Goal: Task Accomplishment & Management: Manage account settings

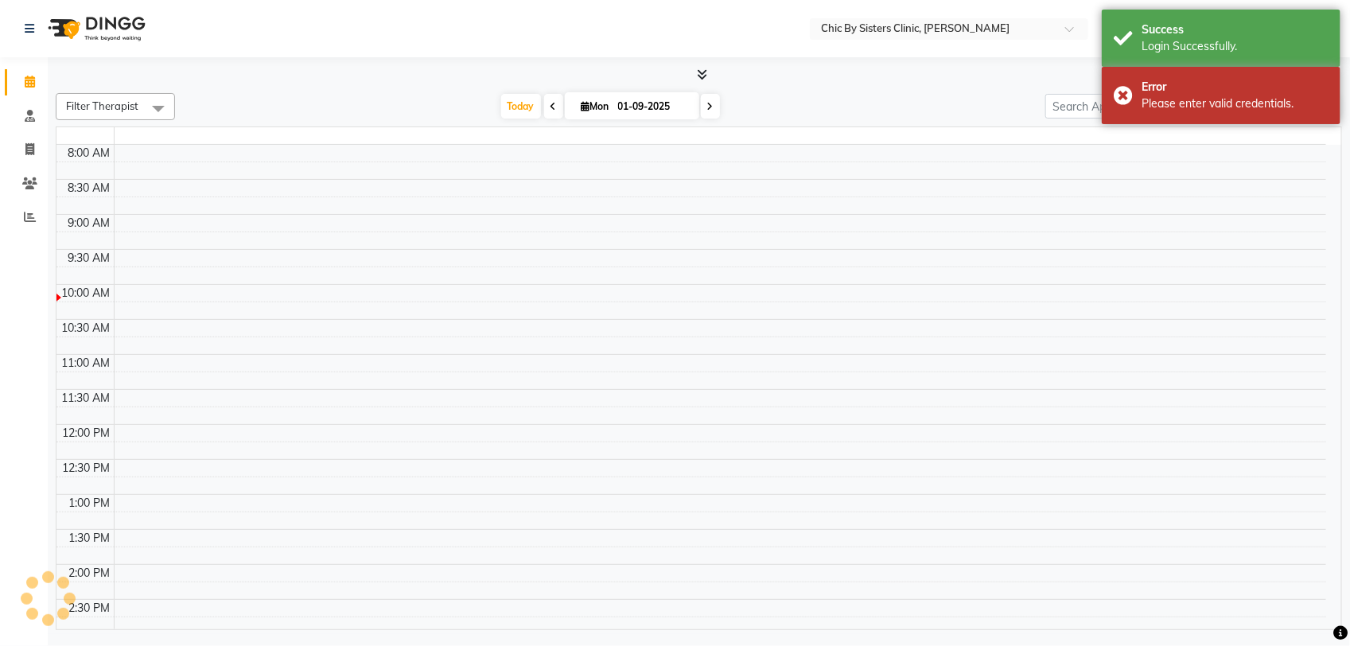
select select "en"
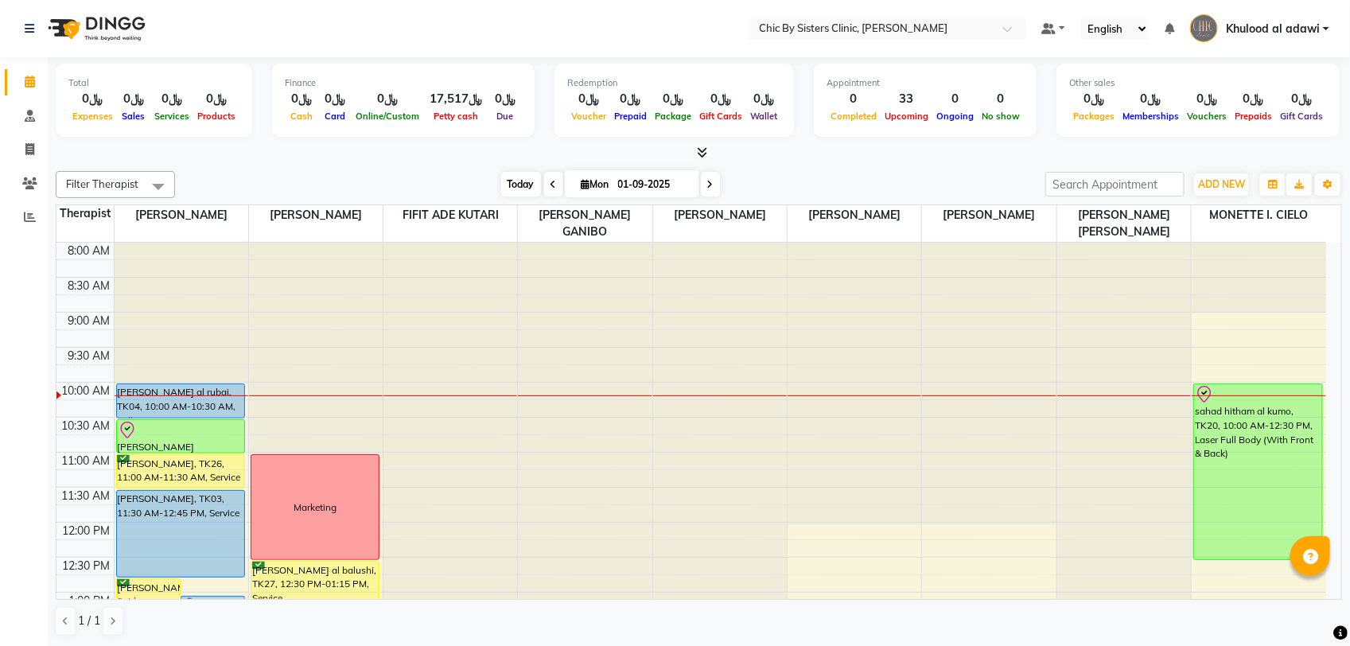
click at [518, 188] on span "Today" at bounding box center [521, 184] width 40 height 25
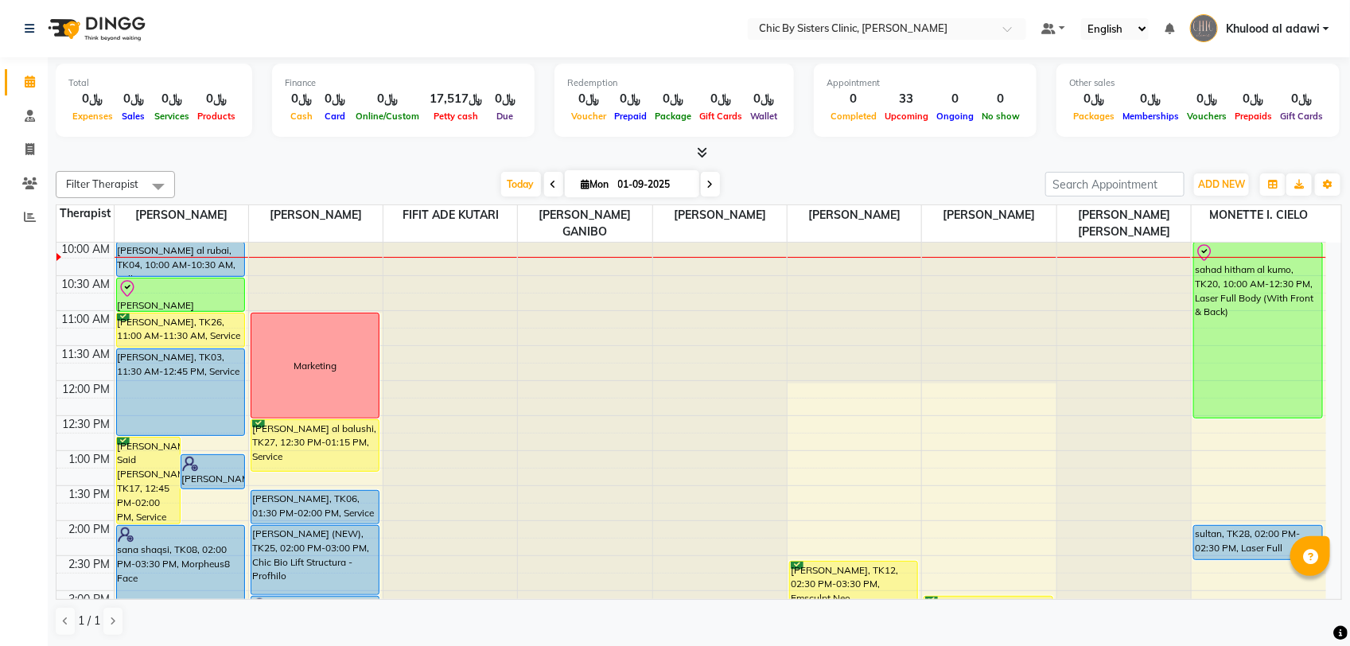
click at [865, 184] on div "Today Mon 01-09-2025" at bounding box center [610, 185] width 854 height 24
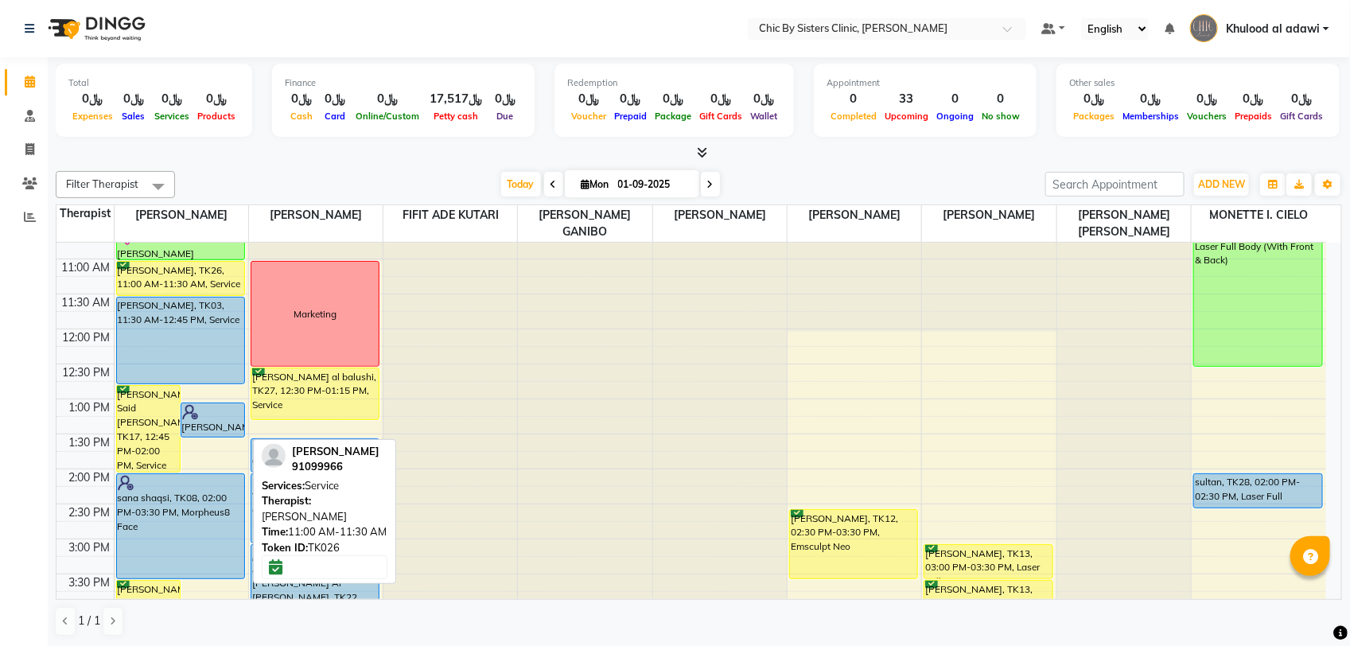
scroll to position [340, 0]
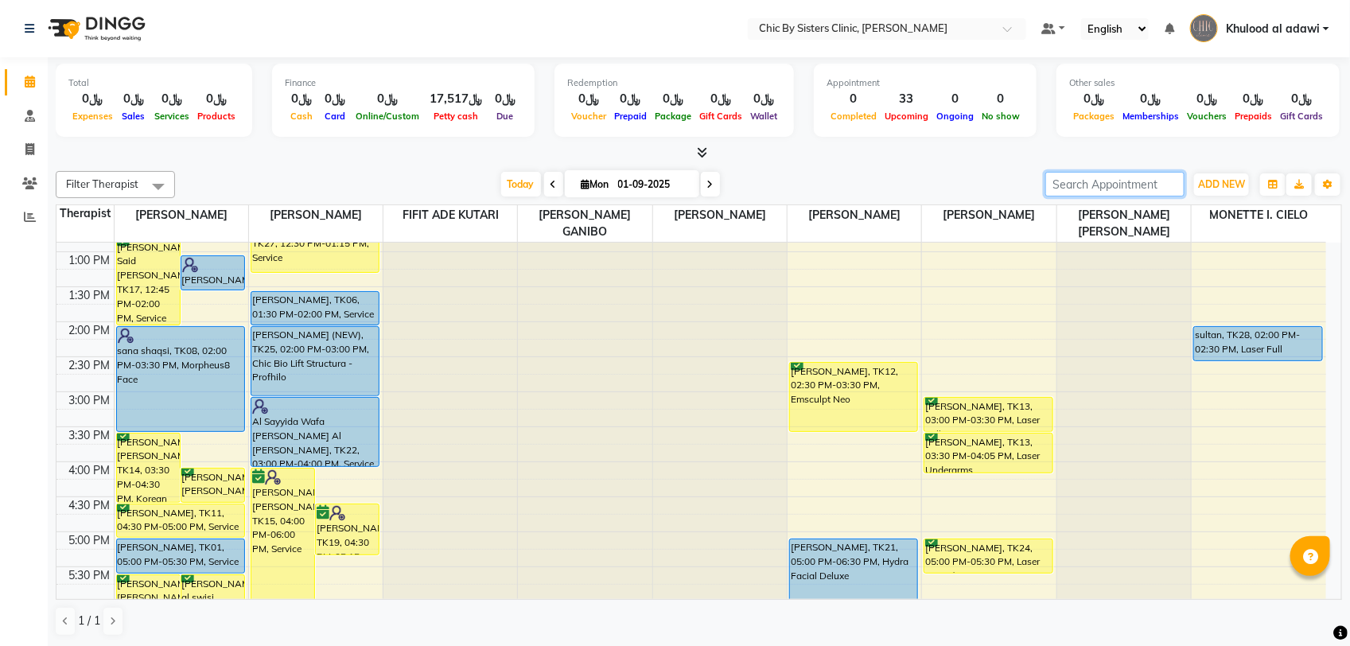
click at [1148, 184] on input "search" at bounding box center [1114, 184] width 139 height 25
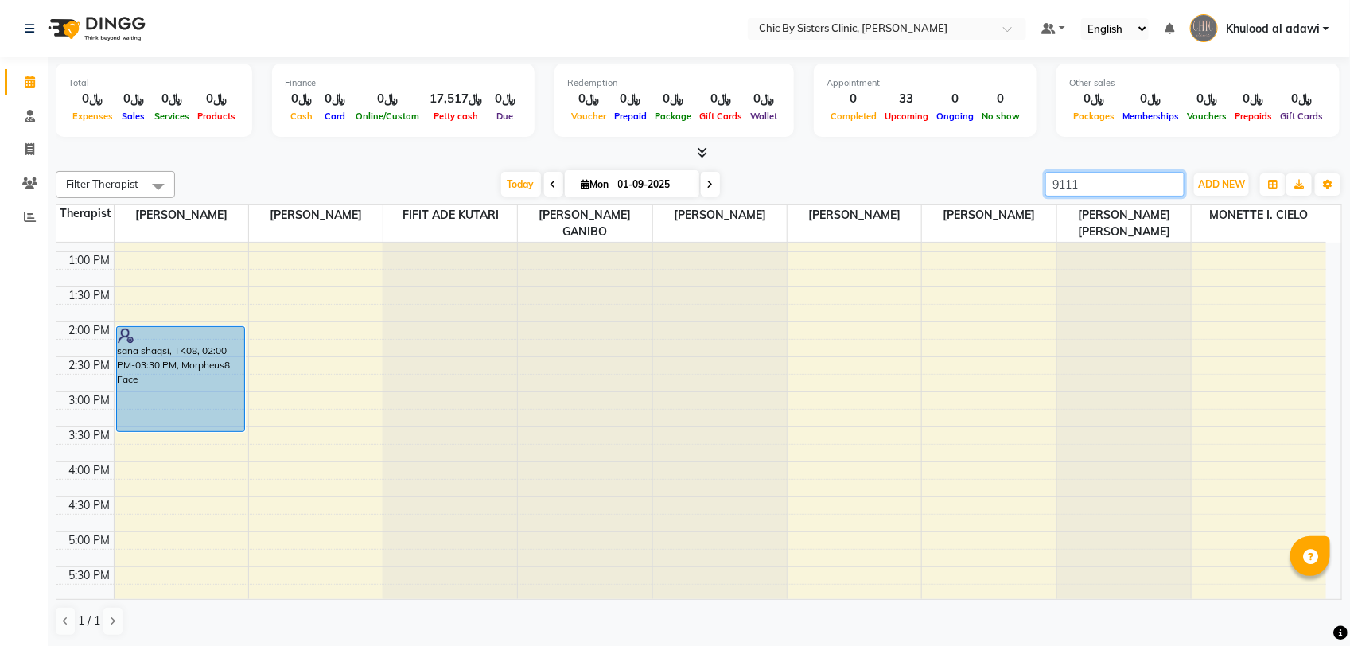
type input "91112"
click at [1173, 183] on input "91112" at bounding box center [1114, 184] width 139 height 25
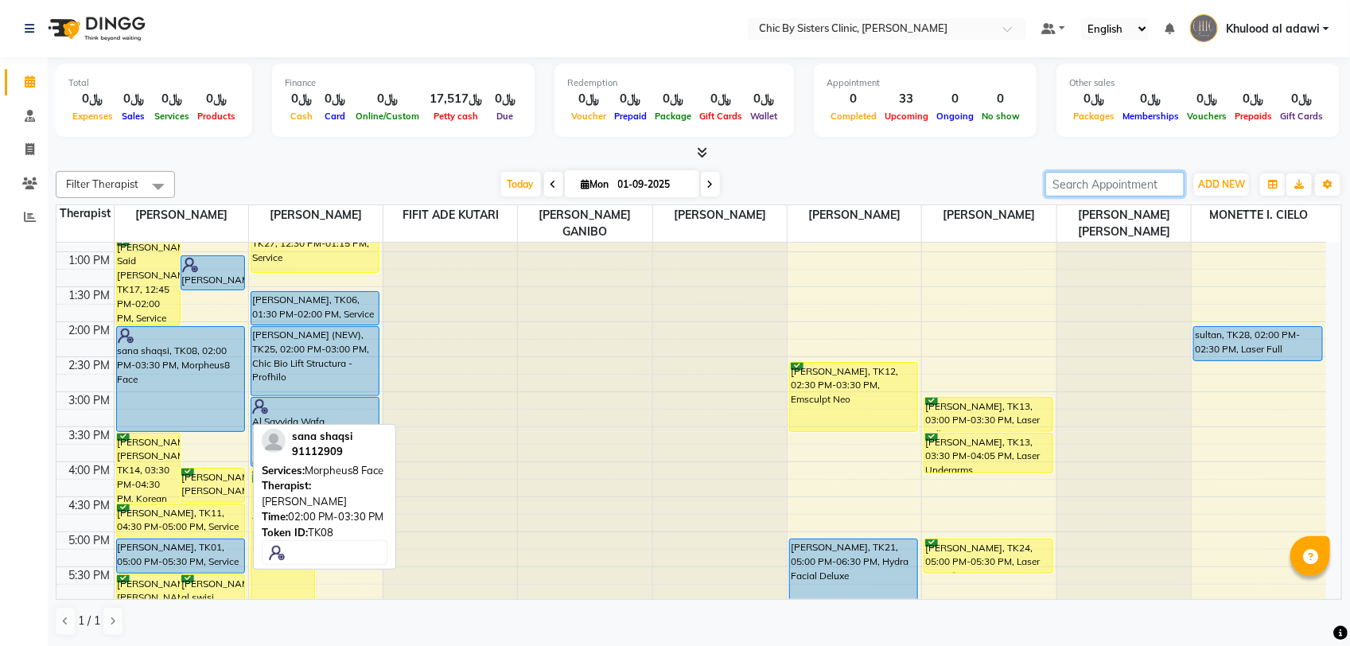
click at [161, 406] on div "sana shaqsi, TK08, 02:00 PM-03:30 PM, Morpheus8 Face" at bounding box center [180, 379] width 127 height 104
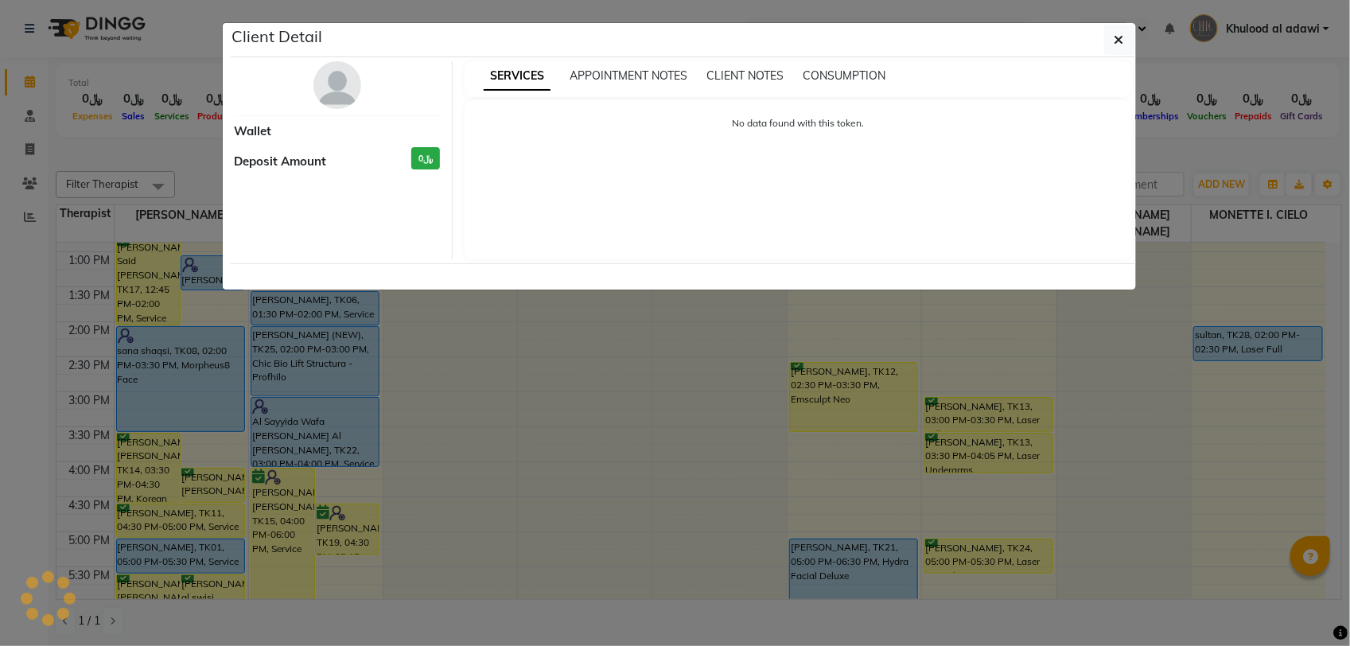
select select "5"
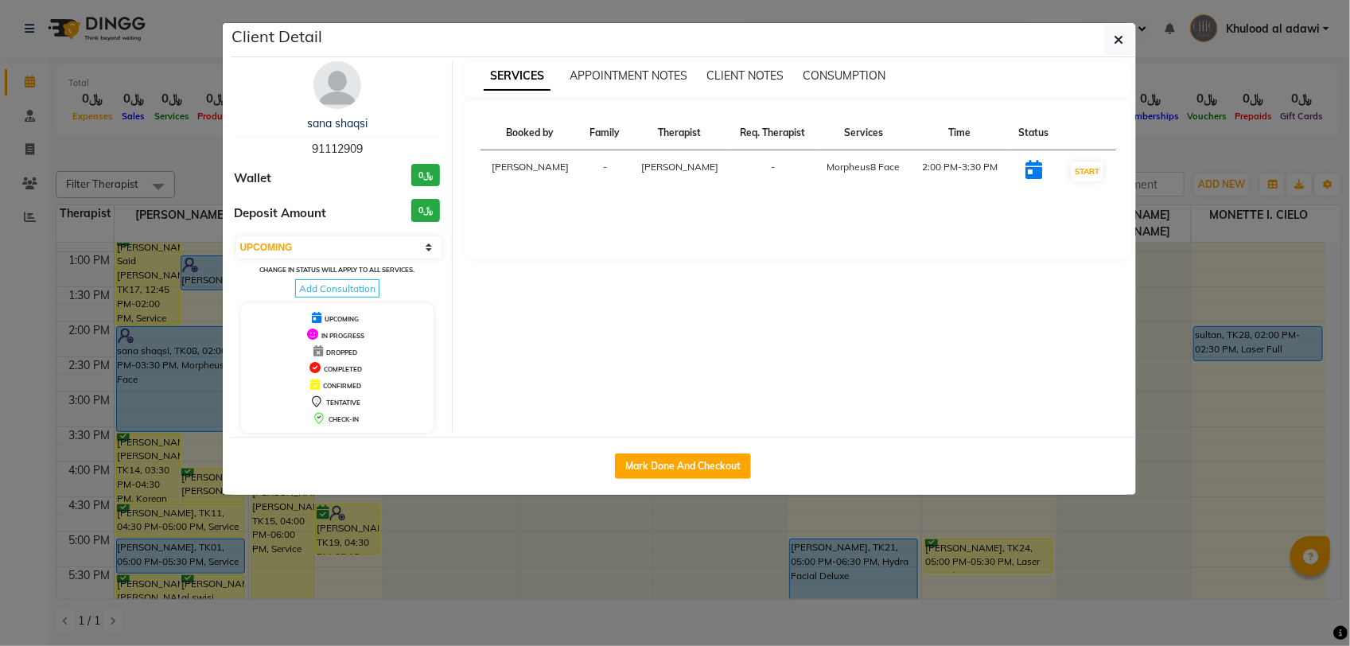
click at [187, 157] on ngb-modal-window "Client Detail sana shaqsi 91112909 Wallet ﷼0 Deposit Amount ﷼0 Select IN SERVIC…" at bounding box center [675, 323] width 1350 height 646
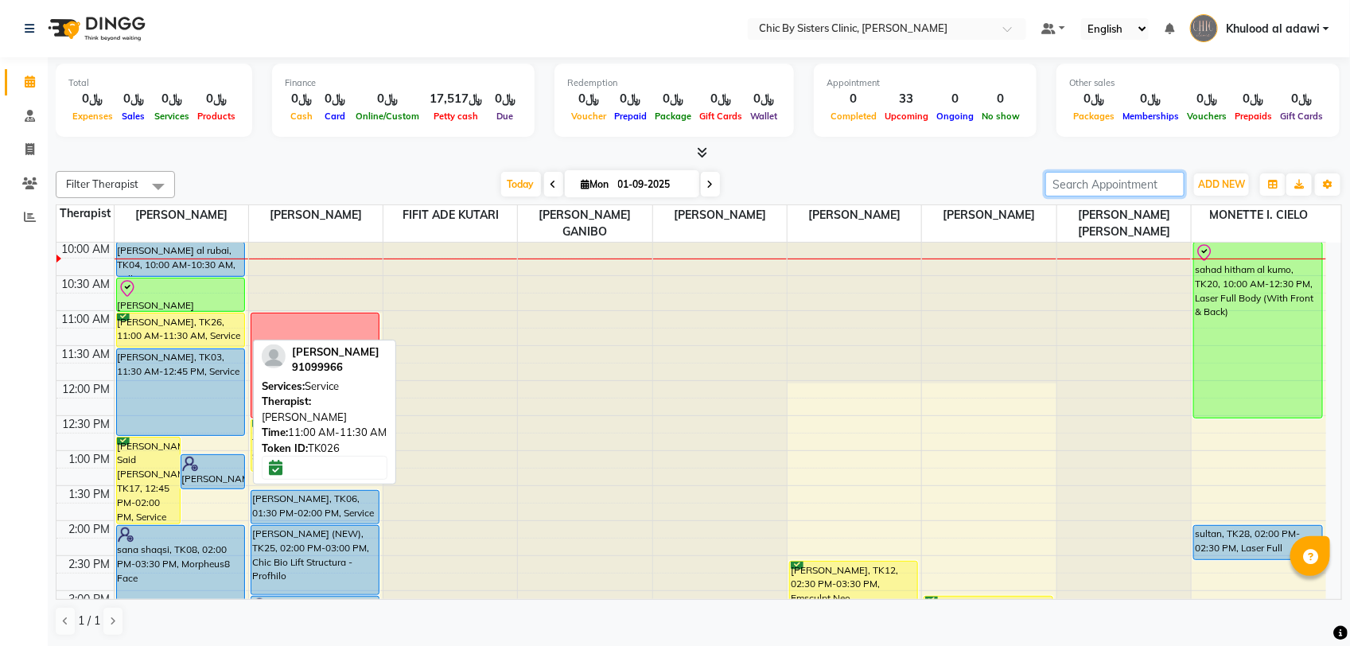
scroll to position [241, 0]
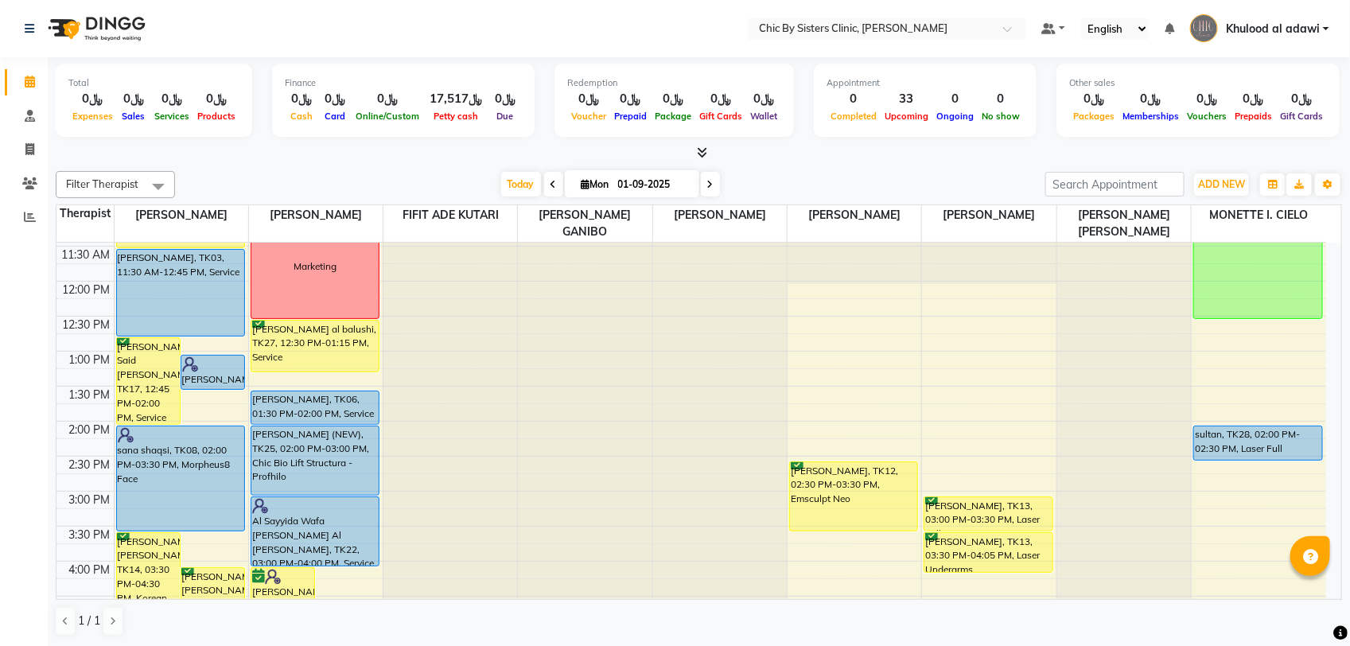
click at [710, 192] on span at bounding box center [710, 184] width 19 height 25
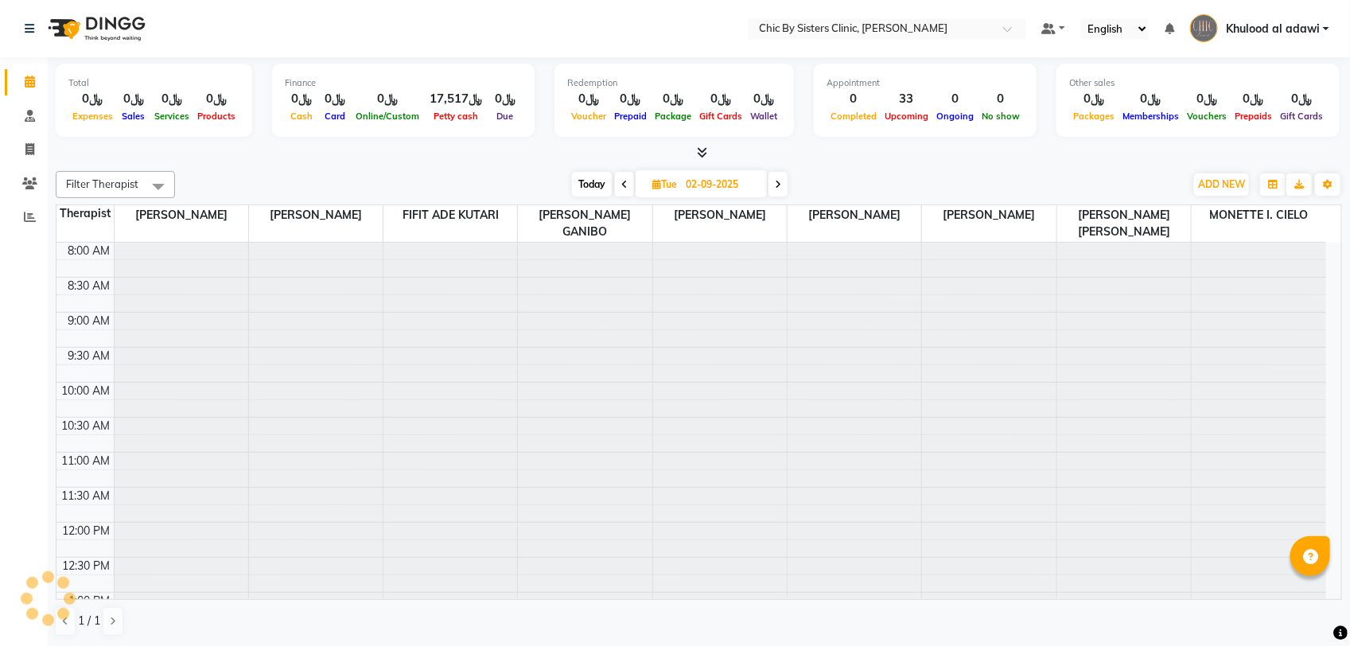
scroll to position [142, 0]
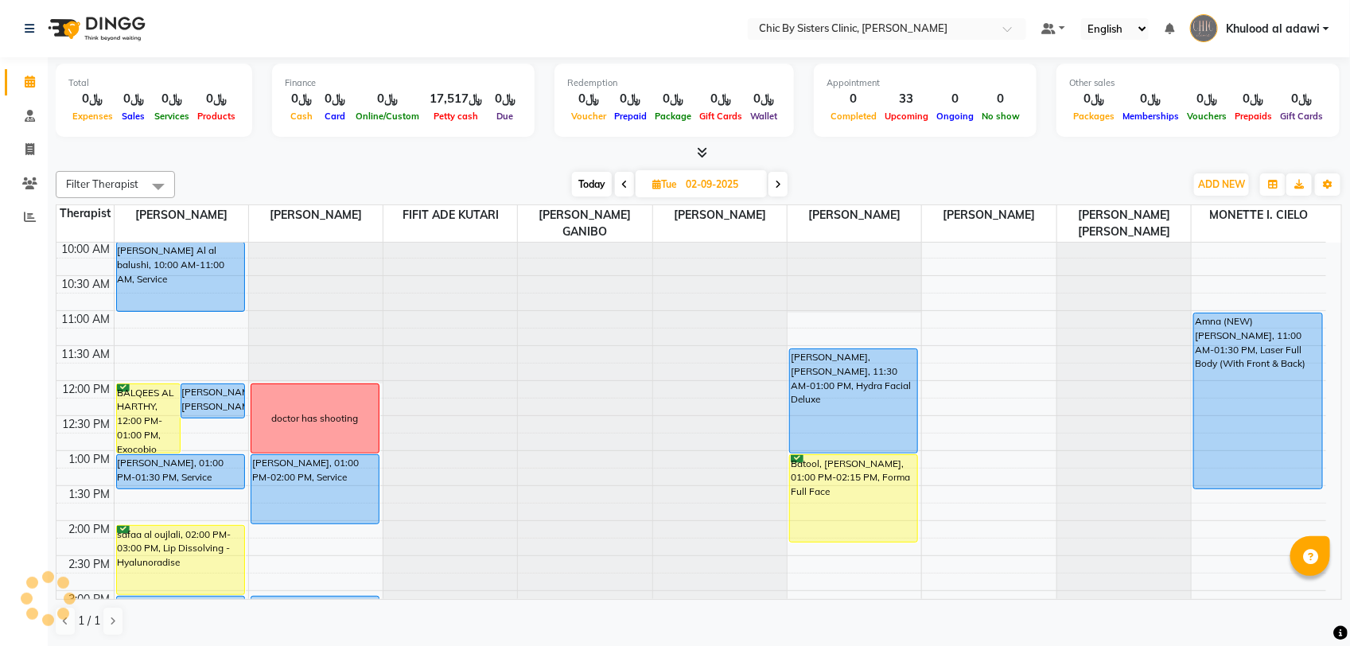
click at [623, 191] on span at bounding box center [624, 184] width 19 height 25
type input "01-09-2025"
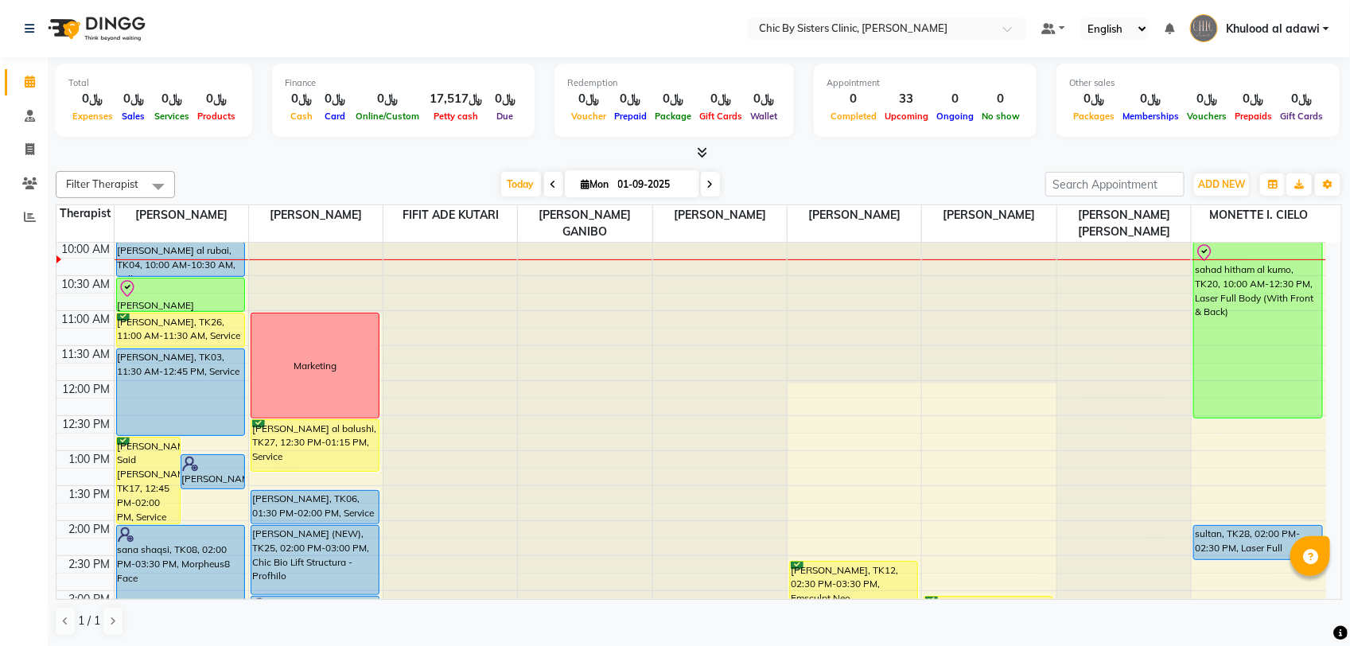
click at [659, 188] on input "01-09-2025" at bounding box center [653, 185] width 80 height 24
select select "9"
select select "2025"
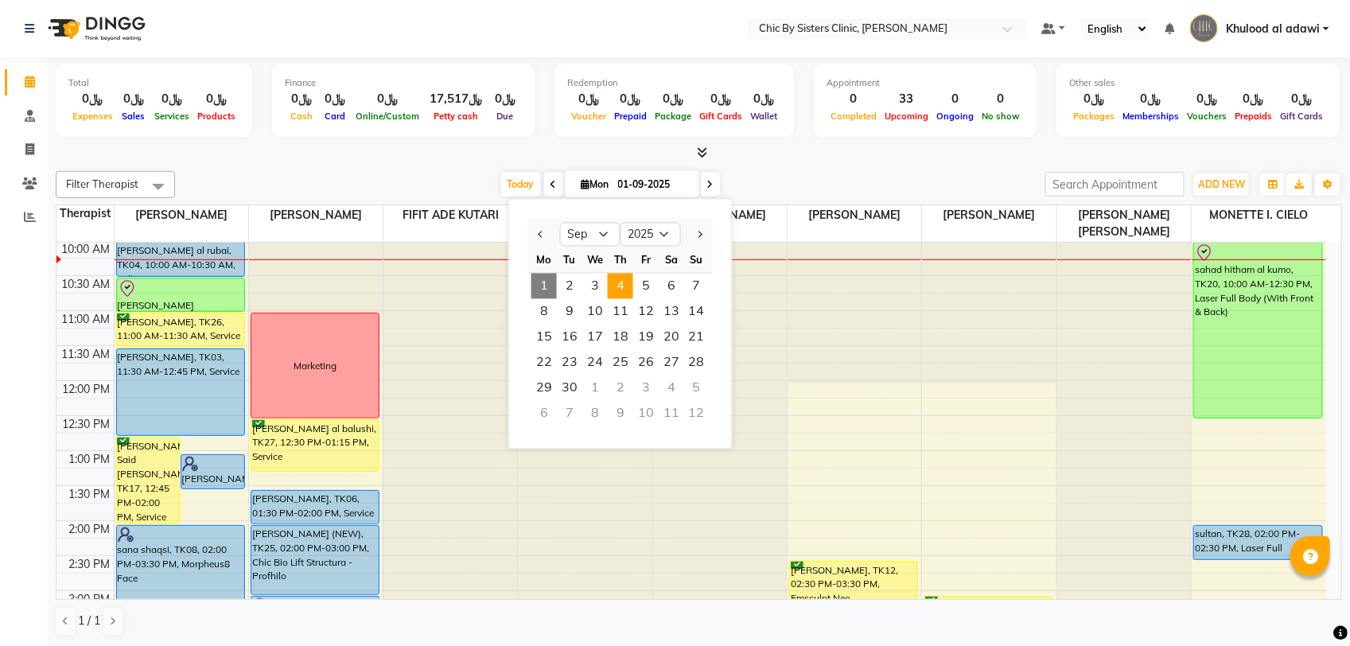
click at [619, 295] on span "4" at bounding box center [620, 286] width 25 height 25
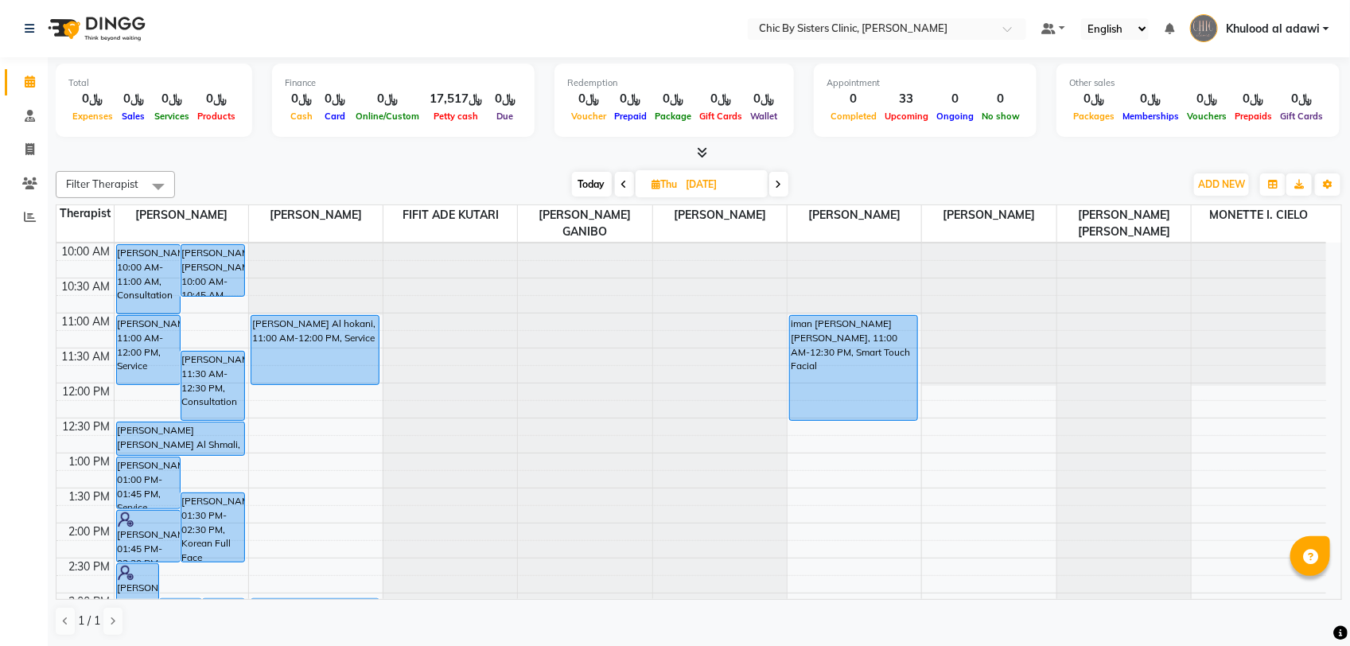
scroll to position [0, 0]
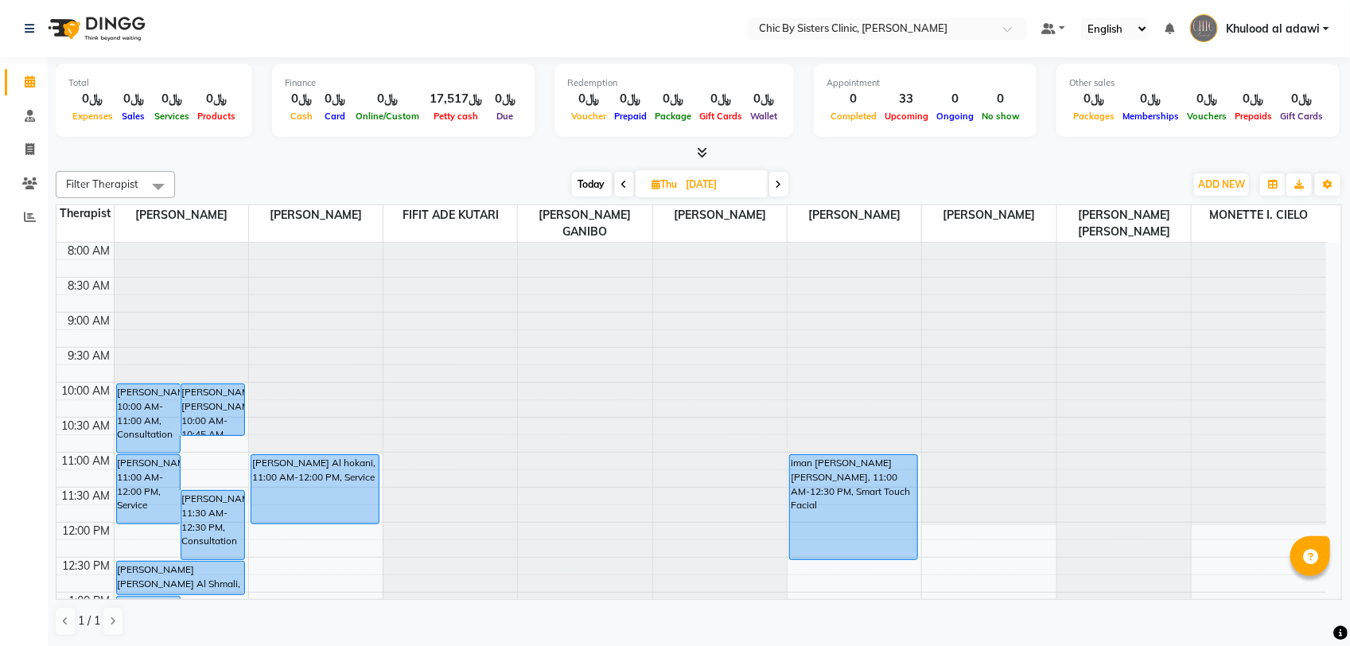
click at [622, 181] on icon at bounding box center [624, 185] width 6 height 10
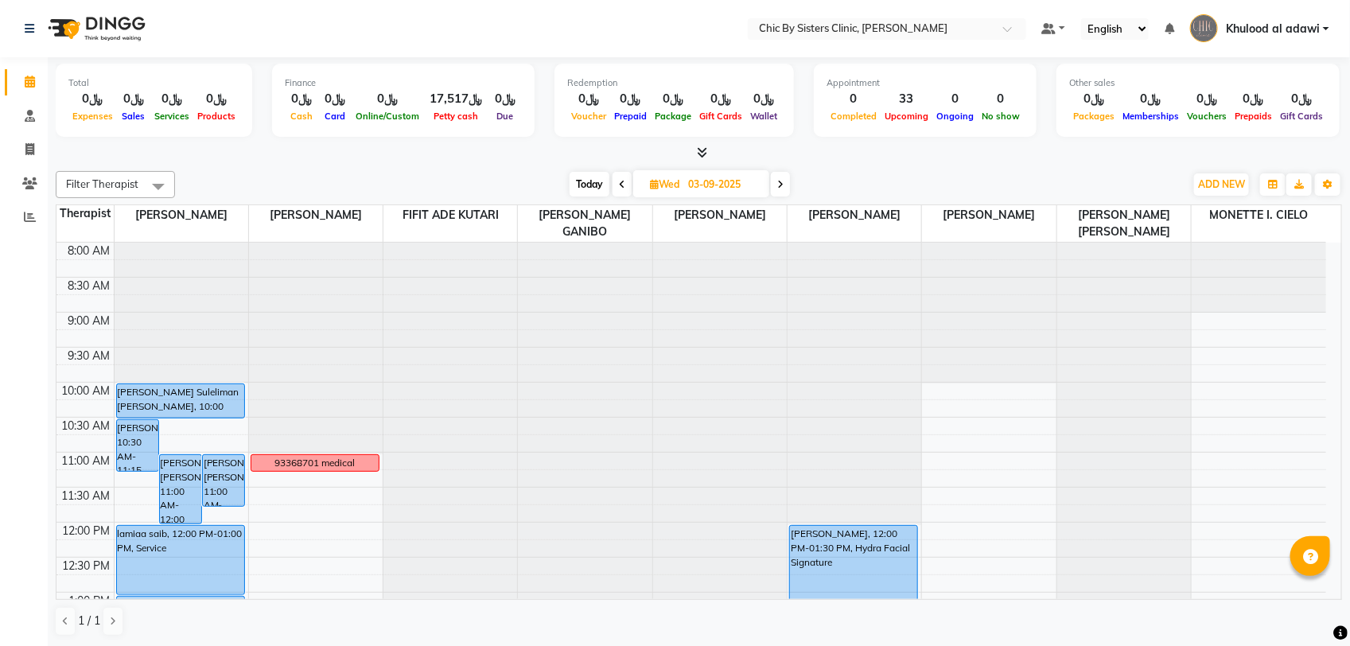
click at [778, 183] on icon at bounding box center [780, 185] width 6 height 10
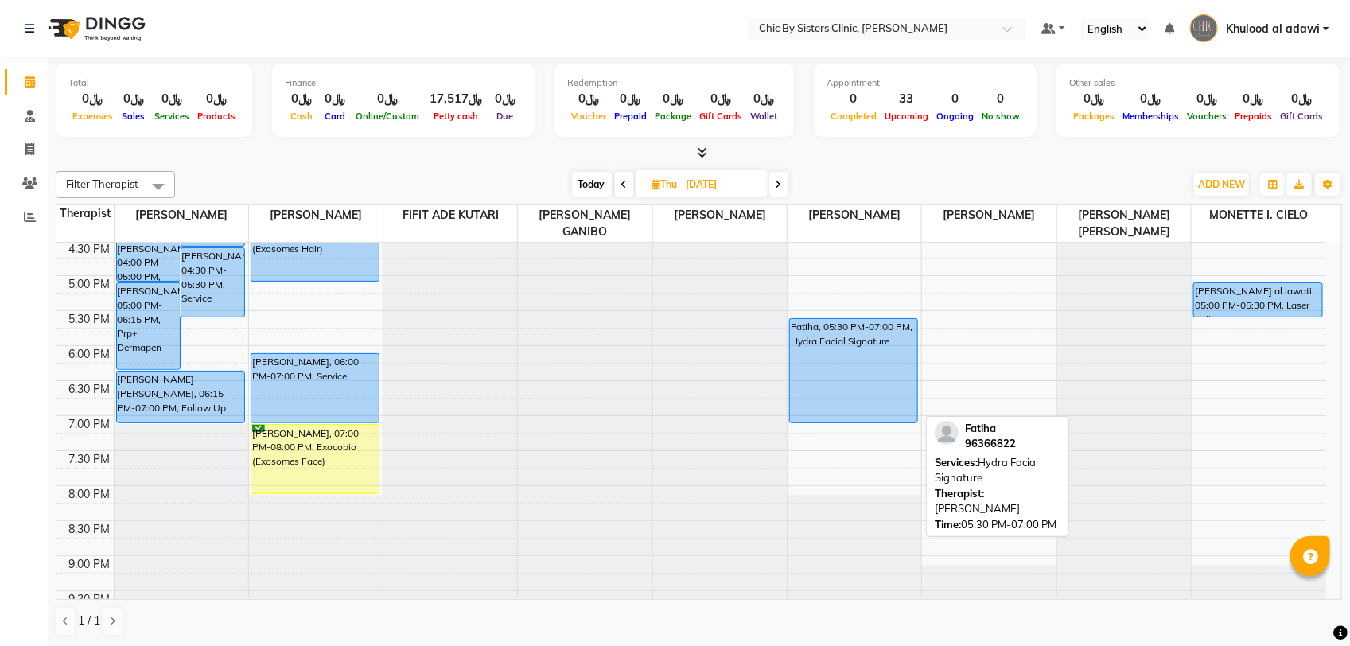
scroll to position [298, 0]
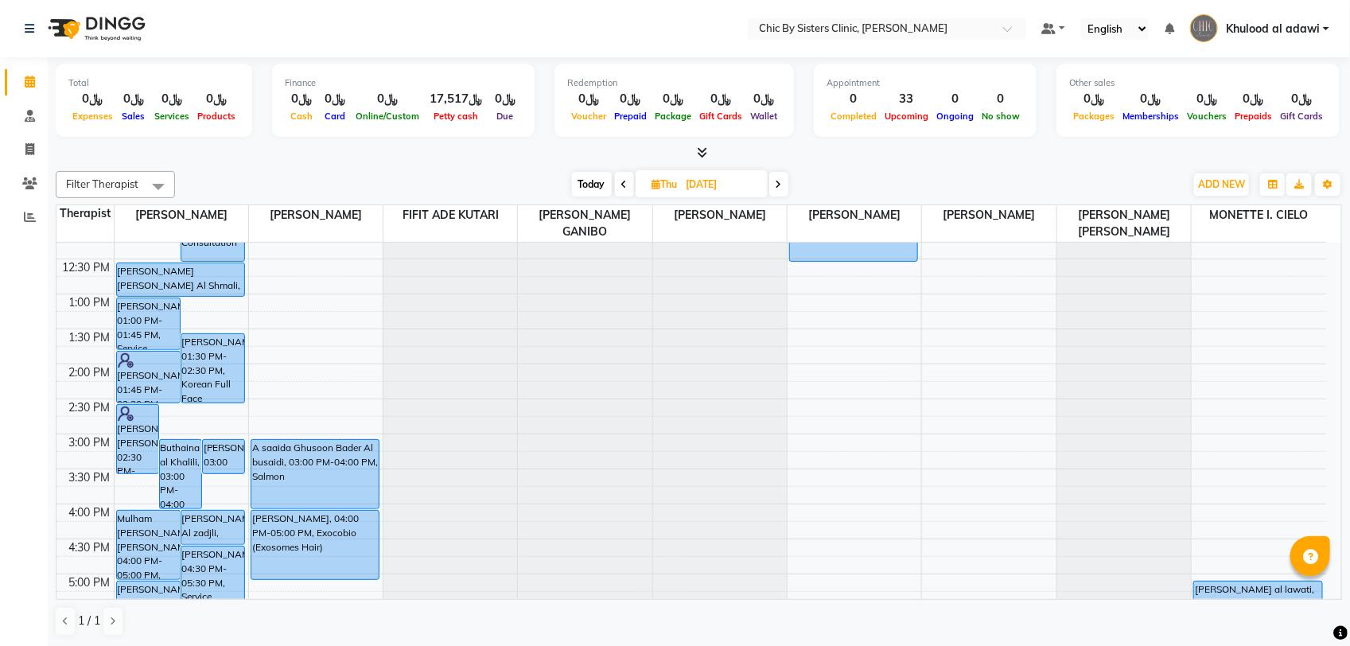
click at [779, 185] on icon at bounding box center [778, 185] width 6 height 10
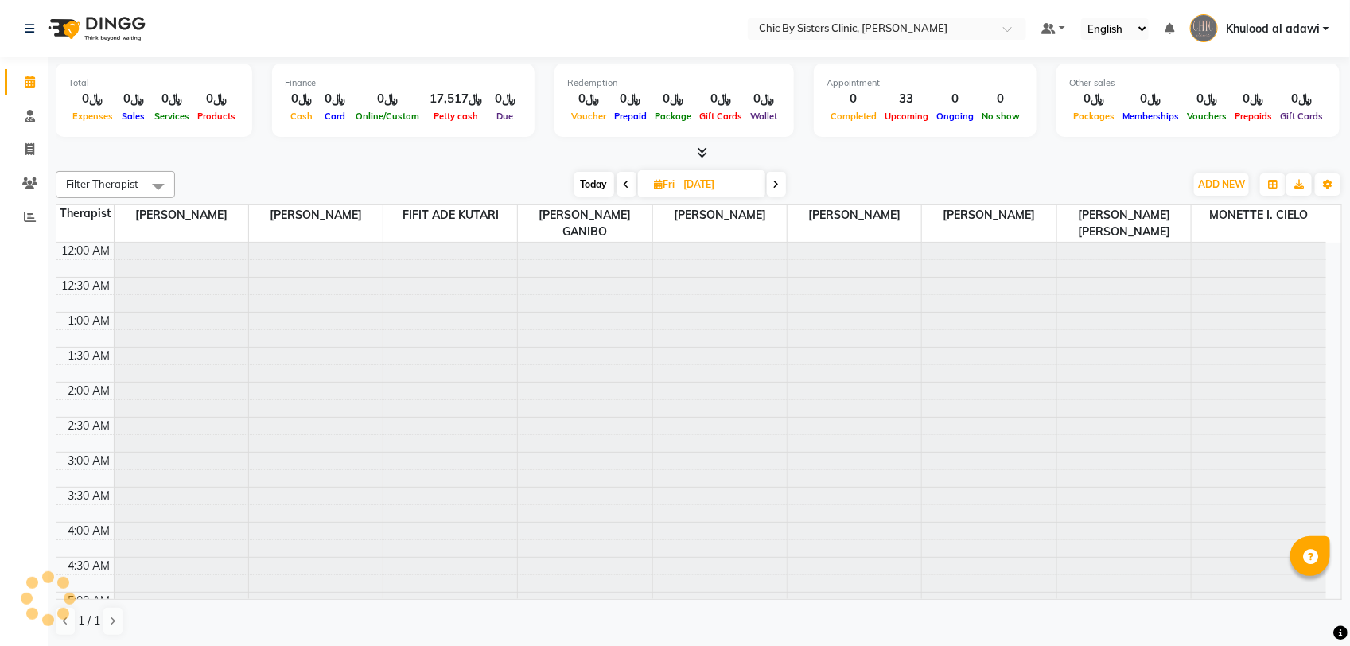
scroll to position [709, 0]
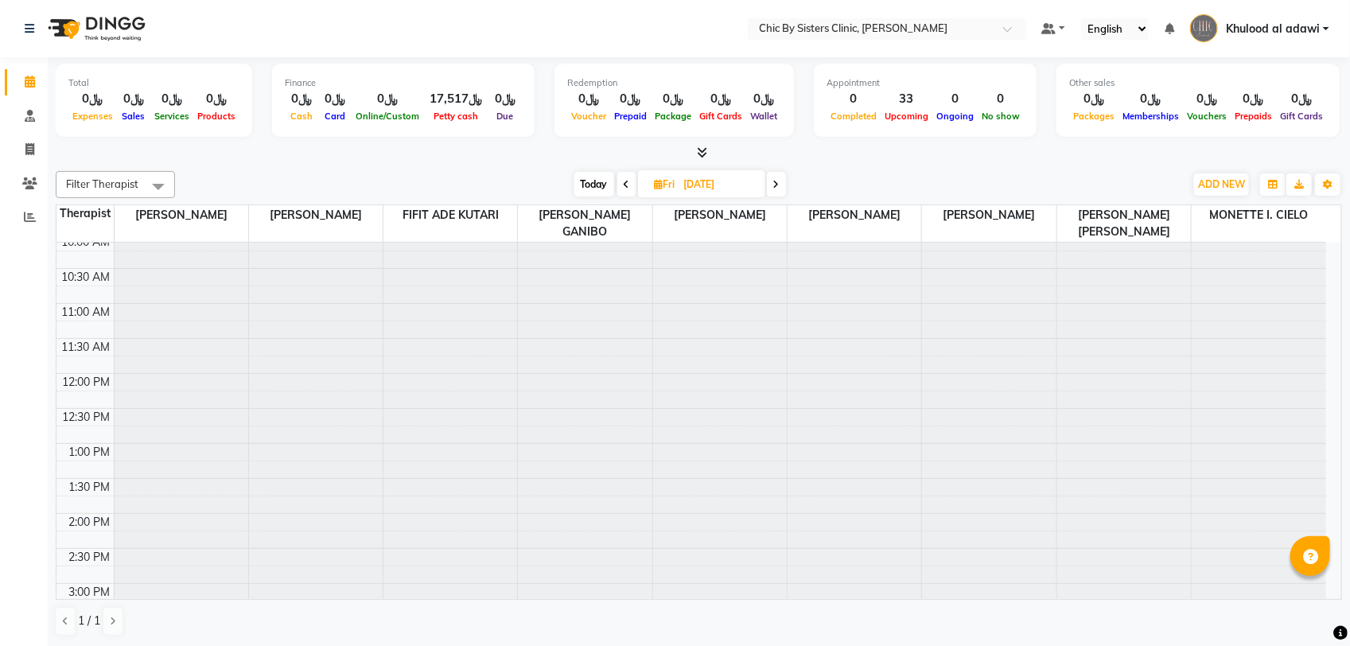
click at [627, 184] on icon at bounding box center [627, 185] width 6 height 10
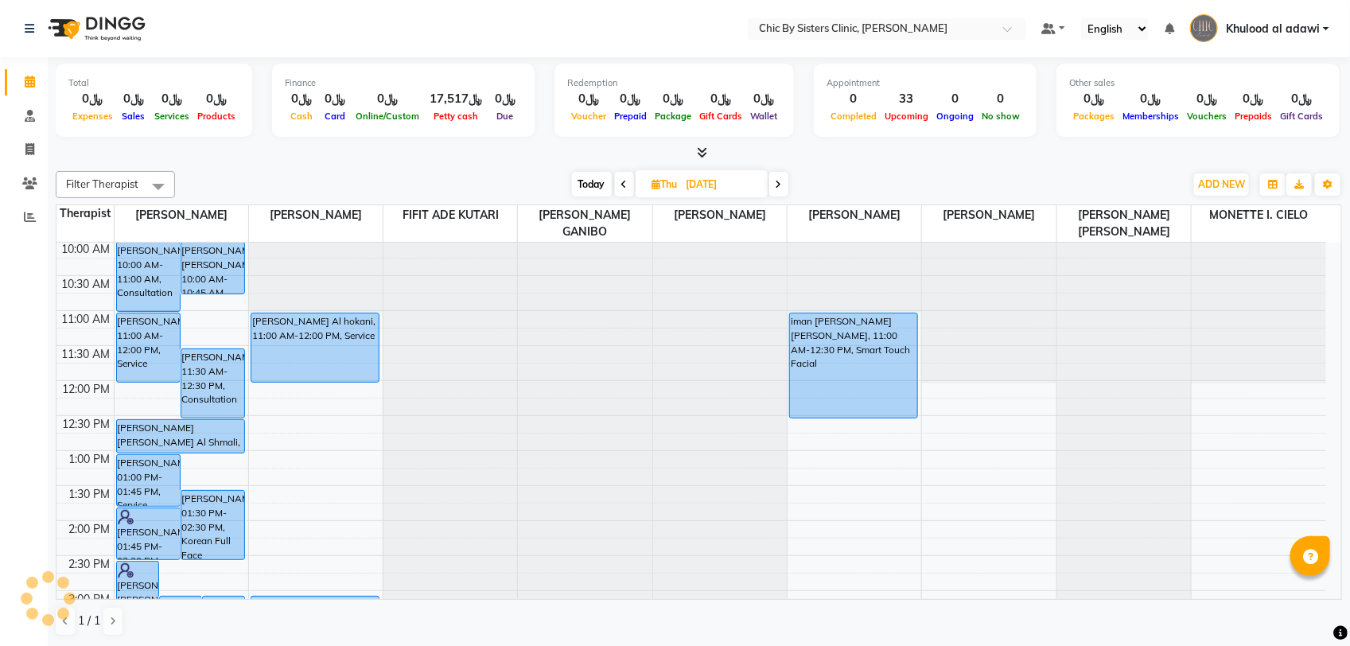
click at [780, 185] on icon at bounding box center [778, 185] width 6 height 10
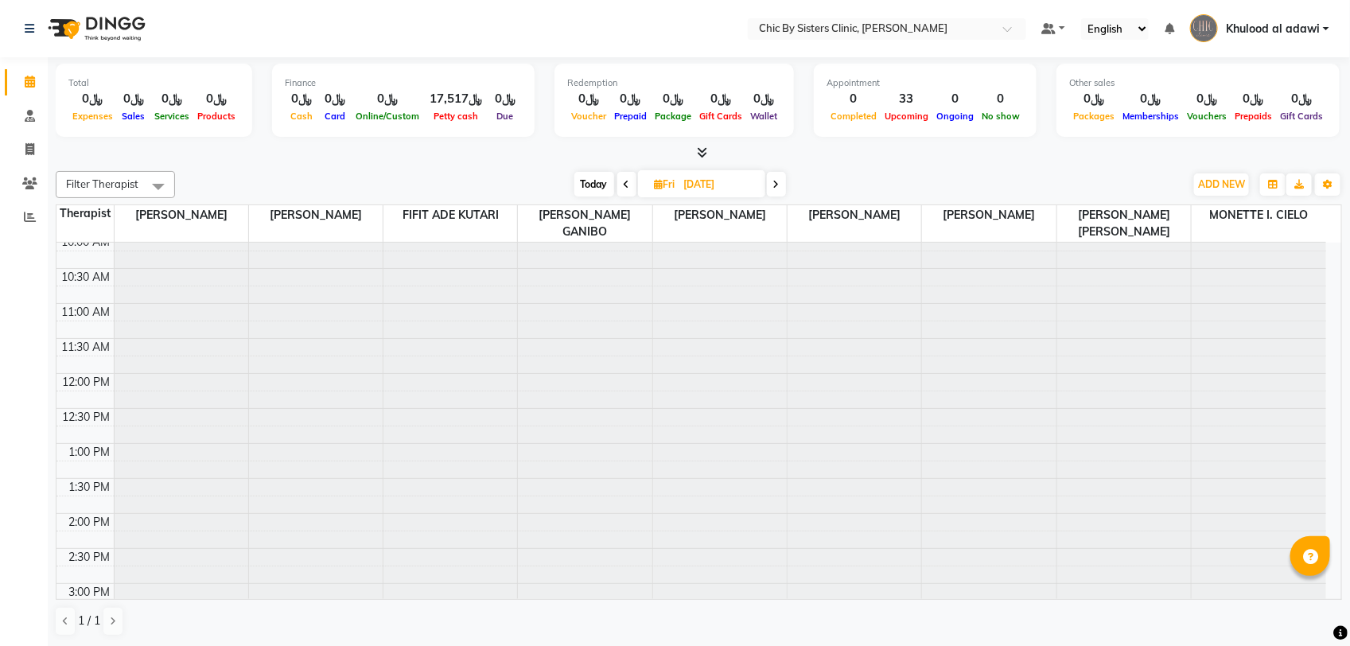
click at [780, 185] on span at bounding box center [776, 184] width 19 height 25
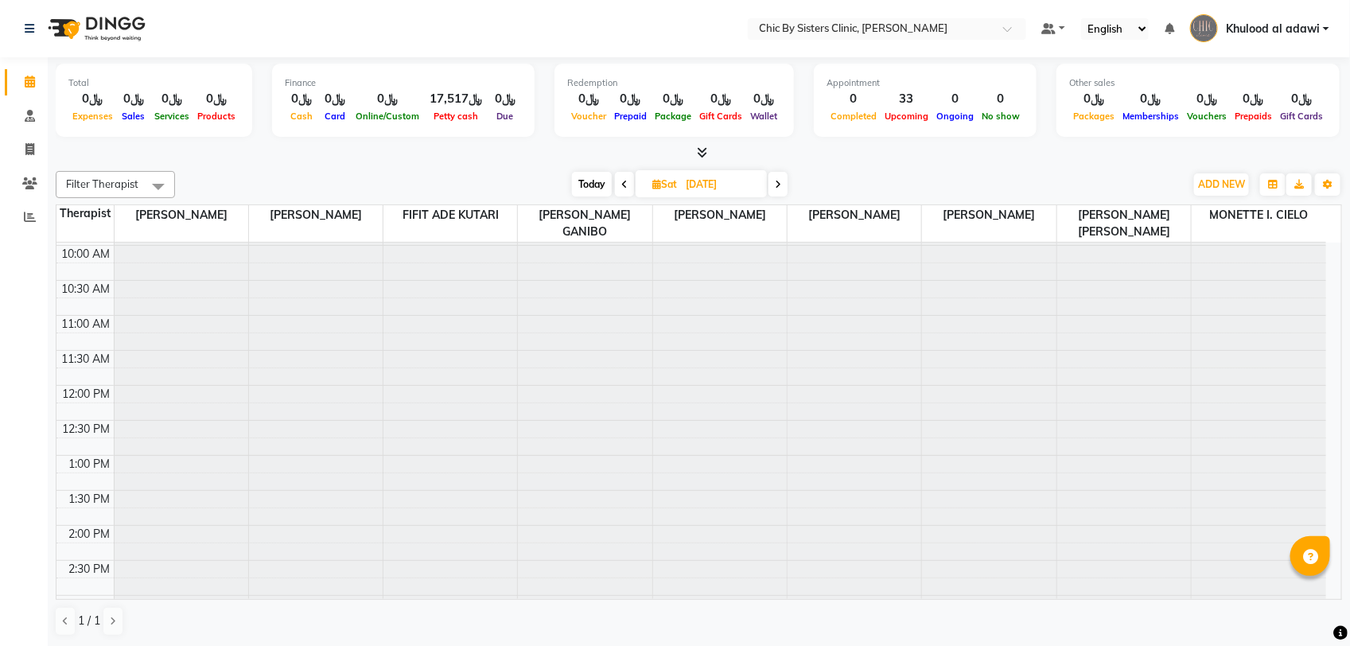
click at [780, 185] on icon at bounding box center [778, 185] width 6 height 10
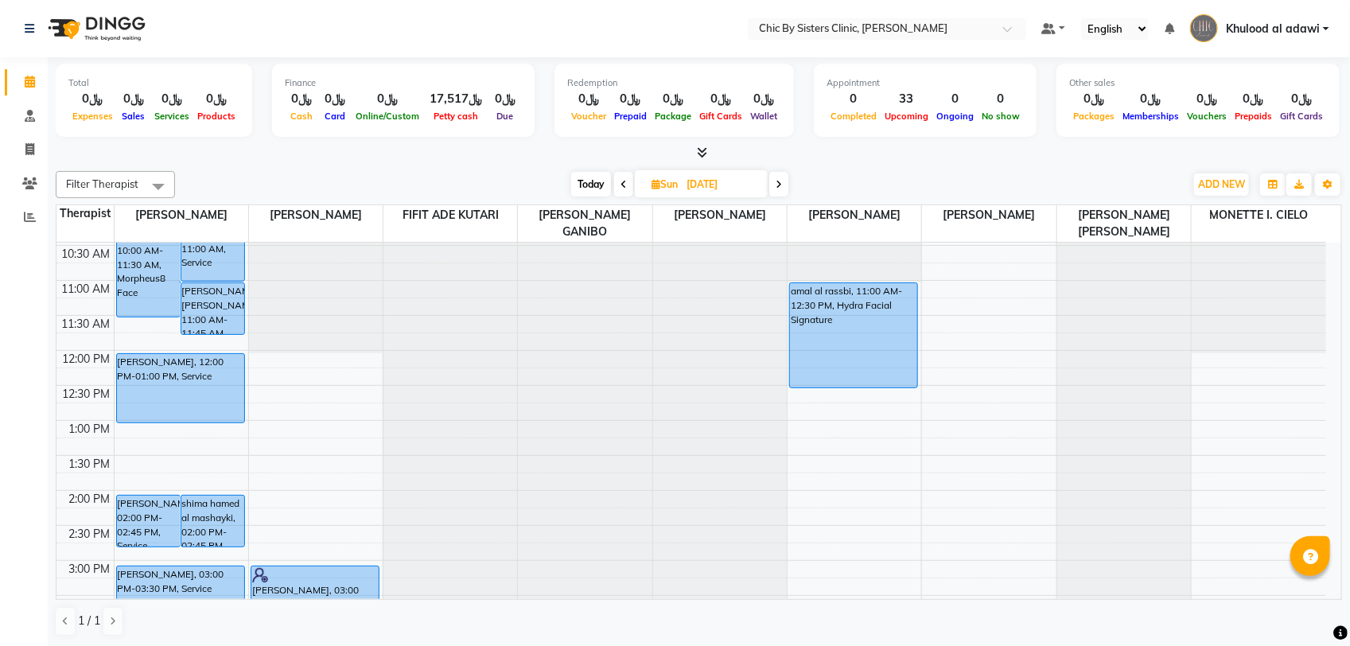
scroll to position [340, 0]
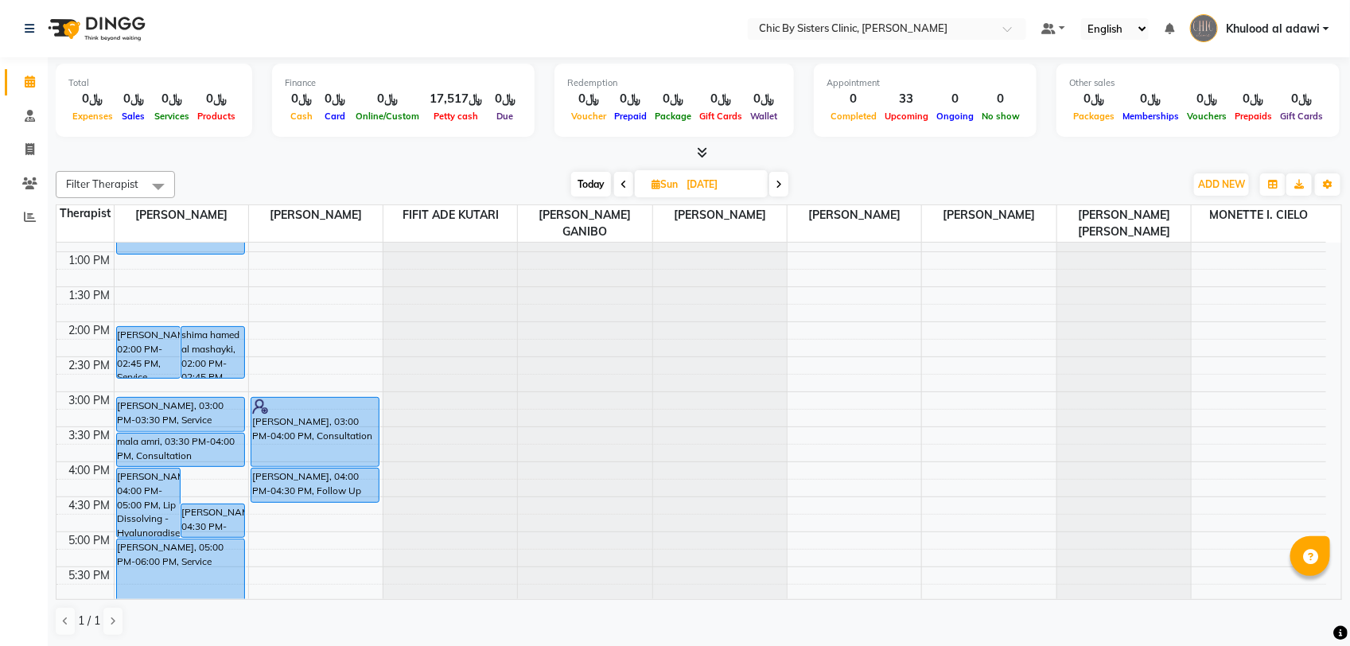
click at [585, 184] on span "Today" at bounding box center [591, 184] width 40 height 25
type input "01-09-2025"
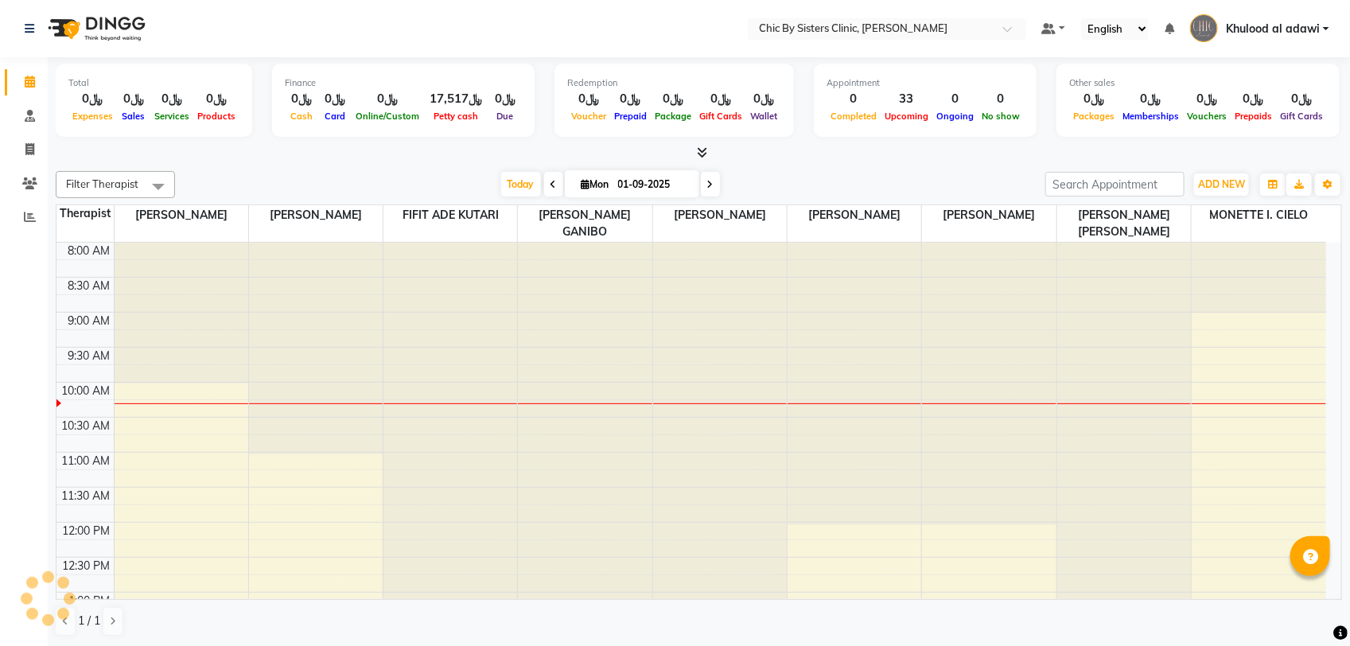
scroll to position [142, 0]
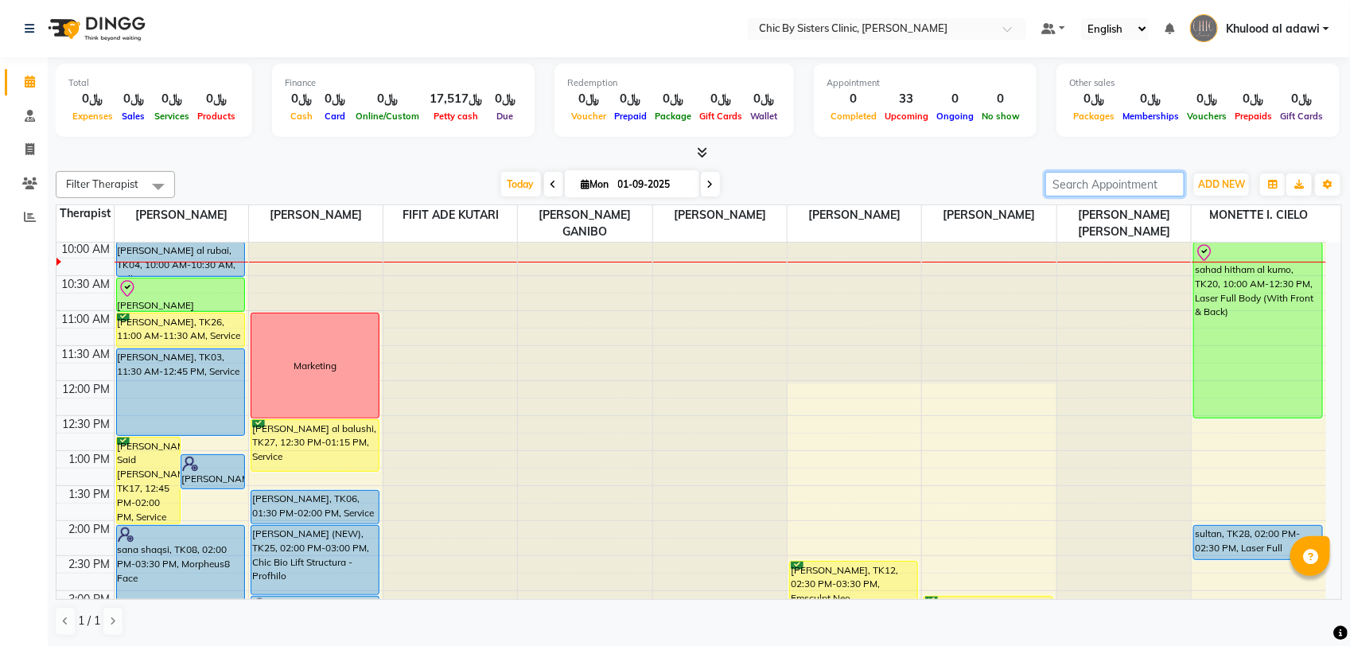
paste input "96895306943"
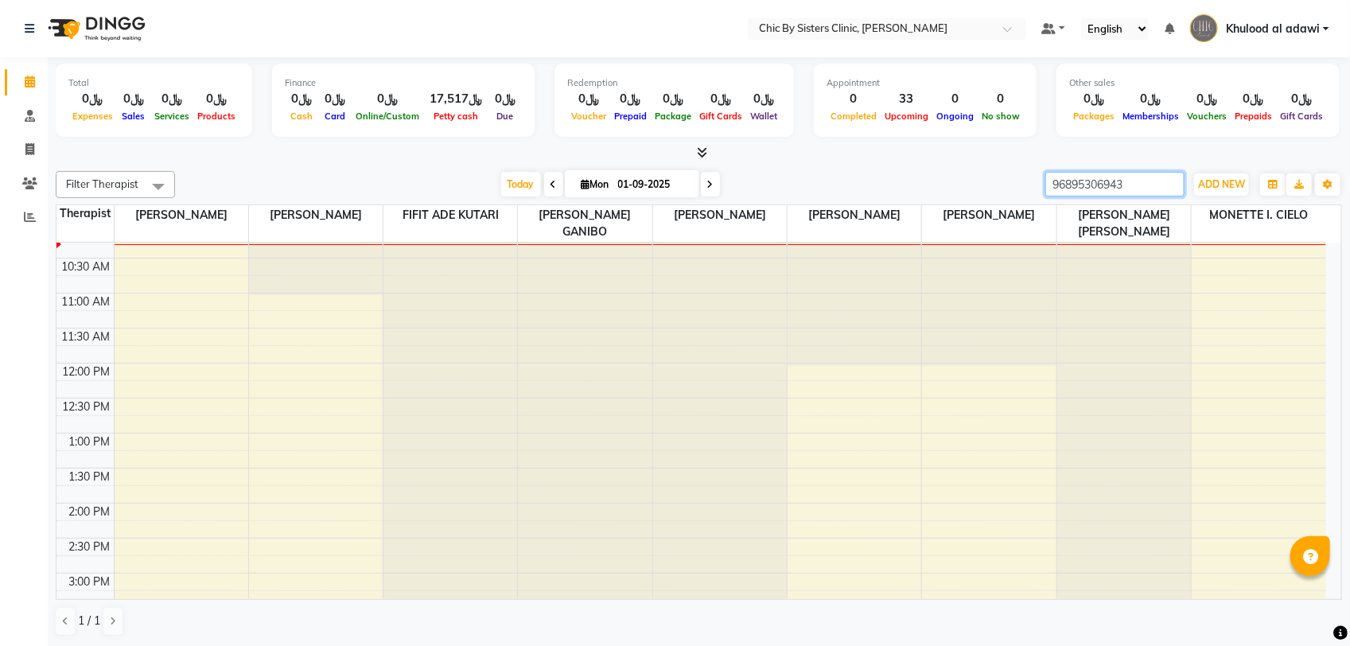
scroll to position [0, 0]
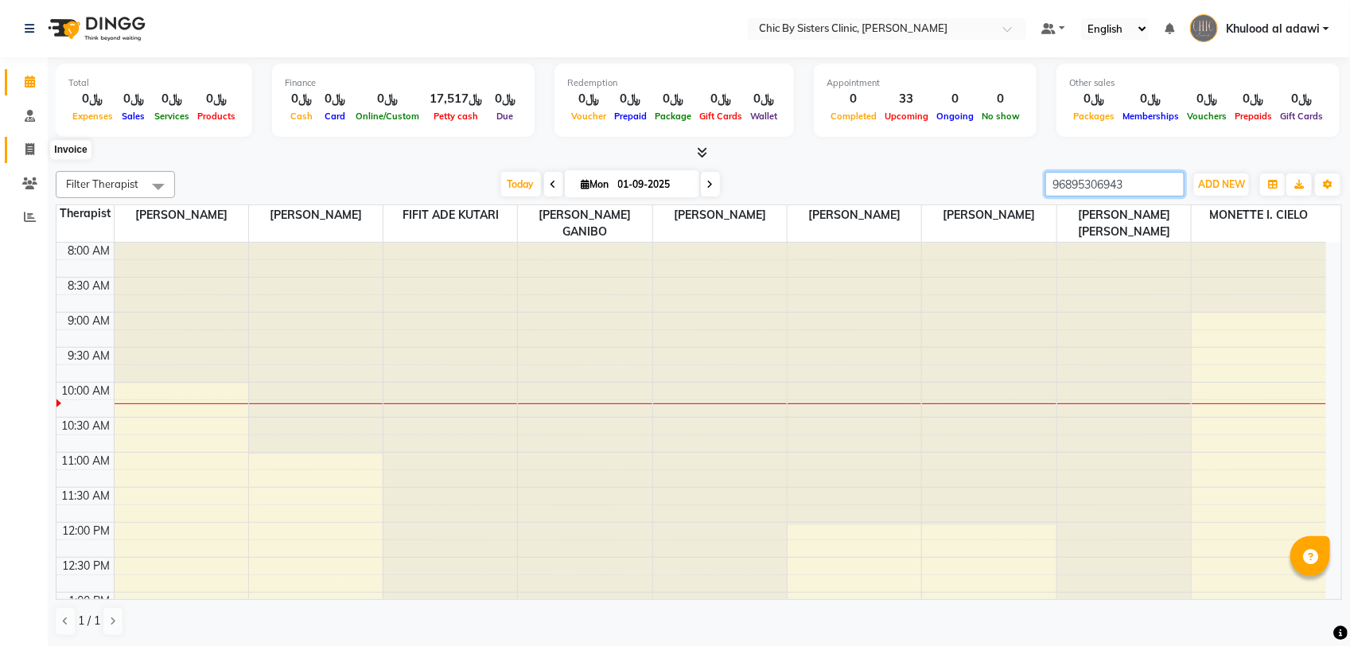
type input "96895306943"
click at [37, 141] on span at bounding box center [30, 150] width 28 height 18
select select "6348"
select select "service"
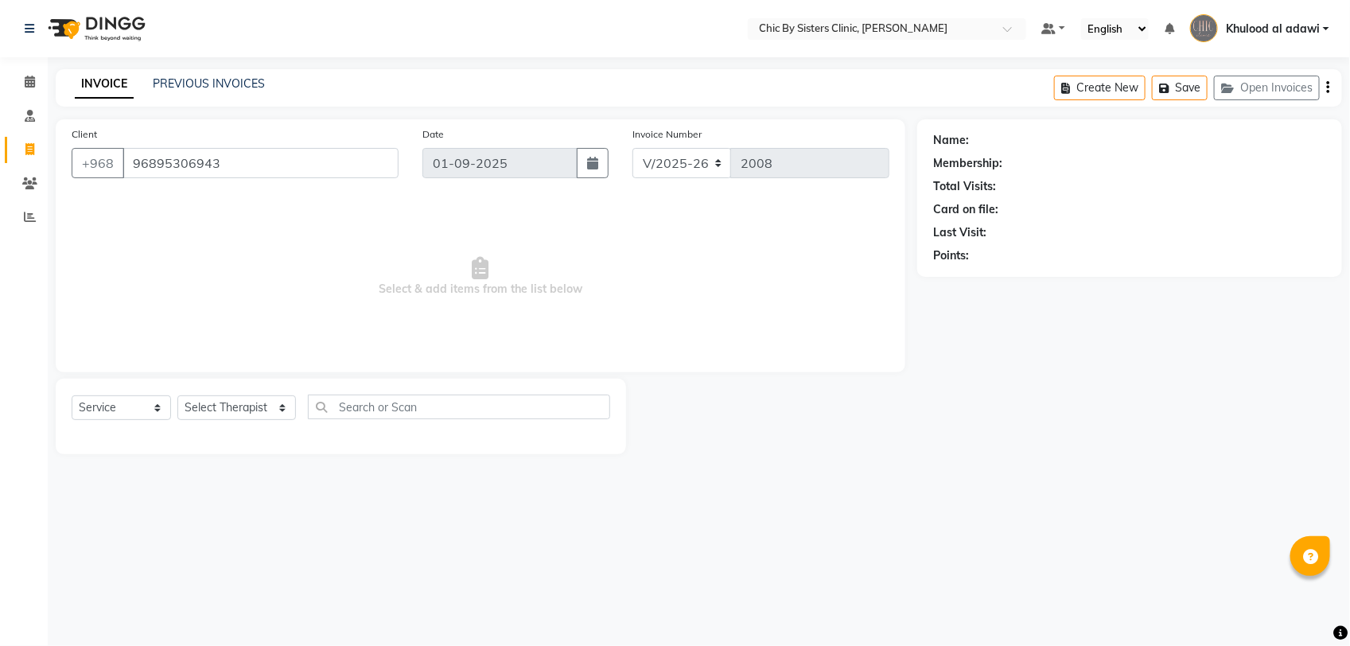
type input "96895306943"
click at [1060, 136] on link "Najah Bassim Arfa Rajab Al Hambasi" at bounding box center [1064, 140] width 184 height 17
click at [1000, 143] on link "Najah Bassim Arfa Rajab Al Hambasi" at bounding box center [1064, 140] width 184 height 17
click at [1052, 141] on link "Najah Bassim Arfa Rajab Al Hambasi" at bounding box center [1064, 140] width 184 height 17
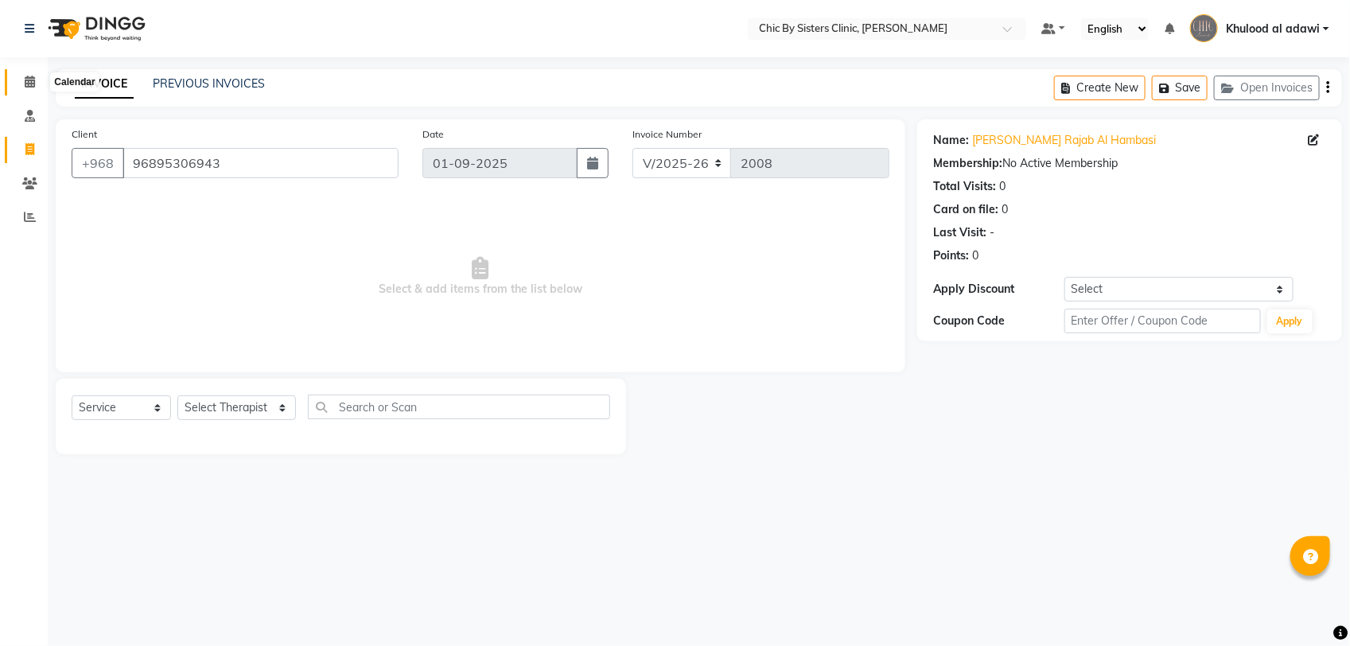
click at [21, 78] on span at bounding box center [30, 82] width 28 height 18
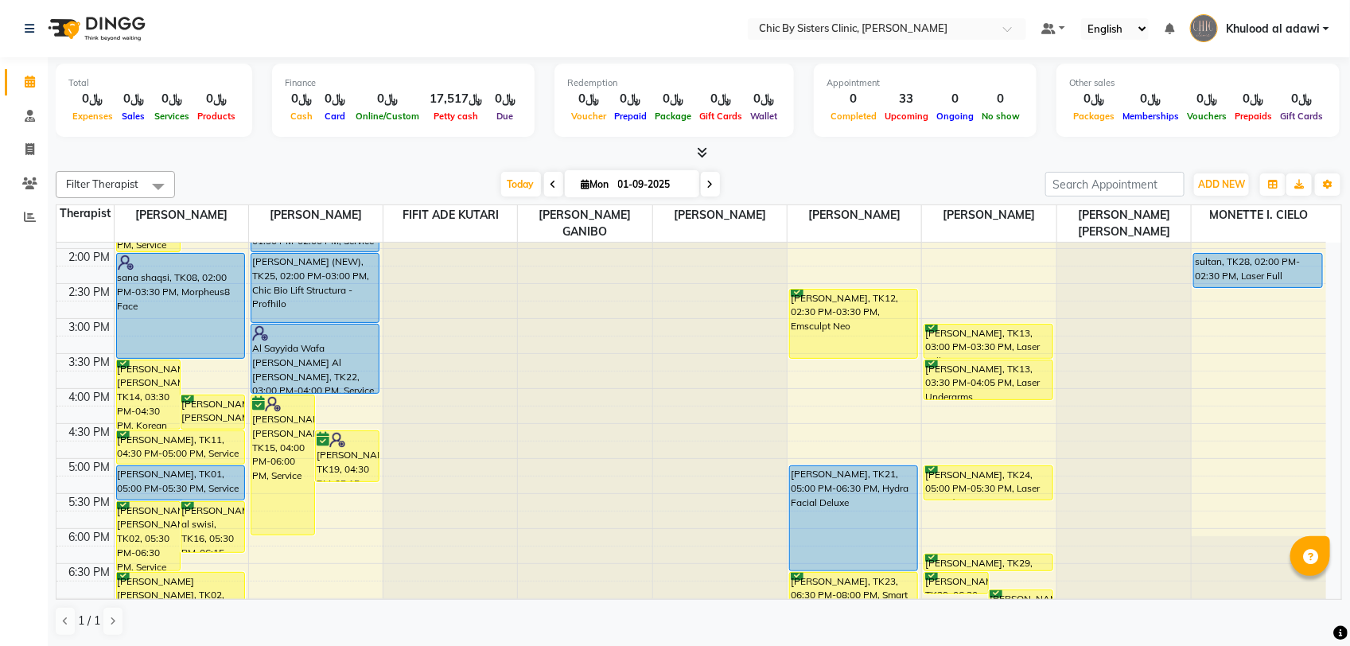
scroll to position [596, 0]
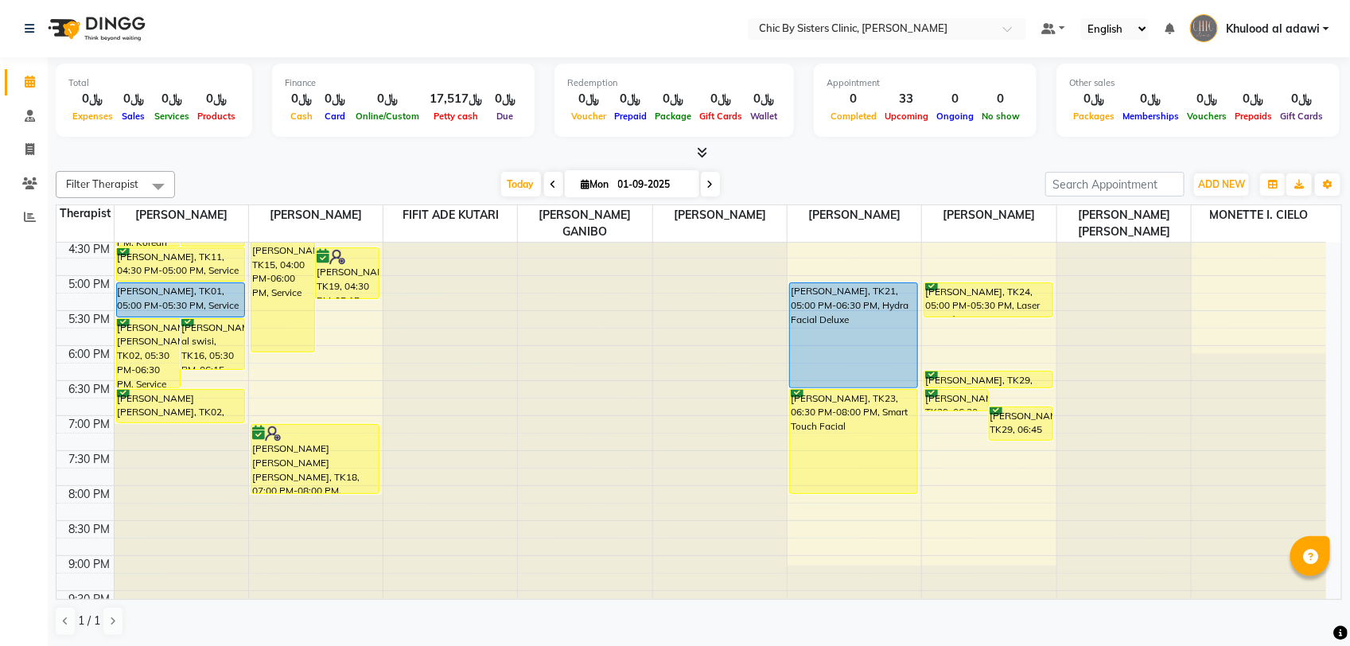
click at [673, 187] on input "01-09-2025" at bounding box center [653, 185] width 80 height 24
select select "9"
select select "2025"
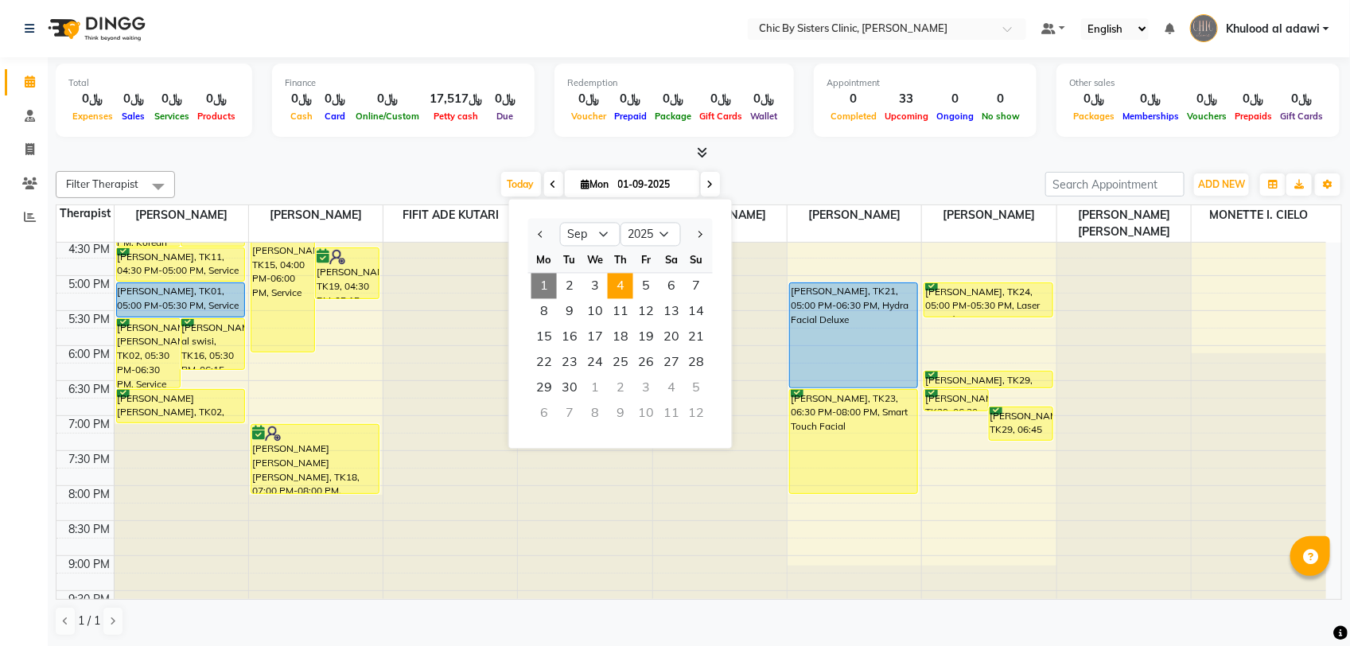
click at [628, 281] on span "4" at bounding box center [620, 286] width 25 height 25
type input "04-09-2025"
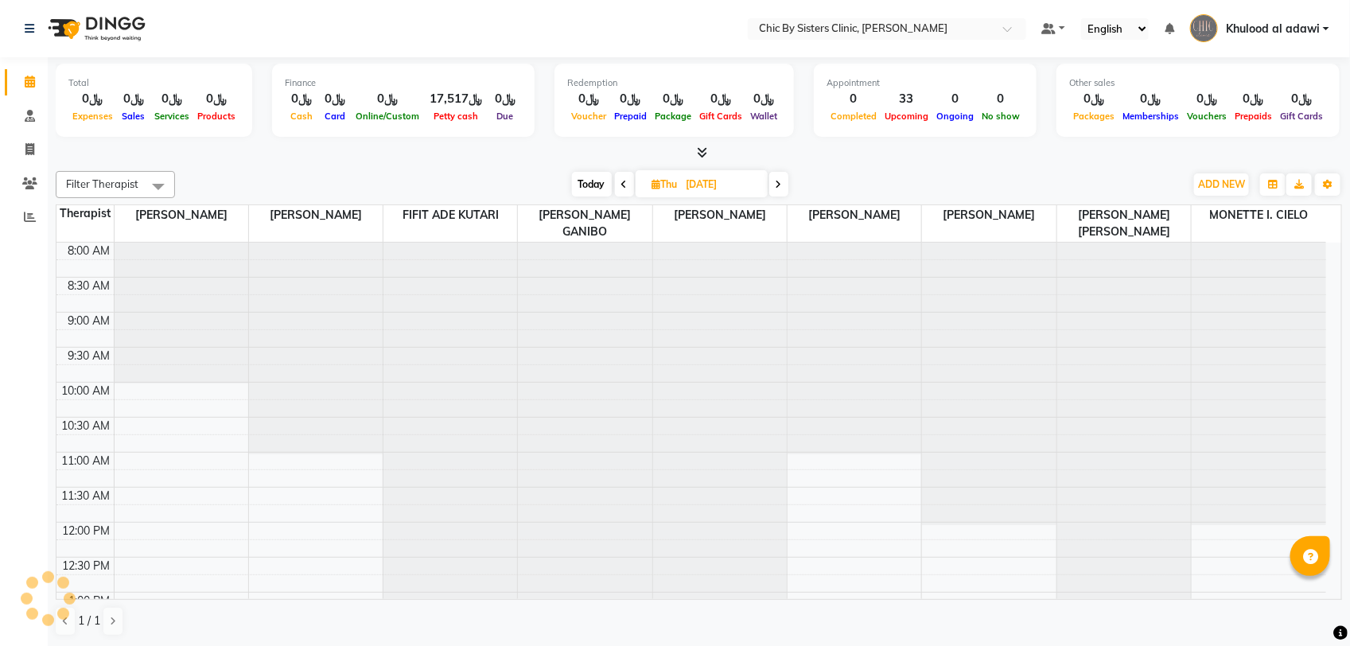
scroll to position [142, 0]
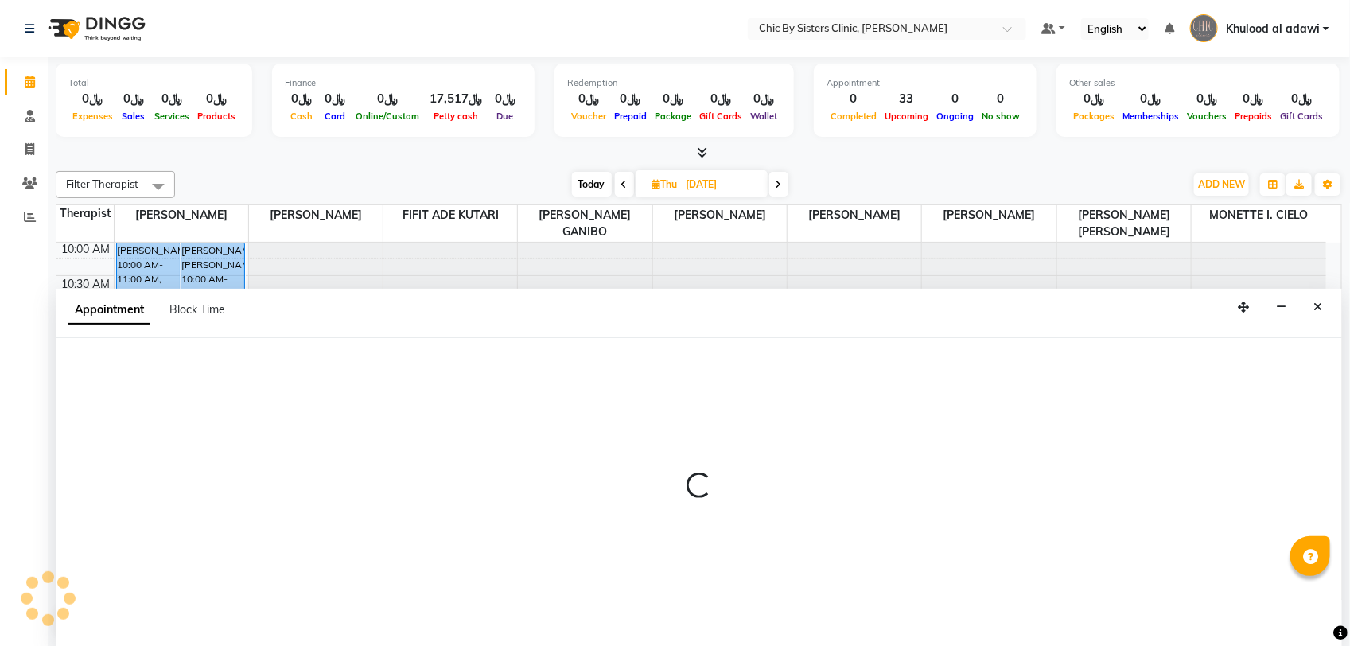
select select "49183"
select select "750"
select select "tentative"
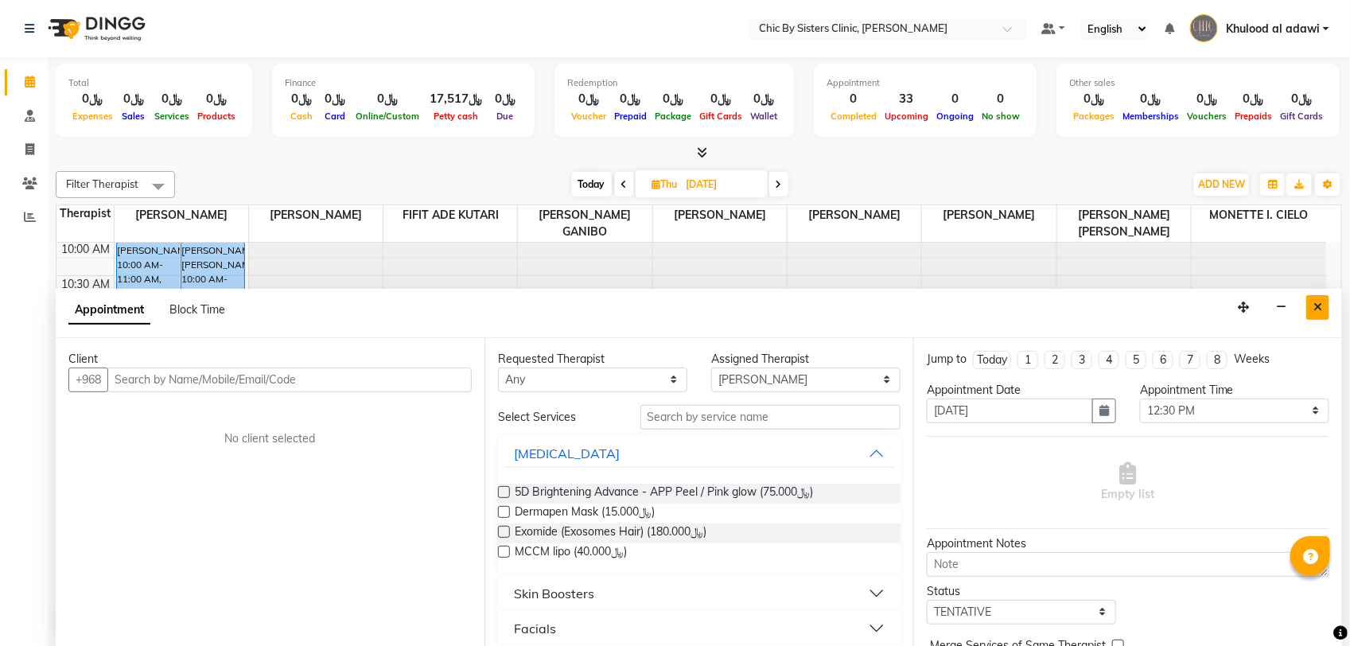
click at [1317, 308] on icon "Close" at bounding box center [1317, 306] width 9 height 11
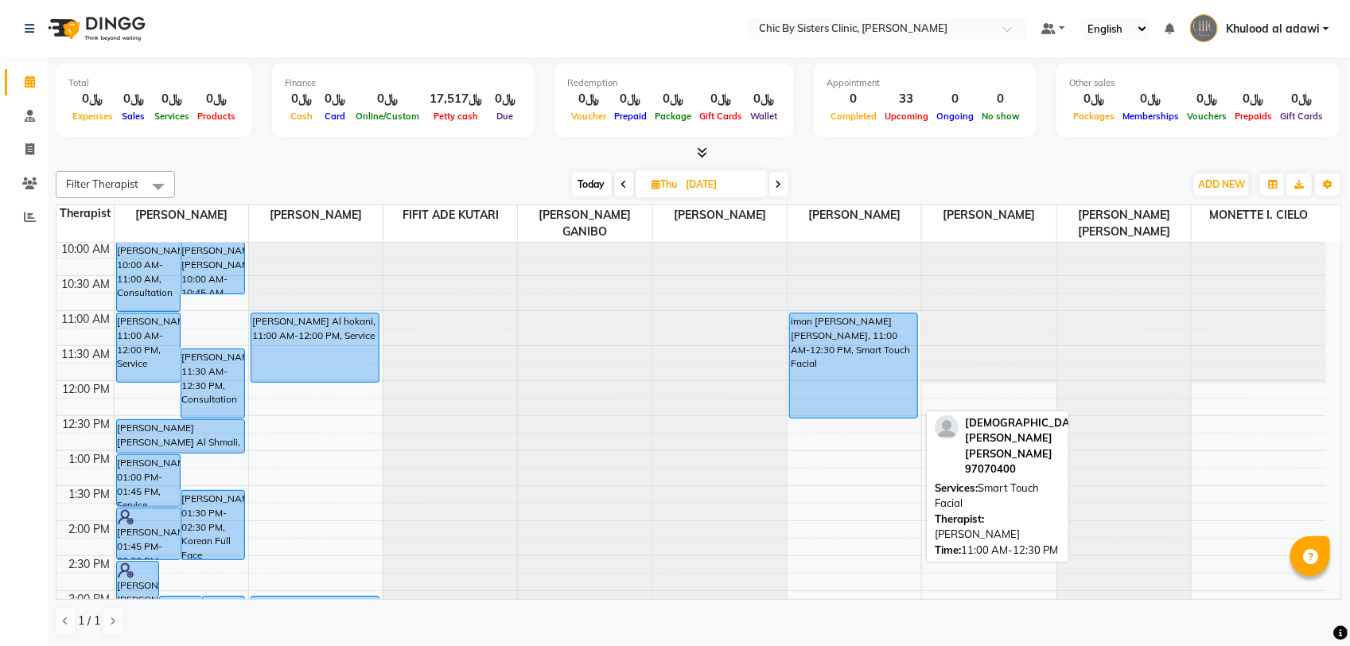
scroll to position [440, 0]
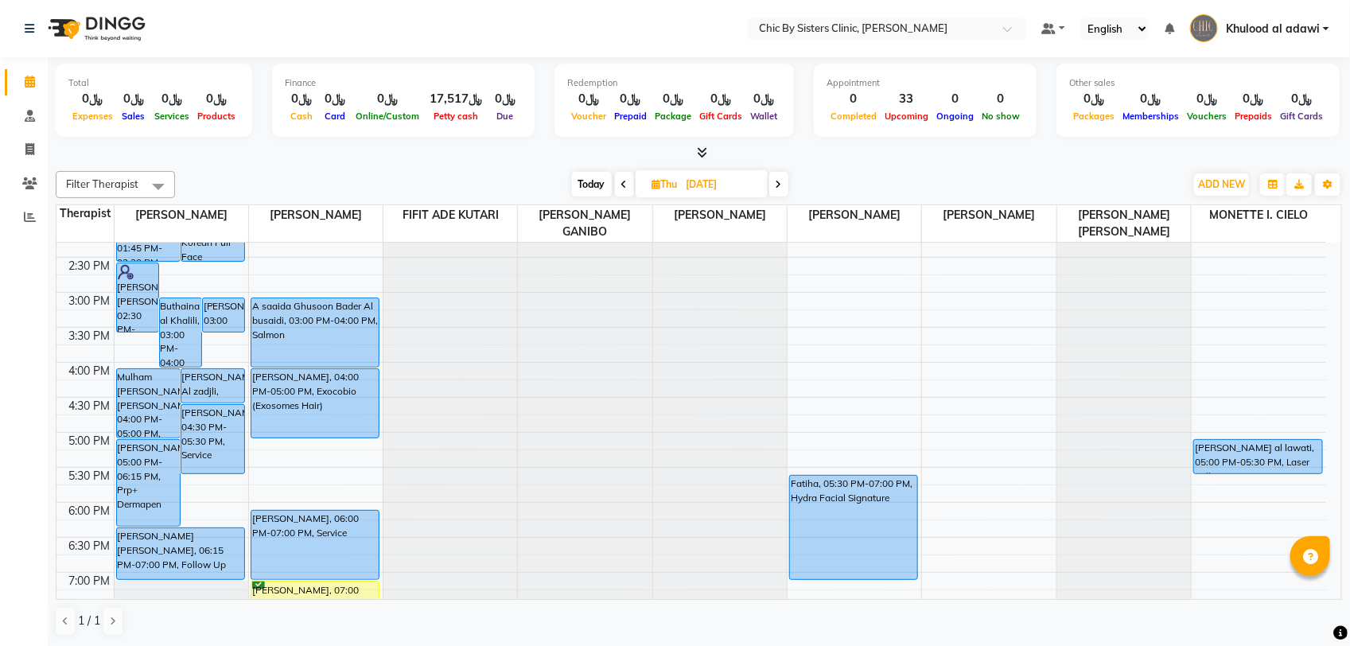
click at [693, 180] on input "04-09-2025" at bounding box center [722, 185] width 80 height 24
select select "9"
select select "2025"
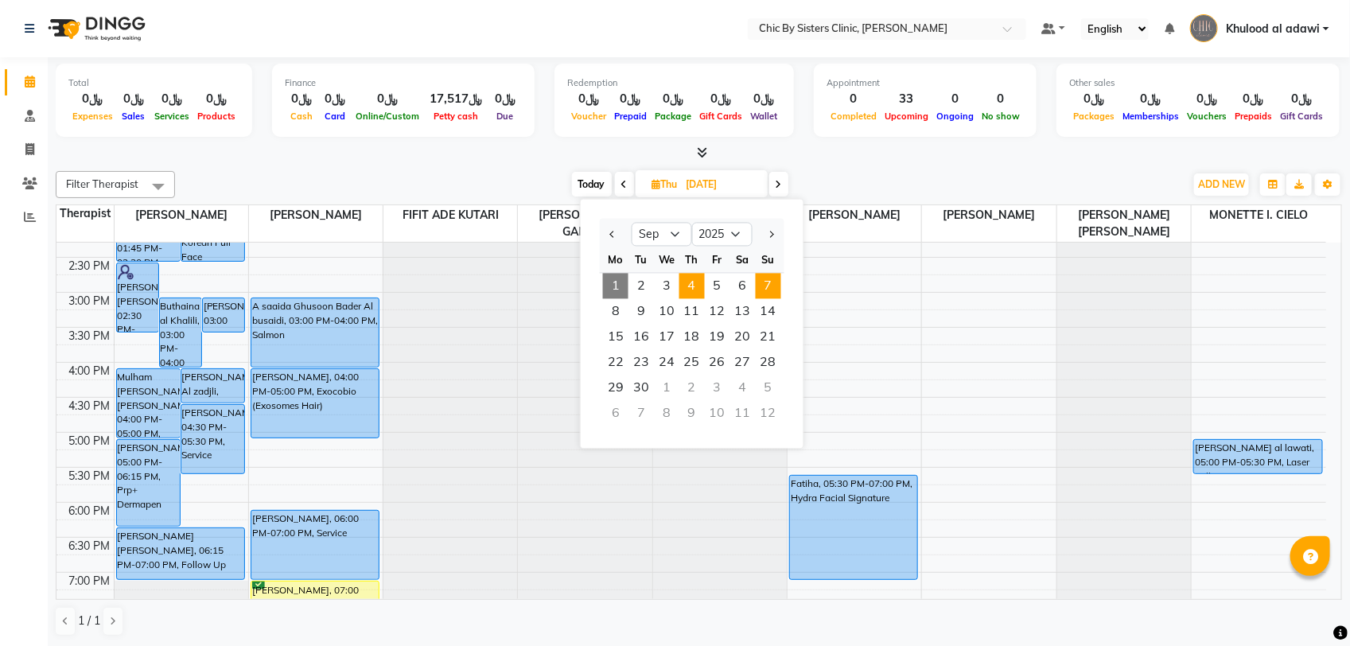
click at [762, 284] on span "7" at bounding box center [768, 286] width 25 height 25
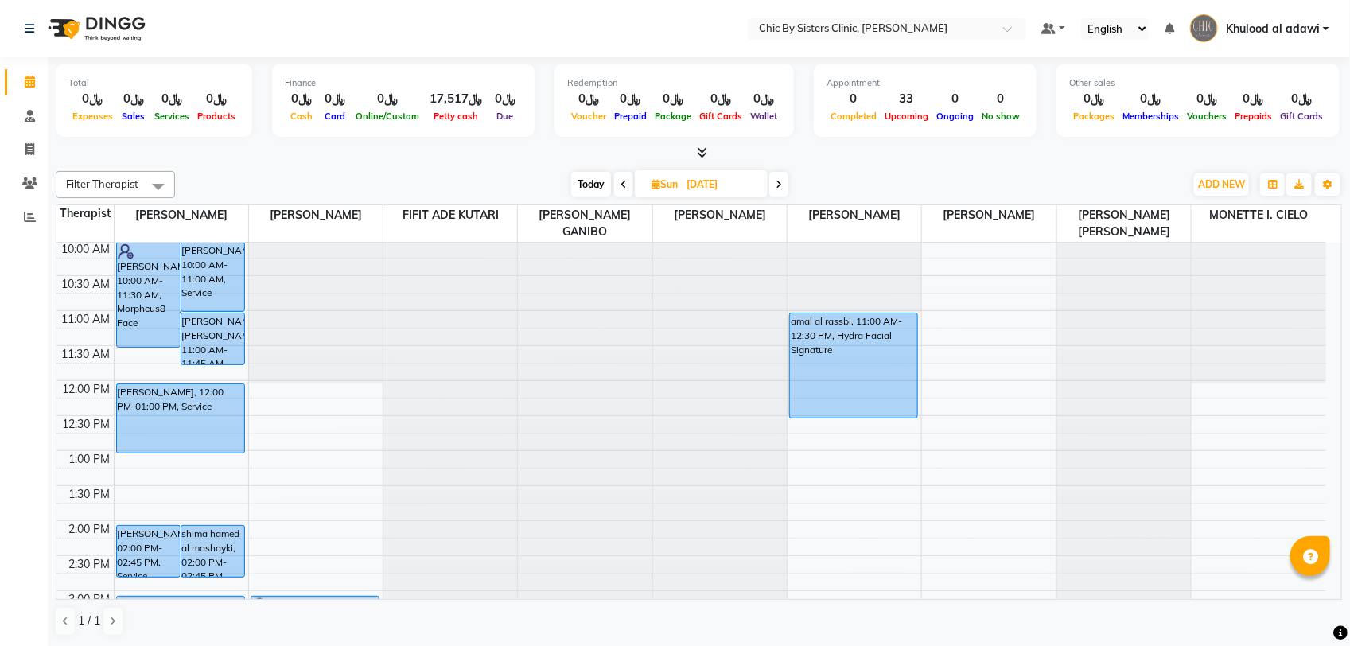
click at [607, 183] on span "Today" at bounding box center [591, 184] width 40 height 25
type input "01-09-2025"
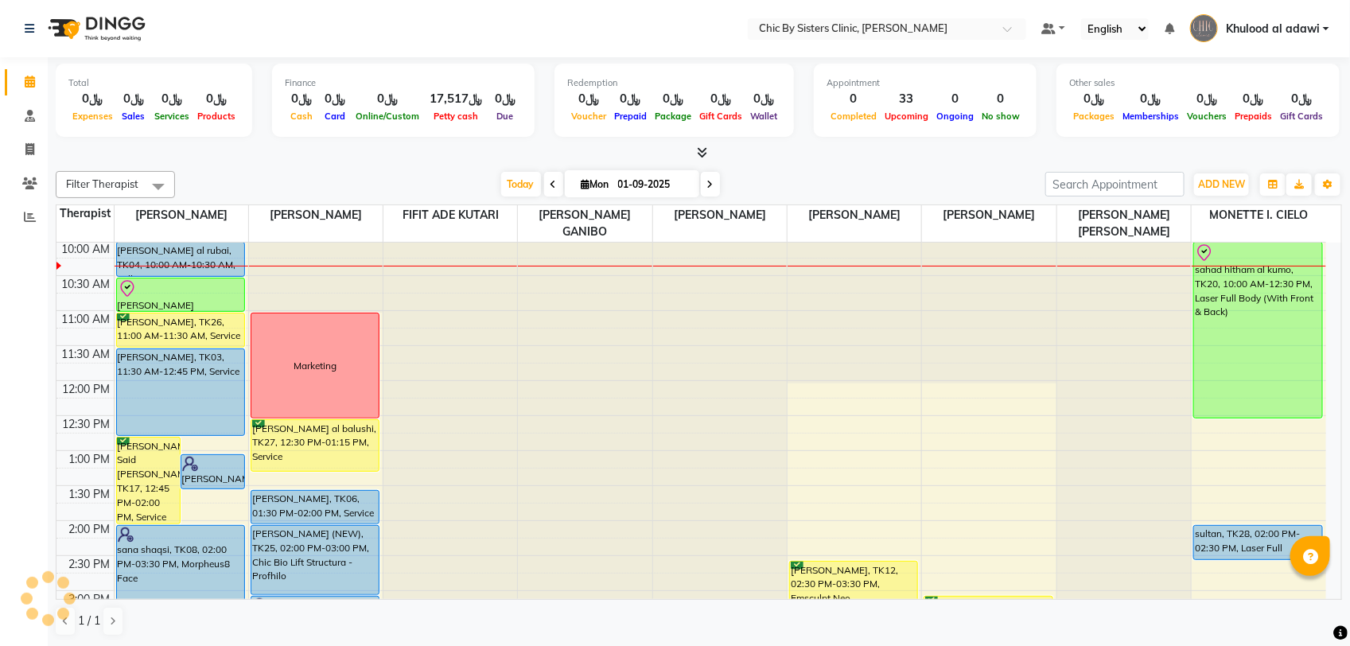
click at [628, 187] on input "01-09-2025" at bounding box center [653, 185] width 80 height 24
select select "9"
select select "2025"
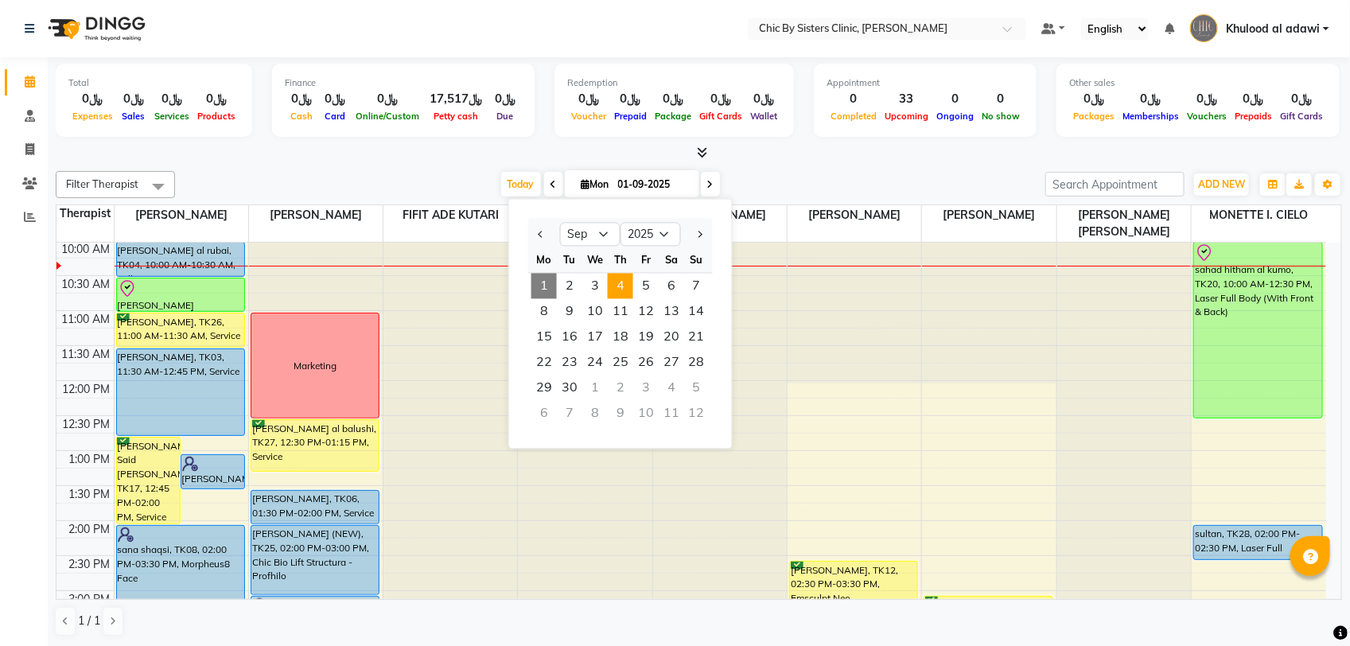
click at [630, 290] on span "4" at bounding box center [620, 286] width 25 height 25
type input "04-09-2025"
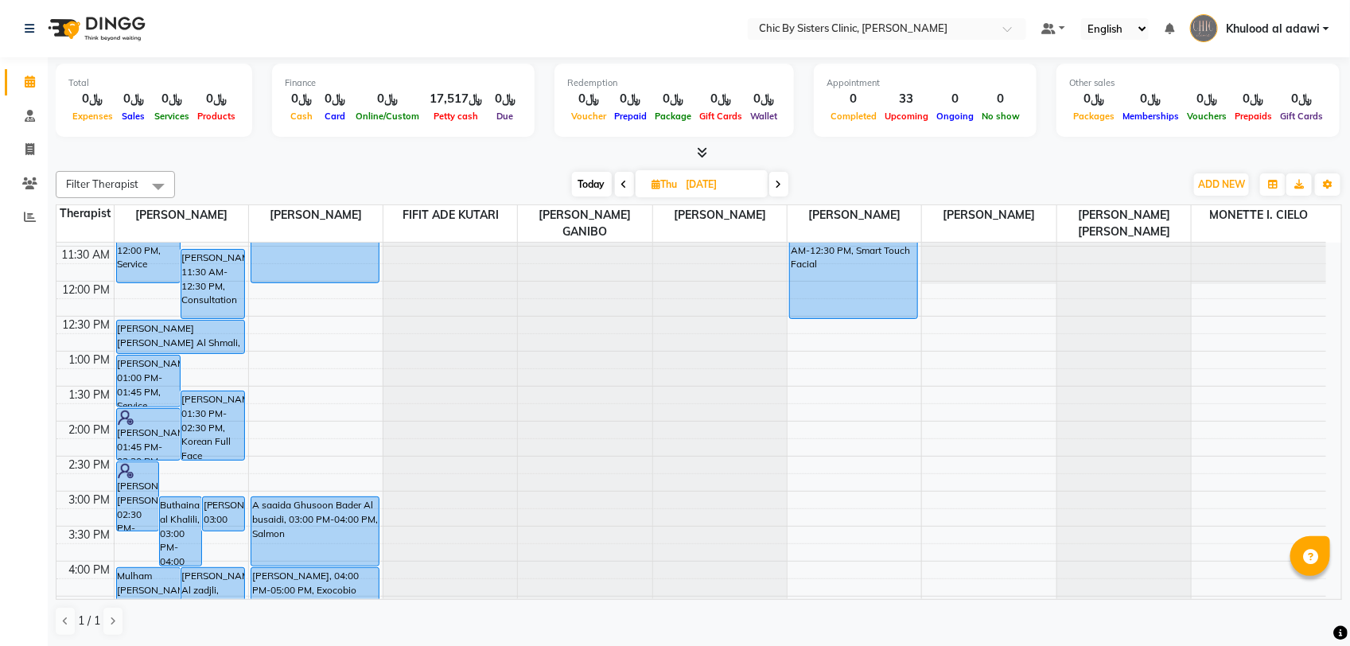
scroll to position [340, 0]
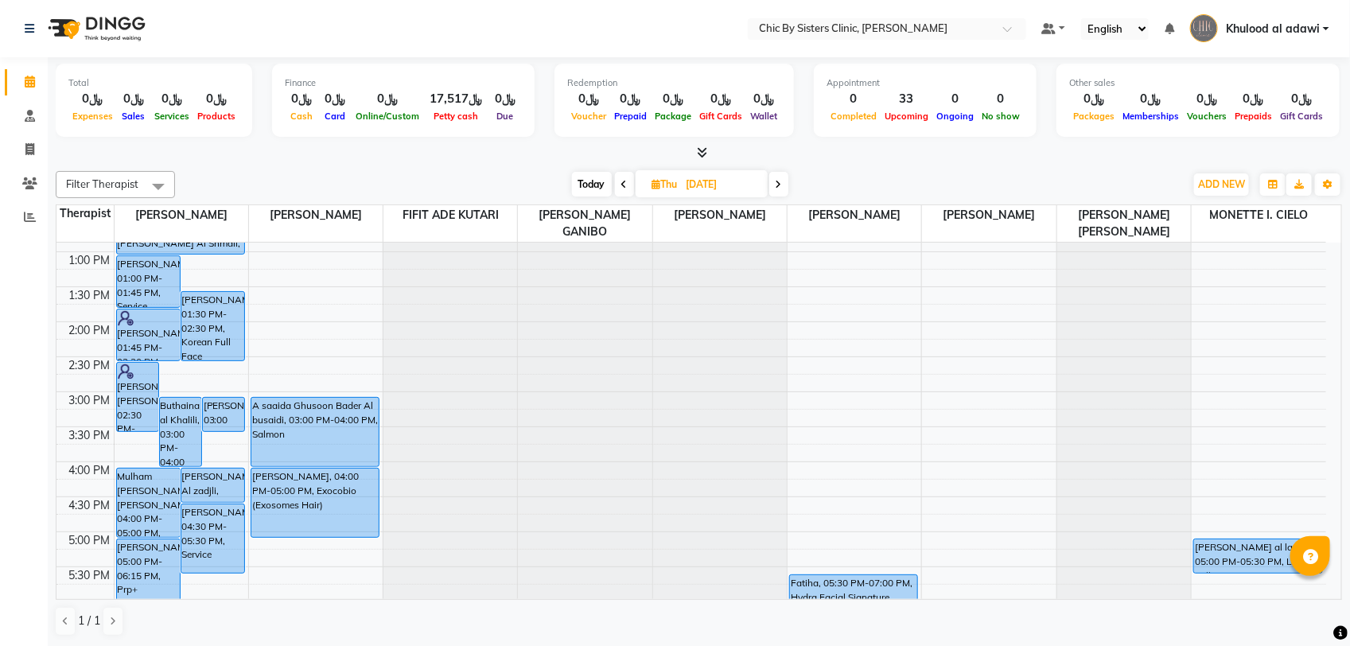
click at [740, 180] on input "04-09-2025" at bounding box center [722, 185] width 80 height 24
select select "9"
select select "2025"
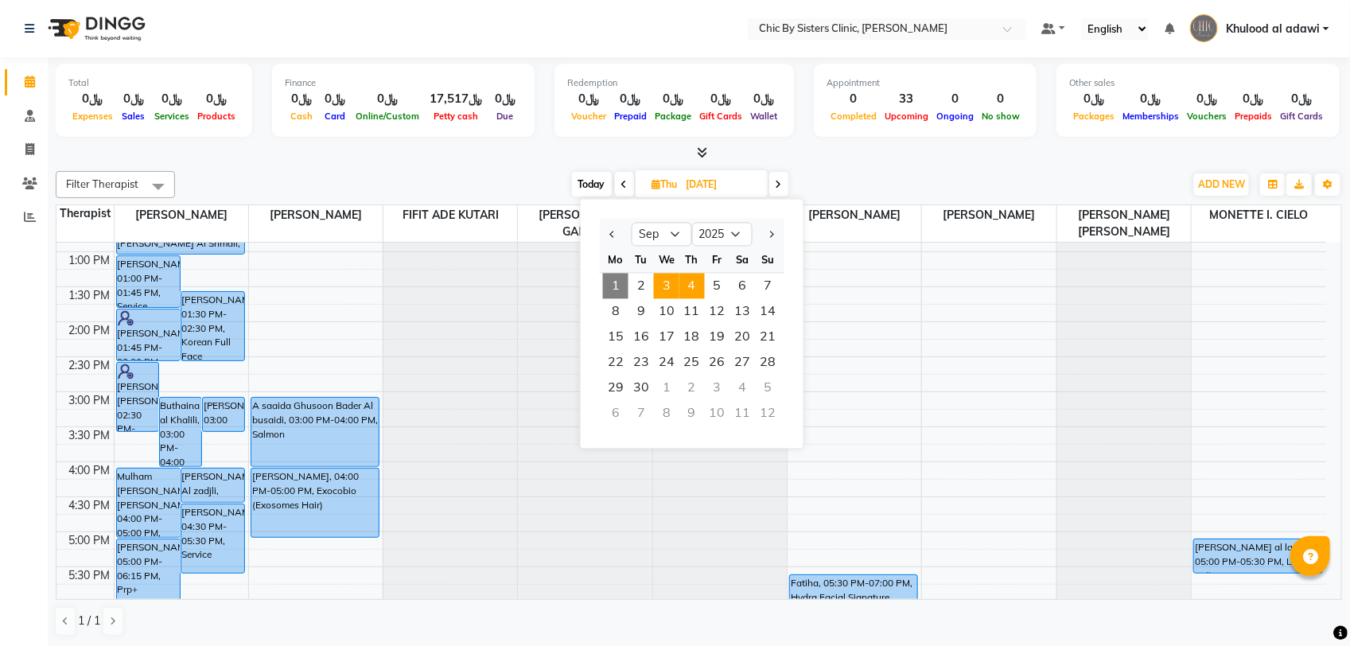
click at [661, 287] on span "3" at bounding box center [666, 286] width 25 height 25
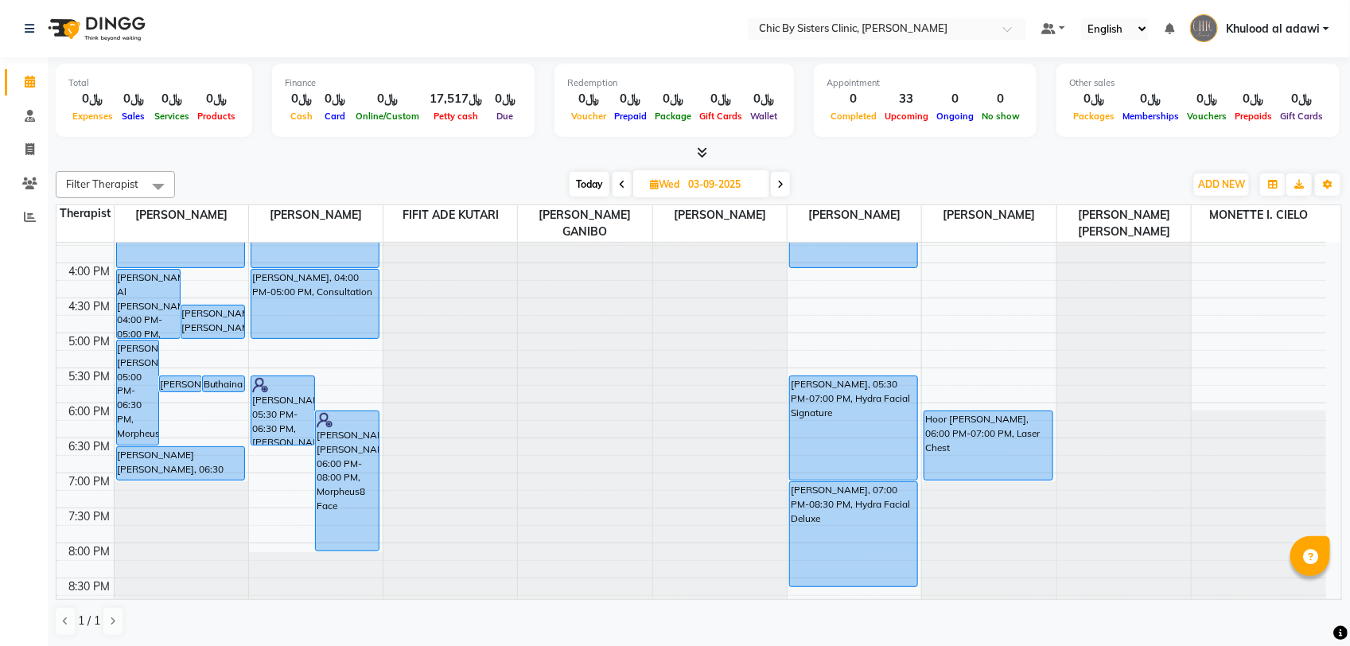
scroll to position [42, 0]
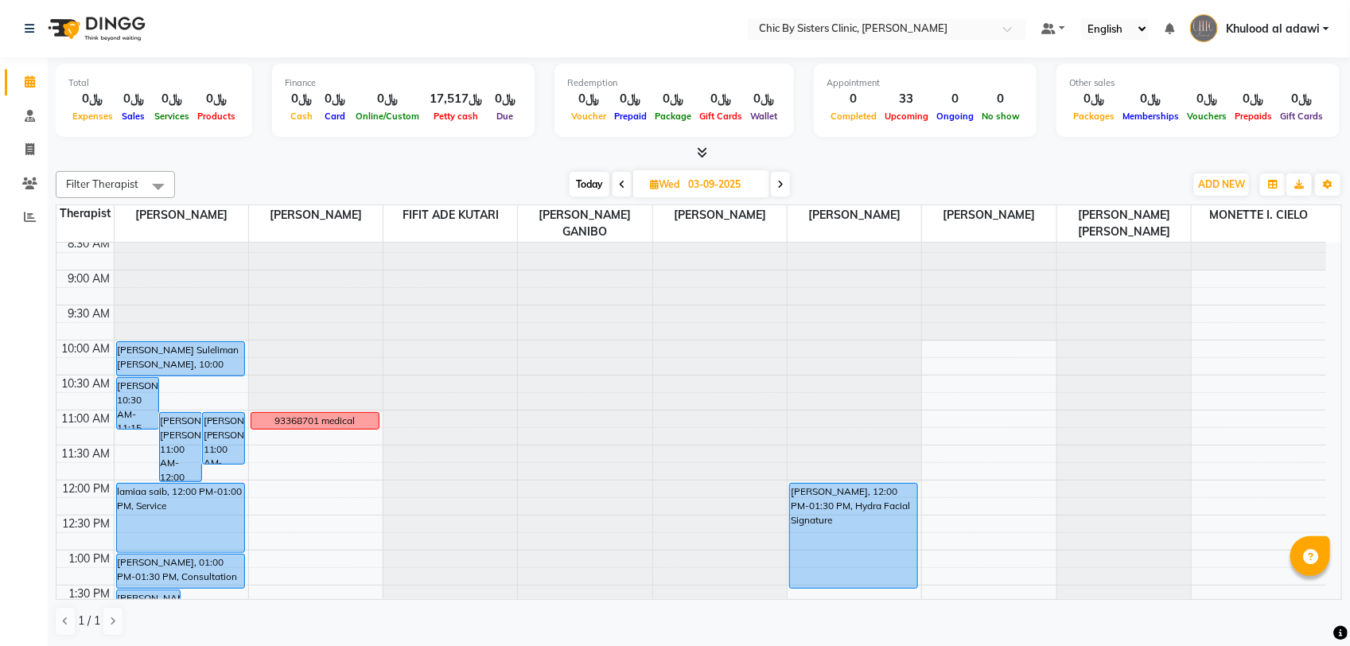
click at [619, 185] on icon at bounding box center [622, 185] width 6 height 10
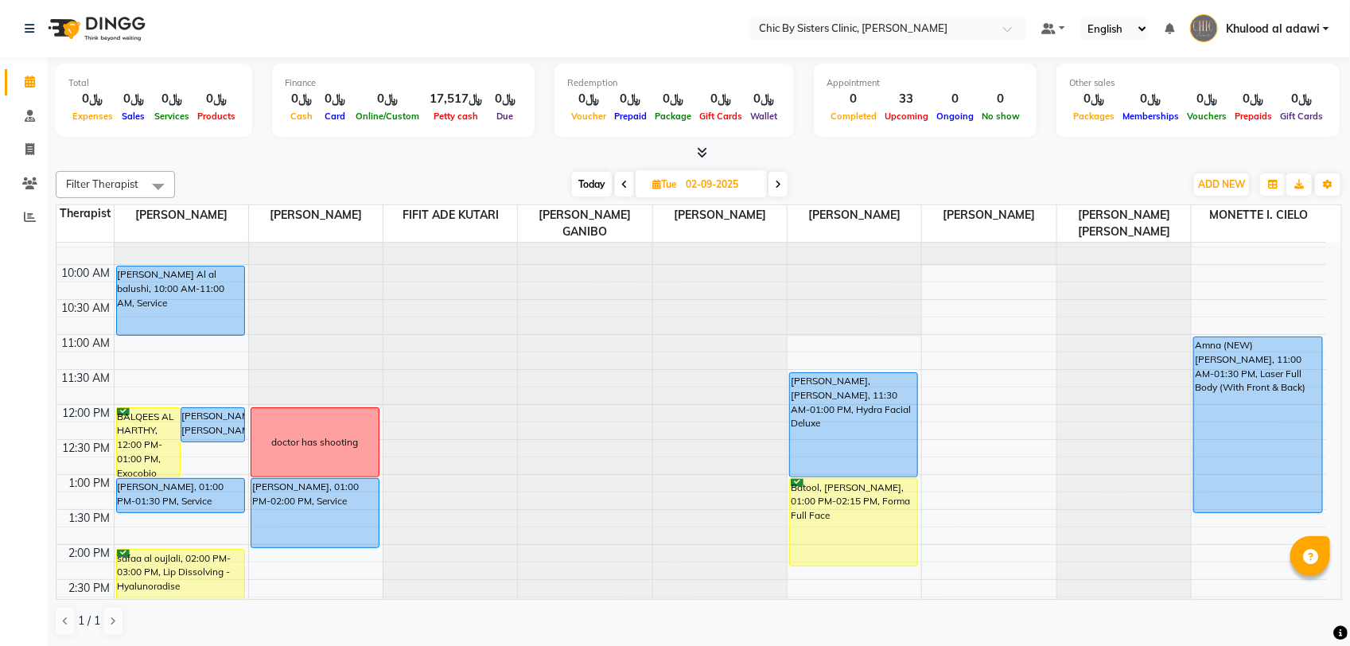
scroll to position [0, 0]
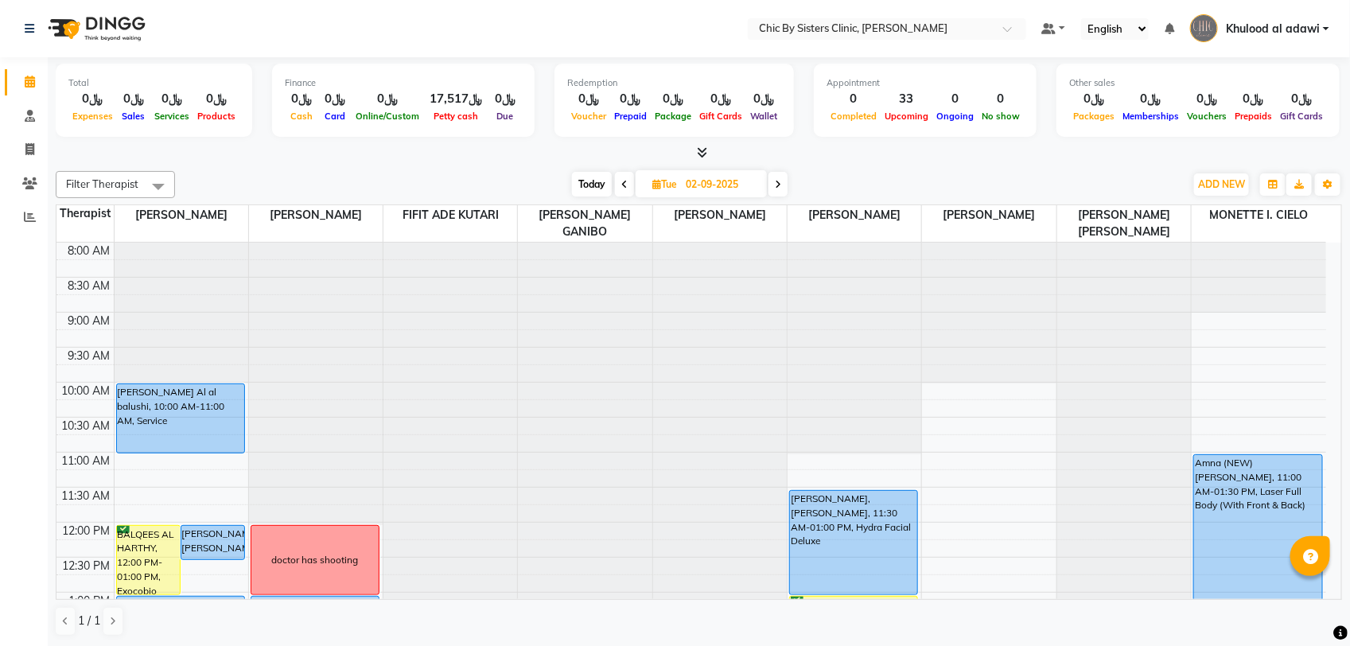
click at [784, 181] on span at bounding box center [777, 184] width 19 height 25
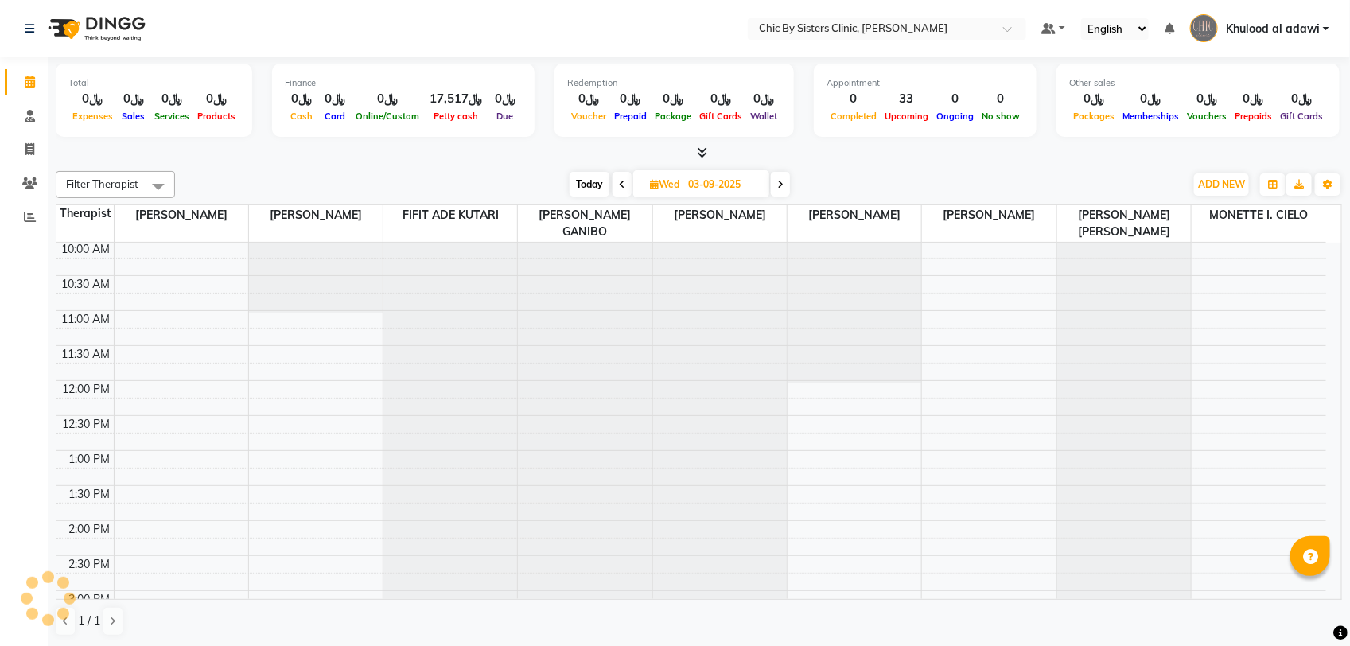
click at [569, 183] on span "Today" at bounding box center [589, 184] width 40 height 25
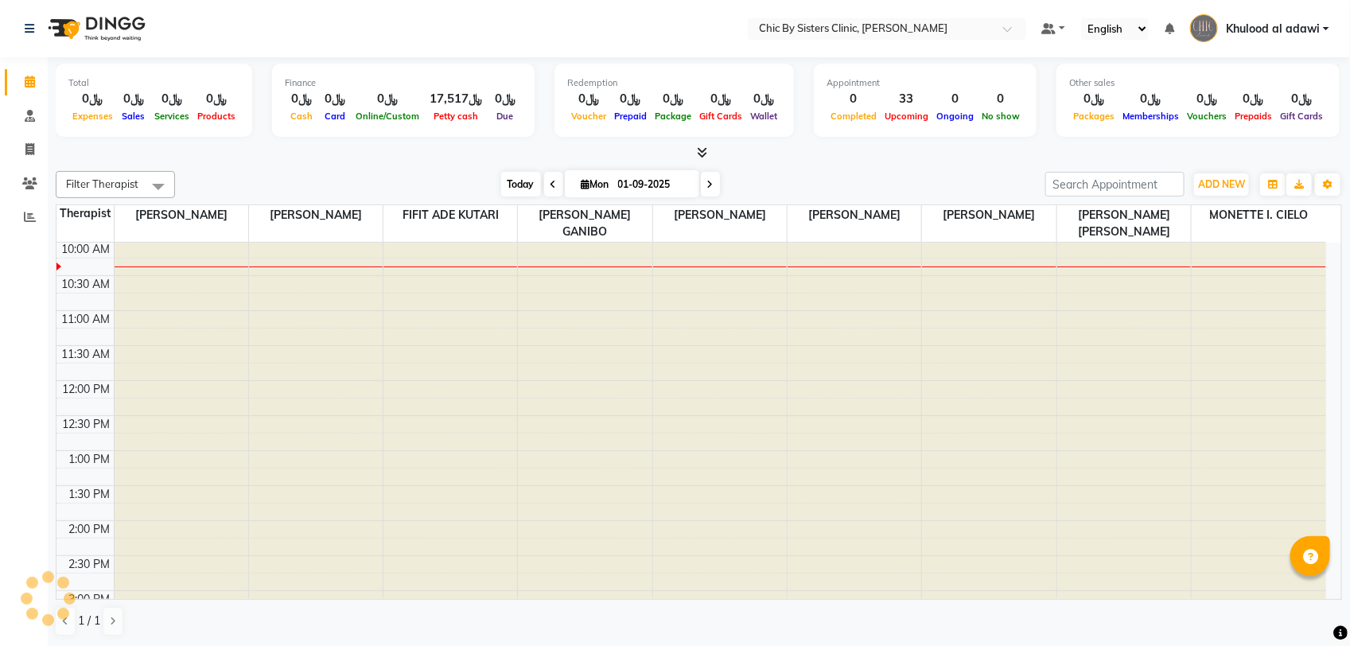
scroll to position [142, 0]
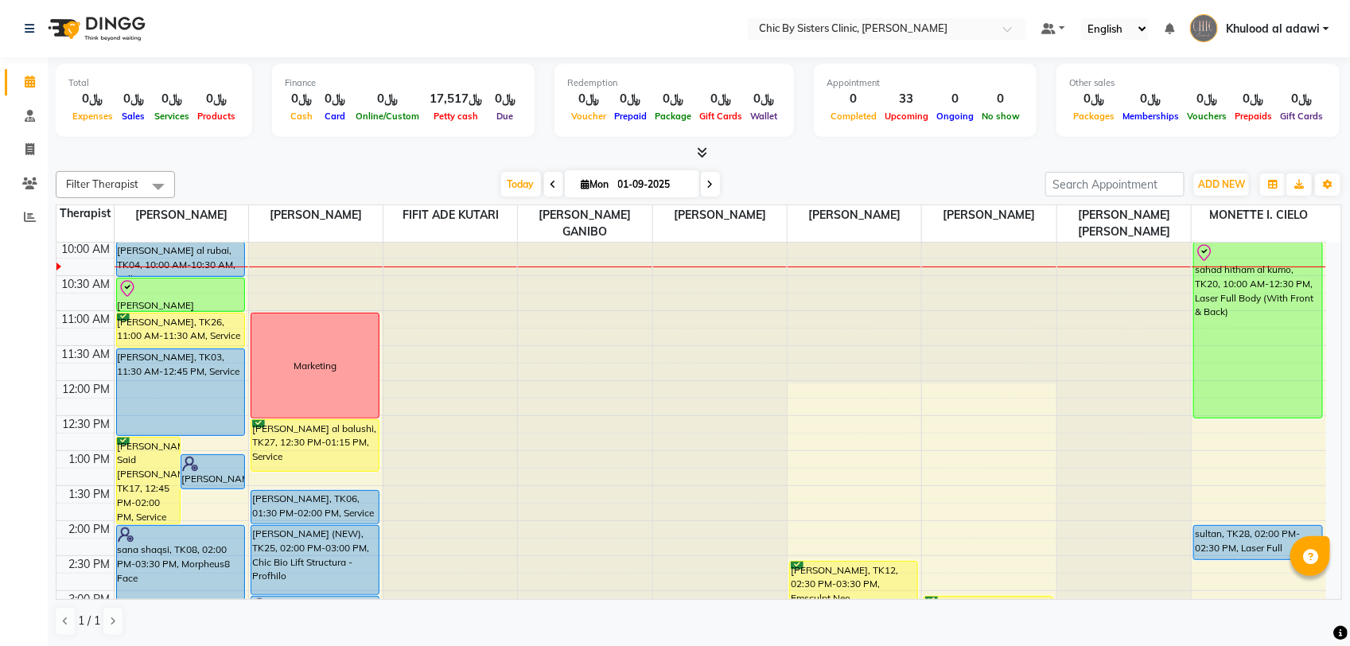
click at [712, 187] on span at bounding box center [710, 184] width 19 height 25
type input "02-09-2025"
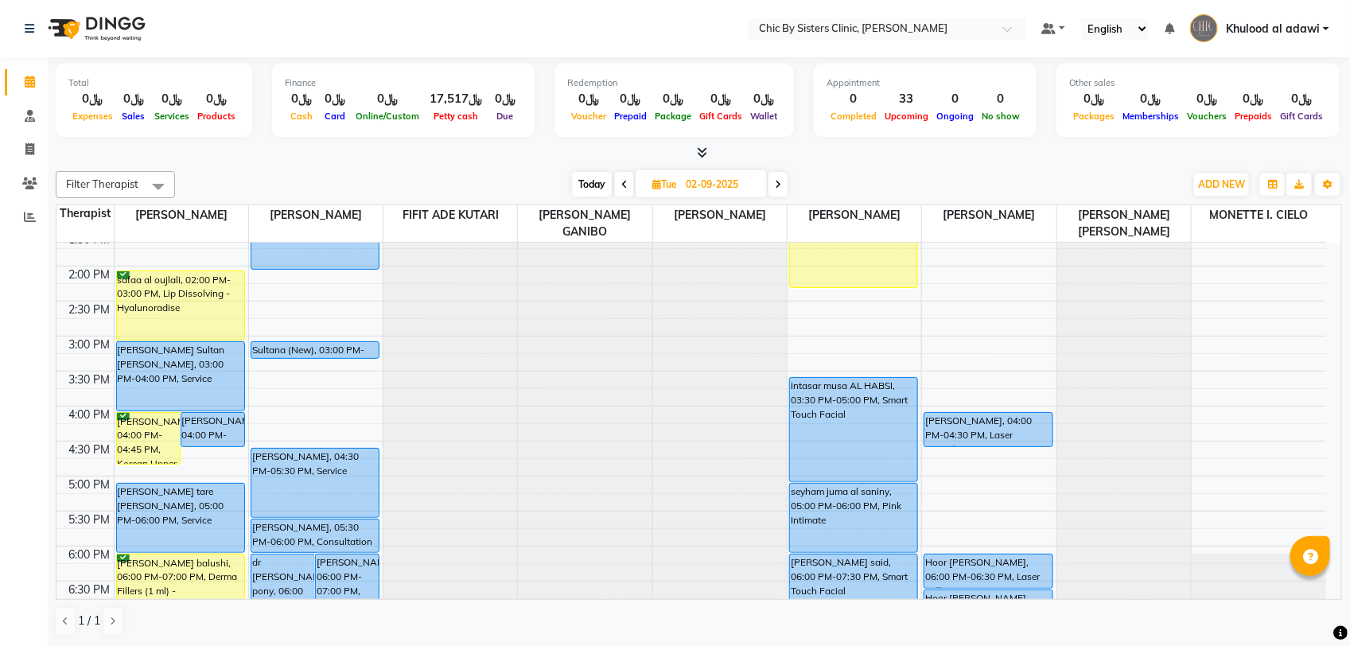
scroll to position [199, 0]
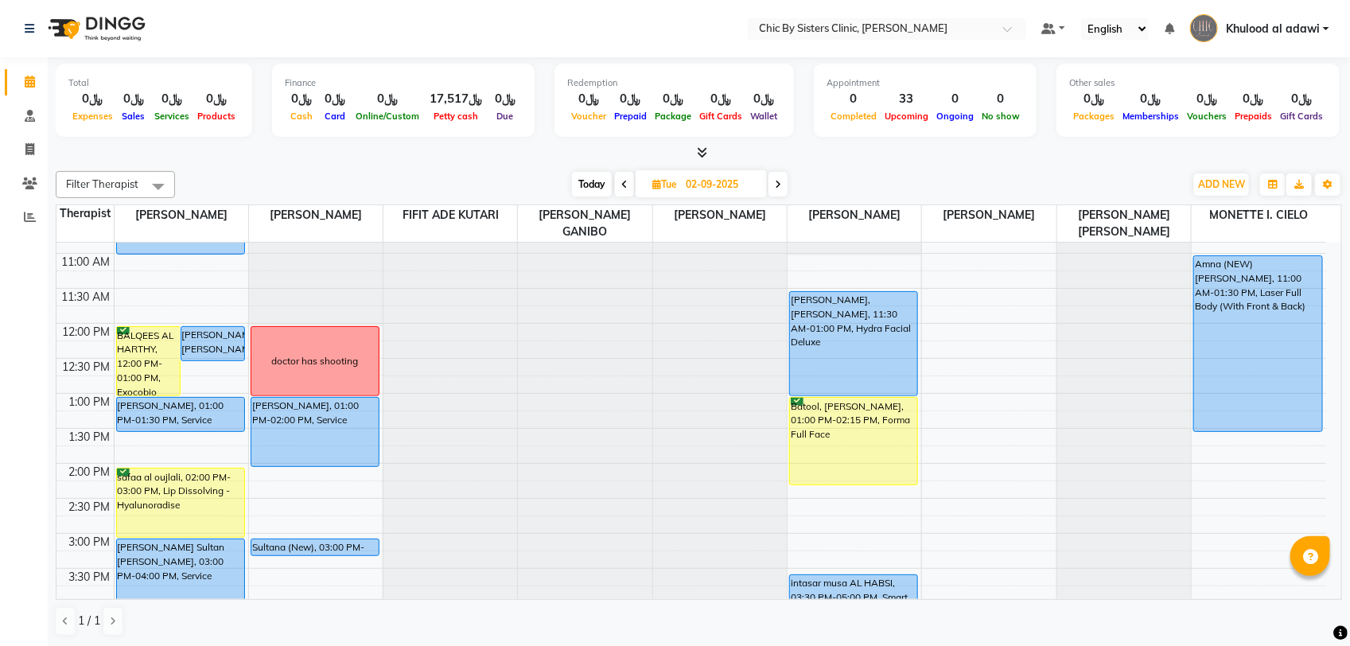
click at [736, 181] on input "02-09-2025" at bounding box center [721, 185] width 80 height 24
select select "9"
select select "2025"
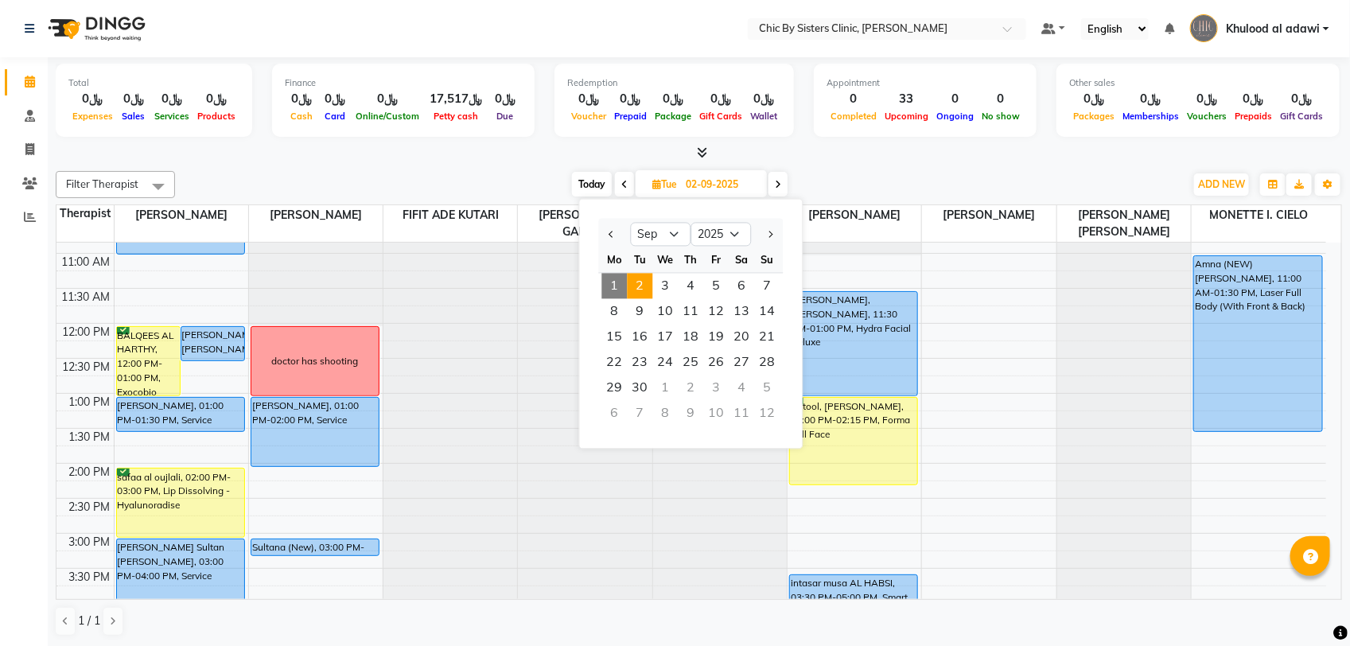
click at [908, 159] on div at bounding box center [699, 153] width 1286 height 17
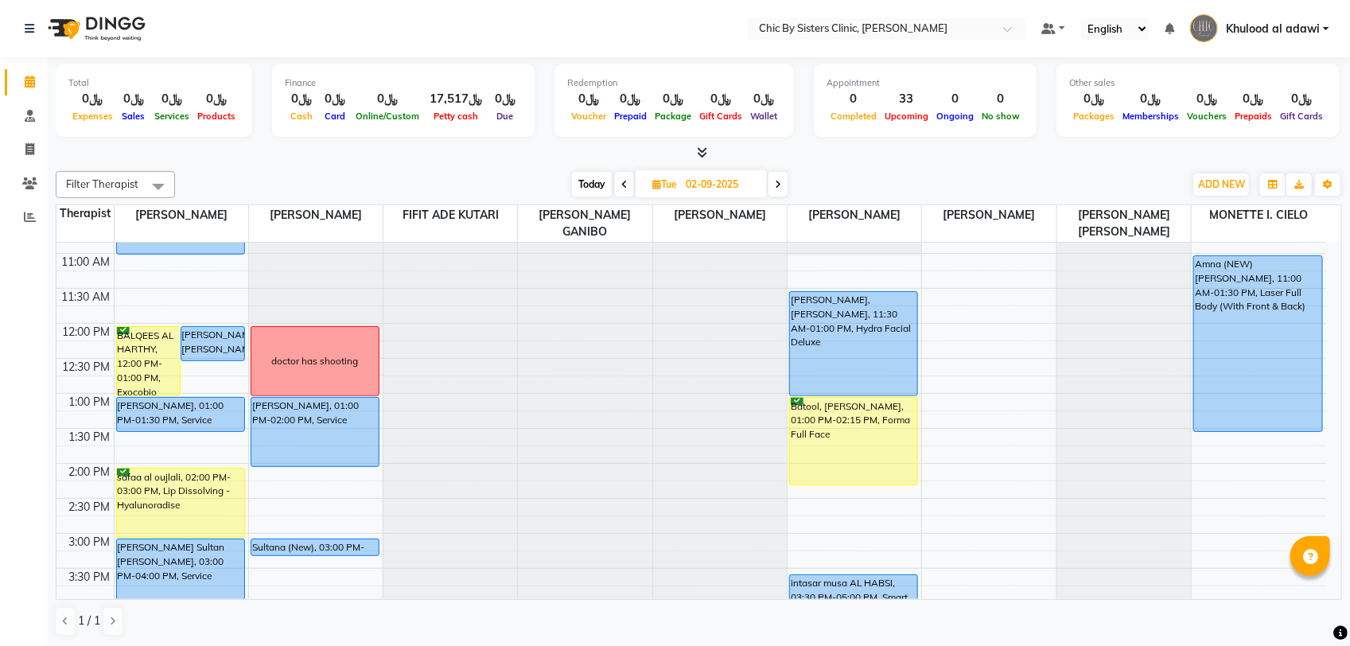
click at [713, 181] on input "02-09-2025" at bounding box center [721, 185] width 80 height 24
select select "9"
select select "2025"
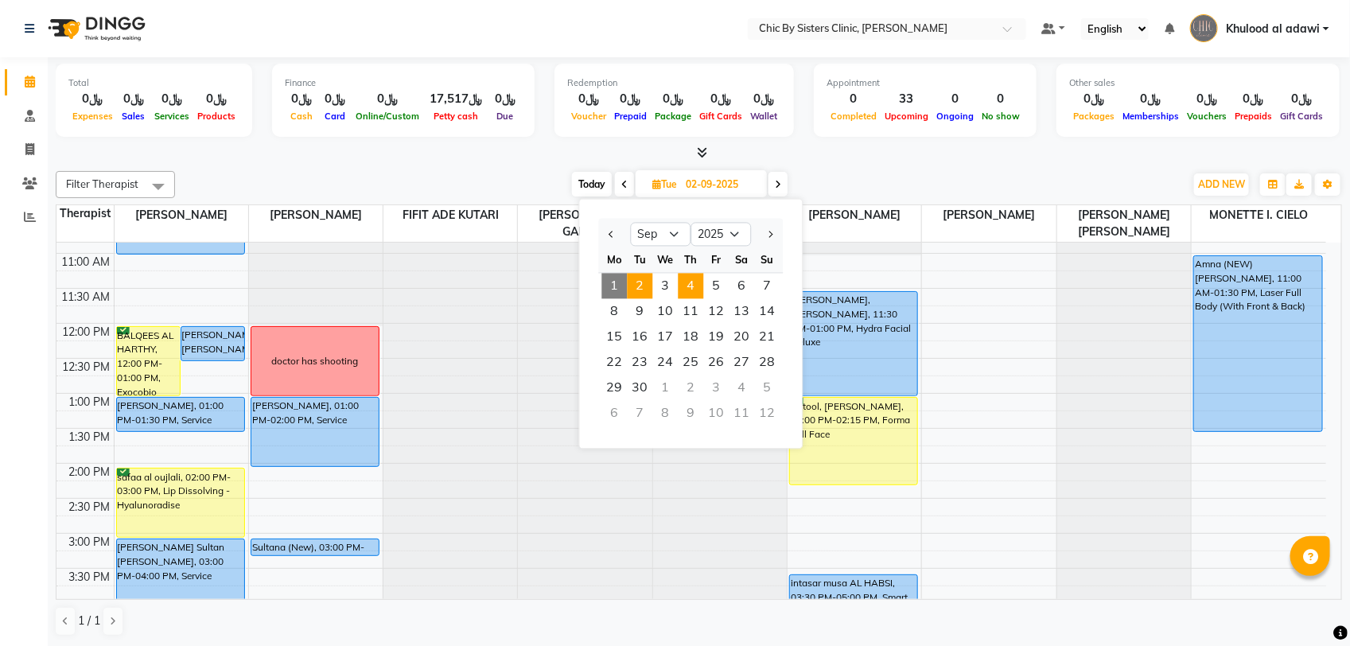
click at [686, 289] on span "4" at bounding box center [690, 286] width 25 height 25
type input "04-09-2025"
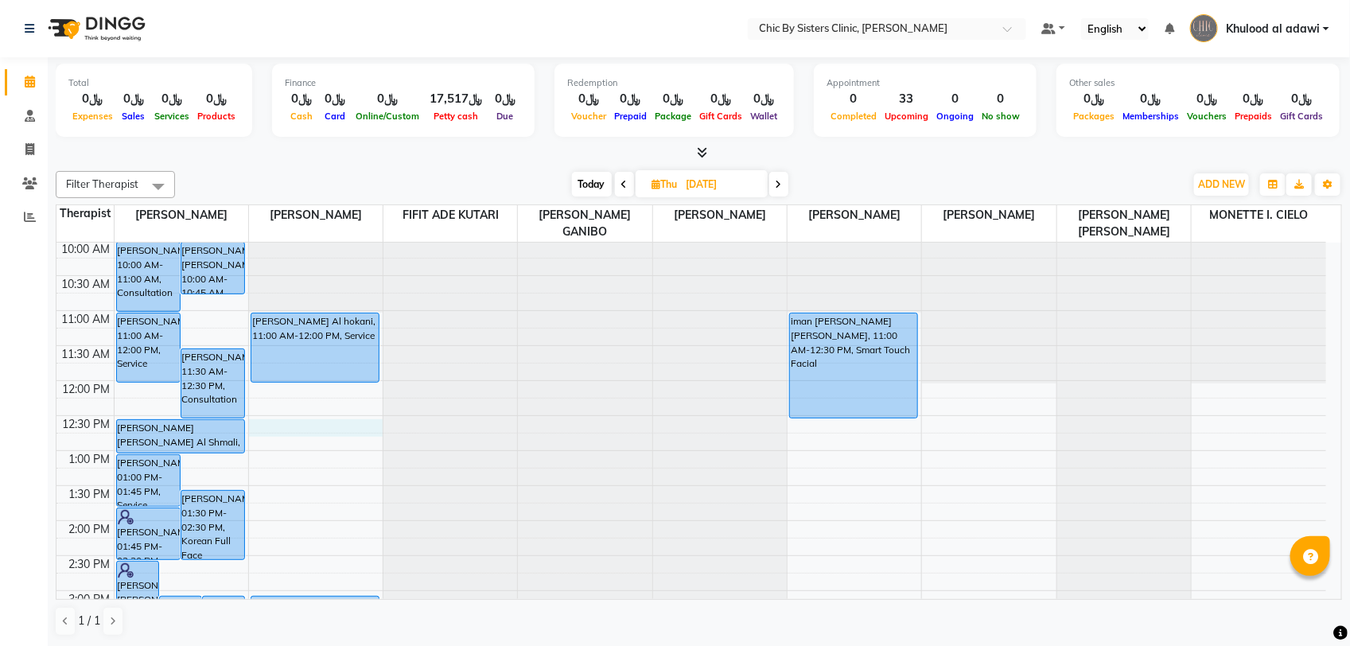
select select "49178"
select select "tentative"
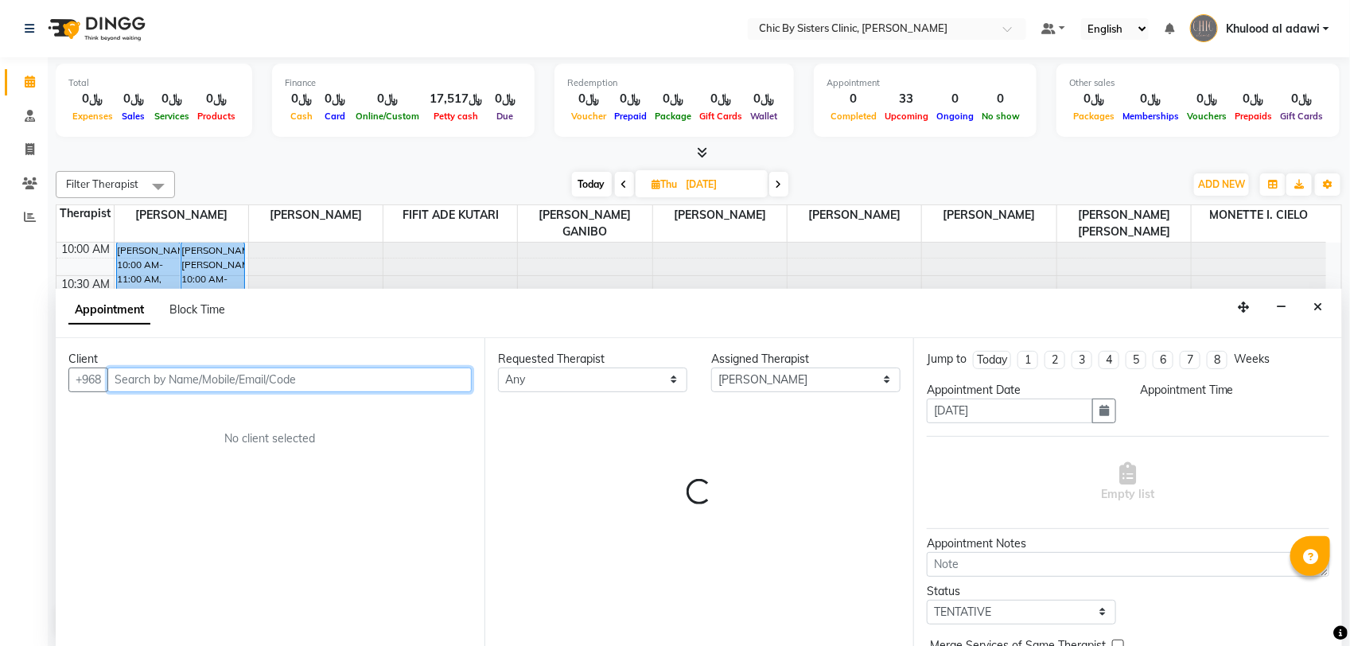
select select "750"
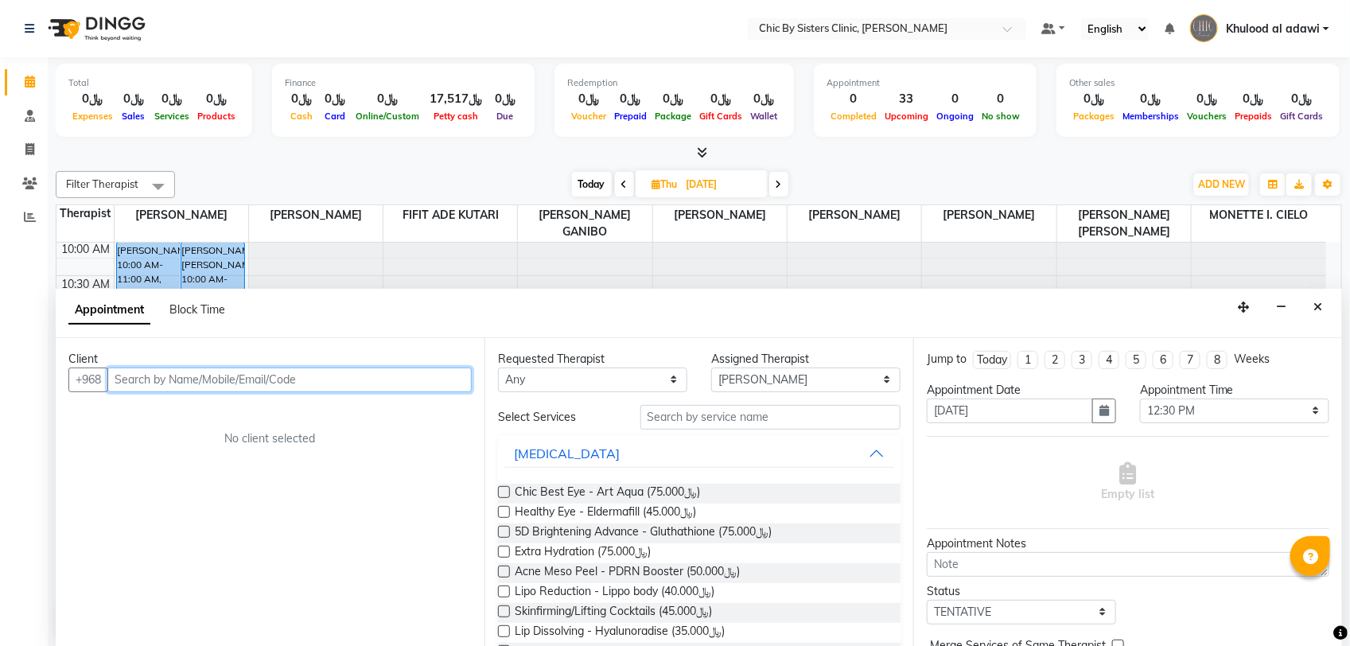
paste input "96895306943"
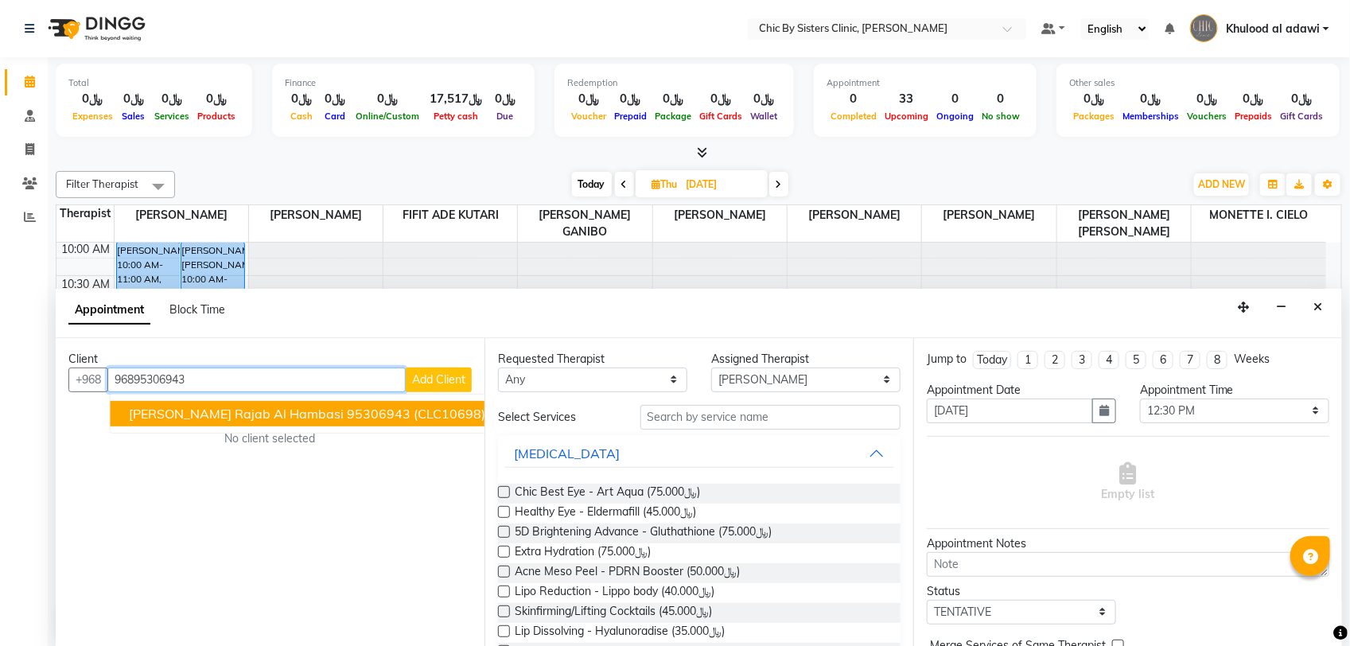
click at [263, 410] on span "Najah Bassim Arfa Rajab Al Hambasi" at bounding box center [237, 414] width 215 height 16
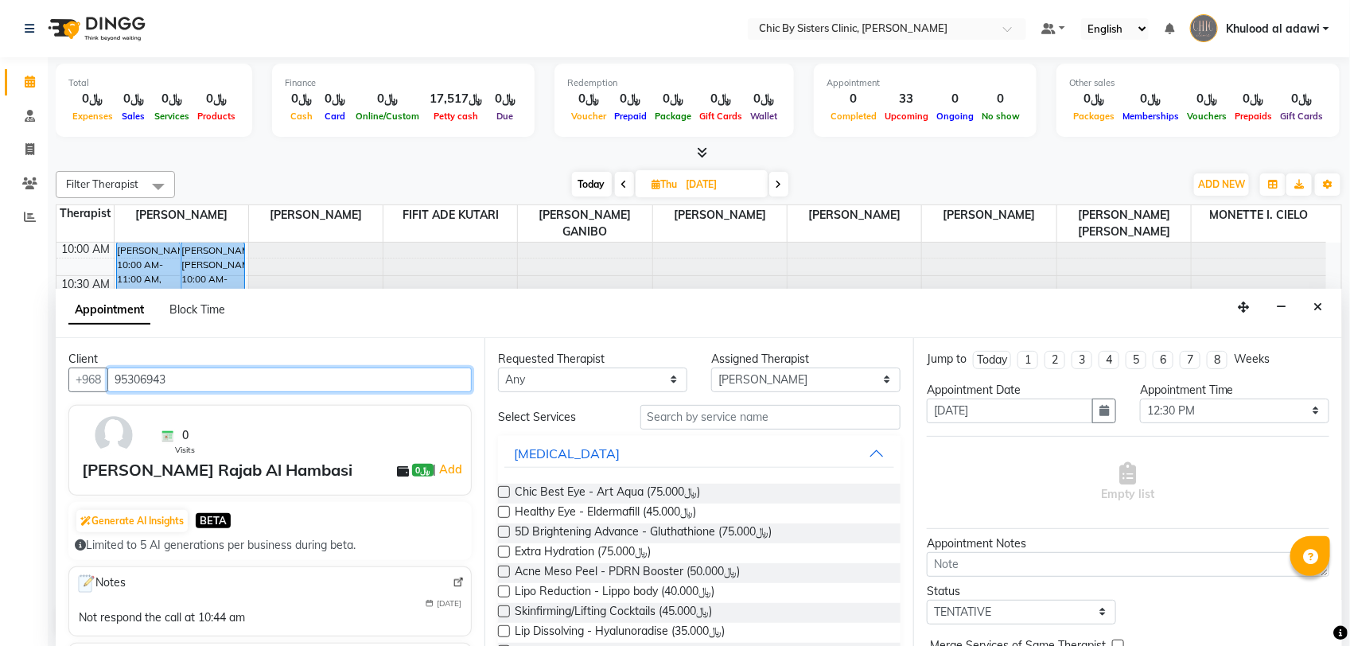
type input "95306943"
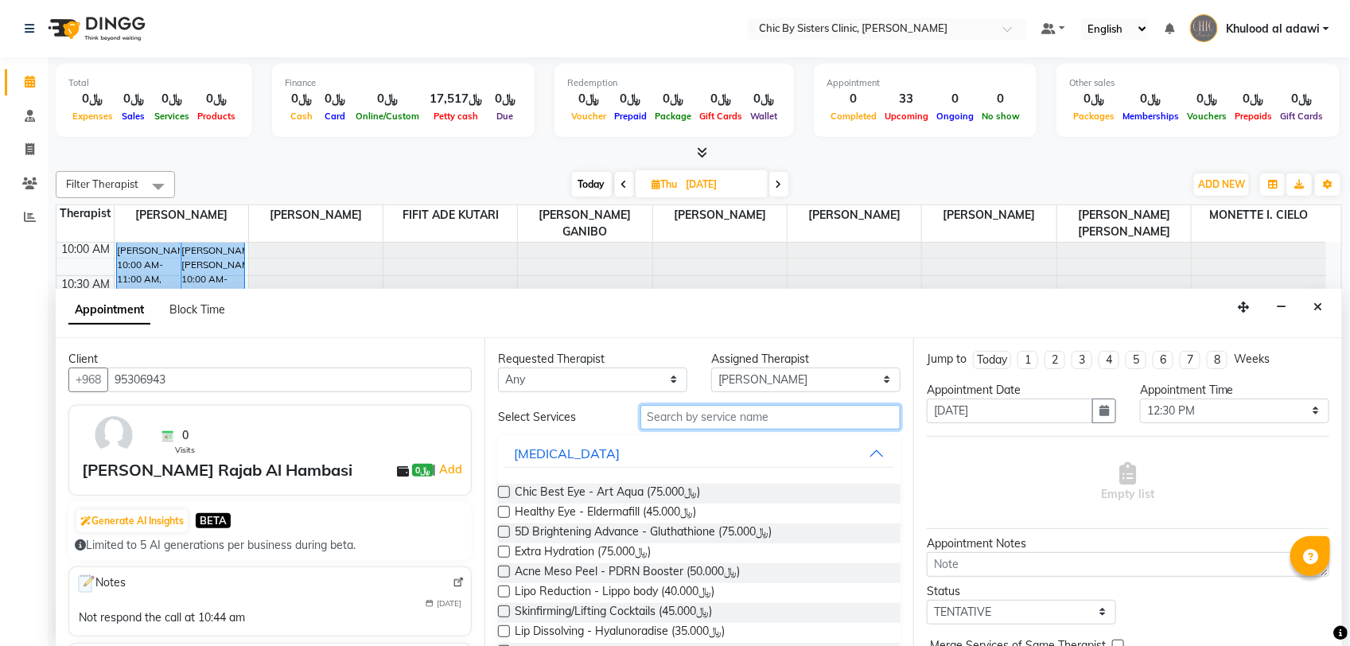
click at [729, 411] on input "text" at bounding box center [770, 417] width 260 height 25
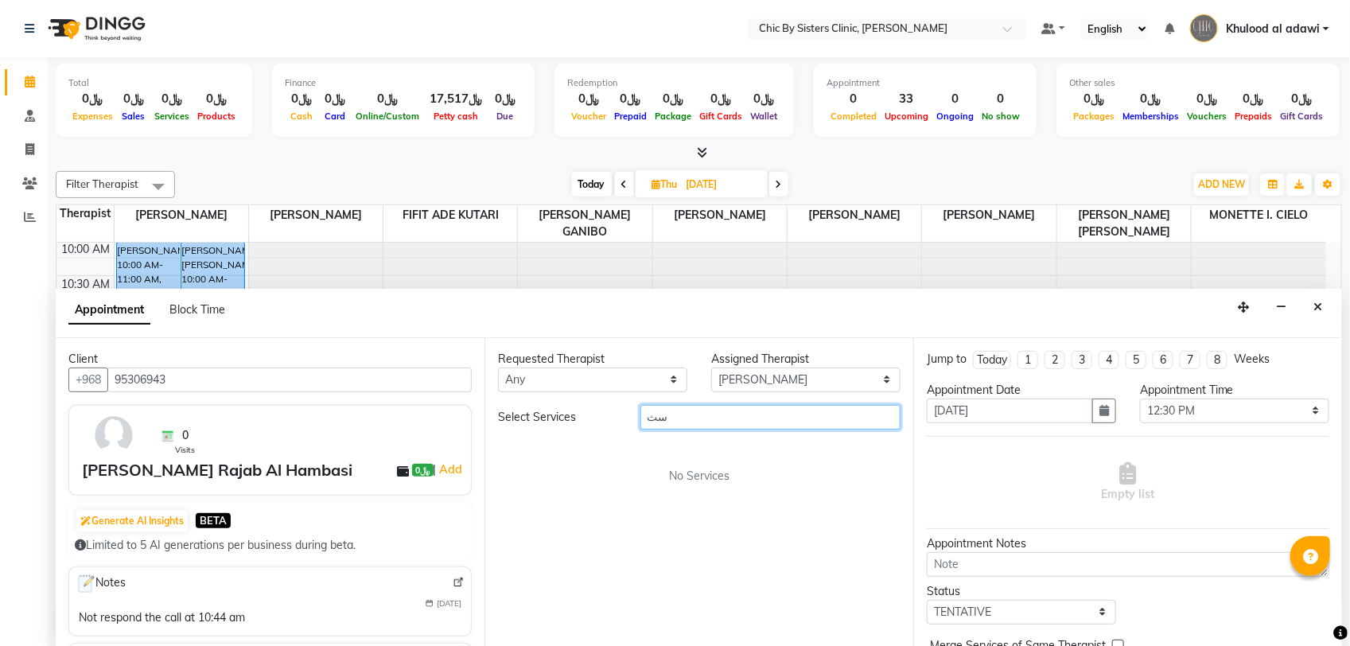
type input "س"
type input "SERV"
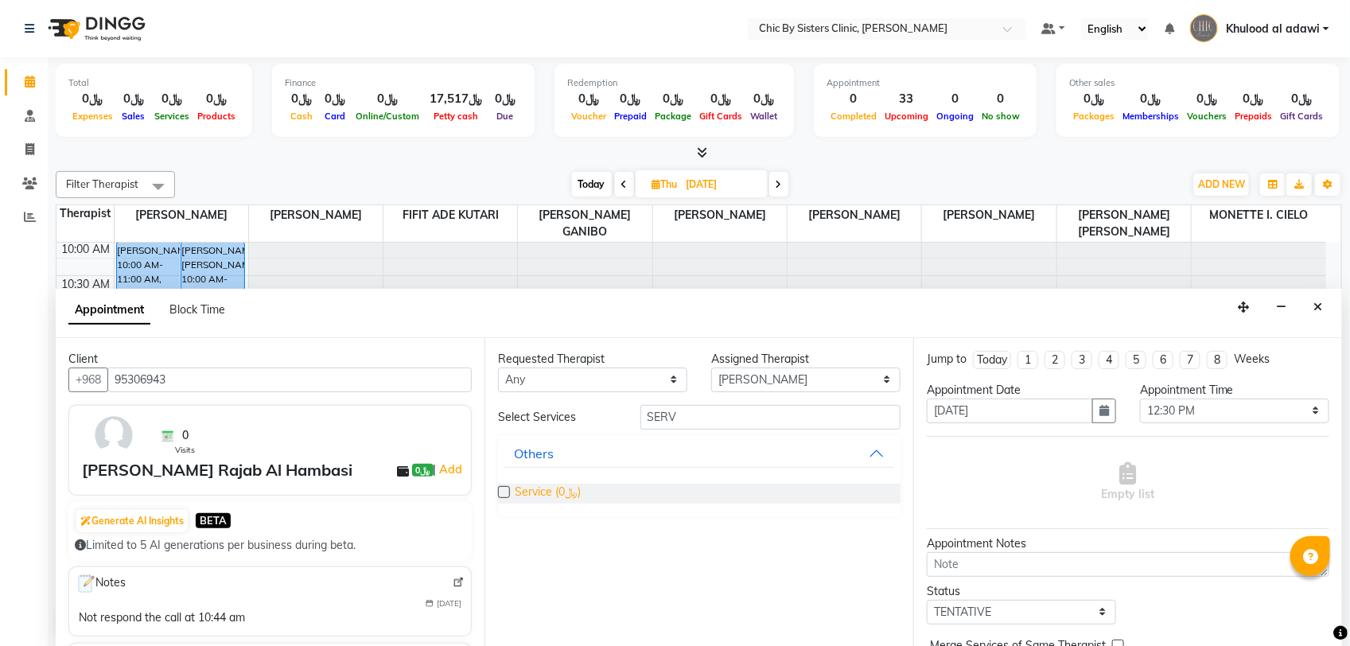
click at [573, 497] on span "Service (﷼0)" at bounding box center [548, 494] width 66 height 20
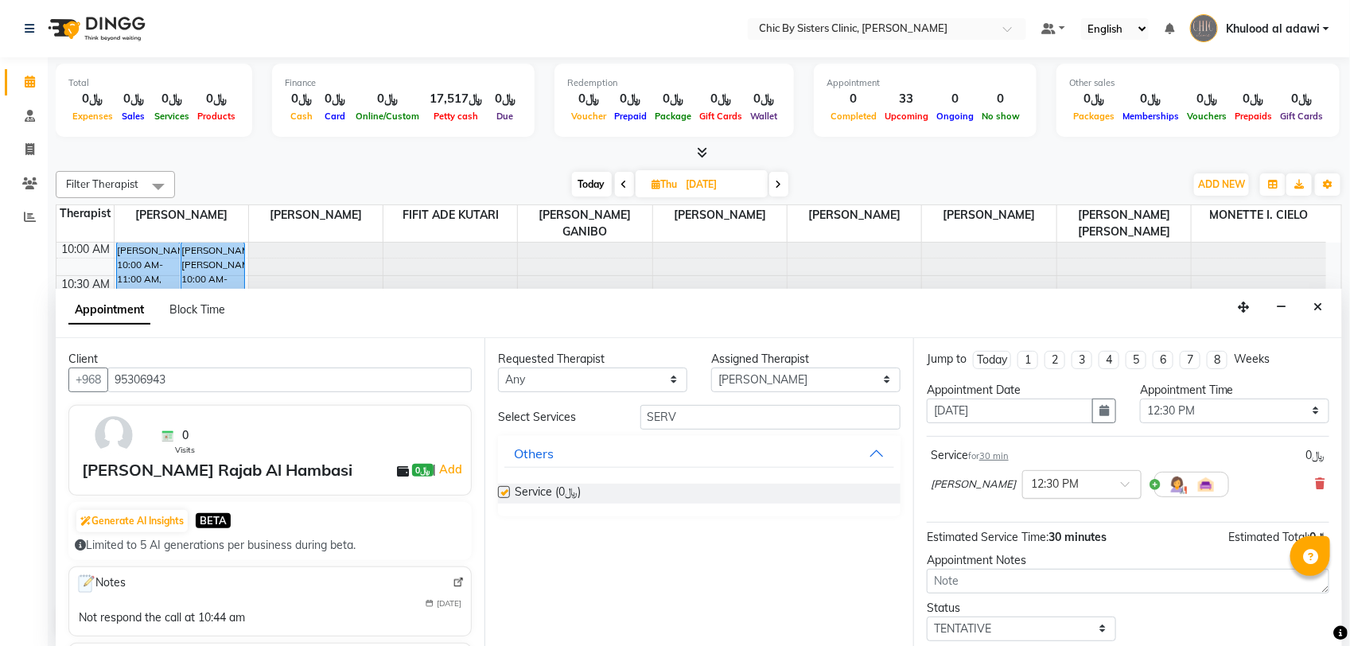
checkbox input "false"
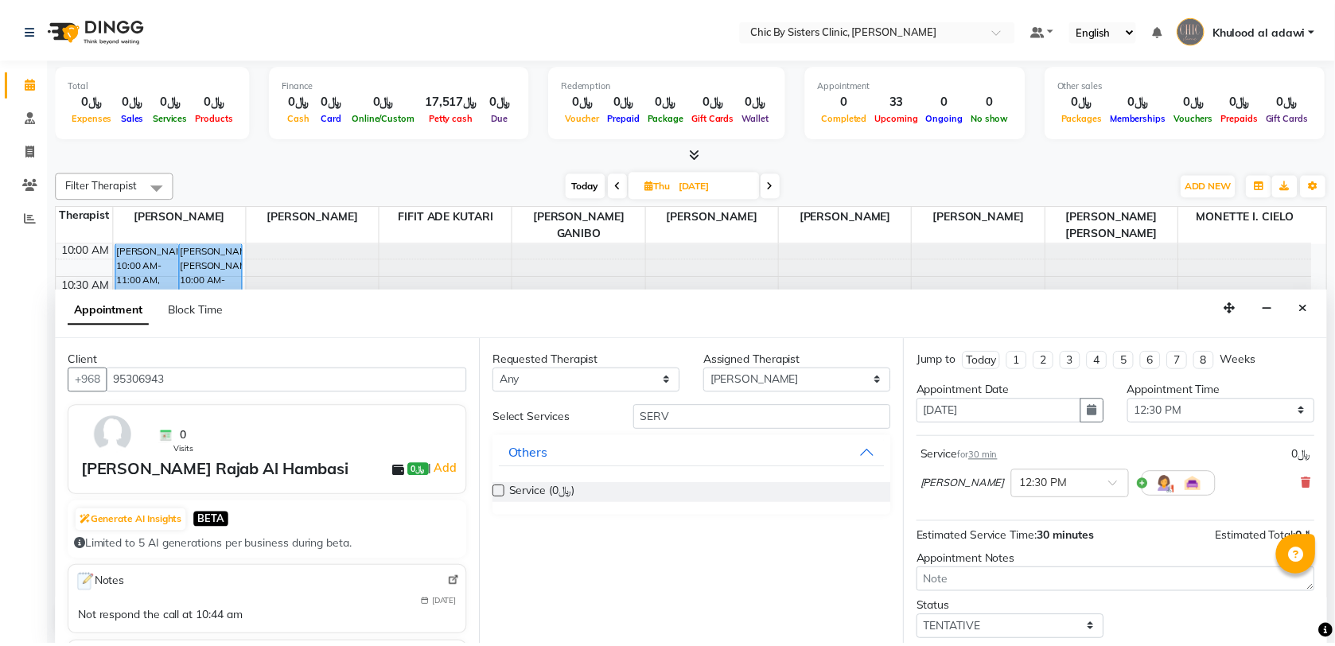
scroll to position [70, 0]
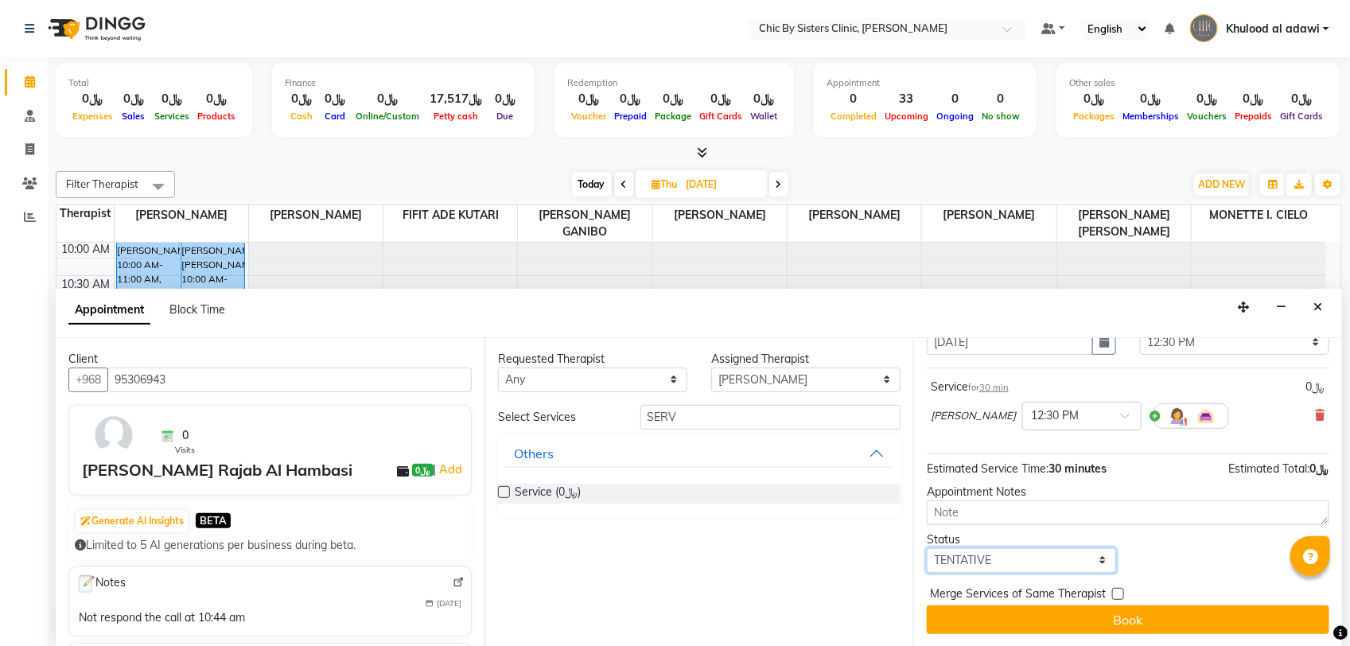
click at [1058, 554] on select "Select TENTATIVE CONFIRM UPCOMING" at bounding box center [1021, 560] width 189 height 25
select select "upcoming"
click at [927, 548] on select "Select TENTATIVE CONFIRM UPCOMING" at bounding box center [1021, 560] width 189 height 25
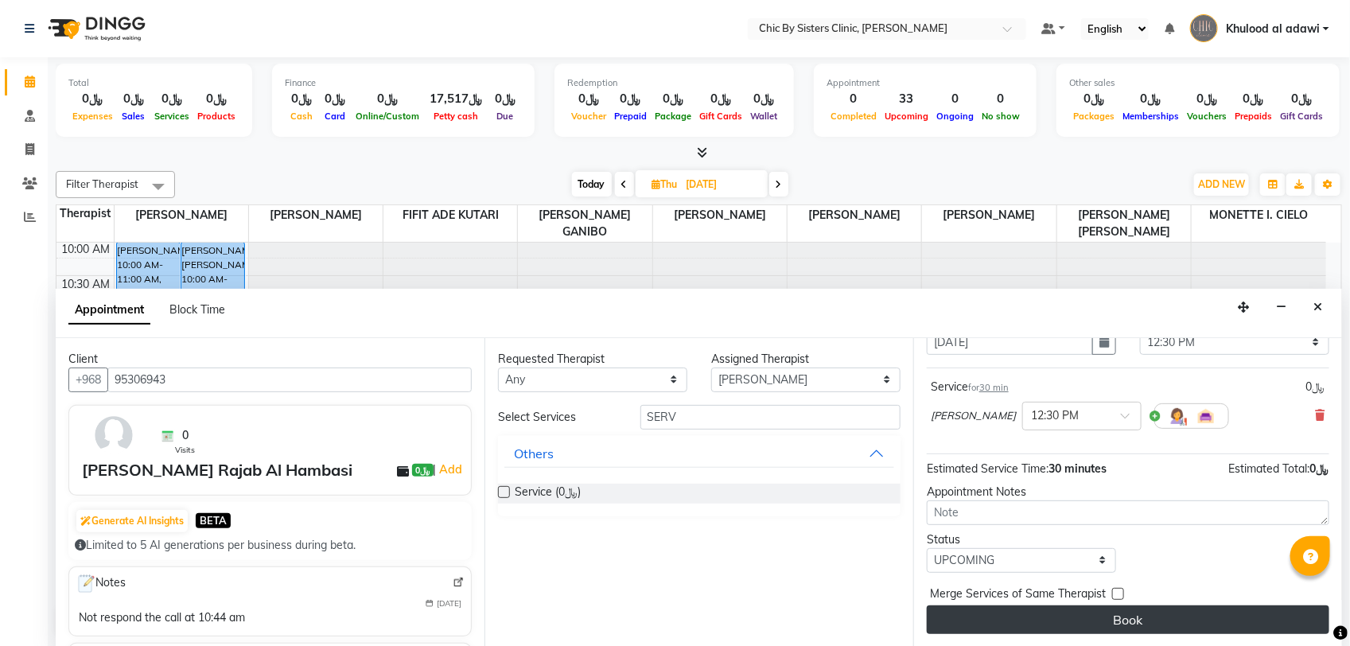
click at [1050, 618] on button "Book" at bounding box center [1128, 619] width 402 height 29
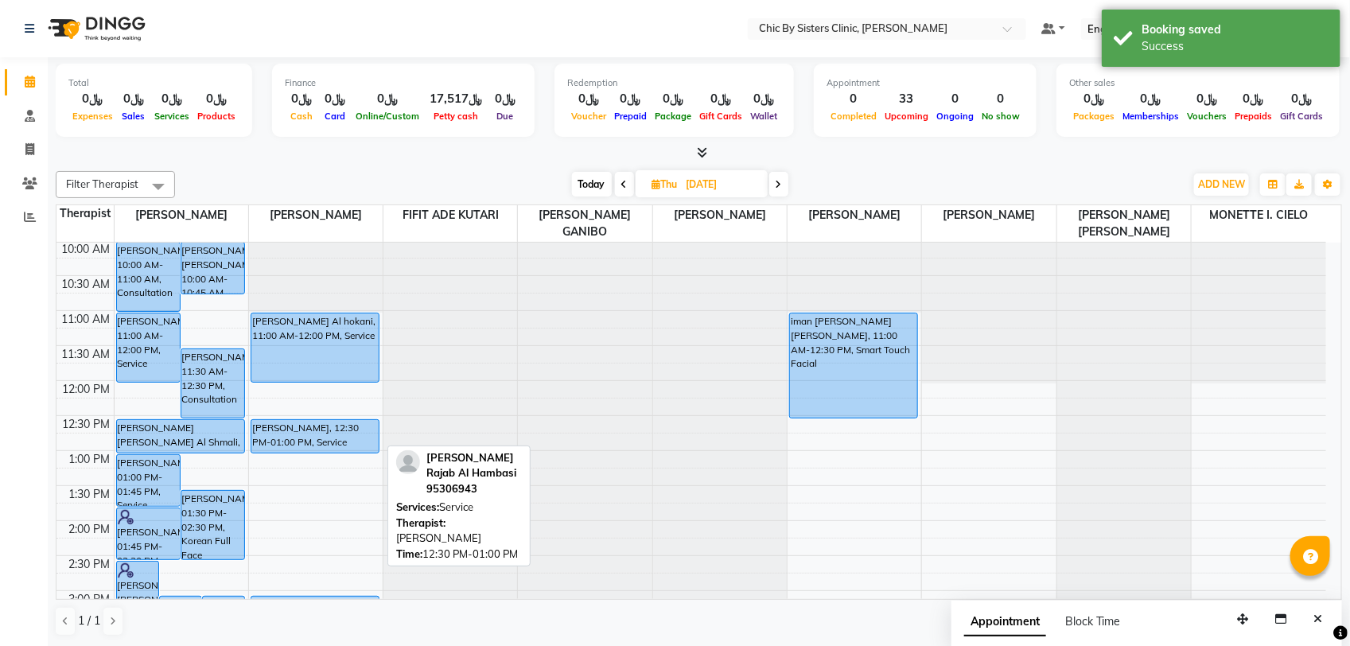
click at [363, 431] on div "Najah Bassim Arfa Rajab Al Hambasi, 12:30 PM-01:00 PM, Service" at bounding box center [314, 436] width 127 height 33
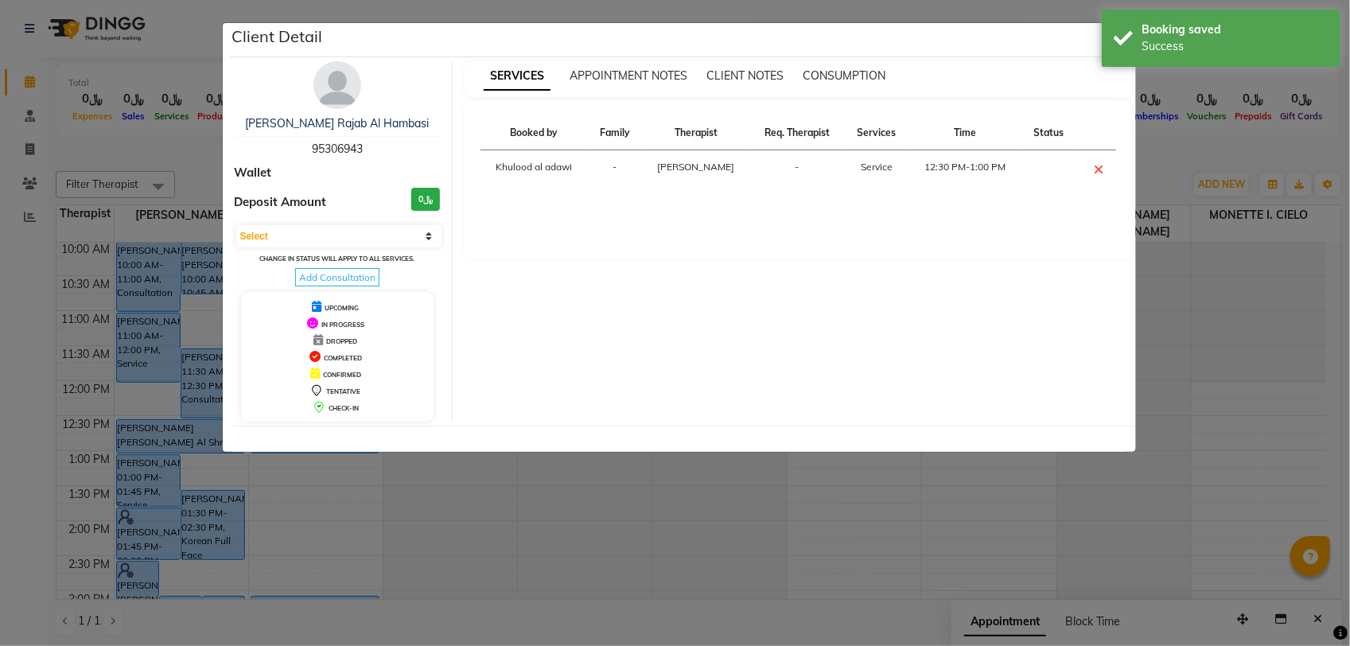
click at [335, 84] on img at bounding box center [337, 85] width 48 height 48
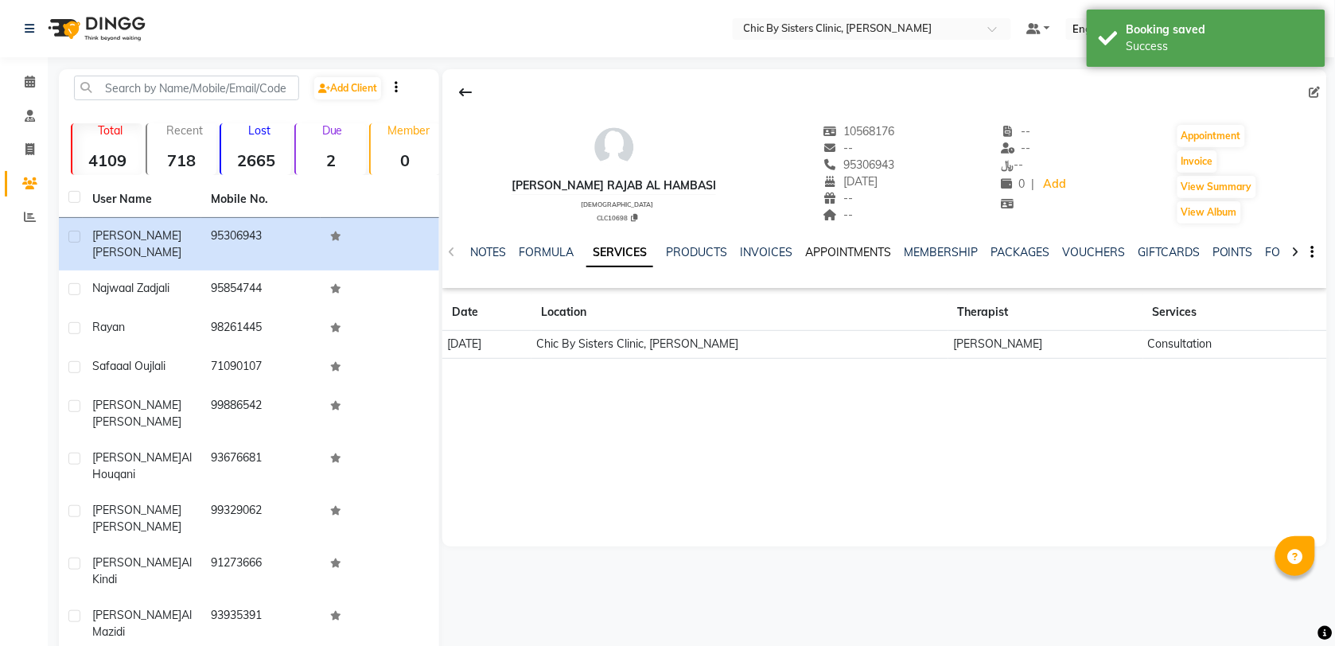
click at [847, 253] on link "APPOINTMENTS" at bounding box center [848, 252] width 86 height 14
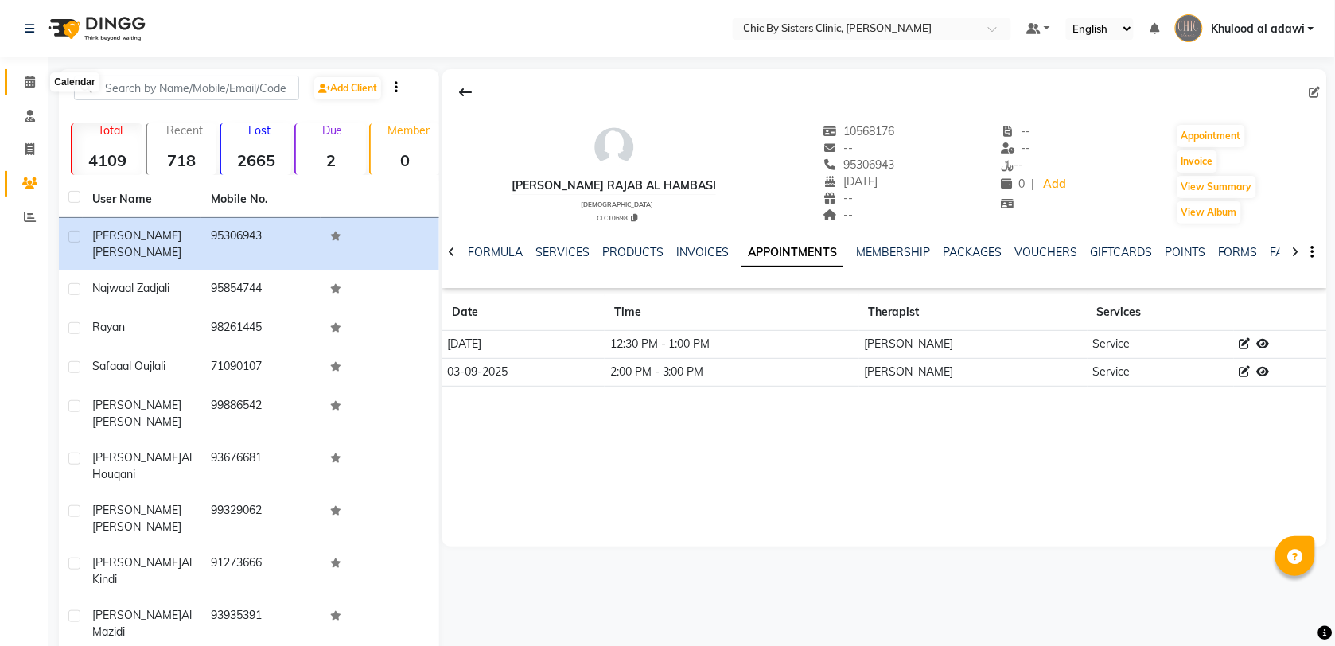
click at [29, 84] on icon at bounding box center [30, 82] width 10 height 12
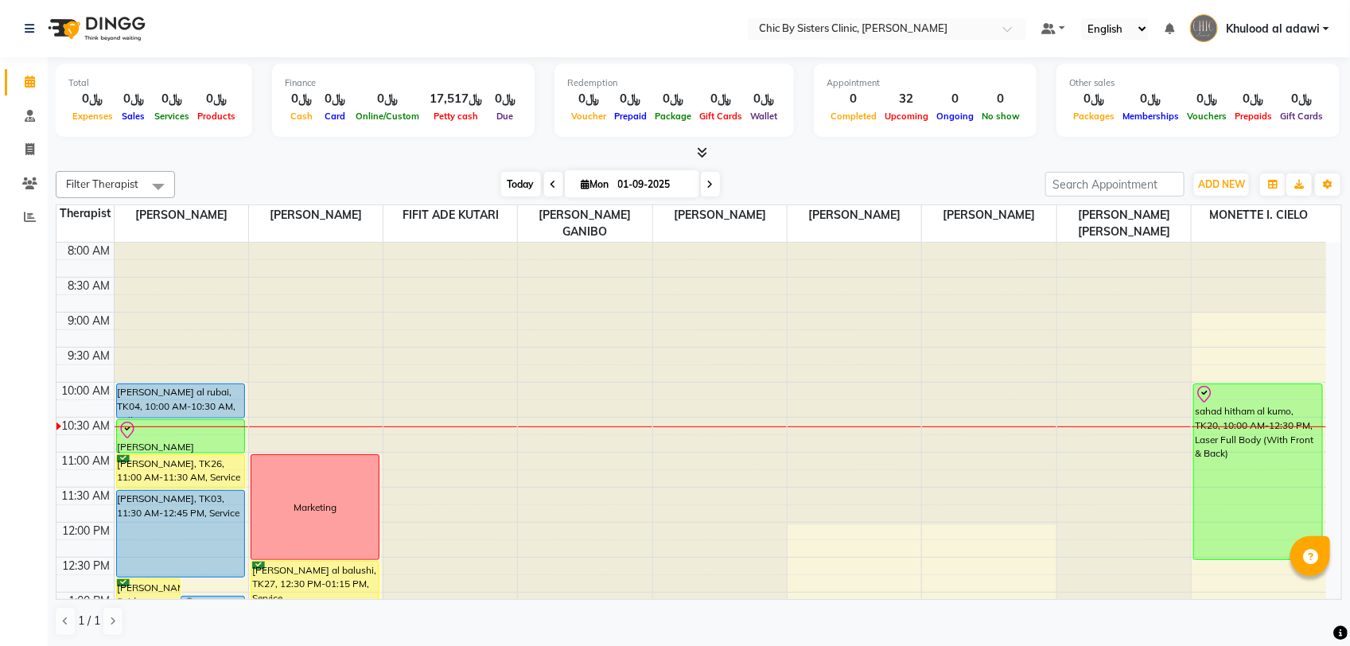
click at [515, 184] on span "Today" at bounding box center [521, 184] width 40 height 25
click at [710, 191] on span at bounding box center [710, 184] width 19 height 25
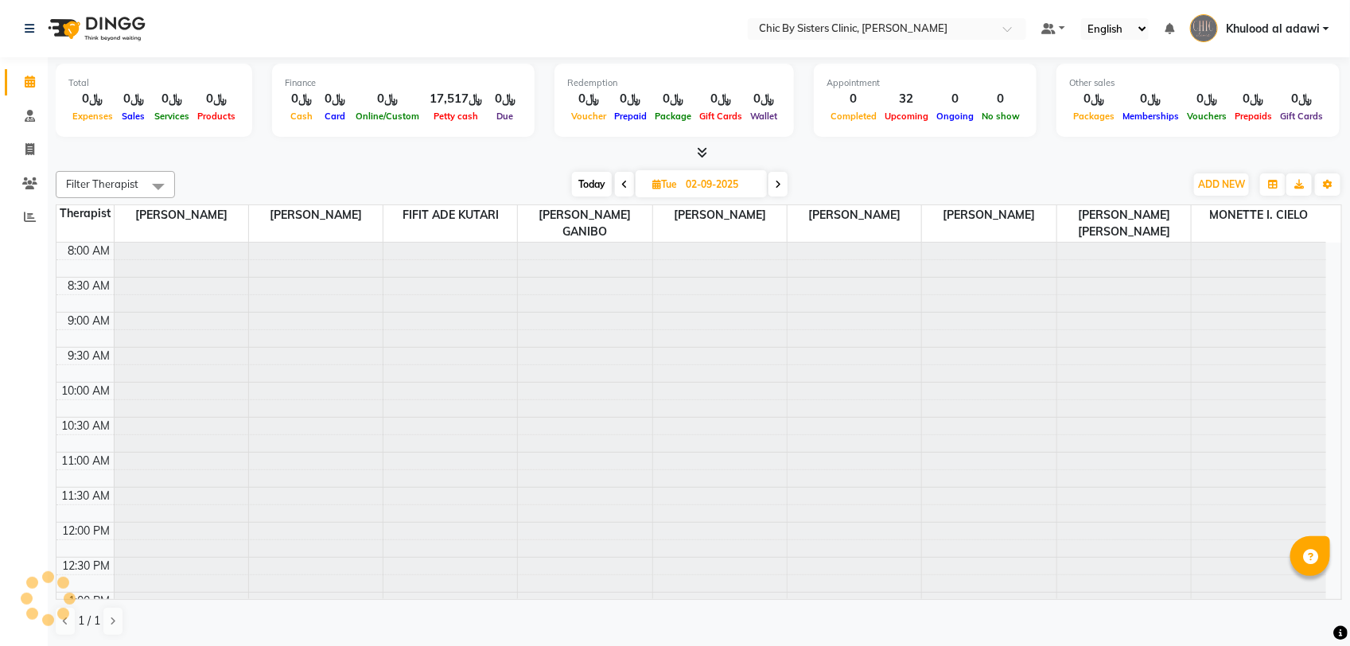
scroll to position [142, 0]
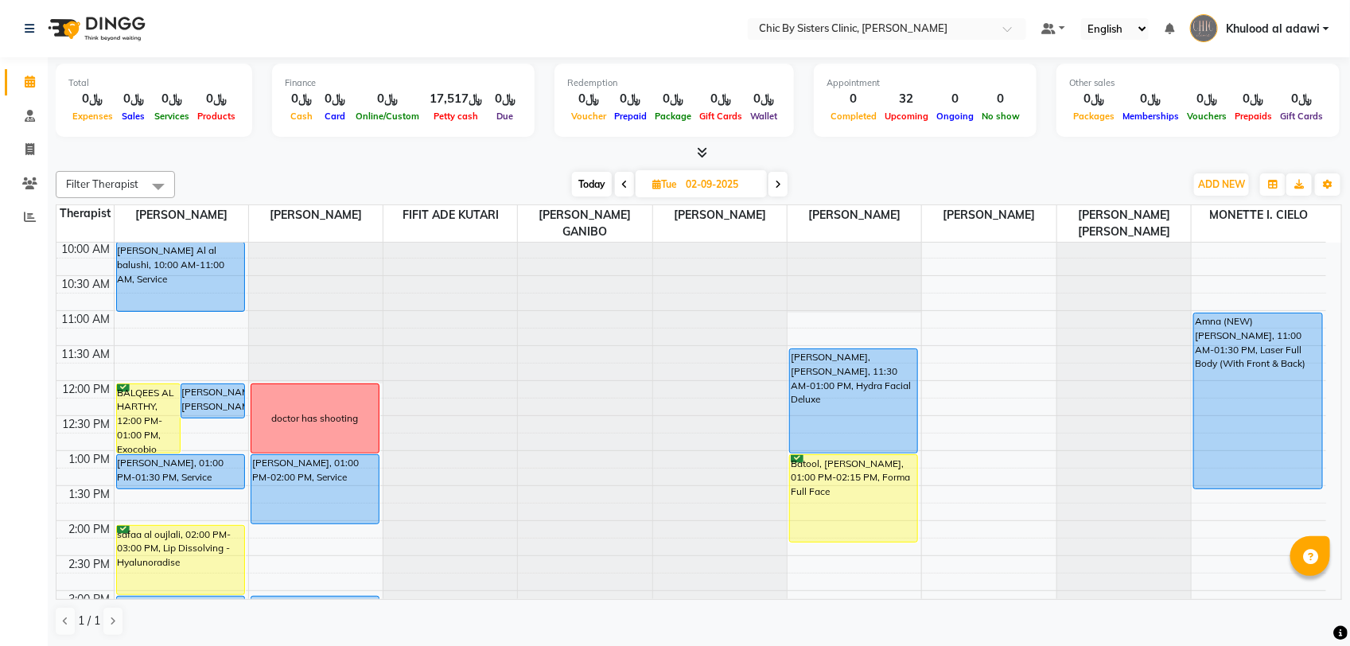
click at [783, 185] on span at bounding box center [777, 184] width 19 height 25
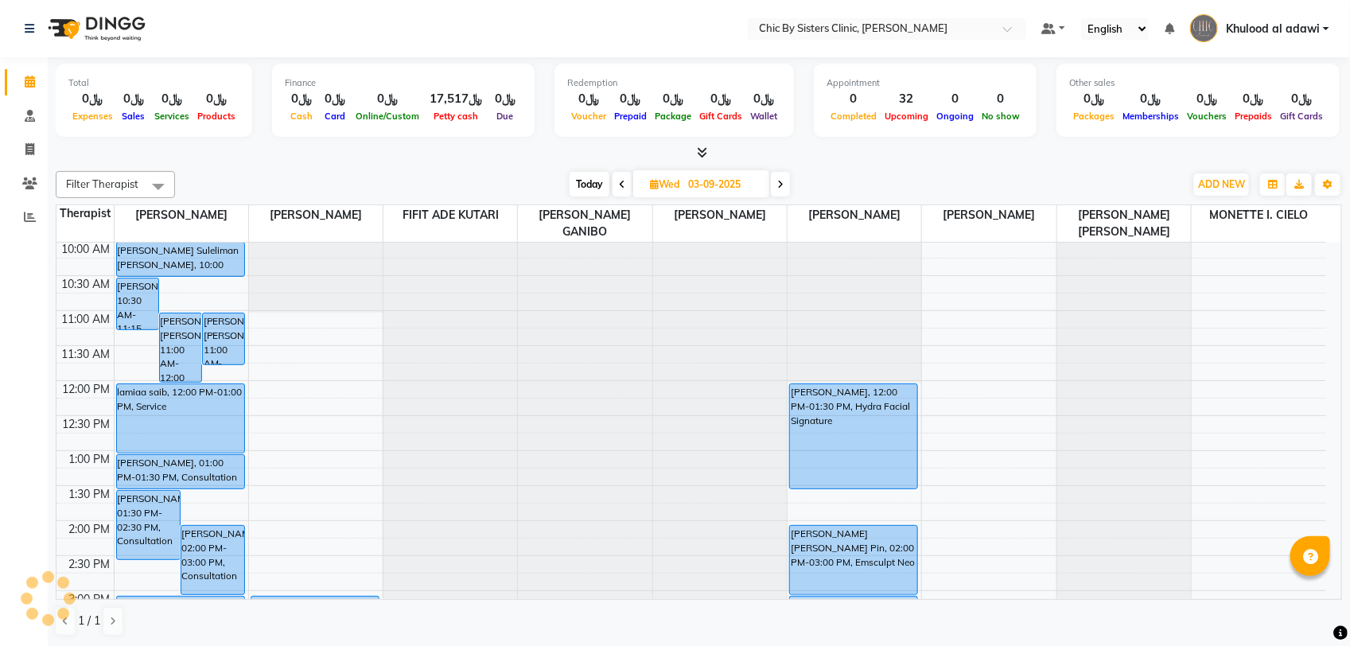
click at [783, 185] on icon at bounding box center [780, 185] width 6 height 10
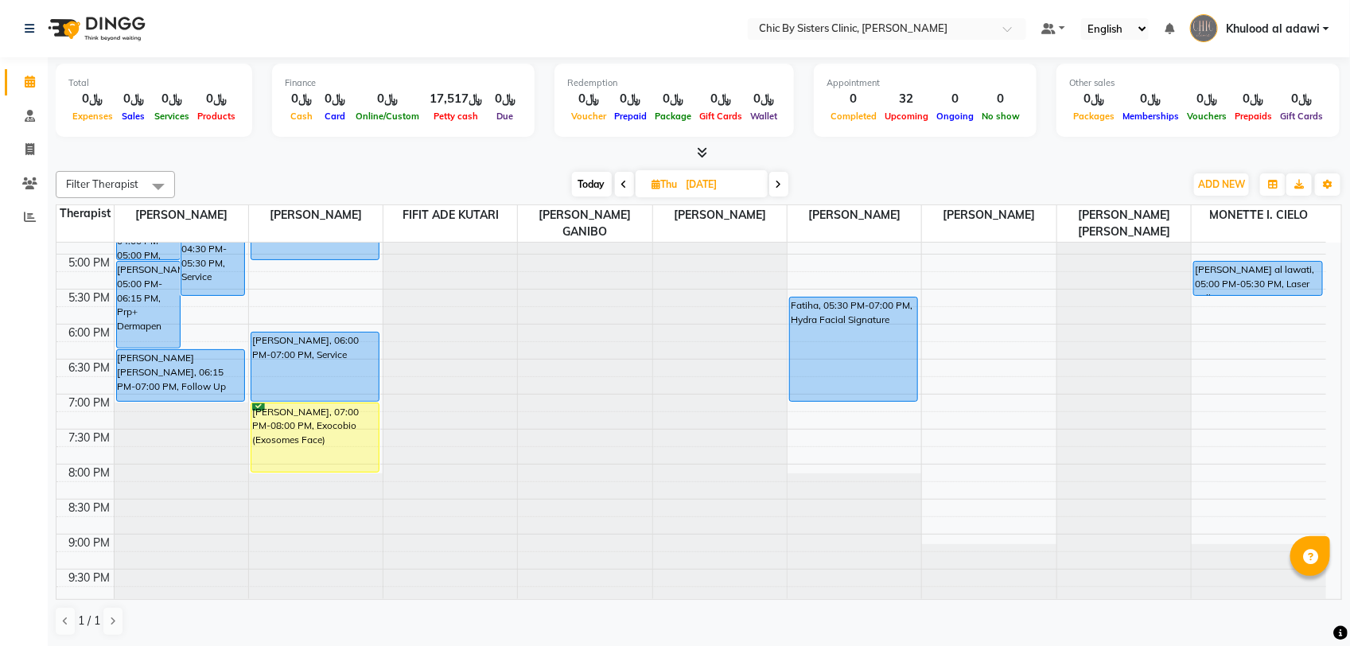
scroll to position [440, 0]
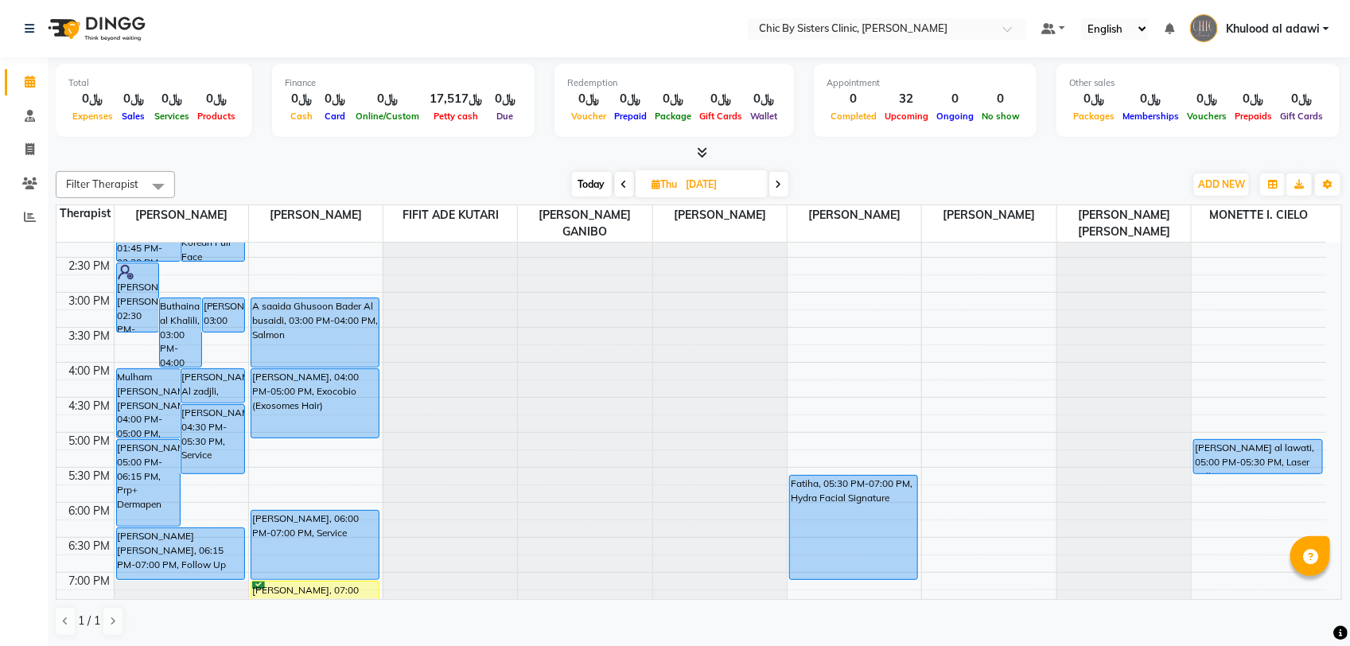
click at [623, 184] on icon at bounding box center [624, 185] width 6 height 10
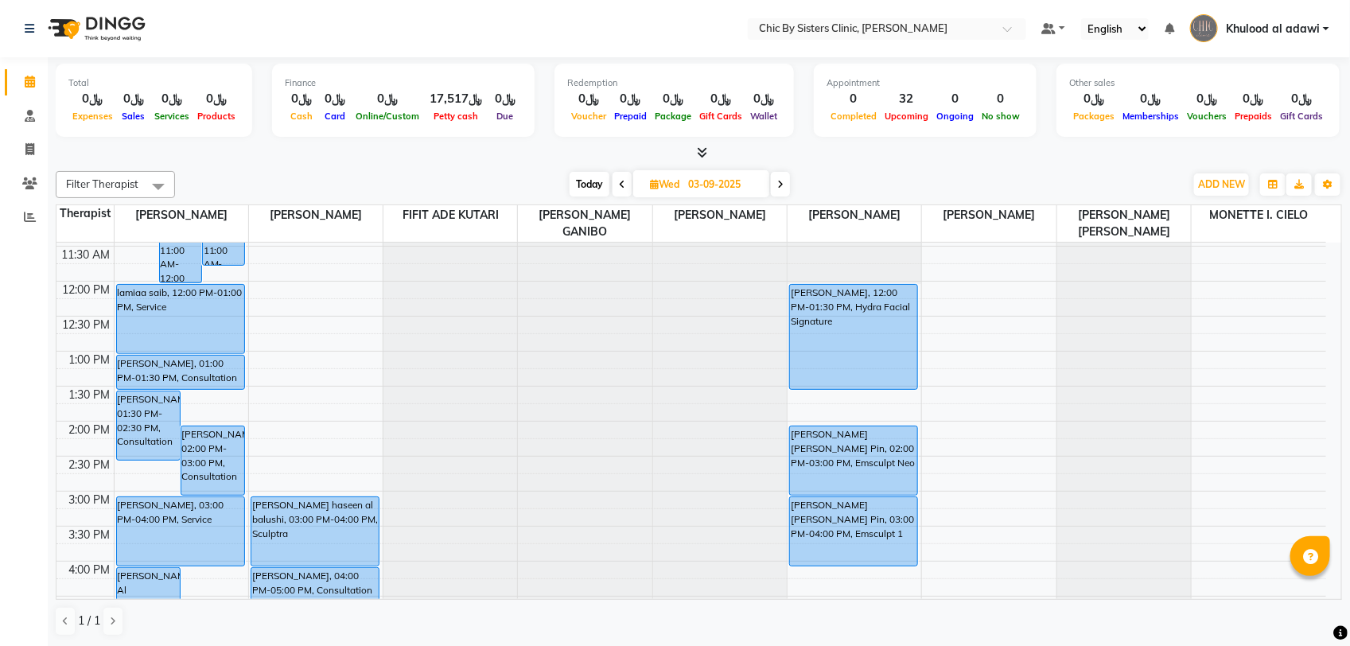
scroll to position [340, 0]
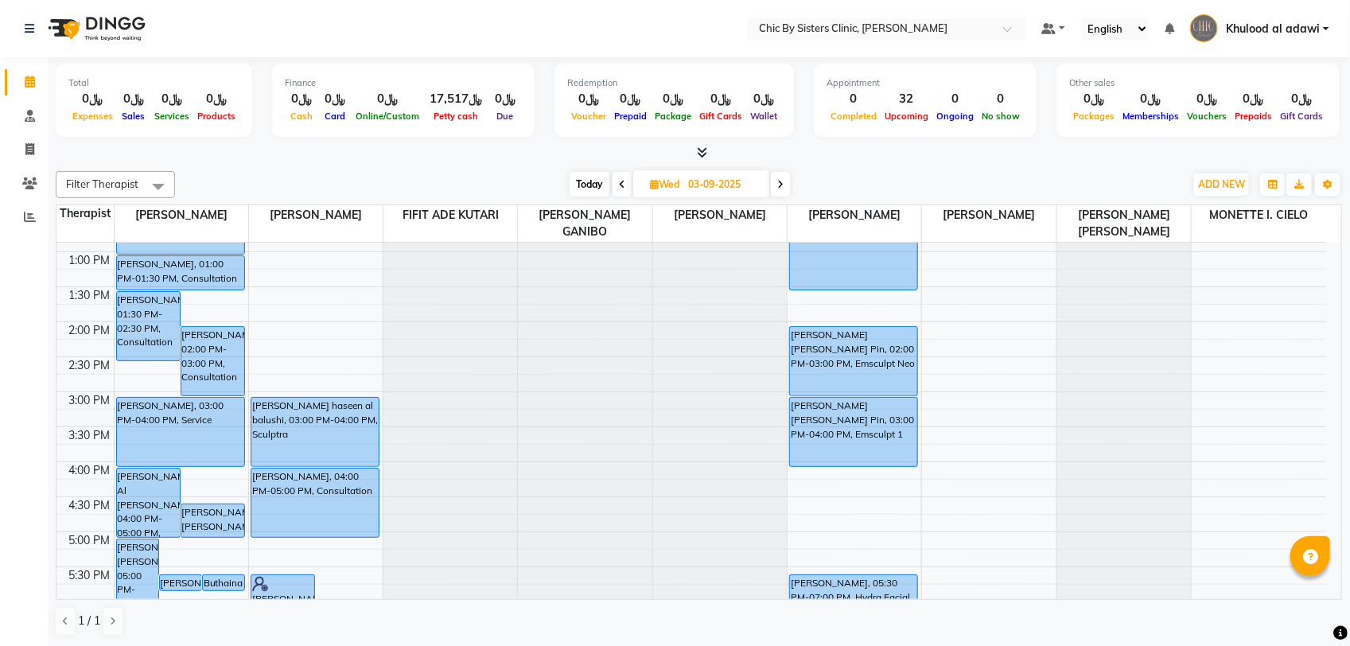
click at [779, 188] on icon at bounding box center [780, 185] width 6 height 10
type input "04-09-2025"
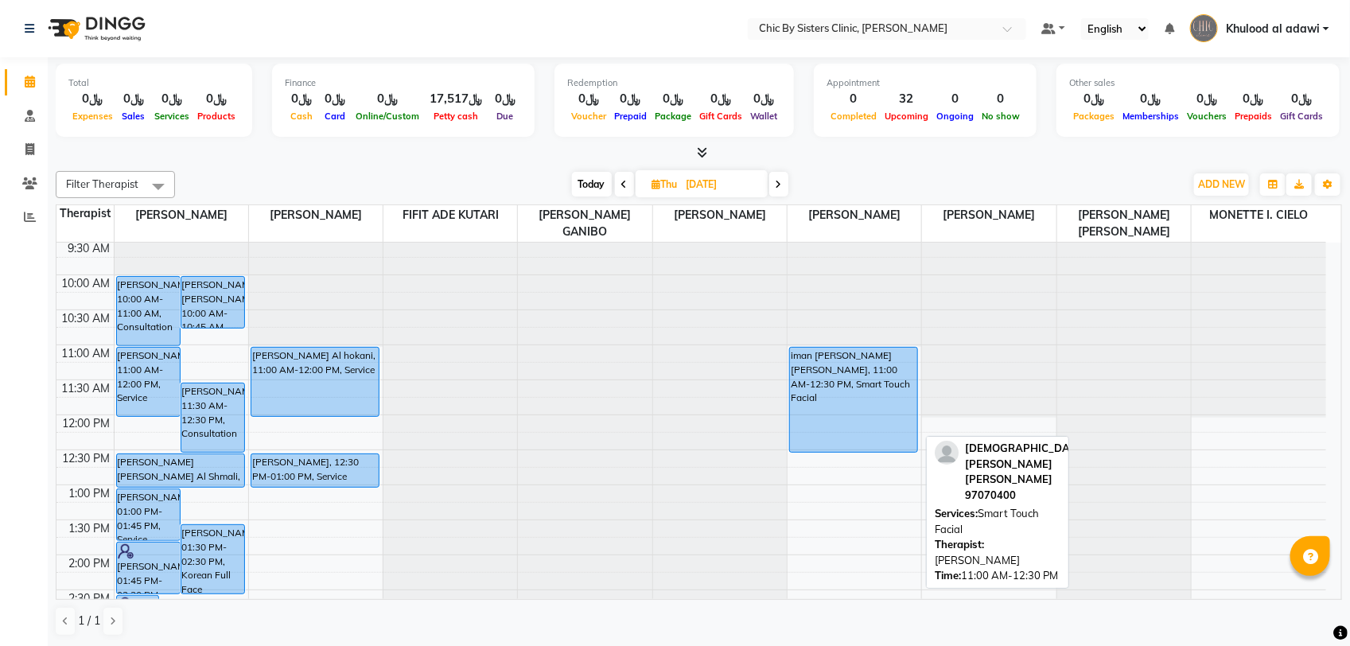
scroll to position [142, 0]
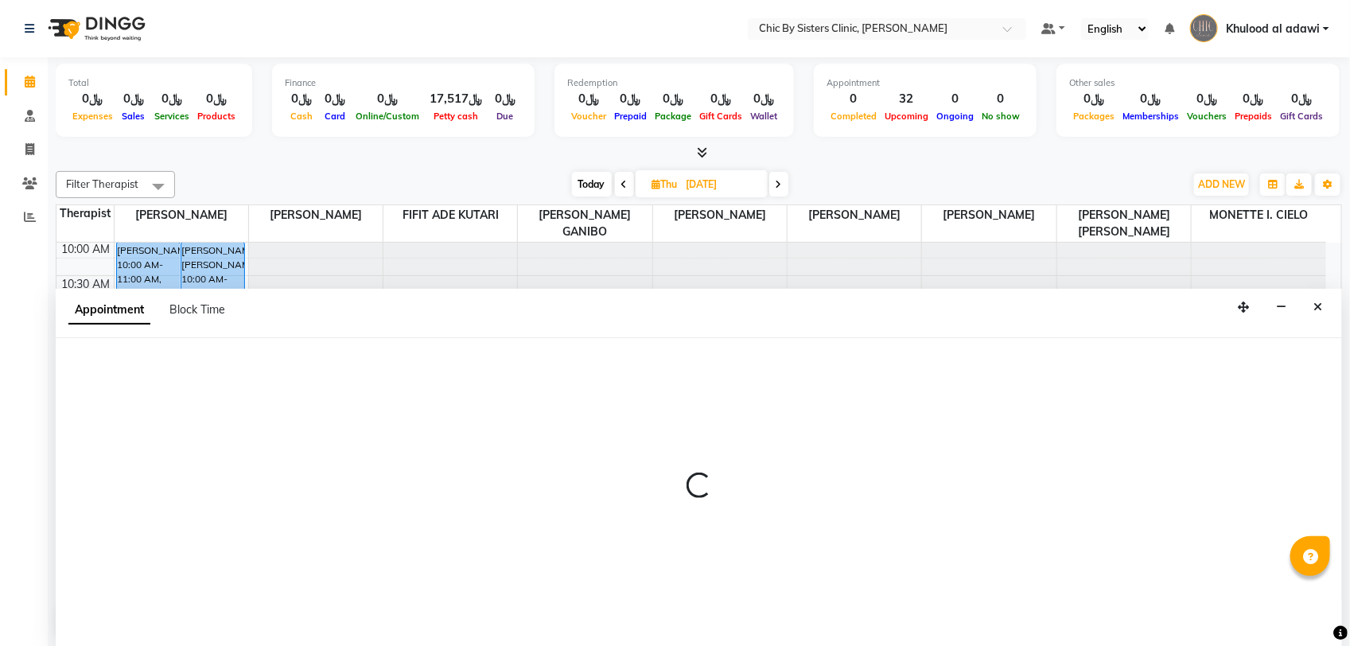
select select "49183"
select select "750"
select select "tentative"
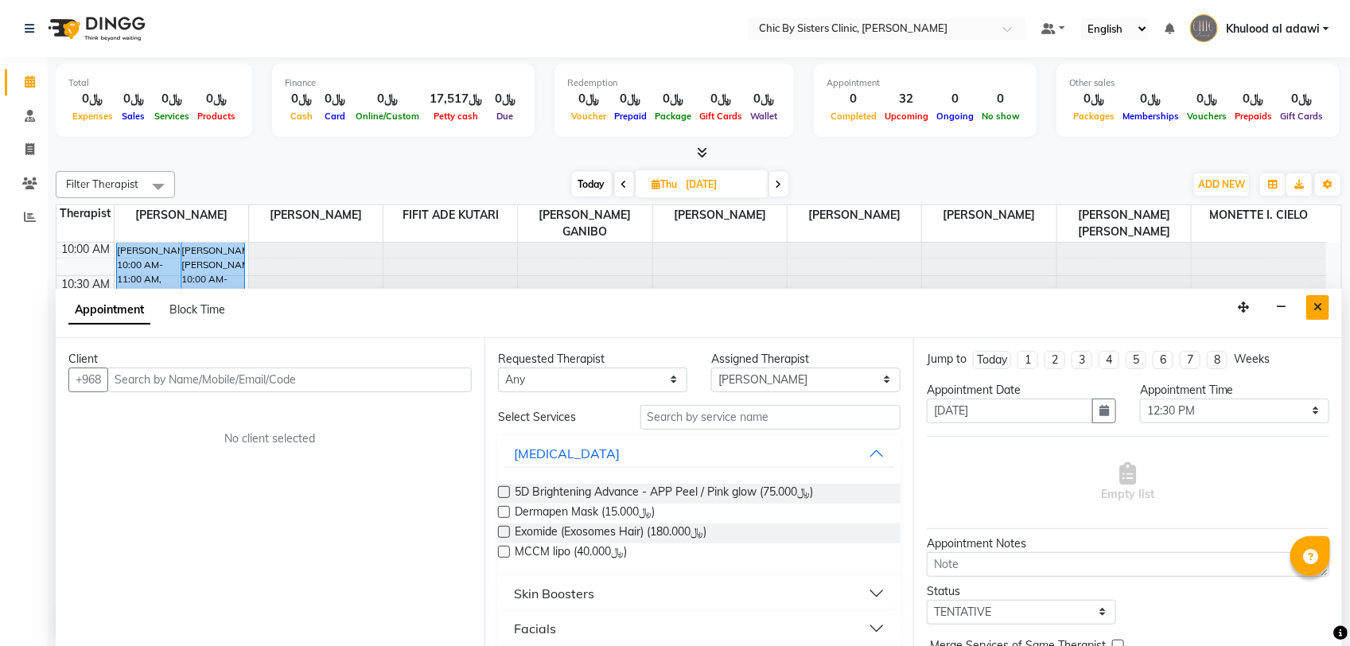
click at [1316, 312] on icon "Close" at bounding box center [1317, 306] width 9 height 11
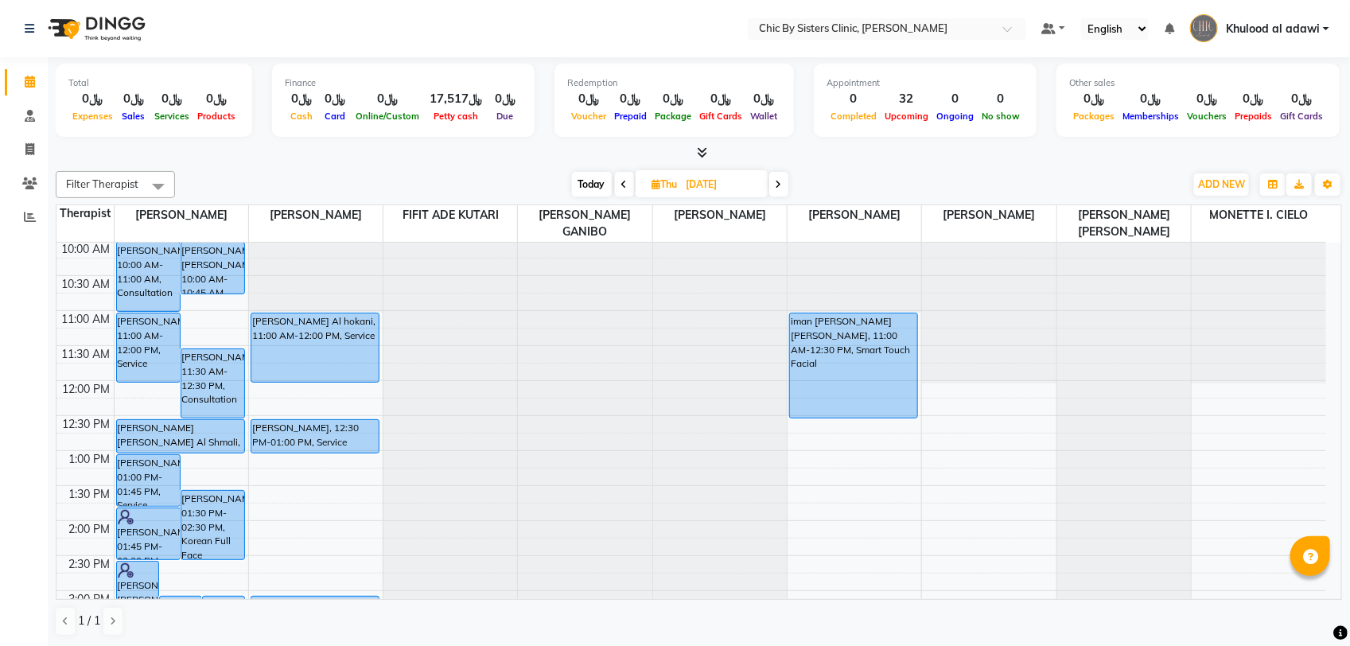
click at [595, 188] on span "Today" at bounding box center [592, 184] width 40 height 25
type input "01-09-2025"
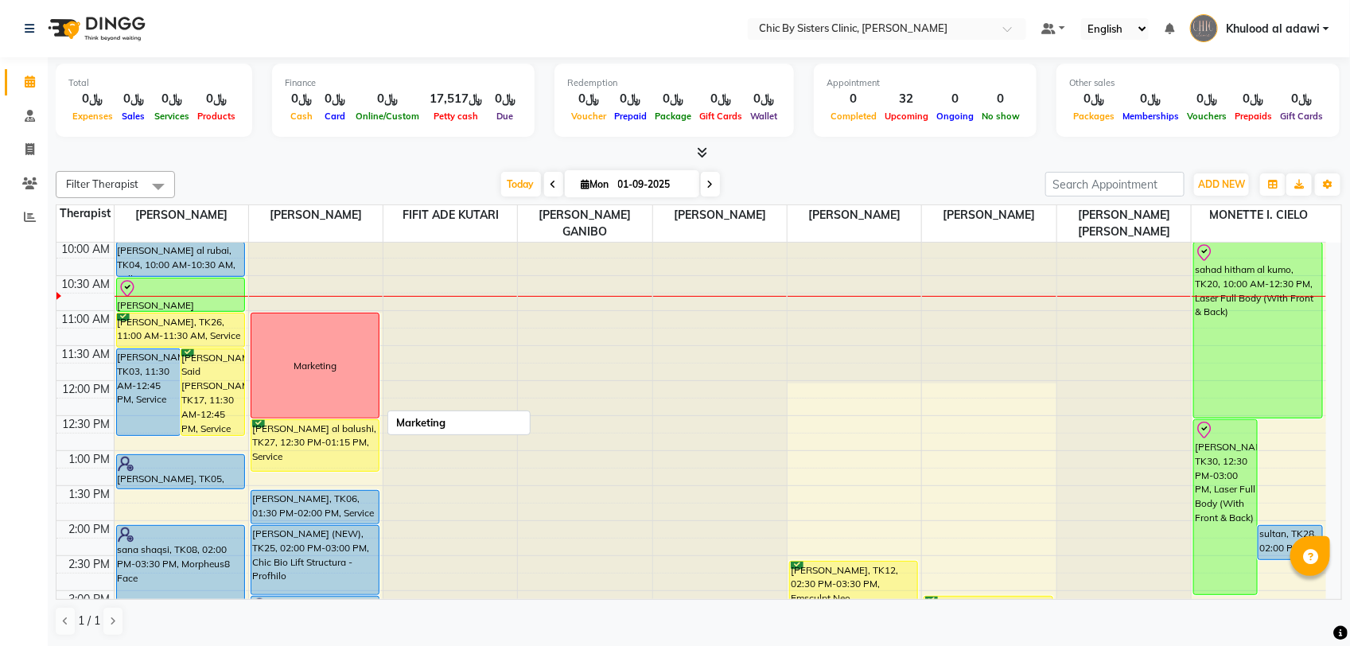
scroll to position [241, 0]
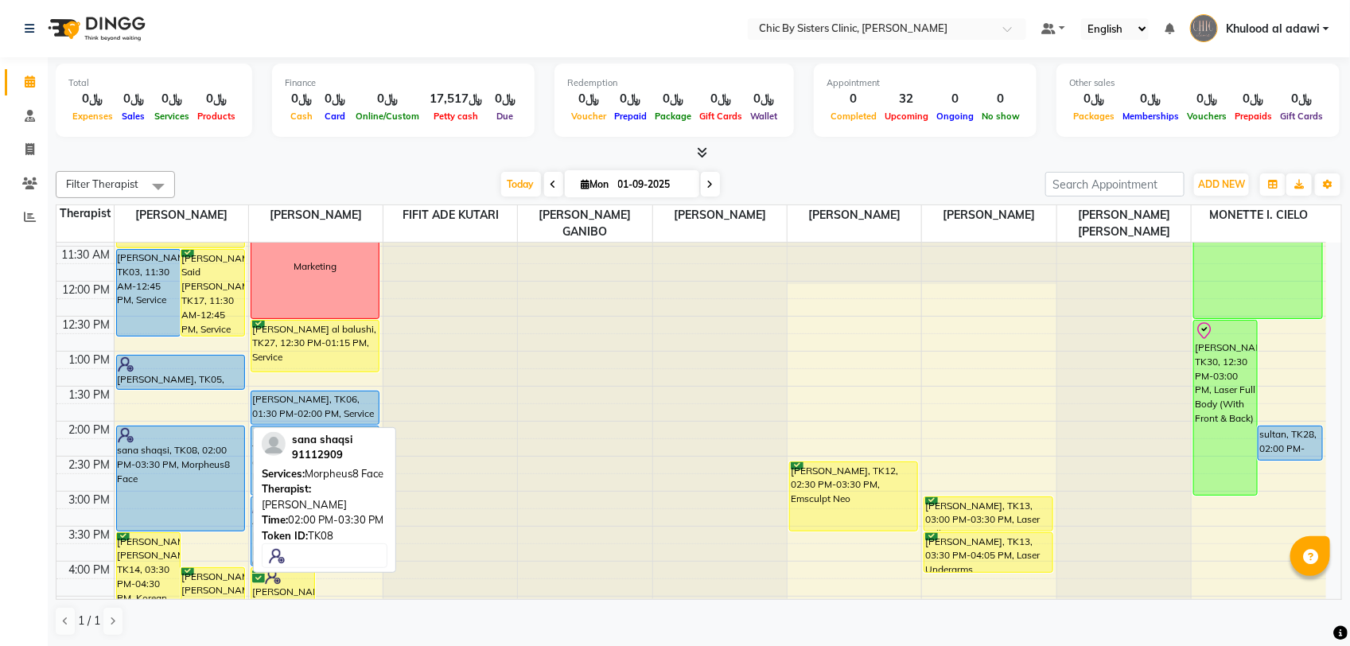
click at [147, 490] on div "huda hamed, TK03, 11:30 AM-12:45 PM, Service Salma Ali Said Al Hashmi, TK17, 11…" at bounding box center [182, 561] width 134 height 1119
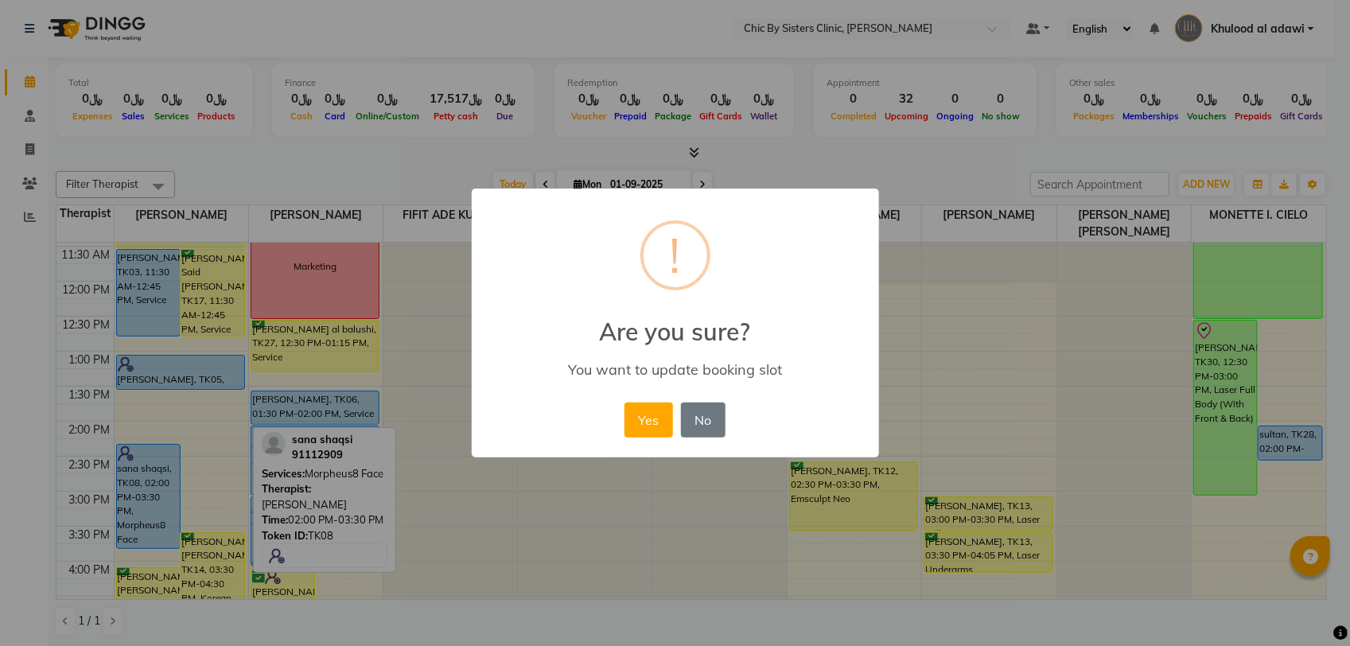
click at [410, 180] on div "× ! Are you sure? You want to update booking slot Yes No No" at bounding box center [675, 323] width 1350 height 646
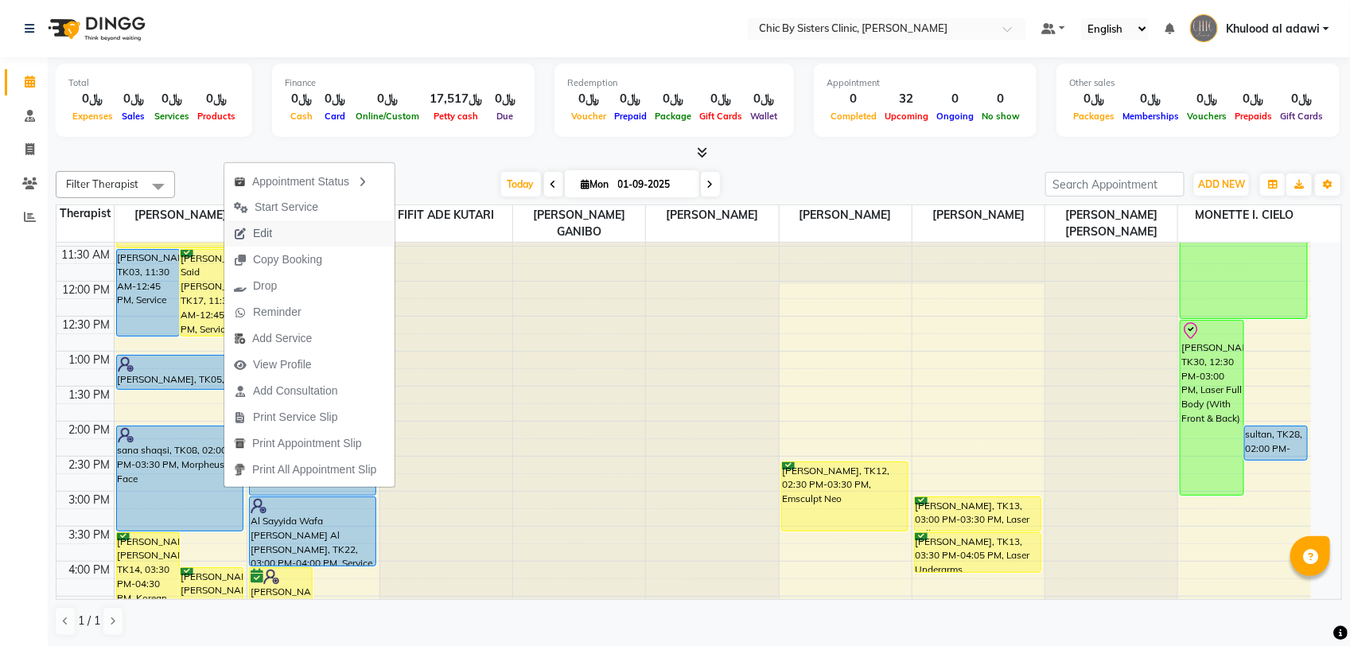
click at [285, 239] on button "Edit" at bounding box center [309, 233] width 170 height 26
select select "tentative"
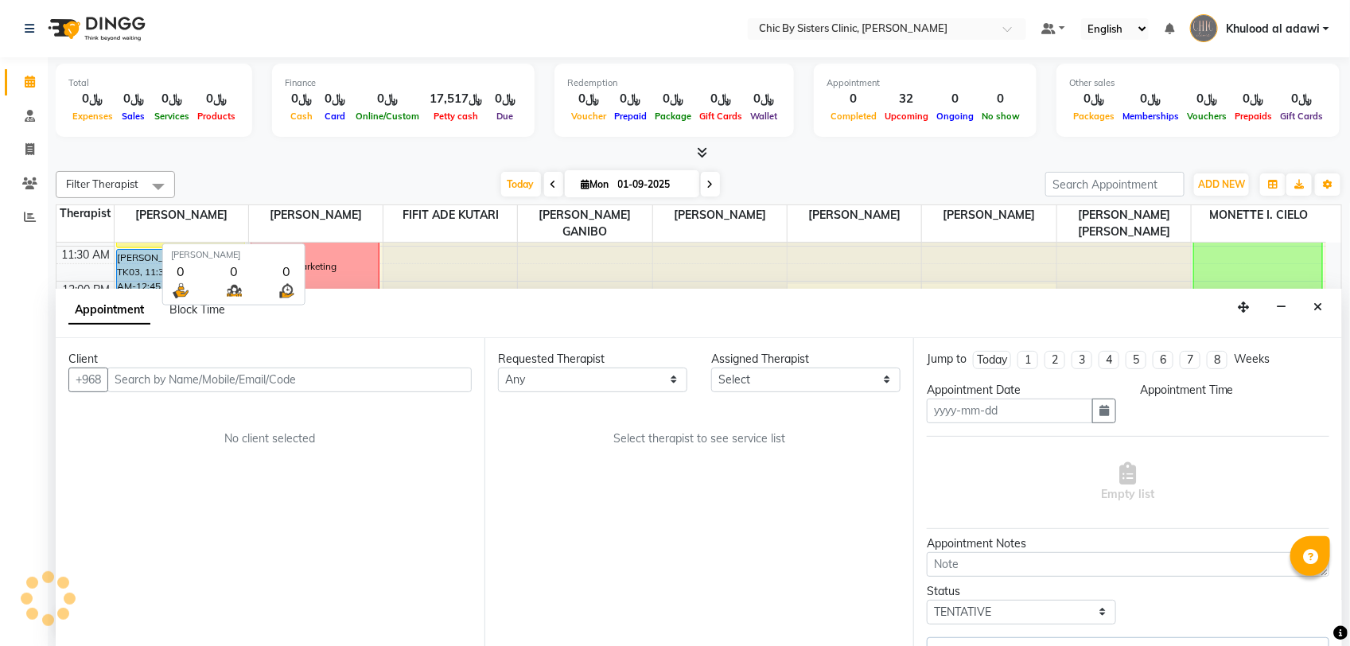
type input "01-09-2025"
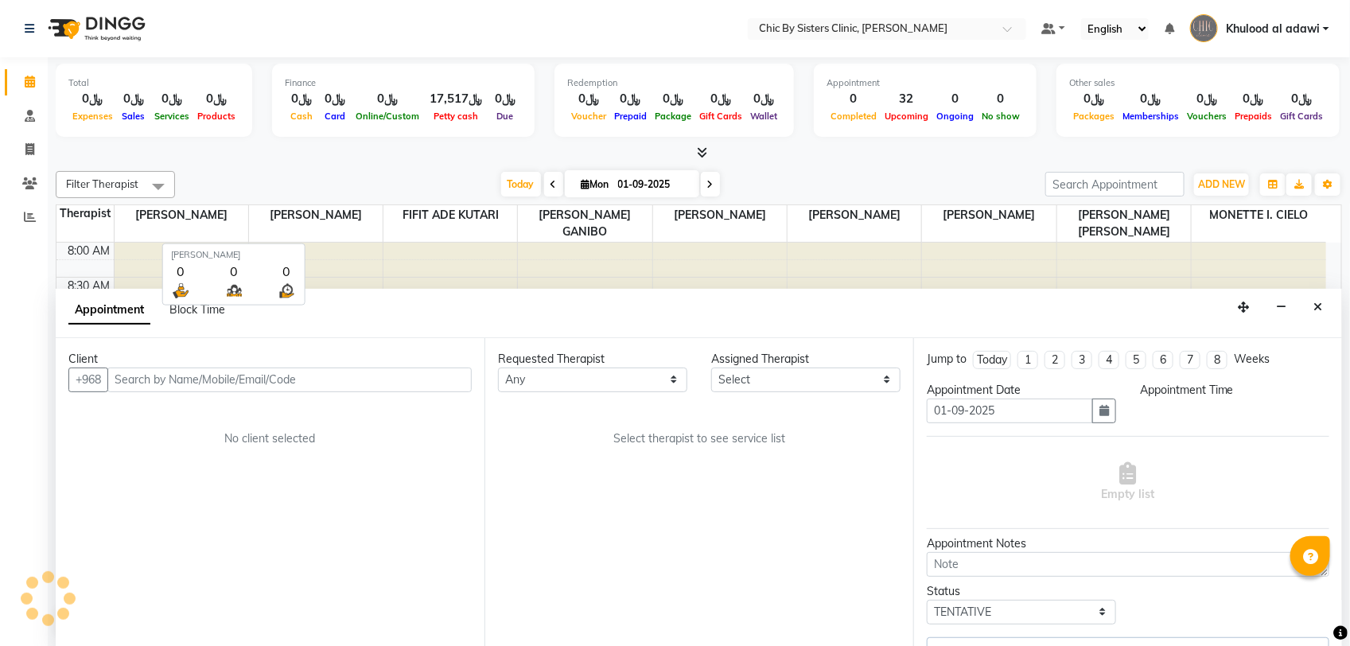
select select "49177"
select select "upcoming"
select select "840"
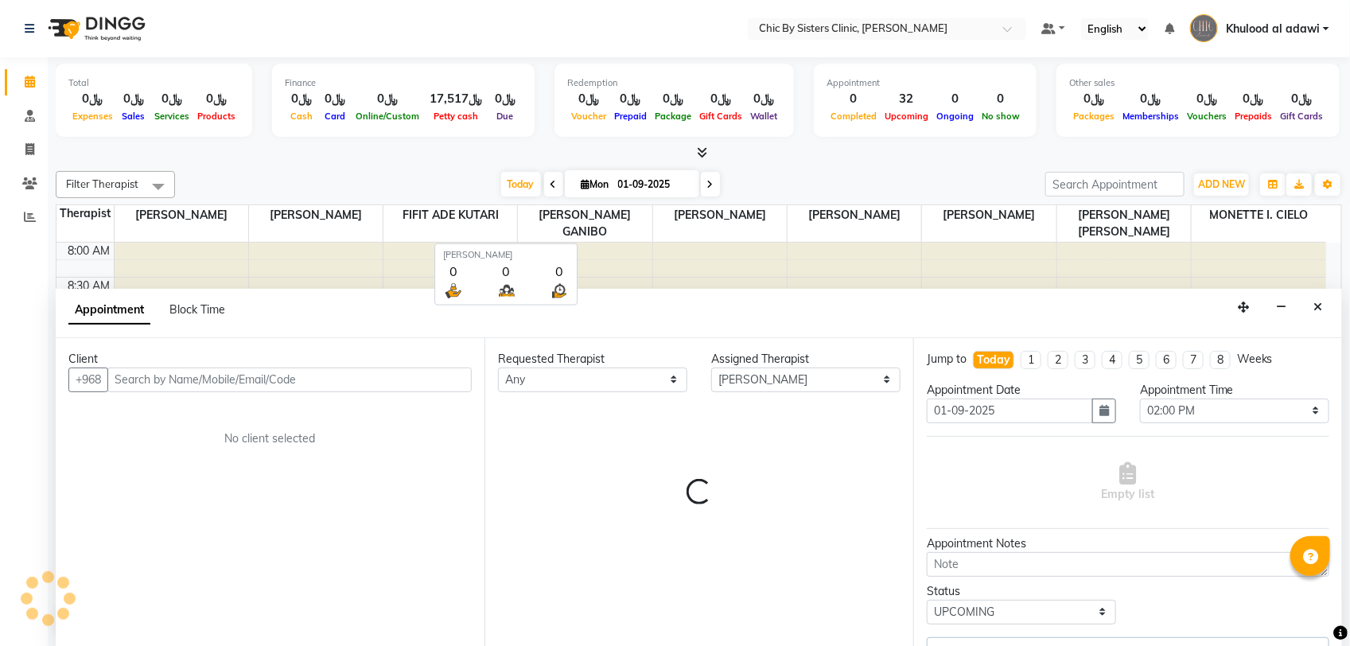
scroll to position [142, 0]
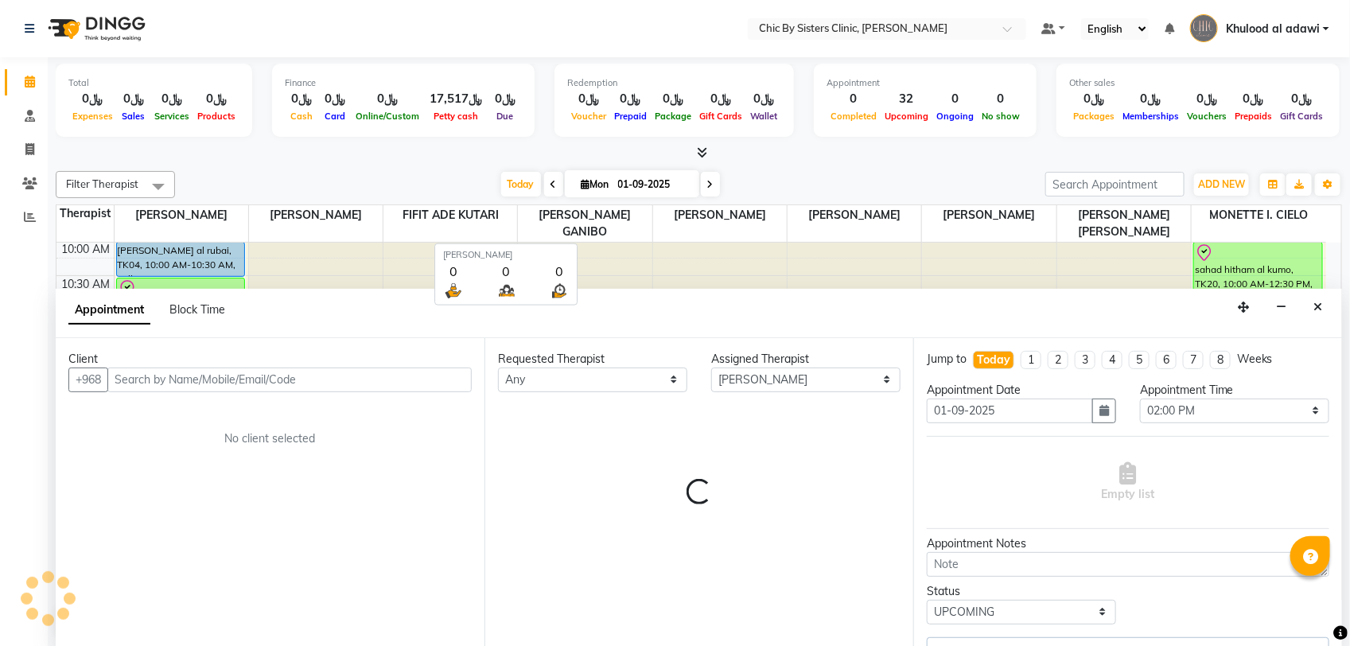
select select "3125"
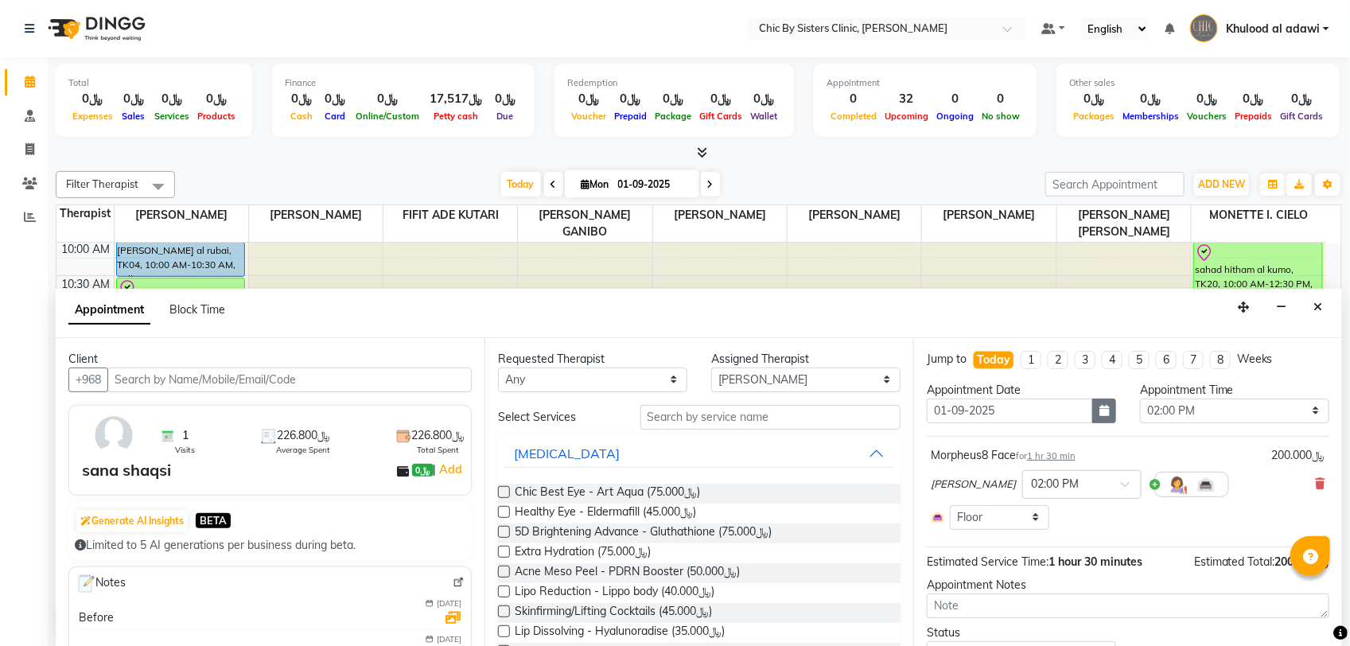
click at [1099, 410] on icon "button" at bounding box center [1104, 410] width 10 height 11
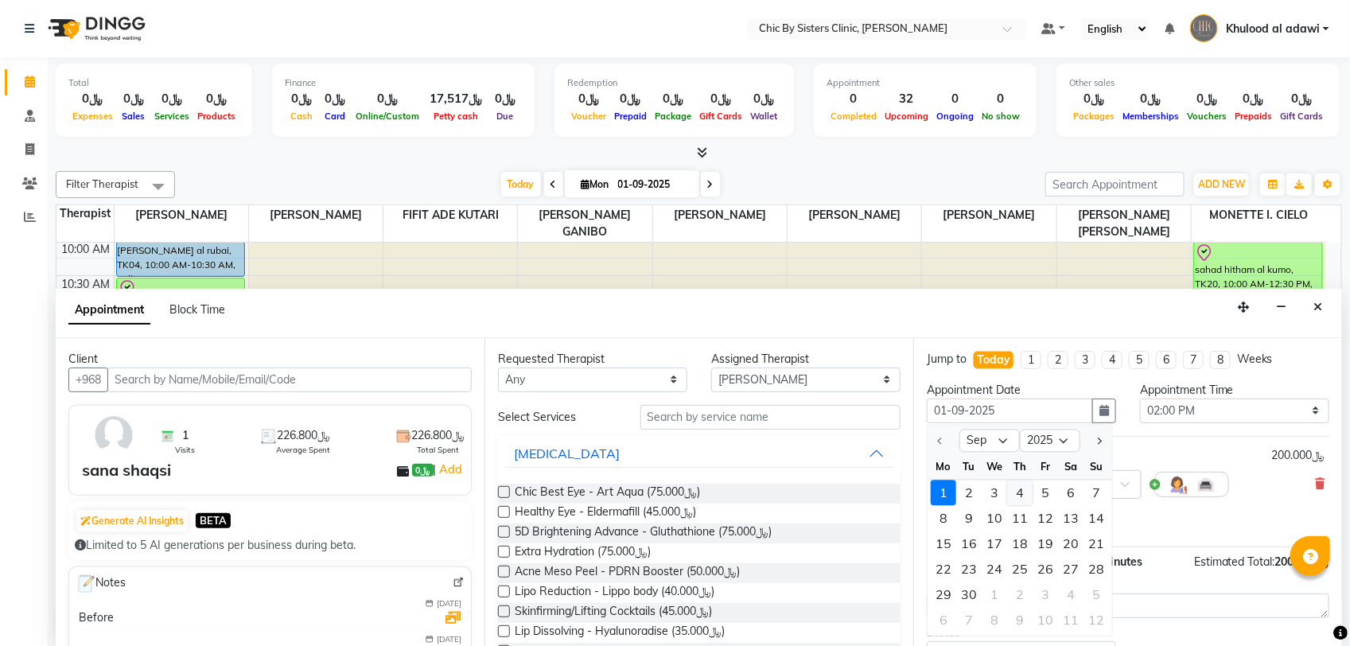
click at [1020, 499] on div "4" at bounding box center [1019, 492] width 25 height 25
type input "04-09-2025"
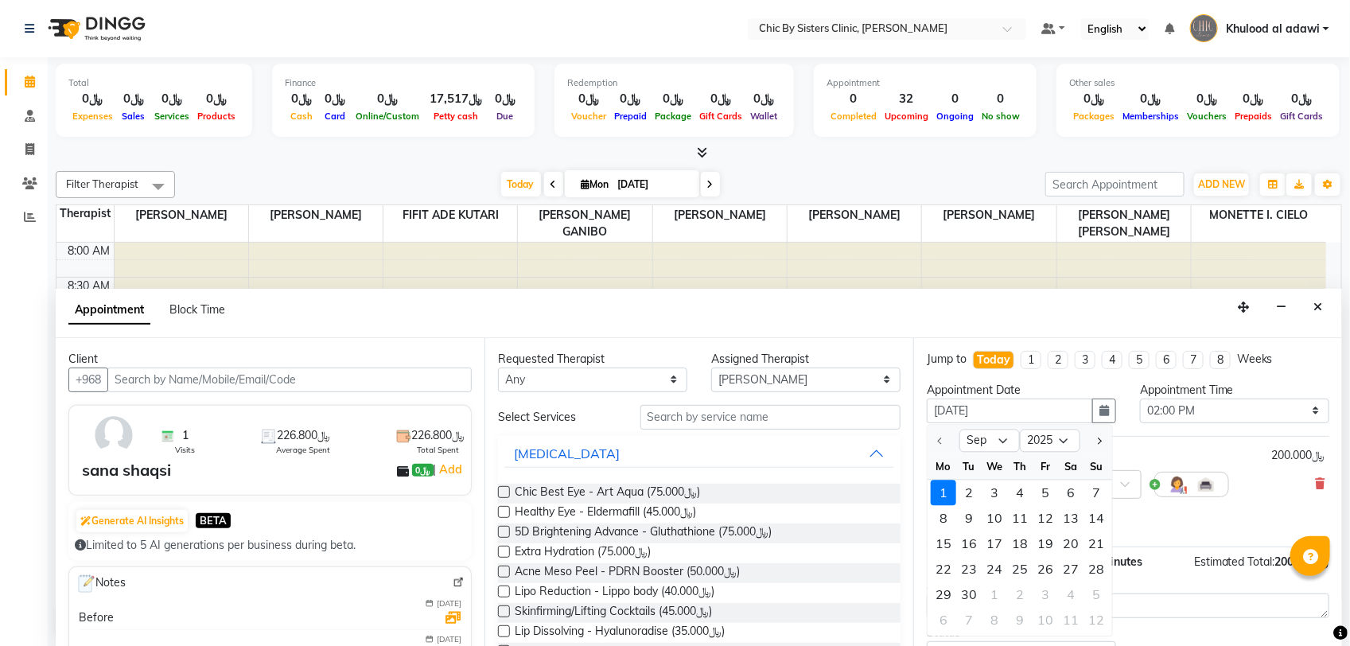
select select "840"
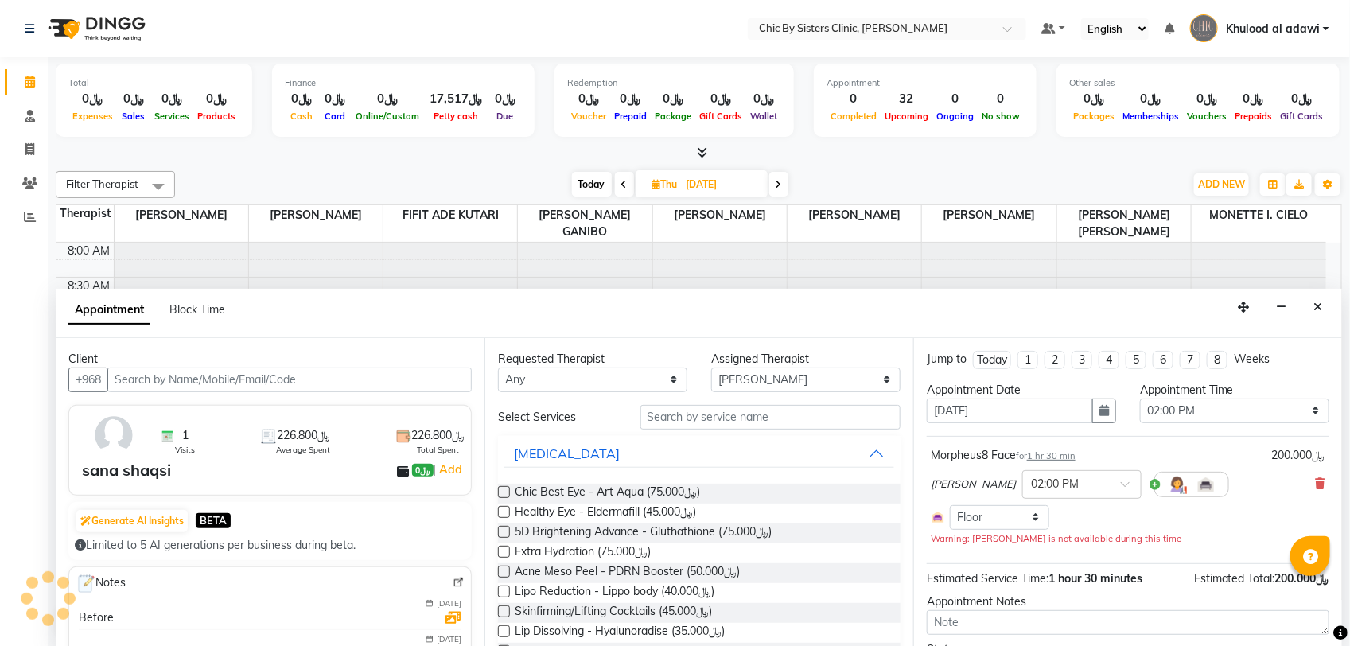
scroll to position [142, 0]
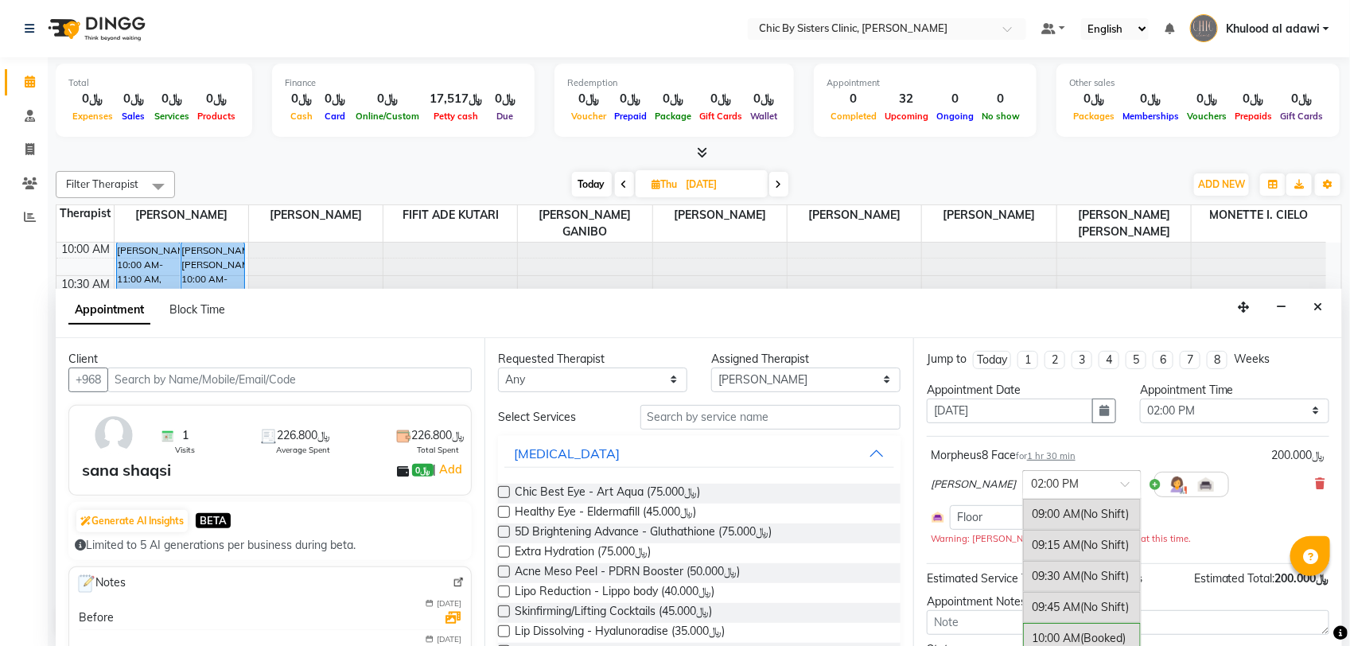
click at [1140, 486] on span at bounding box center [1131, 488] width 20 height 17
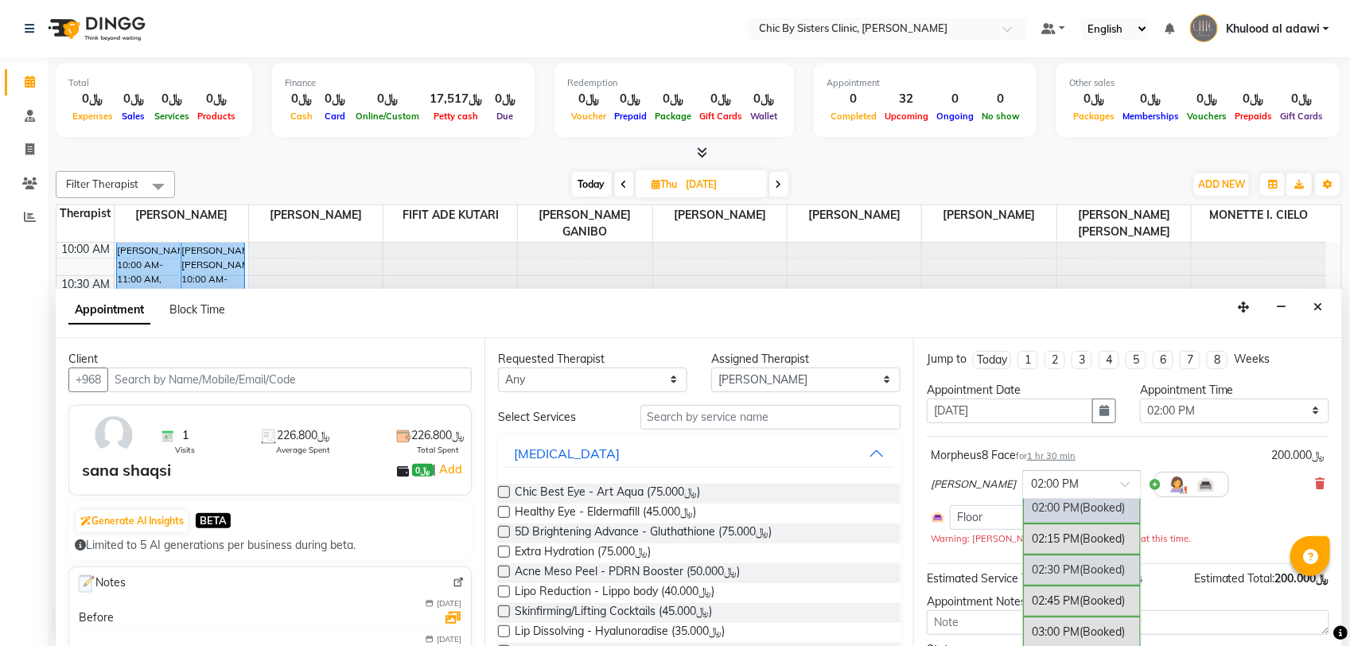
click at [1123, 579] on div "02:30 PM (Booked)" at bounding box center [1082, 569] width 118 height 31
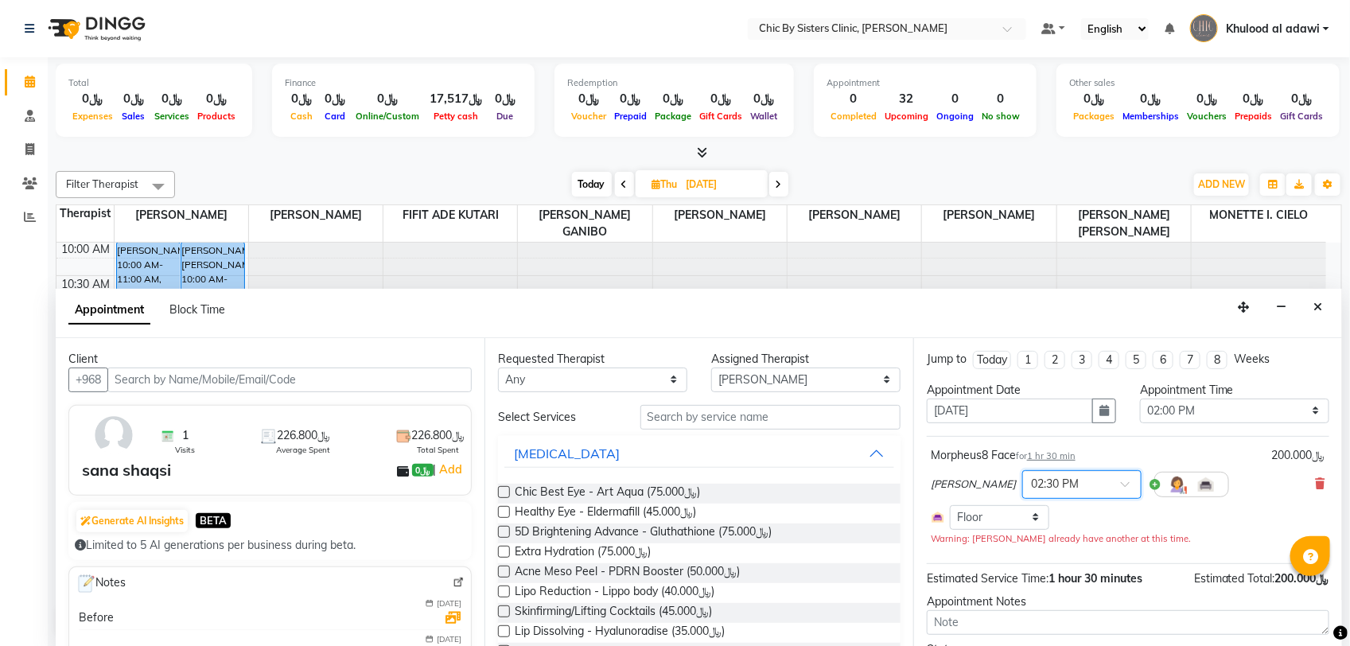
scroll to position [91, 0]
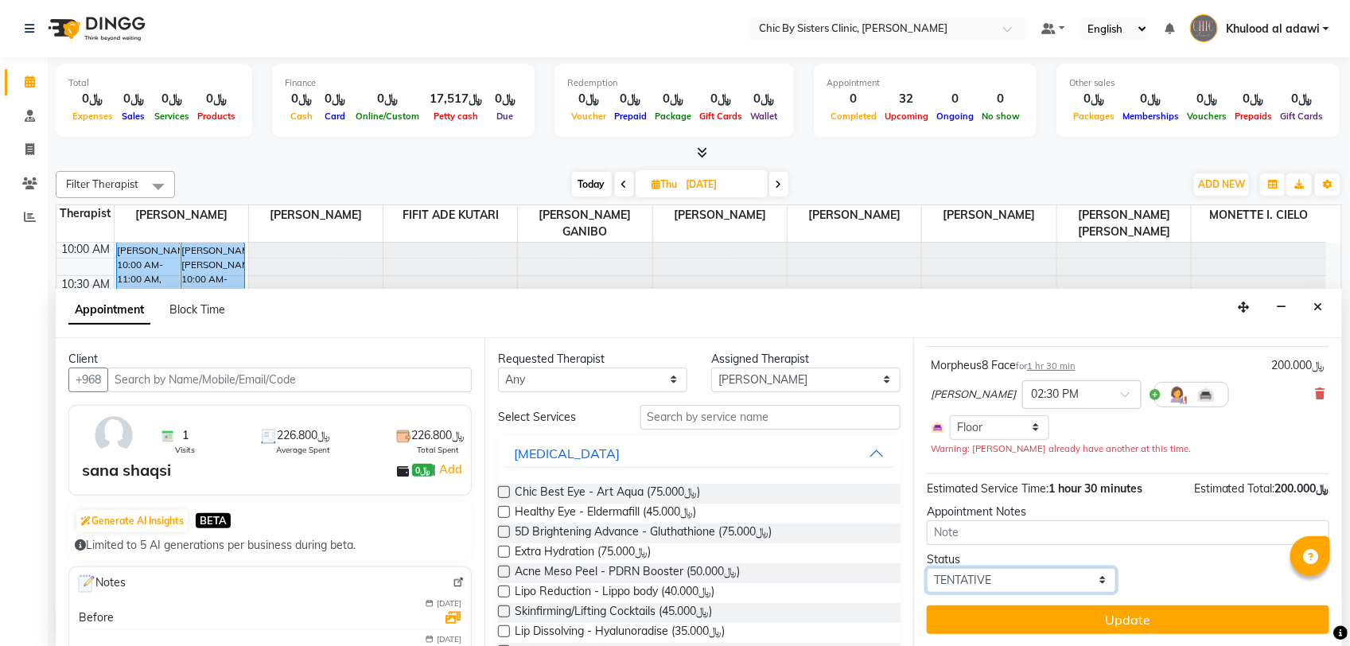
click at [1076, 585] on select "Select TENTATIVE CONFIRM UPCOMING" at bounding box center [1021, 580] width 189 height 25
select select "upcoming"
click at [927, 568] on select "Select TENTATIVE CONFIRM UPCOMING" at bounding box center [1021, 580] width 189 height 25
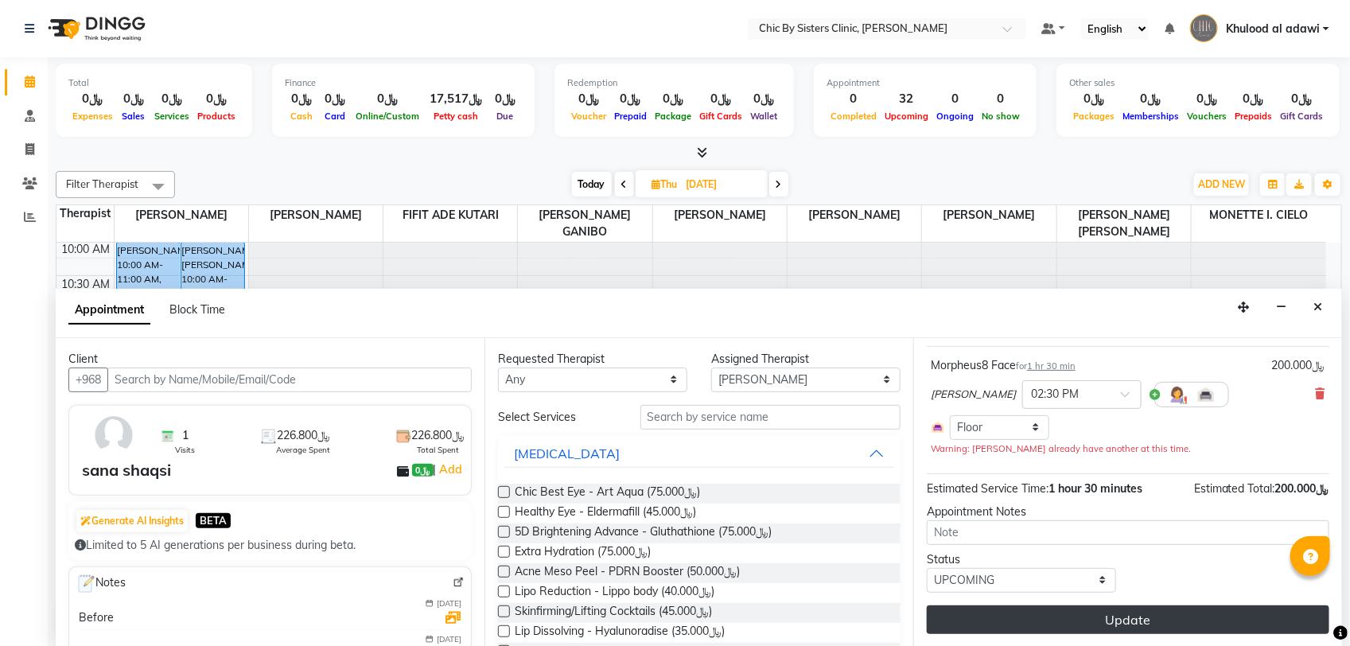
click at [1064, 627] on button "Update" at bounding box center [1128, 619] width 402 height 29
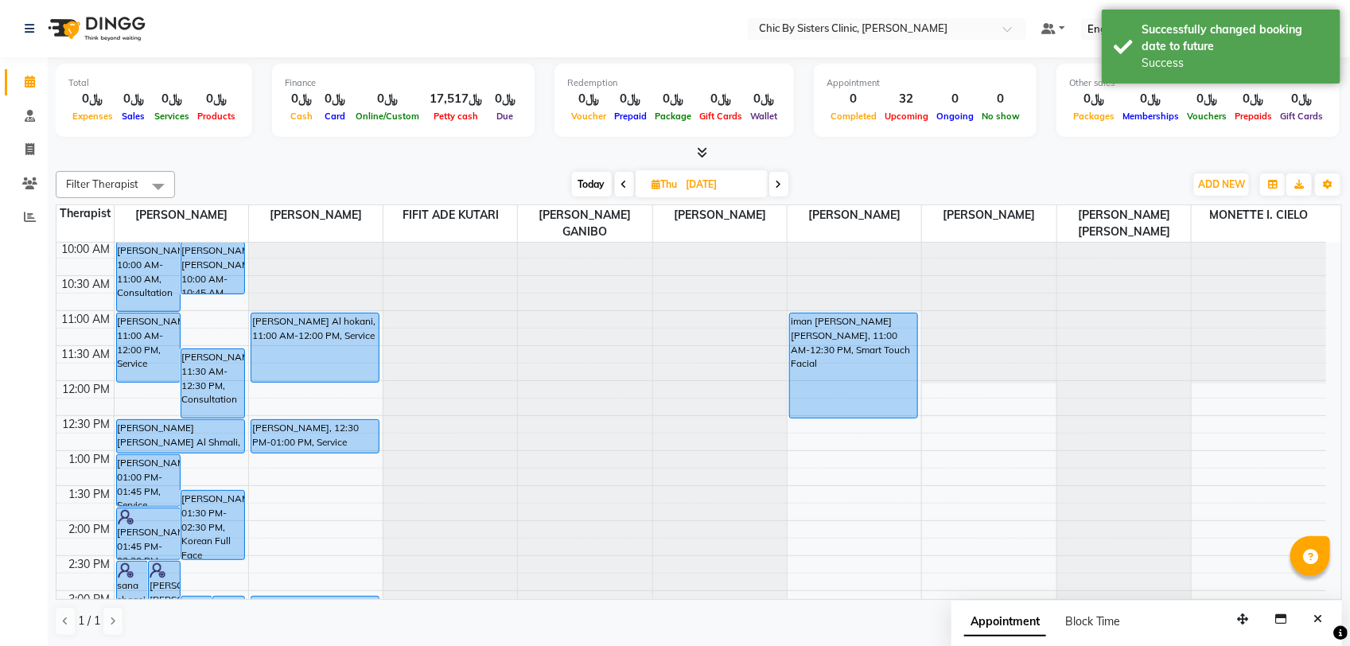
drag, startPoint x: 595, startPoint y: 181, endPoint x: 634, endPoint y: 223, distance: 57.4
click at [593, 183] on span "Today" at bounding box center [592, 184] width 40 height 25
type input "01-09-2025"
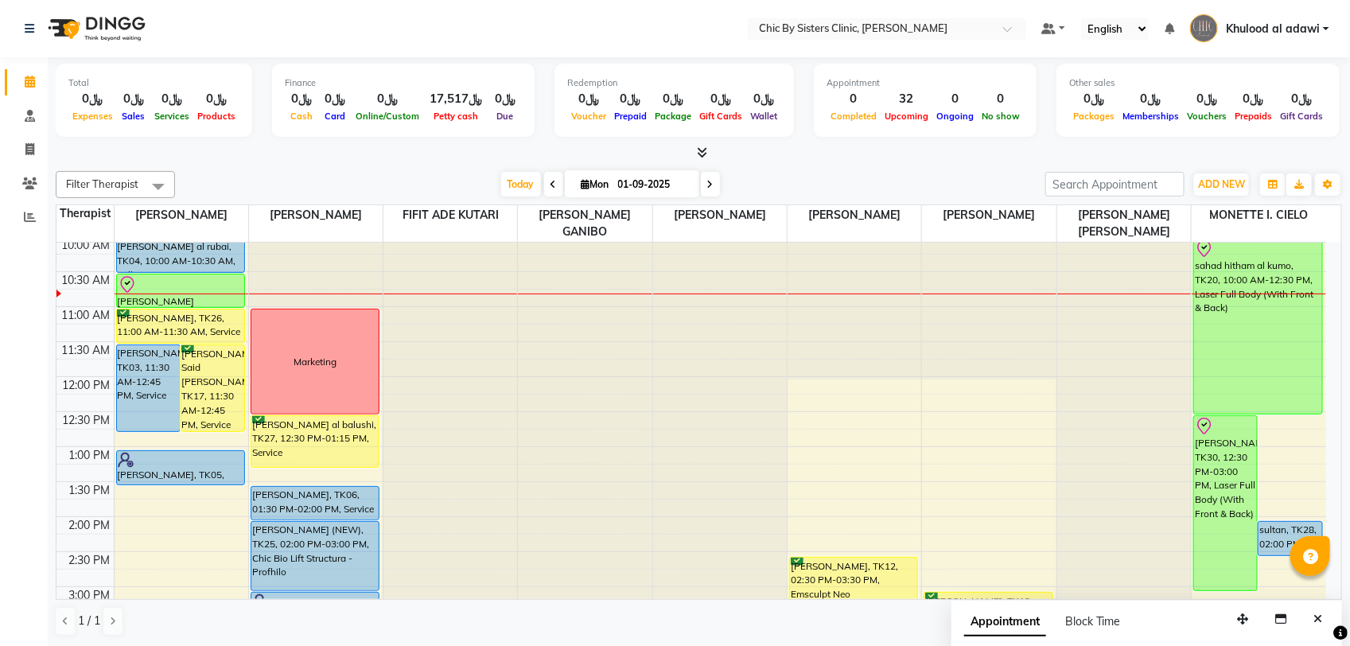
scroll to position [241, 0]
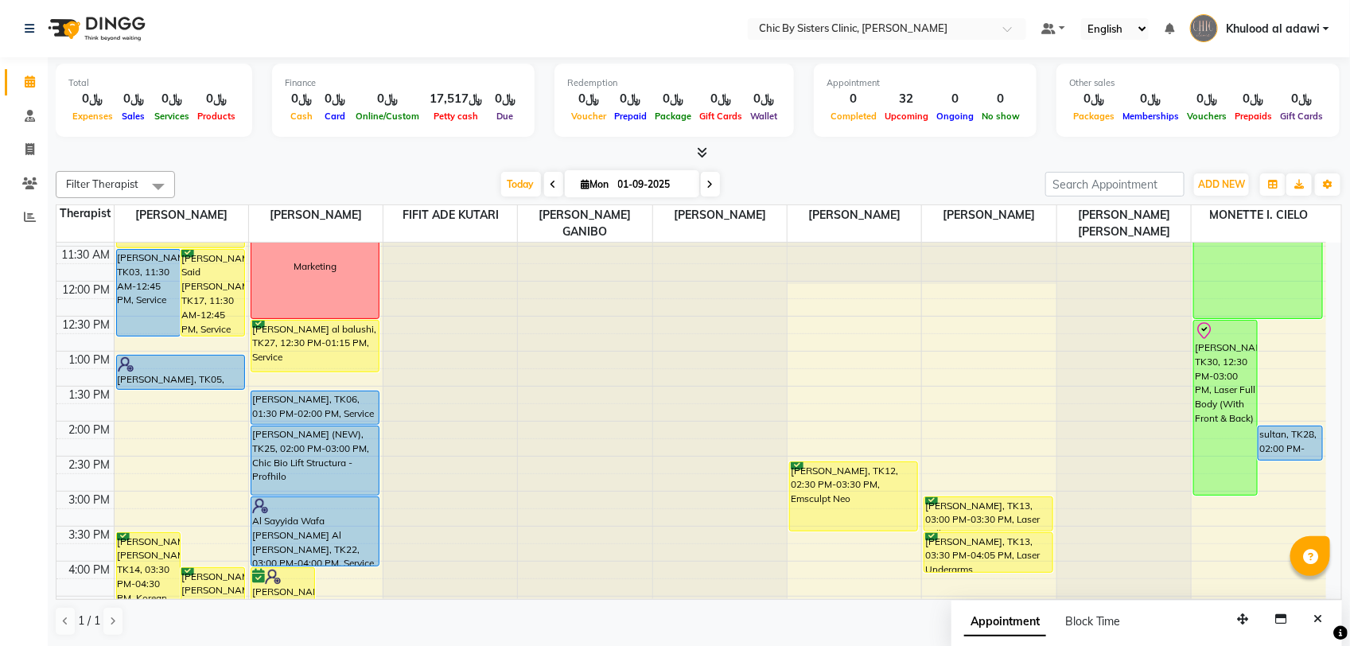
click at [658, 184] on input "01-09-2025" at bounding box center [653, 185] width 80 height 24
select select "9"
select select "2025"
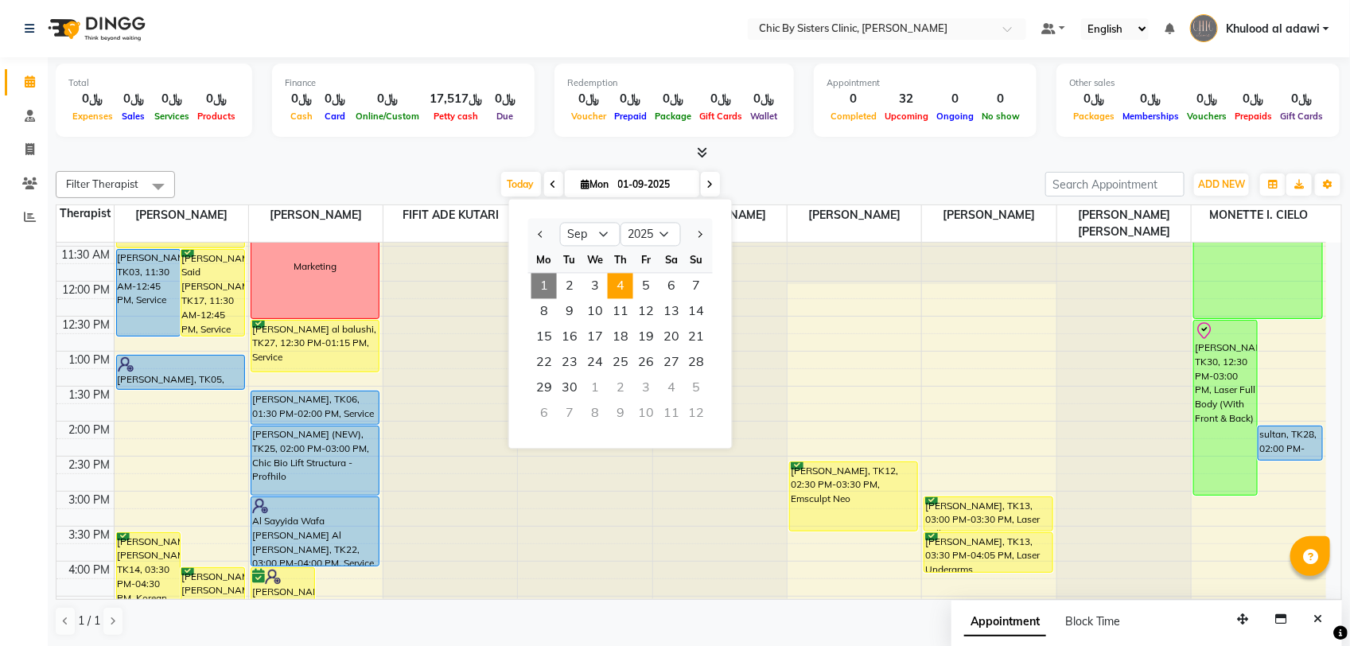
click at [628, 293] on span "4" at bounding box center [620, 286] width 25 height 25
type input "04-09-2025"
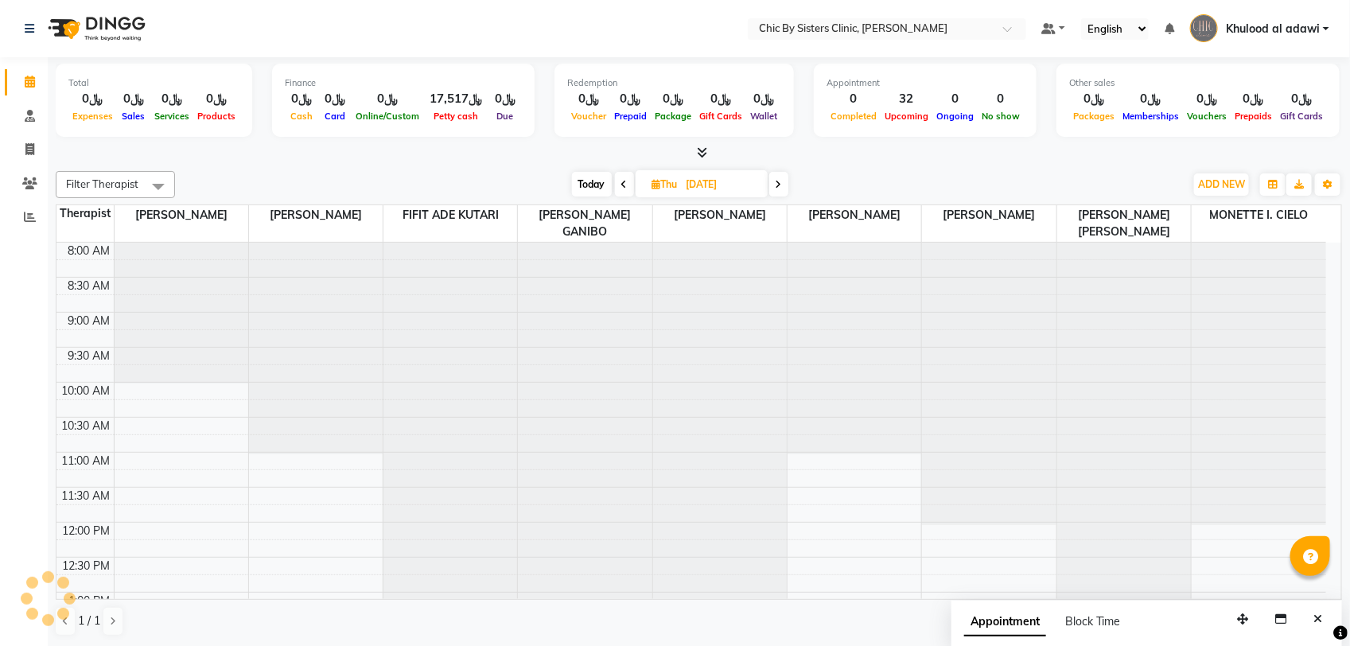
scroll to position [142, 0]
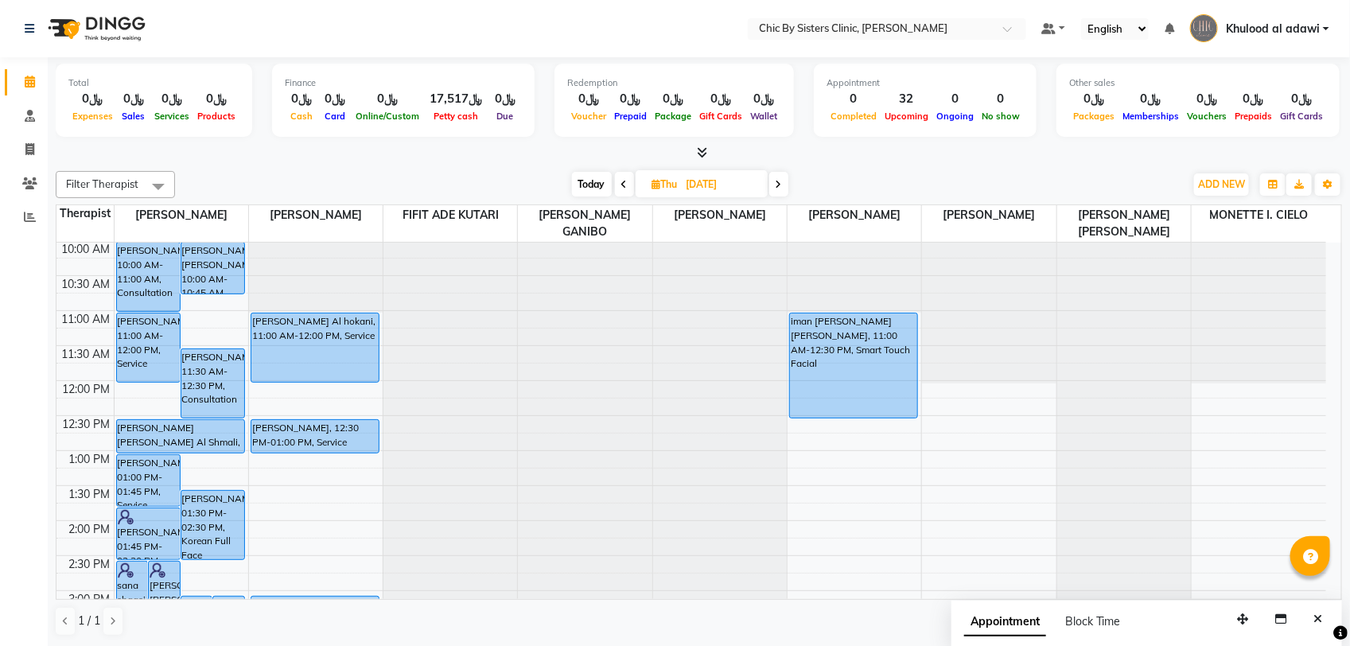
click at [682, 185] on input "04-09-2025" at bounding box center [722, 185] width 80 height 24
select select "9"
select select "2025"
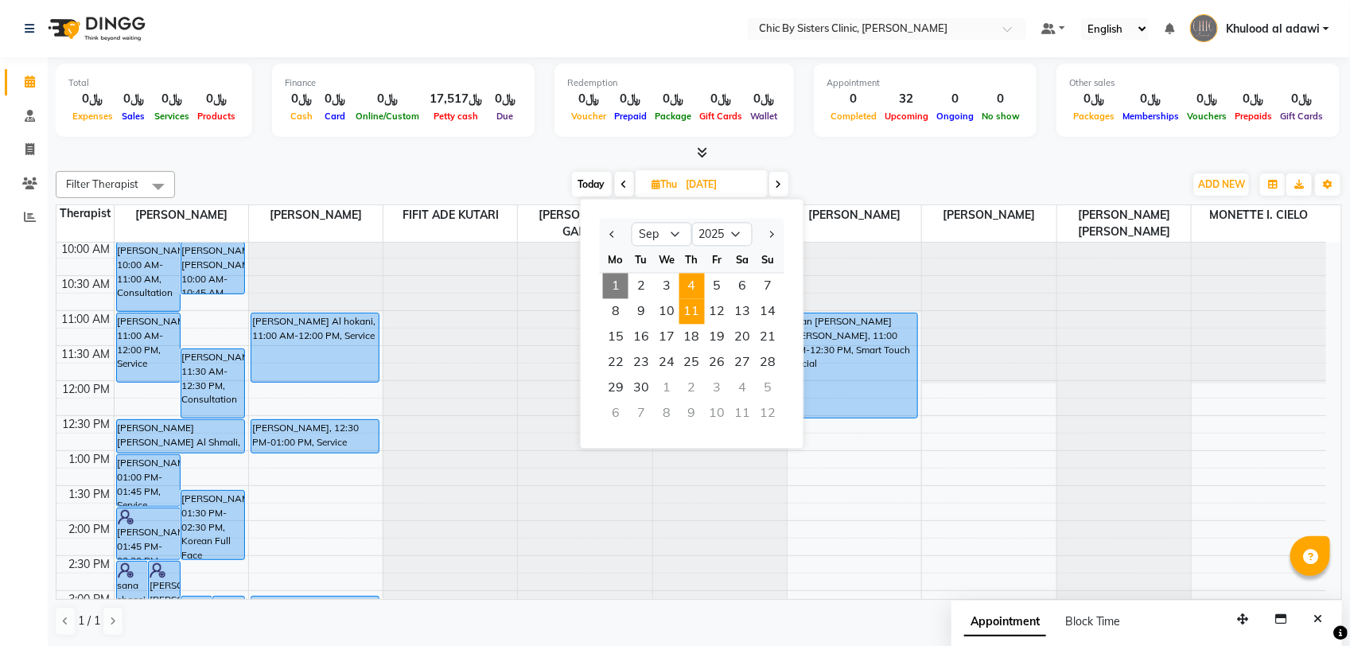
click at [694, 315] on span "11" at bounding box center [691, 311] width 25 height 25
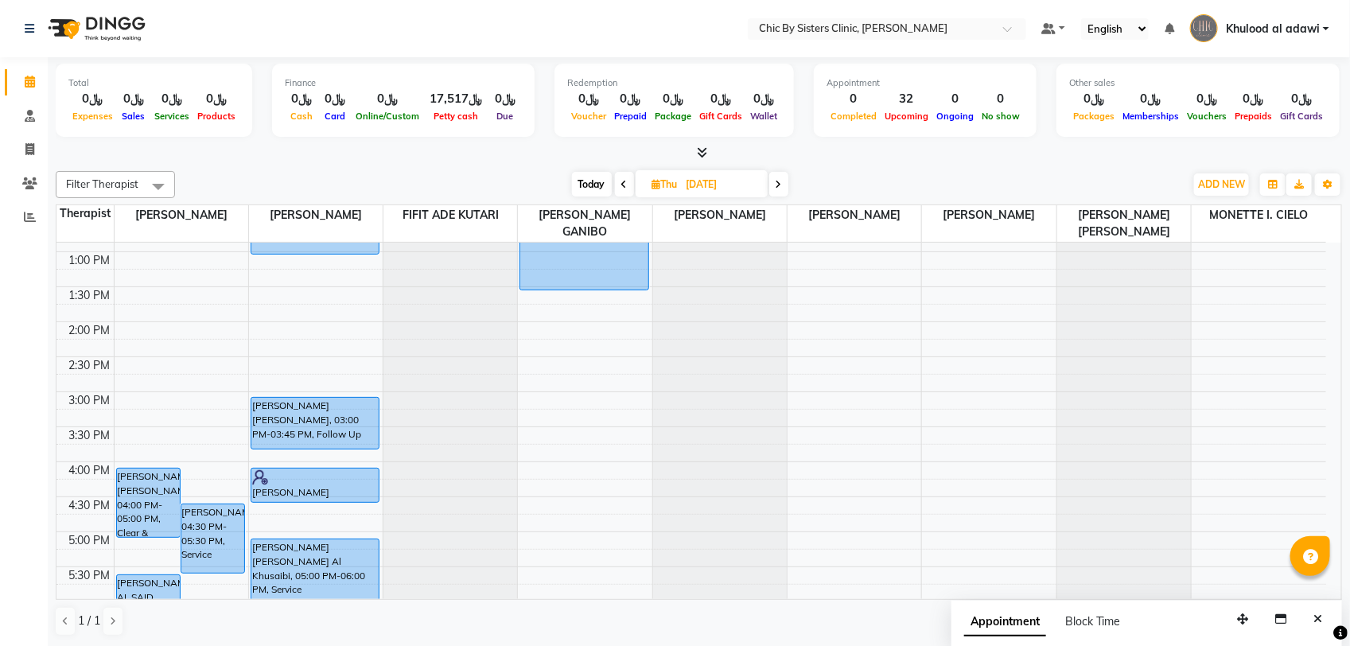
scroll to position [539, 0]
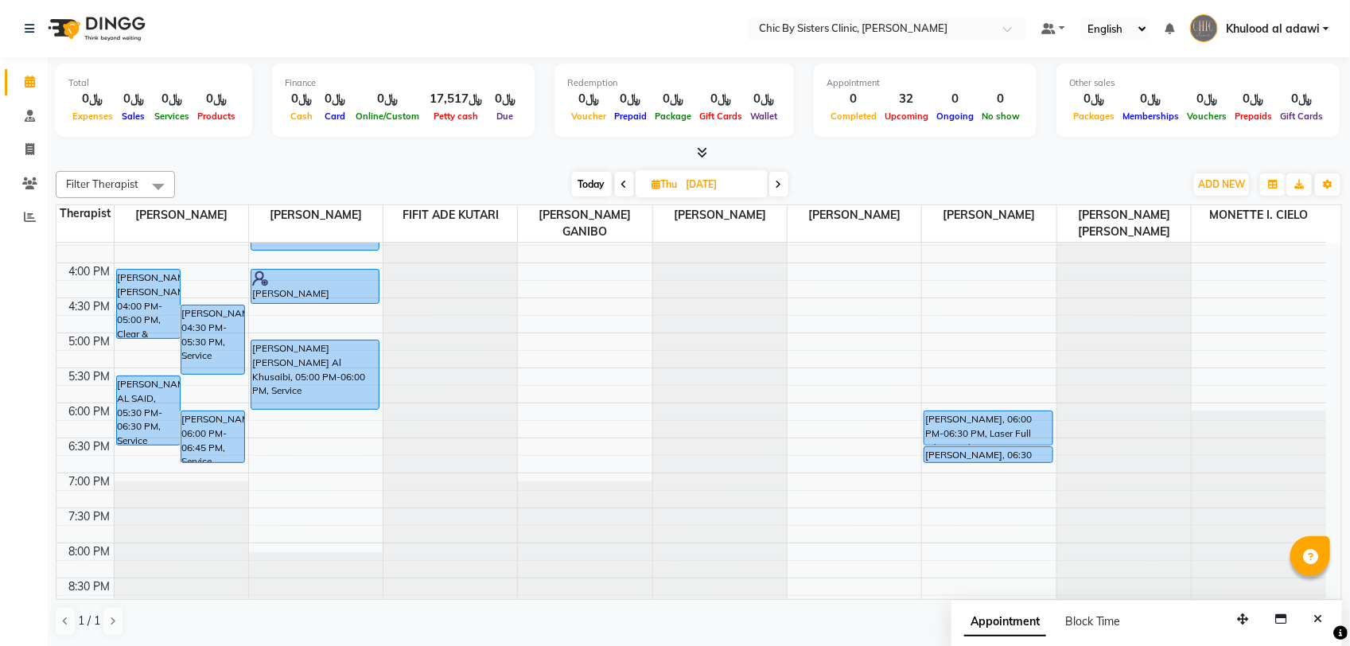
click at [623, 181] on icon at bounding box center [624, 185] width 6 height 10
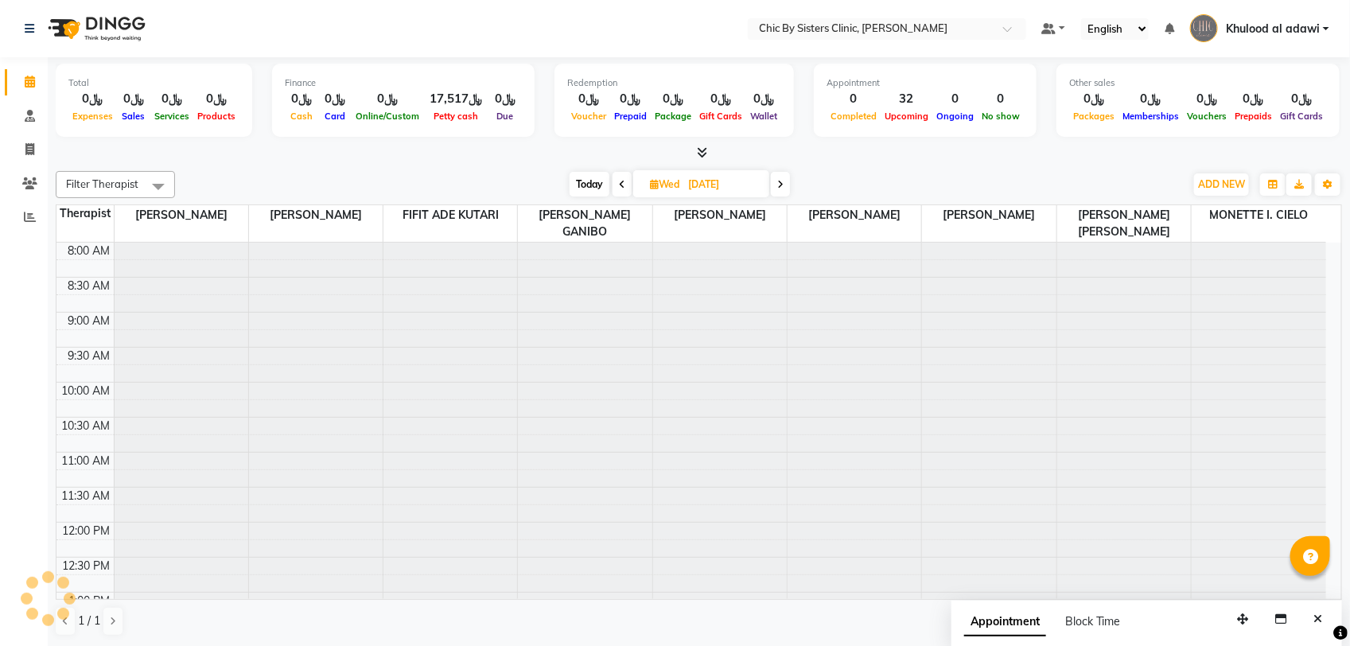
scroll to position [142, 0]
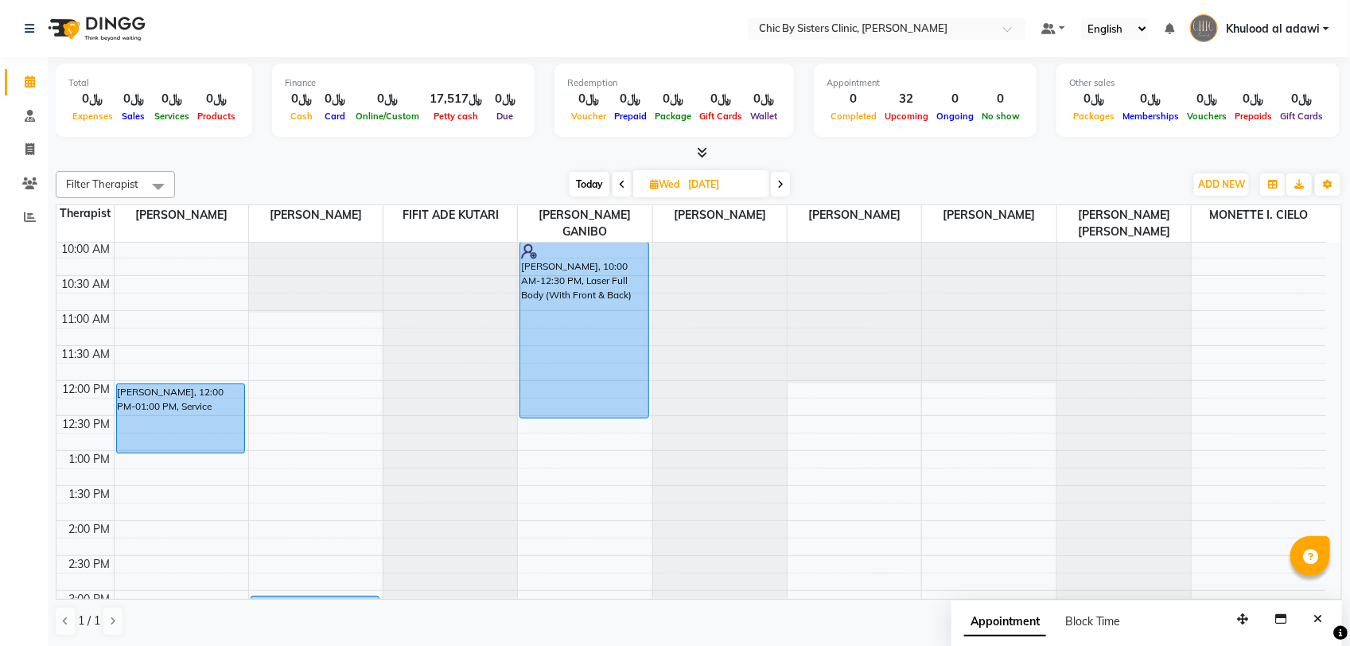
click at [619, 185] on icon at bounding box center [622, 185] width 6 height 10
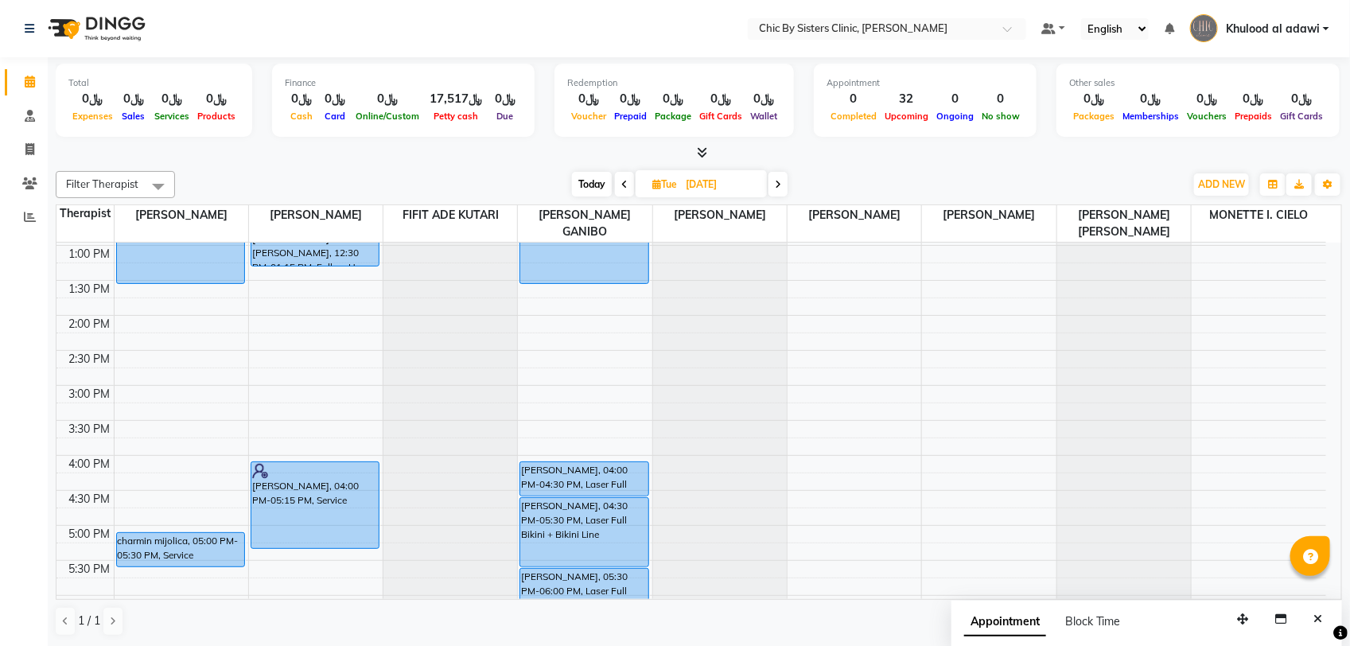
scroll to position [241, 0]
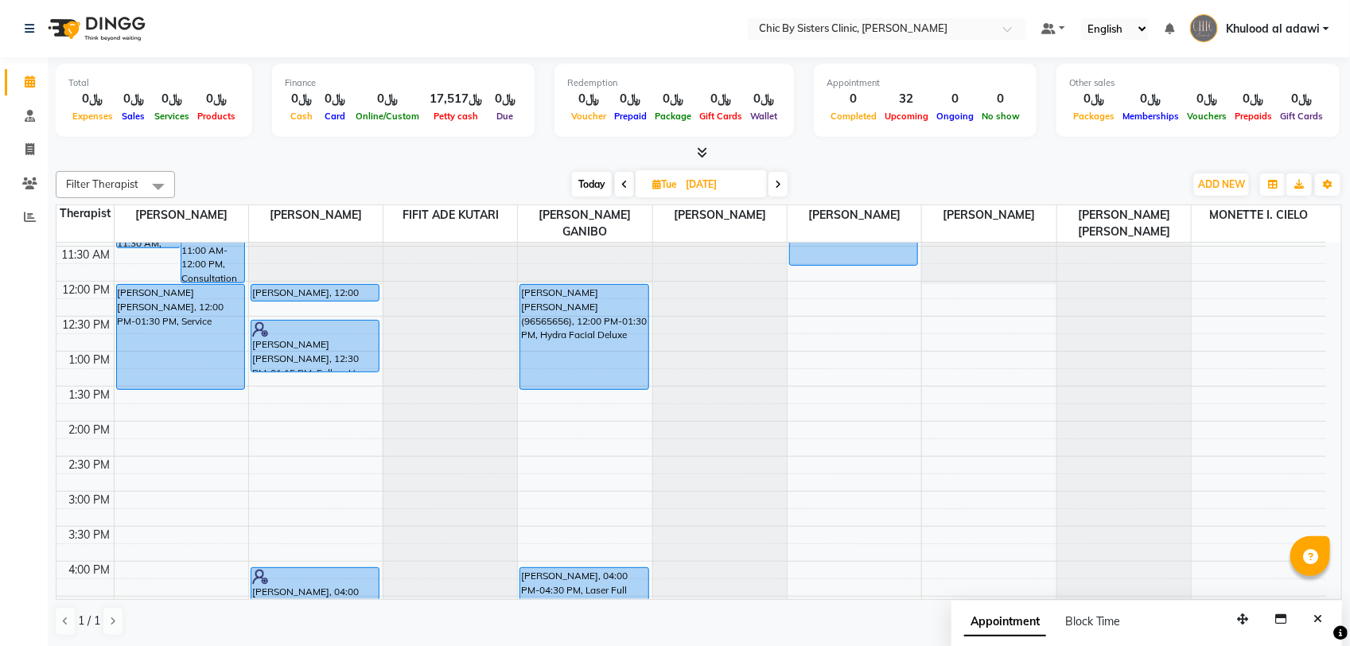
click at [619, 191] on span at bounding box center [624, 184] width 19 height 25
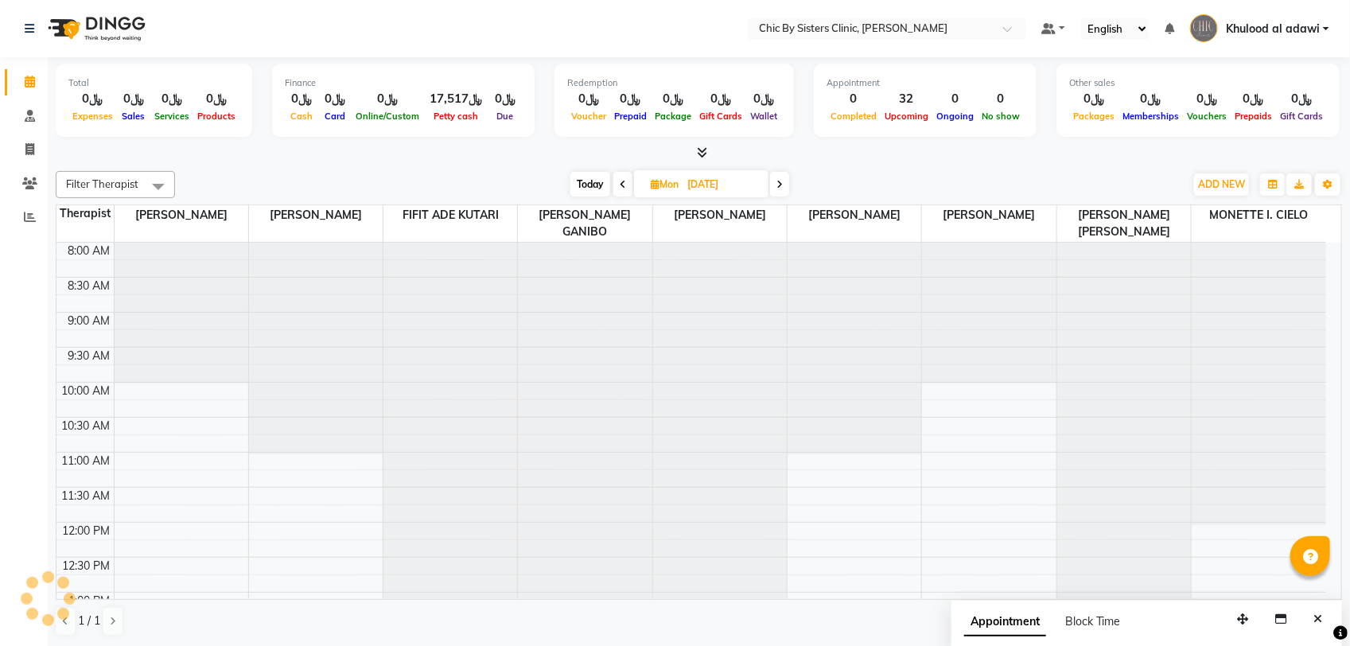
scroll to position [142, 0]
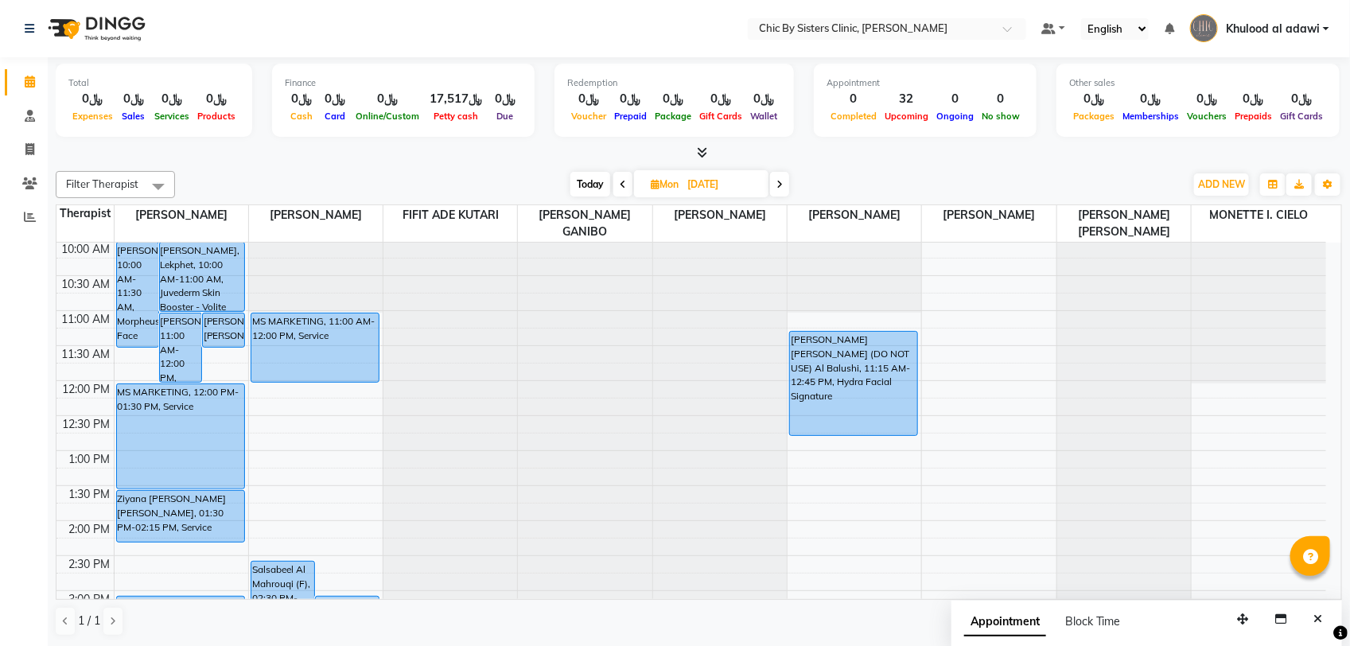
click at [781, 188] on icon at bounding box center [779, 185] width 6 height 10
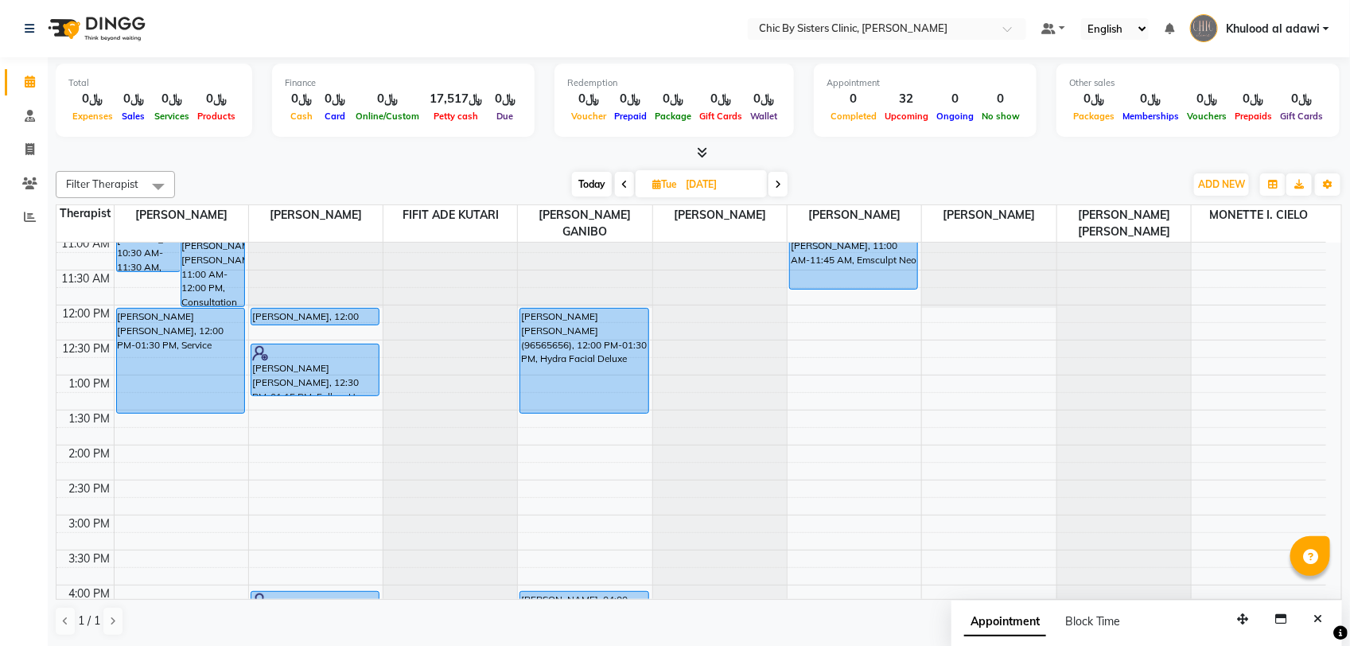
scroll to position [340, 0]
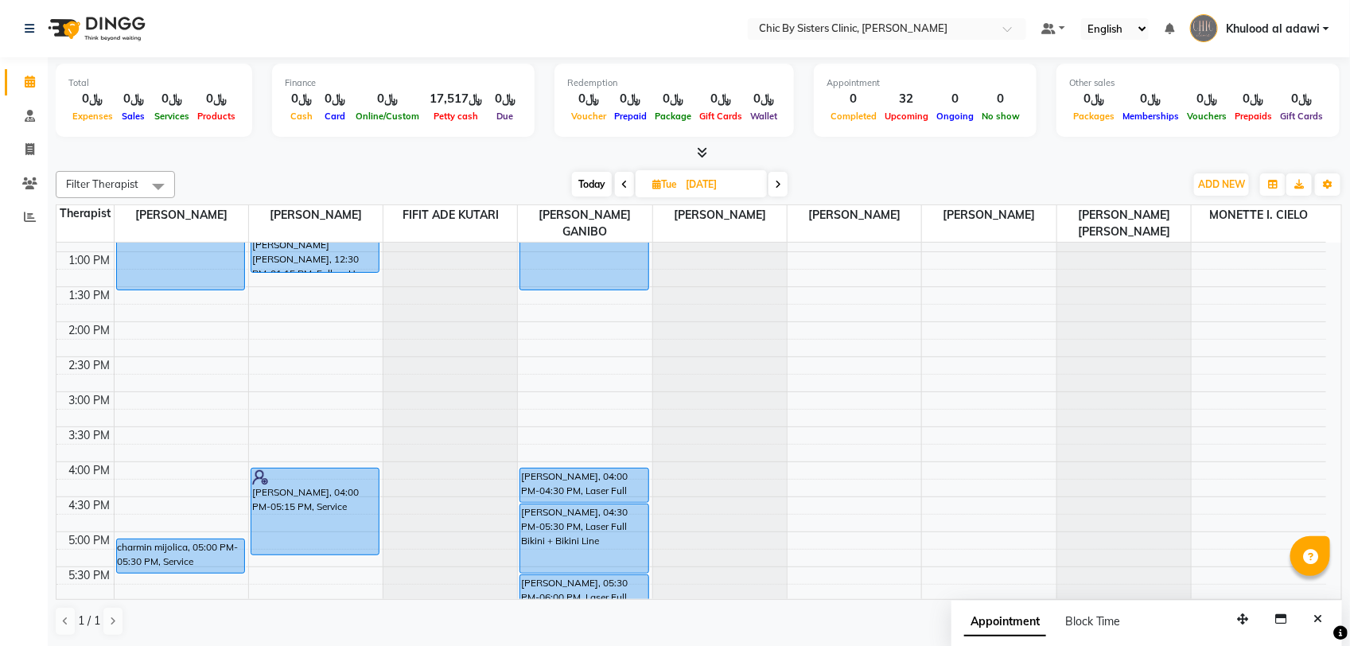
click at [780, 189] on icon at bounding box center [778, 185] width 6 height 10
type input "[DATE]"
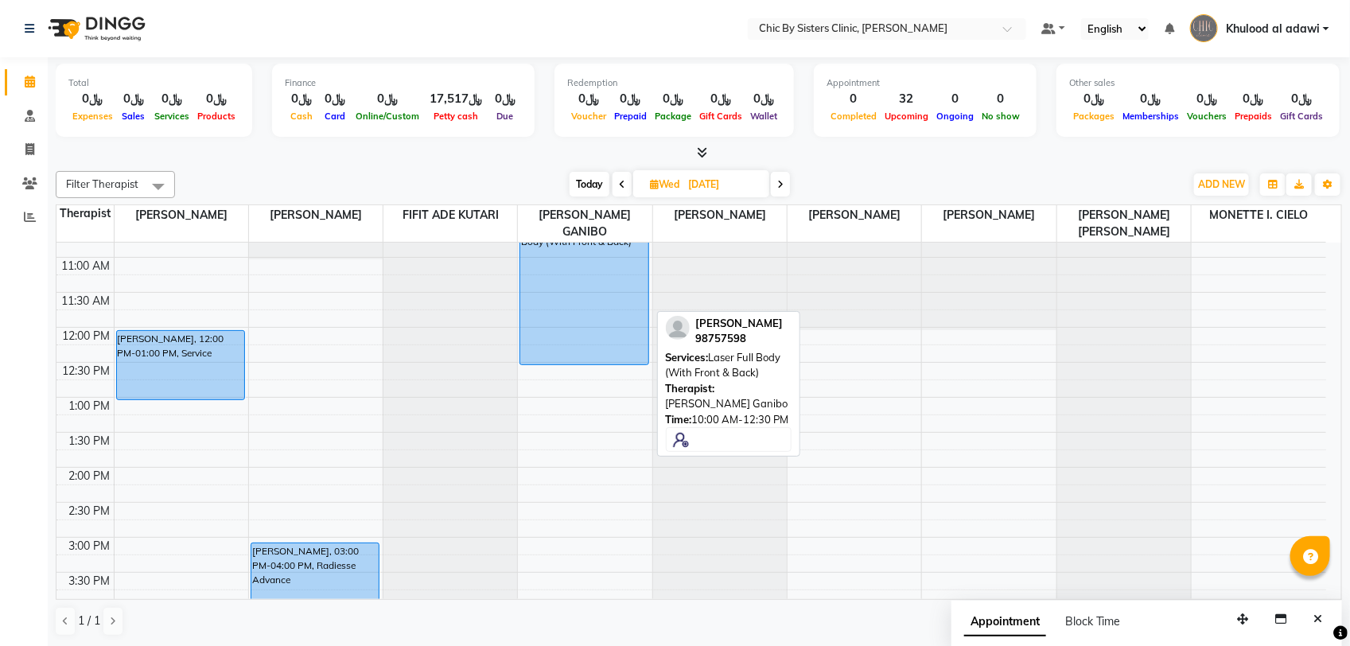
scroll to position [241, 0]
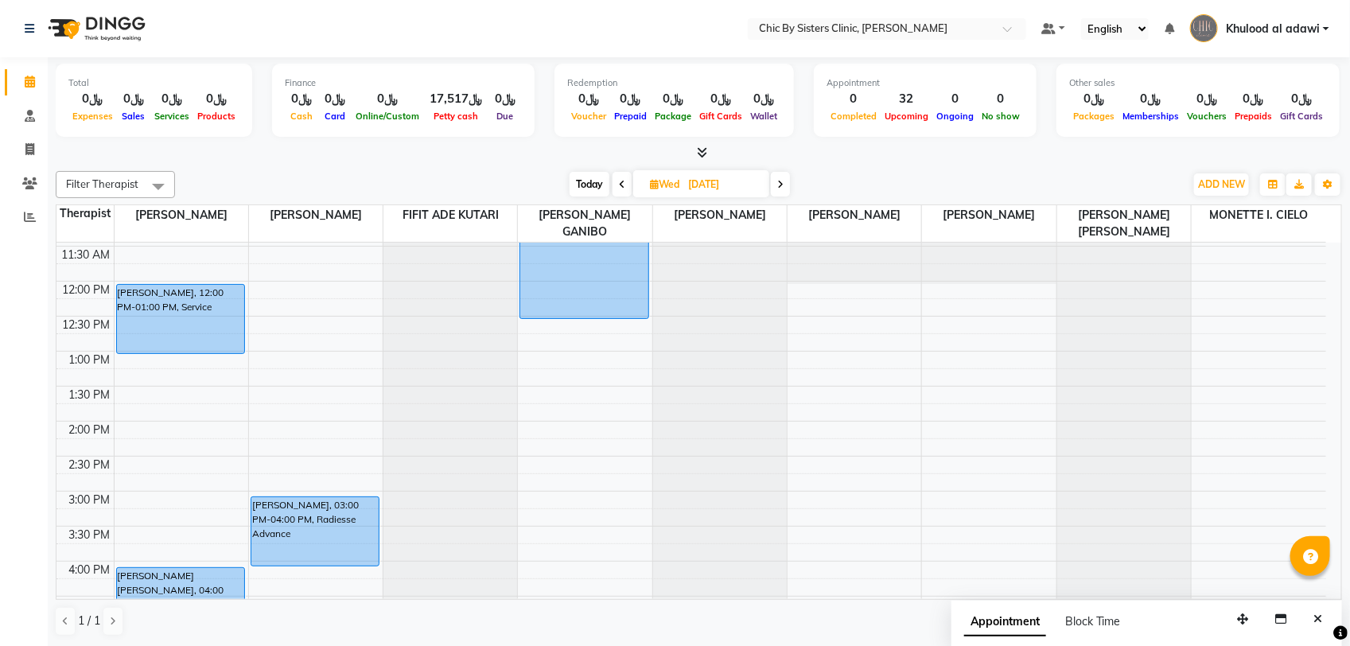
click at [686, 179] on input "[DATE]" at bounding box center [723, 185] width 80 height 24
select select "9"
select select "2025"
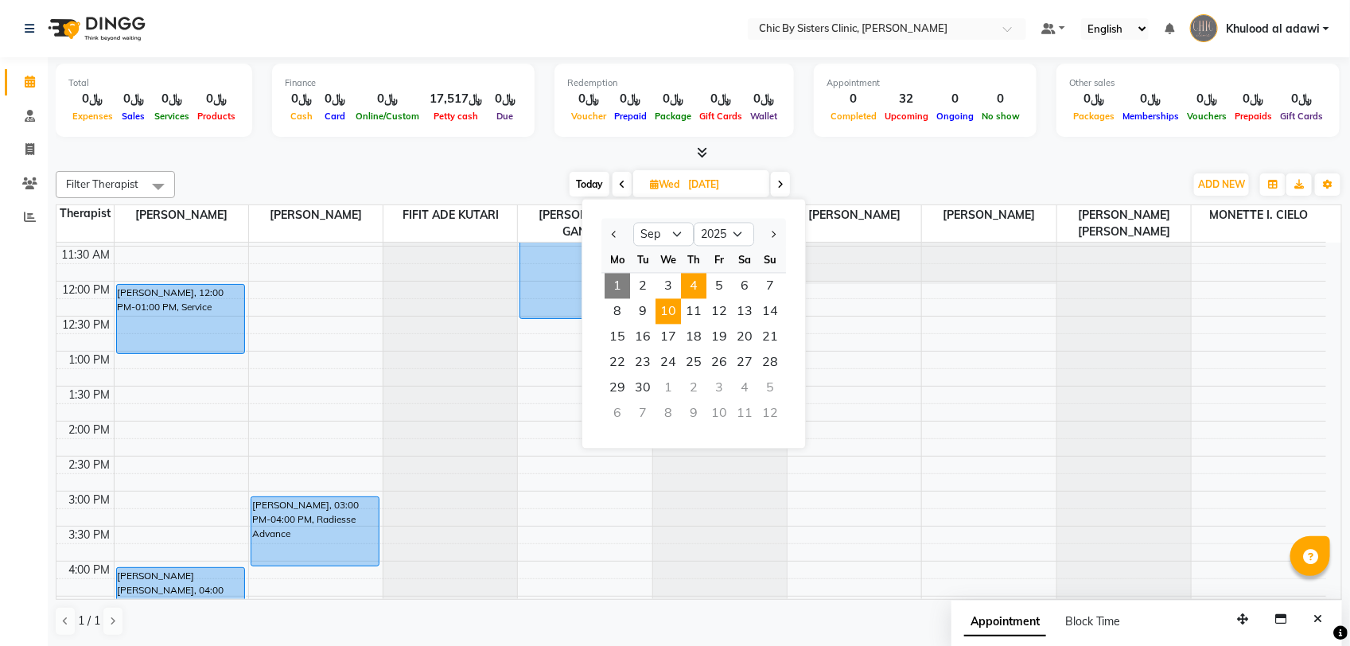
click at [697, 291] on span "4" at bounding box center [693, 286] width 25 height 25
type input "04-09-2025"
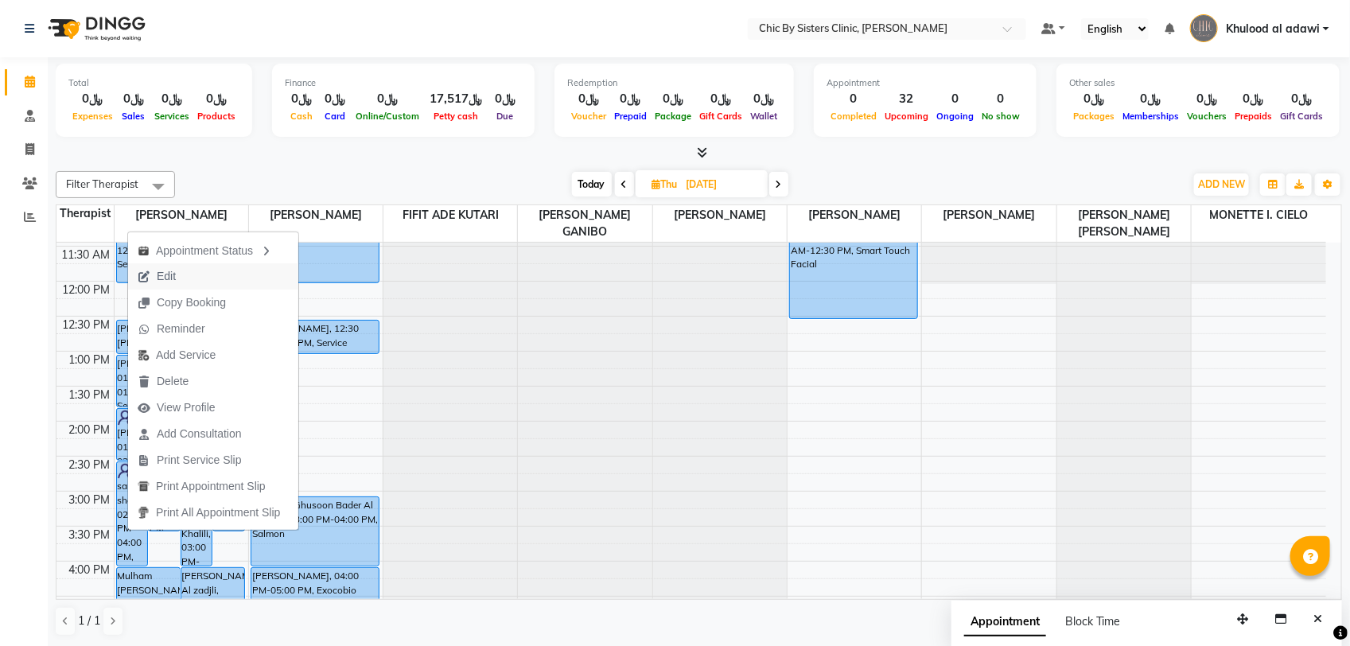
click at [185, 279] on span "Edit" at bounding box center [156, 276] width 57 height 26
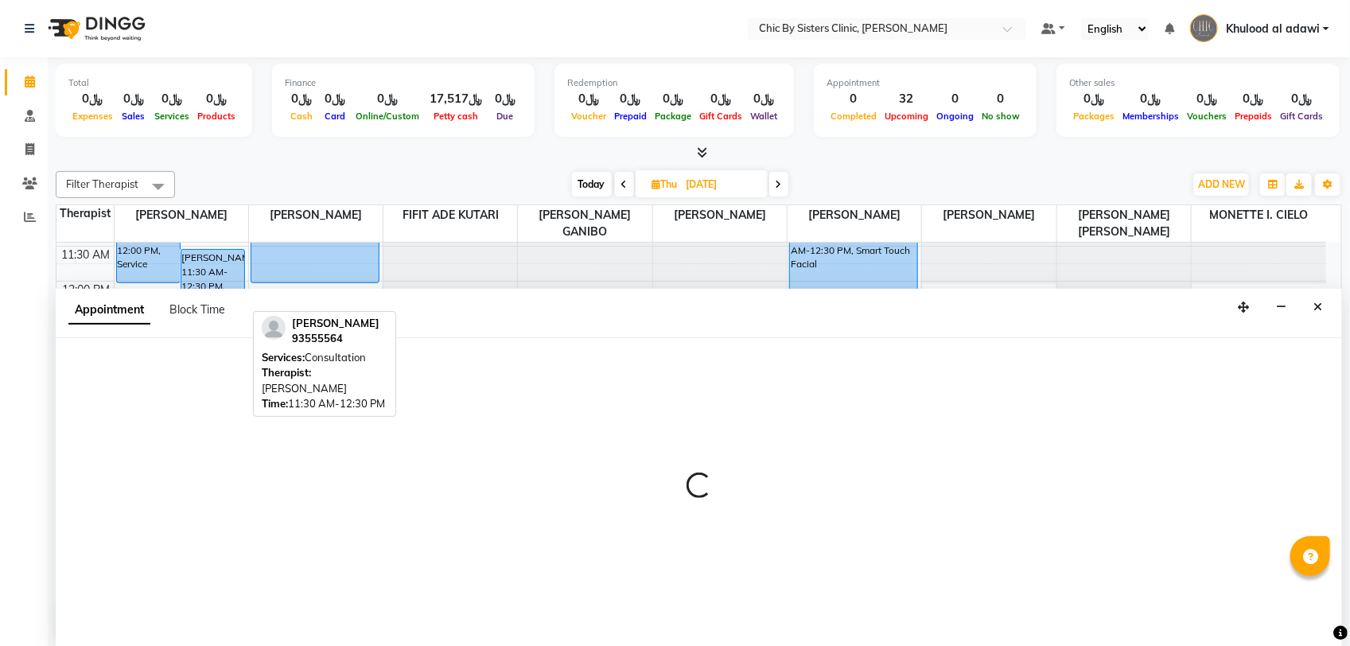
select select "tentative"
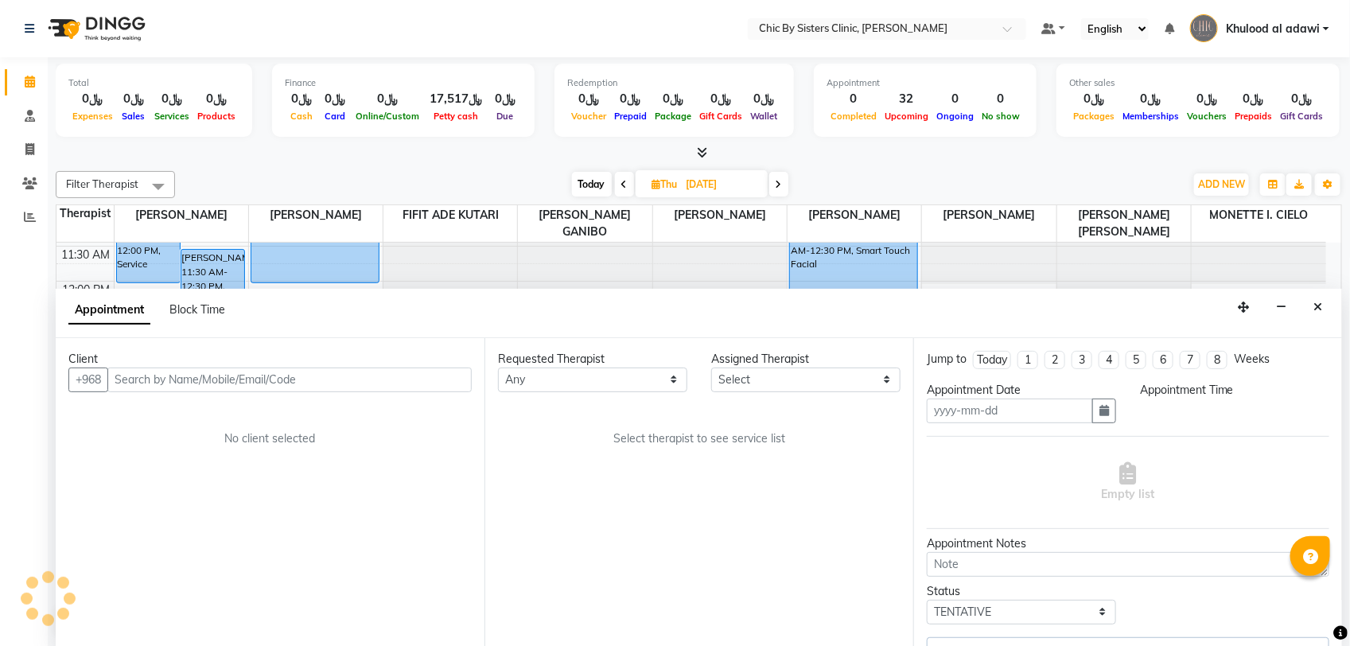
type input "04-09-2025"
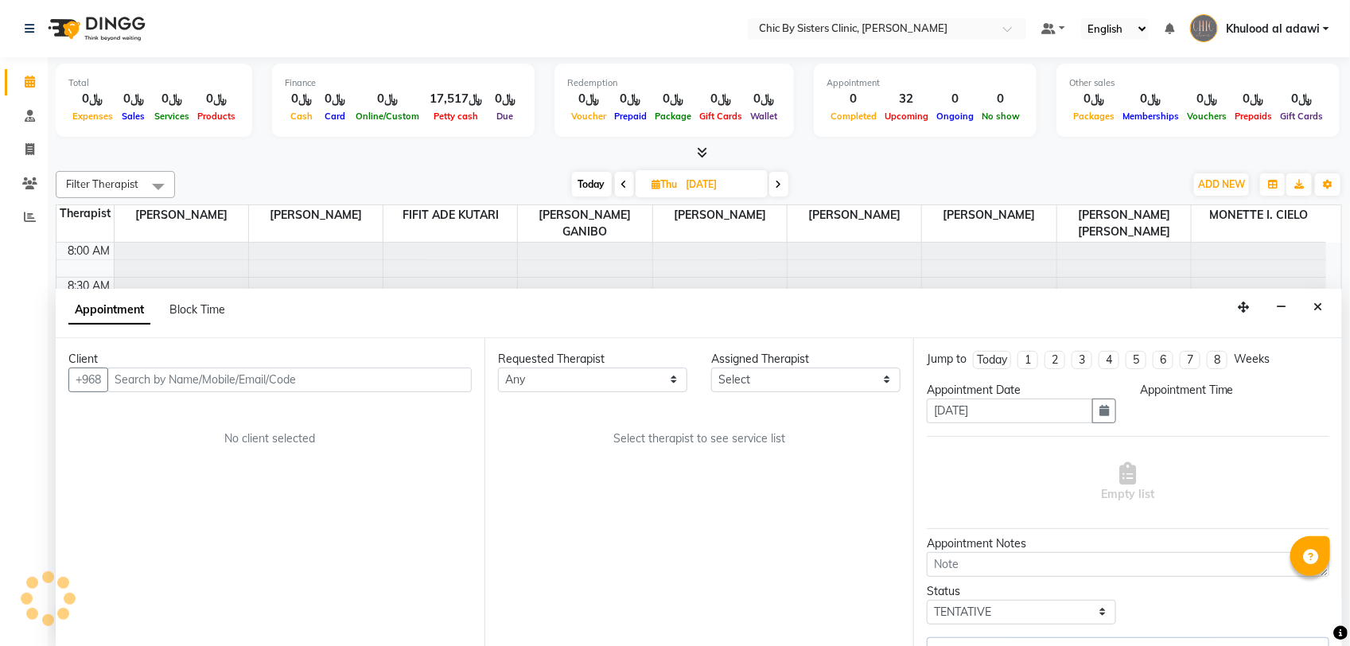
select select "49177"
select select "upcoming"
select select "870"
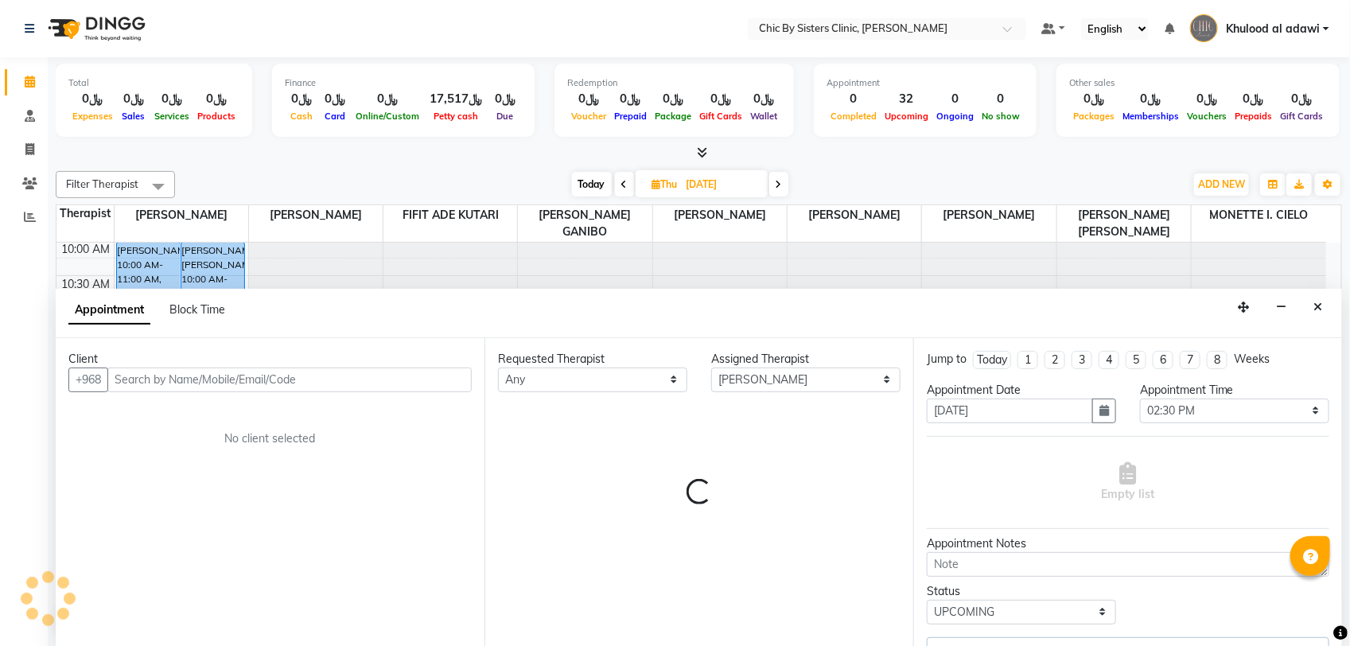
select select "3125"
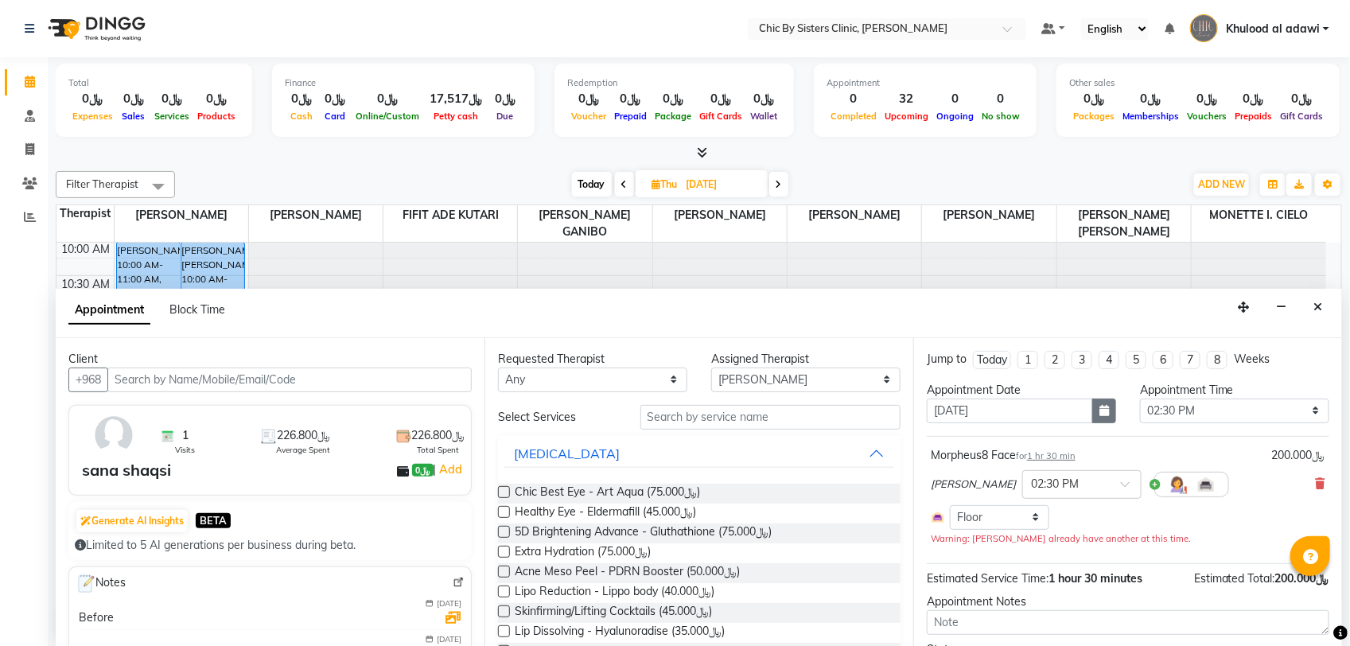
click at [1099, 410] on icon "button" at bounding box center [1104, 410] width 10 height 11
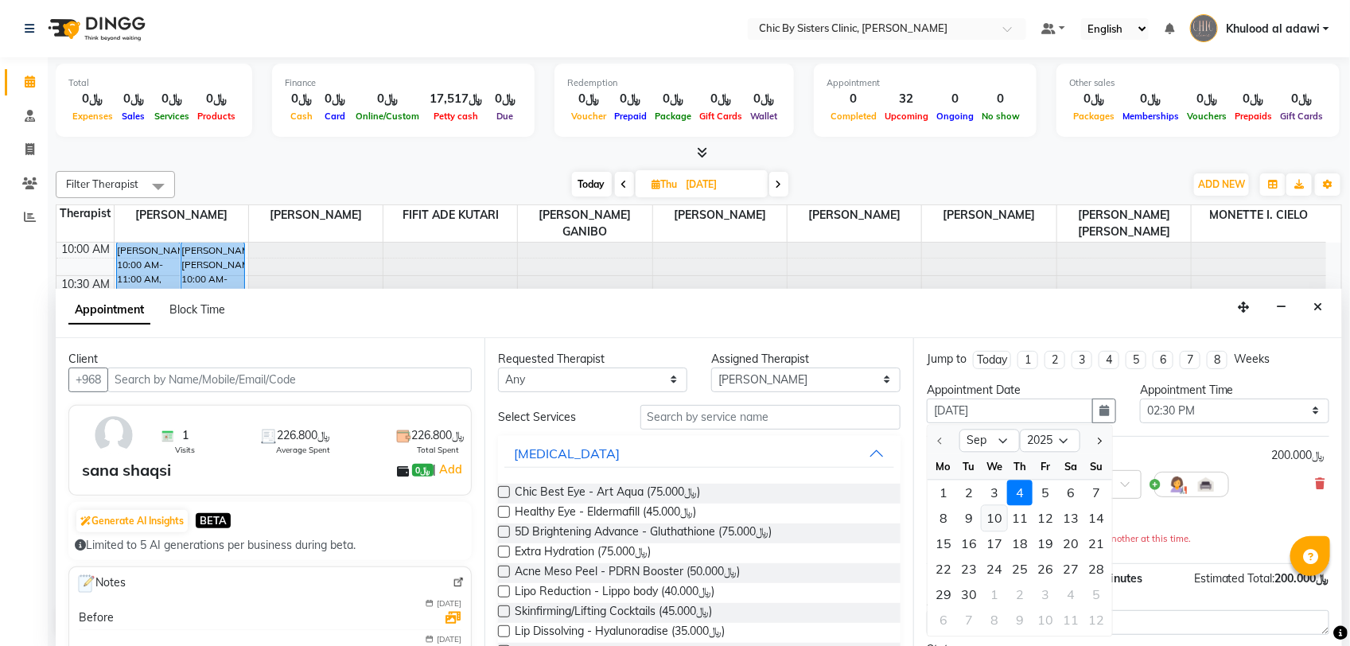
click at [1004, 522] on div "10" at bounding box center [993, 517] width 25 height 25
type input "[DATE]"
select select "870"
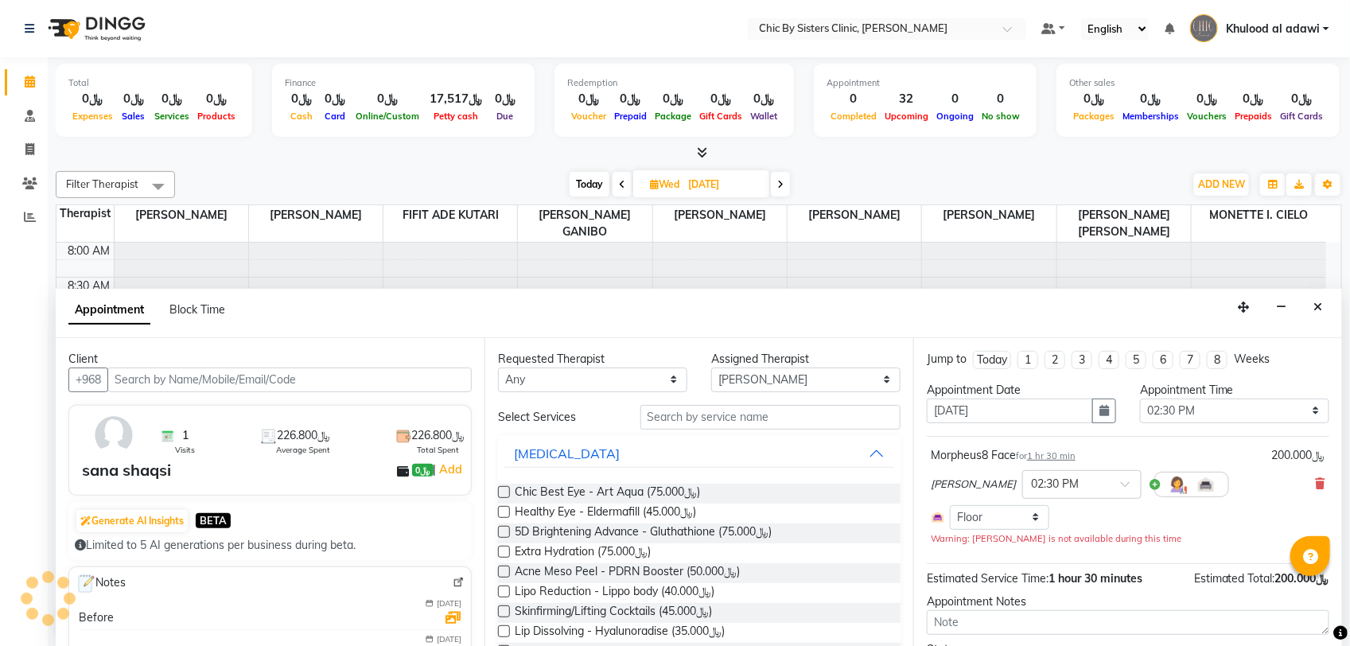
scroll to position [142, 0]
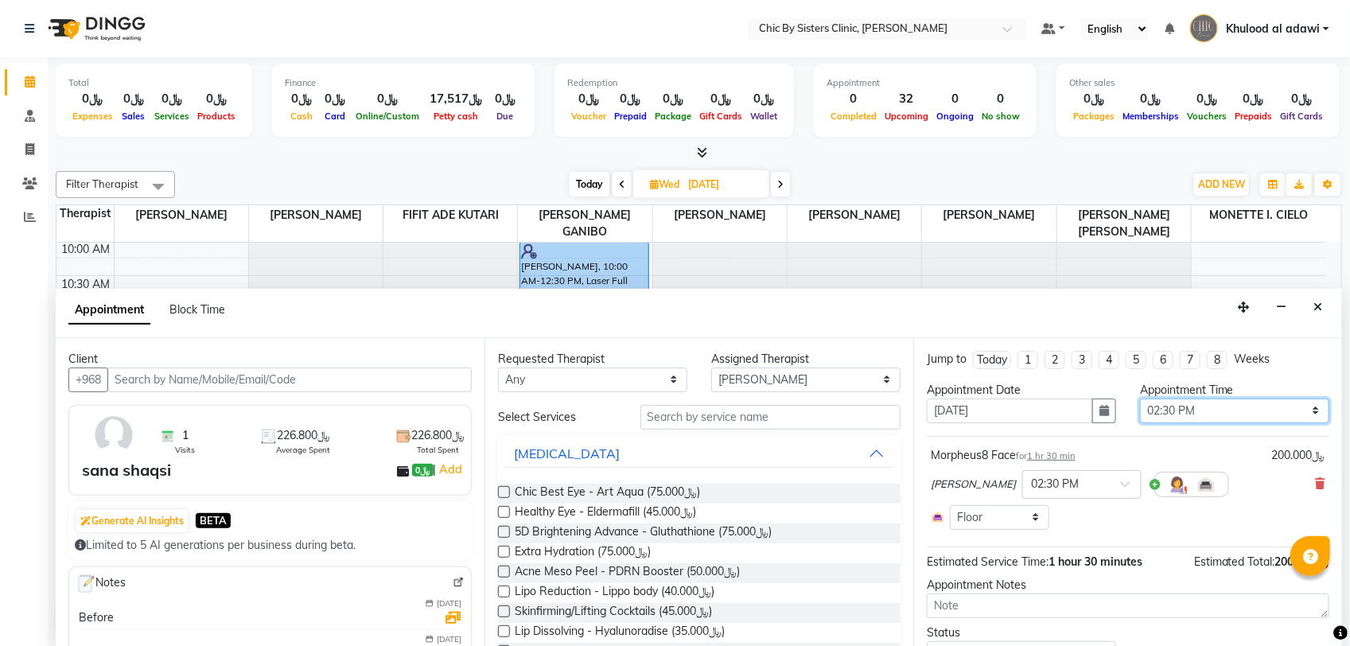
click at [1167, 418] on select "Select 09:00 AM 09:15 AM 09:30 AM 09:45 AM 10:00 AM 10:15 AM 10:30 AM 10:45 AM …" at bounding box center [1234, 410] width 189 height 25
click at [1140, 398] on select "Select 09:00 AM 09:15 AM 09:30 AM 09:45 AM 10:00 AM 10:15 AM 10:30 AM 10:45 AM …" at bounding box center [1234, 410] width 189 height 25
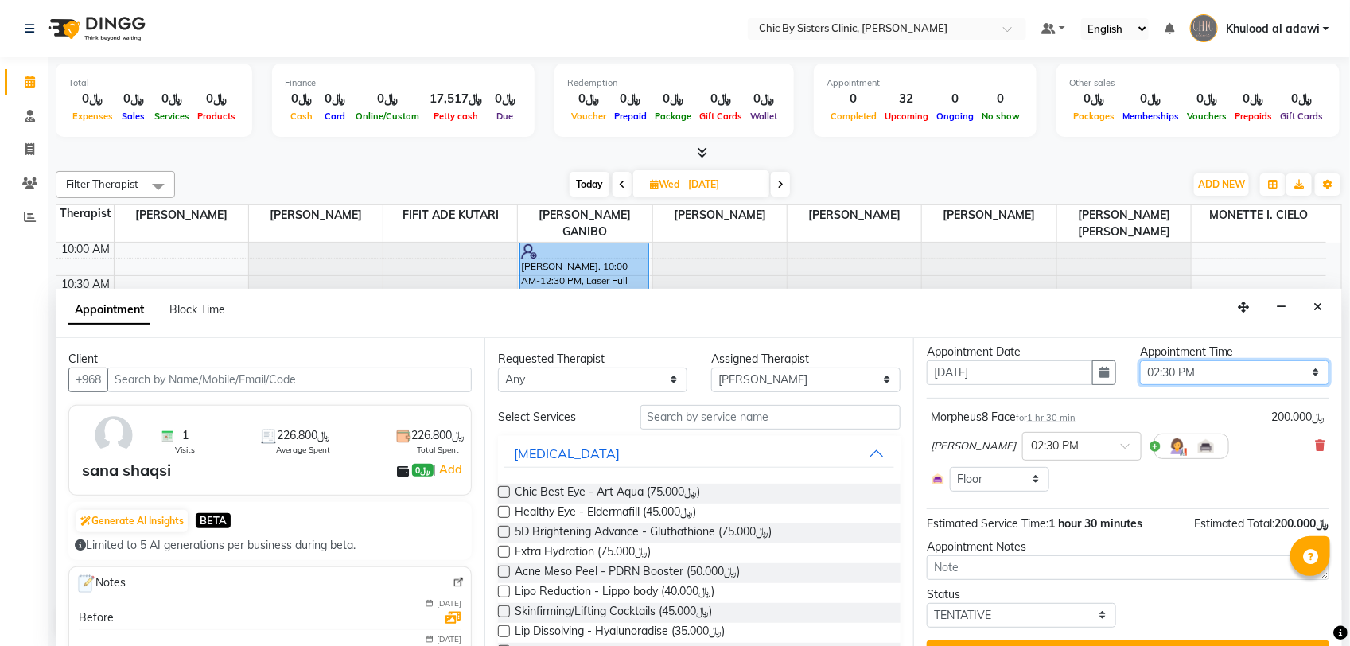
scroll to position [74, 0]
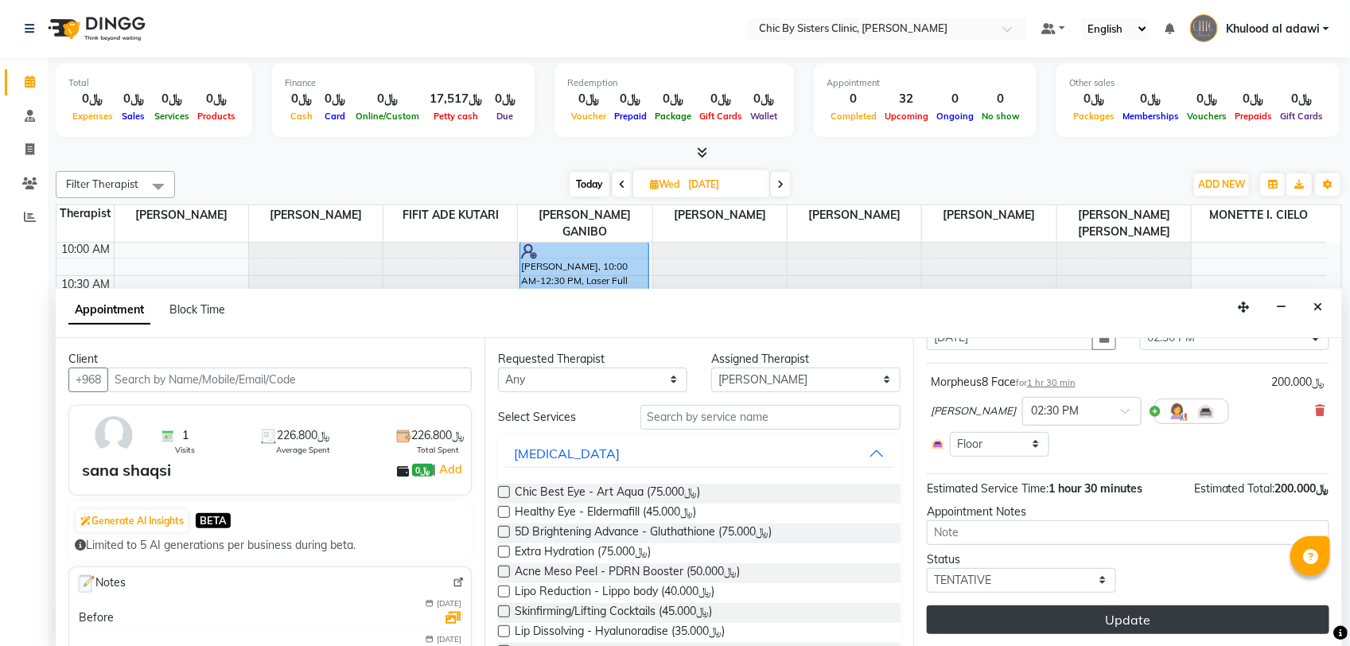
click at [1153, 621] on button "Update" at bounding box center [1128, 619] width 402 height 29
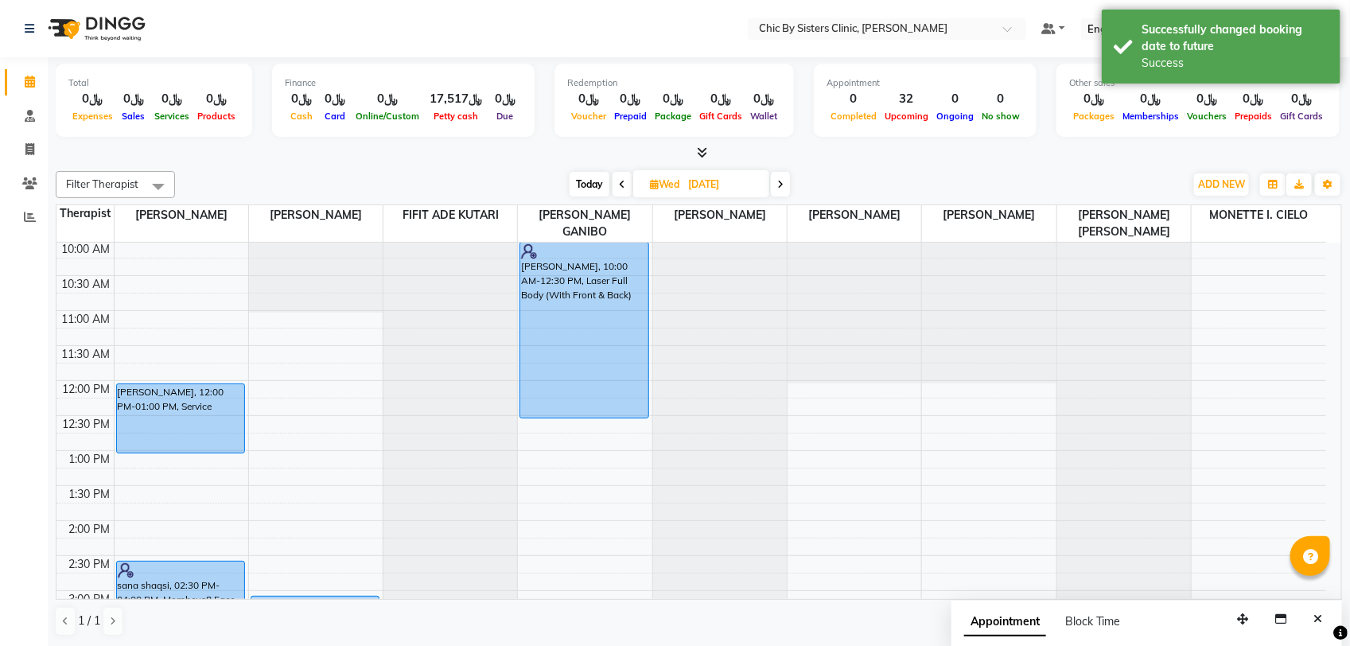
scroll to position [340, 0]
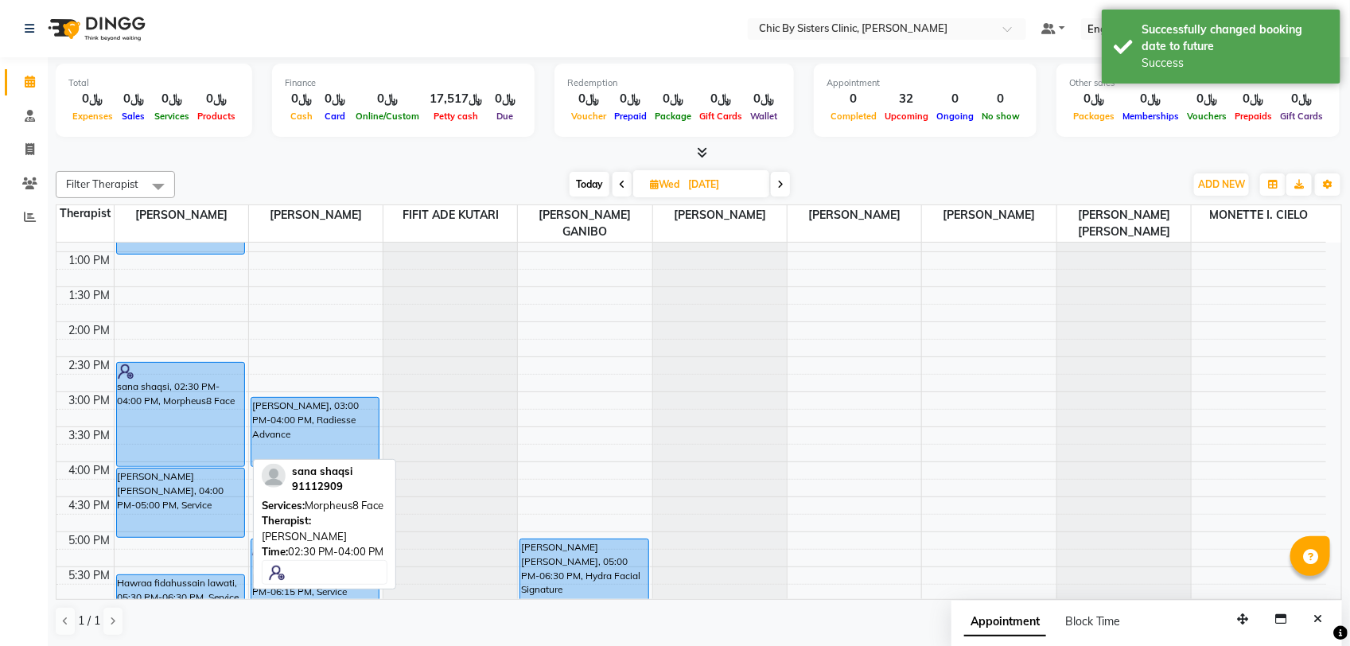
click at [147, 436] on div "sana shaqsi, 02:30 PM-04:00 PM, Morpheus8 Face" at bounding box center [180, 414] width 127 height 103
click at [211, 410] on div "sana shaqsi, 02:30 PM-04:00 PM, Morpheus8 Face" at bounding box center [180, 414] width 127 height 103
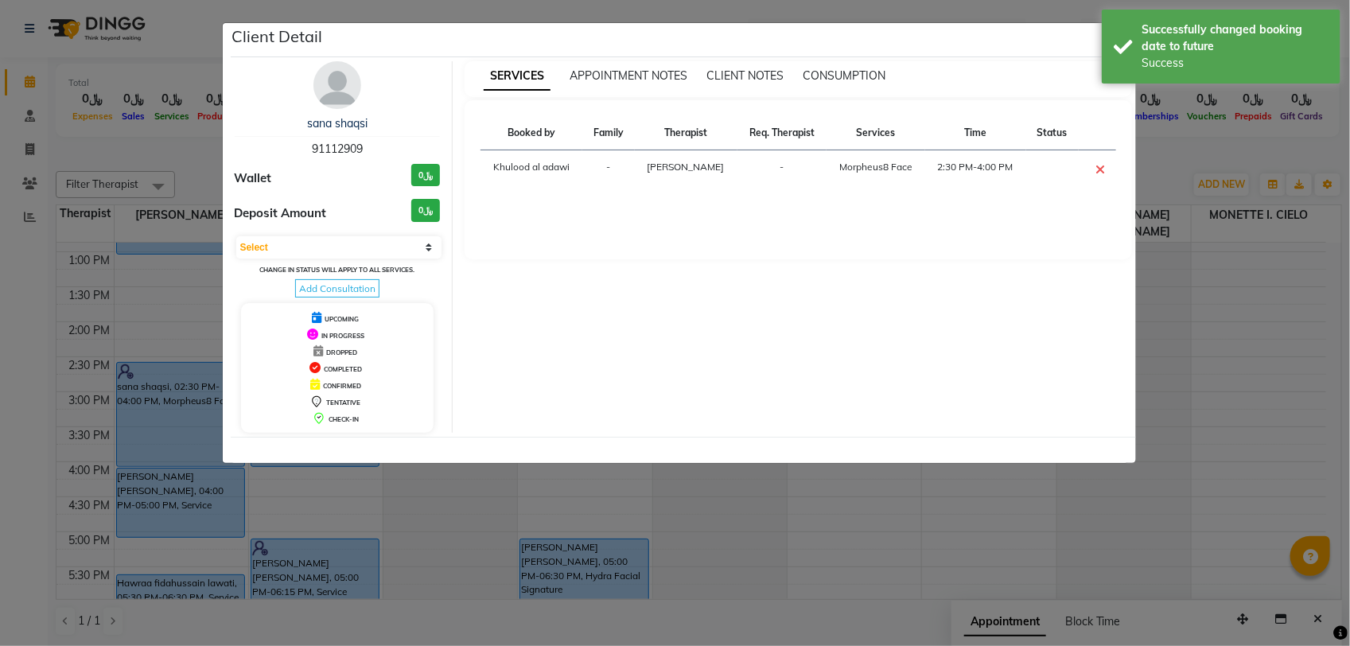
click at [340, 136] on hr at bounding box center [338, 136] width 206 height 1
click at [343, 142] on span "91112909" at bounding box center [337, 149] width 51 height 14
copy span "91112909"
drag, startPoint x: 146, startPoint y: 147, endPoint x: 175, endPoint y: 150, distance: 29.5
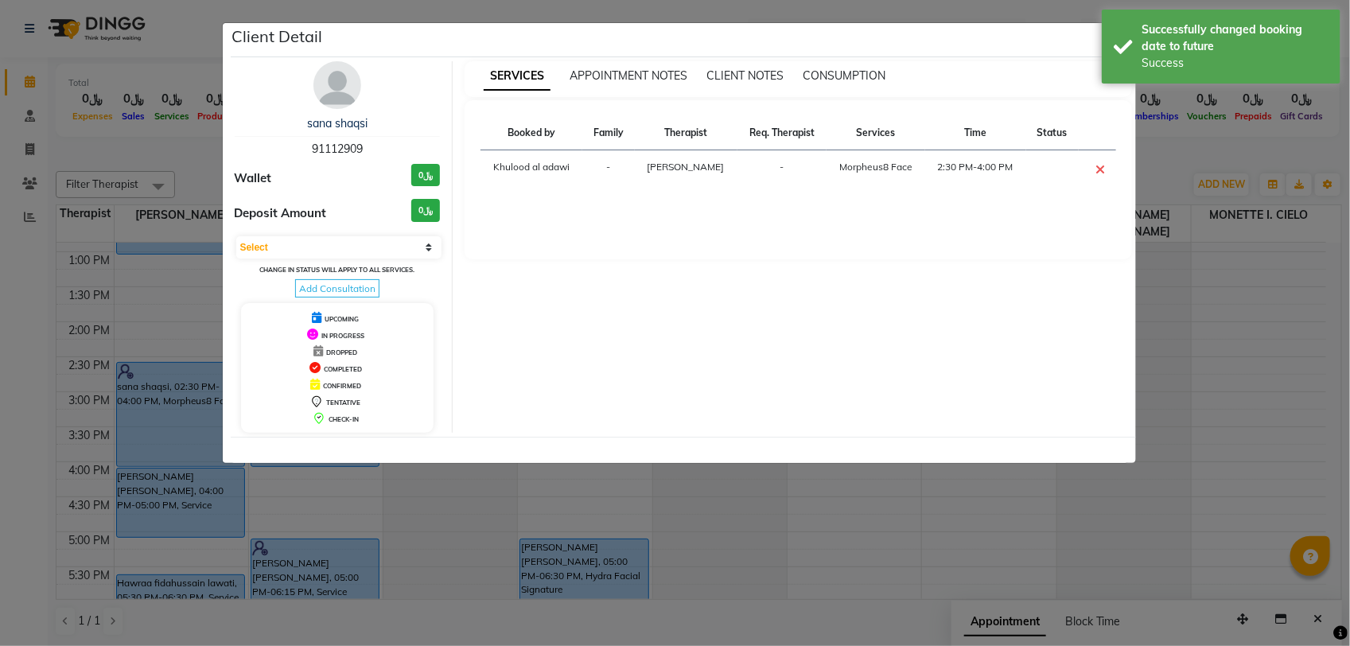
click at [145, 148] on ngb-modal-window "Client Detail sana shaqsi 91112909 Wallet ﷼0 Deposit Amount ﷼0 Select CONFIRMED…" at bounding box center [675, 323] width 1350 height 646
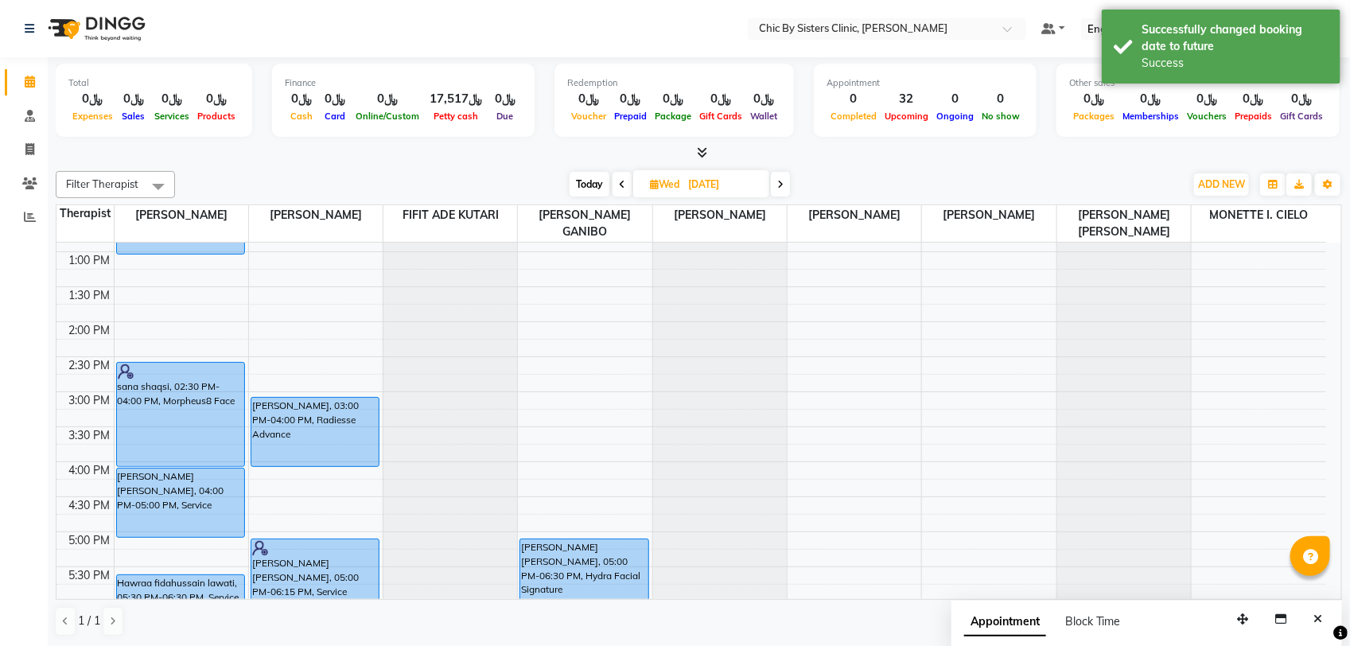
click at [547, 251] on div "8:00 AM 8:30 AM 9:00 AM 9:30 AM 10:00 AM 10:30 AM 11:00 AM 11:30 AM 12:00 PM 12…" at bounding box center [690, 461] width 1269 height 1119
select select "49181"
select select "765"
select select "tentative"
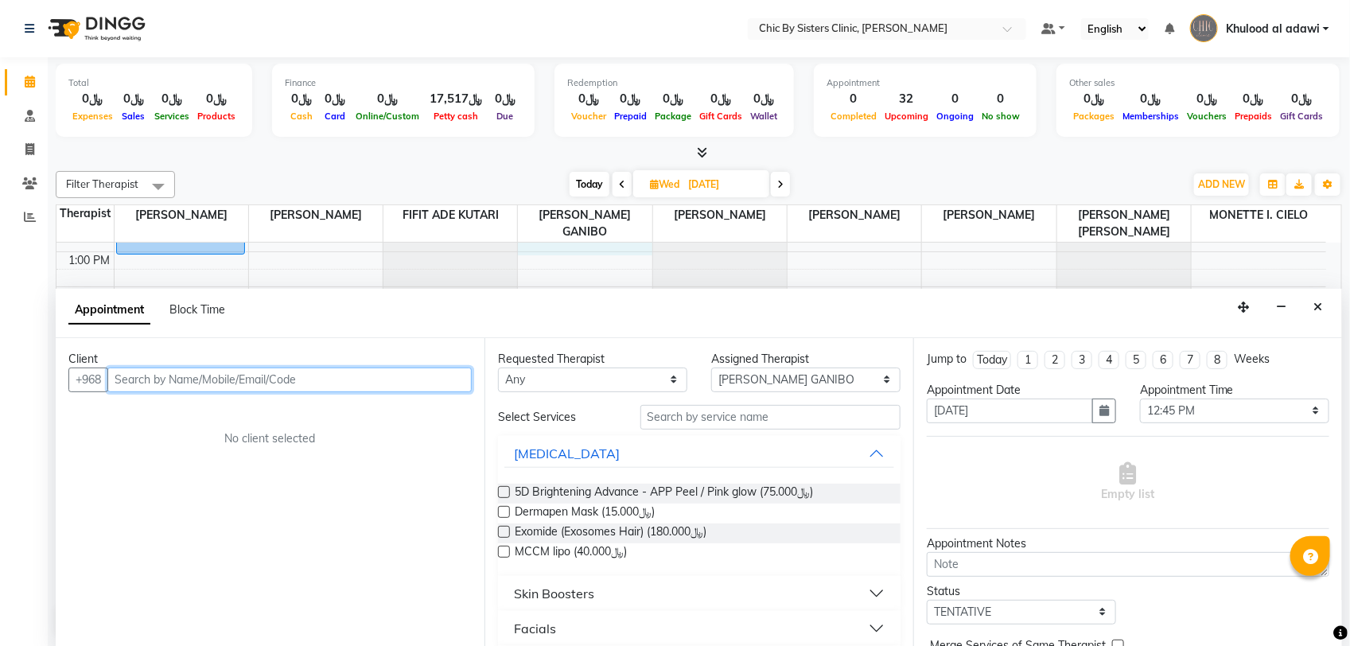
paste input "91112909"
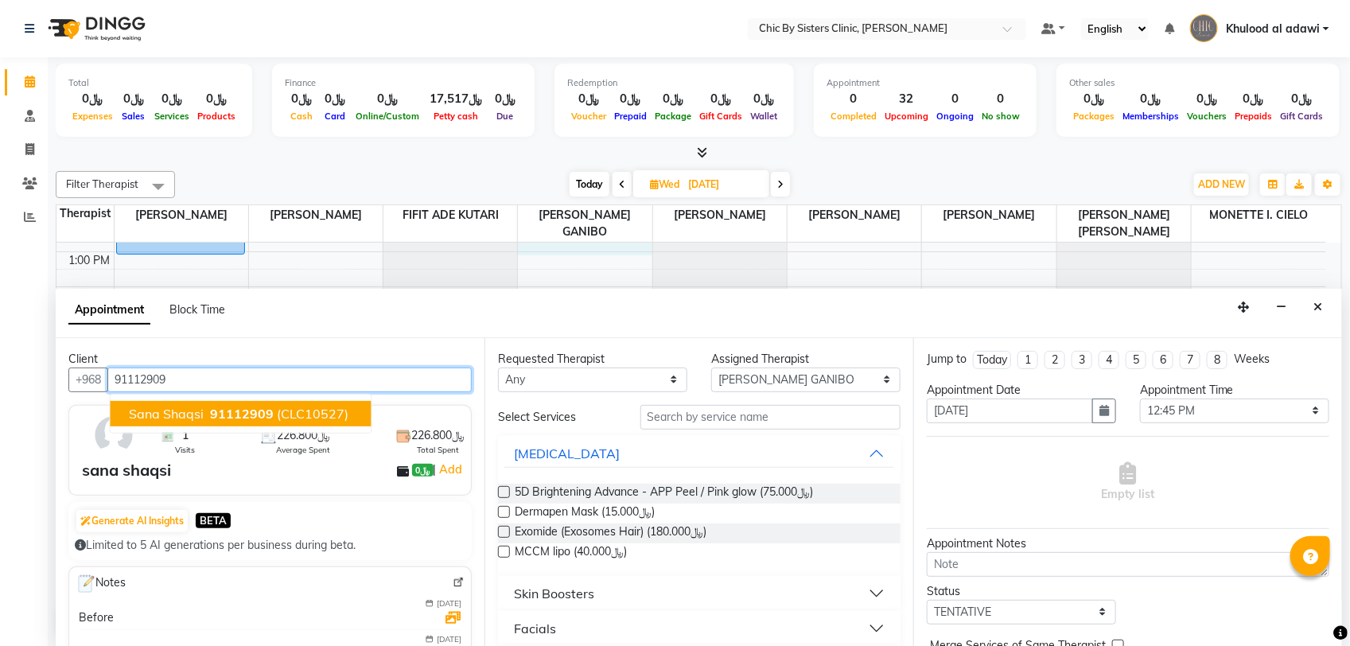
drag, startPoint x: 225, startPoint y: 414, endPoint x: 283, endPoint y: 414, distance: 58.1
click at [225, 414] on span "91112909" at bounding box center [243, 414] width 64 height 16
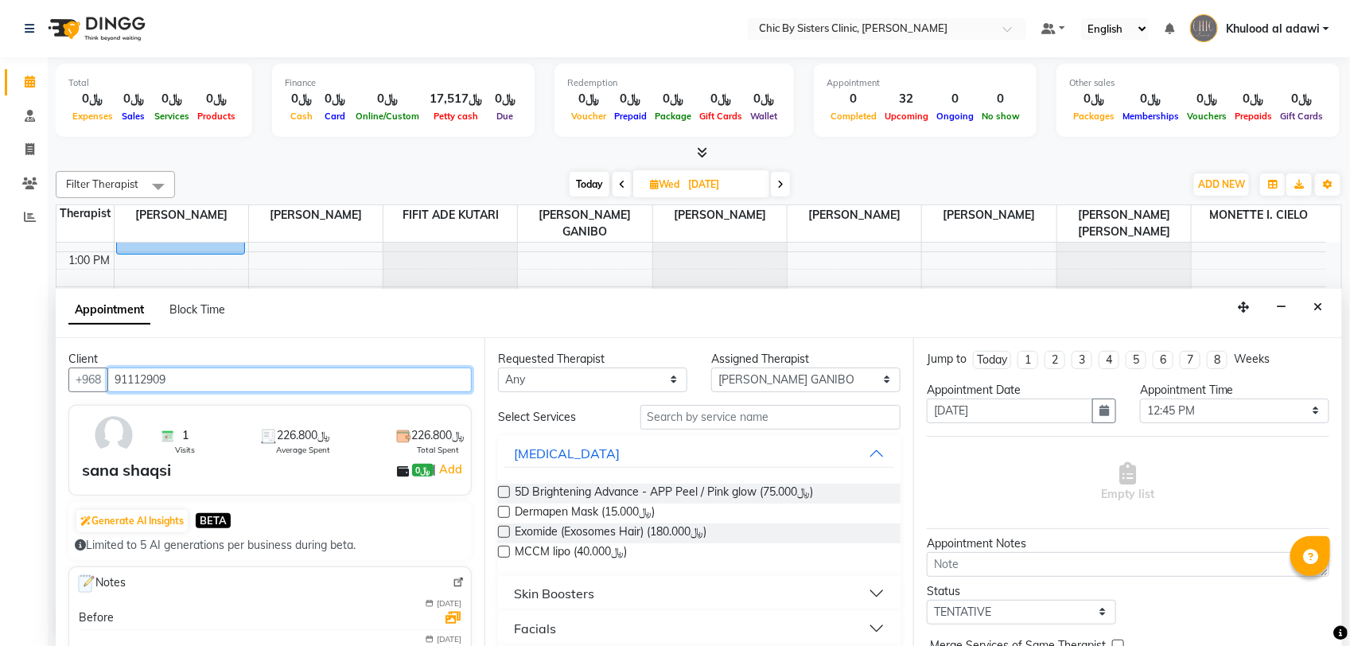
type input "91112909"
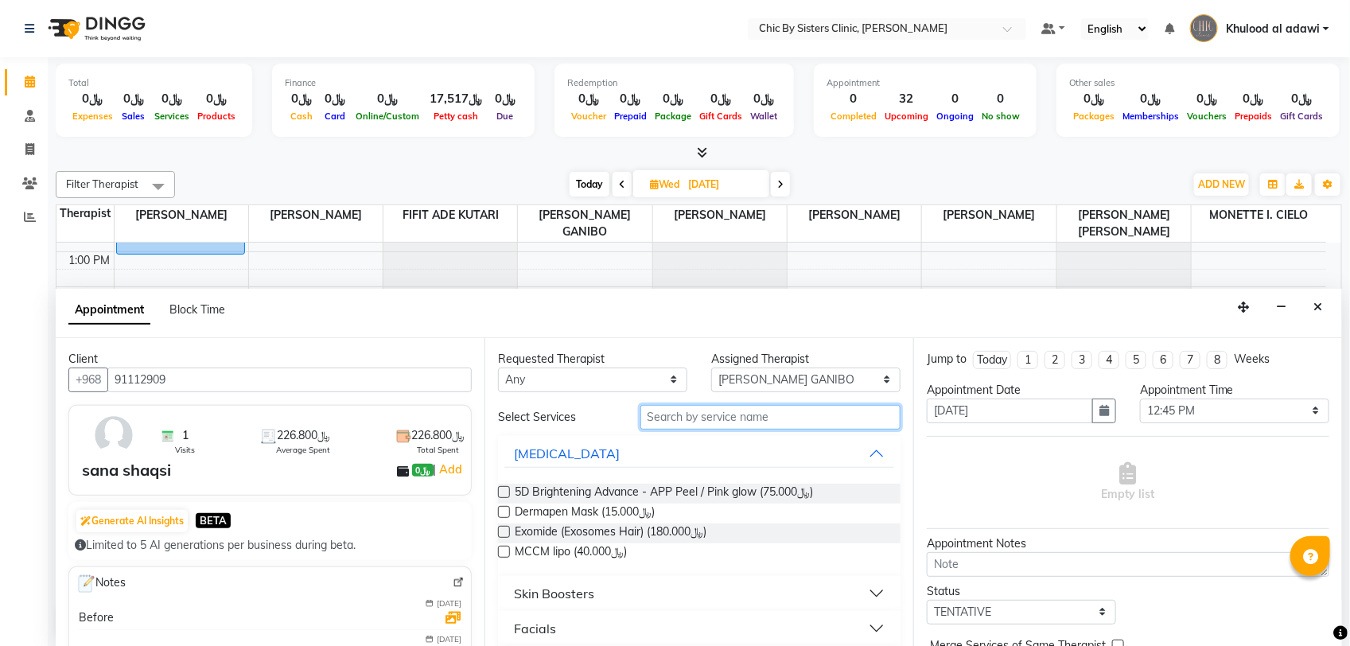
click at [686, 420] on input "text" at bounding box center [770, 417] width 260 height 25
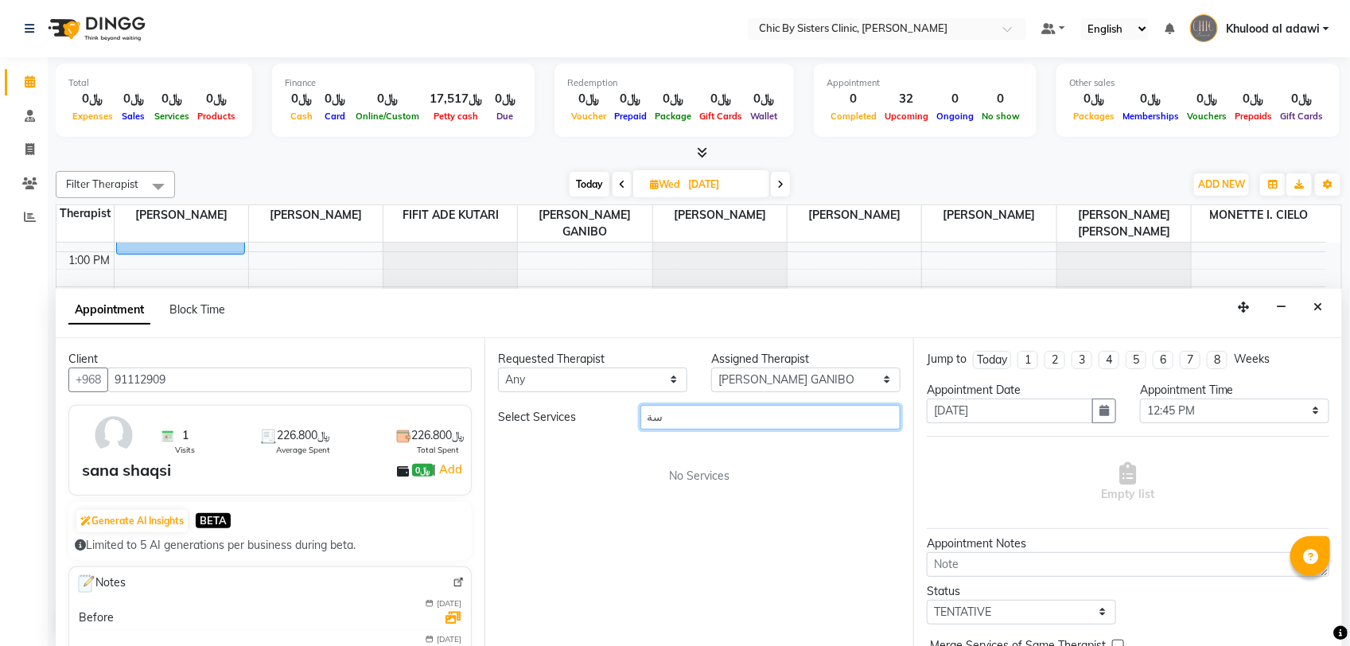
type input "س"
type input "SMAR"
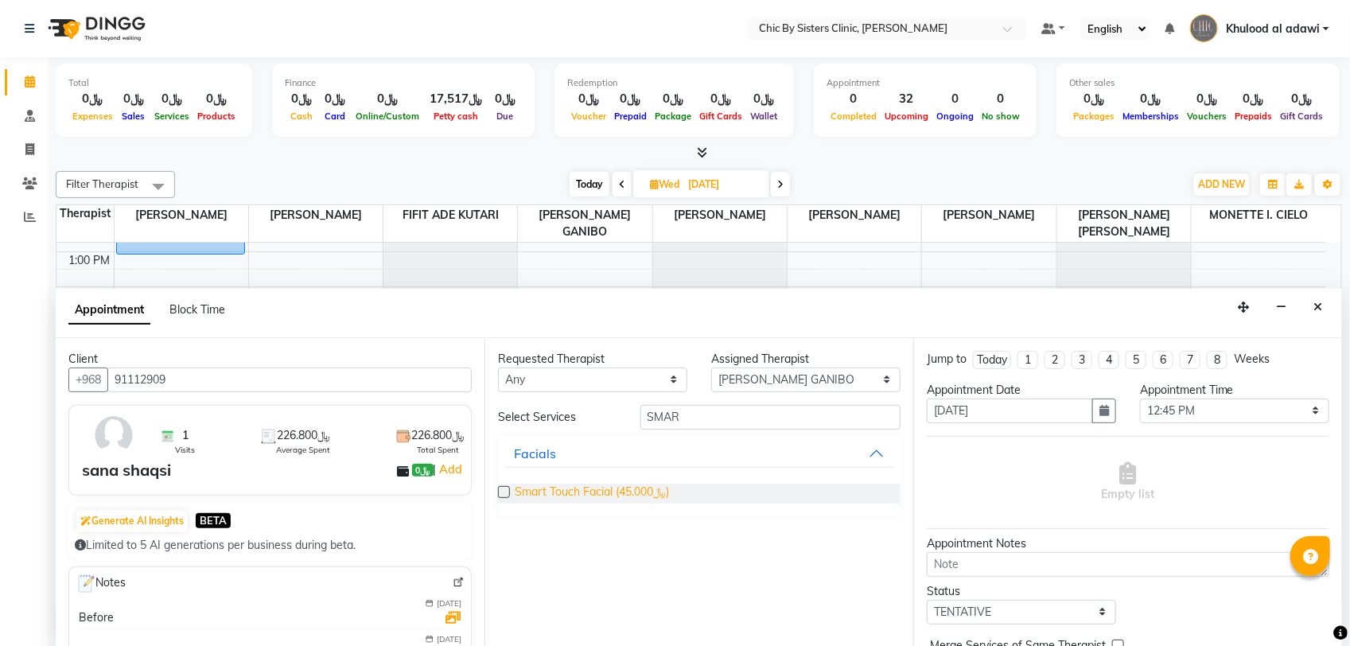
click at [608, 494] on span "Smart Touch Facial (﷼45.000)" at bounding box center [592, 494] width 154 height 20
checkbox input "false"
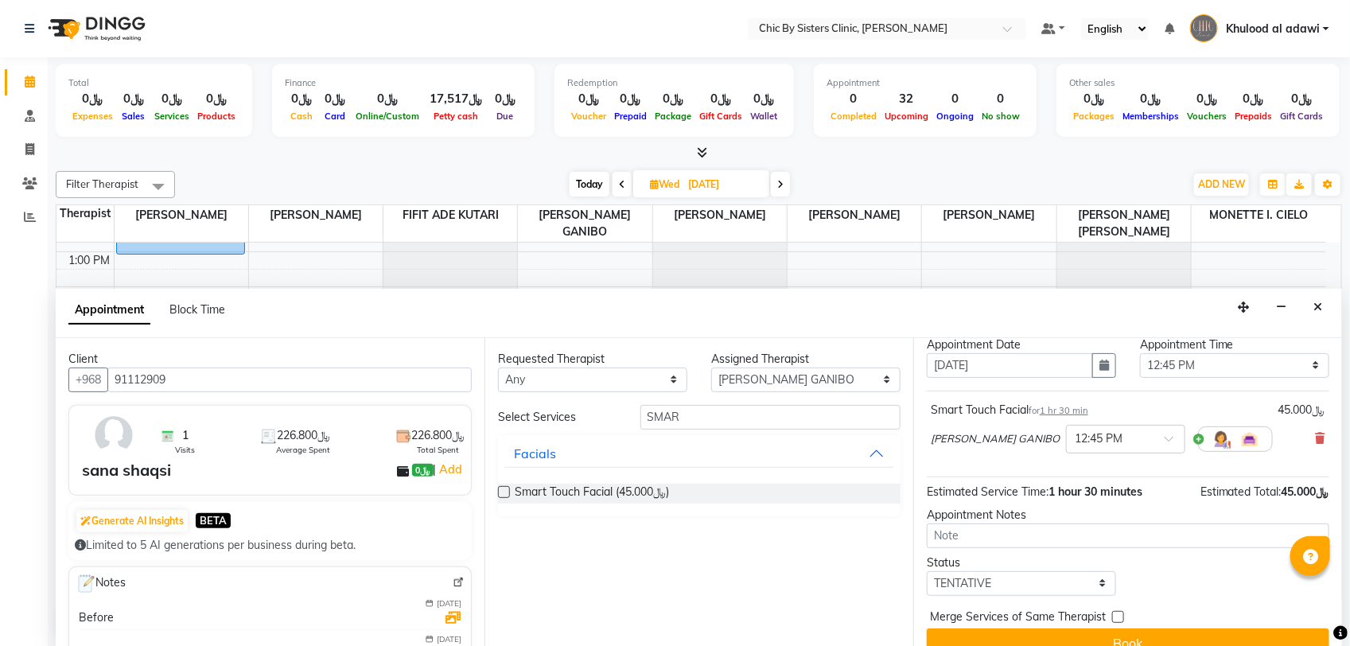
scroll to position [70, 0]
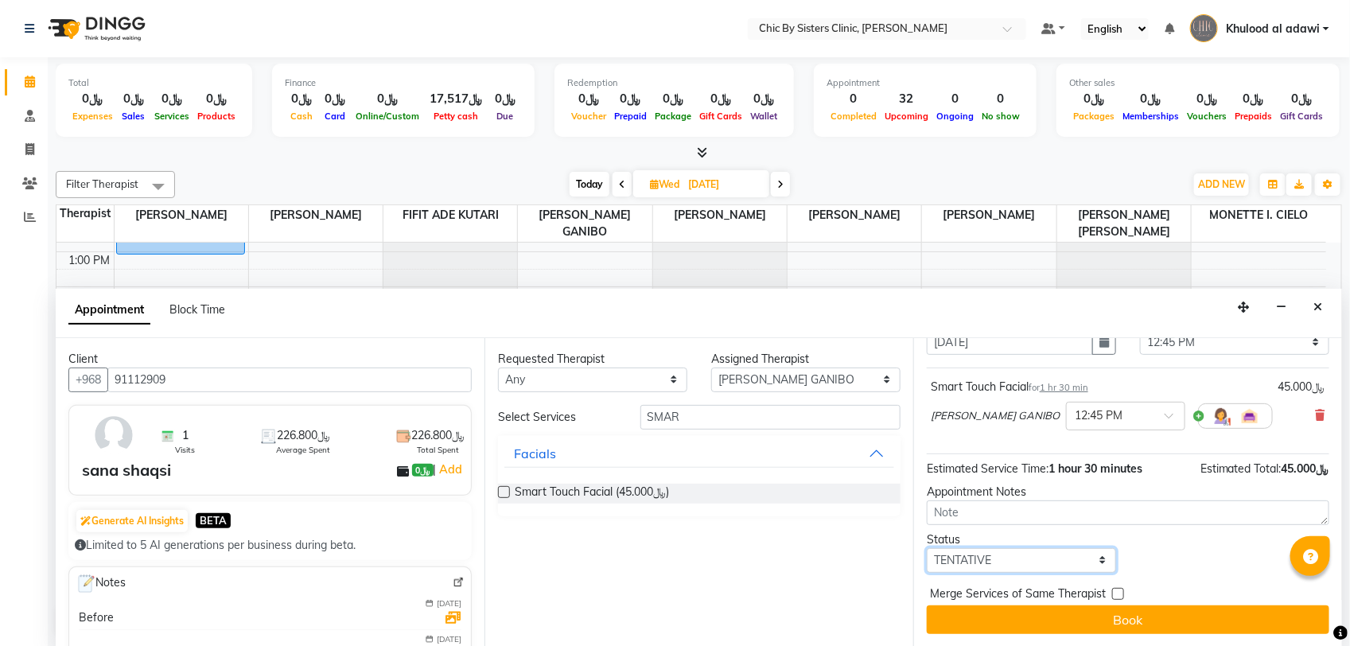
click at [1072, 554] on select "Select TENTATIVE CONFIRM UPCOMING" at bounding box center [1021, 560] width 189 height 25
select select "upcoming"
click at [927, 548] on select "Select TENTATIVE CONFIRM UPCOMING" at bounding box center [1021, 560] width 189 height 25
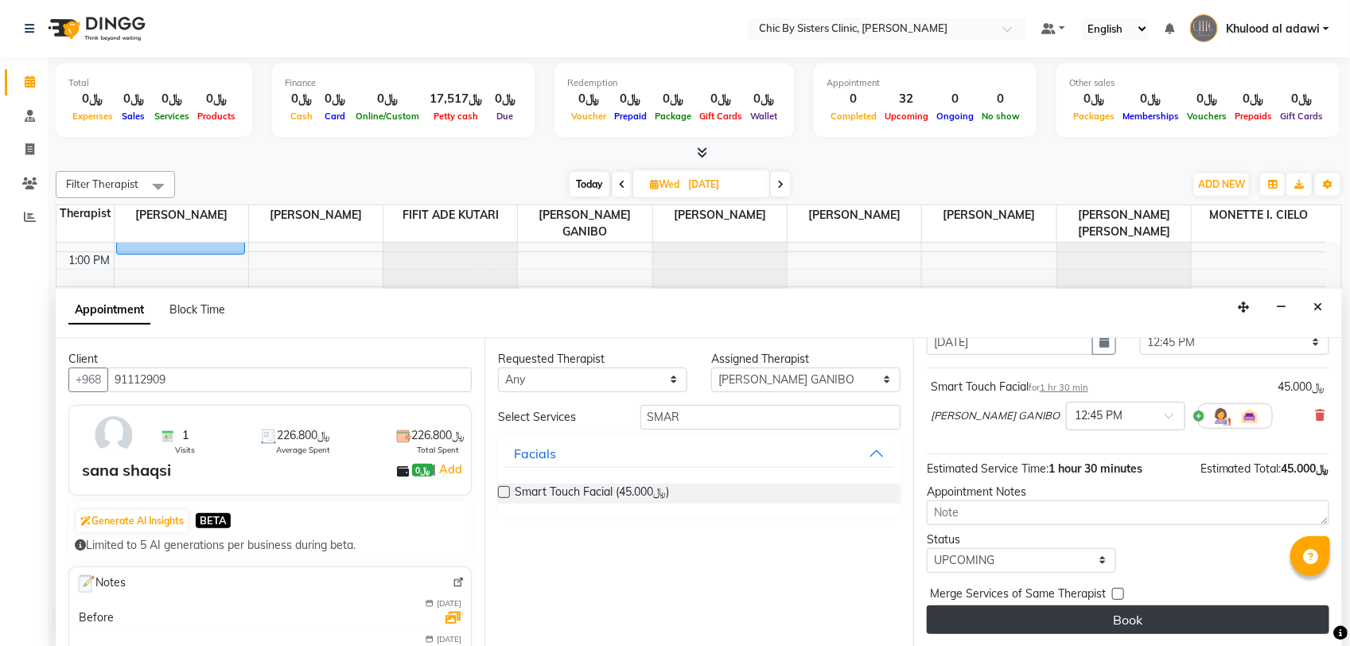
click at [1088, 613] on button "Book" at bounding box center [1128, 619] width 402 height 29
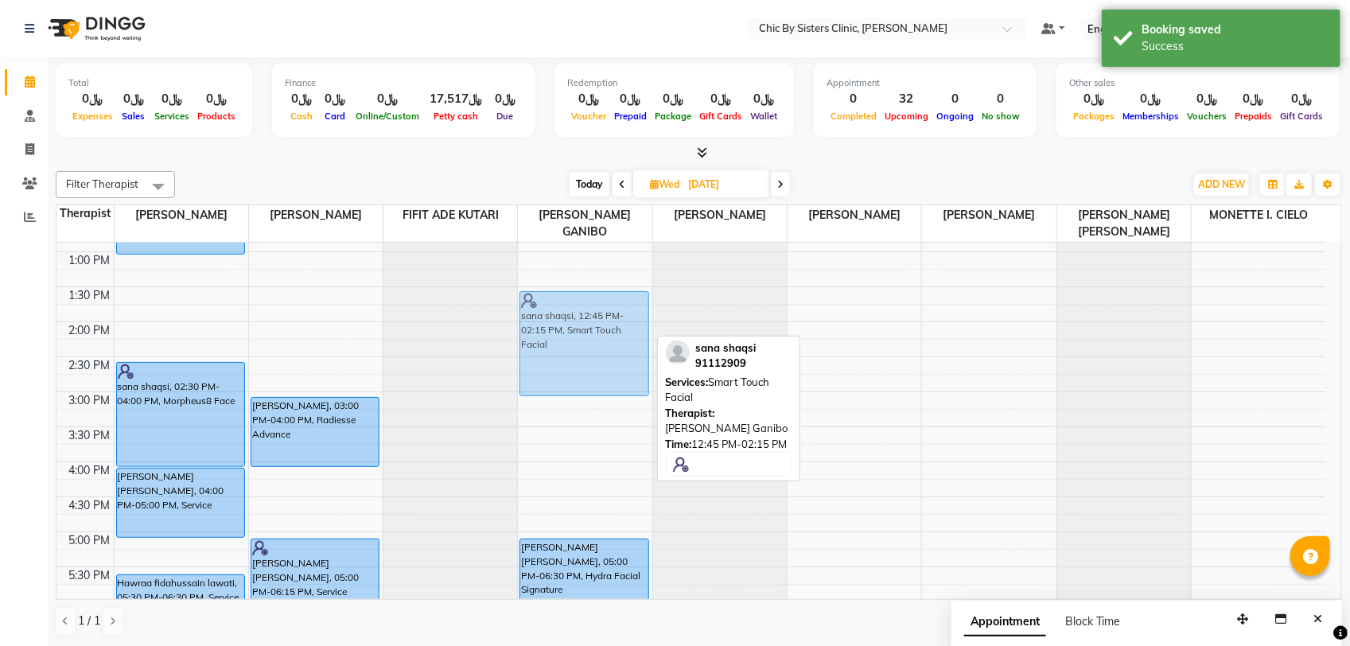
drag, startPoint x: 621, startPoint y: 306, endPoint x: 631, endPoint y: 362, distance: 56.5
click at [631, 362] on div "Maryam Al Qasmi, 10:00 AM-12:30 PM, Laser Full Body (With Front & Back) sana sh…" at bounding box center [585, 461] width 134 height 1119
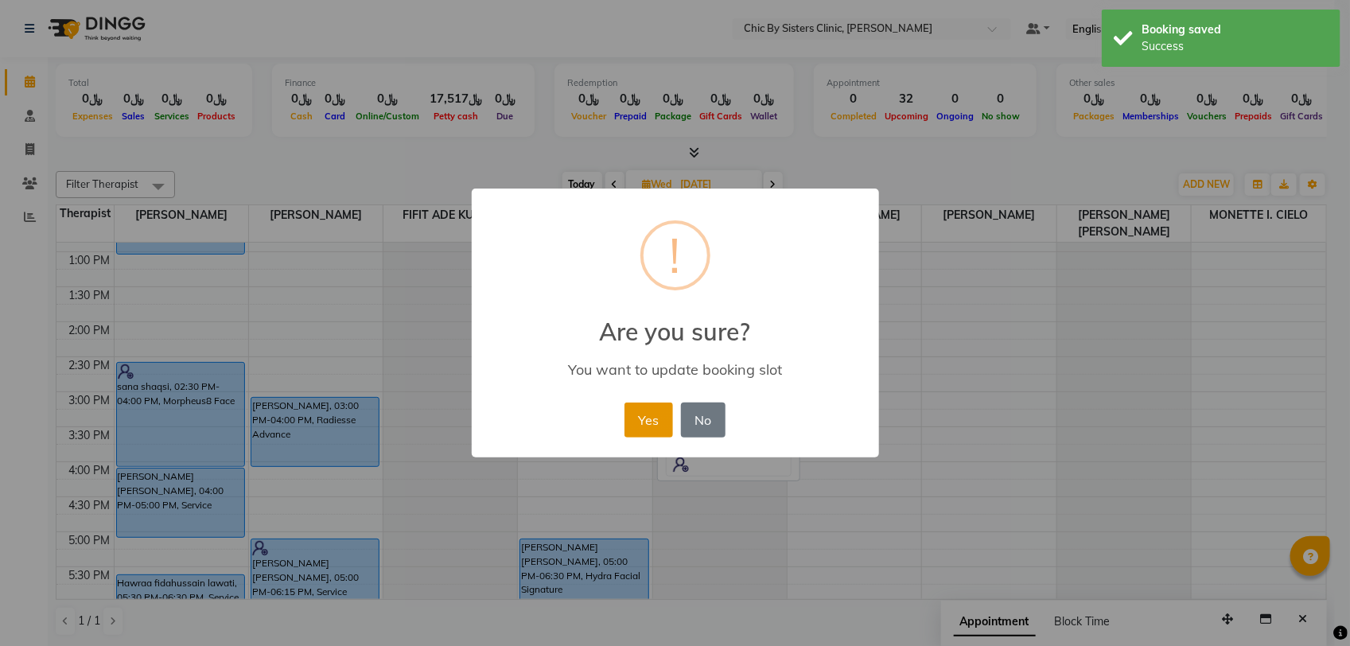
click at [633, 416] on button "Yes" at bounding box center [648, 419] width 49 height 35
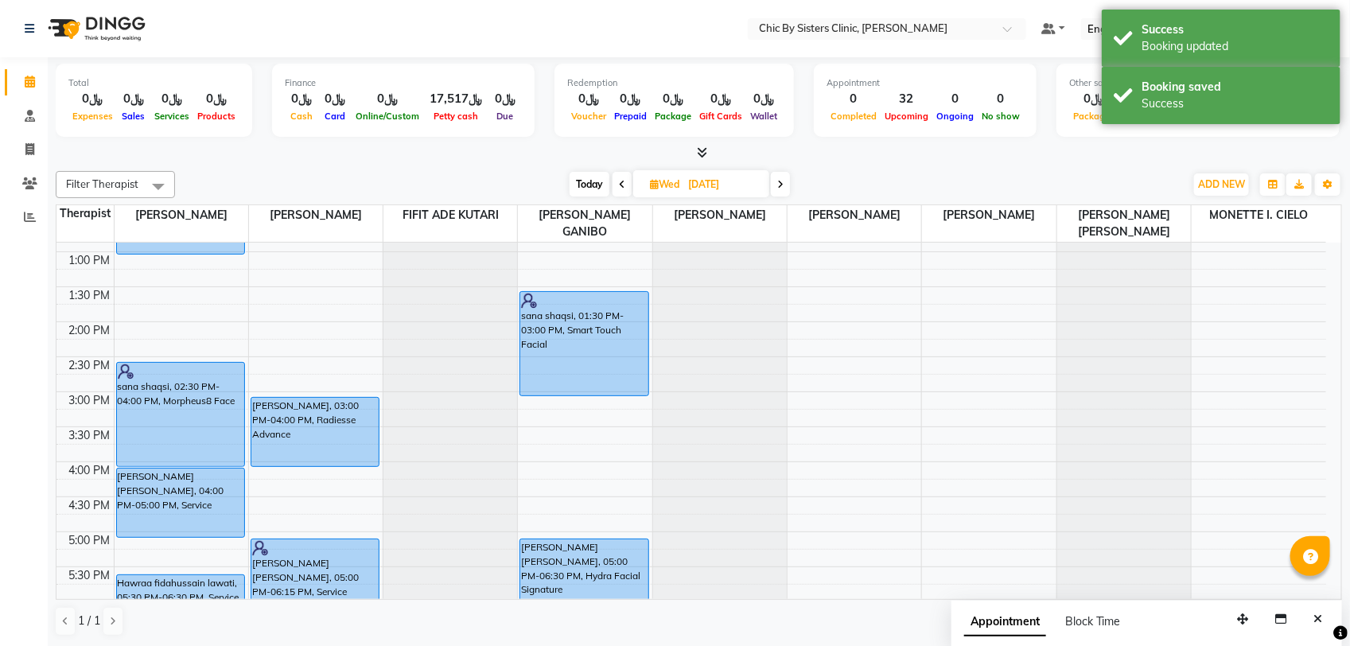
click at [593, 188] on span "Today" at bounding box center [589, 184] width 40 height 25
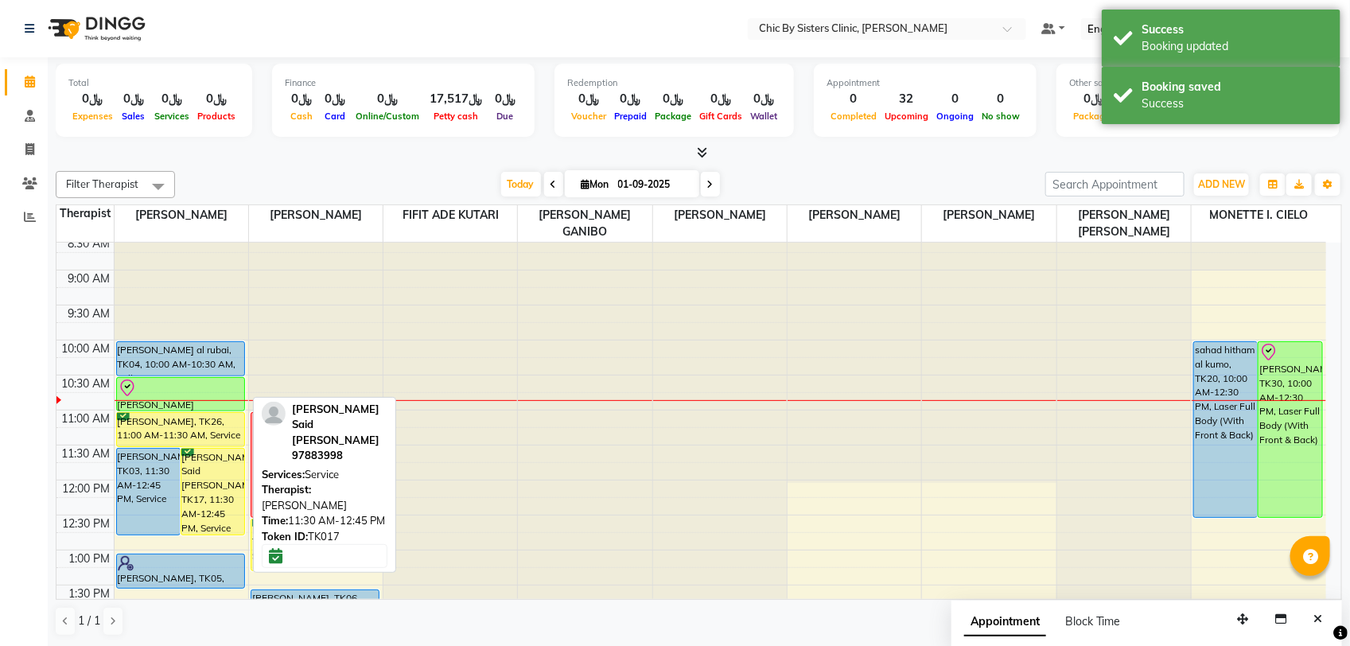
scroll to position [241, 0]
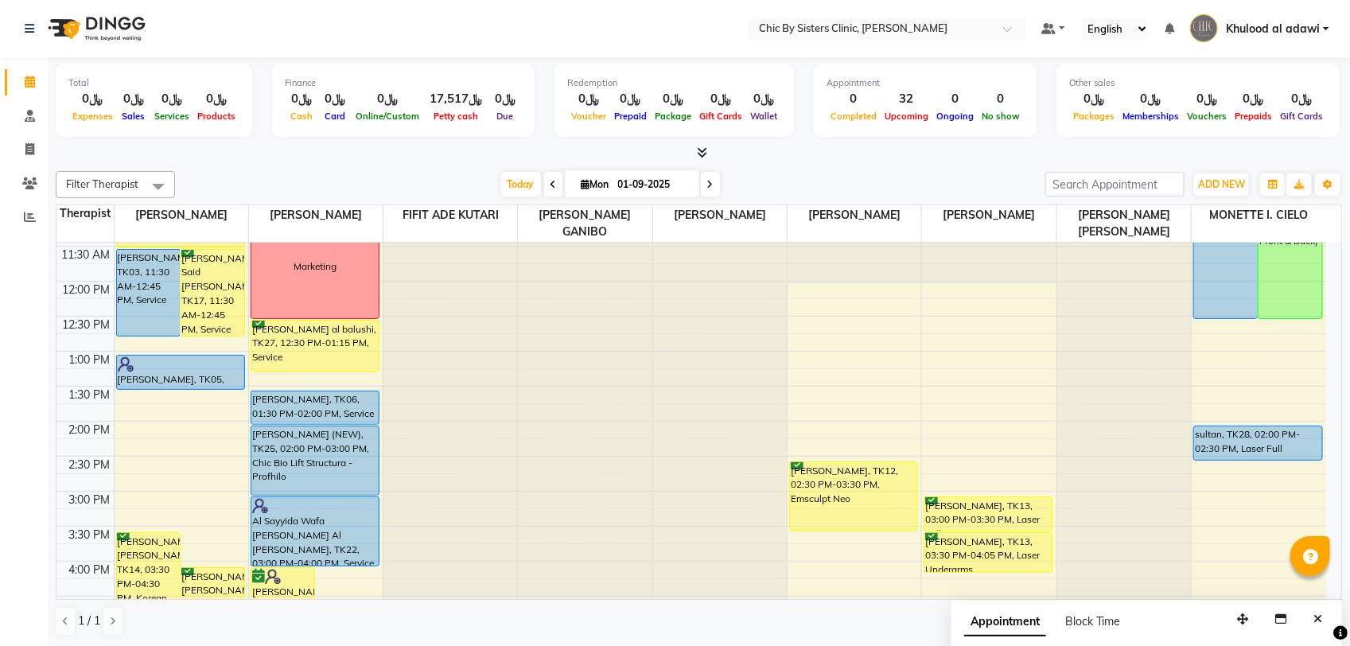
click at [704, 181] on span at bounding box center [710, 184] width 19 height 25
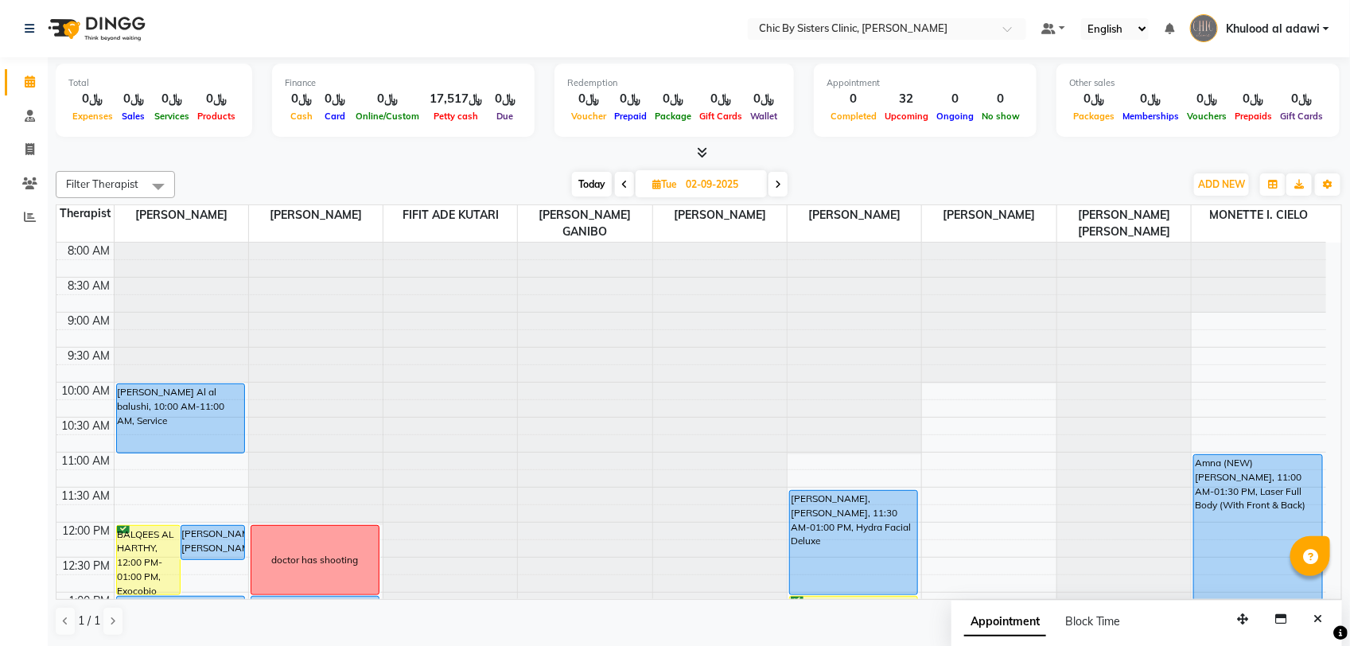
scroll to position [298, 0]
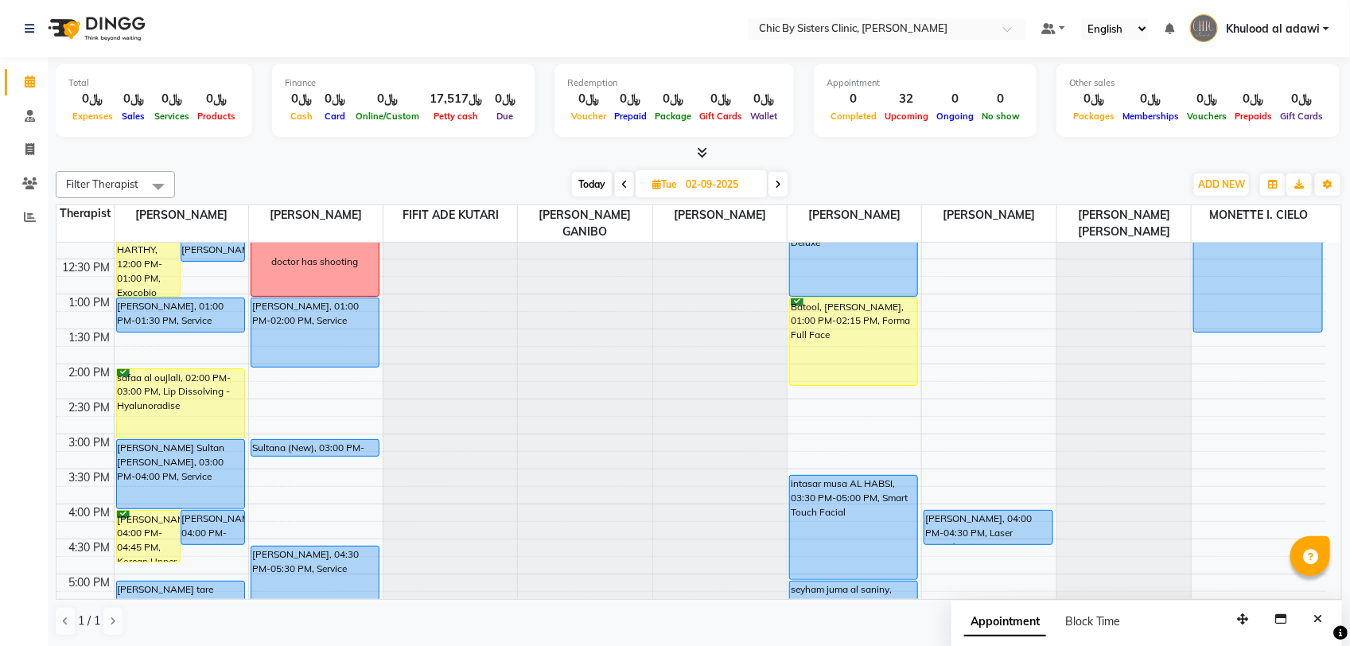
click at [773, 191] on span at bounding box center [777, 184] width 19 height 25
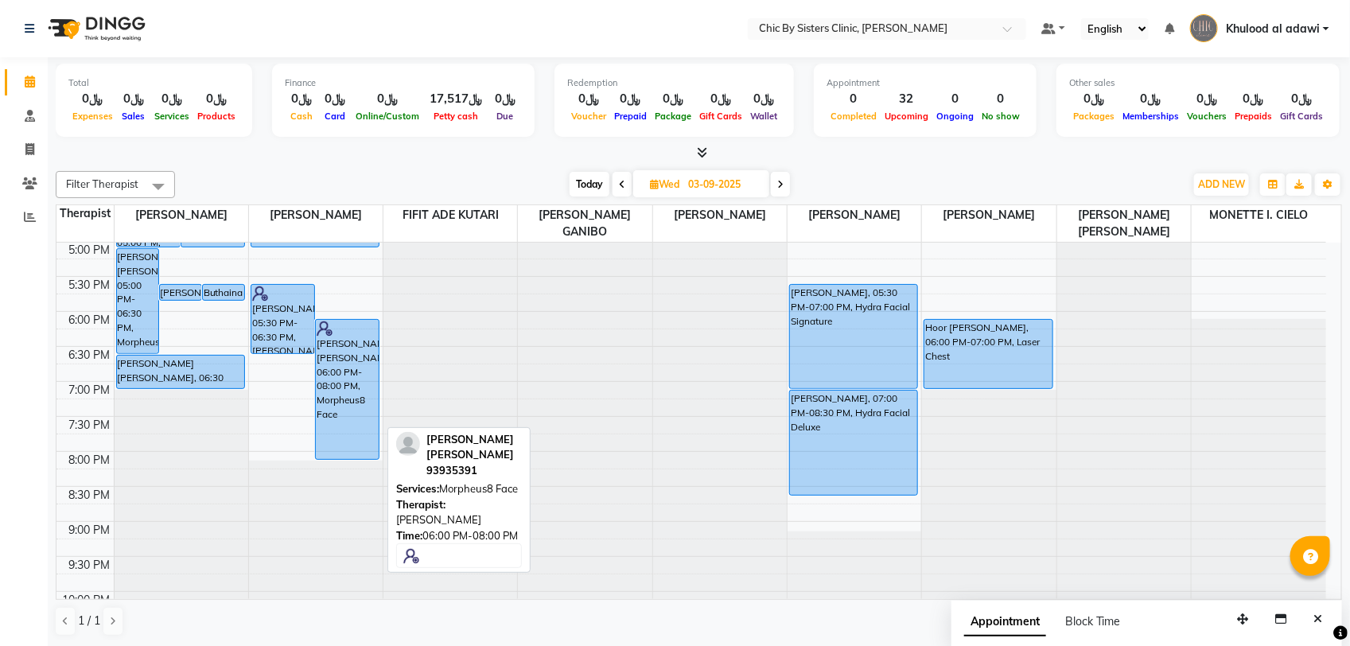
scroll to position [639, 0]
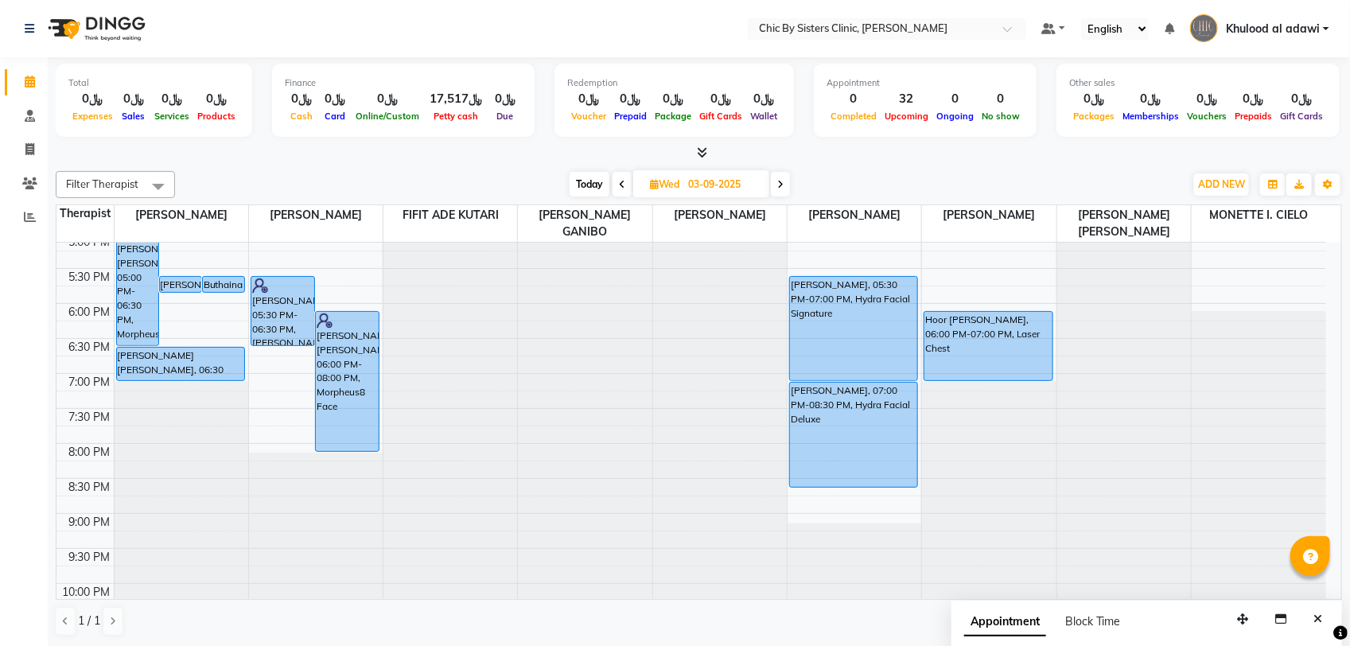
click at [779, 187] on icon at bounding box center [780, 185] width 6 height 10
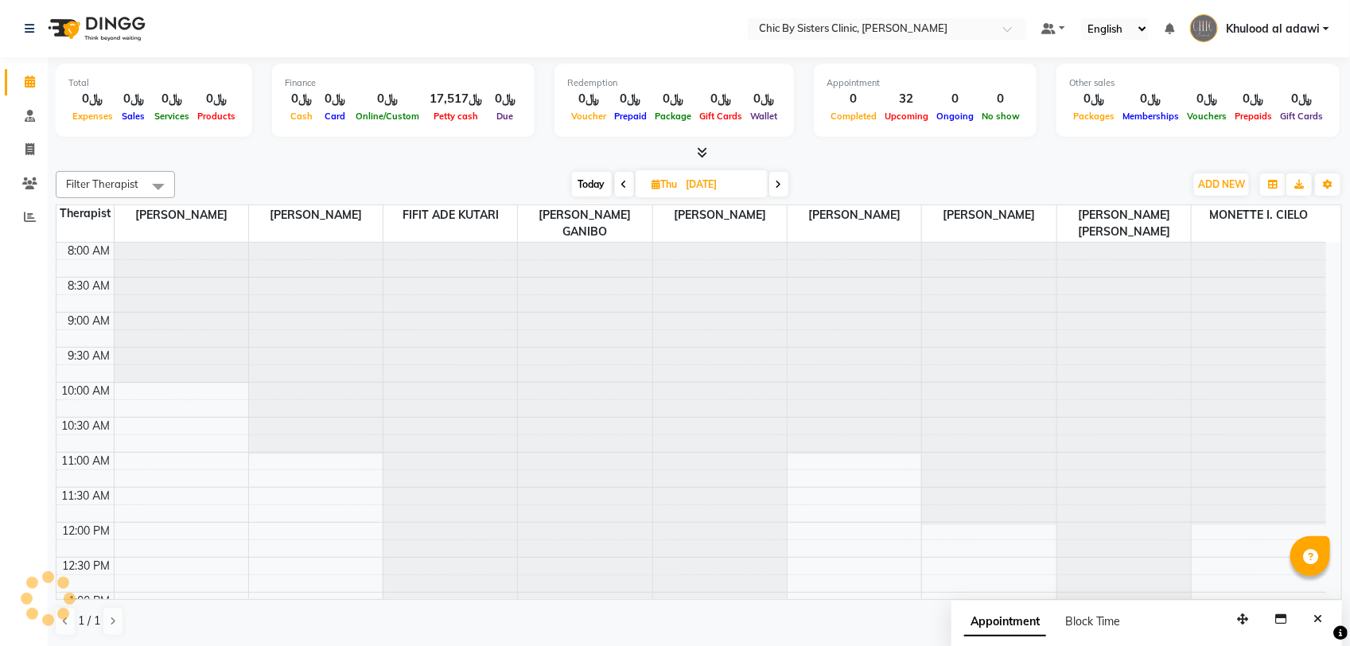
scroll to position [142, 0]
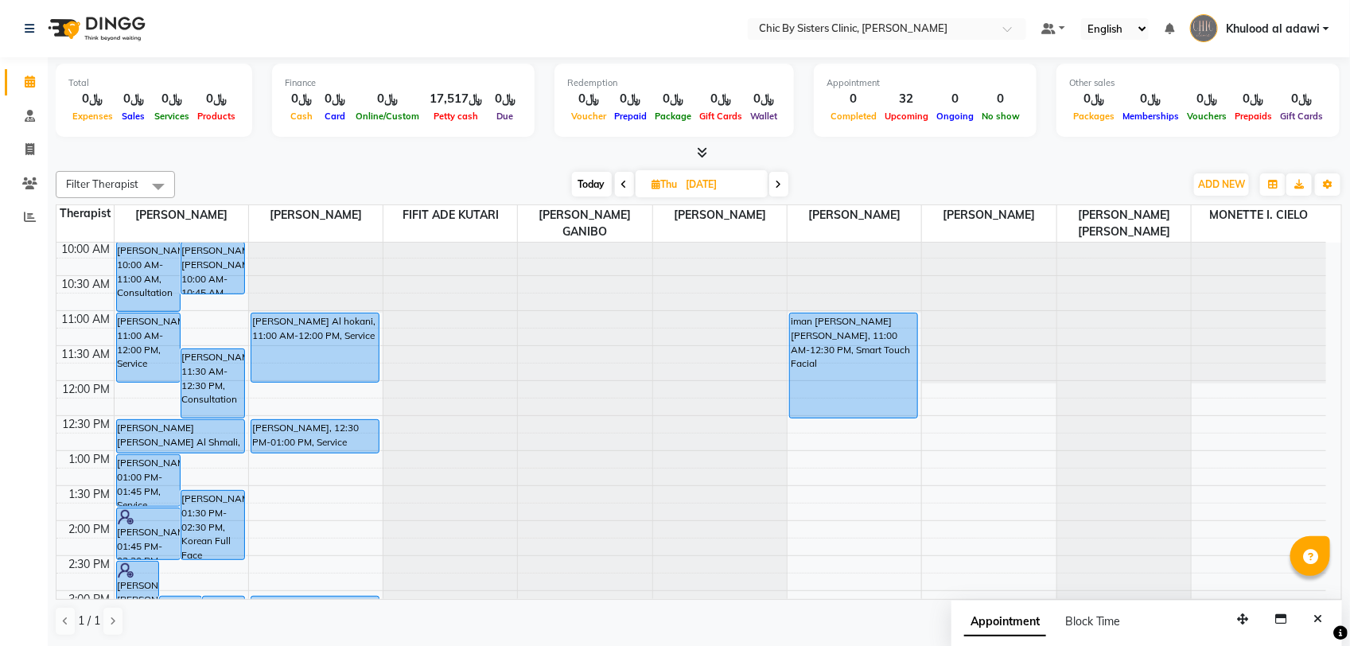
click at [593, 173] on span "Today" at bounding box center [592, 184] width 40 height 25
type input "01-09-2025"
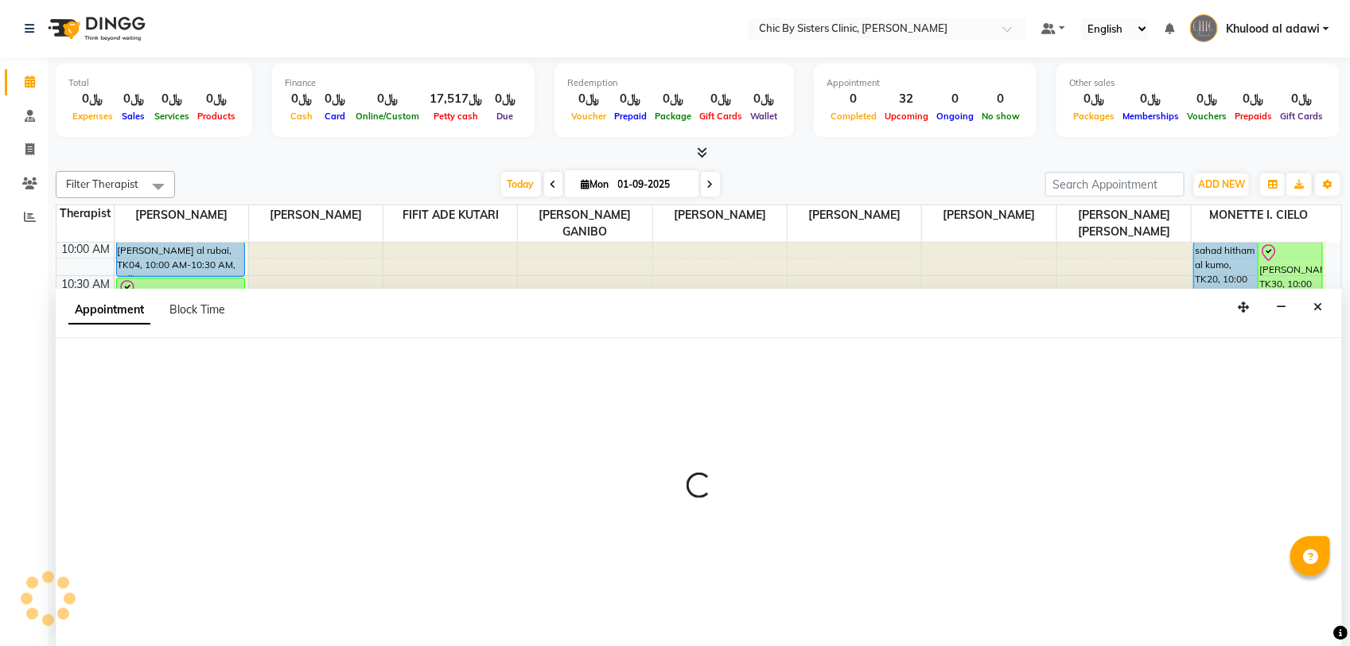
select select "49178"
select select "660"
select select "tentative"
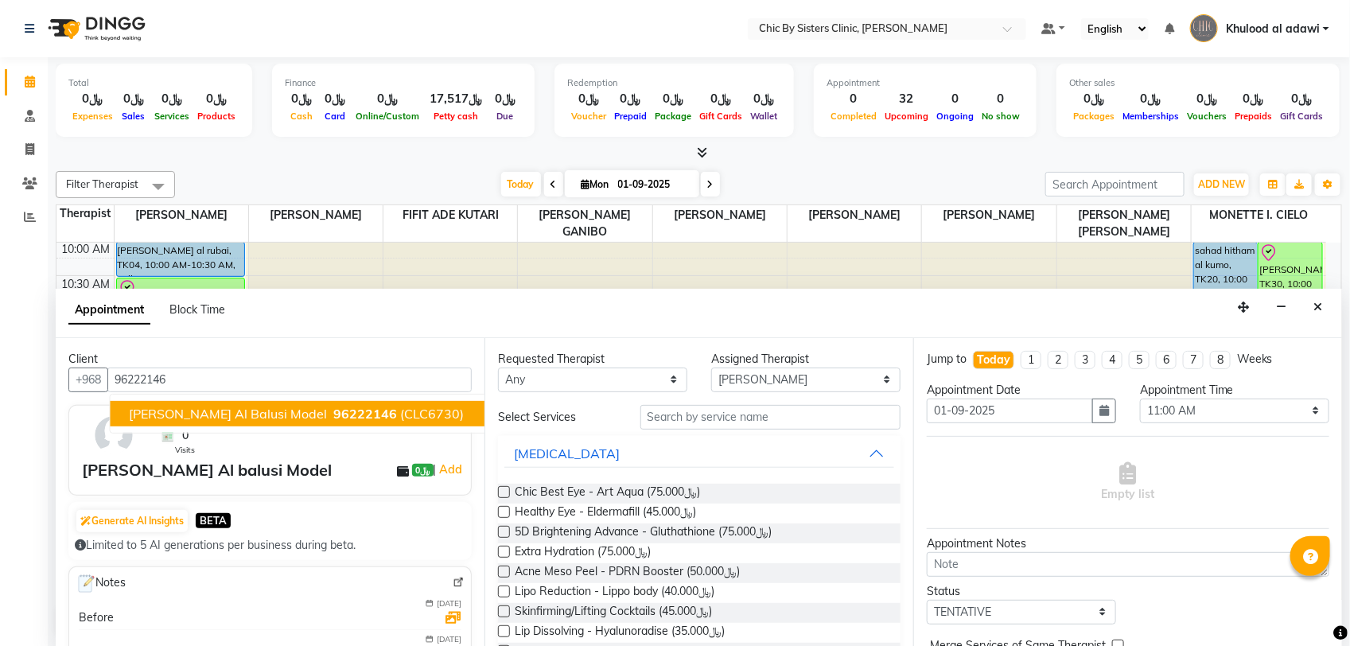
click at [334, 412] on span "96222146" at bounding box center [366, 414] width 64 height 16
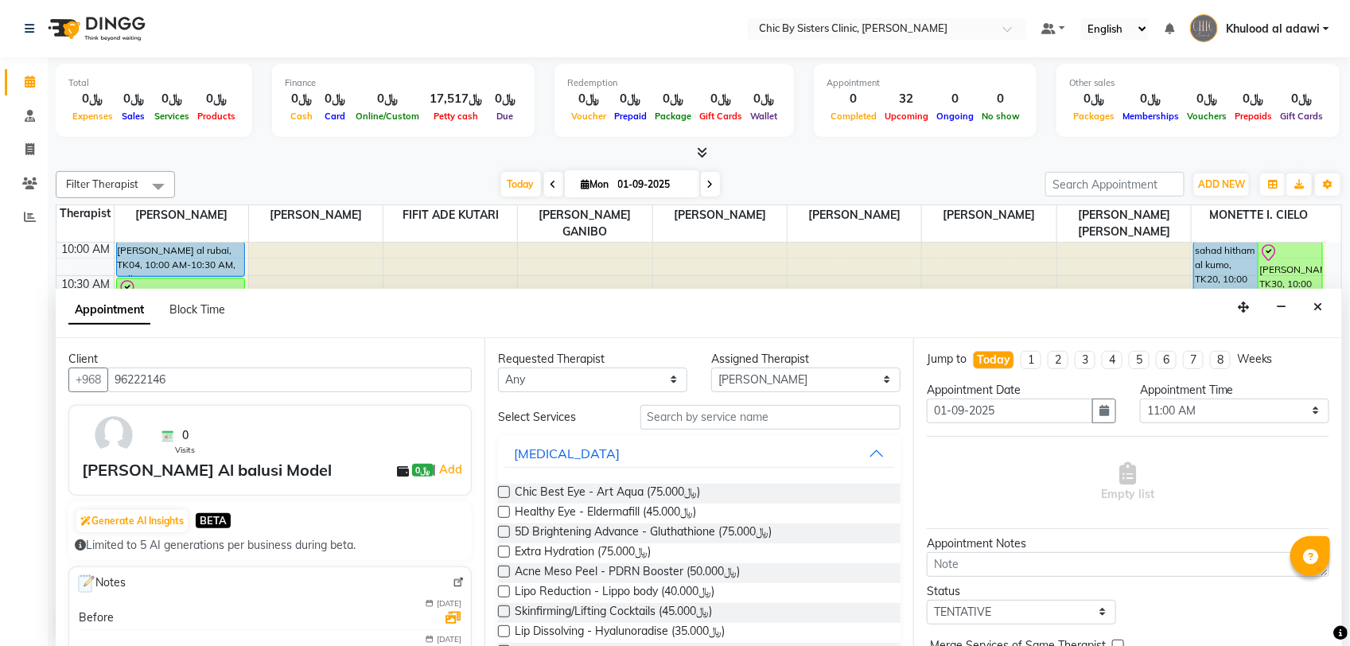
type input "96222146"
click at [741, 420] on input "text" at bounding box center [770, 417] width 260 height 25
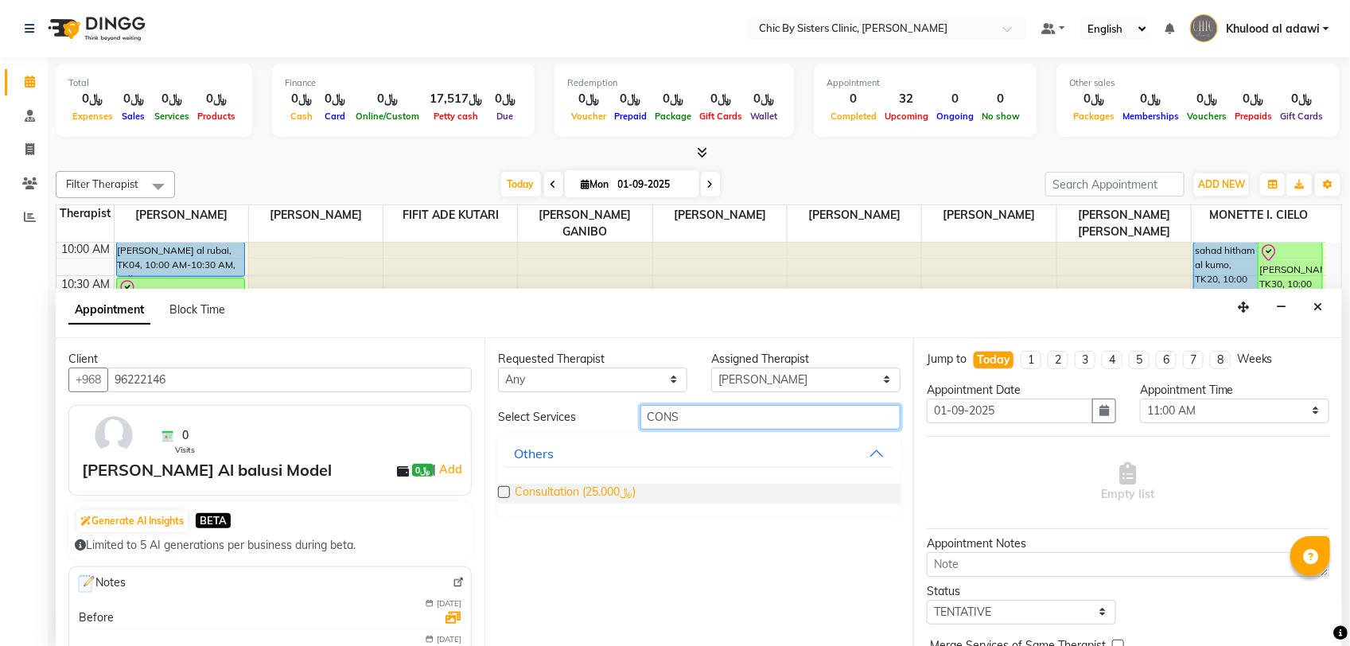
type input "CONS"
click at [599, 491] on span "Consultation (﷼25.000)" at bounding box center [575, 494] width 121 height 20
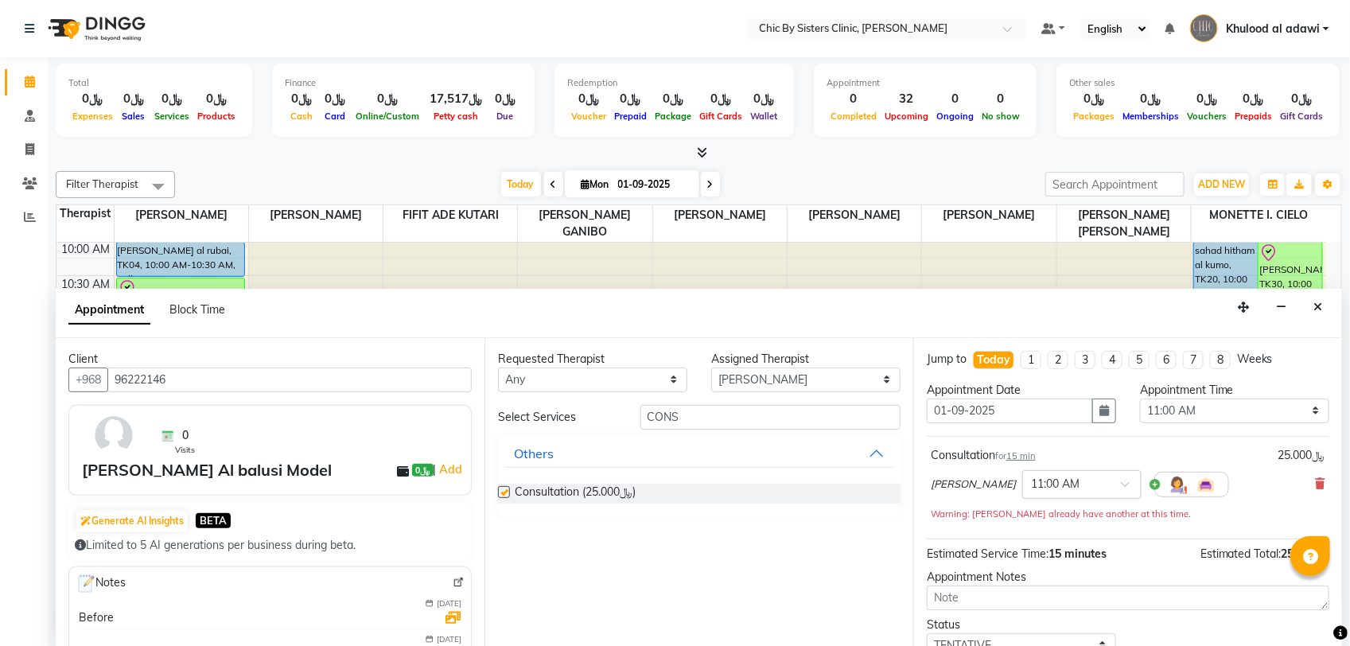
checkbox input "false"
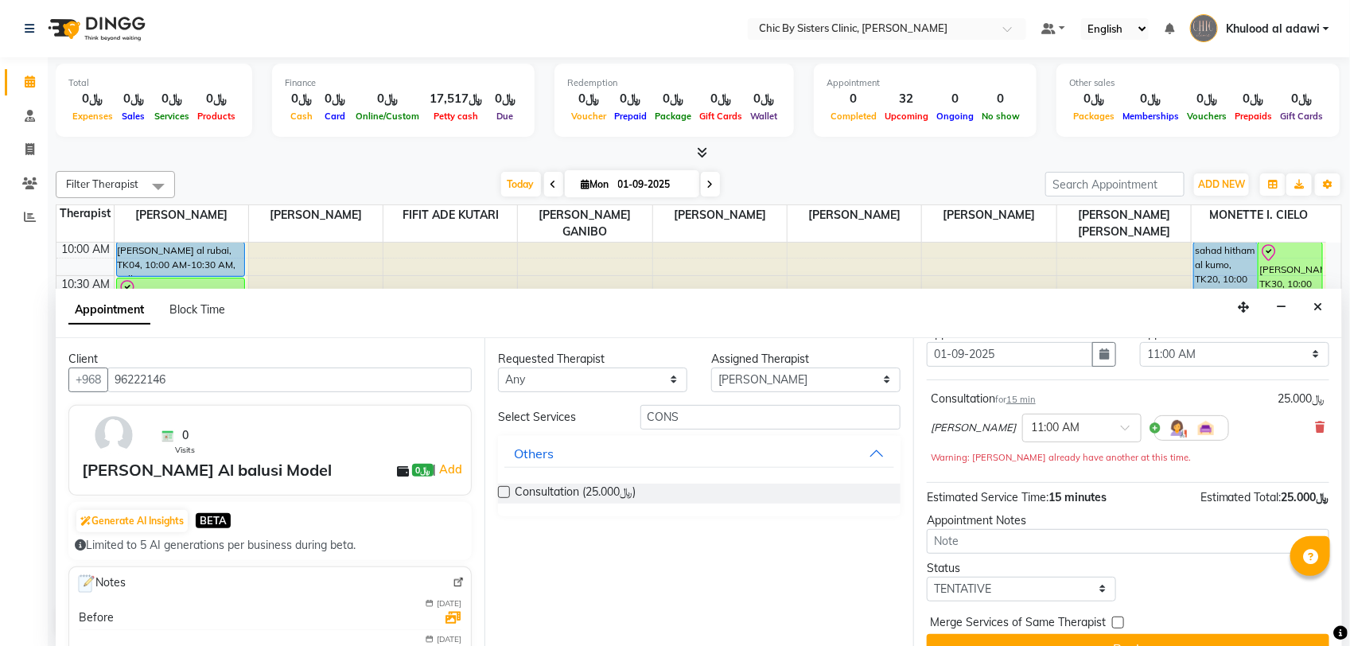
scroll to position [86, 0]
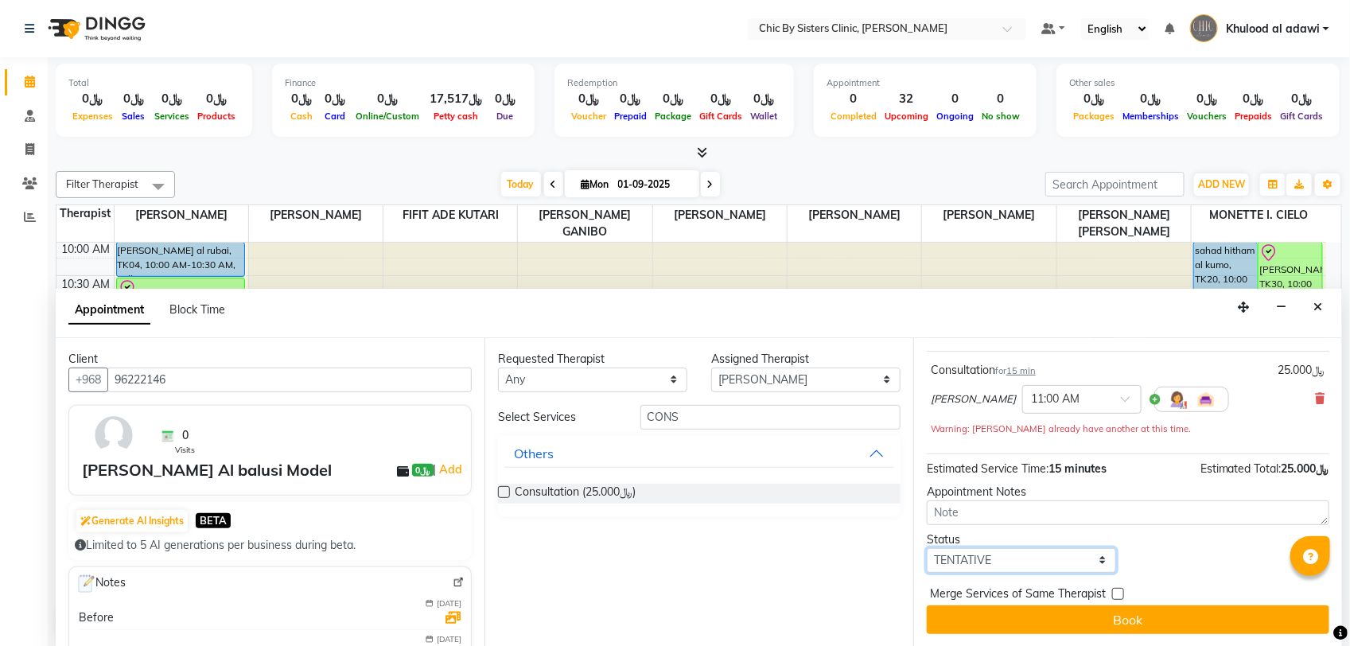
click at [1075, 555] on select "Select TENTATIVE CONFIRM CHECK-IN UPCOMING" at bounding box center [1021, 560] width 189 height 25
select select "upcoming"
click at [927, 548] on select "Select TENTATIVE CONFIRM CHECK-IN UPCOMING" at bounding box center [1021, 560] width 189 height 25
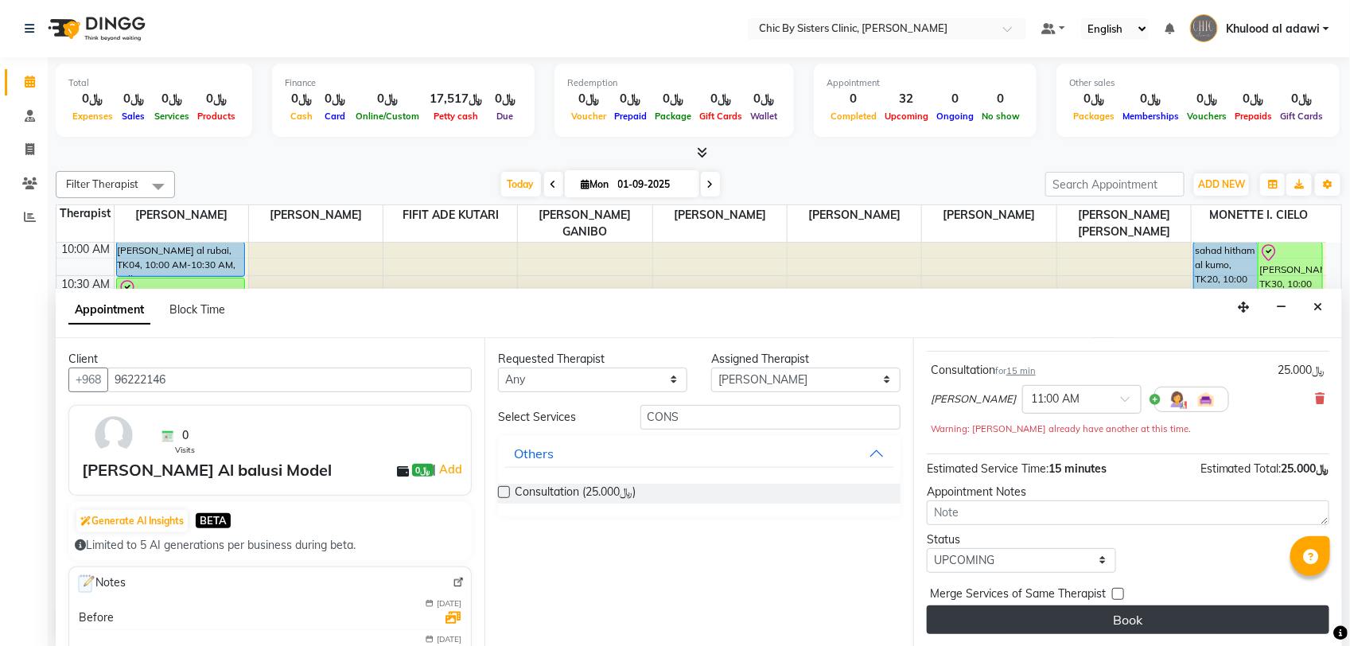
click at [1055, 618] on button "Book" at bounding box center [1128, 619] width 402 height 29
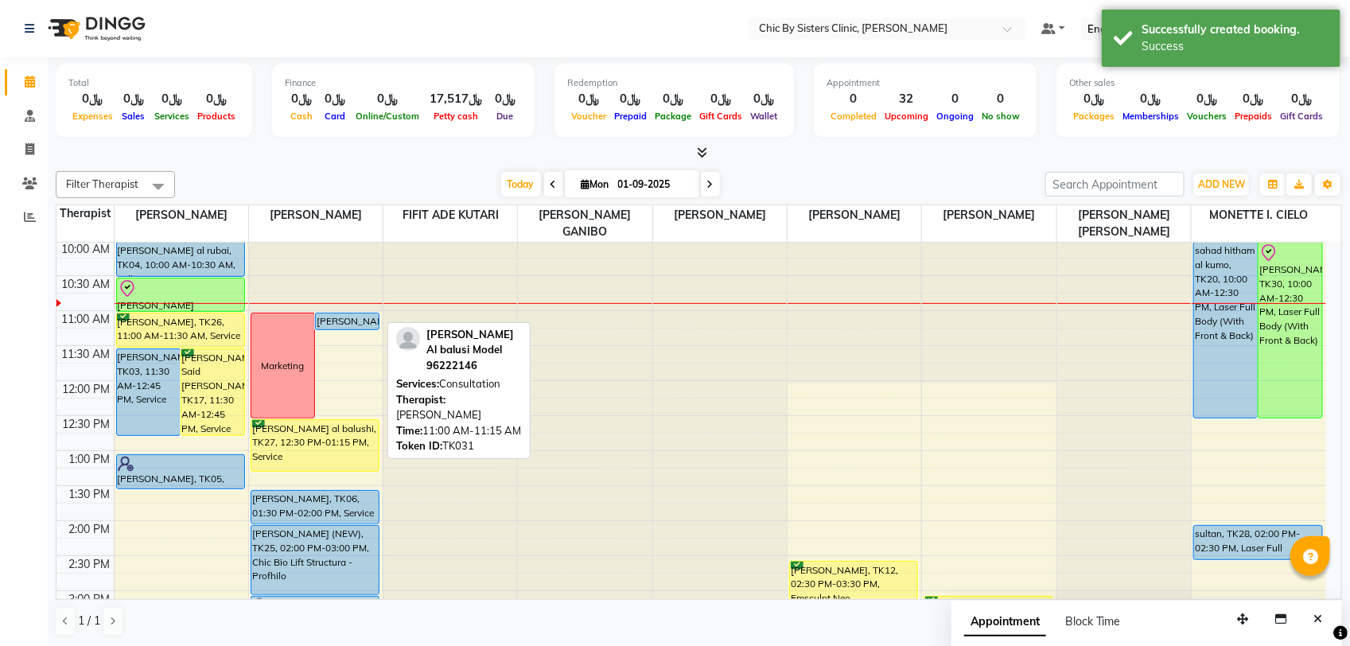
click at [354, 323] on div "[PERSON_NAME] Al balusi Model, TK31, 11:00 AM-11:15 AM, Consultation" at bounding box center [347, 321] width 63 height 16
click at [360, 322] on div "[PERSON_NAME] Al balusi Model, TK31, 11:00 AM-11:15 AM, Consultation" at bounding box center [347, 321] width 63 height 16
select select "5"
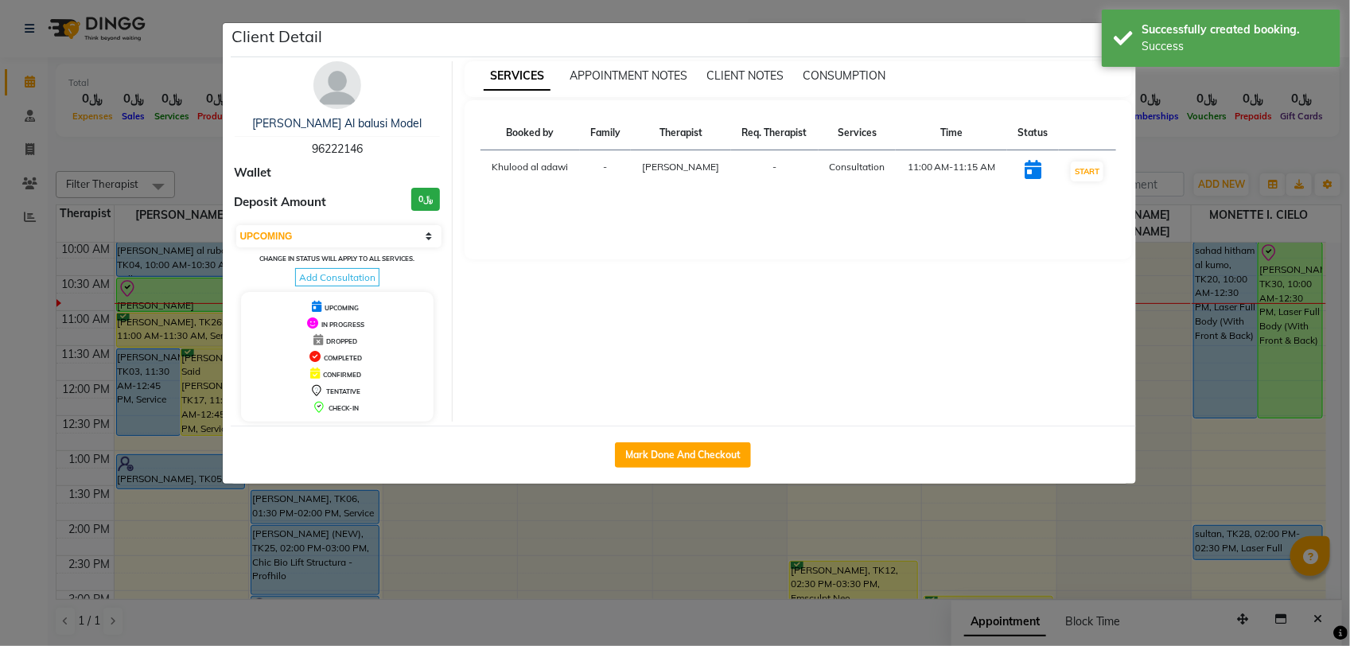
drag, startPoint x: 335, startPoint y: 94, endPoint x: 493, endPoint y: 119, distance: 160.3
click at [335, 94] on img at bounding box center [337, 85] width 48 height 48
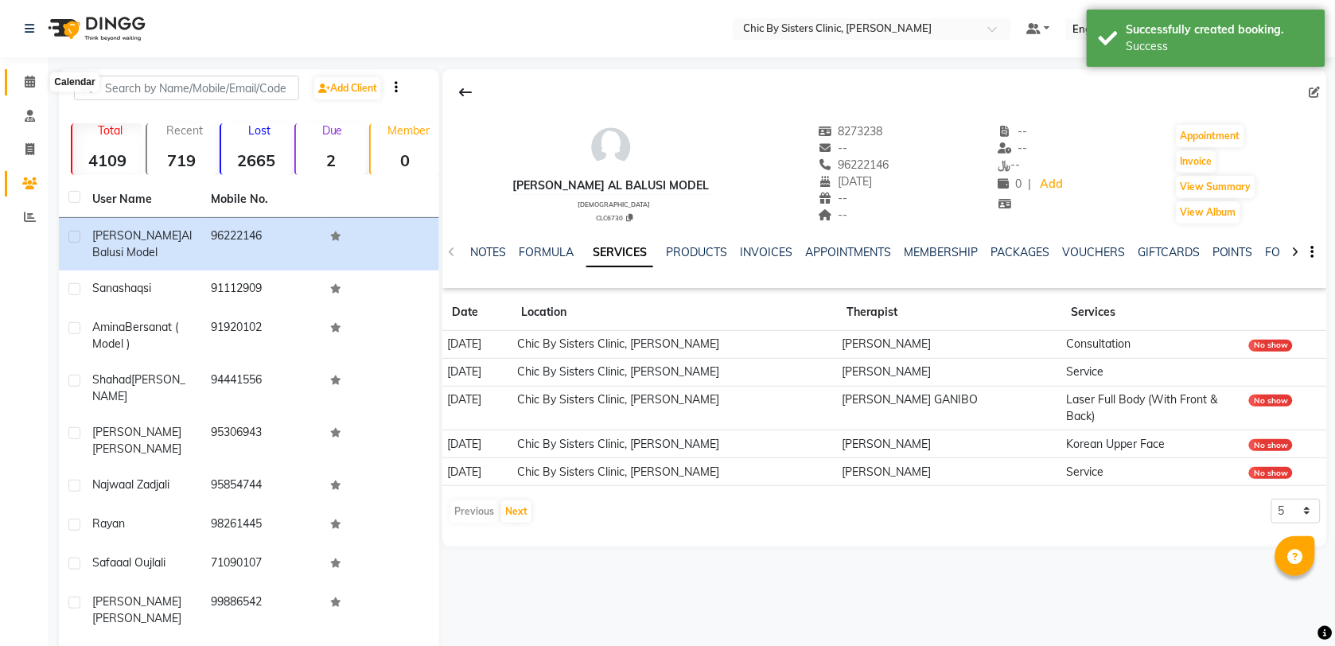
click at [30, 76] on icon at bounding box center [30, 82] width 10 height 12
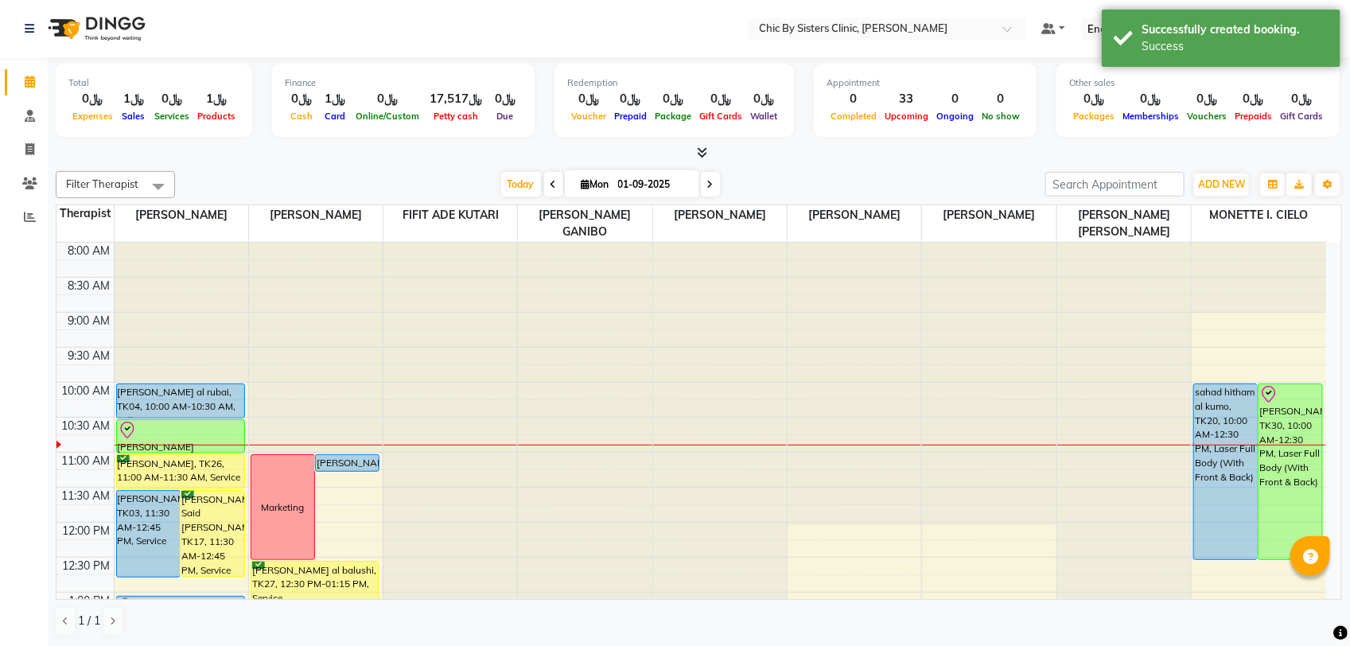
scroll to position [199, 0]
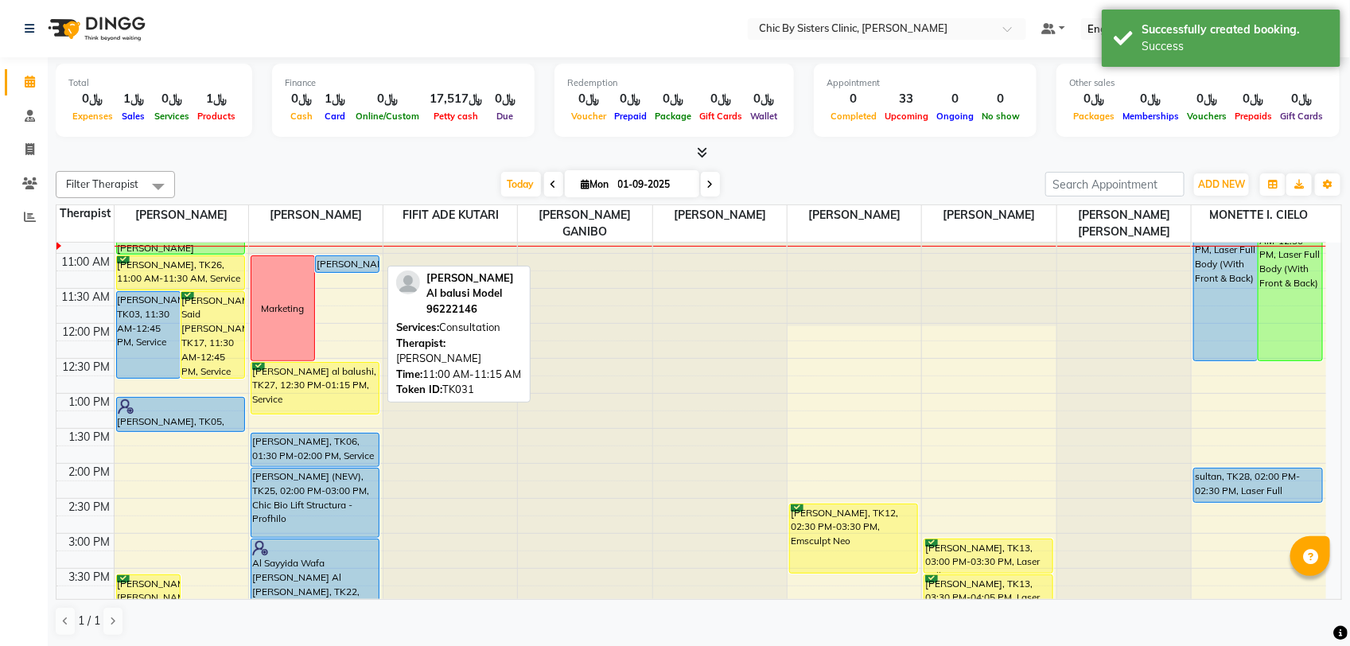
click at [359, 266] on div "[PERSON_NAME] Al balusi Model, TK31, 11:00 AM-11:15 AM, Consultation" at bounding box center [347, 264] width 63 height 16
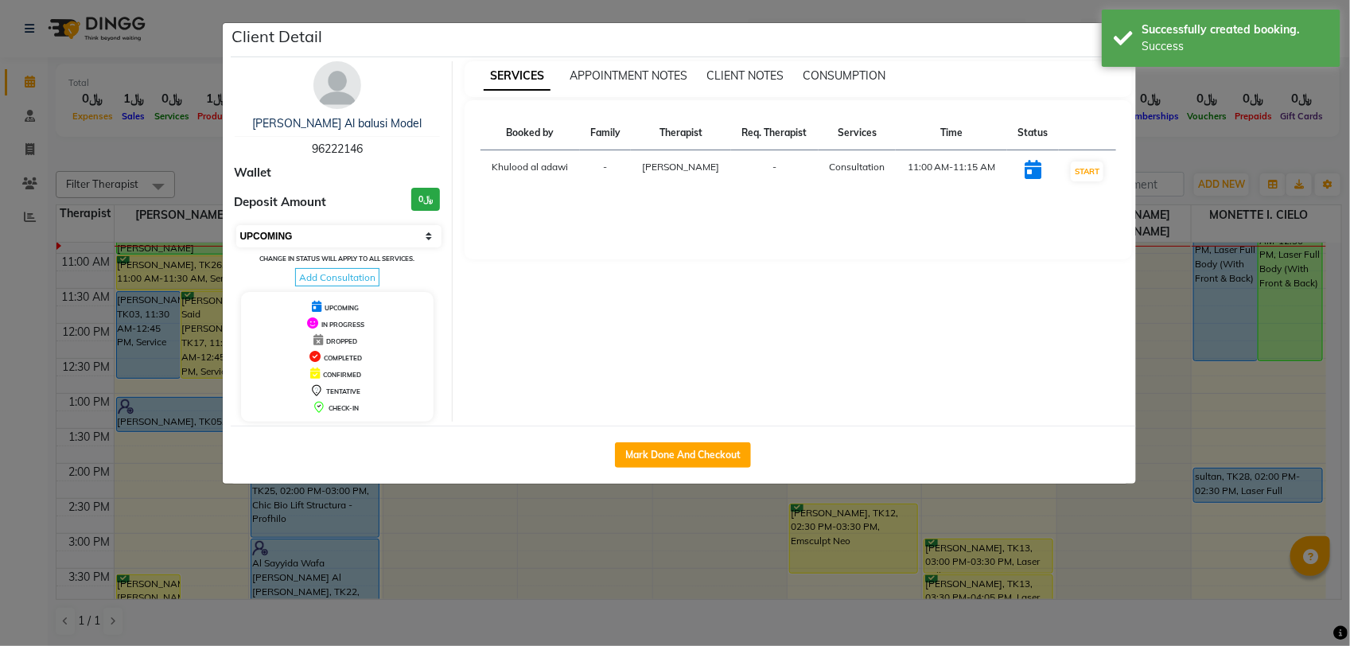
click at [358, 231] on select "Select IN SERVICE CONFIRMED TENTATIVE CHECK IN MARK DONE DROPPED UPCOMING" at bounding box center [339, 236] width 206 height 22
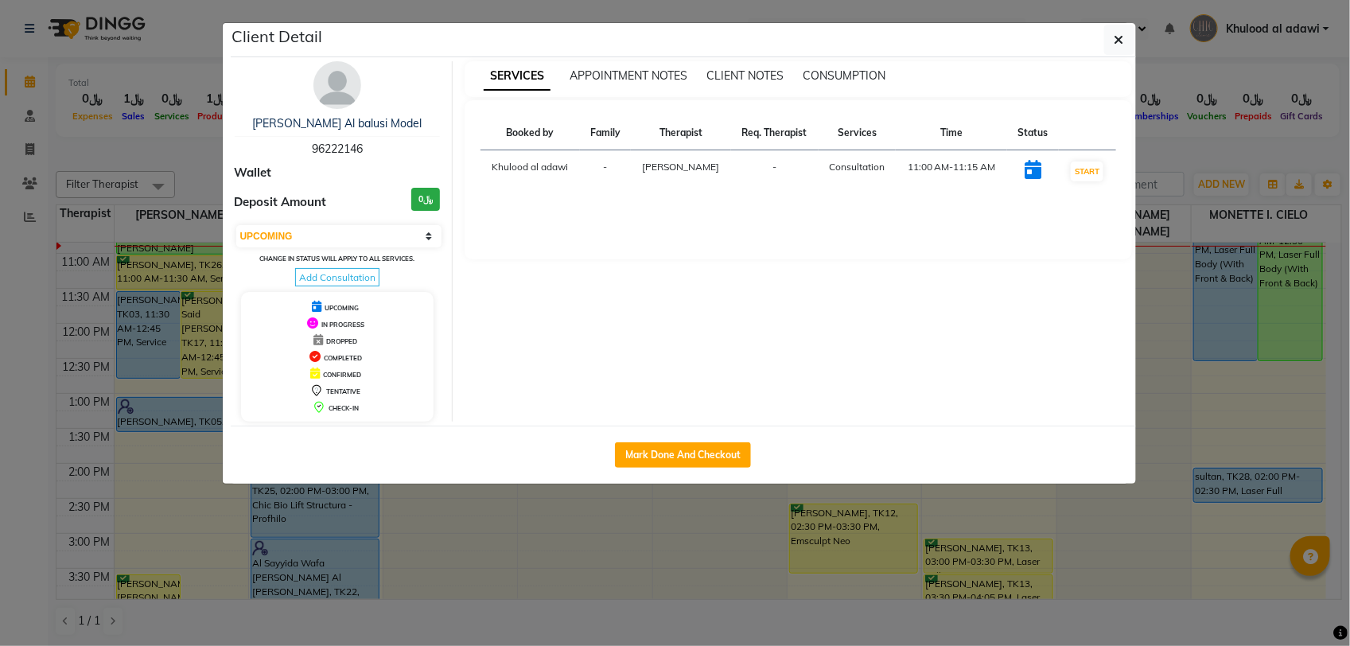
select select "8"
click at [236, 225] on select "Select IN SERVICE CONFIRMED TENTATIVE CHECK IN MARK DONE DROPPED UPCOMING" at bounding box center [339, 236] width 206 height 22
click at [199, 181] on ngb-modal-window "Client Detail Sahar miran Al balusi Model 96222146 Wallet Deposit Amount ﷼0 Sel…" at bounding box center [675, 323] width 1350 height 646
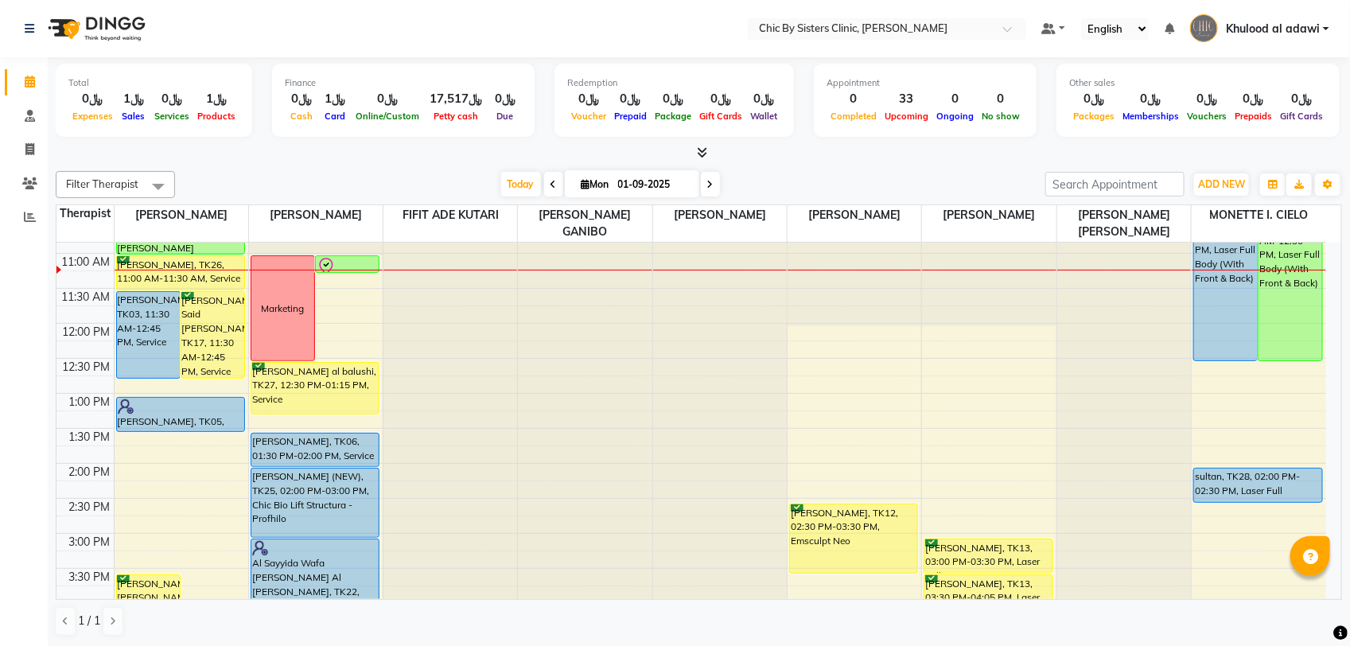
click at [655, 181] on input "01-09-2025" at bounding box center [653, 185] width 80 height 24
select select "9"
select select "2025"
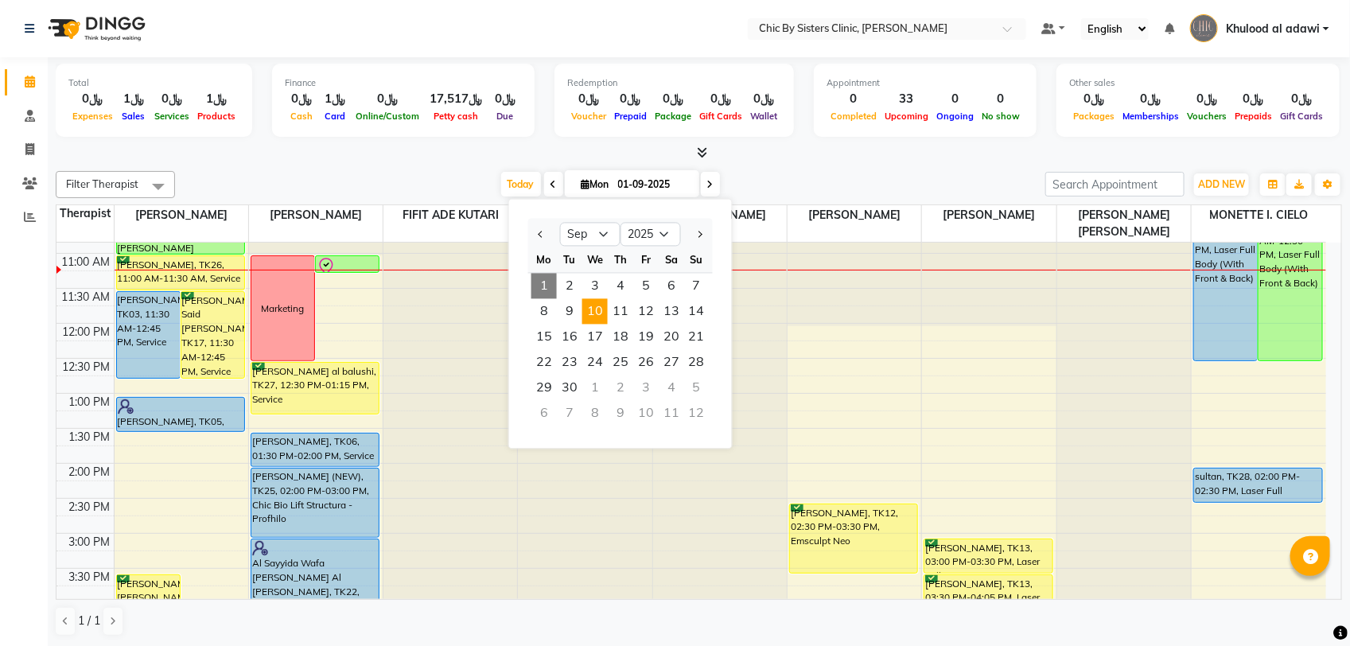
click at [593, 315] on span "10" at bounding box center [594, 311] width 25 height 25
type input "[DATE]"
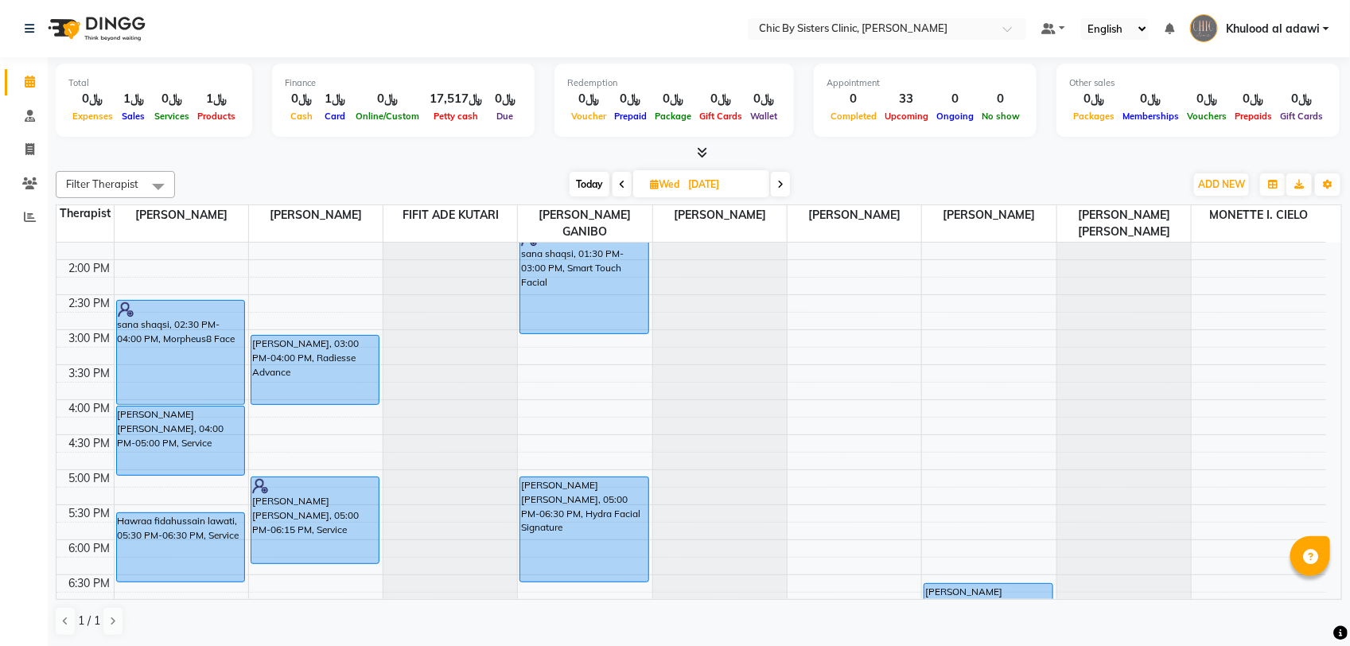
scroll to position [312, 0]
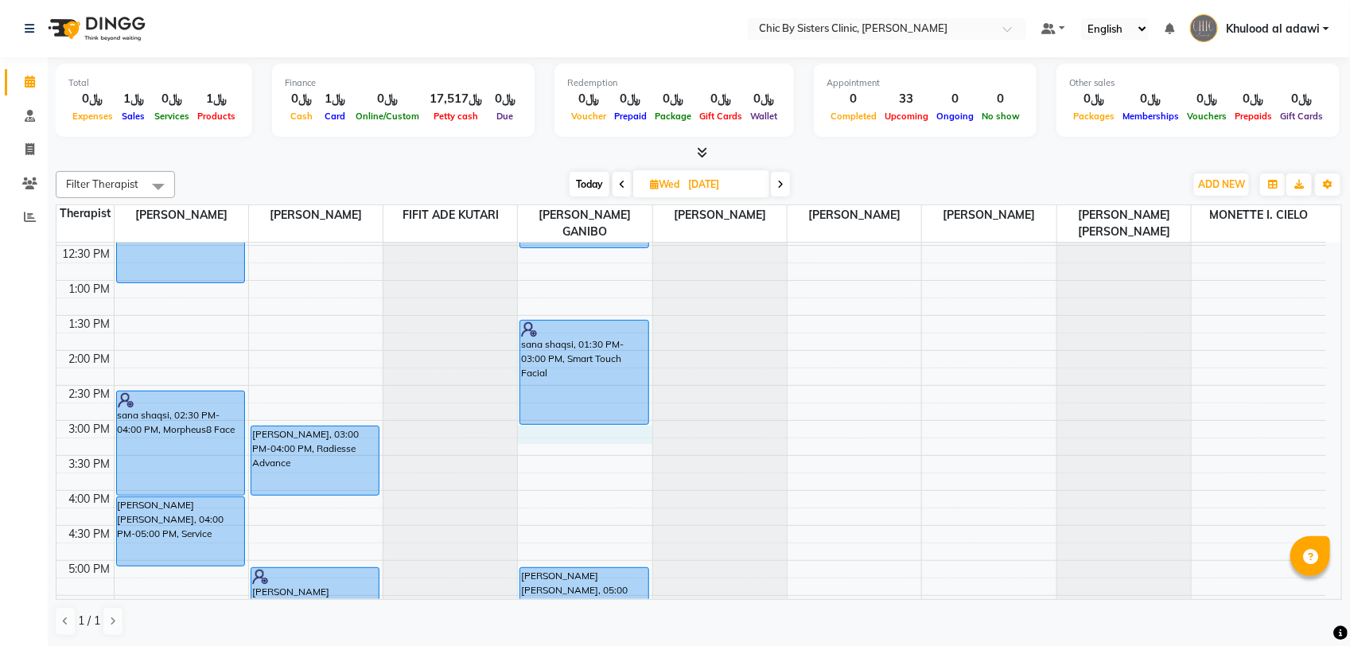
click at [559, 431] on div "8:00 AM 8:30 AM 9:00 AM 9:30 AM 10:00 AM 10:30 AM 11:00 AM 11:30 AM 12:00 PM 12…" at bounding box center [690, 490] width 1269 height 1119
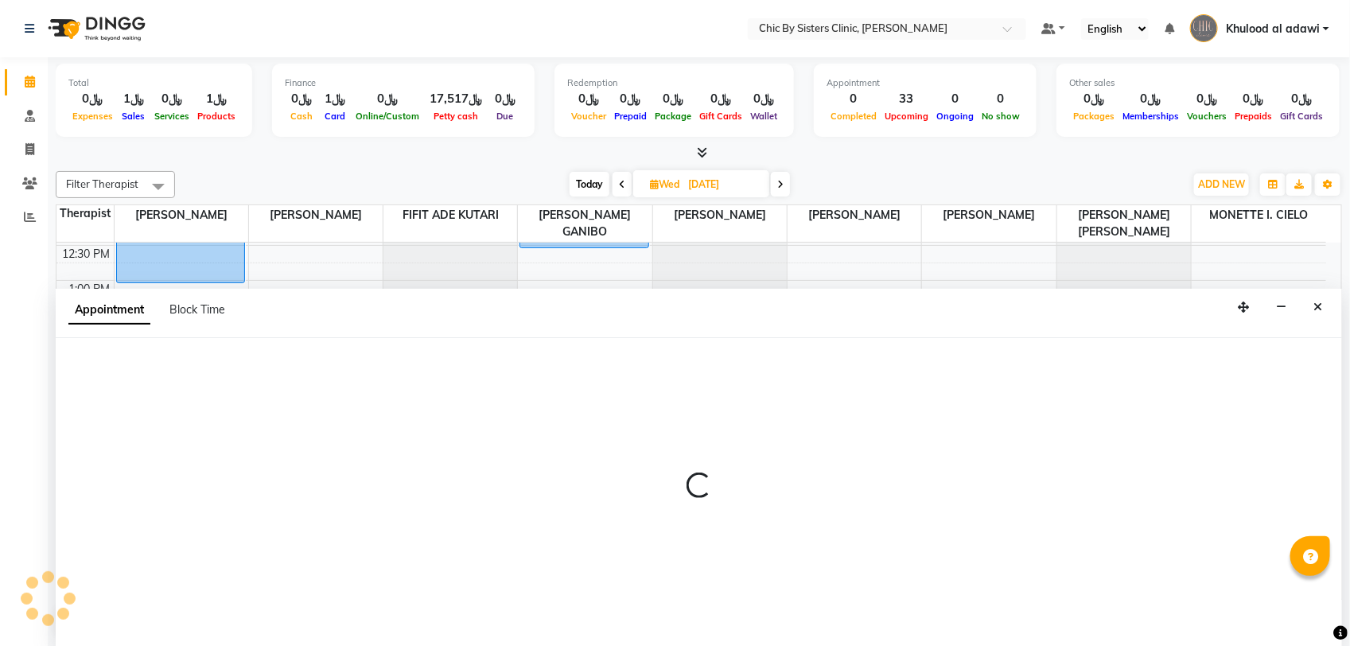
select select "49181"
select select "900"
select select "tentative"
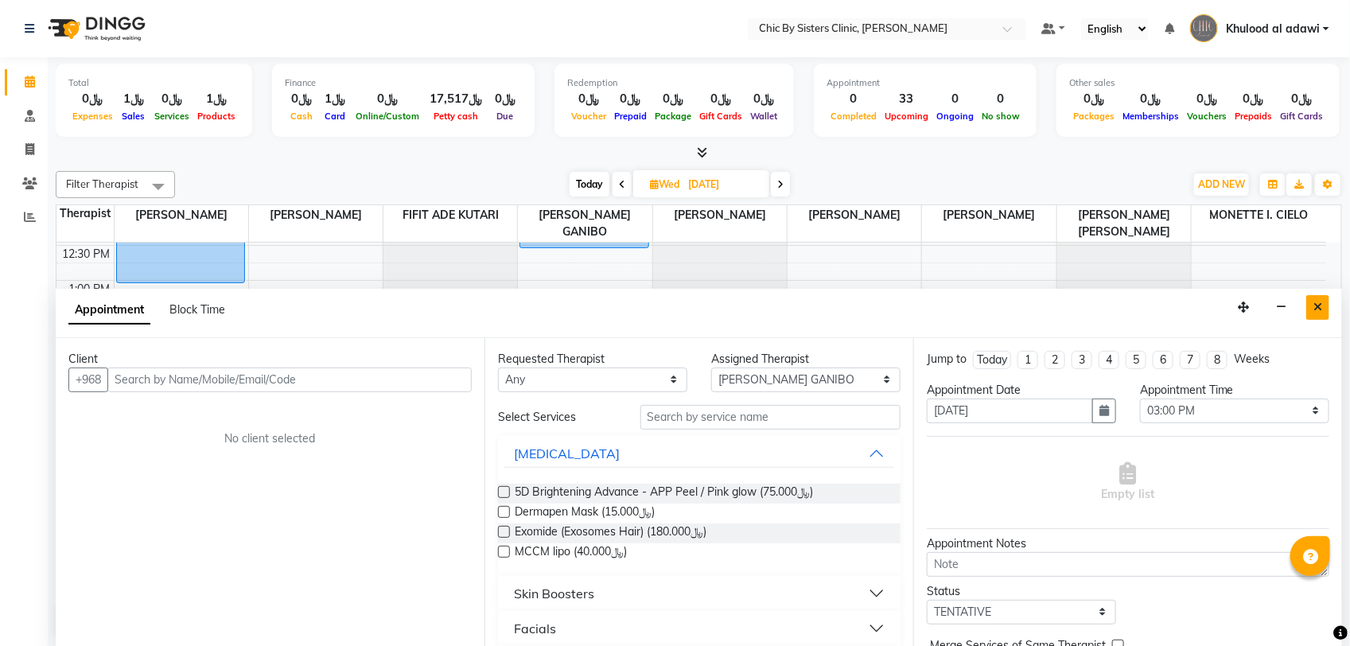
click at [1315, 303] on icon "Close" at bounding box center [1317, 306] width 9 height 11
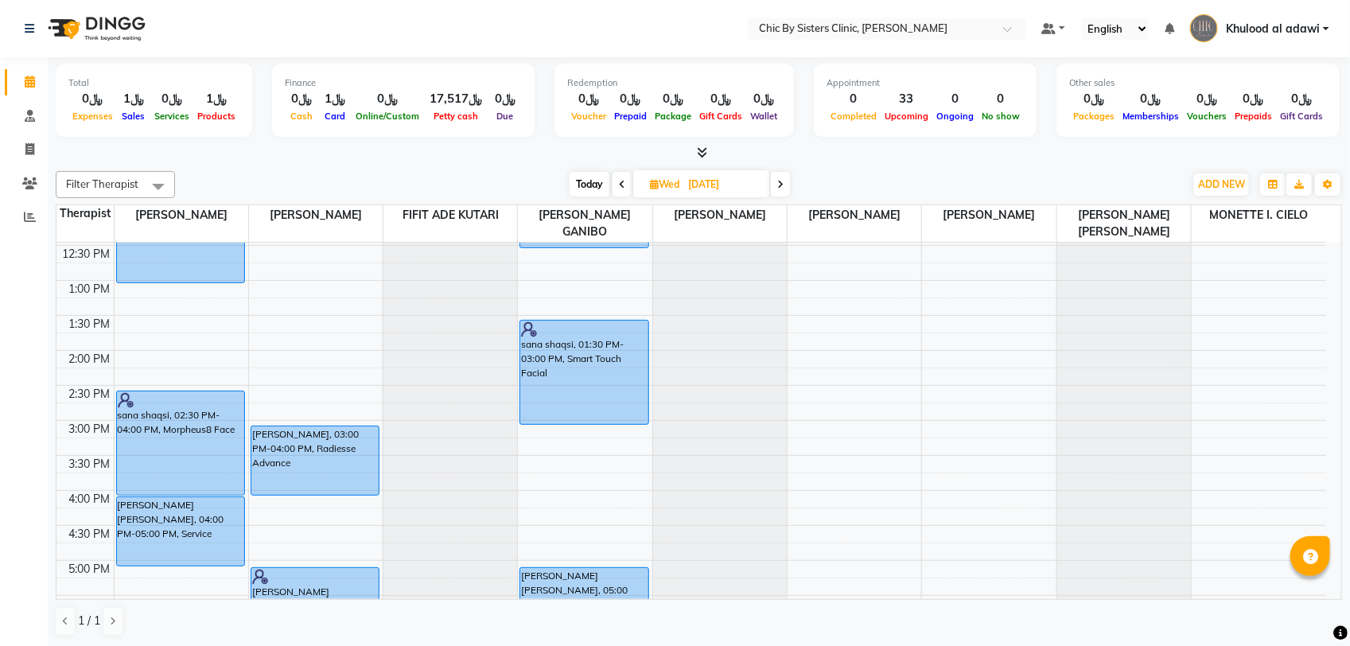
click at [625, 188] on span at bounding box center [621, 184] width 19 height 25
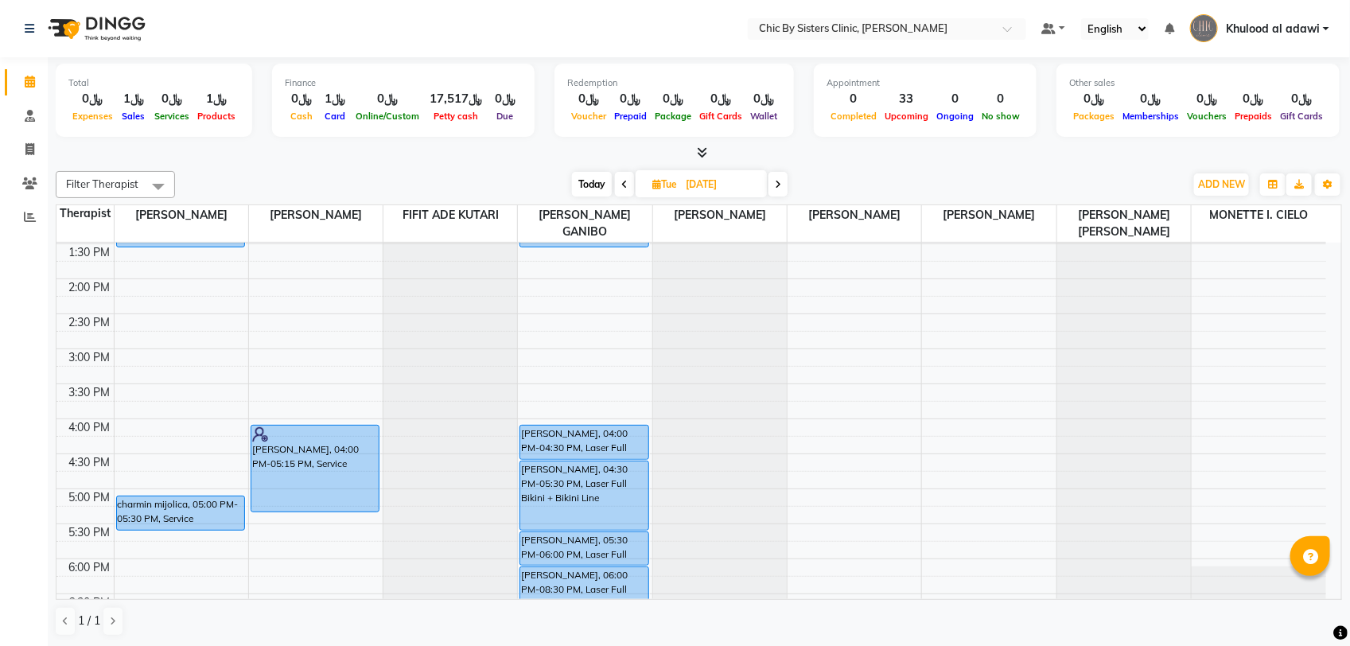
scroll to position [212, 0]
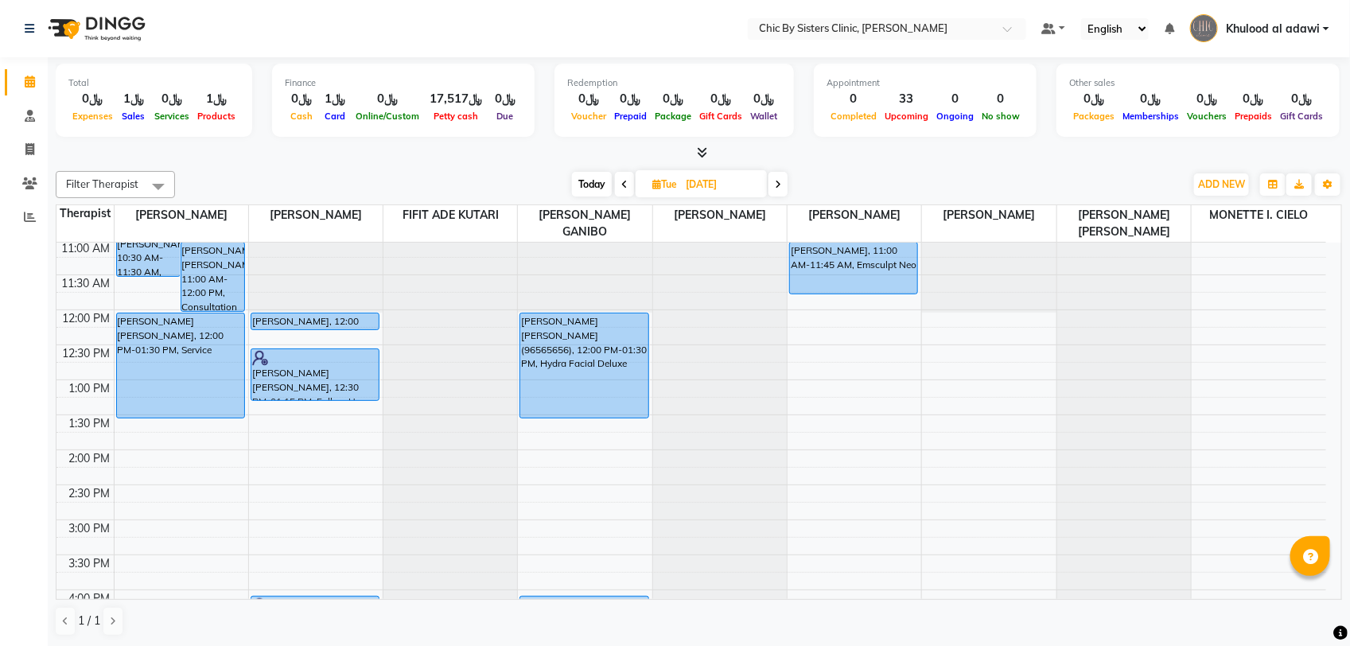
click at [778, 187] on icon at bounding box center [778, 185] width 6 height 10
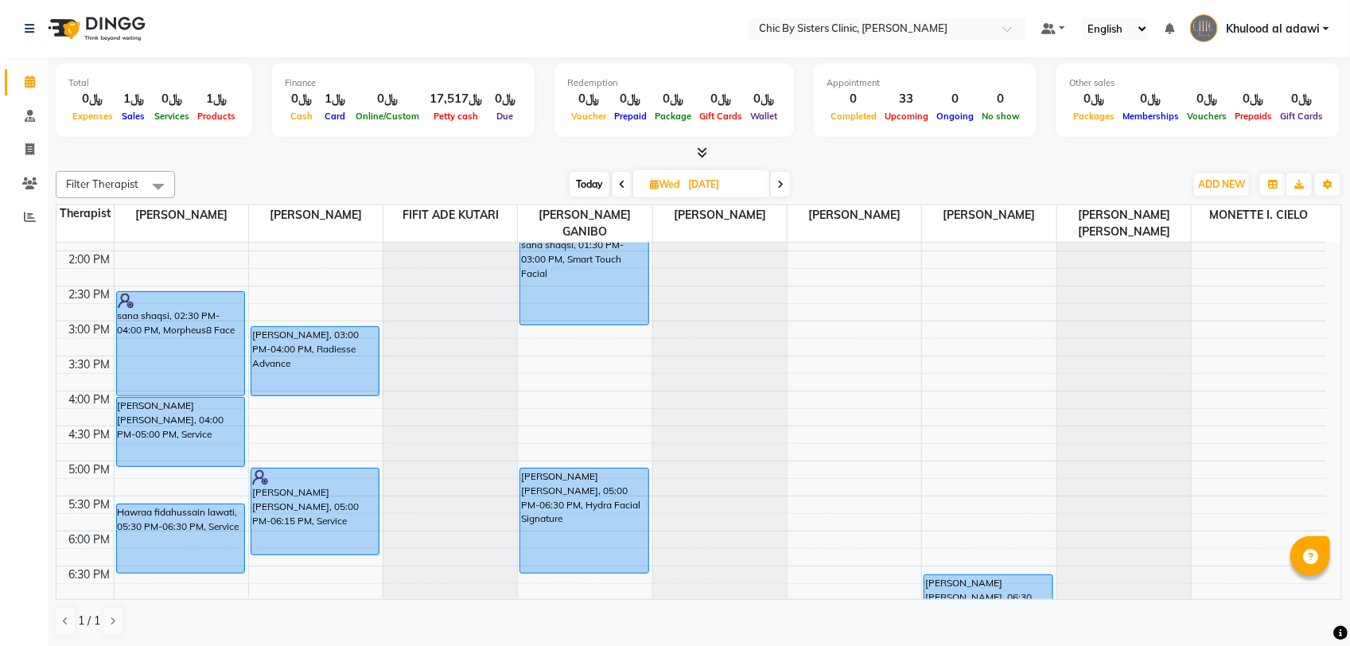
scroll to position [610, 0]
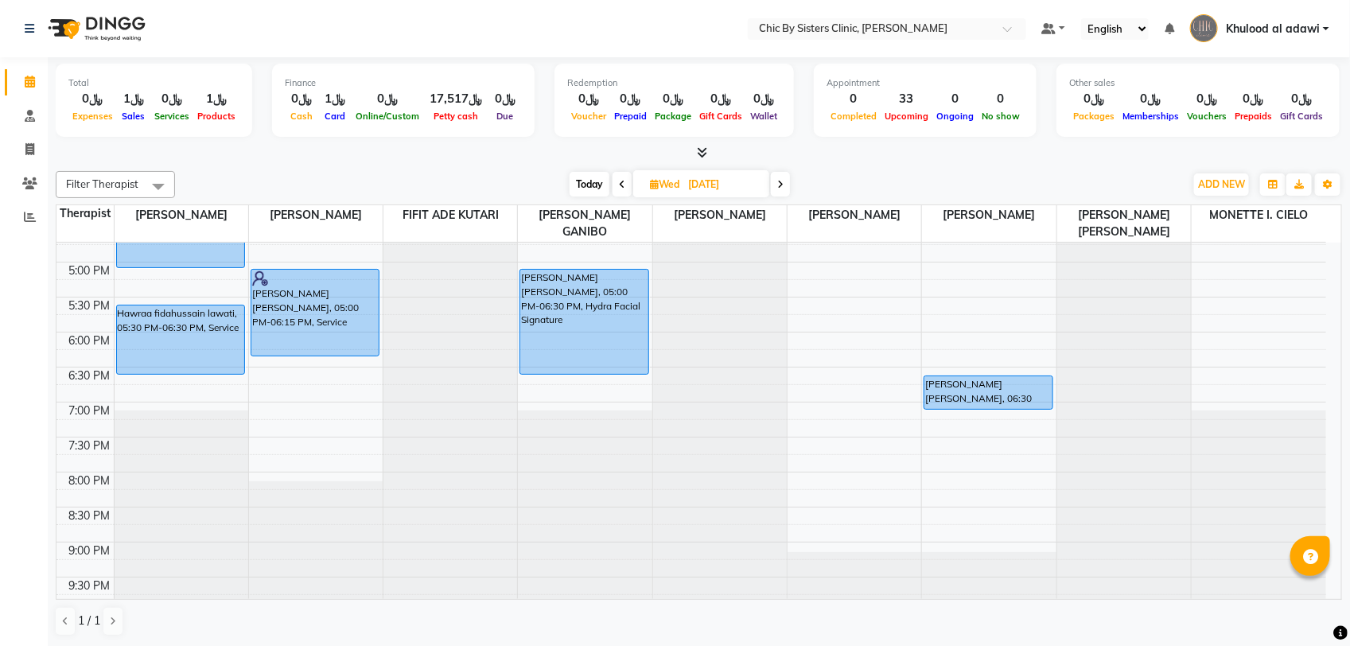
click at [776, 176] on span at bounding box center [780, 184] width 19 height 25
type input "11-09-2025"
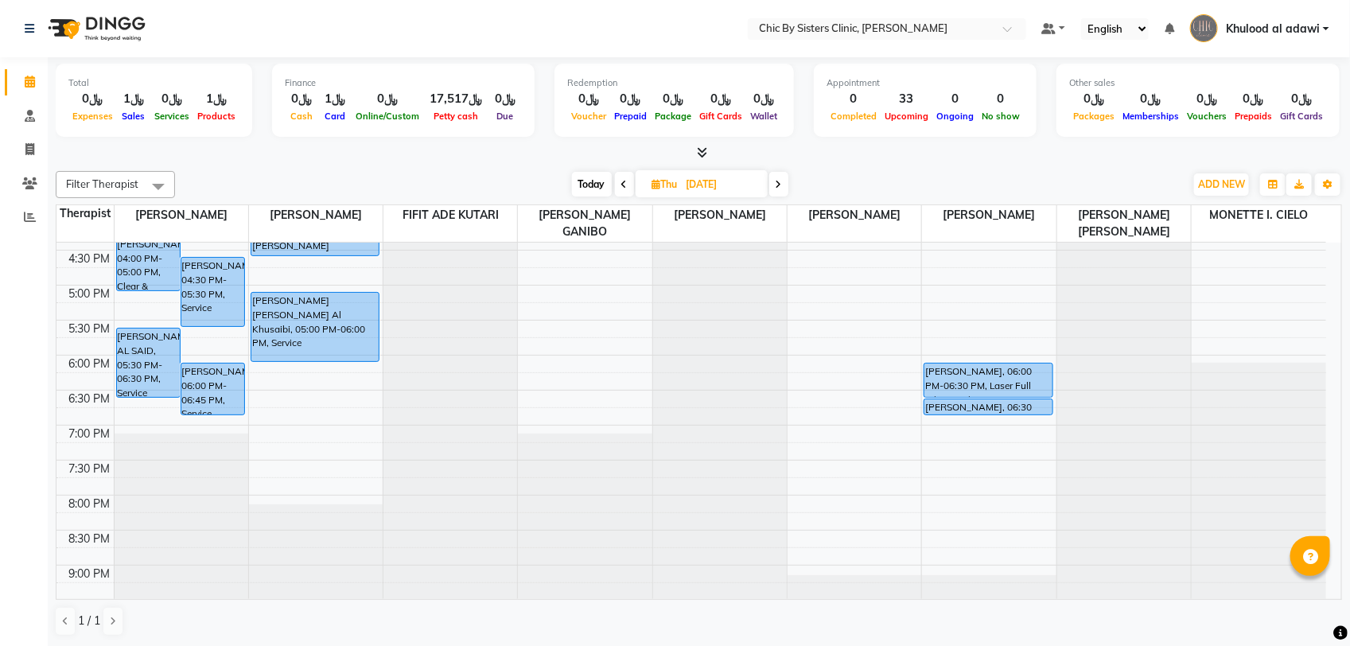
scroll to position [511, 0]
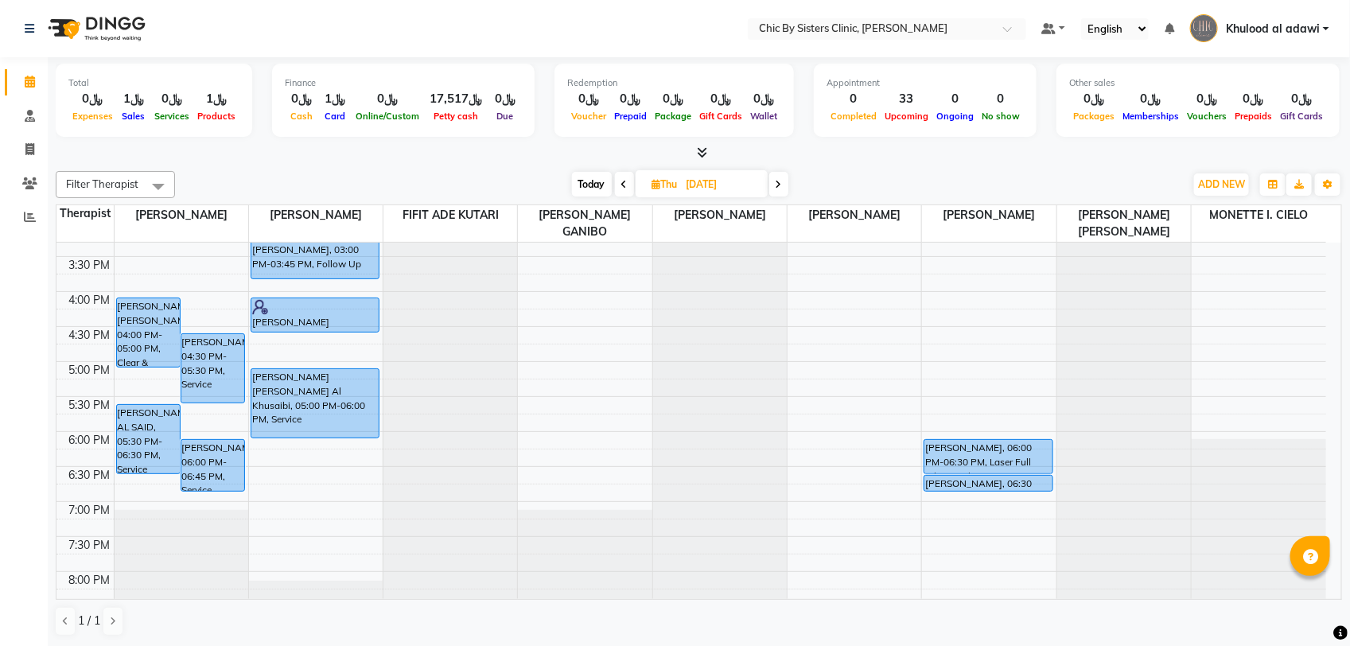
click at [725, 184] on input "11-09-2025" at bounding box center [722, 185] width 80 height 24
select select "9"
select select "2025"
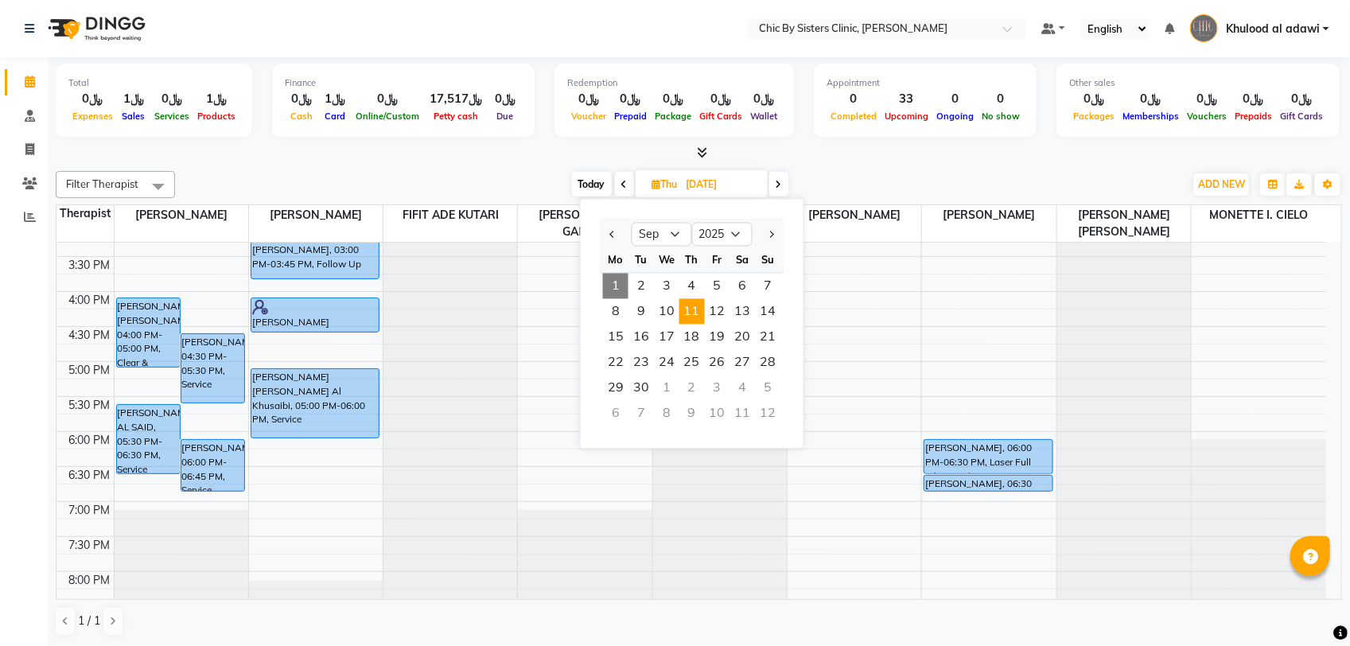
click at [872, 171] on div "Filter Therapist Select All DR. ASSEL SATVALDINOVA DR. AYMAN ELSAQA FIFIT ADE K…" at bounding box center [699, 184] width 1286 height 27
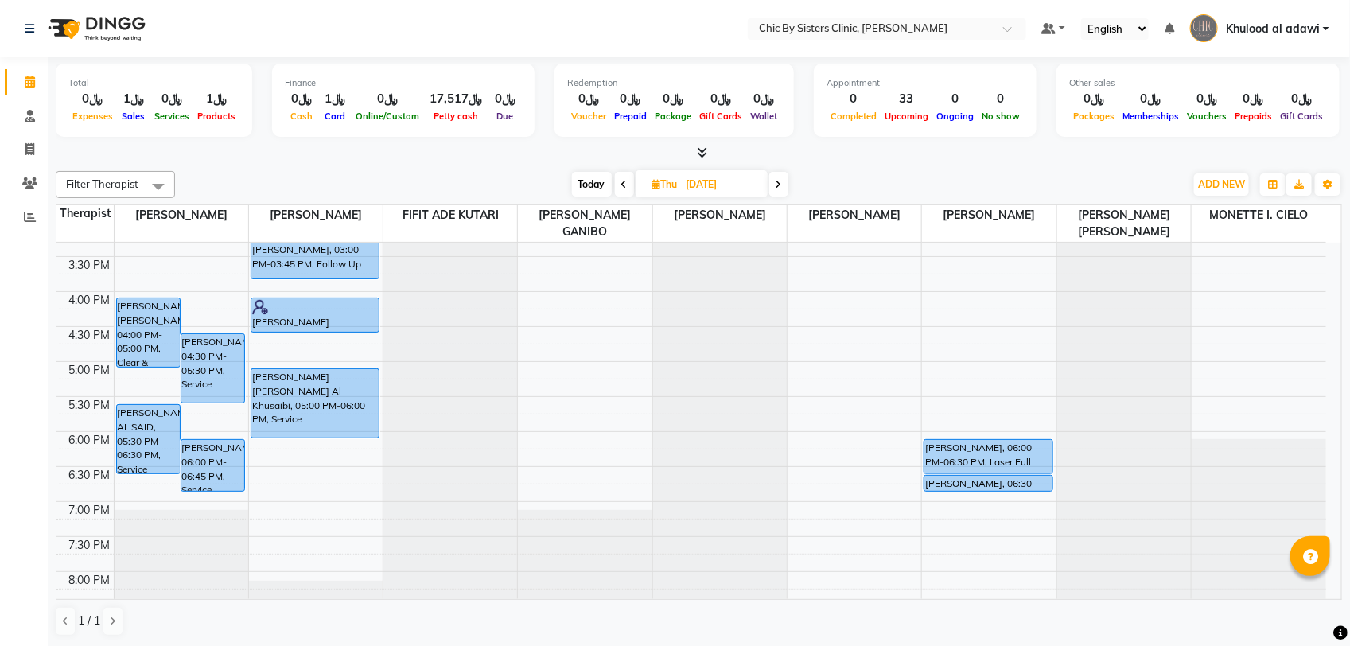
click at [620, 192] on span at bounding box center [624, 184] width 19 height 25
type input "[DATE]"
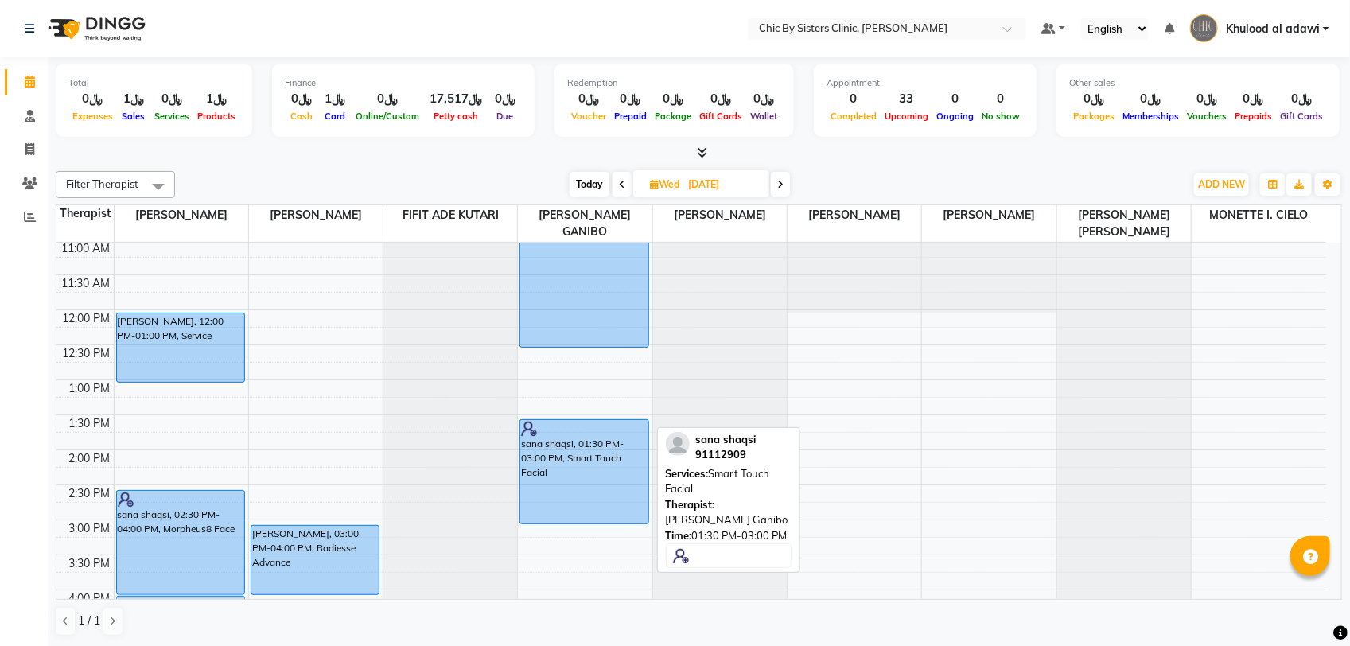
scroll to position [411, 0]
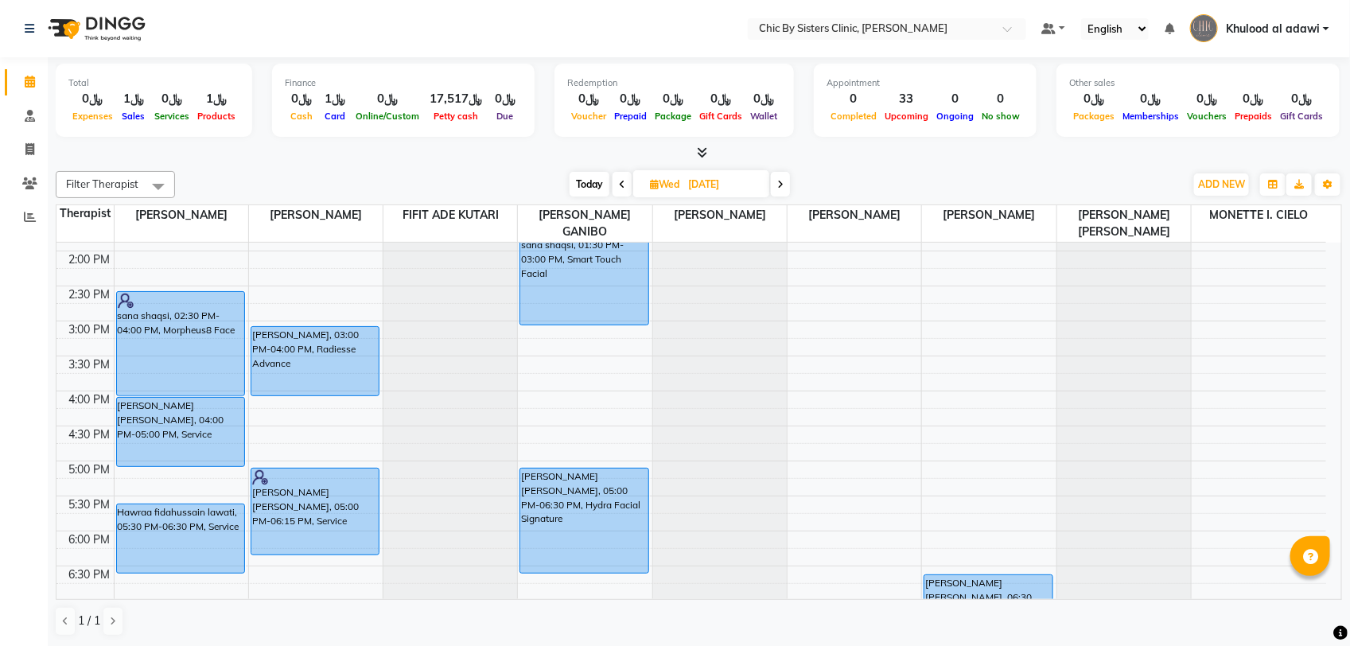
click at [565, 327] on div "8:00 AM 8:30 AM 9:00 AM 9:30 AM 10:00 AM 10:30 AM 11:00 AM 11:30 AM 12:00 PM 12…" at bounding box center [690, 390] width 1269 height 1119
select select "49181"
select select "tentative"
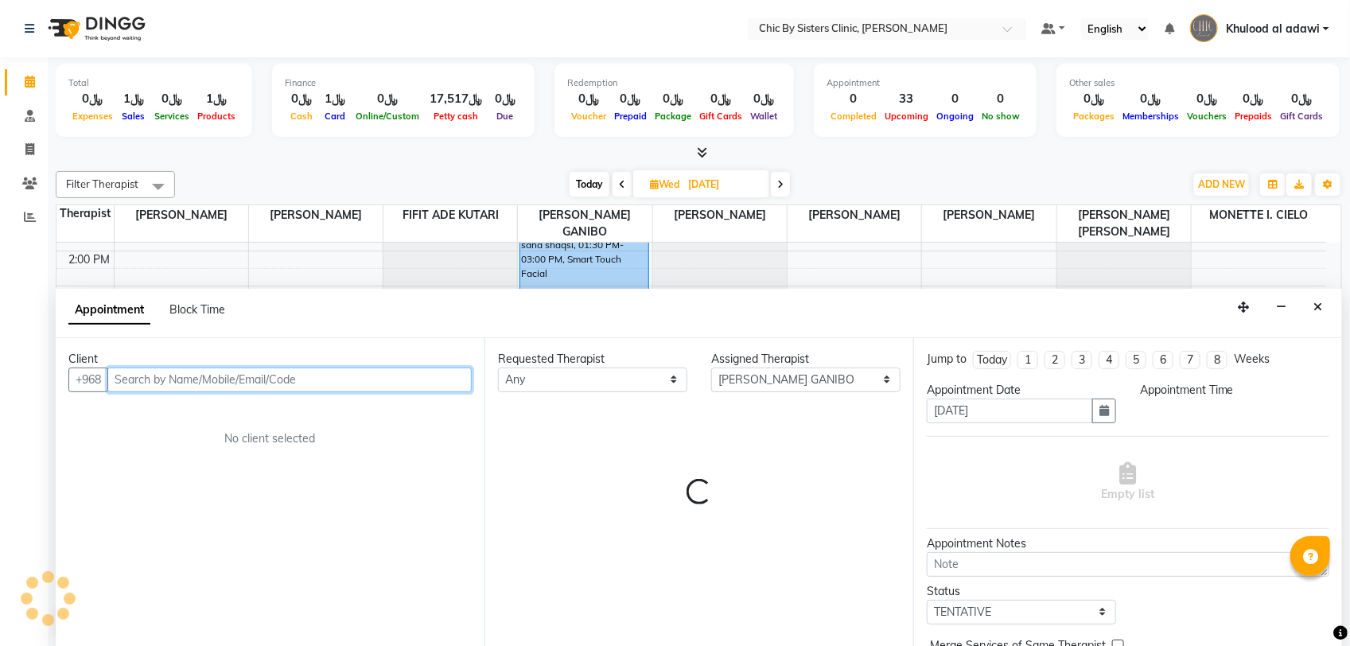
select select "900"
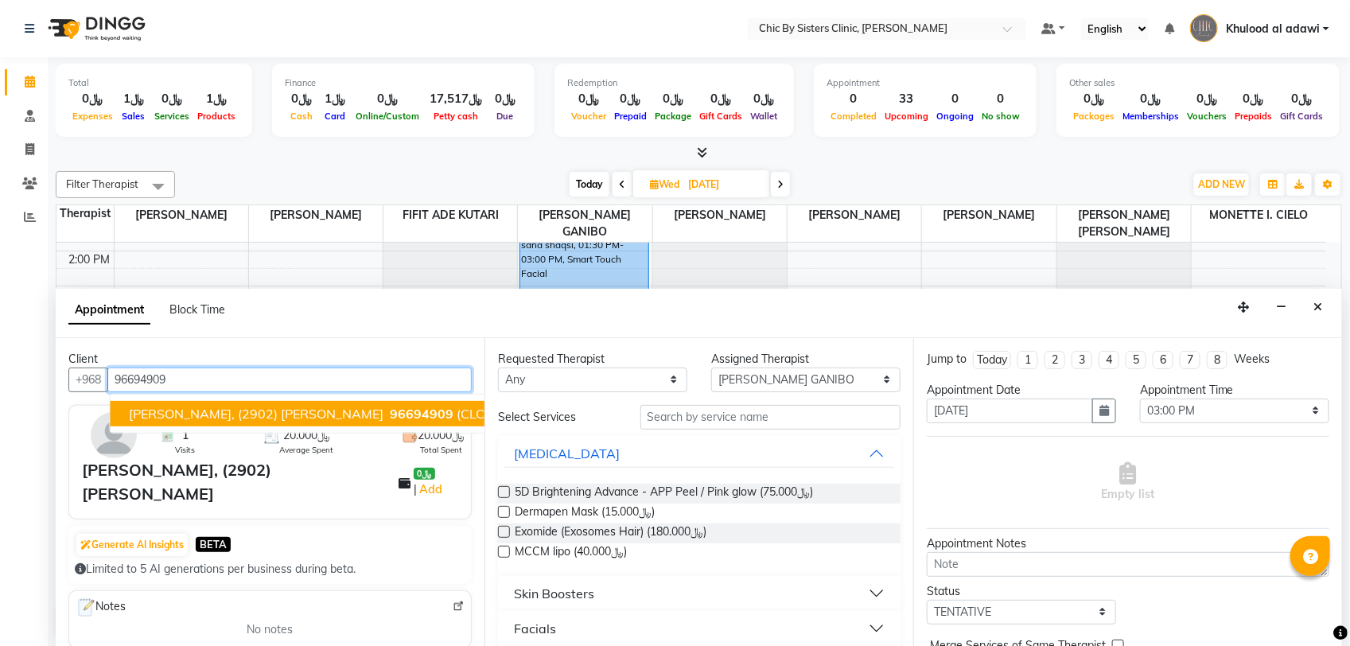
click at [390, 410] on span "96694909" at bounding box center [422, 414] width 64 height 16
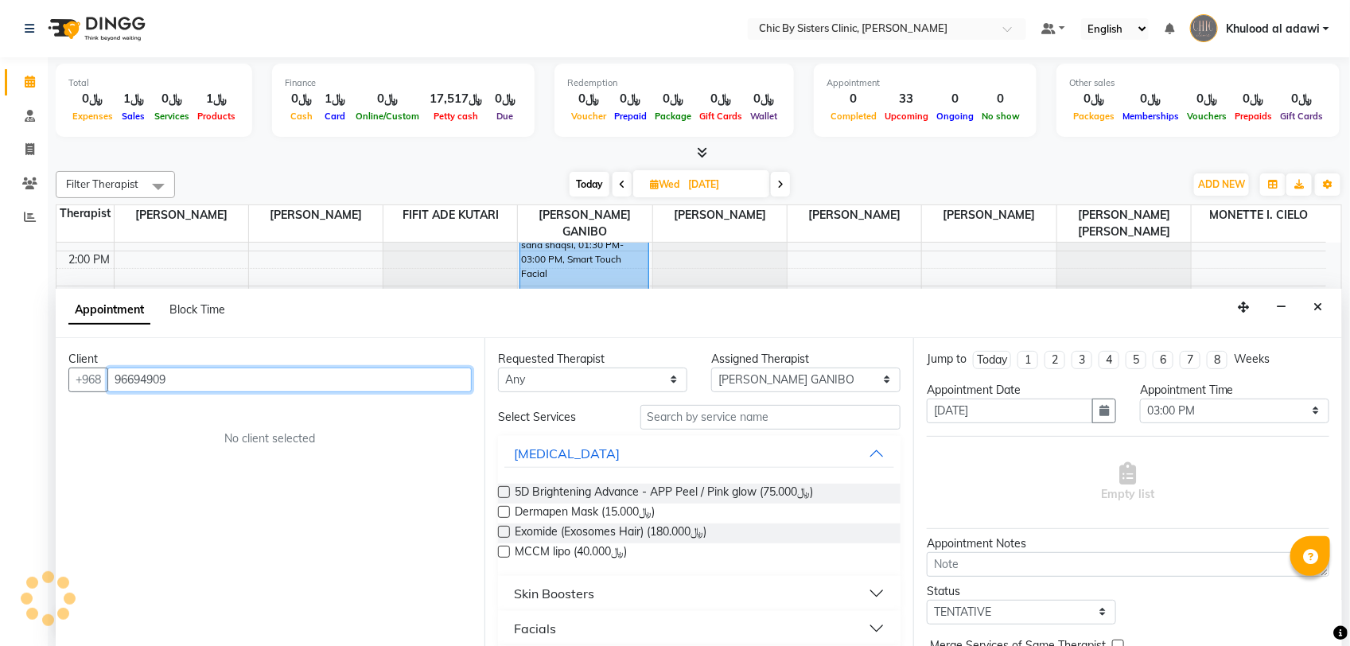
type input "96694909"
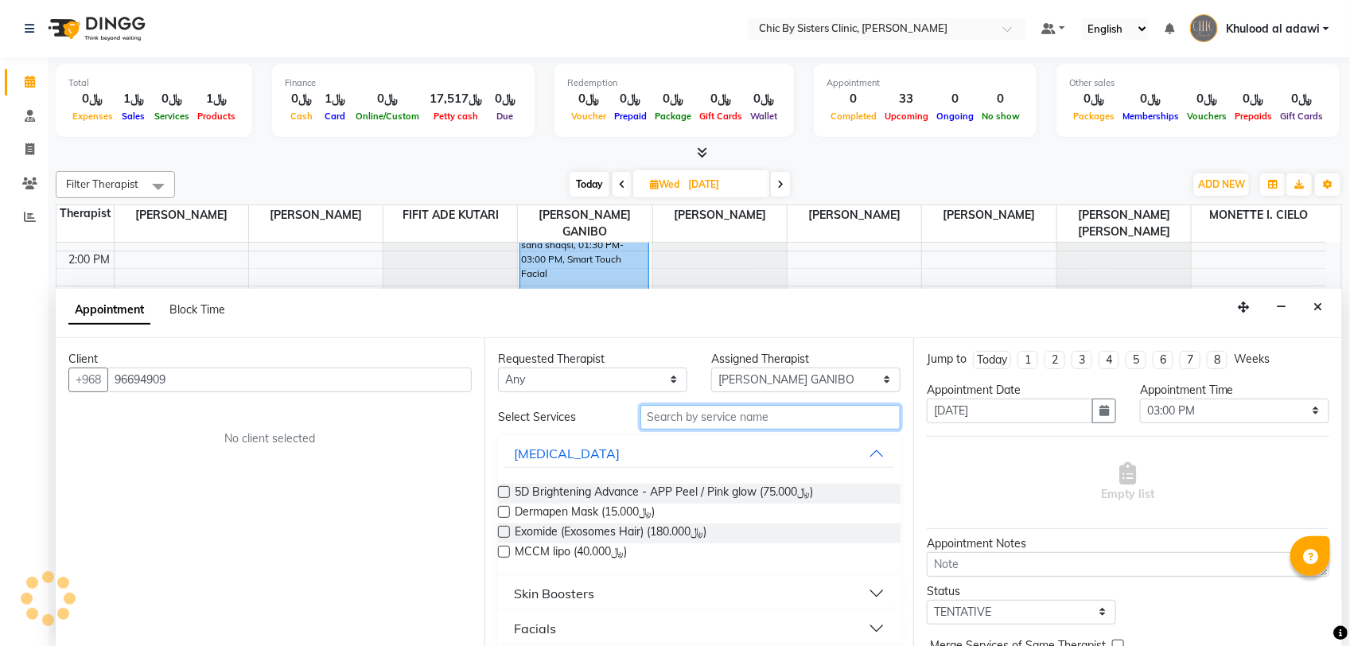
click at [758, 423] on input "text" at bounding box center [770, 417] width 260 height 25
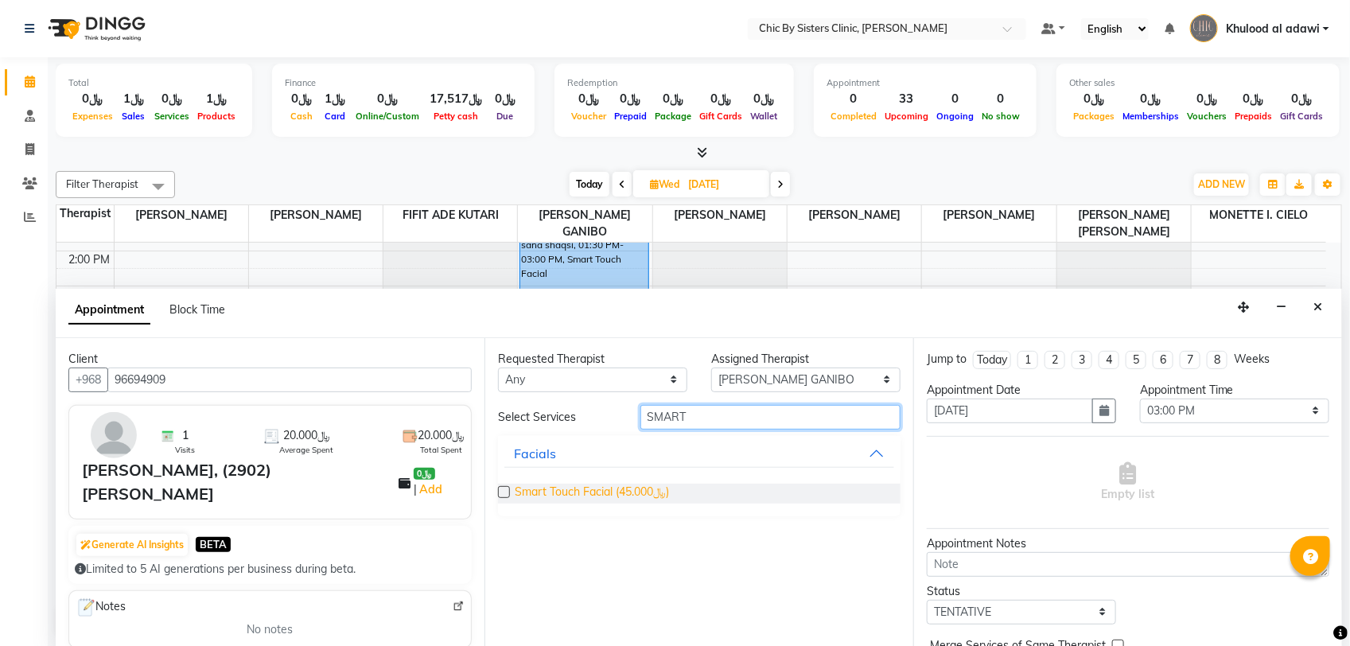
type input "SMART"
click at [644, 498] on span "Smart Touch Facial (﷼45.000)" at bounding box center [592, 494] width 154 height 20
checkbox input "false"
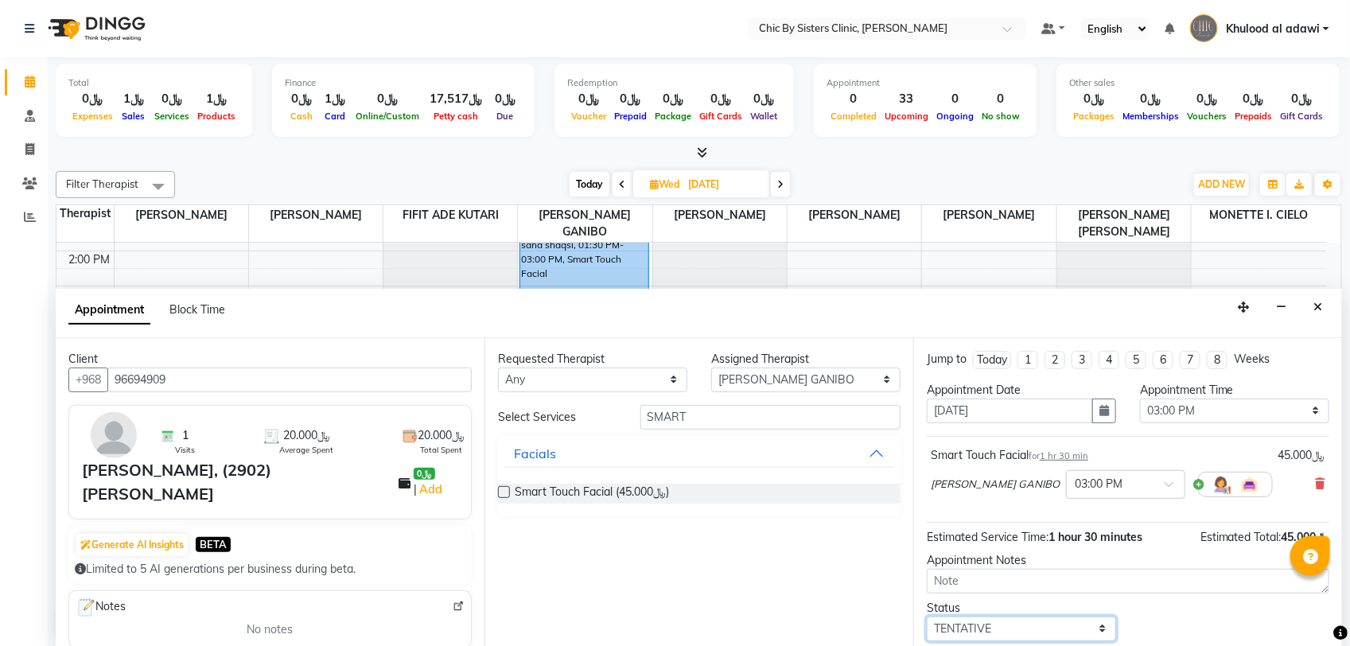
click at [1052, 631] on select "Select TENTATIVE CONFIRM UPCOMING" at bounding box center [1021, 628] width 189 height 25
select select "upcoming"
click at [927, 617] on select "Select TENTATIVE CONFIRM UPCOMING" at bounding box center [1021, 628] width 189 height 25
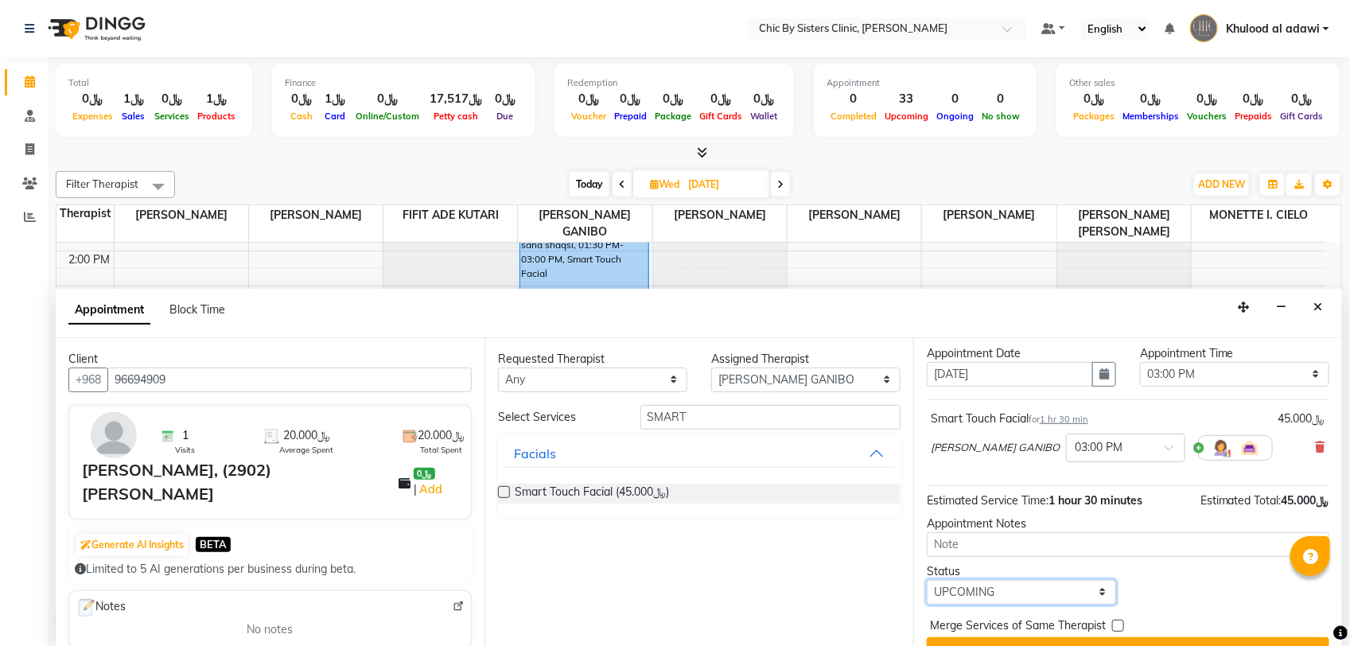
scroll to position [70, 0]
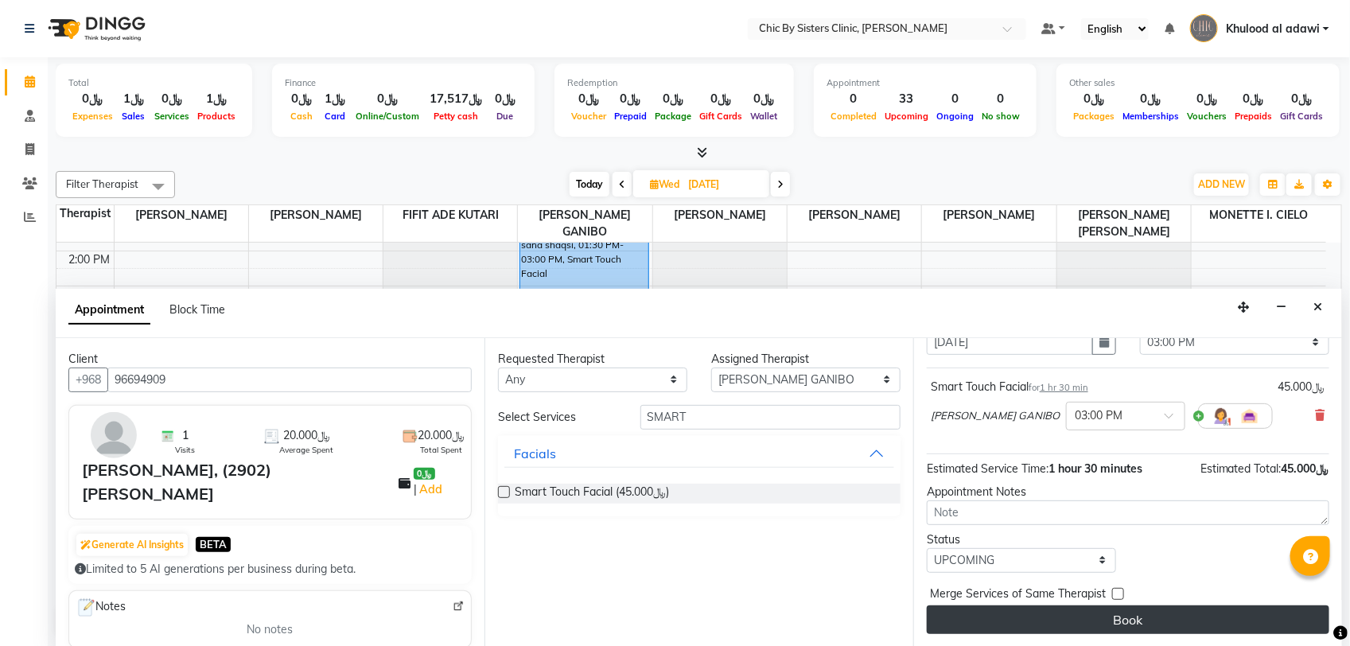
click at [1055, 613] on button "Book" at bounding box center [1128, 619] width 402 height 29
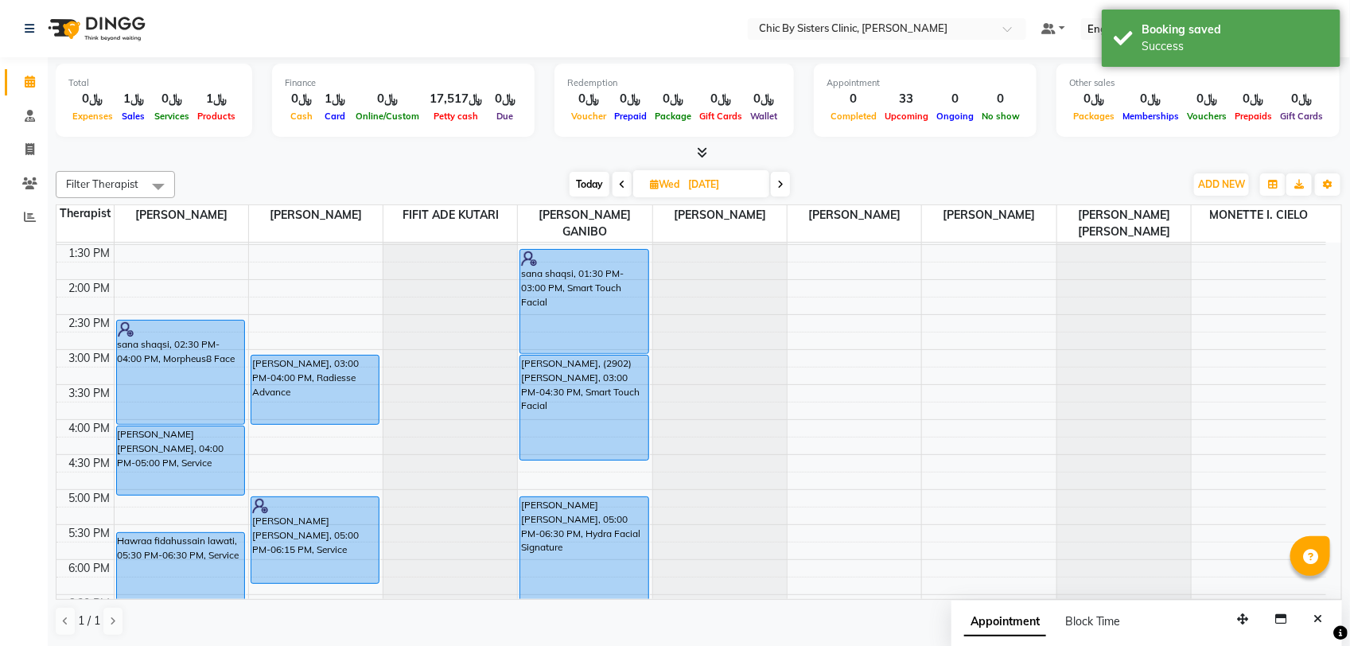
scroll to position [511, 0]
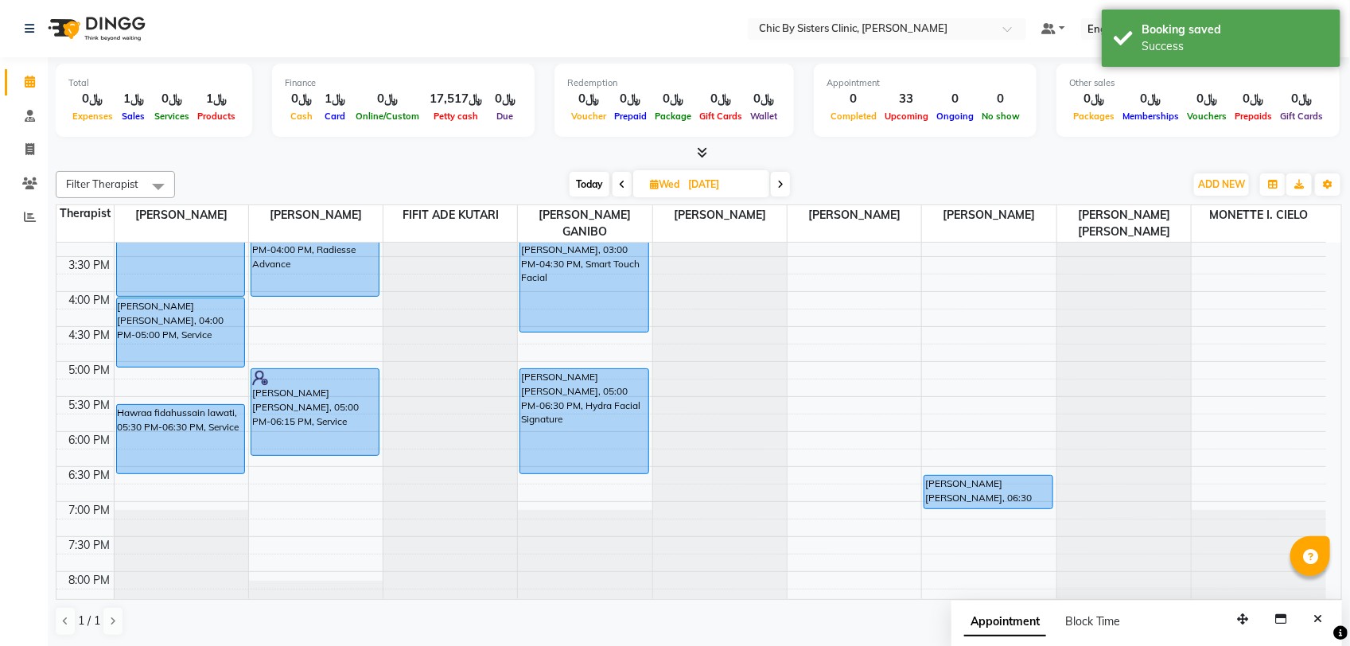
click at [594, 181] on span "Today" at bounding box center [589, 184] width 40 height 25
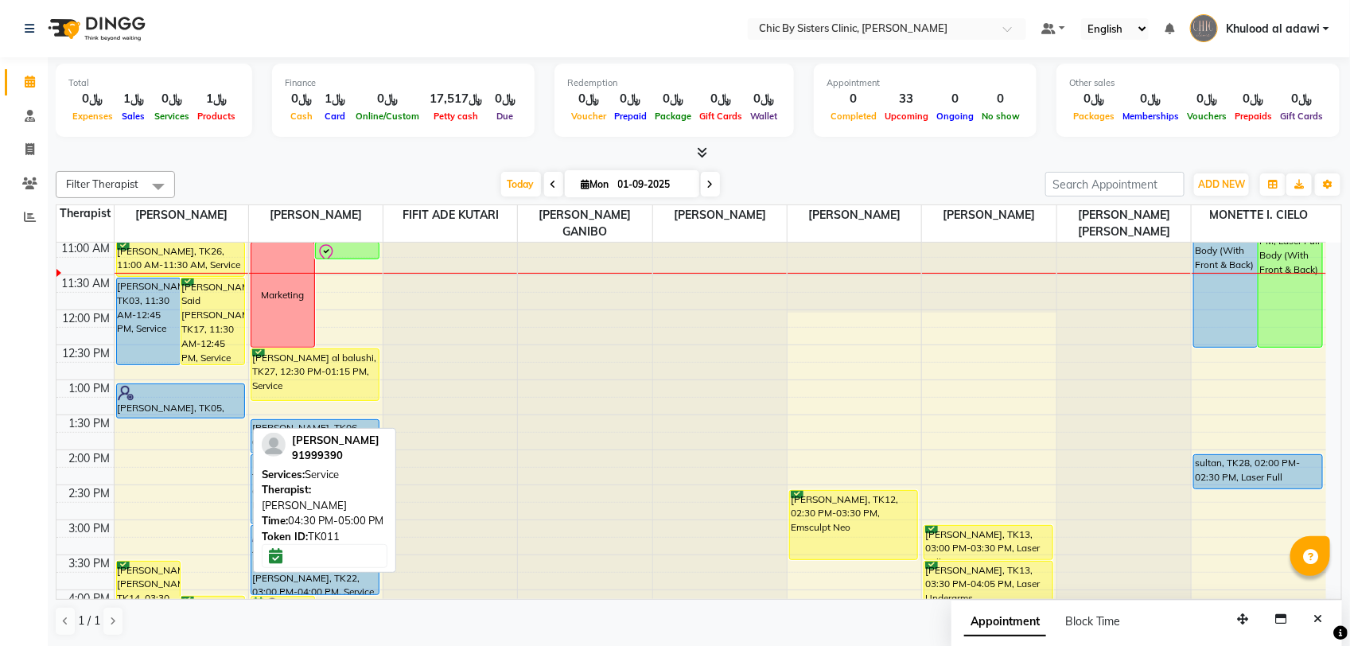
scroll to position [113, 0]
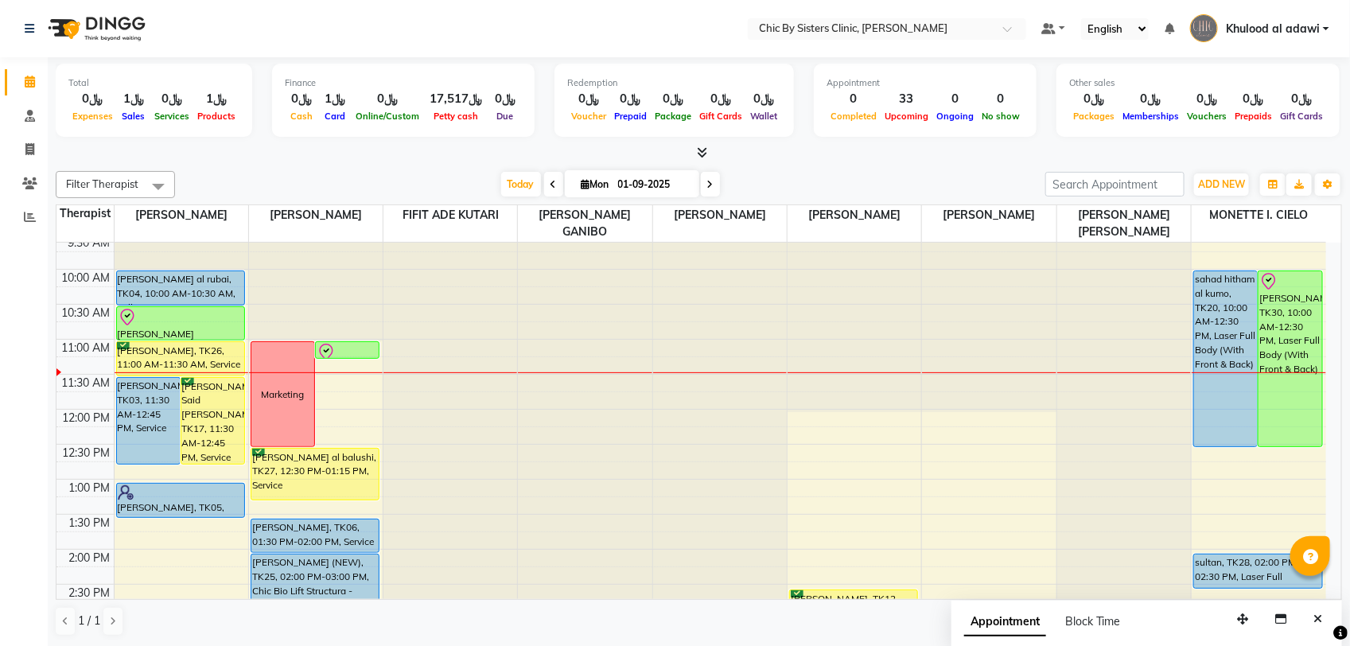
click at [710, 184] on icon at bounding box center [710, 185] width 6 height 10
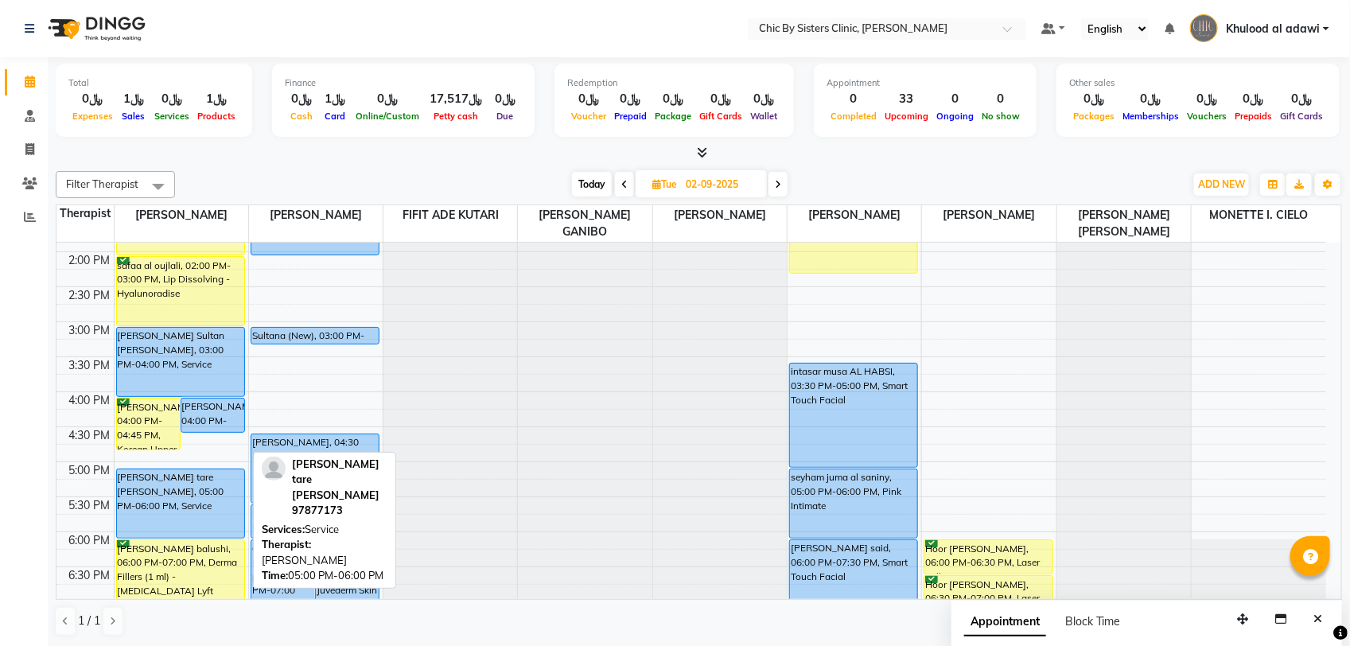
scroll to position [411, 0]
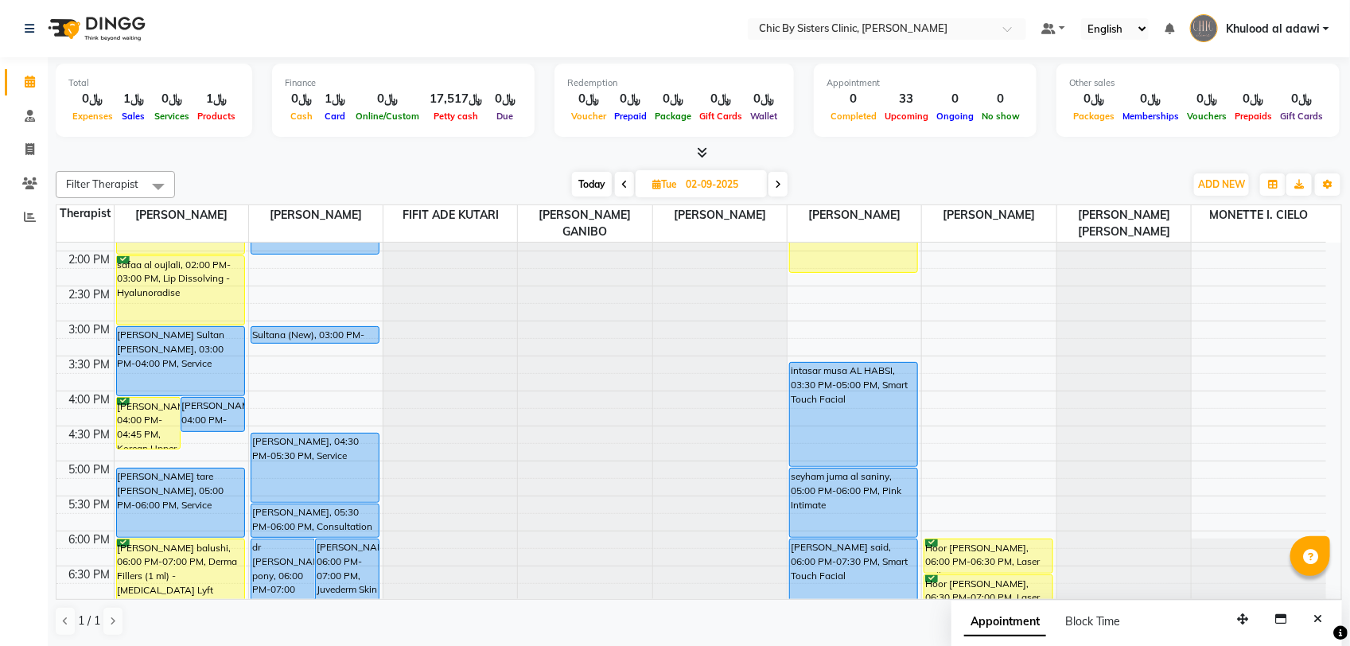
click at [589, 183] on span "Today" at bounding box center [592, 184] width 40 height 25
type input "01-09-2025"
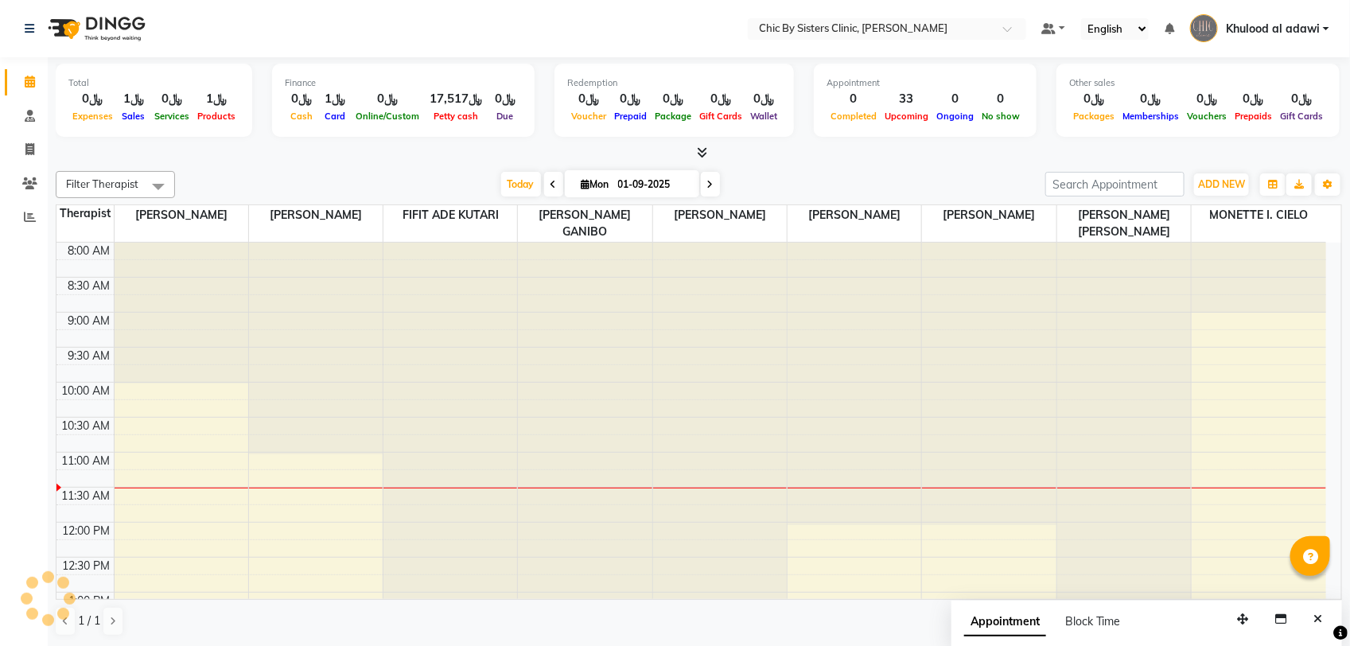
scroll to position [212, 0]
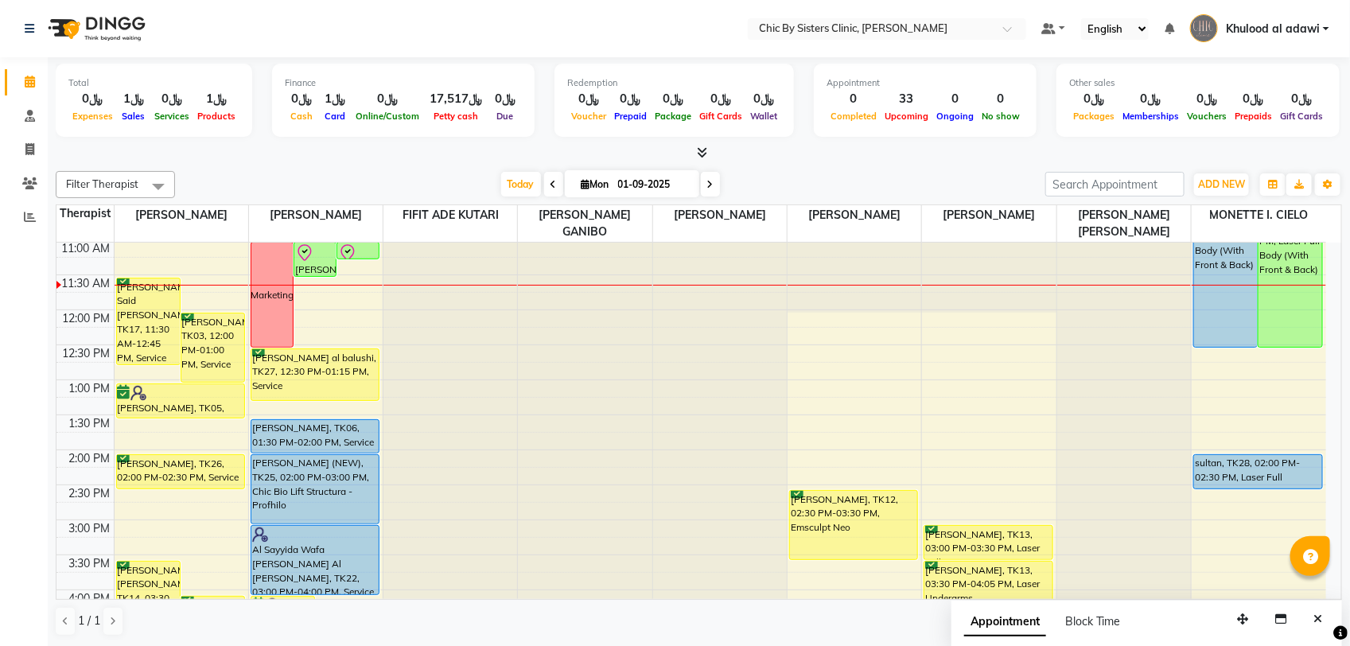
click at [643, 169] on div "Filter Therapist Select All DR. ASSEL SATVALDINOVA DR. AYMAN ELSAQA FIFIT ADE K…" at bounding box center [699, 404] width 1286 height 478
click at [659, 191] on input "01-09-2025" at bounding box center [653, 185] width 80 height 24
select select "9"
select select "2025"
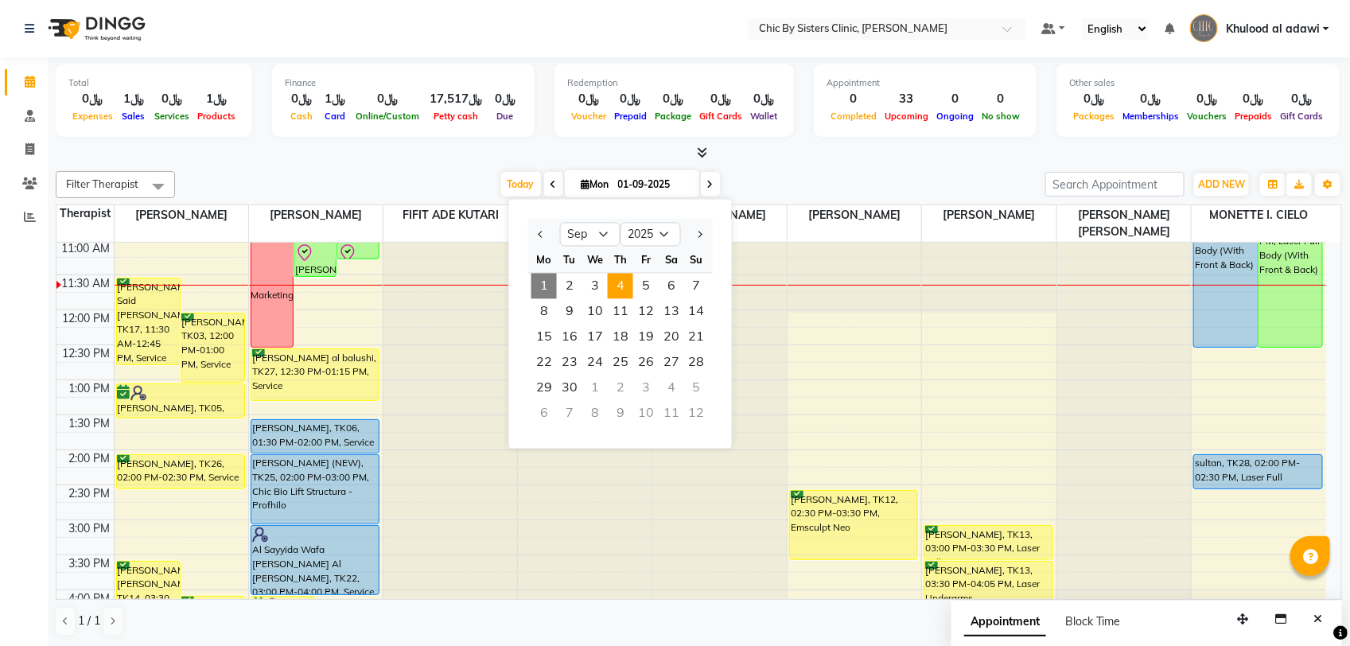
click at [608, 290] on span "4" at bounding box center [620, 286] width 25 height 25
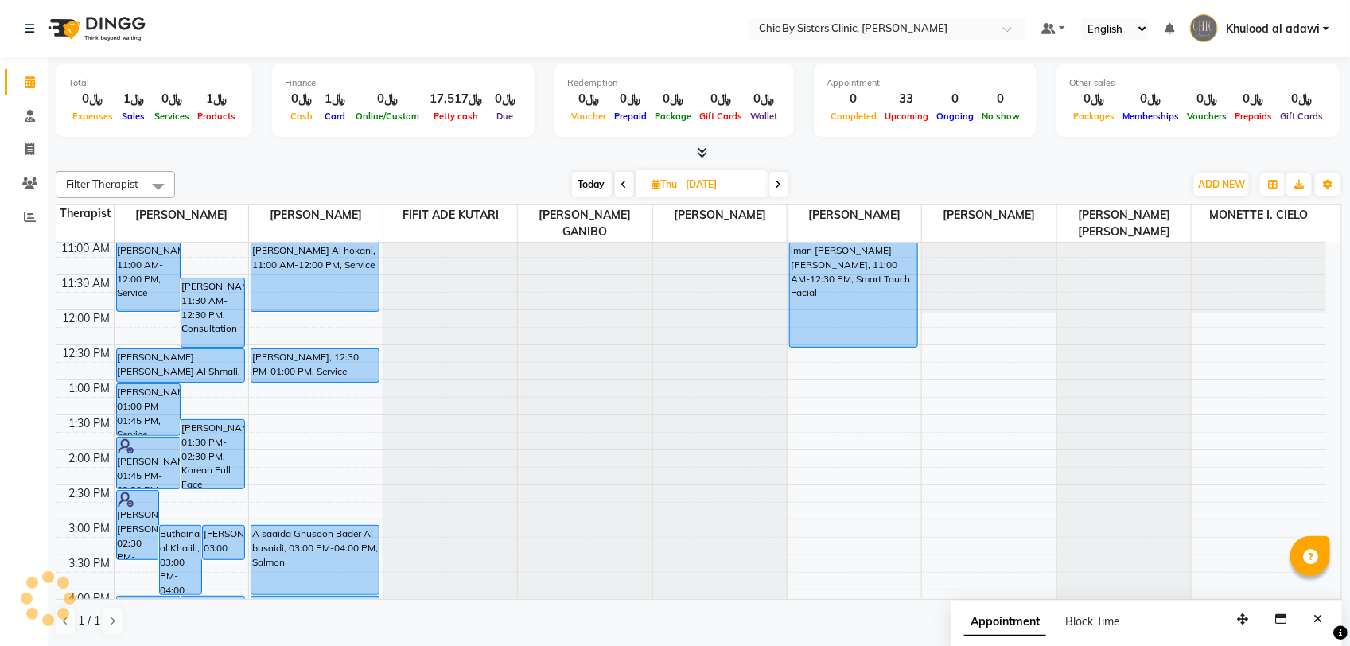
click at [626, 183] on span at bounding box center [624, 184] width 19 height 25
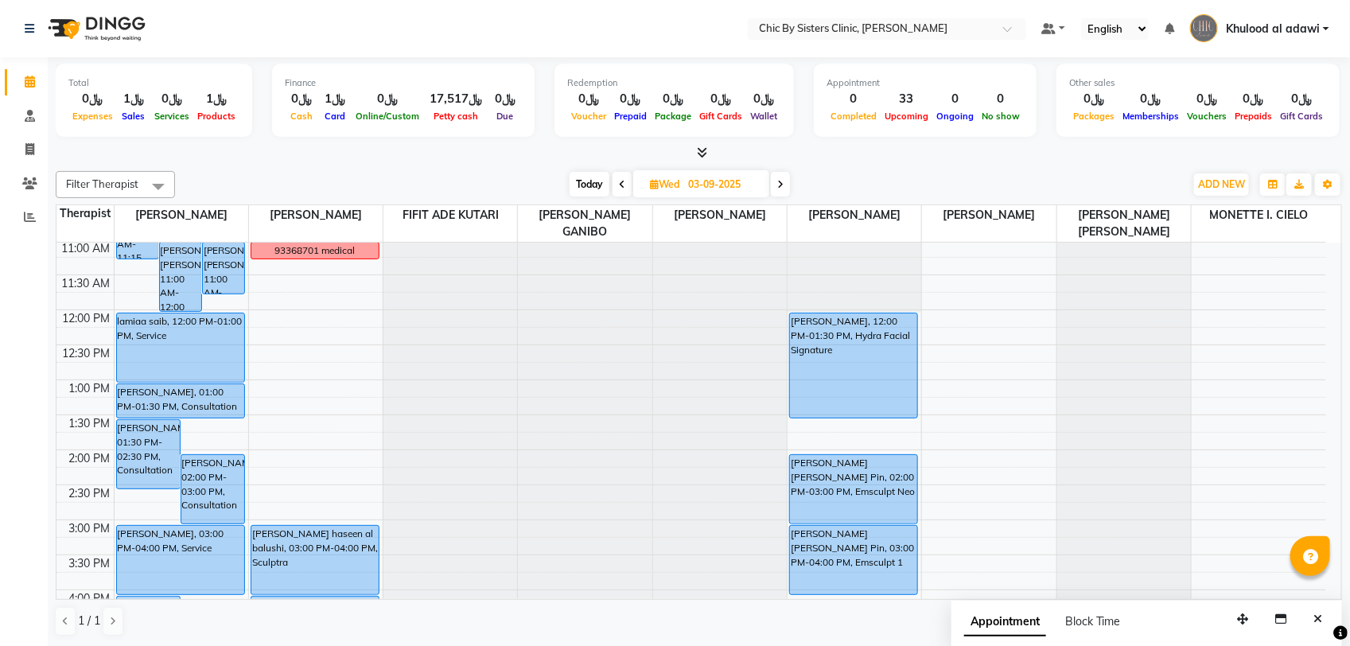
scroll to position [0, 0]
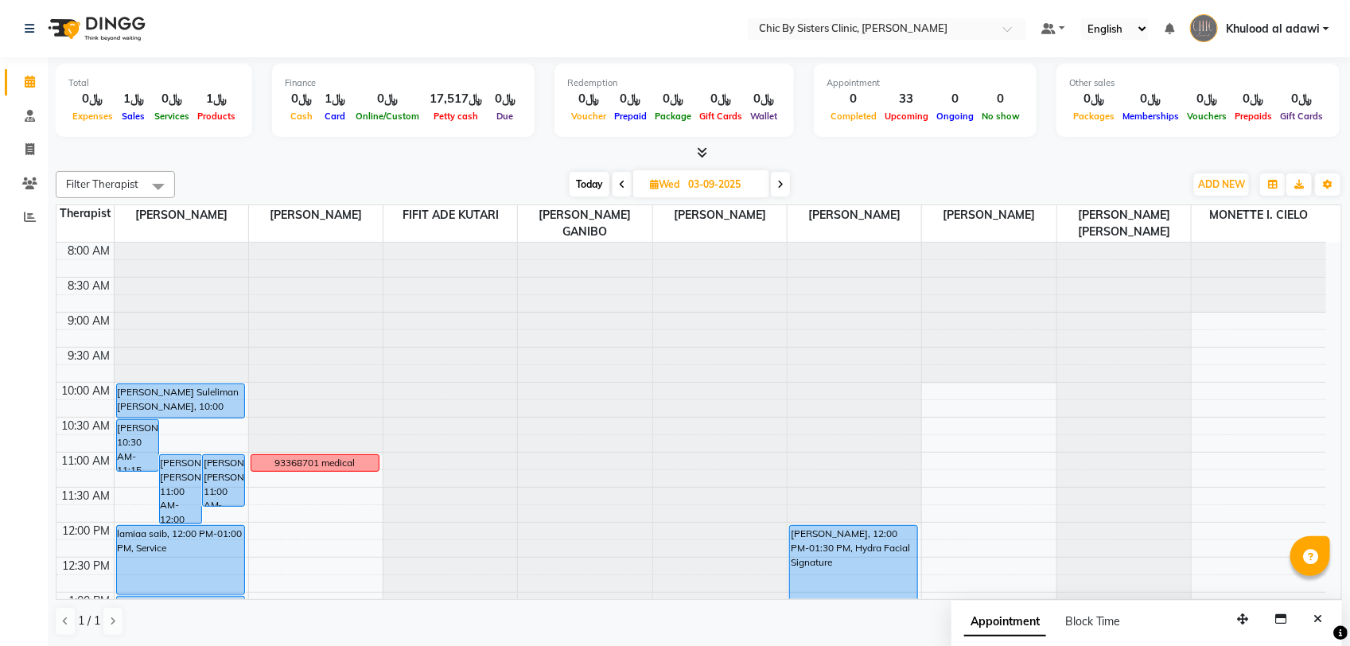
click at [623, 185] on icon at bounding box center [622, 185] width 6 height 10
type input "02-09-2025"
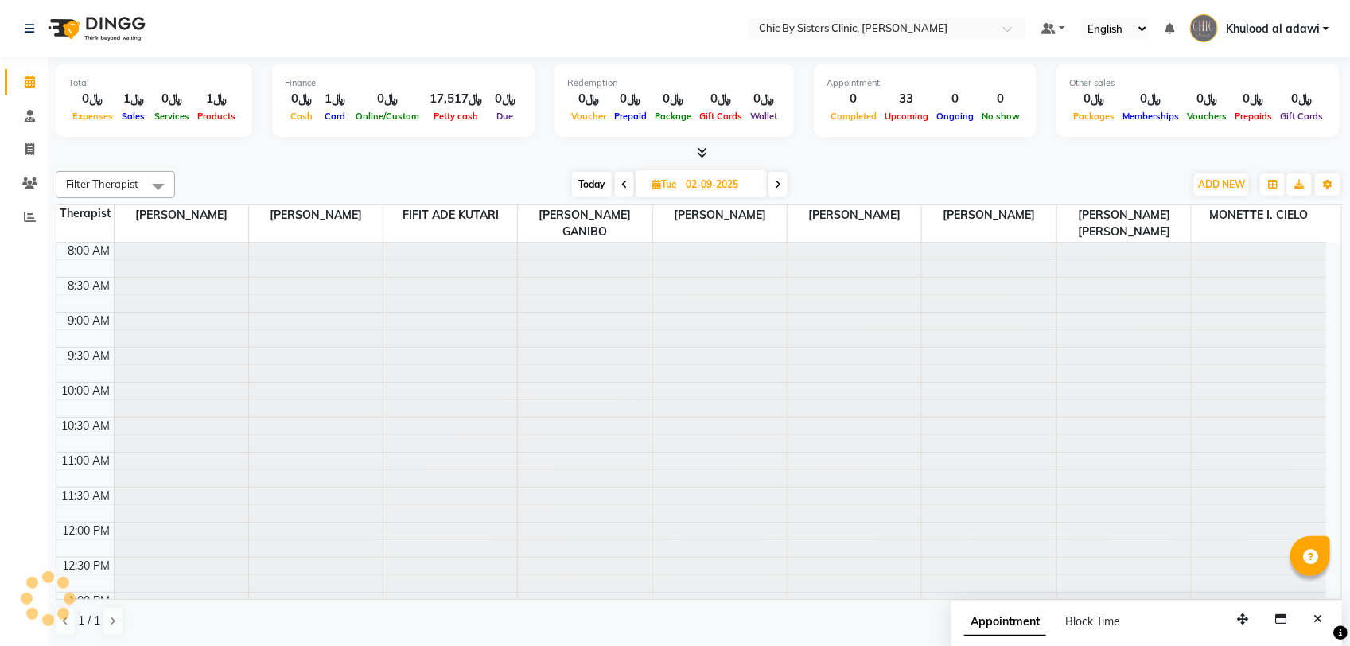
scroll to position [212, 0]
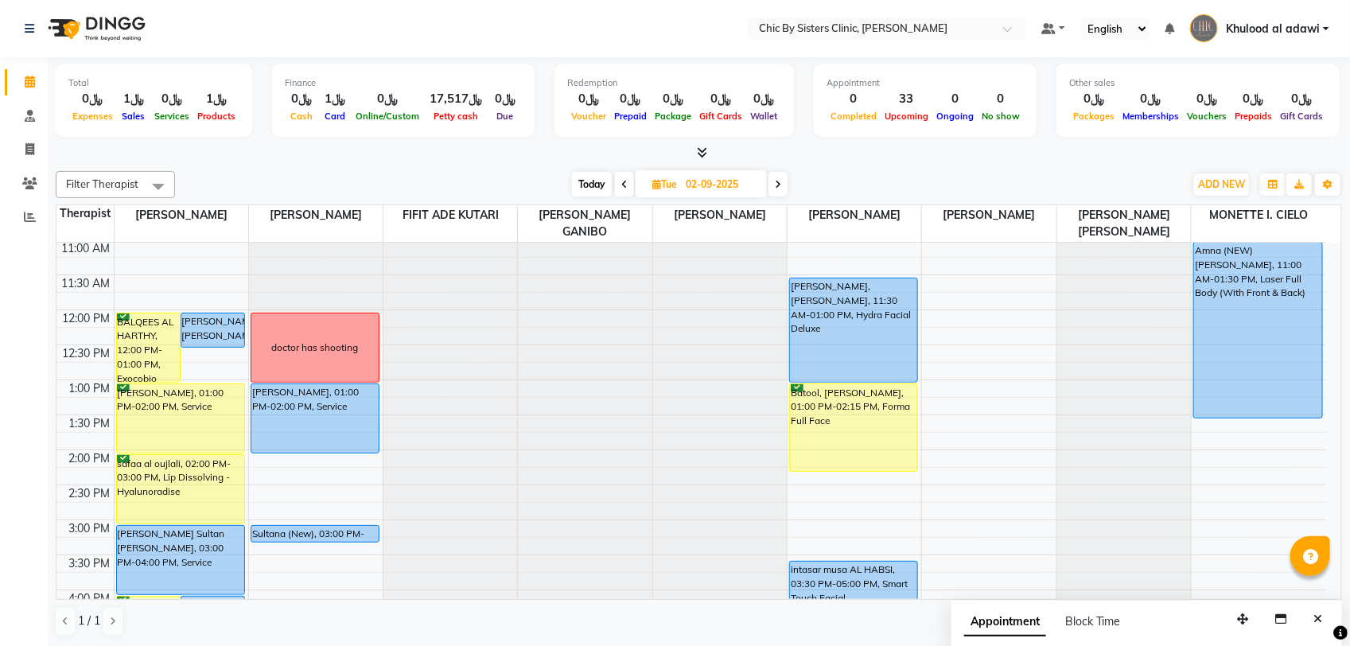
click at [693, 181] on input "02-09-2025" at bounding box center [721, 185] width 80 height 24
select select "9"
select select "2025"
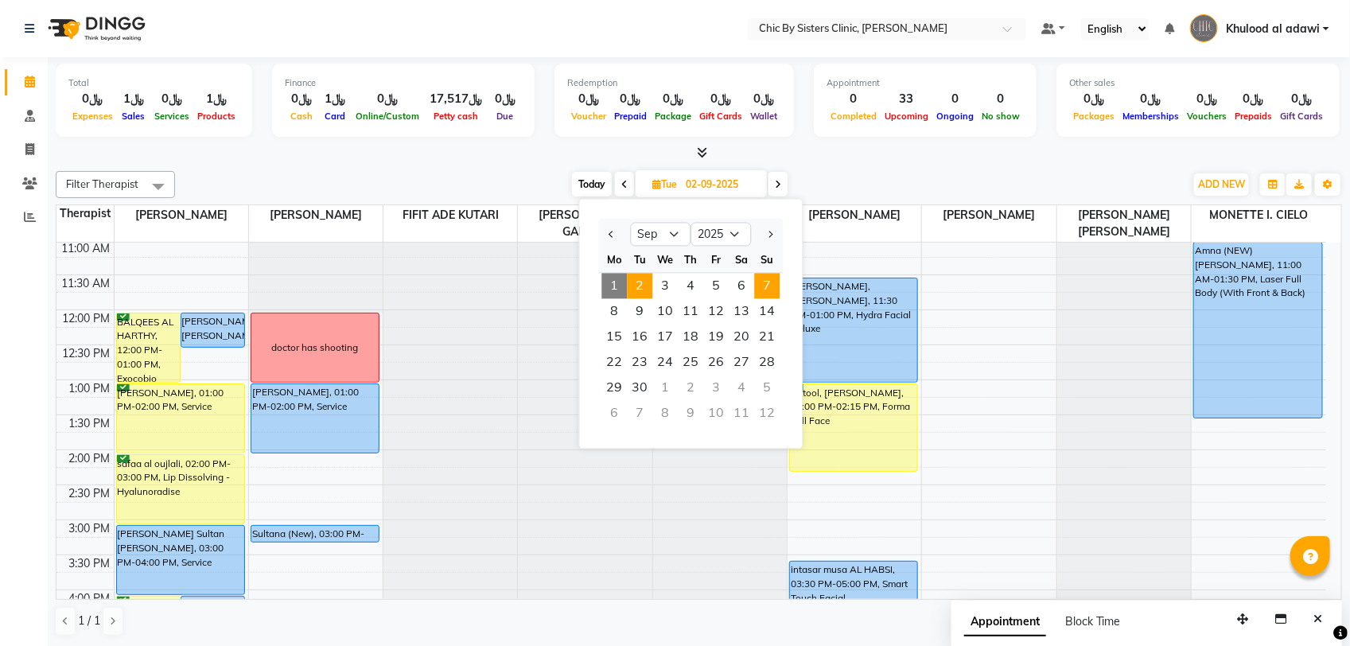
click at [763, 278] on span "7" at bounding box center [767, 286] width 25 height 25
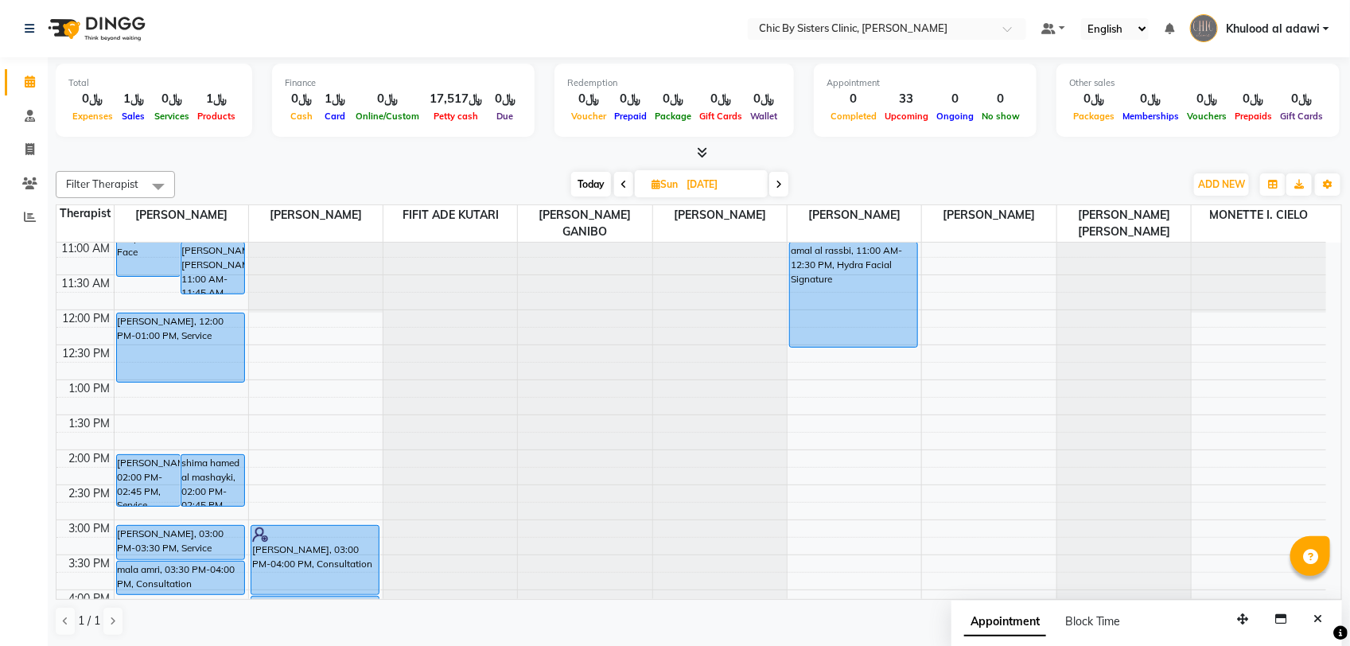
scroll to position [113, 0]
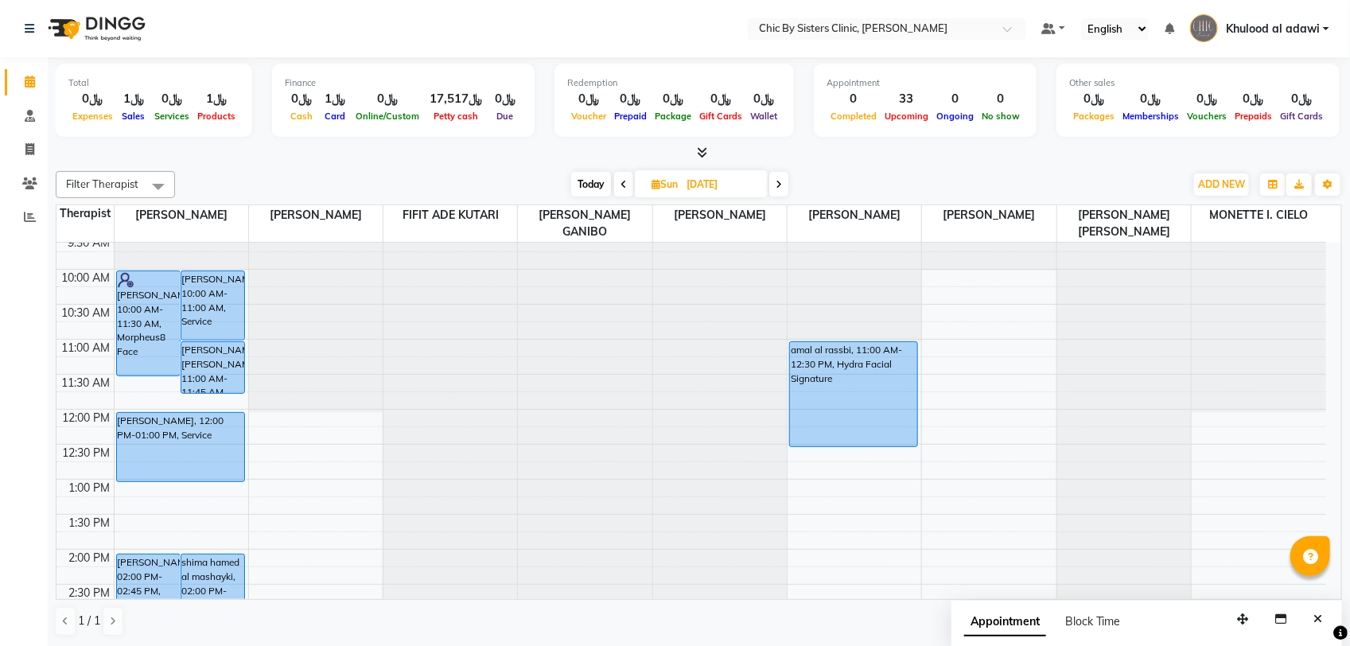
click at [591, 189] on span "Today" at bounding box center [591, 184] width 40 height 25
type input "01-09-2025"
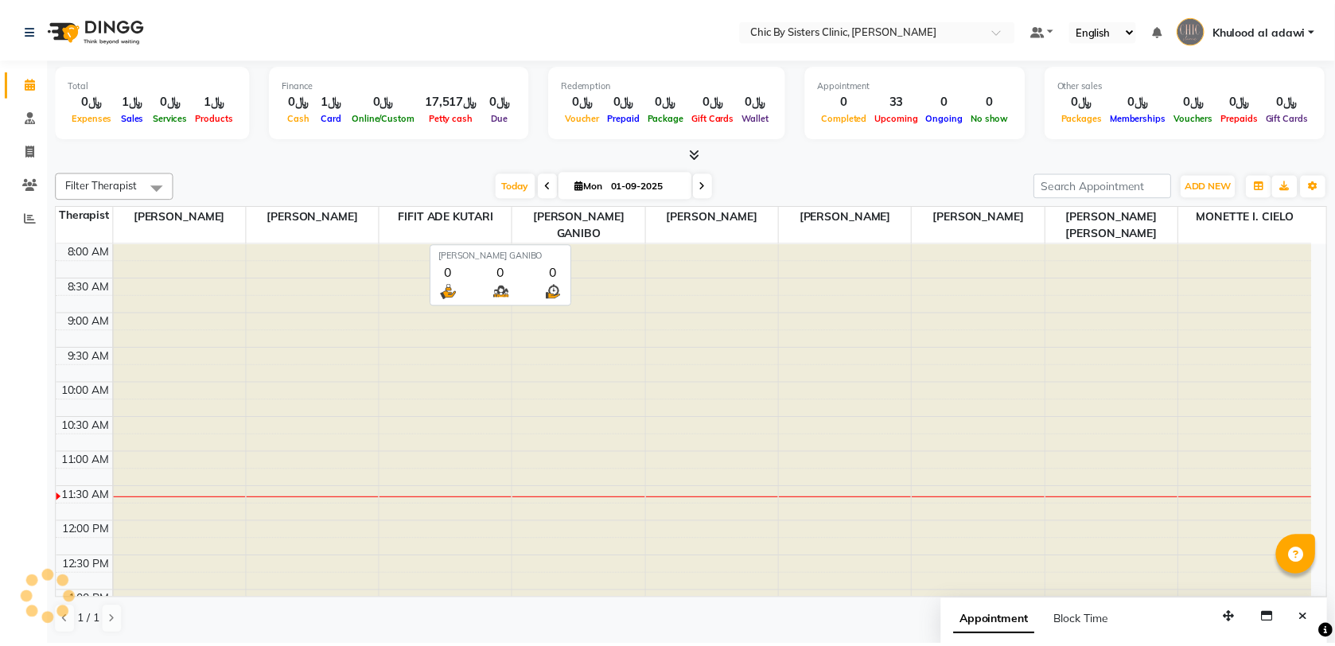
scroll to position [212, 0]
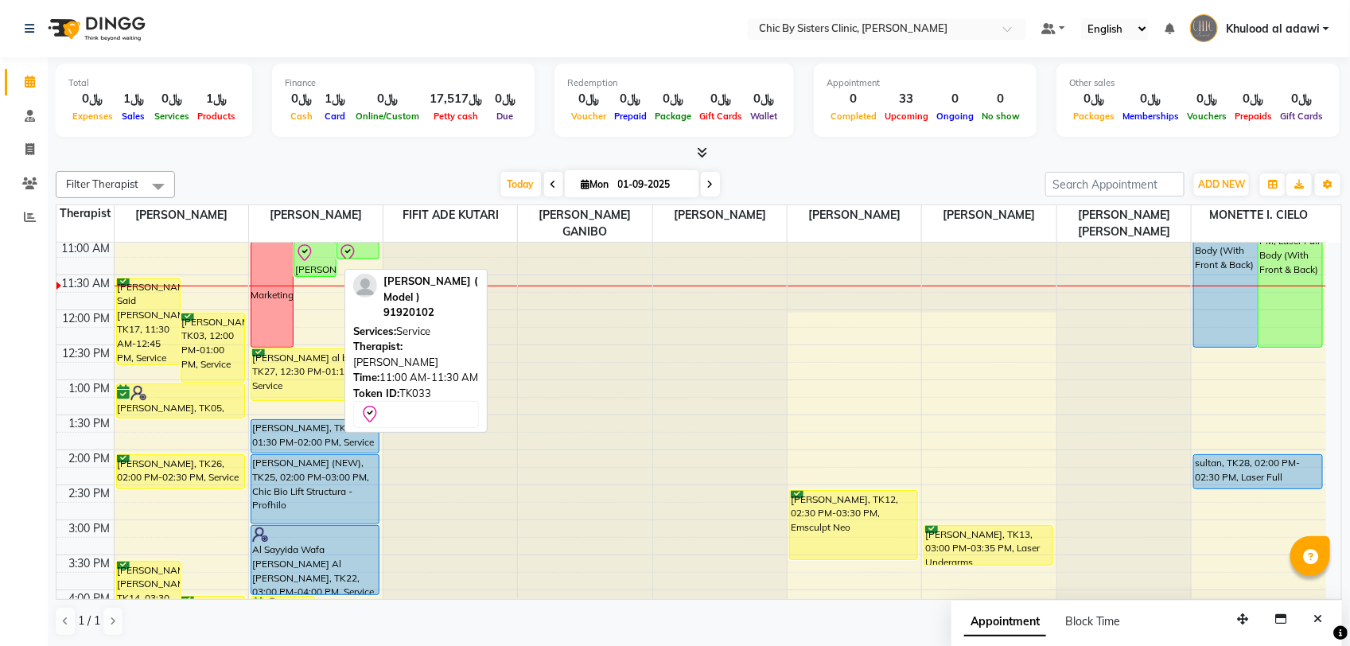
click at [320, 256] on div at bounding box center [315, 252] width 40 height 19
select select "8"
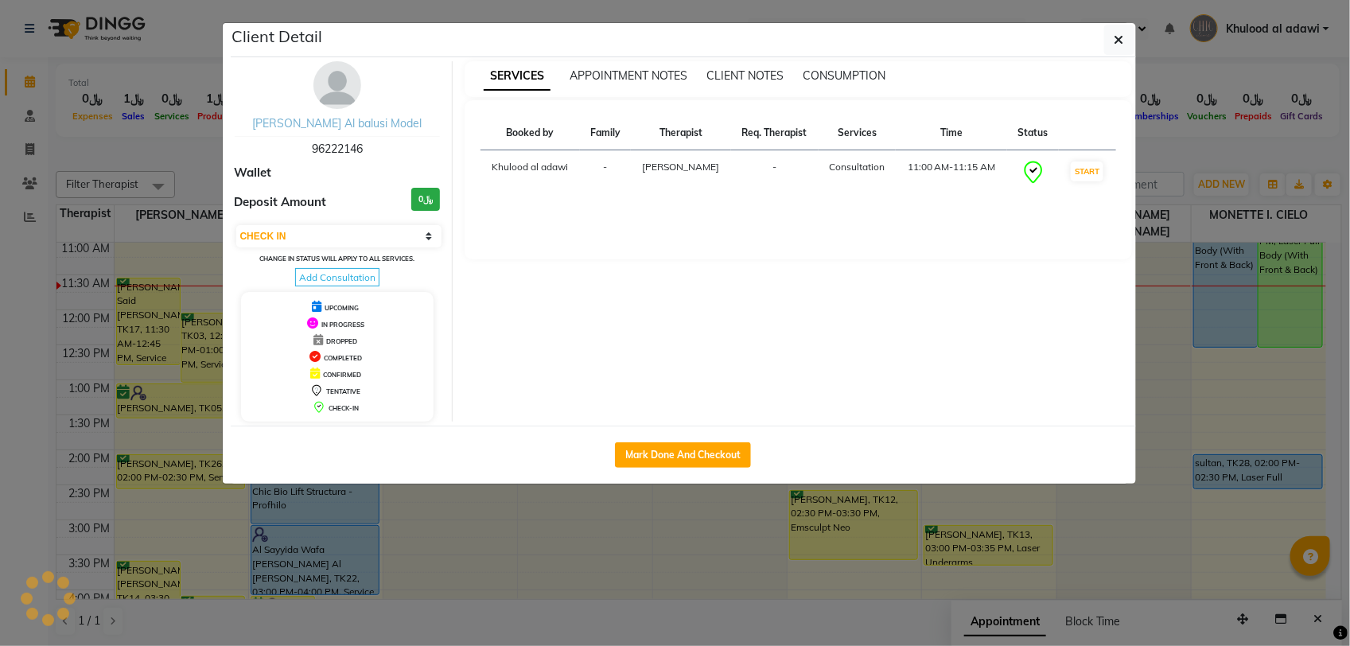
drag, startPoint x: 348, startPoint y: 77, endPoint x: 339, endPoint y: 129, distance: 52.6
click at [348, 77] on img at bounding box center [337, 85] width 48 height 48
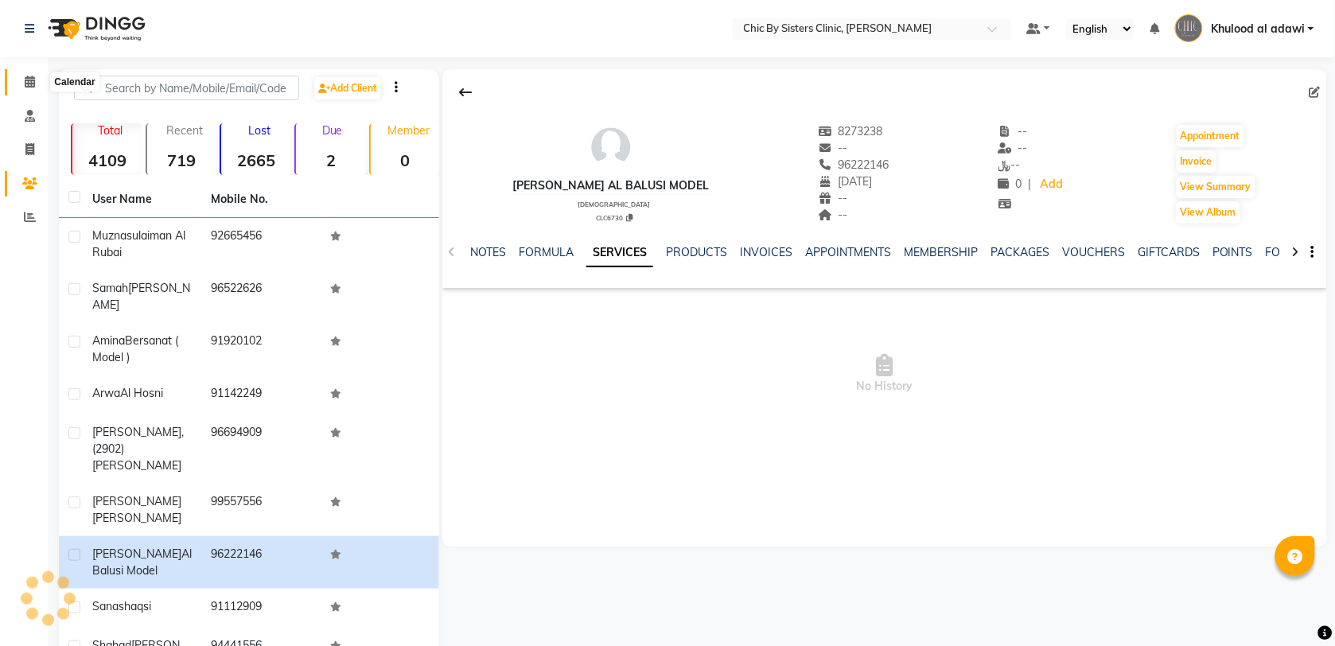
click at [41, 81] on span at bounding box center [30, 82] width 28 height 18
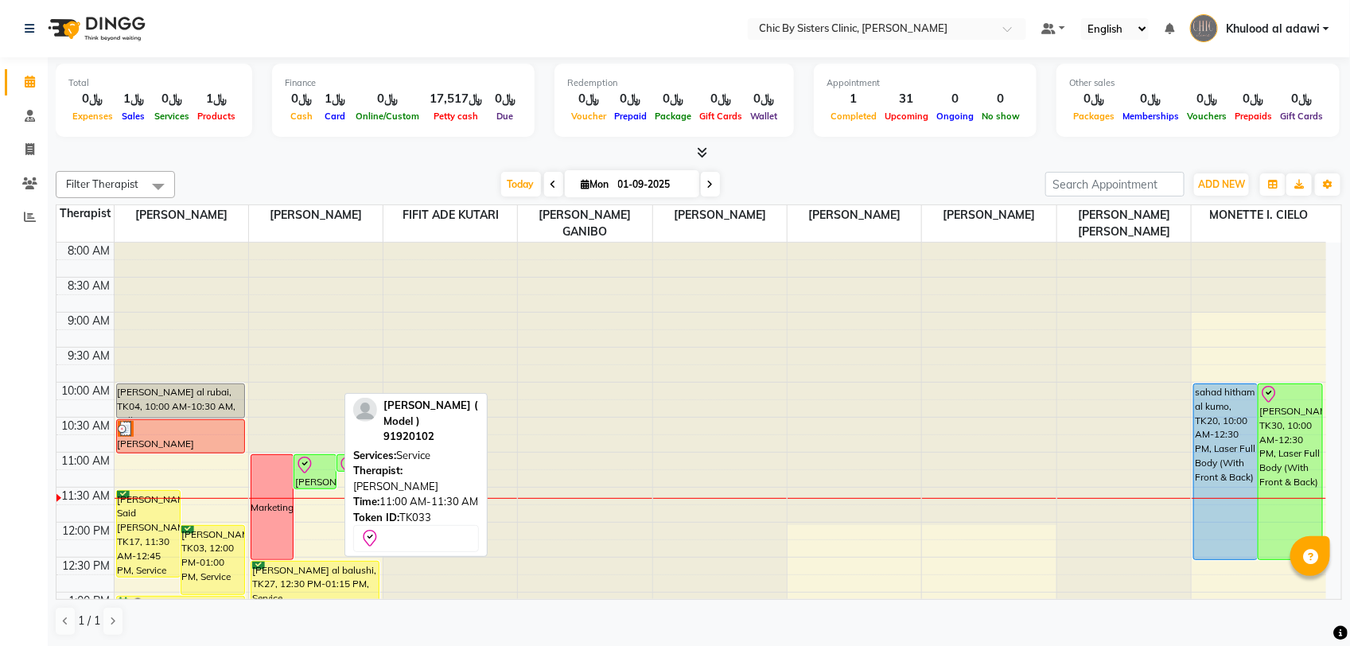
click at [324, 471] on div at bounding box center [315, 465] width 40 height 19
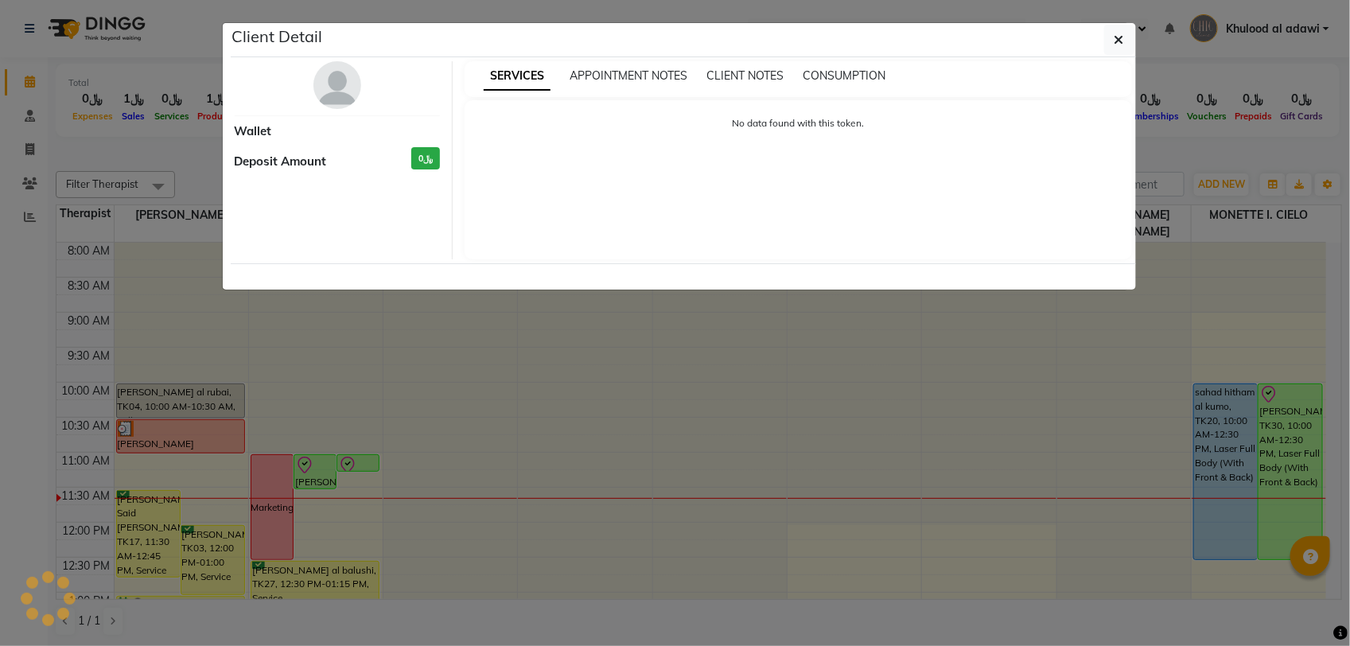
select select "8"
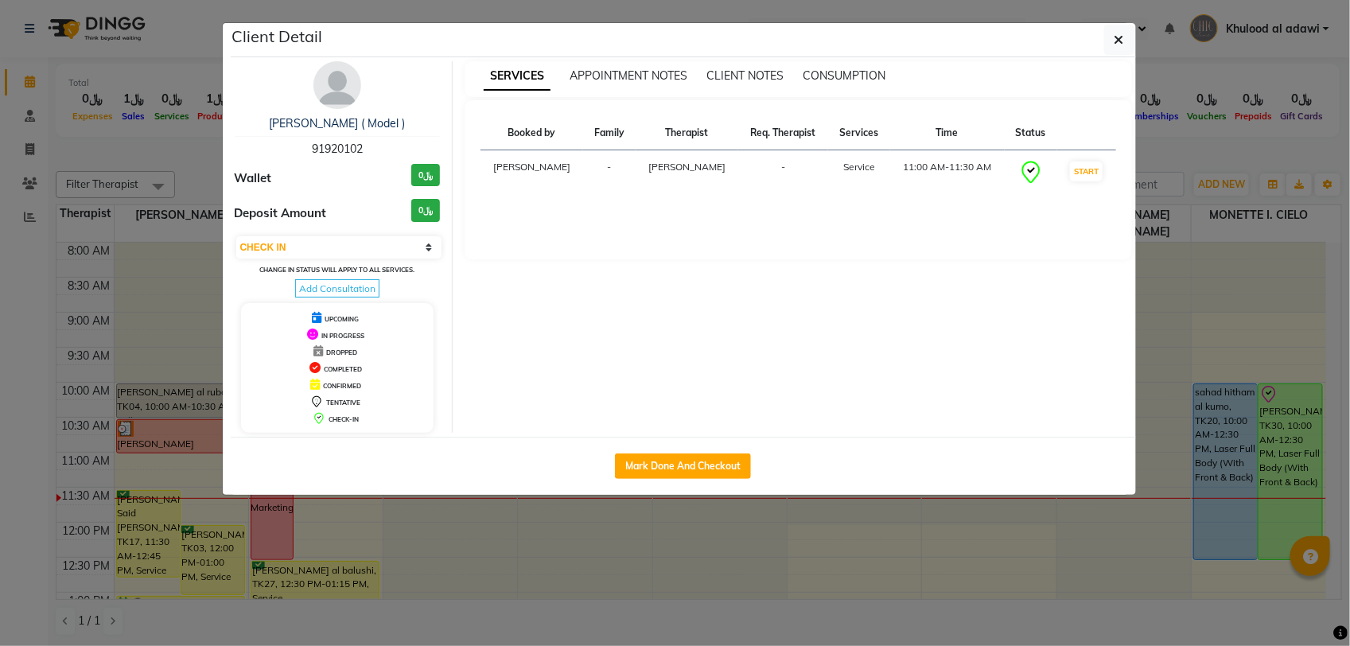
click at [340, 87] on img at bounding box center [337, 85] width 48 height 48
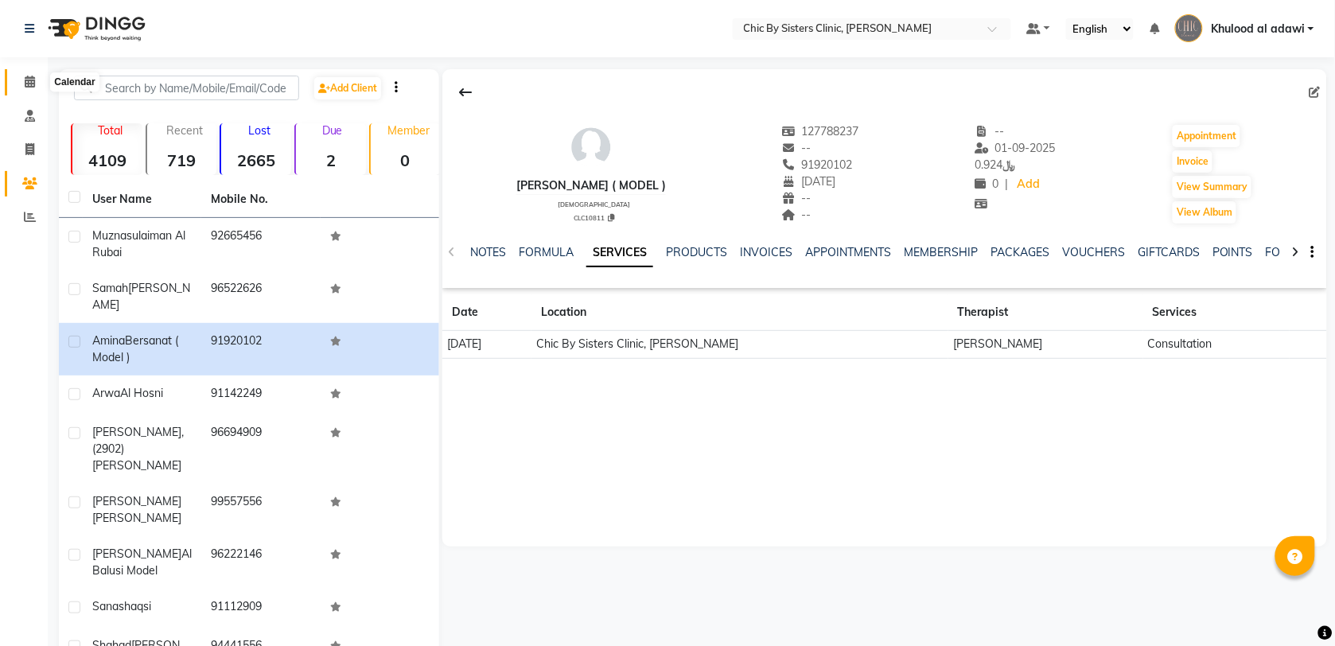
click at [33, 82] on icon at bounding box center [30, 82] width 10 height 12
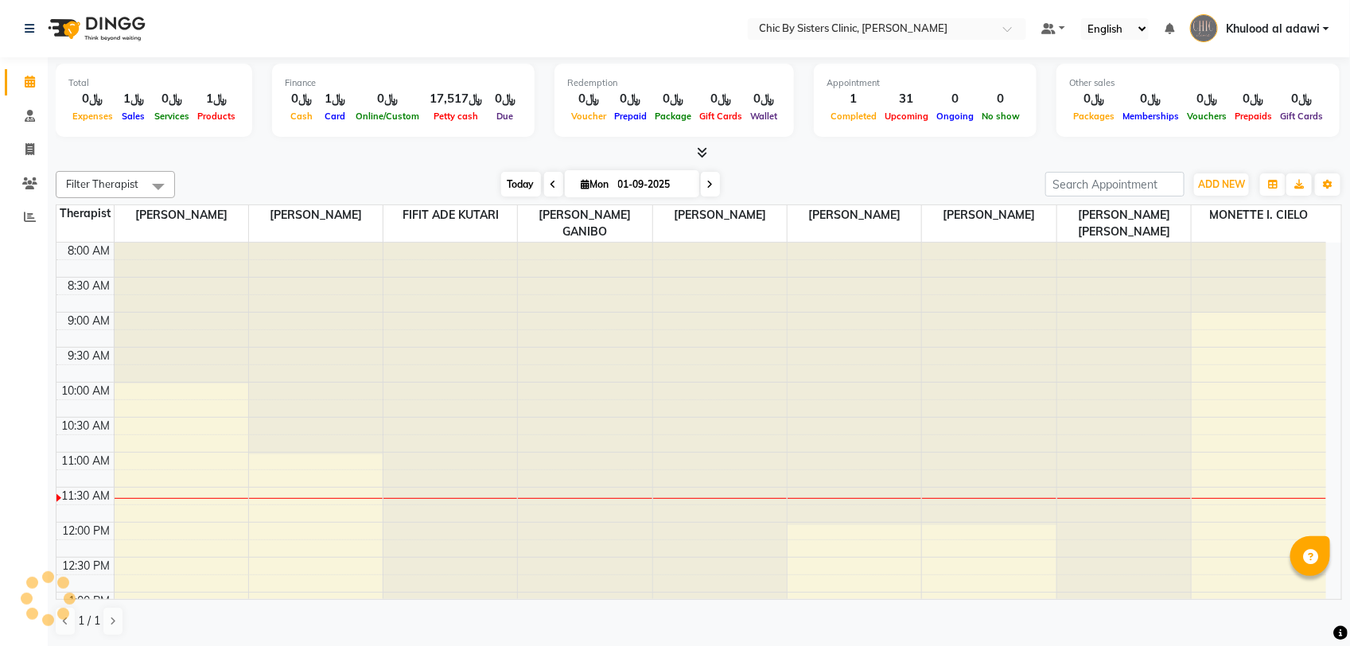
click at [522, 180] on span "Today" at bounding box center [521, 184] width 40 height 25
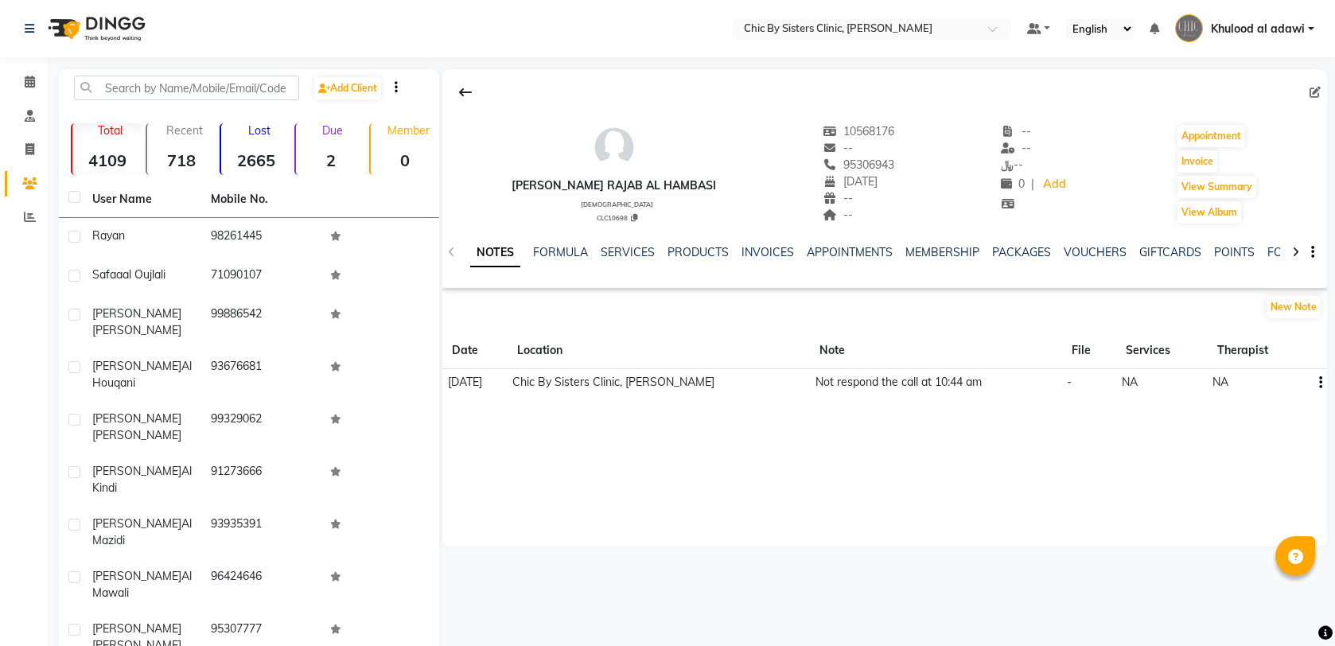
click at [829, 251] on link "APPOINTMENTS" at bounding box center [849, 252] width 86 height 14
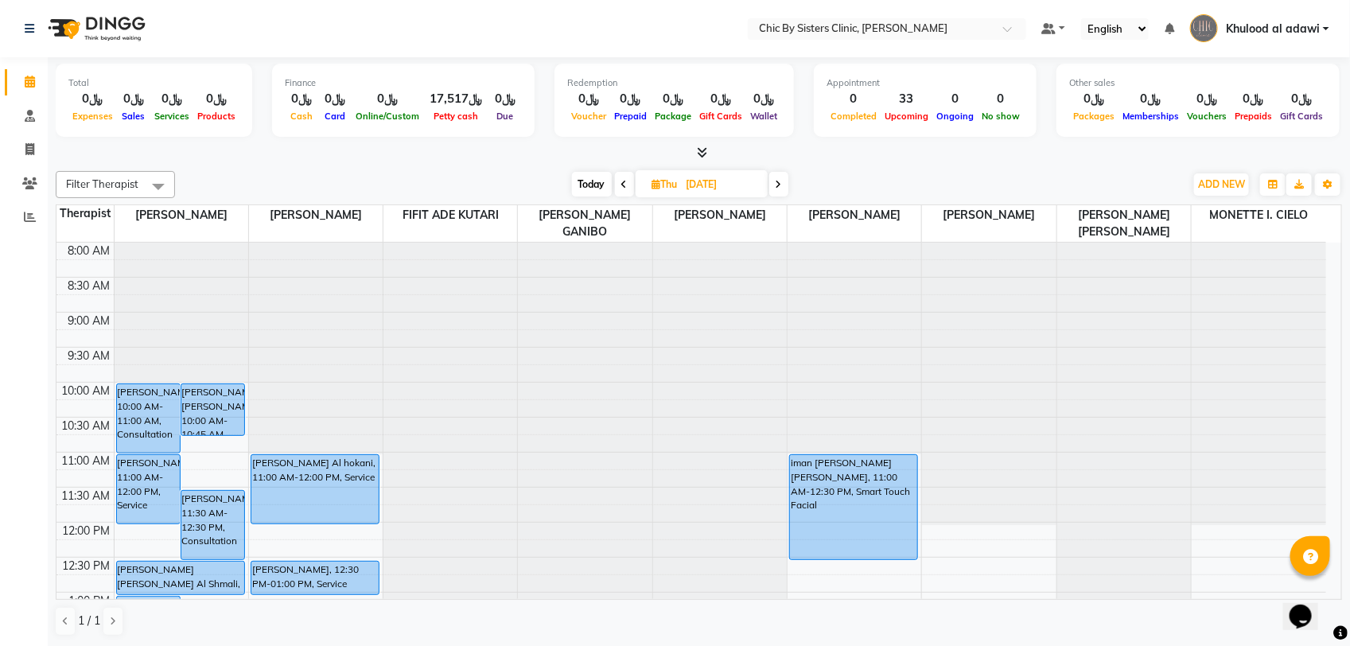
click at [615, 188] on span at bounding box center [624, 184] width 19 height 25
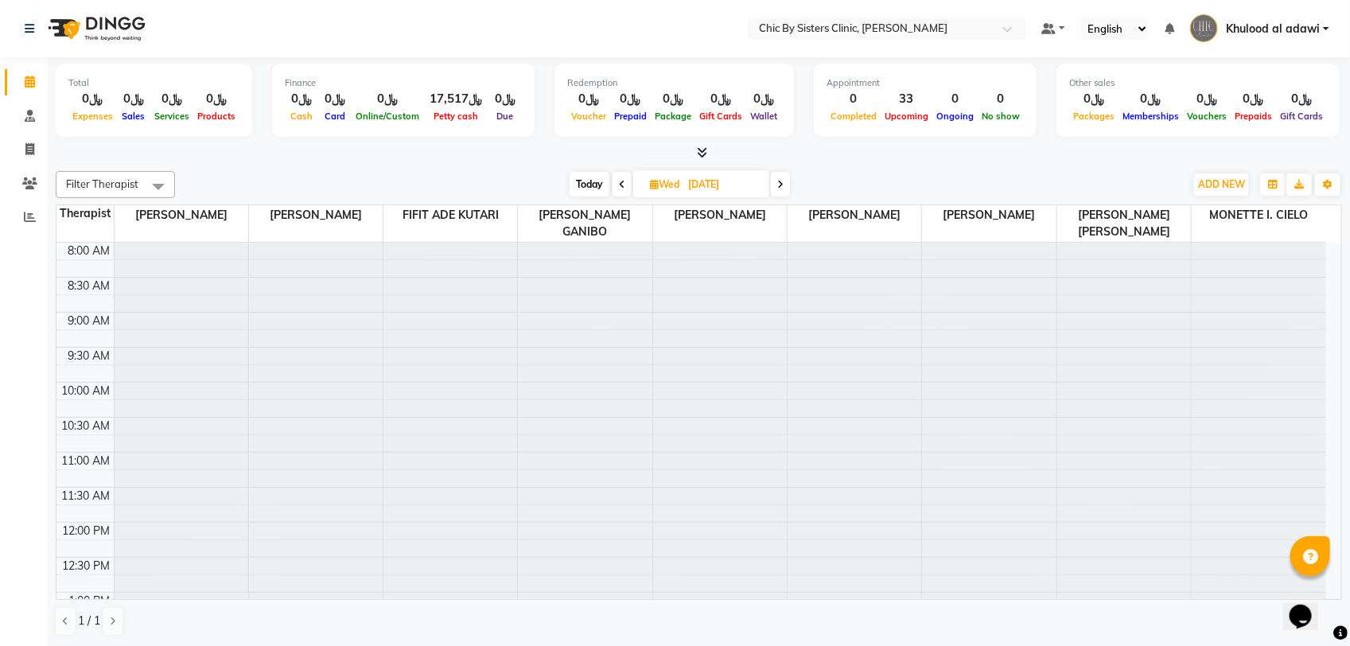
type input "03-09-2025"
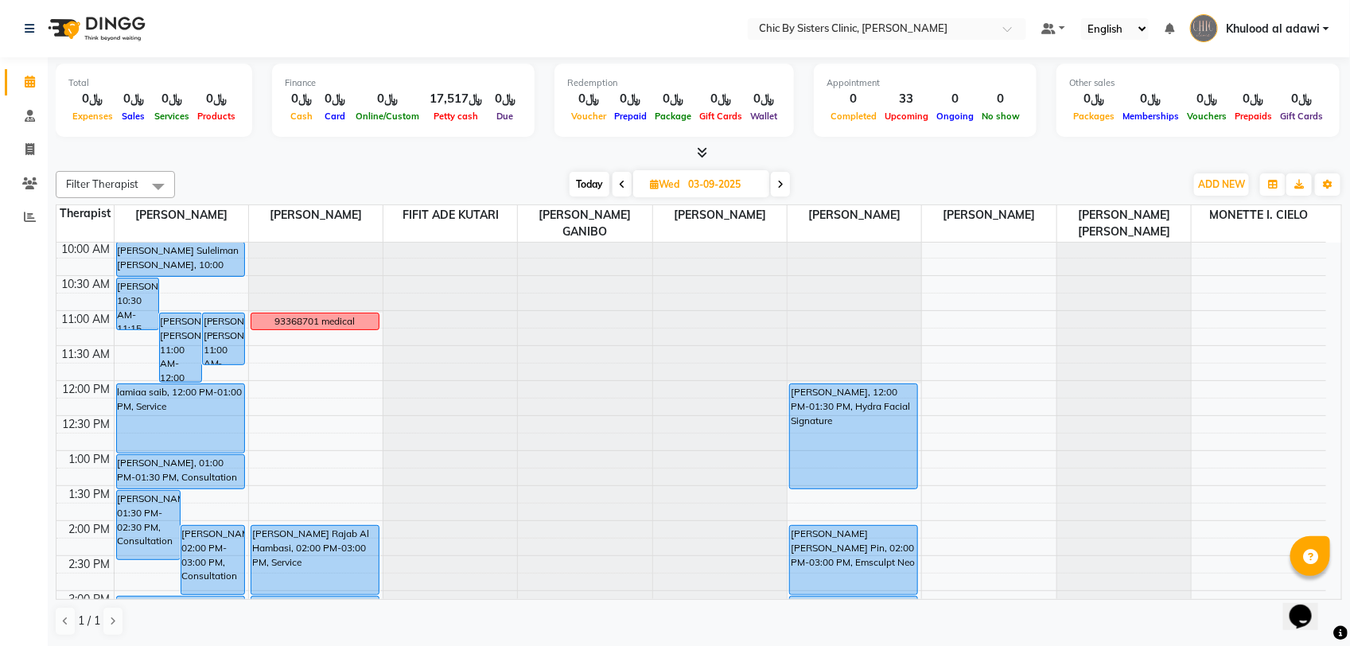
scroll to position [340, 0]
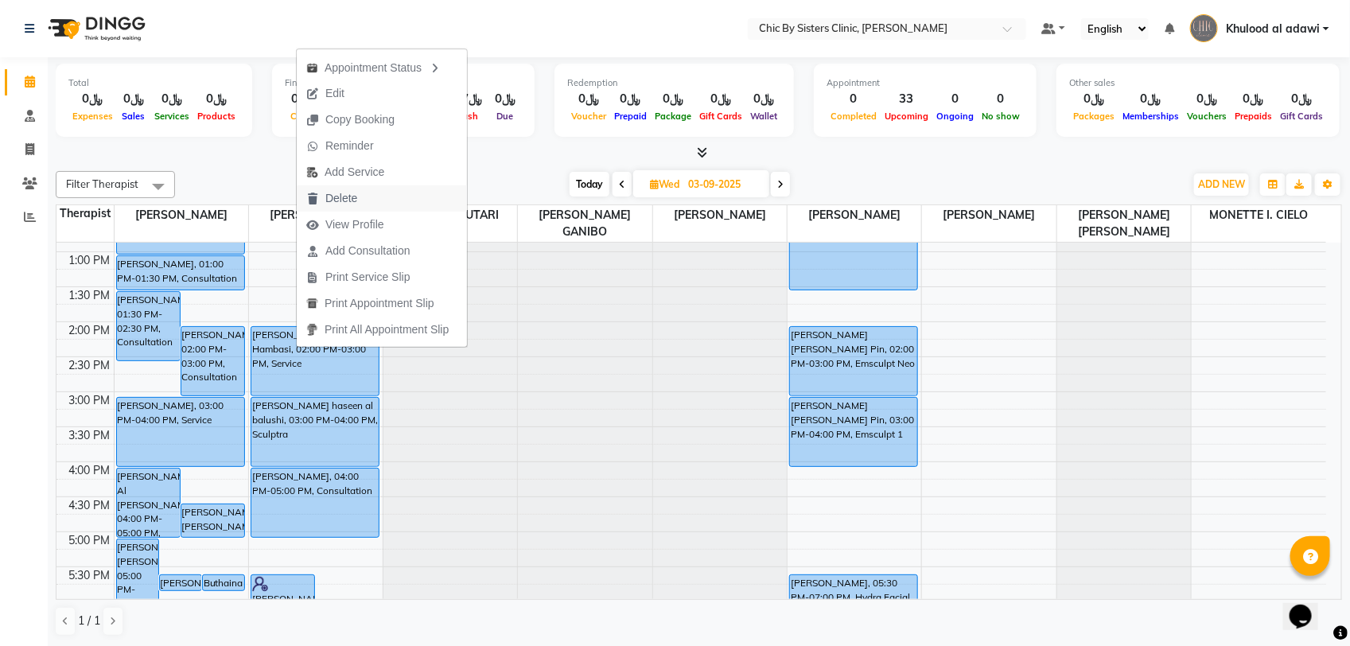
click at [344, 192] on span "Delete" at bounding box center [341, 198] width 32 height 17
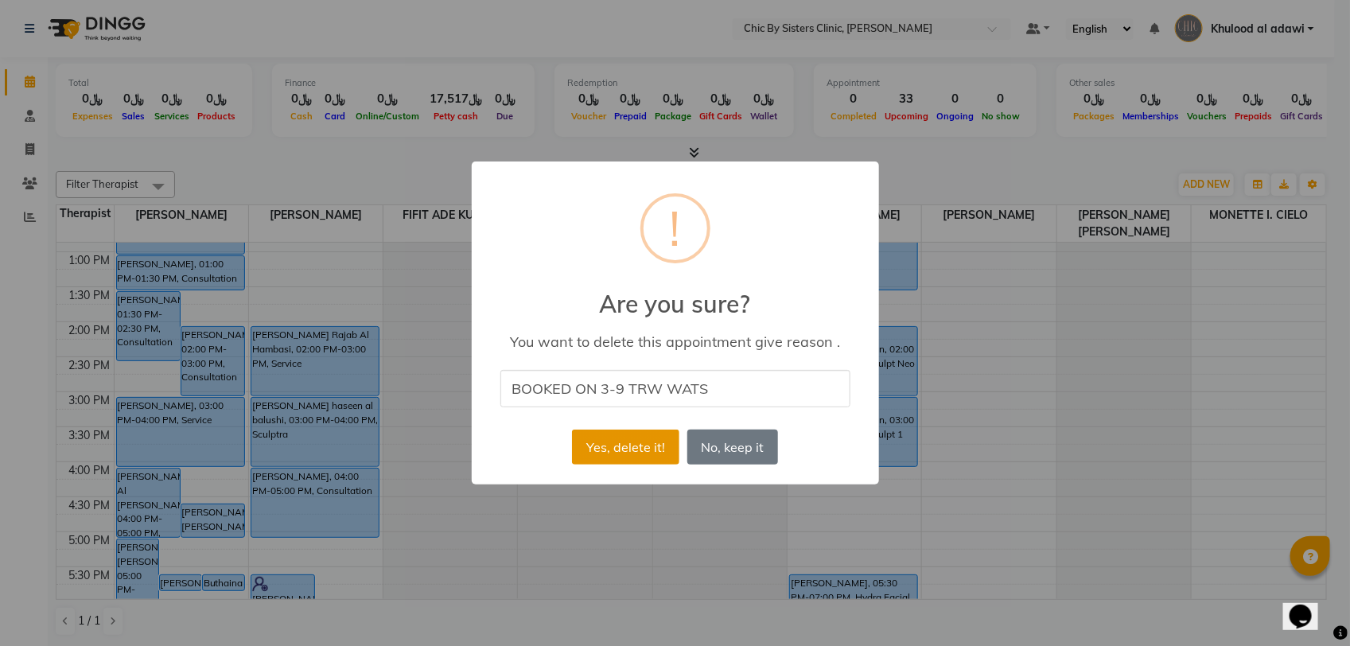
type input "BOOKED ON 3-9 TRW WATS"
click at [633, 442] on button "Yes, delete it!" at bounding box center [625, 446] width 107 height 35
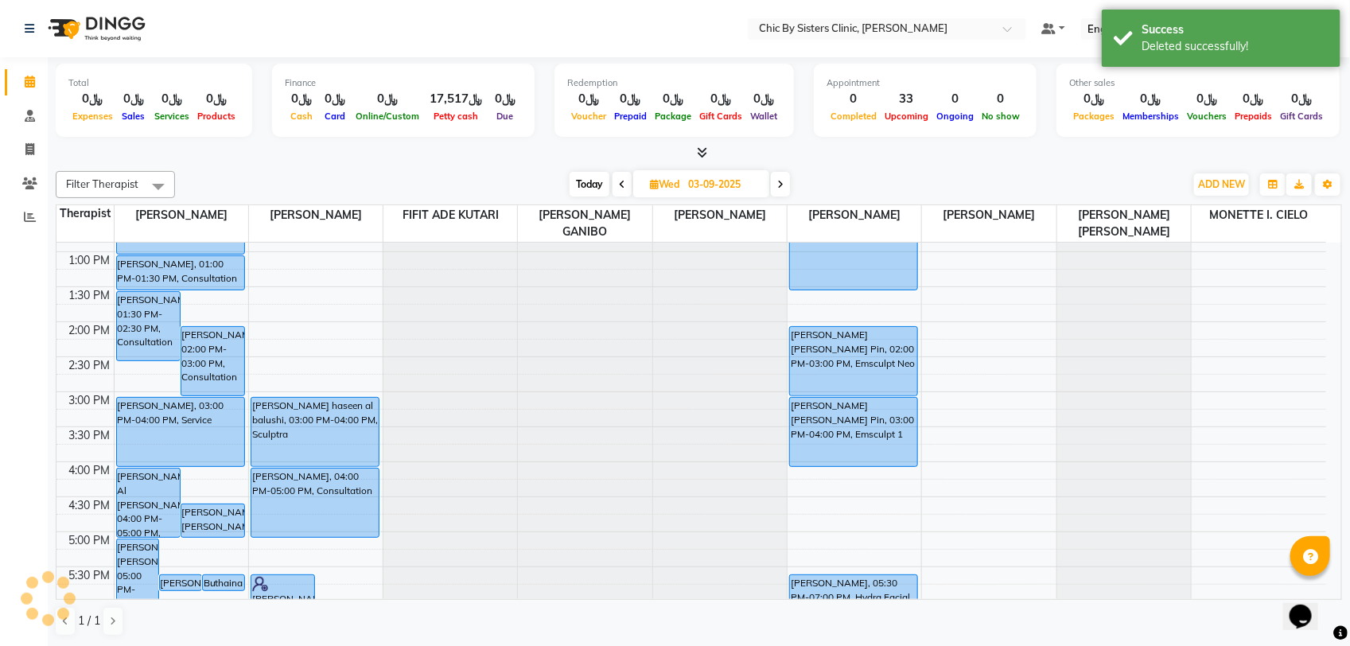
click at [585, 181] on span "Today" at bounding box center [589, 184] width 40 height 25
type input "01-09-2025"
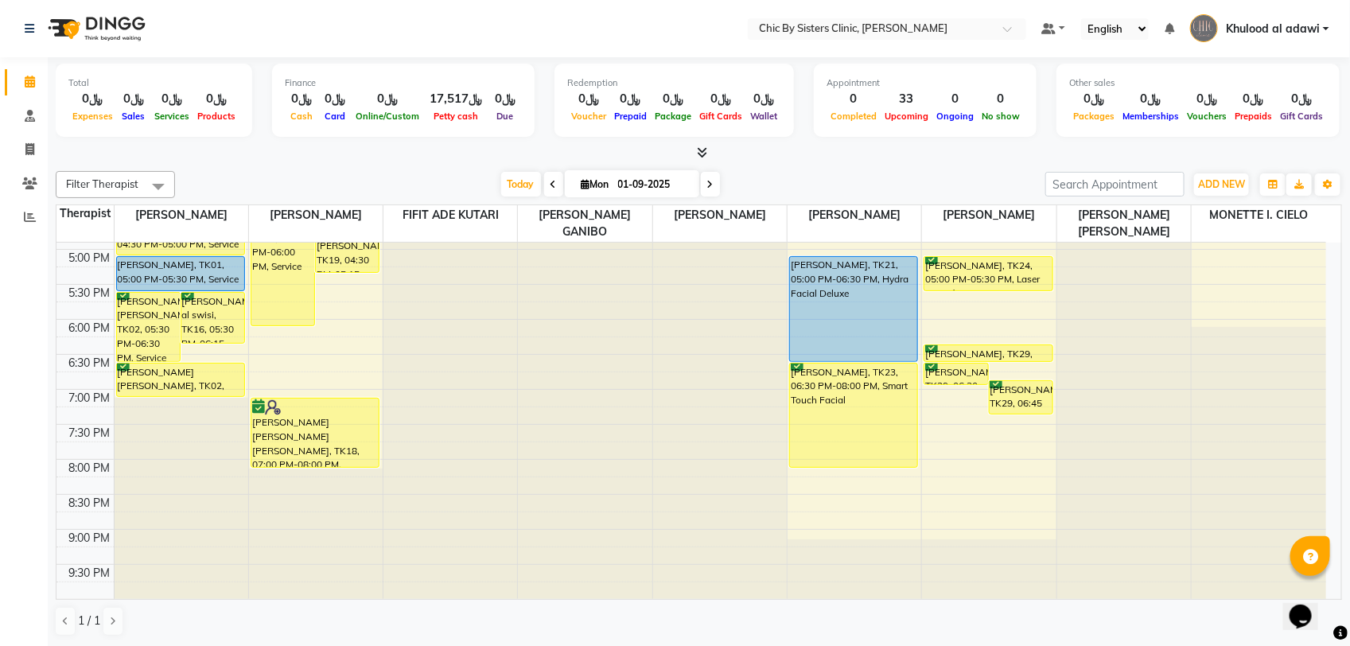
scroll to position [738, 0]
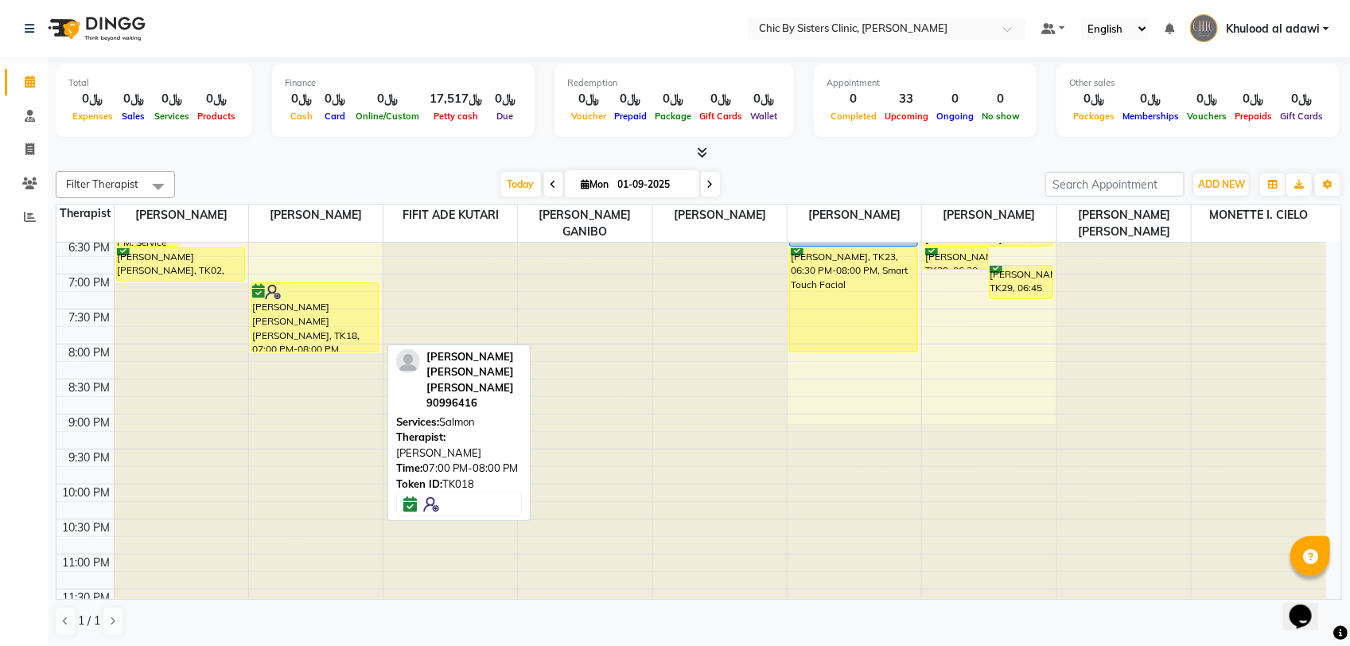
click at [356, 317] on div "[PERSON_NAME] [PERSON_NAME] [PERSON_NAME], TK18, 07:00 PM-08:00 PM, [PERSON_NAM…" at bounding box center [314, 317] width 127 height 68
select select "6"
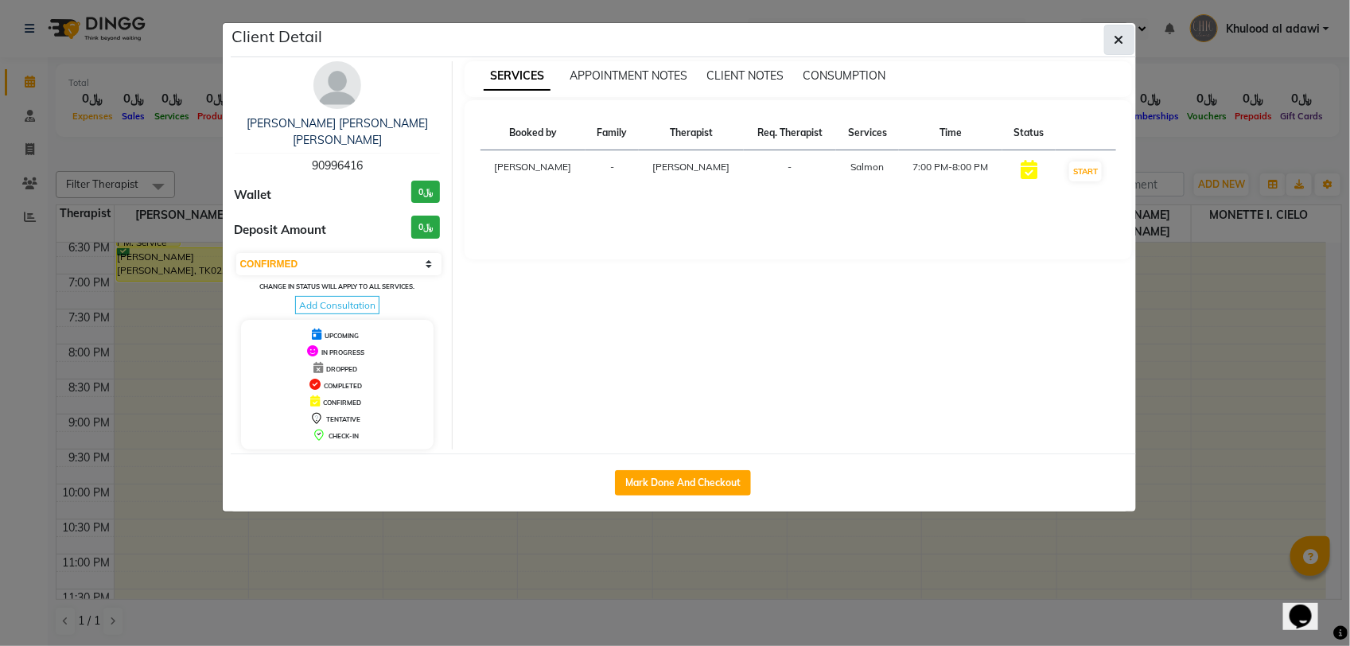
click at [1119, 38] on icon "button" at bounding box center [1119, 39] width 10 height 13
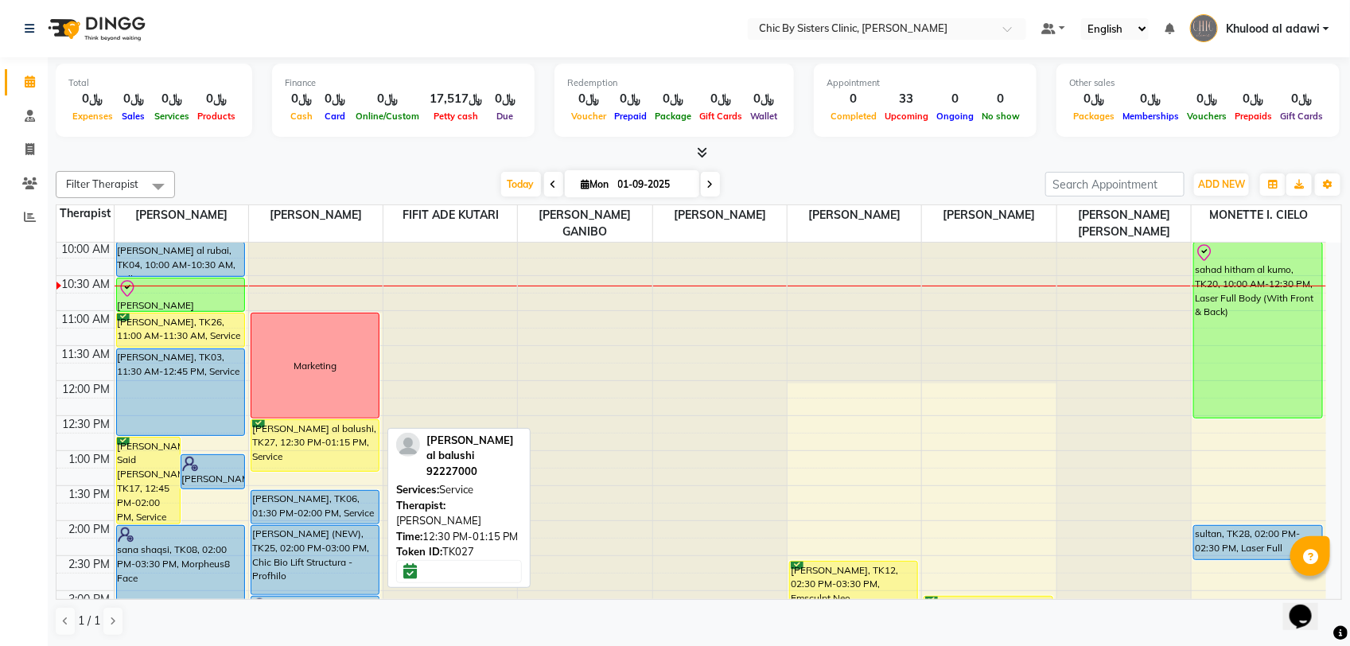
scroll to position [340, 0]
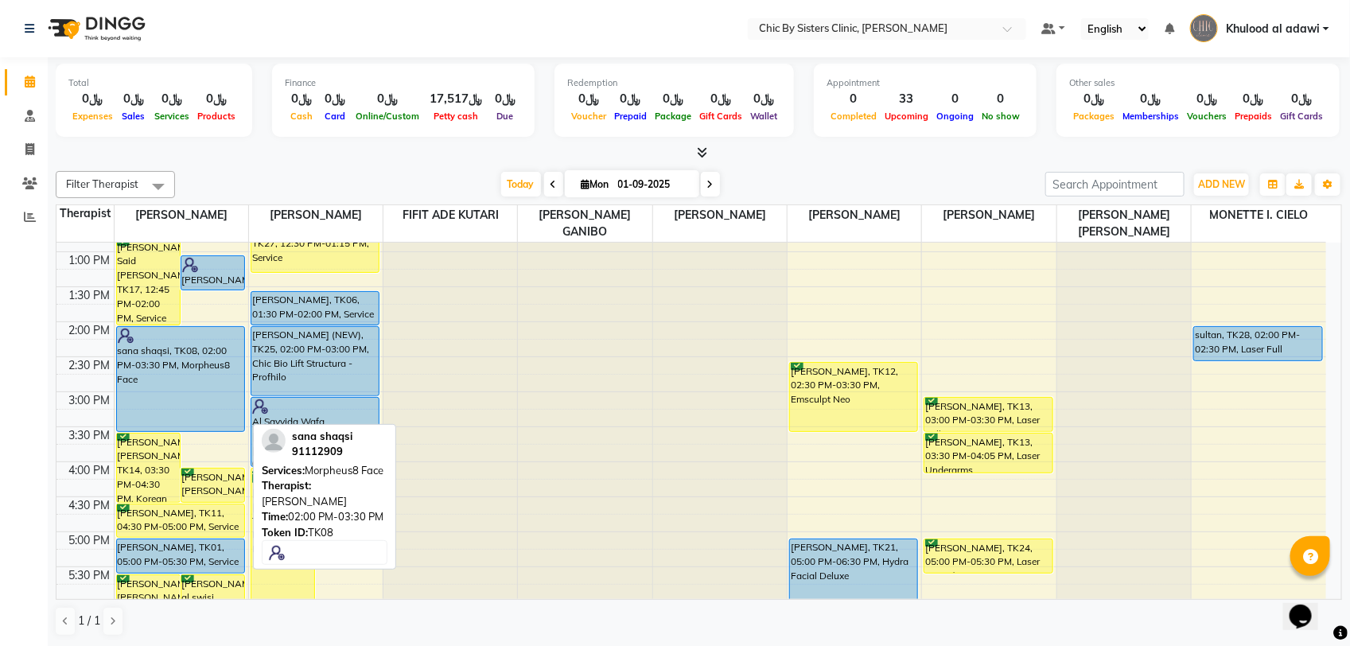
click at [163, 400] on div "sana shaqsi, TK08, 02:00 PM-03:30 PM, Morpheus8 Face" at bounding box center [180, 379] width 127 height 104
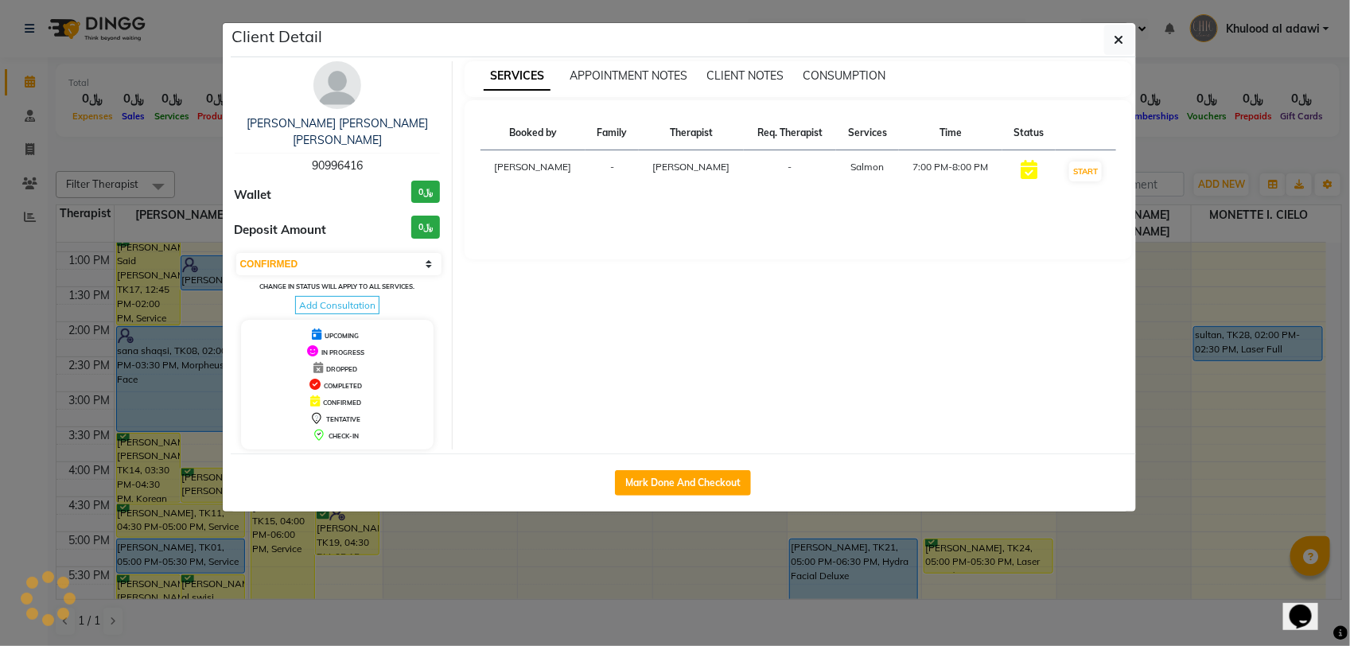
select select "5"
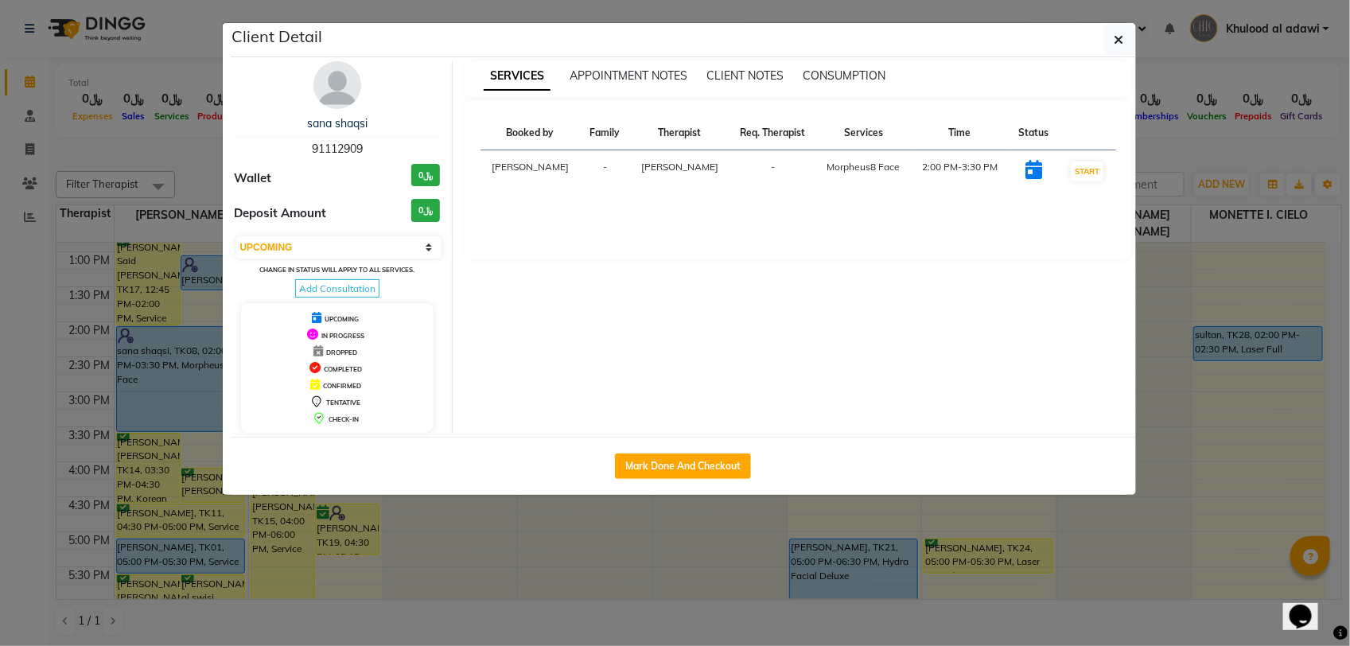
click at [334, 94] on img at bounding box center [337, 85] width 48 height 48
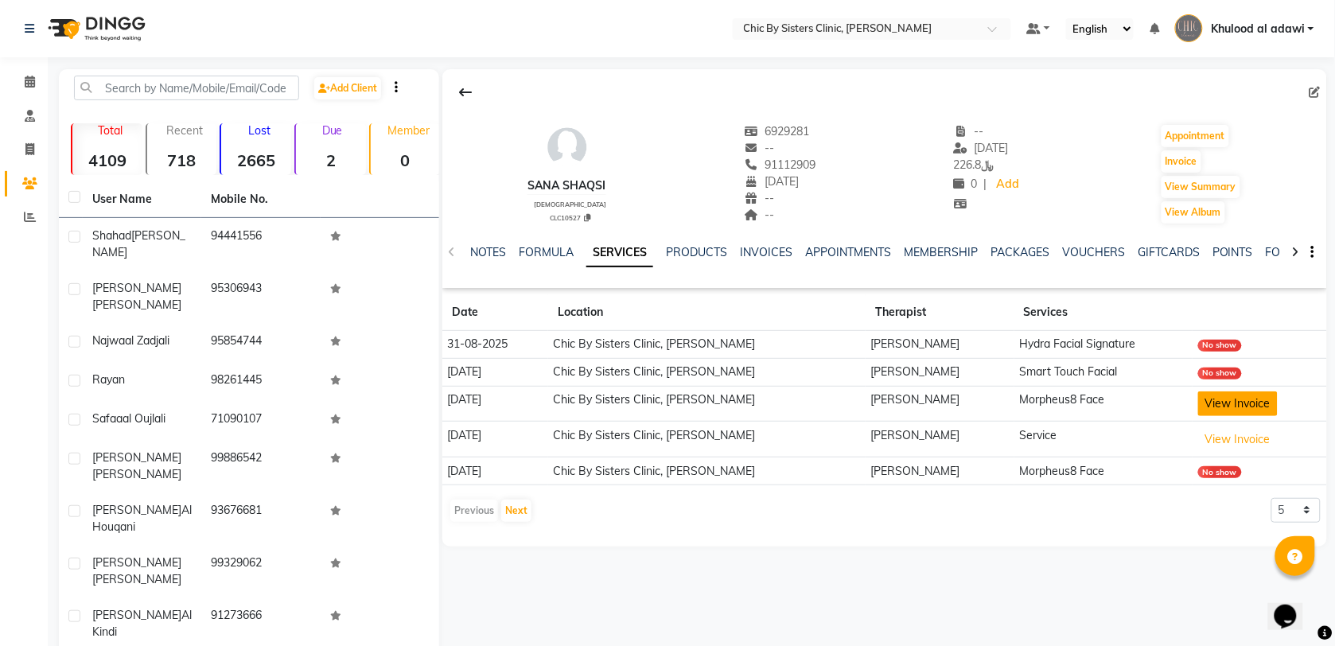
click at [1243, 412] on button "View Invoice" at bounding box center [1238, 403] width 80 height 25
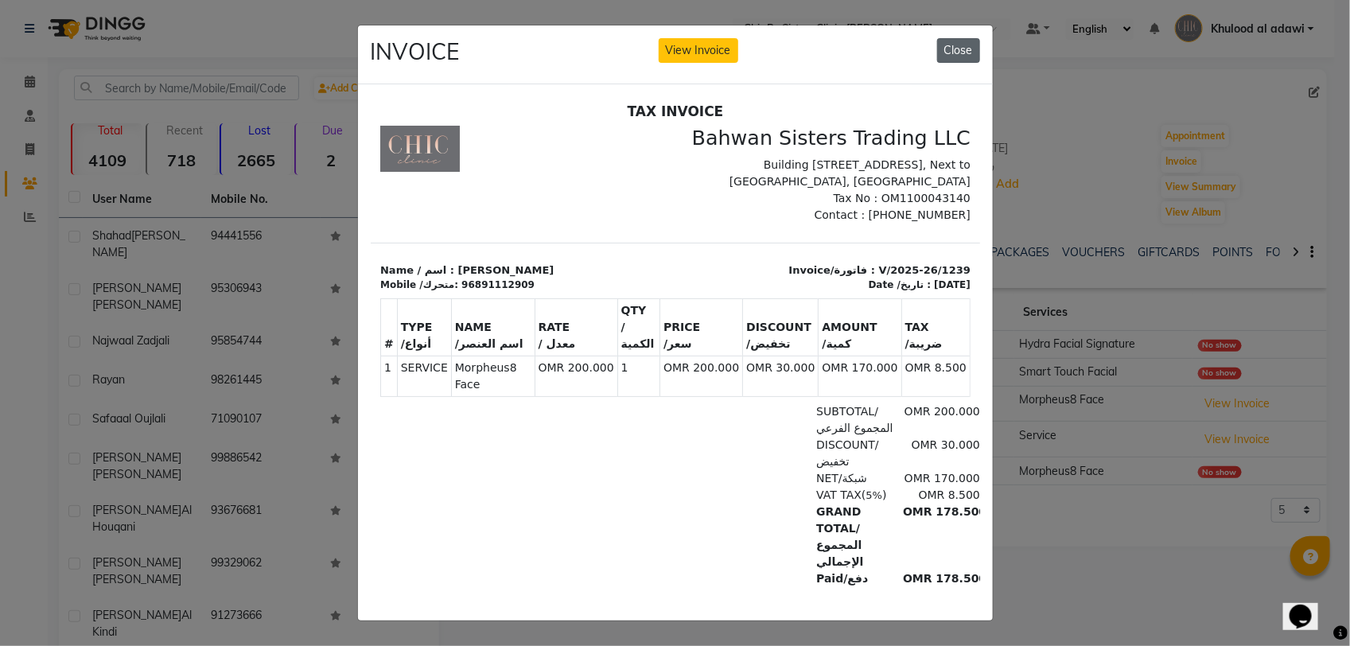
click at [953, 52] on button "Close" at bounding box center [958, 50] width 43 height 25
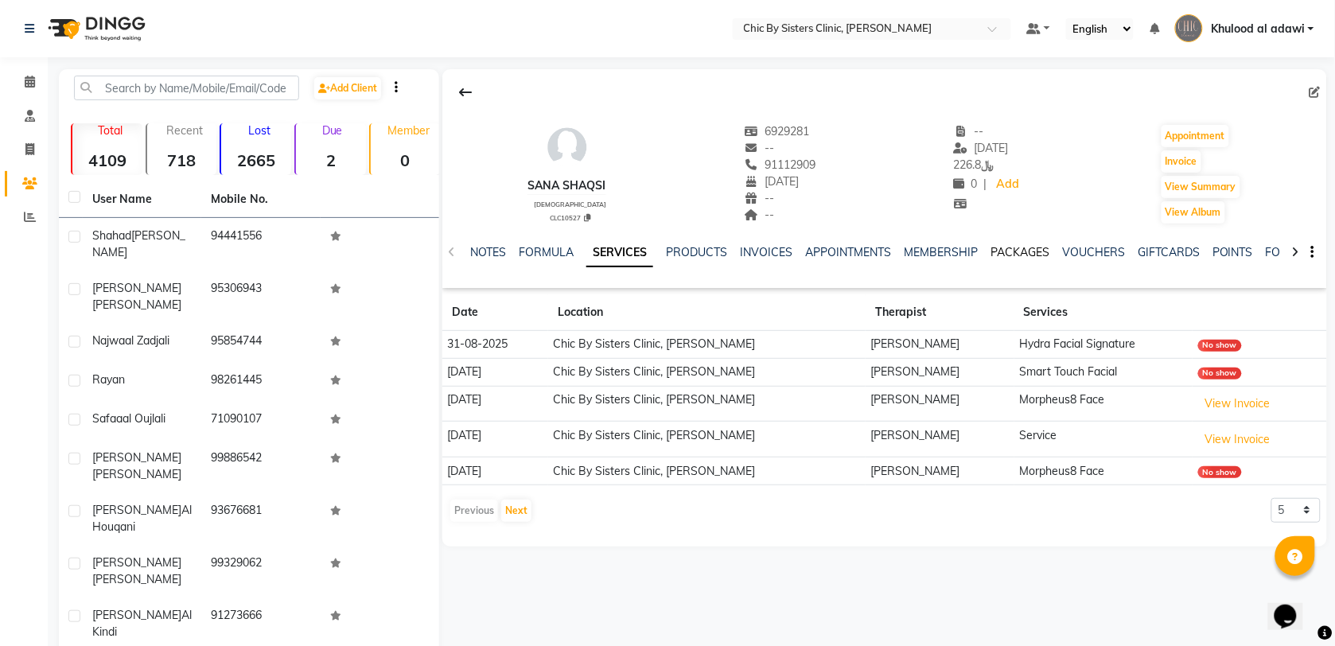
click at [1030, 255] on link "PACKAGES" at bounding box center [1019, 252] width 59 height 14
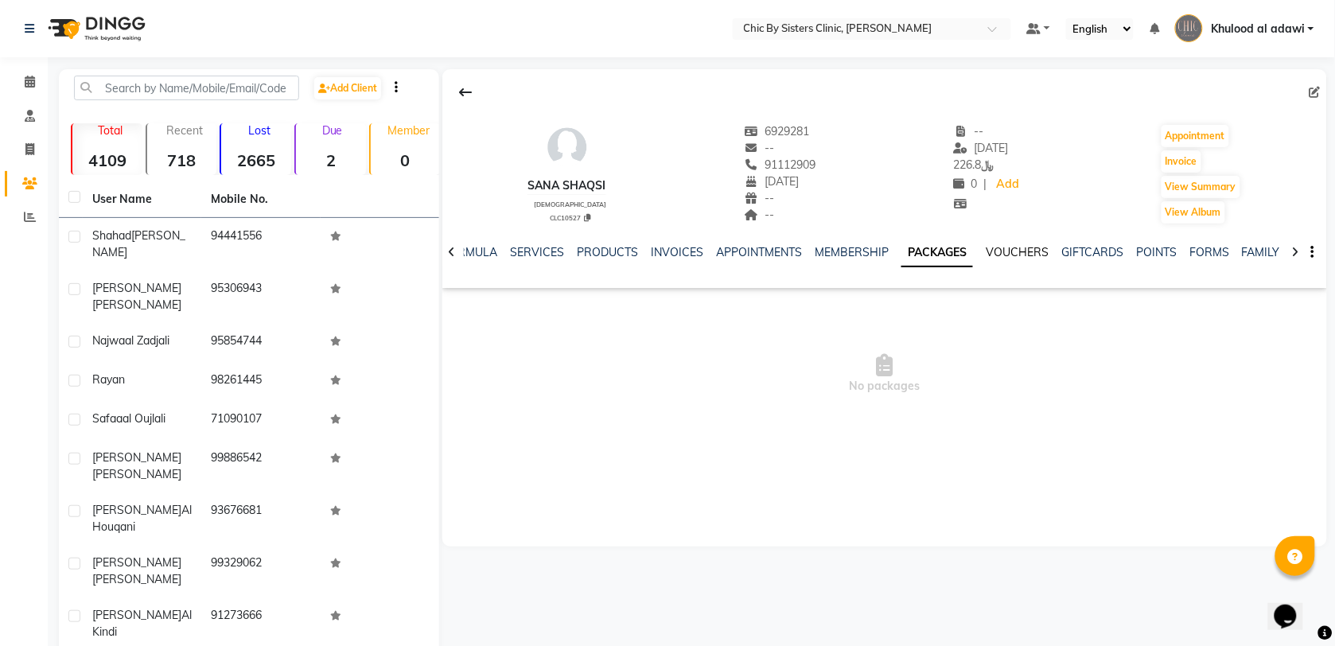
click at [1031, 248] on link "VOUCHERS" at bounding box center [1016, 252] width 63 height 14
click at [1063, 255] on link "GIFTCARDS" at bounding box center [1079, 252] width 62 height 14
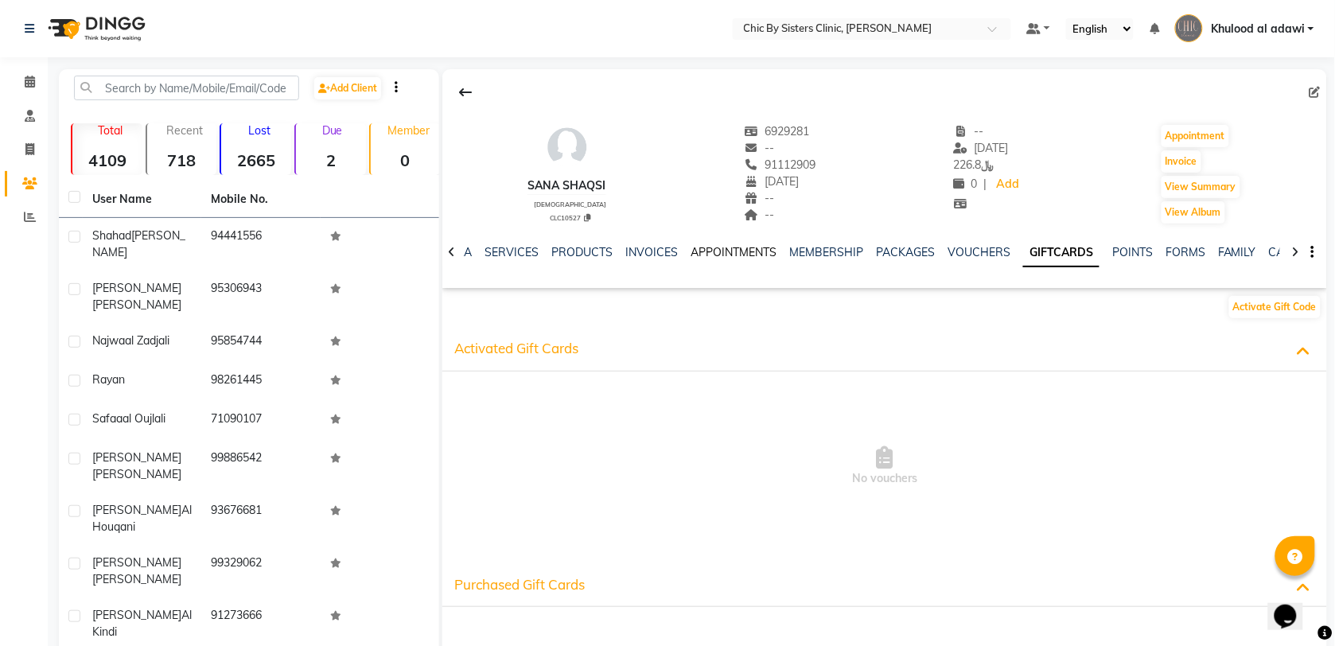
click at [737, 251] on link "APPOINTMENTS" at bounding box center [733, 252] width 86 height 14
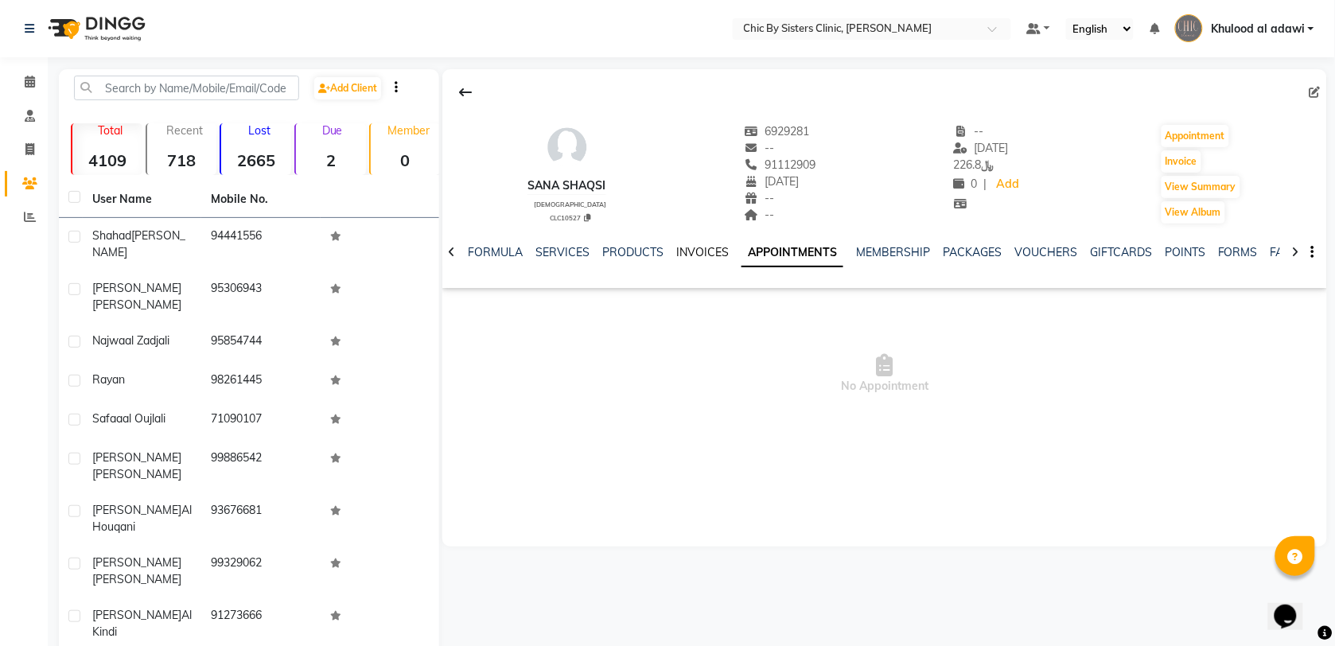
click at [697, 251] on link "INVOICES" at bounding box center [702, 252] width 52 height 14
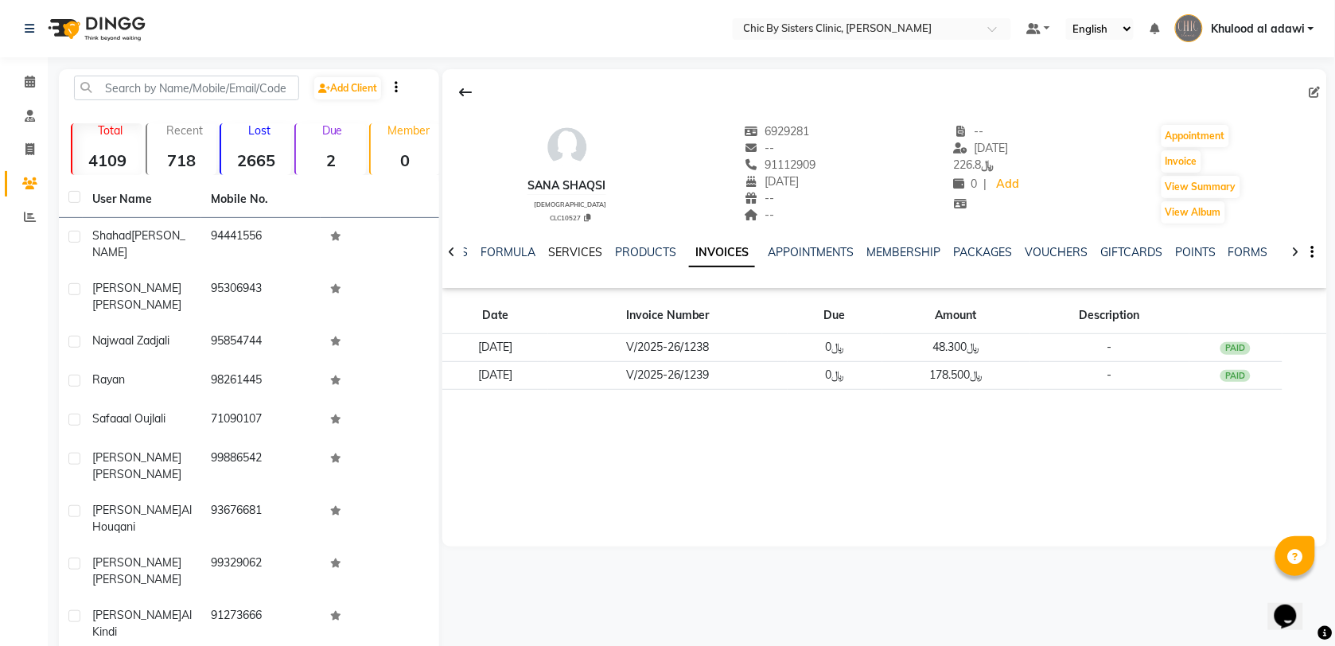
click at [585, 254] on link "SERVICES" at bounding box center [575, 252] width 54 height 14
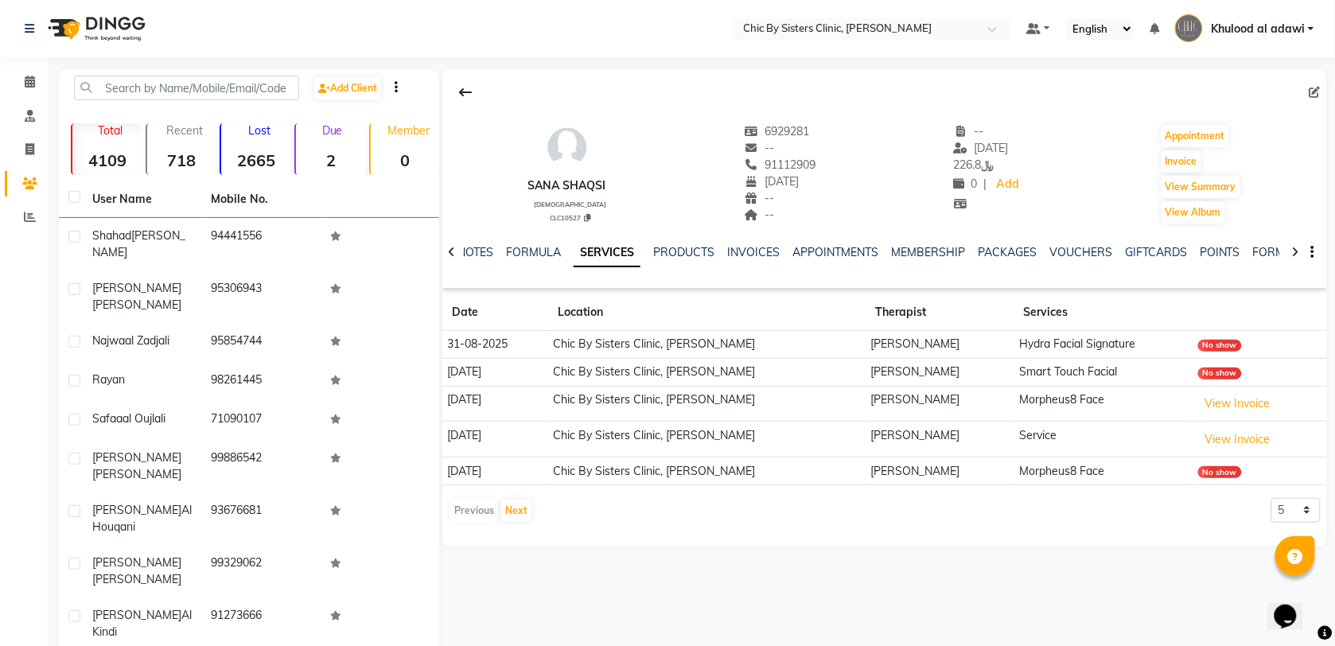
click at [534, 515] on div "Previous Next 5 10 50 100 500" at bounding box center [885, 510] width 872 height 25
click at [515, 511] on button "Next" at bounding box center [516, 510] width 30 height 22
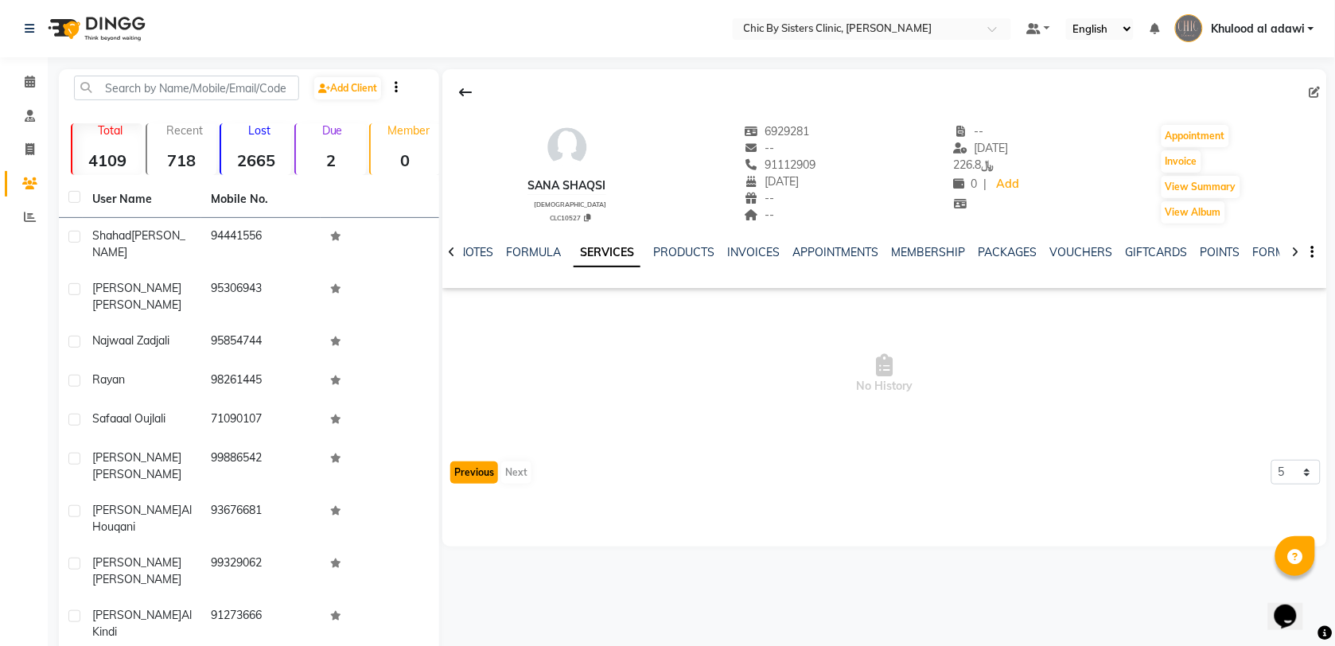
click at [485, 473] on button "Previous" at bounding box center [474, 472] width 48 height 22
click at [601, 251] on link "SERVICES" at bounding box center [606, 253] width 67 height 29
click at [537, 251] on link "FORMULA" at bounding box center [533, 252] width 55 height 14
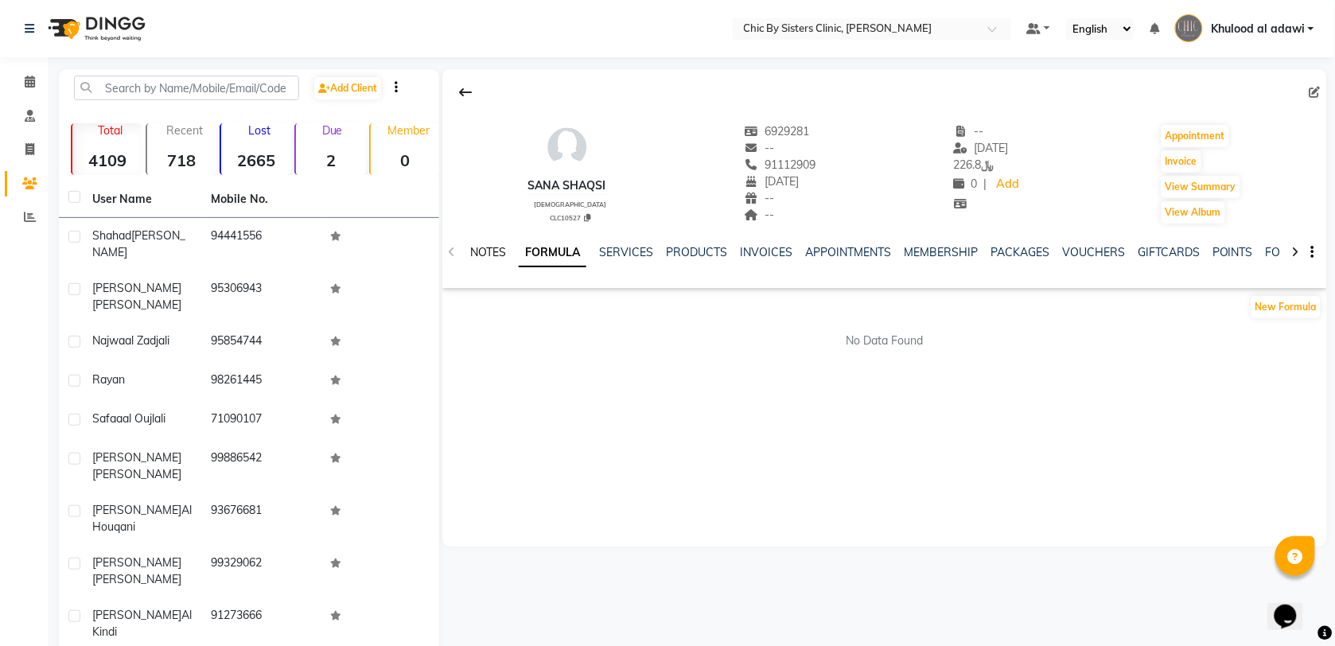
click at [502, 254] on link "NOTES" at bounding box center [488, 252] width 36 height 14
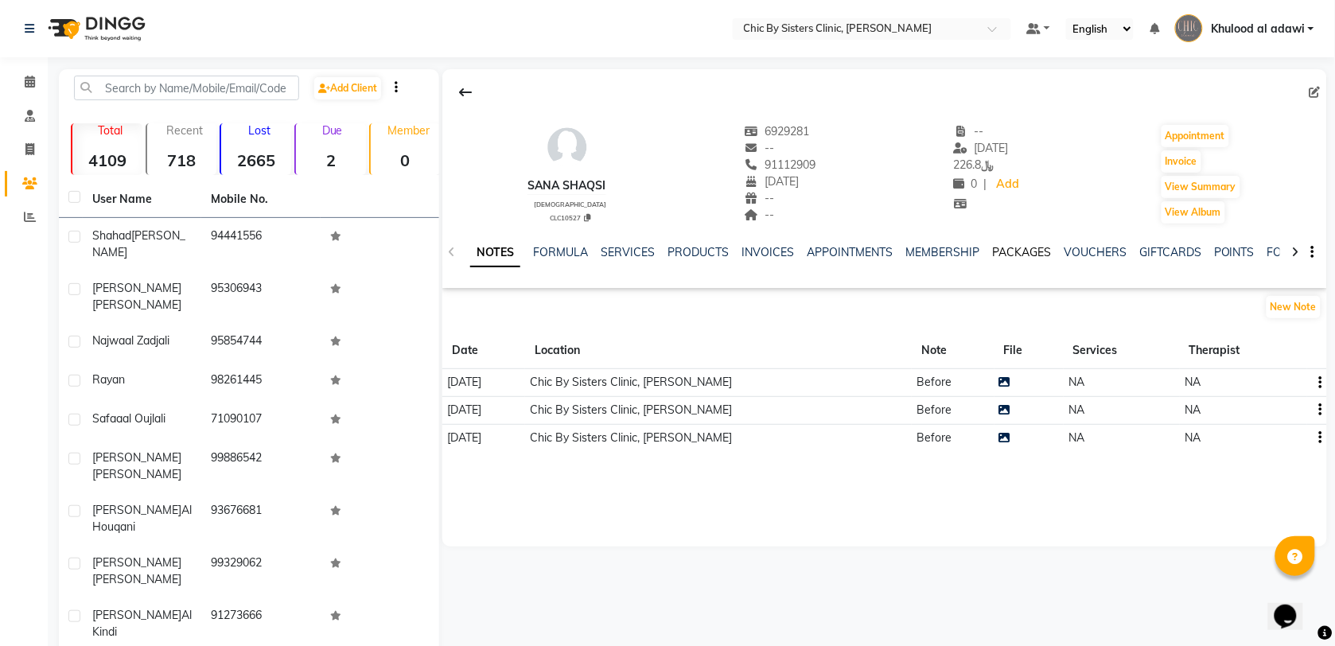
click at [998, 254] on link "PACKAGES" at bounding box center [1021, 252] width 59 height 14
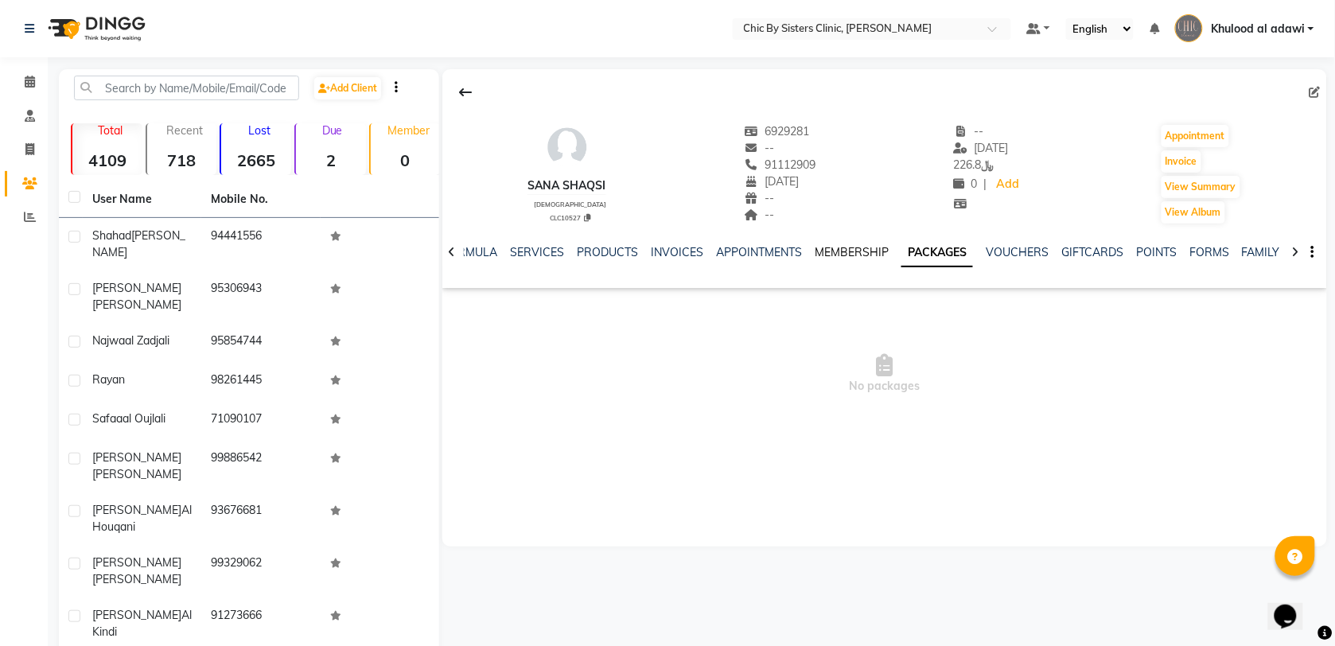
click at [867, 253] on link "MEMBERSHIP" at bounding box center [851, 252] width 74 height 14
click at [1015, 257] on link "VOUCHERS" at bounding box center [1029, 252] width 63 height 14
click at [1084, 257] on link "GIFTCARDS" at bounding box center [1079, 252] width 62 height 14
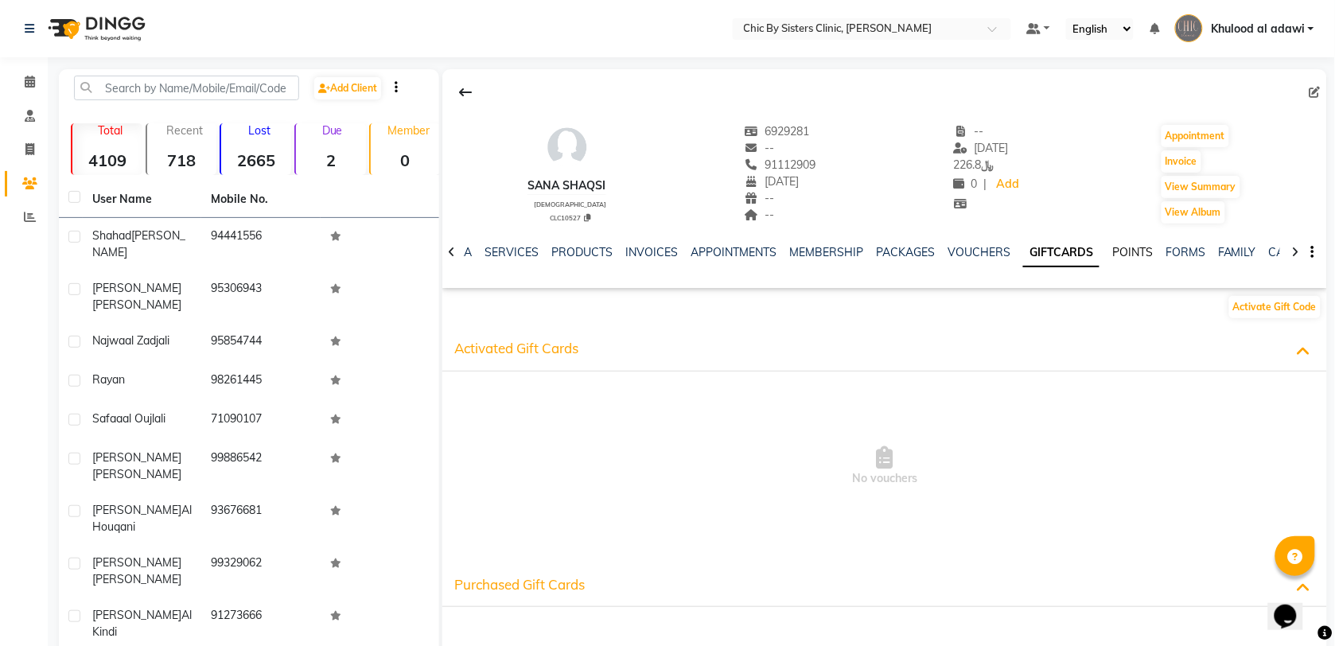
click at [1114, 254] on link "POINTS" at bounding box center [1132, 252] width 41 height 14
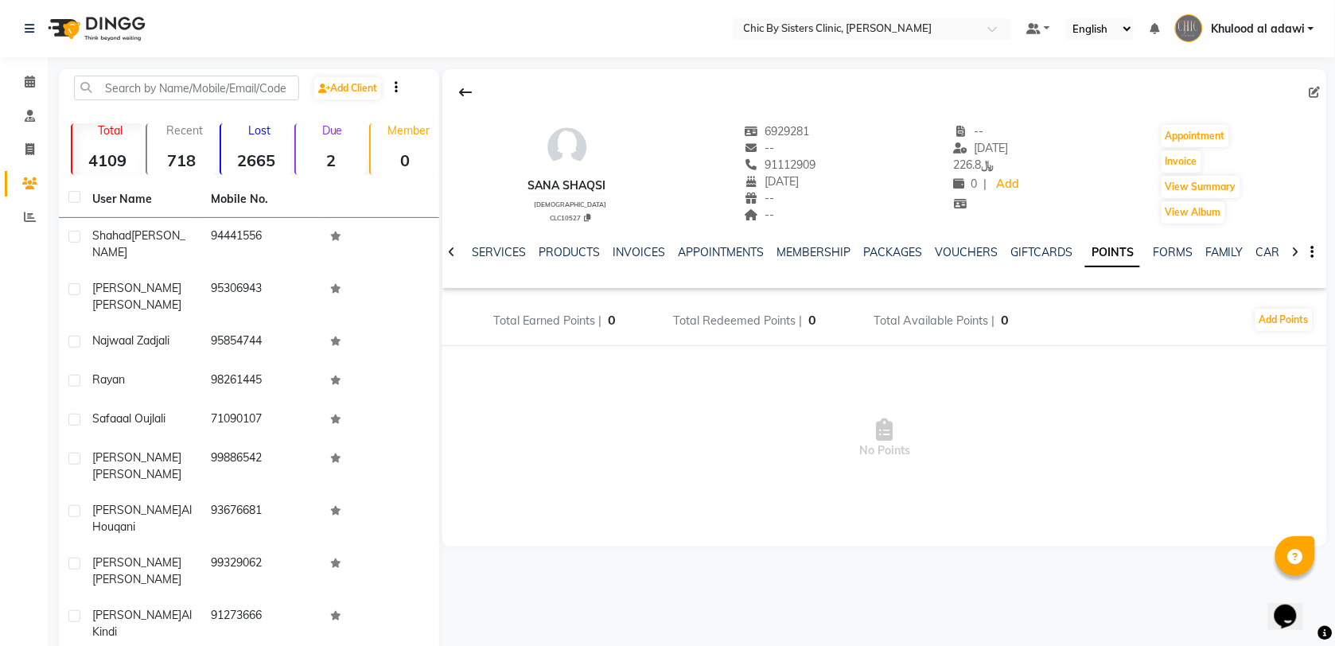
click at [823, 261] on div "NOTES FORMULA SERVICES PRODUCTS INVOICES APPOINTMENTS MEMBERSHIP PACKAGES VOUCH…" at bounding box center [865, 258] width 791 height 29
click at [823, 256] on link "MEMBERSHIP" at bounding box center [813, 252] width 74 height 14
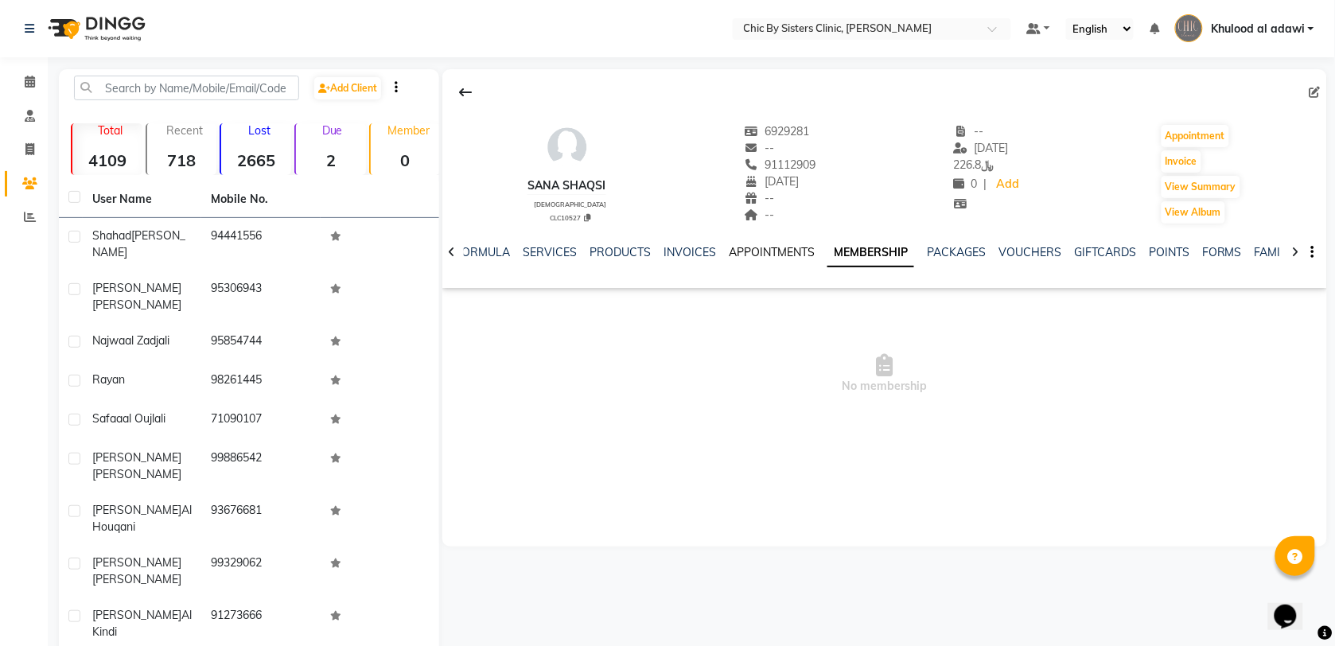
click at [760, 251] on link "APPOINTMENTS" at bounding box center [772, 252] width 86 height 14
click at [717, 251] on link "INVOICES" at bounding box center [702, 252] width 52 height 14
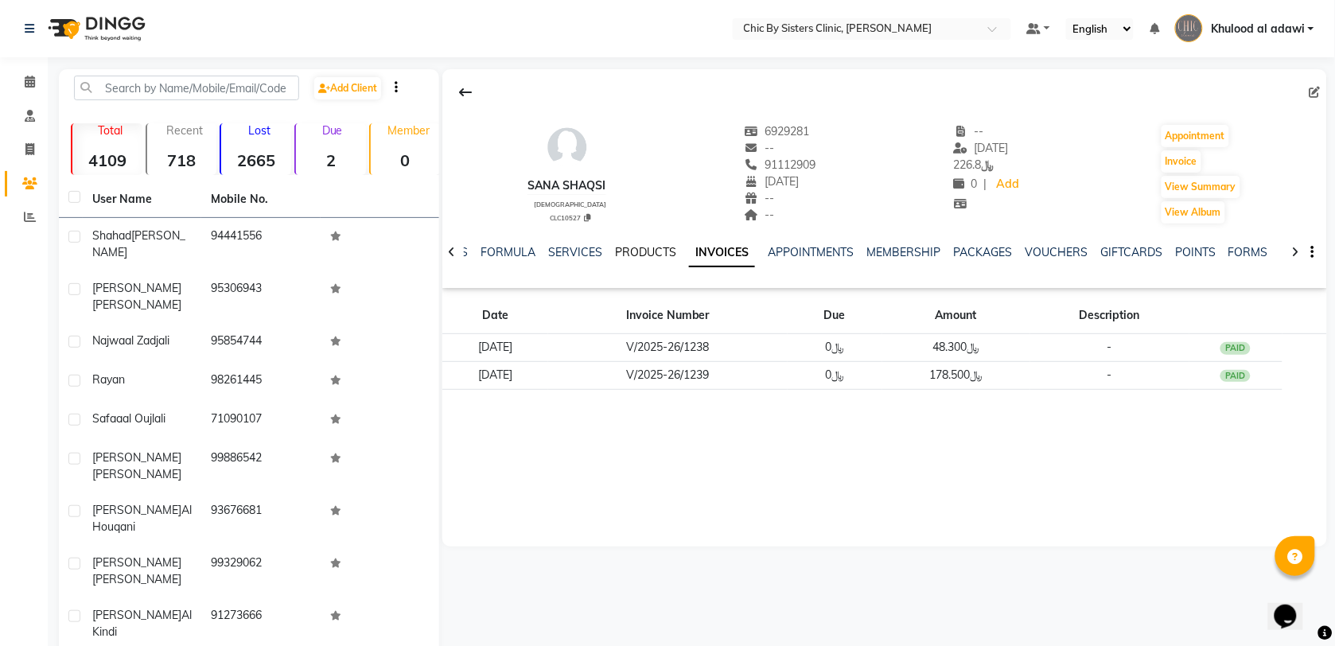
click at [658, 255] on link "PRODUCTS" at bounding box center [645, 252] width 61 height 14
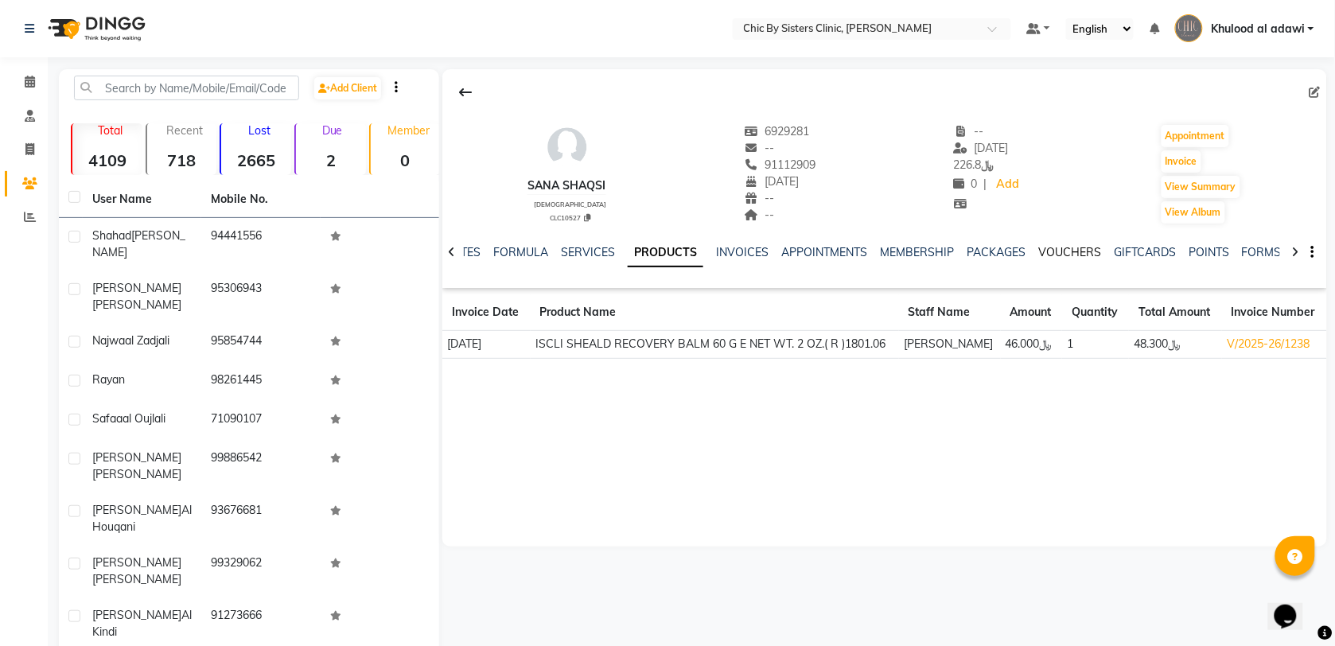
click at [1059, 253] on link "VOUCHERS" at bounding box center [1069, 252] width 63 height 14
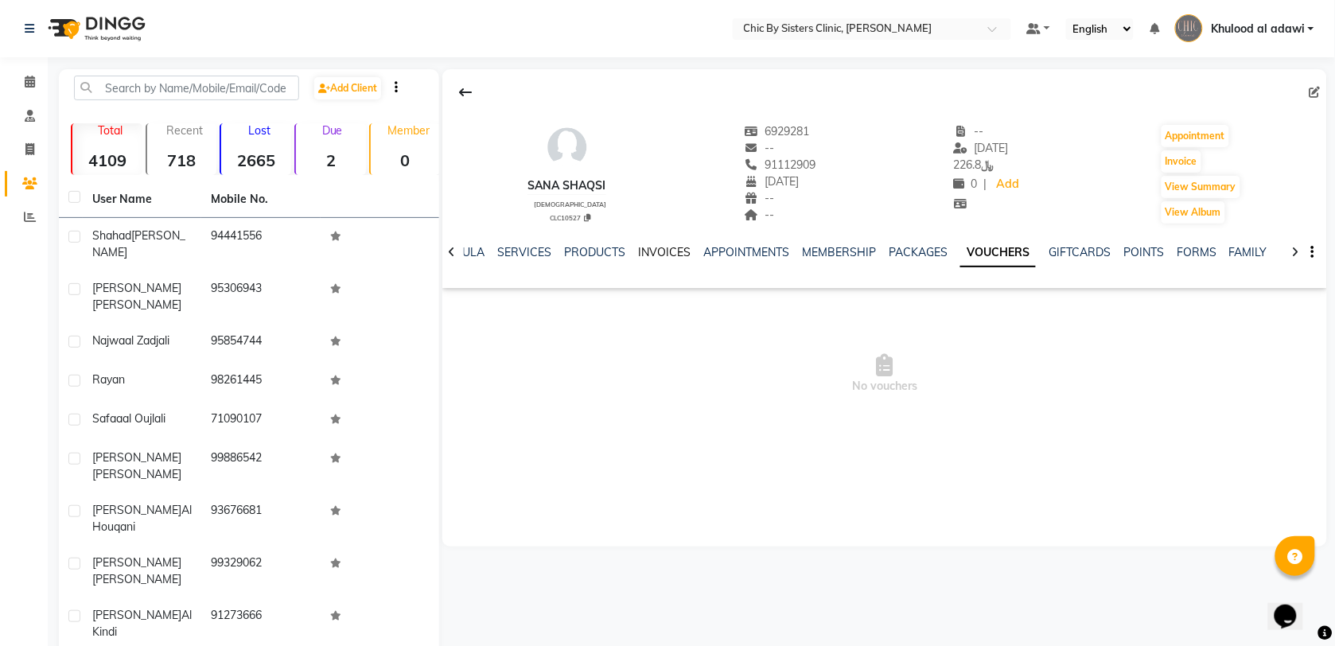
click at [674, 254] on link "INVOICES" at bounding box center [664, 252] width 52 height 14
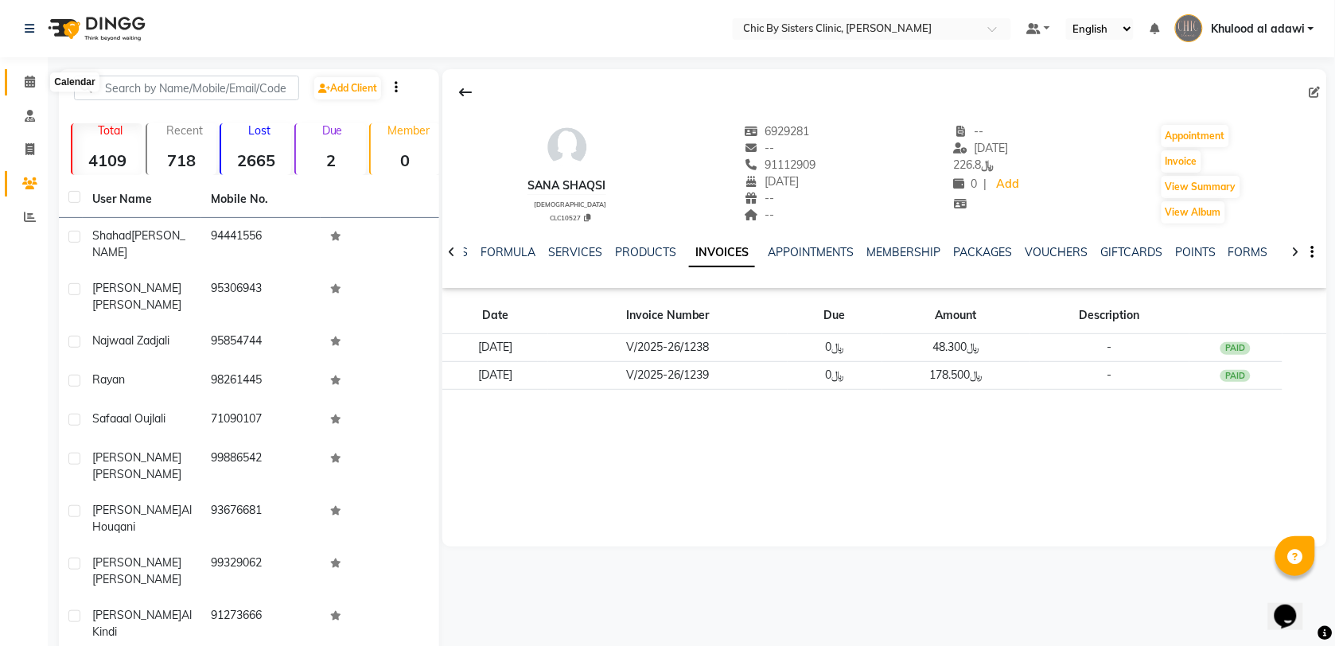
click at [29, 78] on icon at bounding box center [30, 82] width 10 height 12
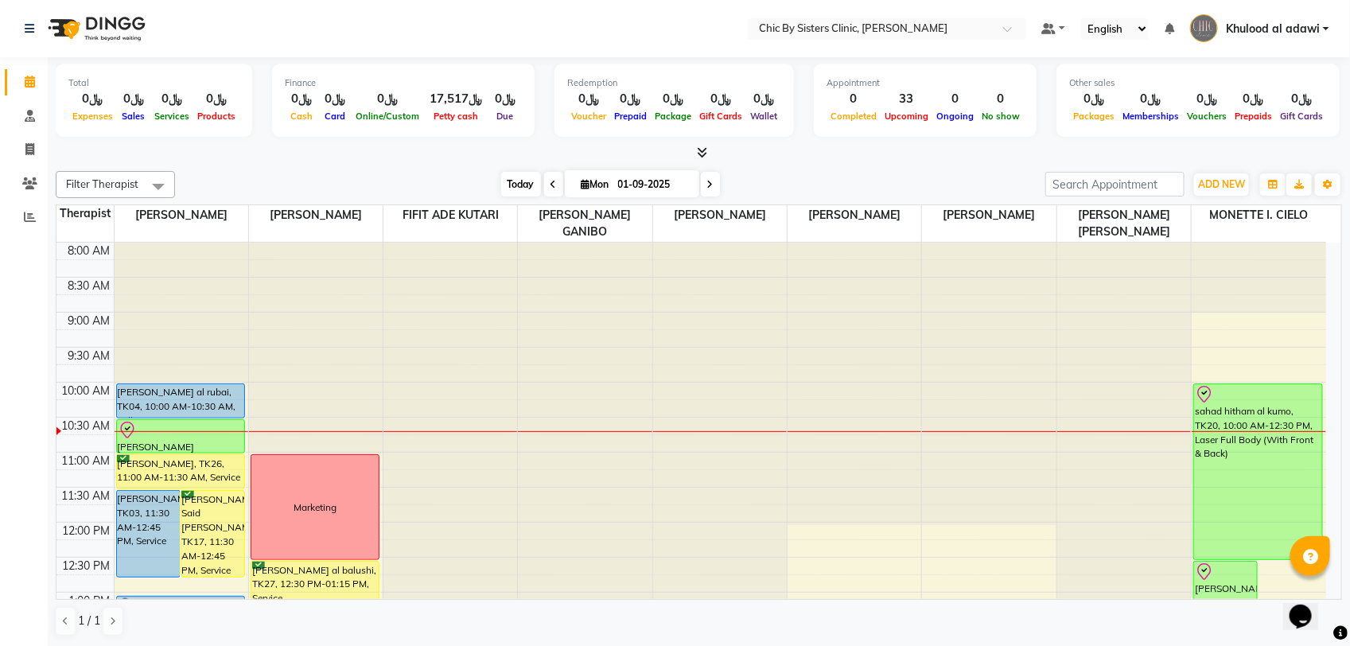
click at [511, 185] on span "Today" at bounding box center [521, 184] width 40 height 25
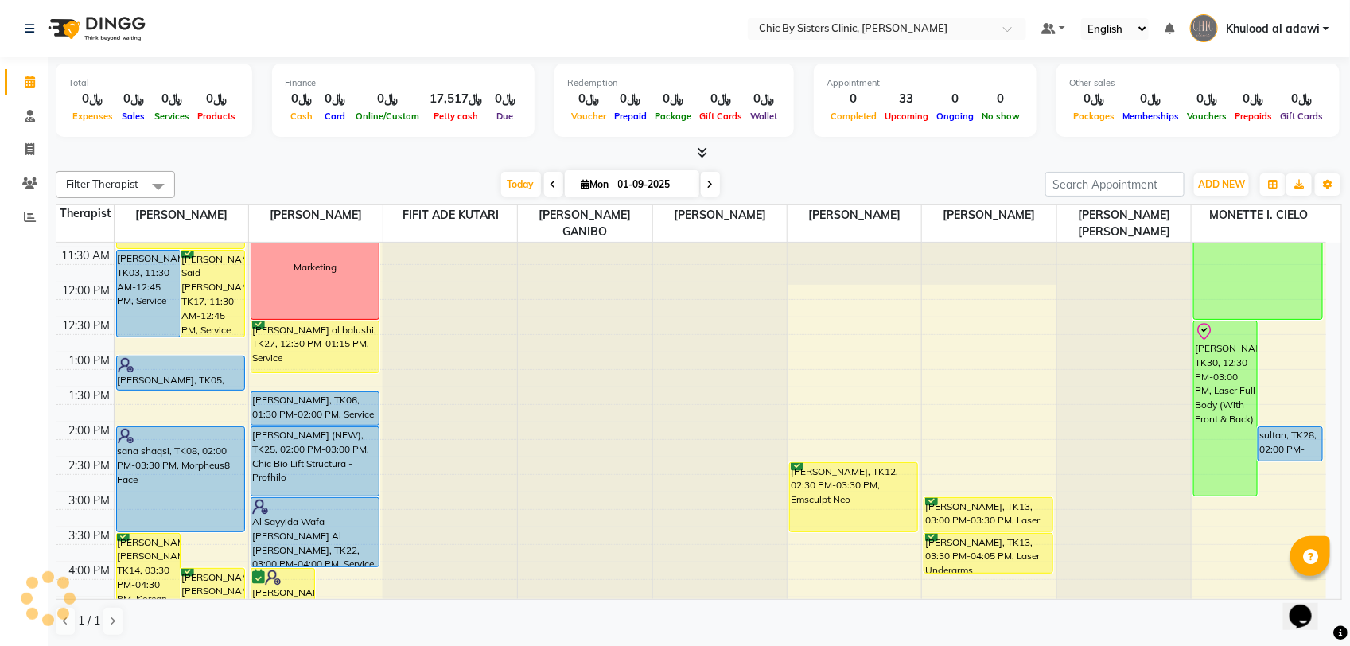
scroll to position [440, 0]
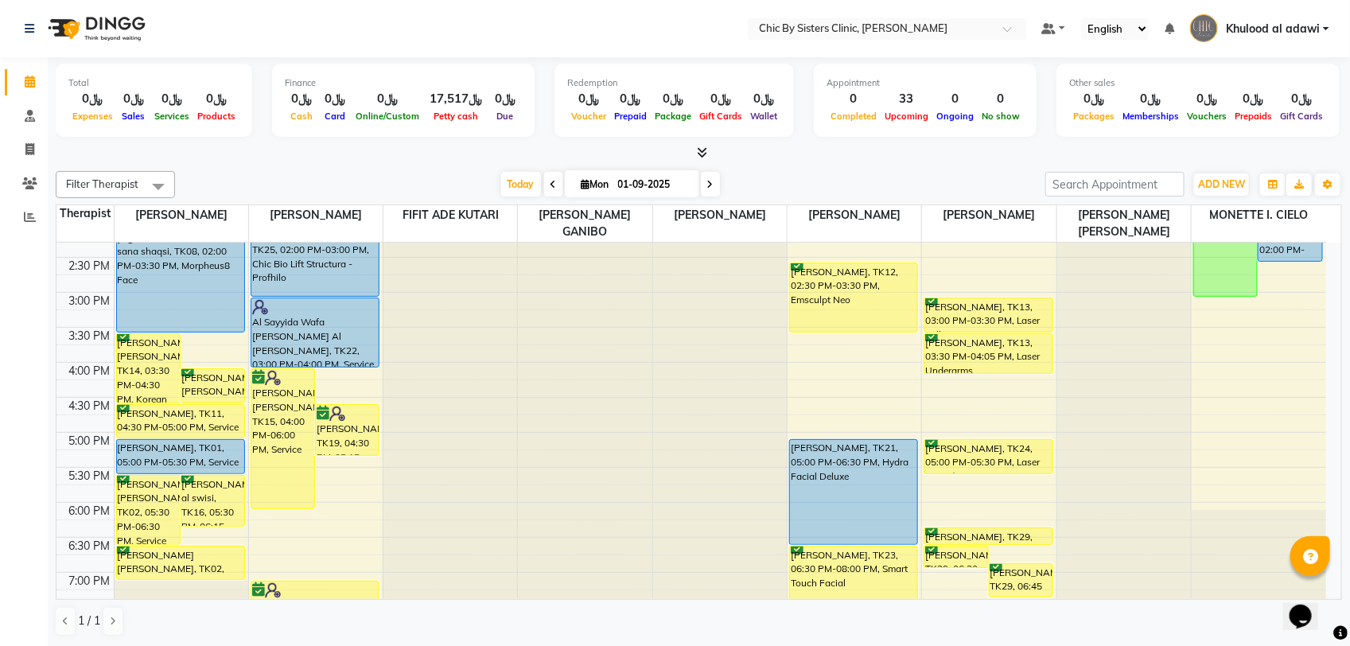
click at [710, 180] on icon at bounding box center [710, 185] width 6 height 10
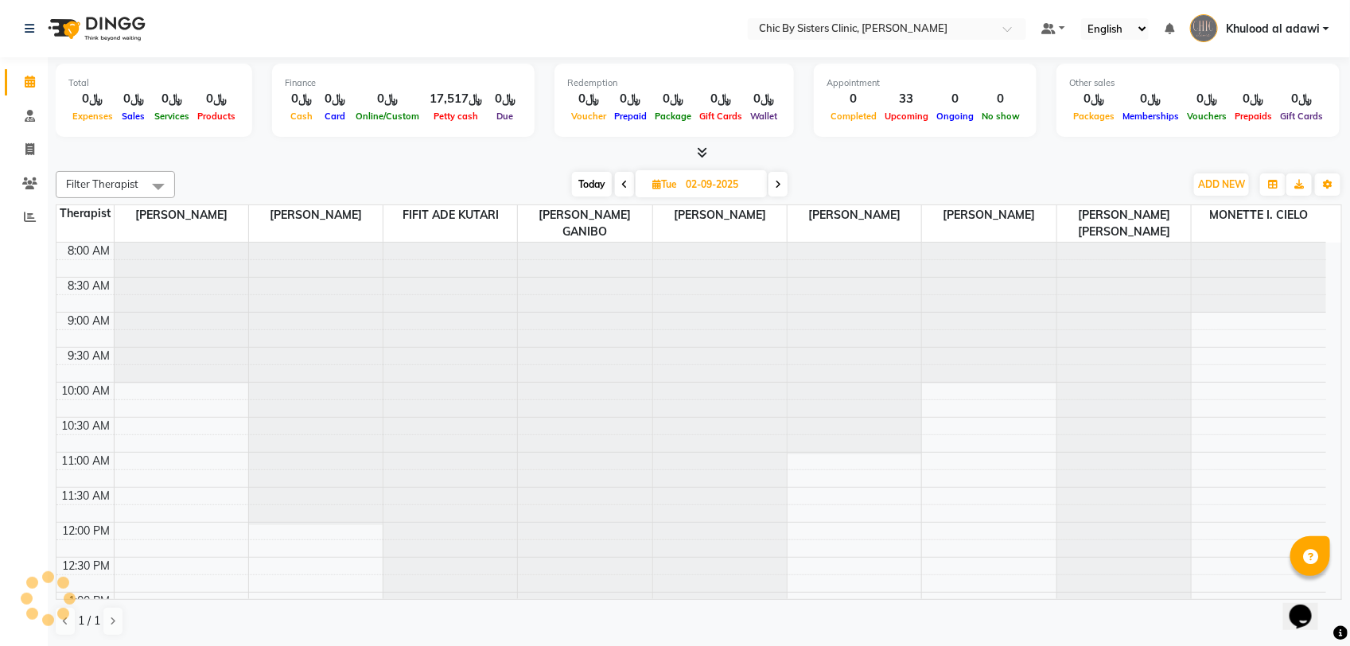
scroll to position [142, 0]
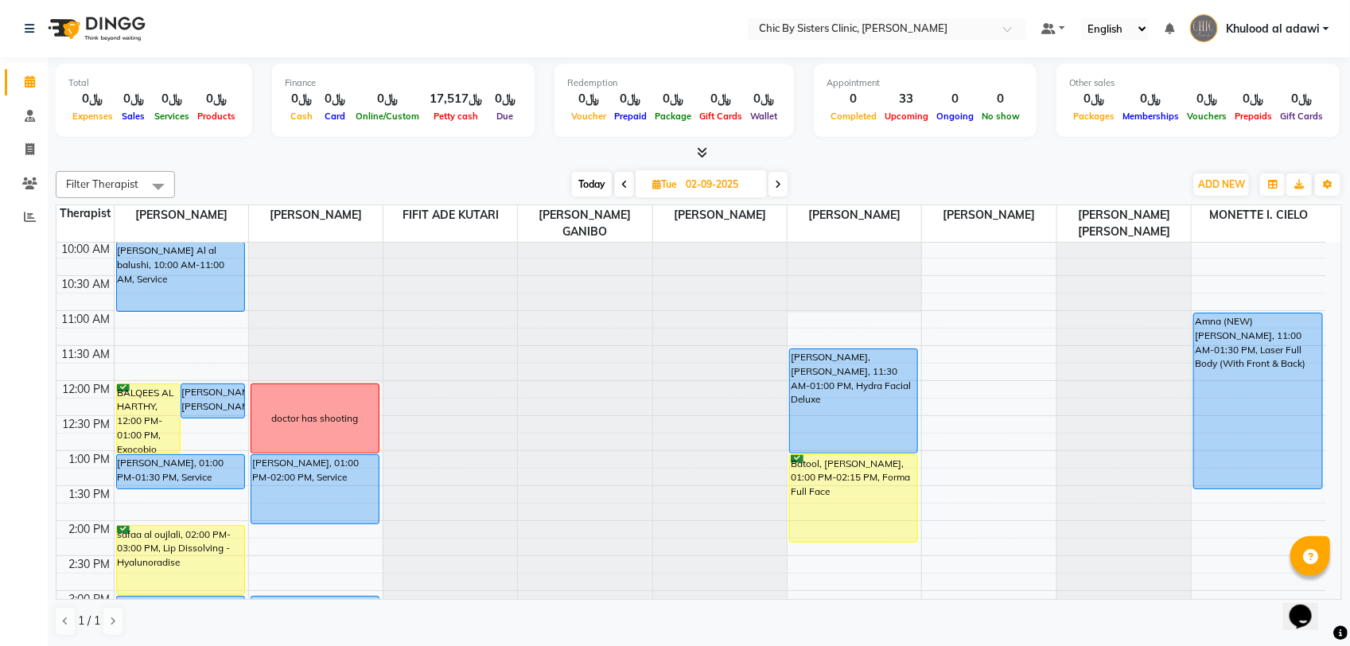
click at [775, 184] on icon at bounding box center [778, 185] width 6 height 10
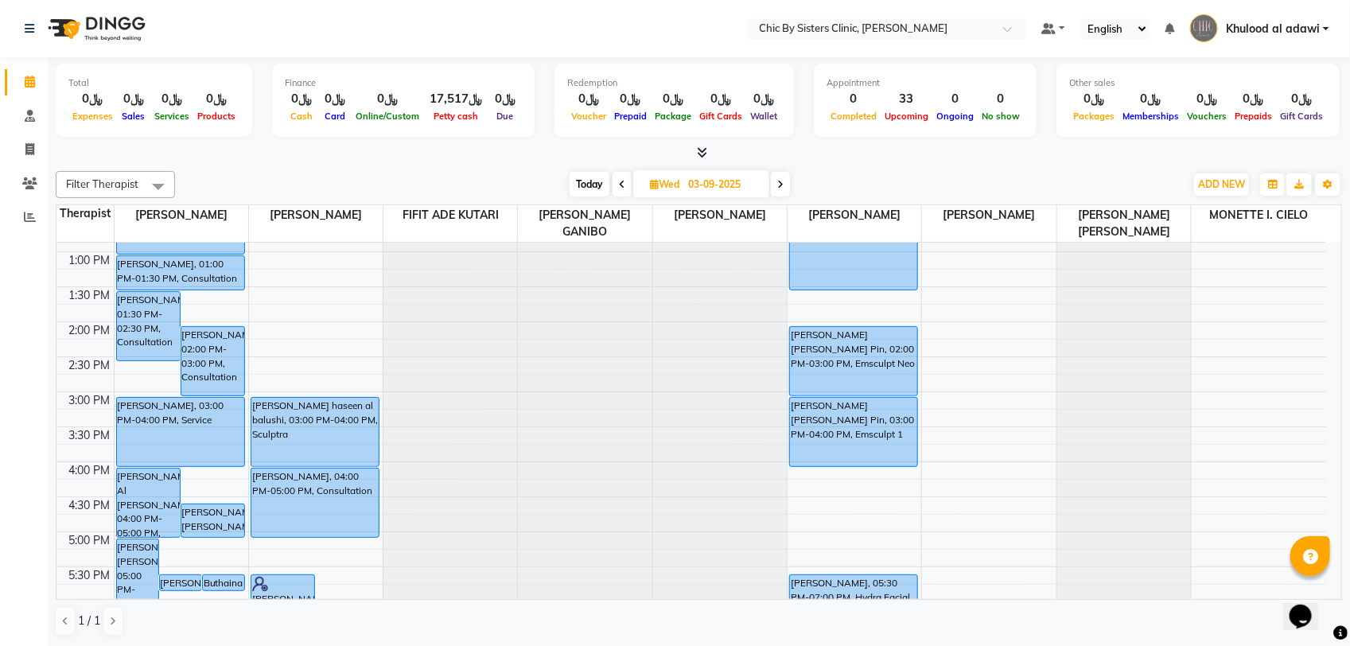
scroll to position [42, 0]
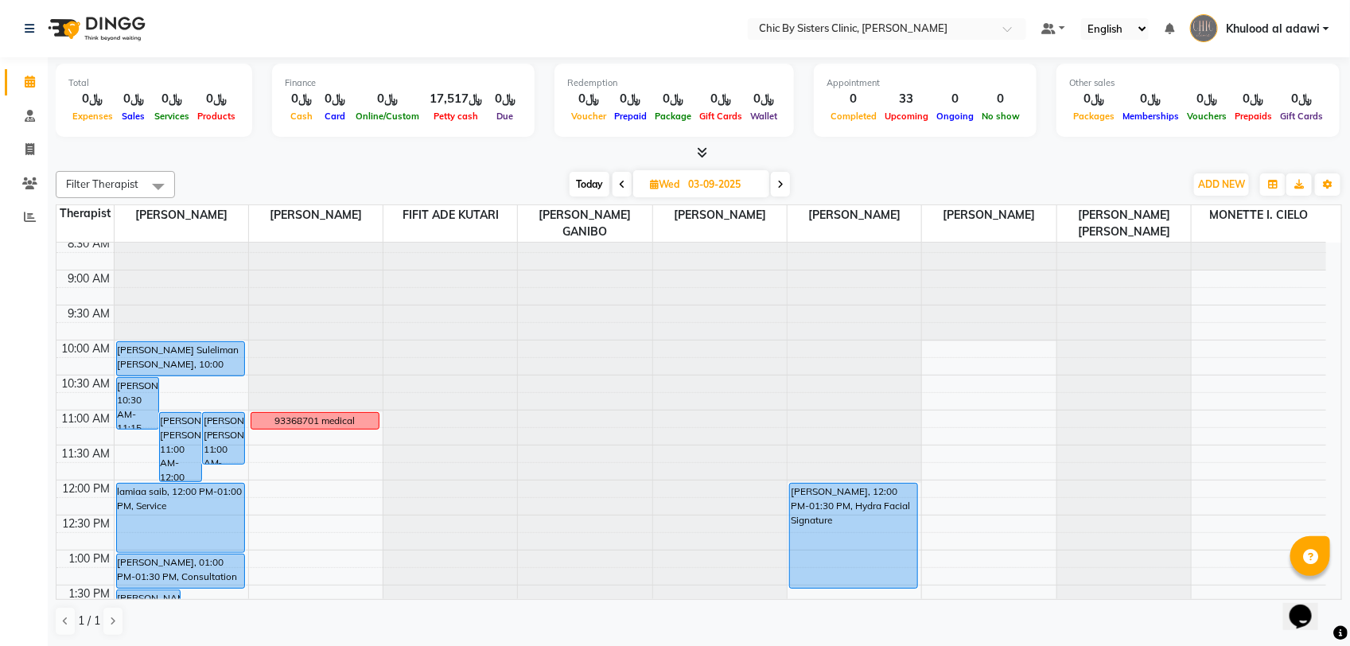
click at [568, 188] on div "Today Wed 03-09-2025" at bounding box center [679, 185] width 223 height 24
click at [581, 185] on span "Today" at bounding box center [589, 184] width 40 height 25
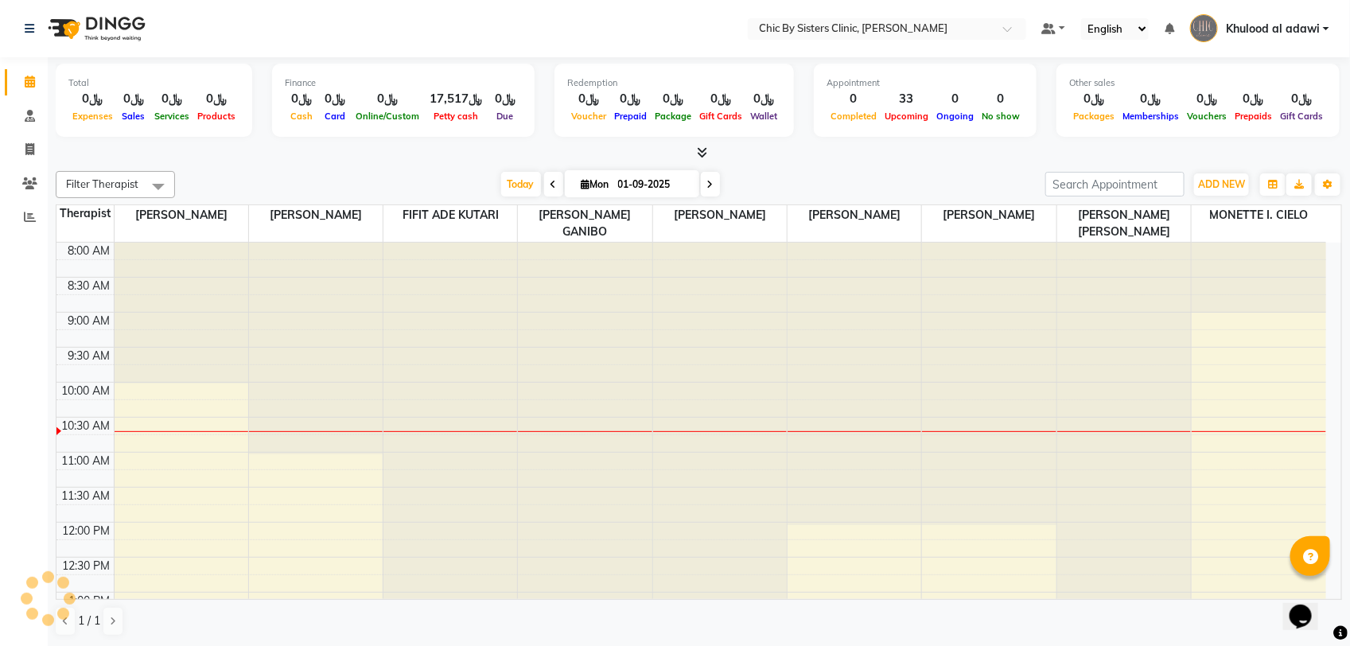
scroll to position [142, 0]
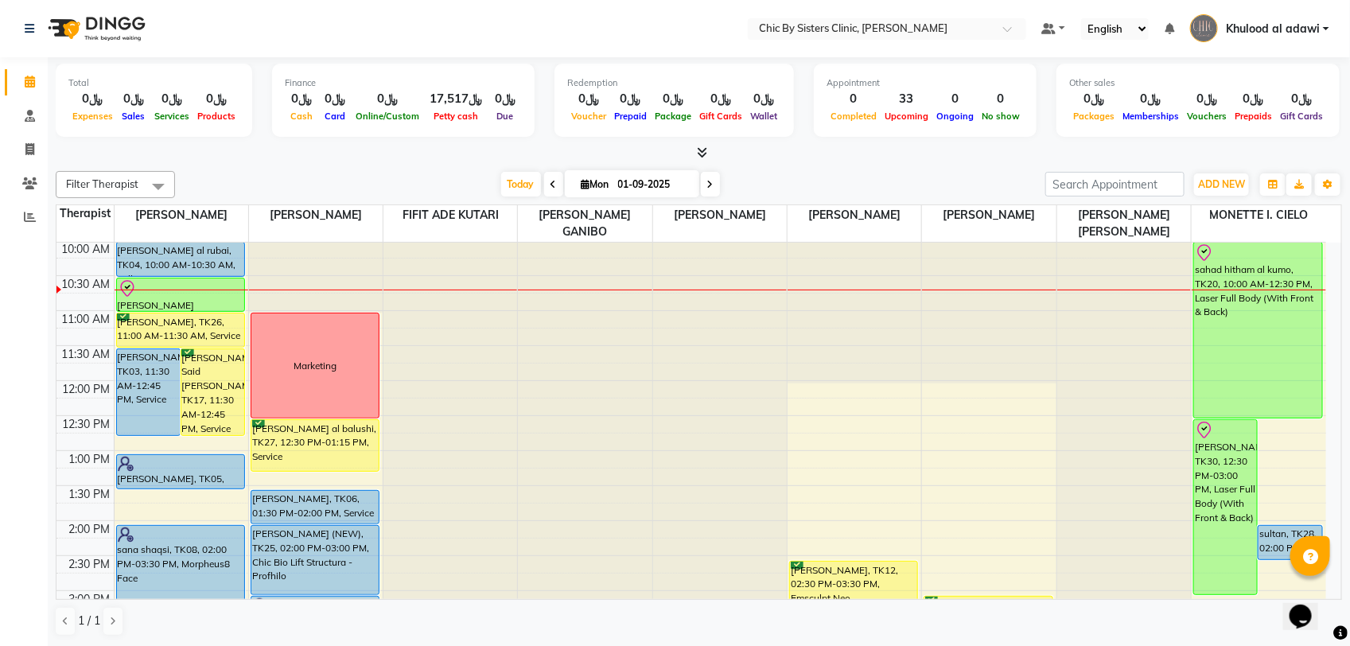
click at [712, 185] on span at bounding box center [710, 184] width 19 height 25
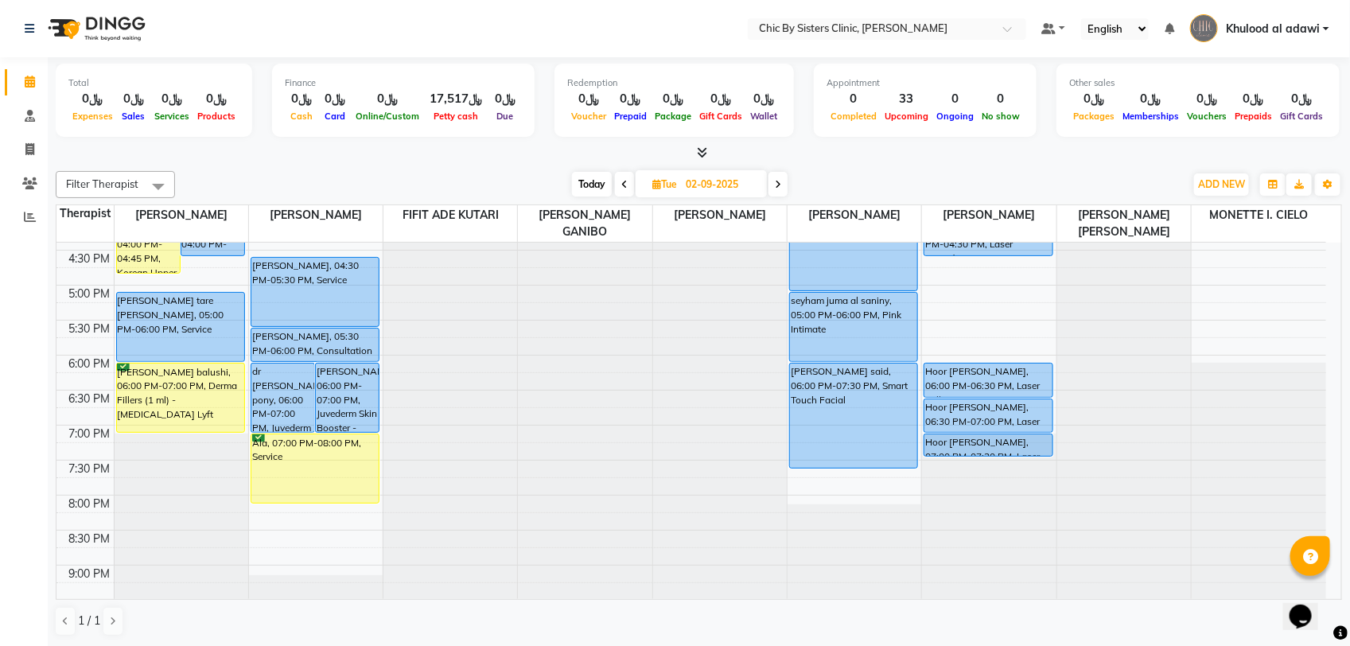
scroll to position [539, 0]
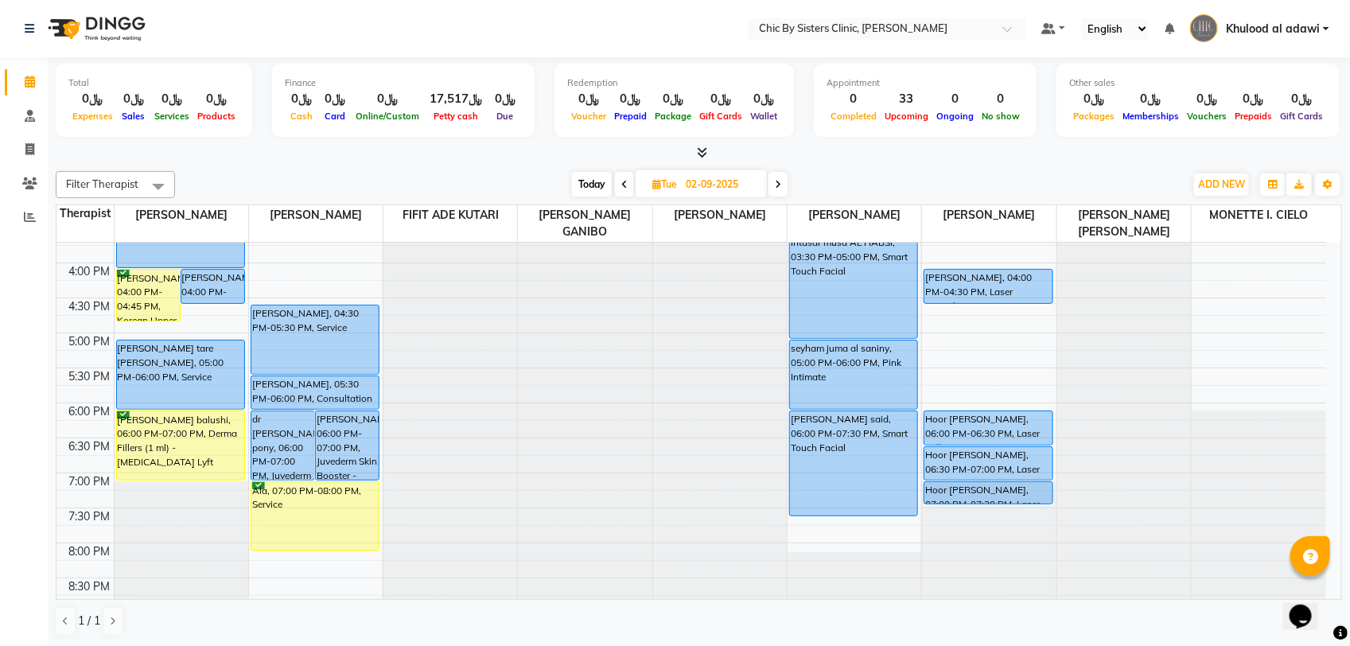
click at [782, 185] on span at bounding box center [777, 184] width 19 height 25
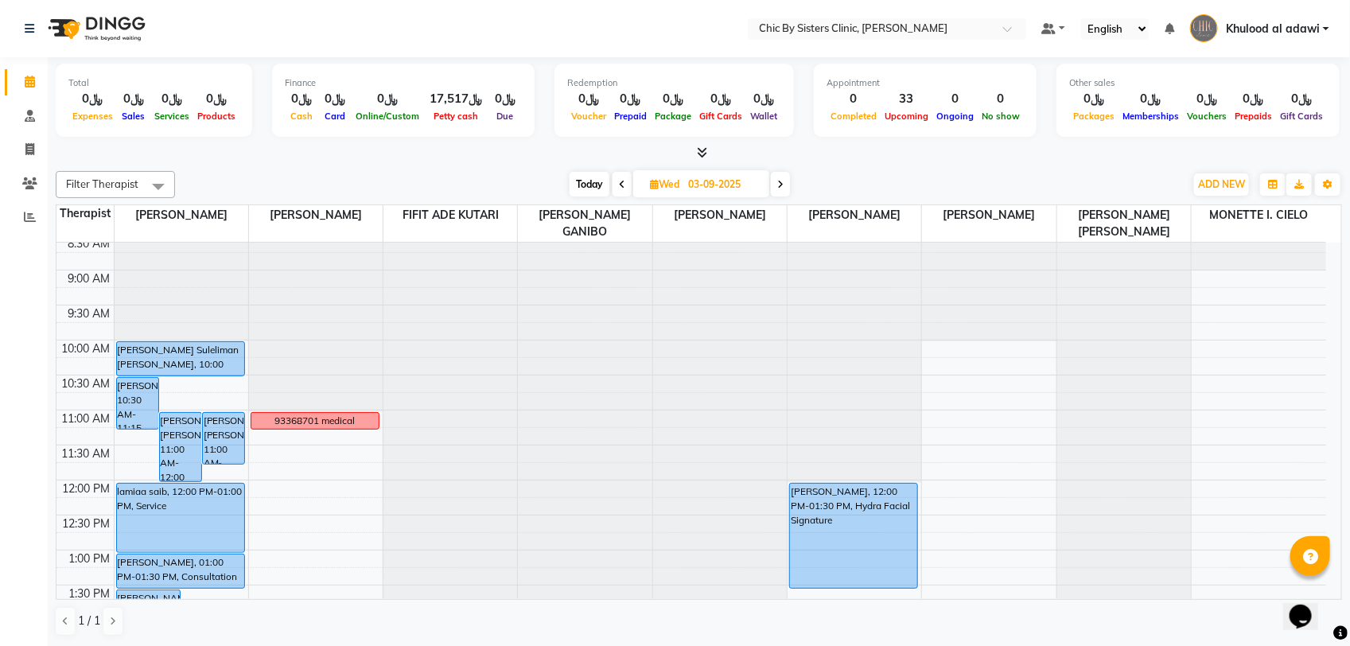
scroll to position [440, 0]
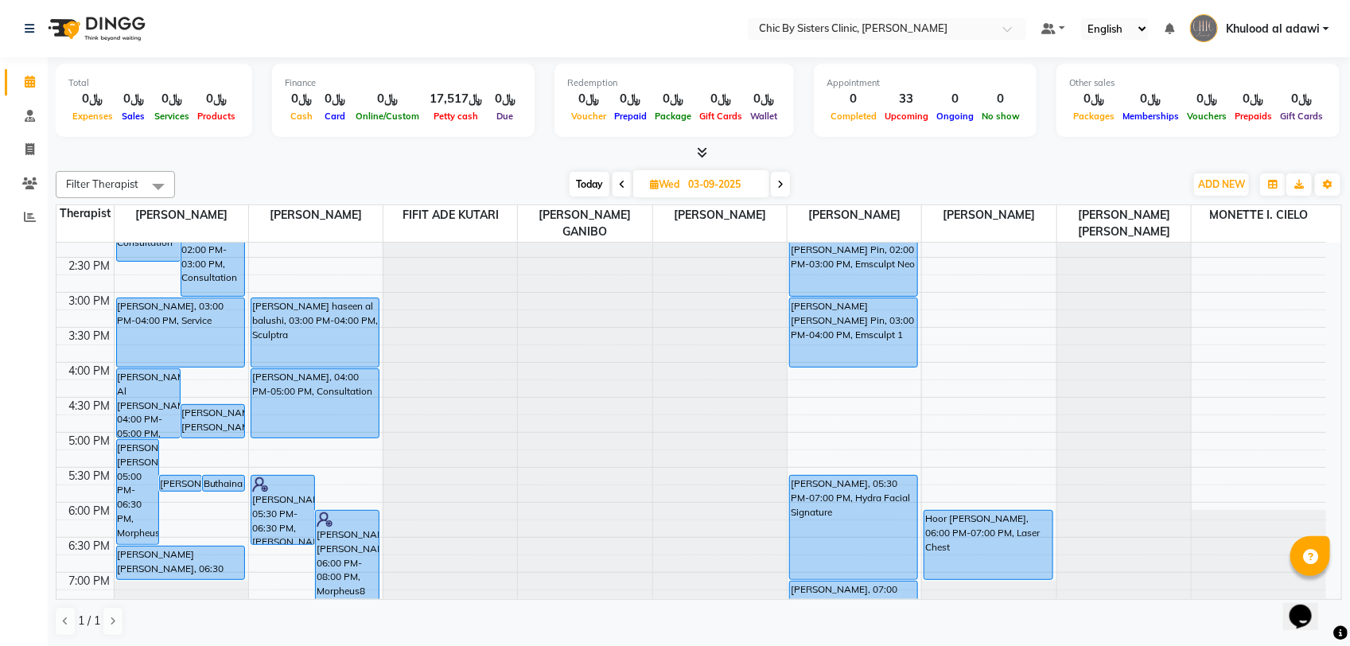
click at [586, 181] on span "Today" at bounding box center [589, 184] width 40 height 25
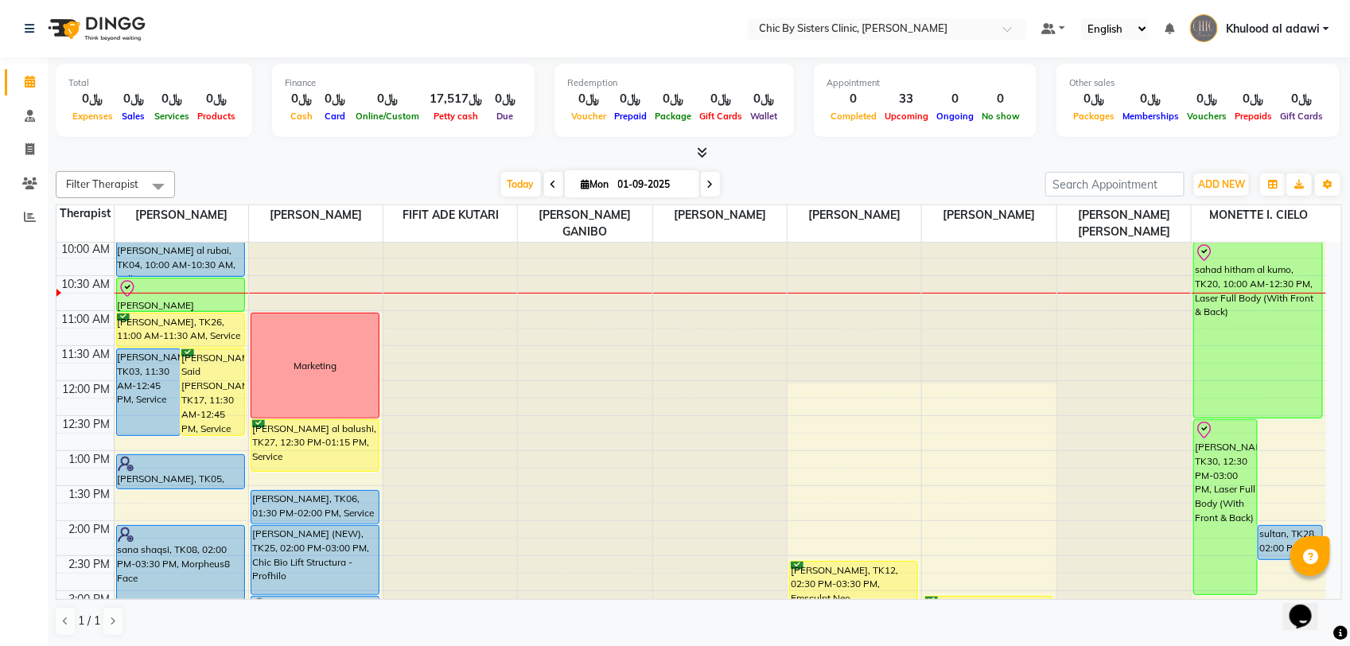
scroll to position [0, 0]
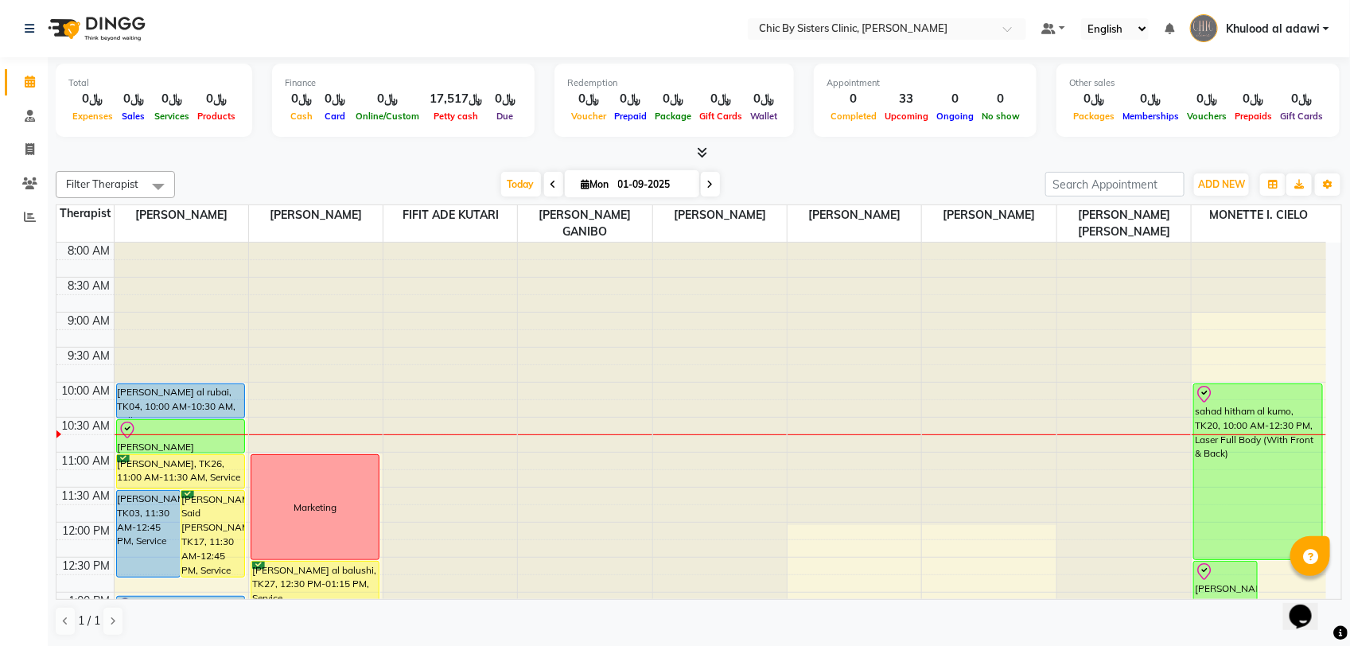
click at [712, 188] on span at bounding box center [710, 184] width 19 height 25
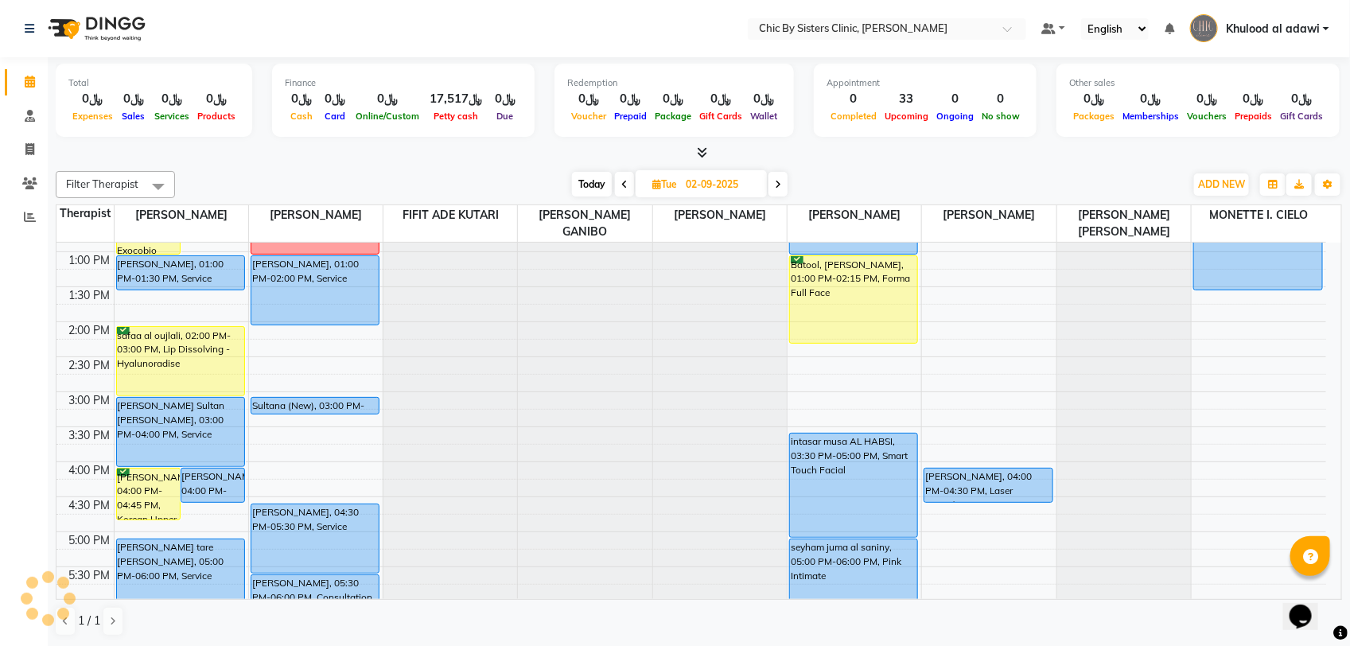
scroll to position [539, 0]
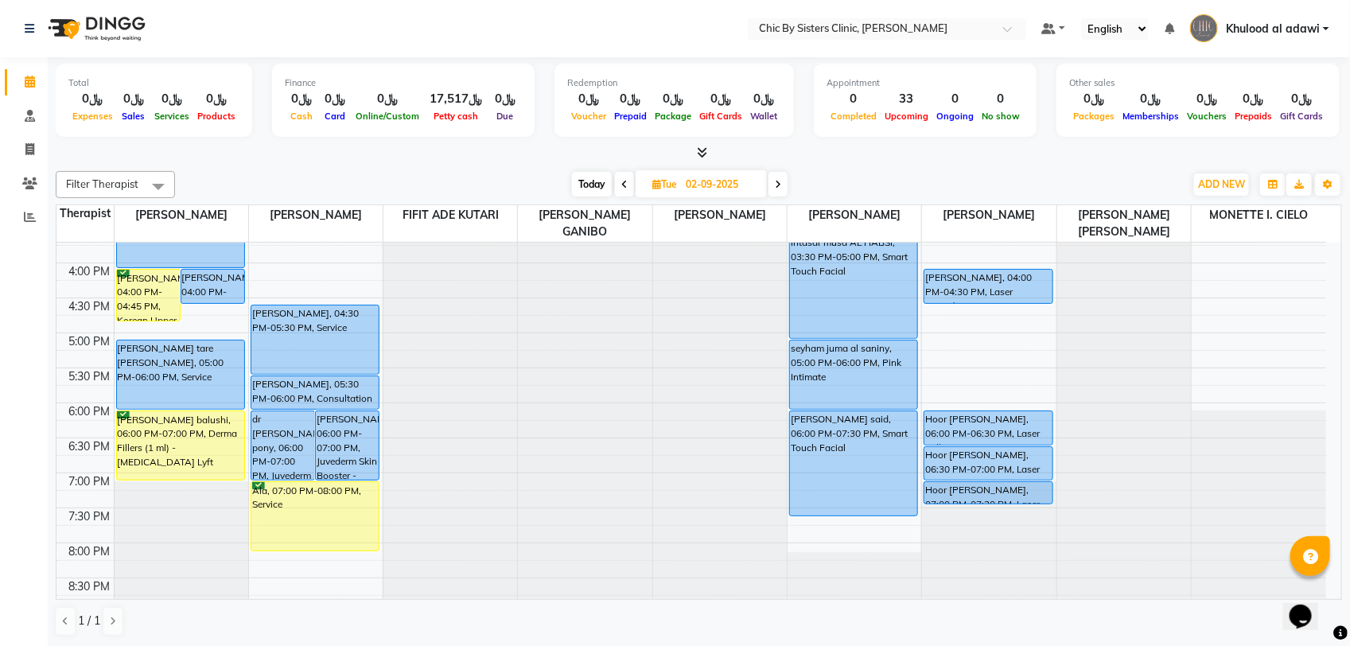
click at [596, 188] on span "Today" at bounding box center [592, 184] width 40 height 25
type input "01-09-2025"
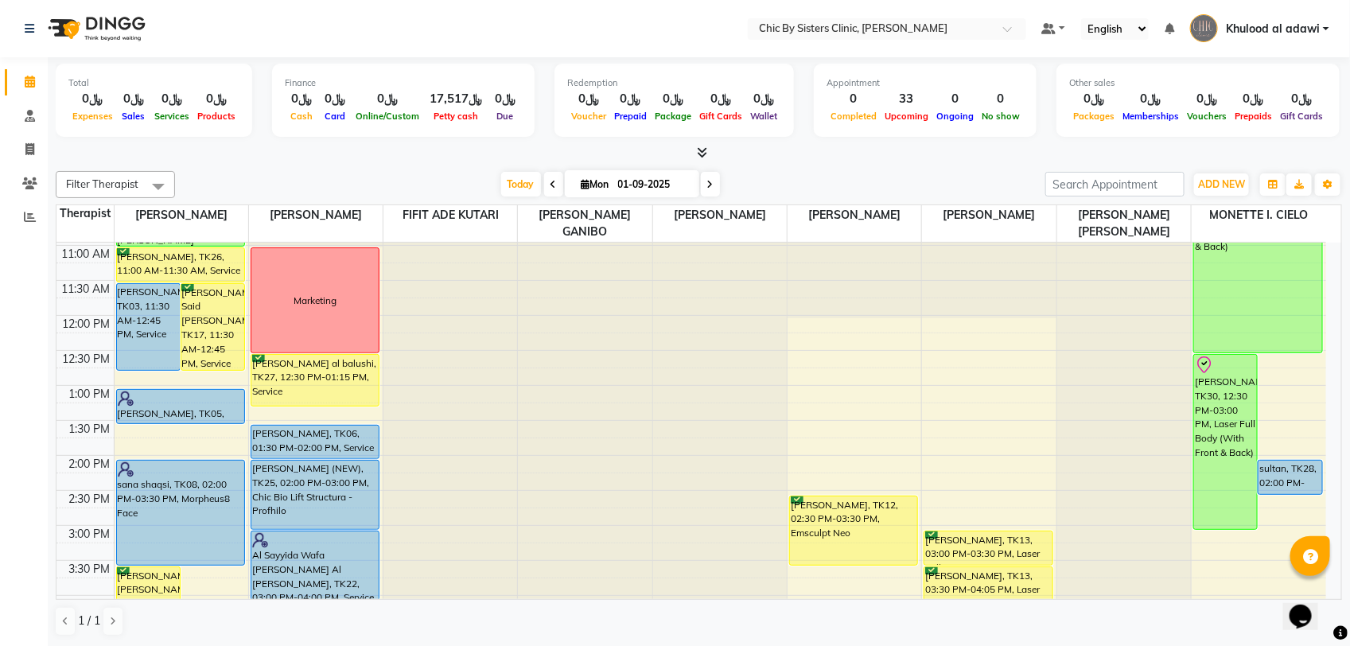
scroll to position [241, 0]
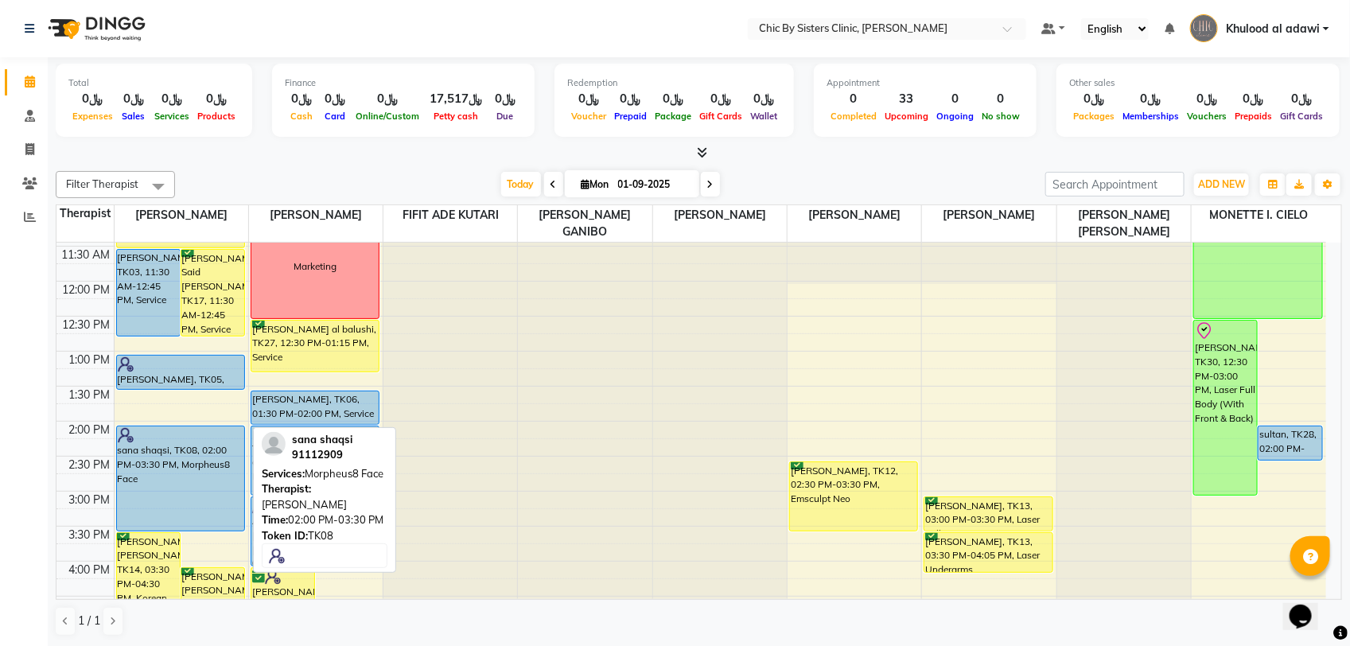
click at [180, 480] on div "huda hamed, TK03, 11:30 AM-12:45 PM, Service Salma Ali Said Al Hashmi, TK17, 11…" at bounding box center [182, 561] width 134 height 1119
click at [200, 478] on div "sana shaqsi, TK08, 02:00 PM-03:30 PM, Morpheus8 Face" at bounding box center [180, 478] width 127 height 104
select select "5"
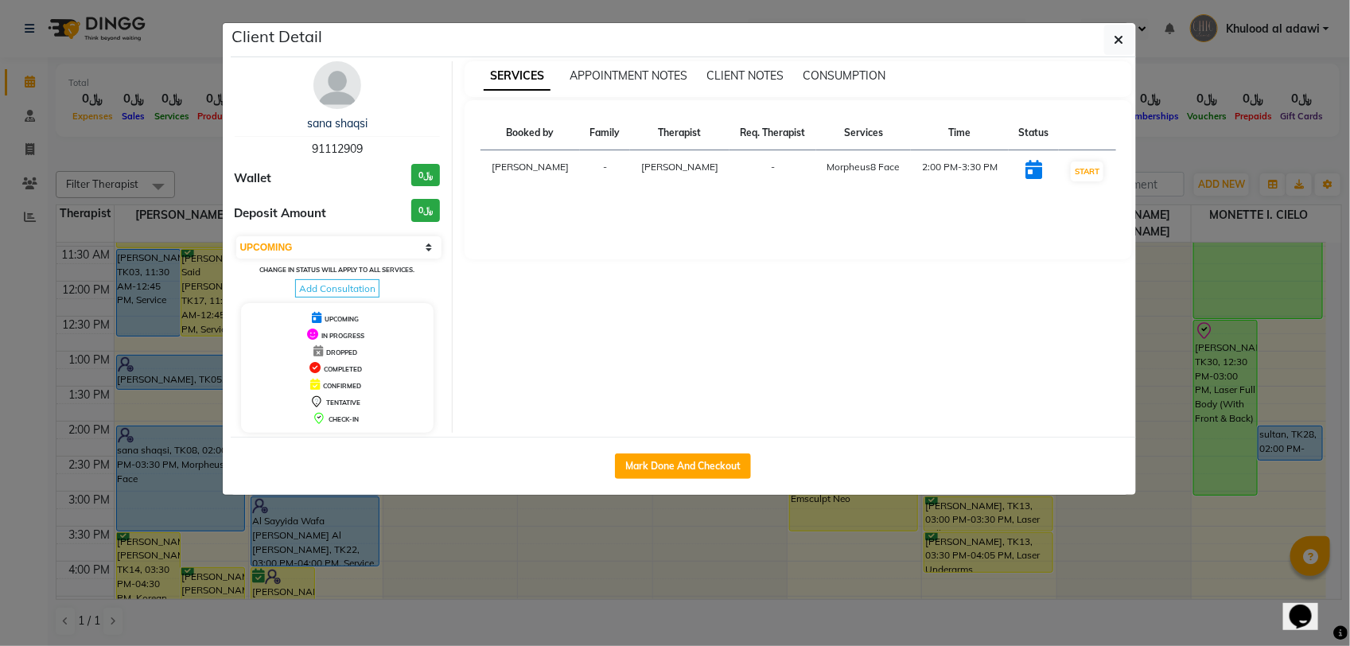
drag, startPoint x: 366, startPoint y: 146, endPoint x: 259, endPoint y: 150, distance: 106.6
click at [259, 150] on div "sana shaqsi 91112909" at bounding box center [338, 136] width 206 height 42
copy span "91112909"
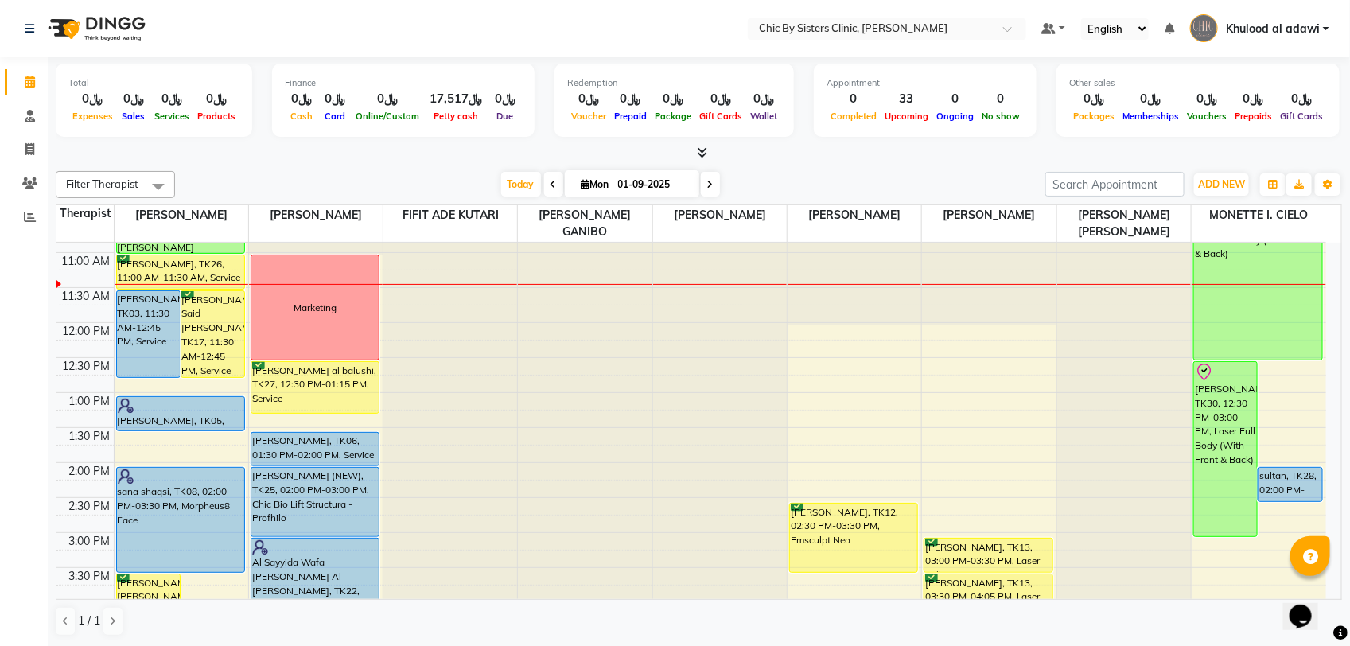
scroll to position [199, 0]
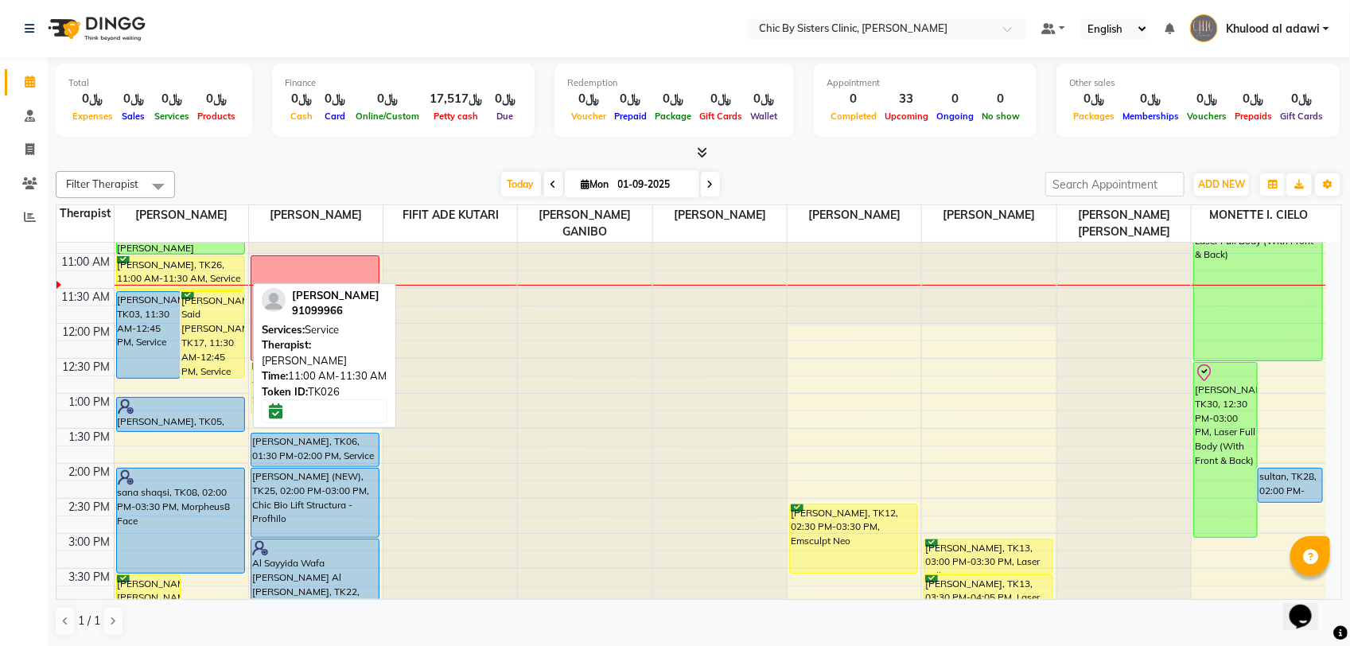
click at [220, 270] on div "[PERSON_NAME], TK26, 11:00 AM-11:30 AM, Service" at bounding box center [180, 272] width 127 height 33
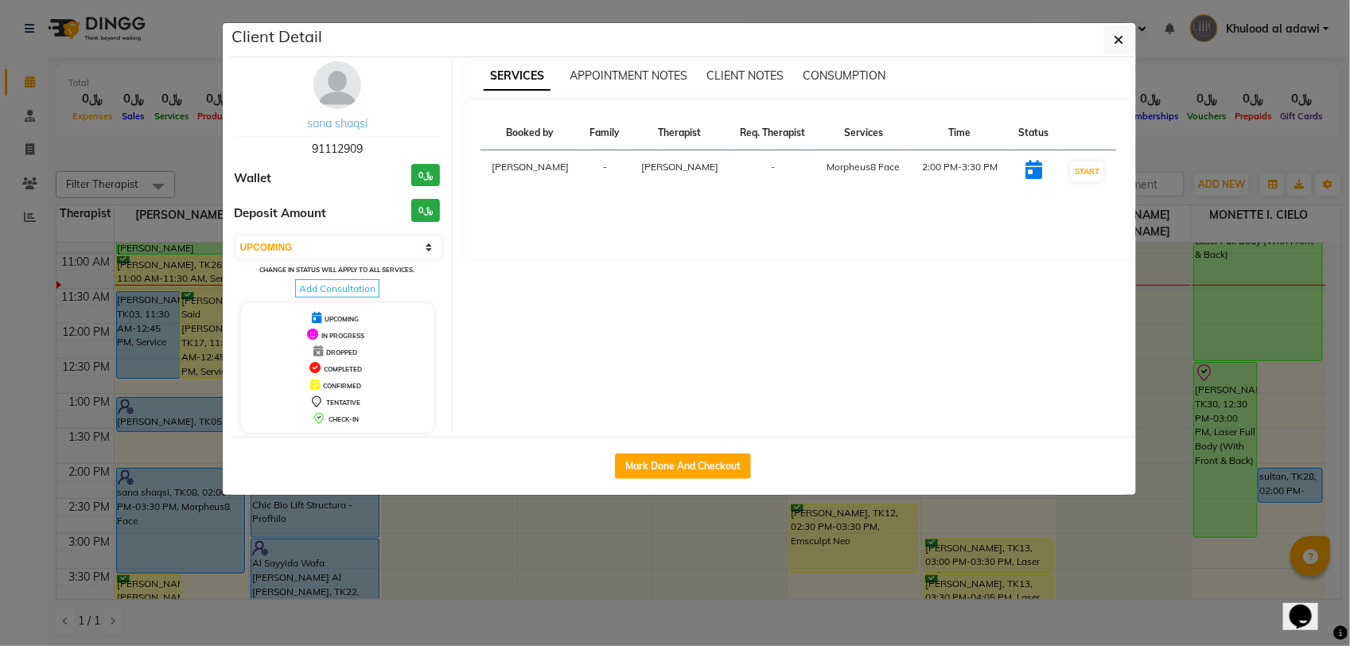
select select "6"
click at [343, 148] on span "91099966" at bounding box center [337, 149] width 51 height 14
copy span "91099966"
click at [1116, 45] on icon "button" at bounding box center [1119, 39] width 10 height 13
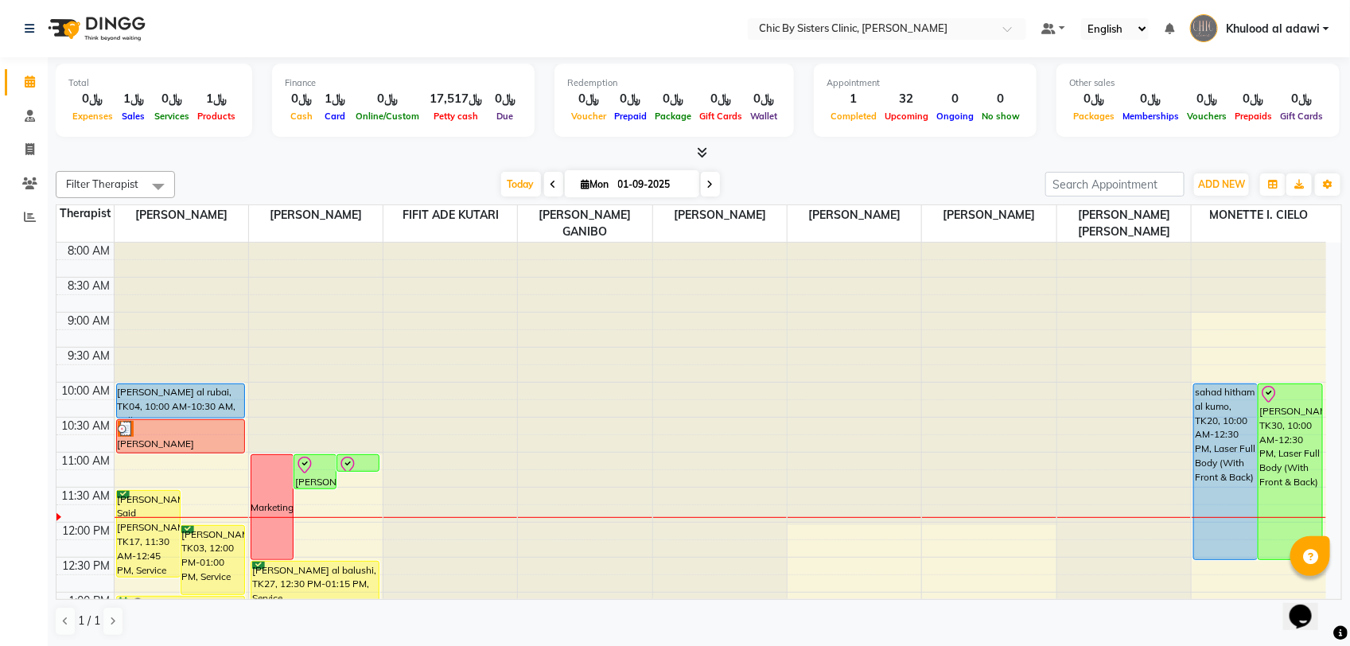
click at [657, 165] on div "Filter Therapist Select All DR. ASSEL SATVALDINOVA DR. AYMAN ELSAQA FIFIT ADE K…" at bounding box center [699, 404] width 1286 height 478
click at [664, 189] on input "01-09-2025" at bounding box center [653, 185] width 80 height 24
select select "9"
select select "2025"
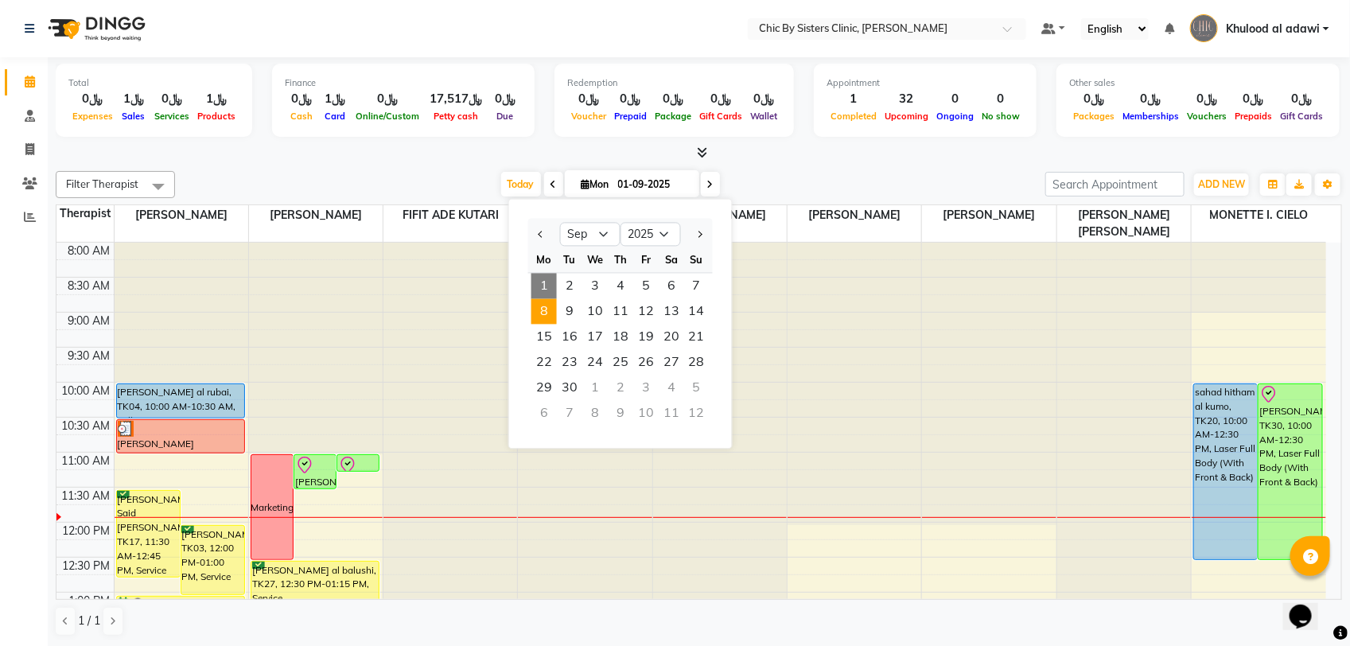
click at [553, 318] on span "8" at bounding box center [543, 311] width 25 height 25
type input "[DATE]"
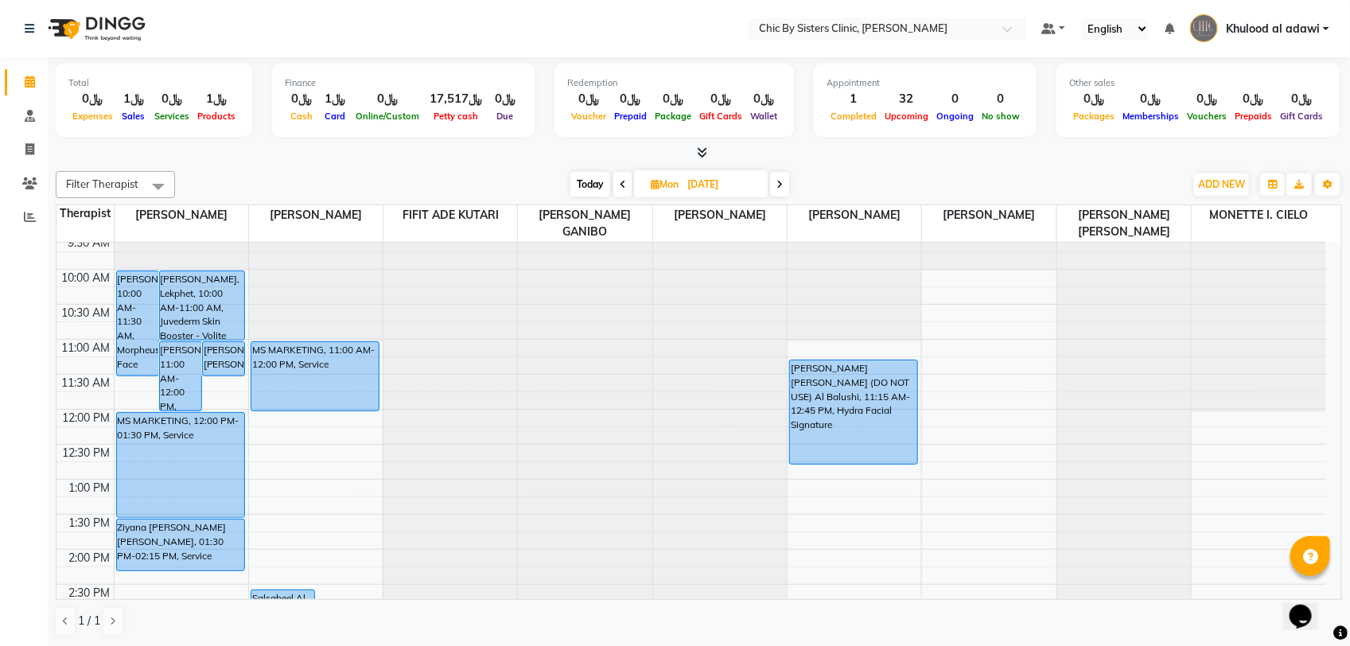
scroll to position [610, 0]
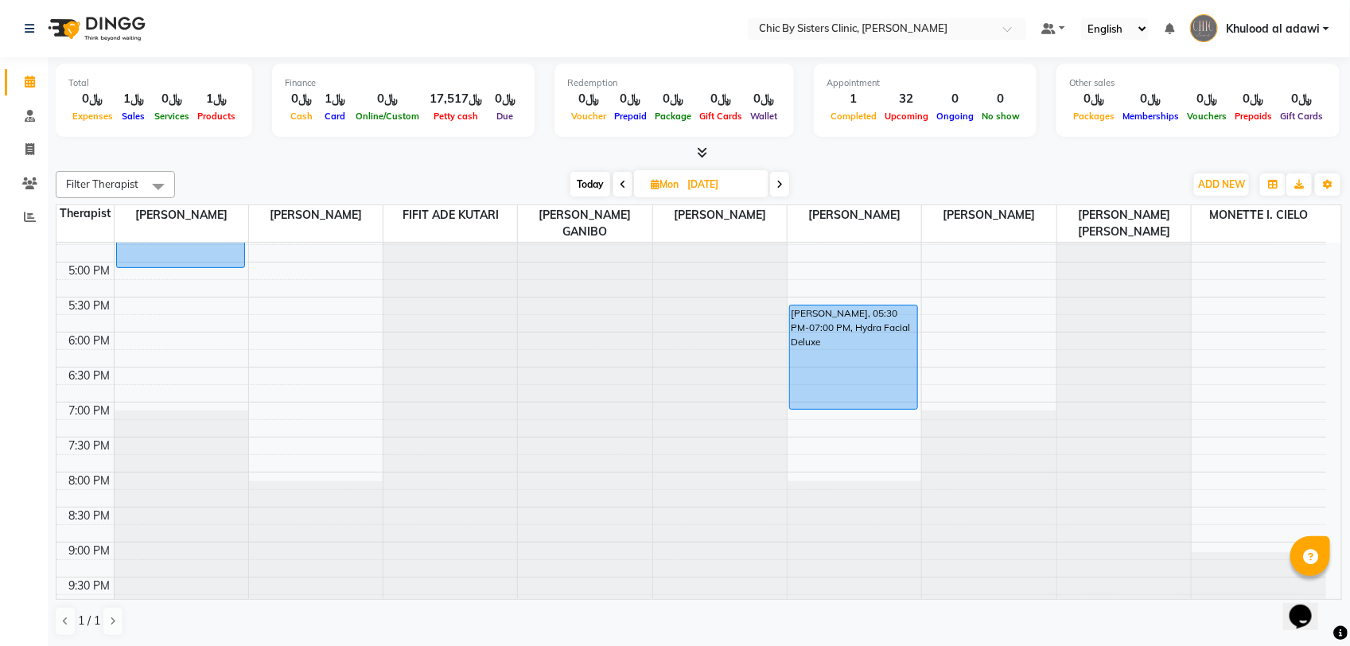
click at [708, 188] on input "[DATE]" at bounding box center [722, 185] width 80 height 24
select select "9"
select select "2025"
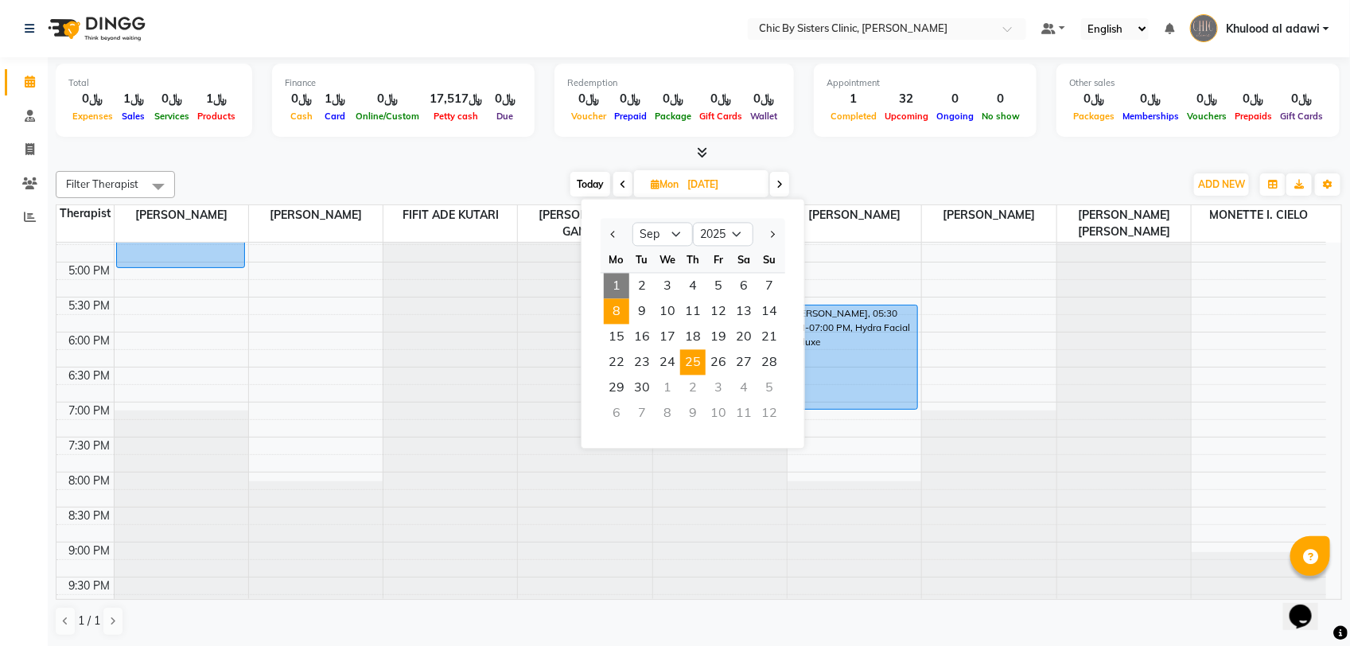
click at [693, 362] on span "25" at bounding box center [692, 362] width 25 height 25
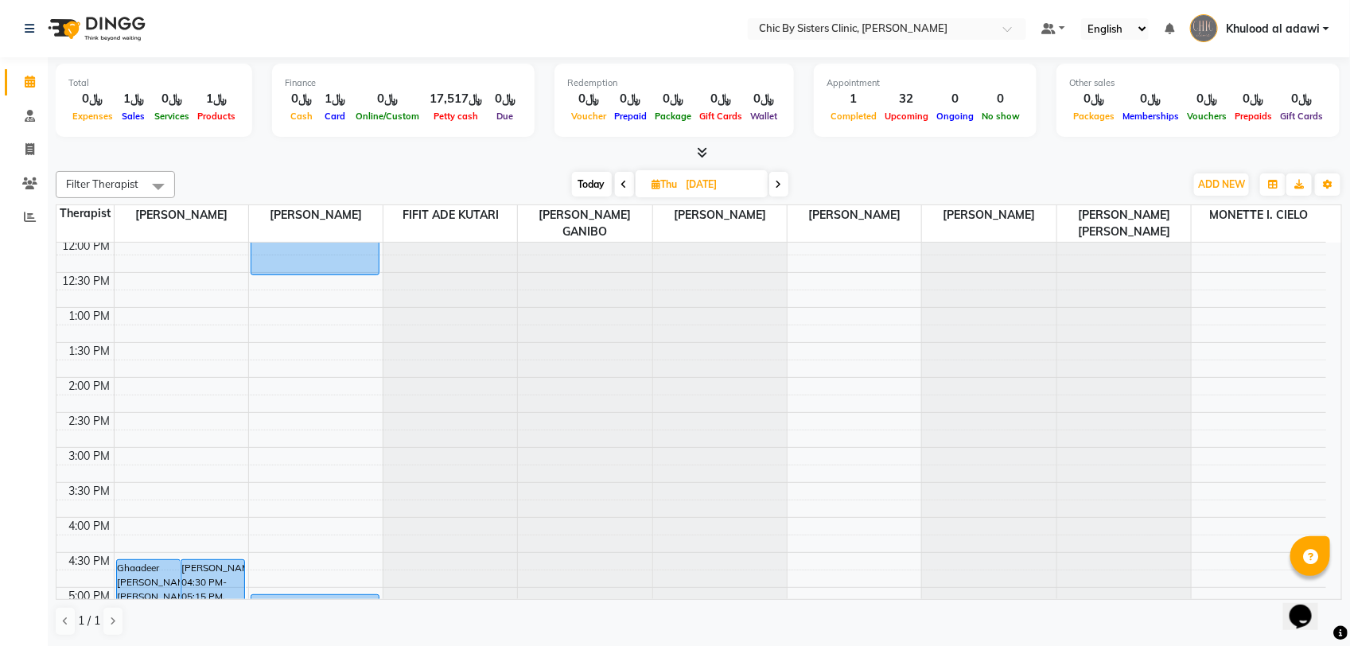
scroll to position [113, 0]
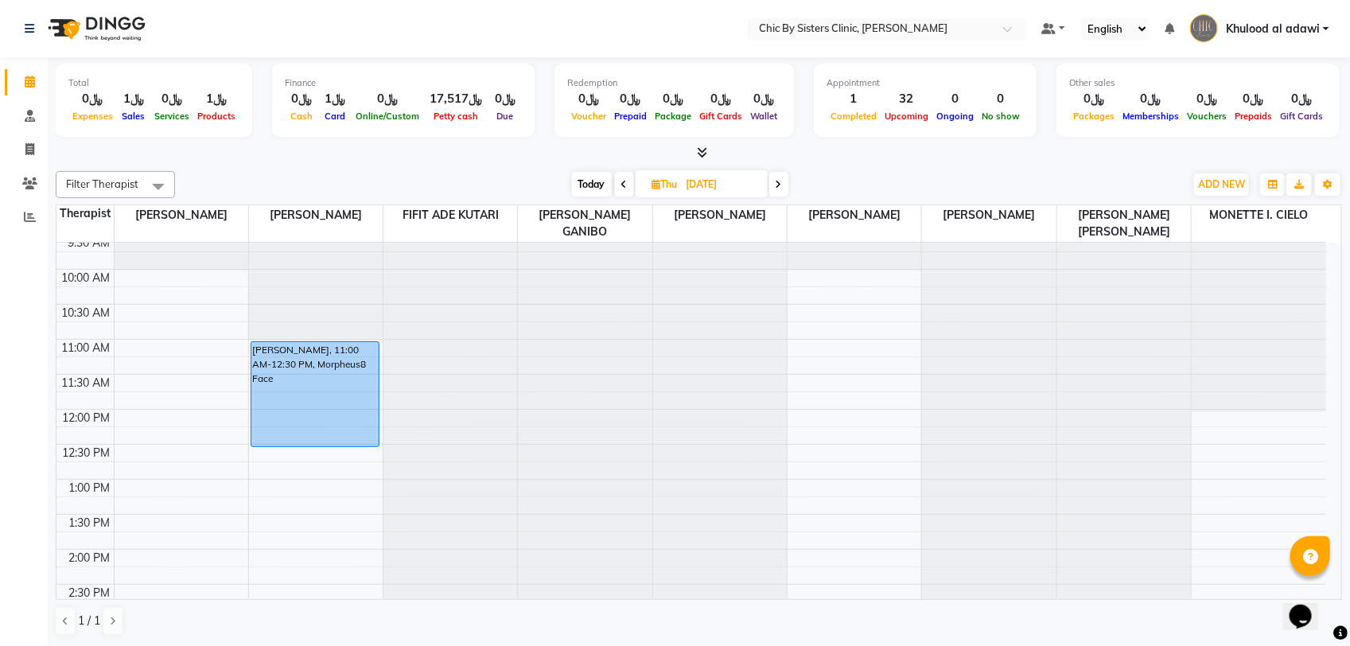
click at [596, 187] on span "Today" at bounding box center [592, 184] width 40 height 25
type input "01-09-2025"
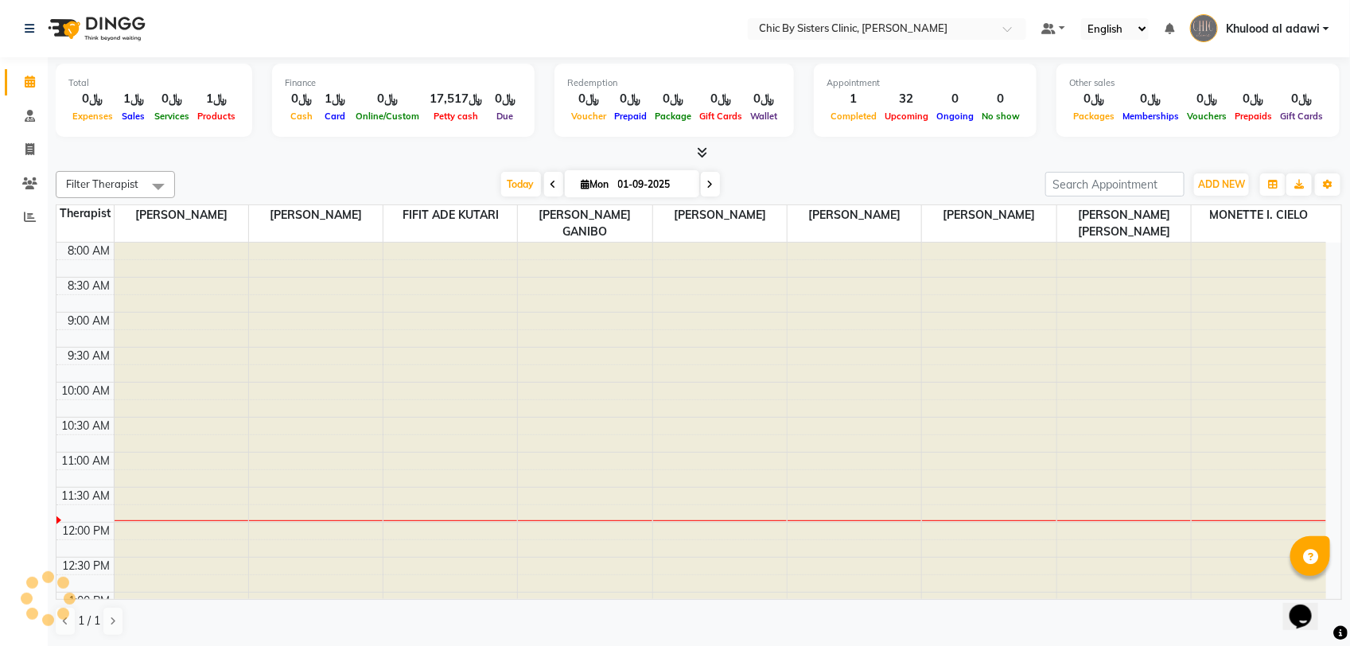
scroll to position [212, 0]
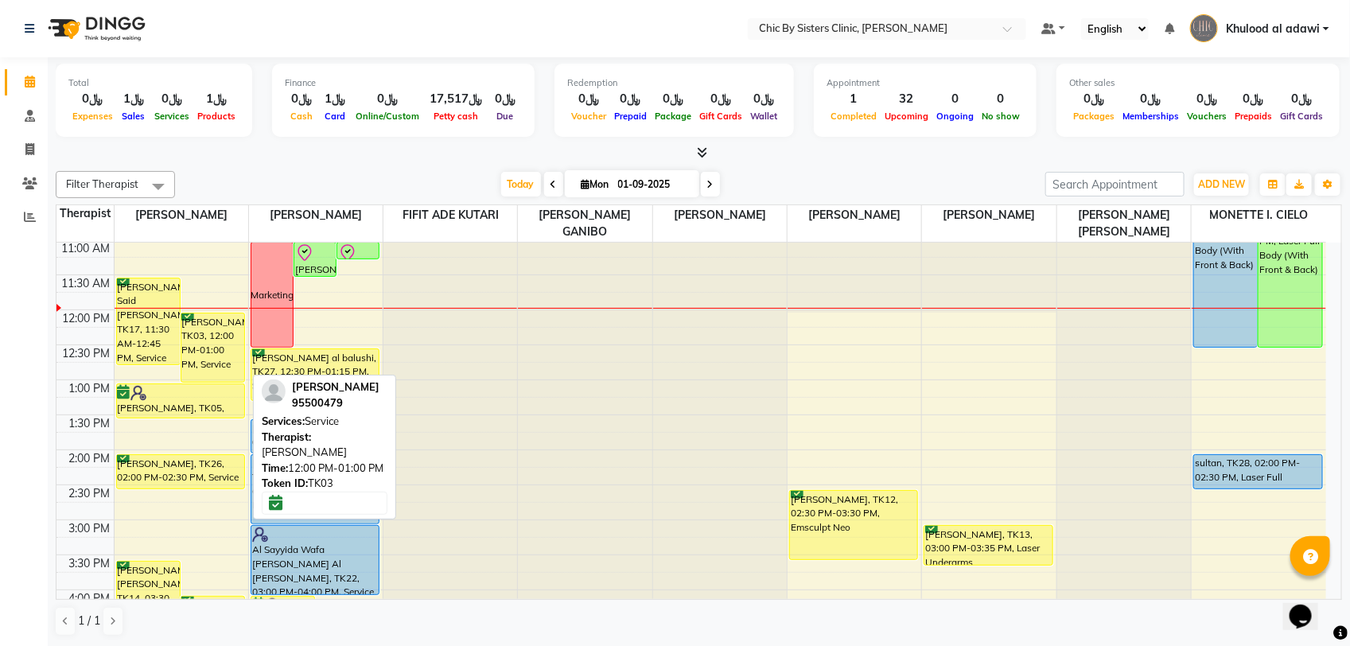
click at [208, 338] on div "huda hamed, TK03, 12:00 PM-01:00 PM, Service" at bounding box center [212, 347] width 63 height 68
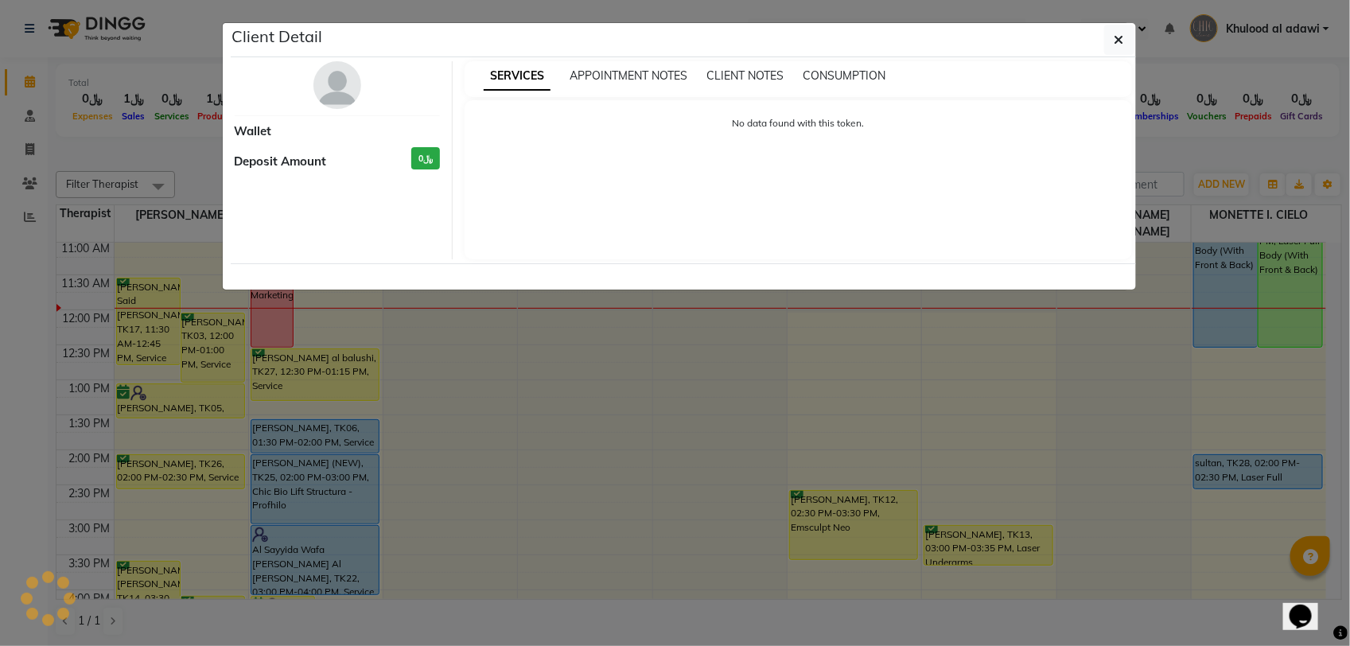
select select "6"
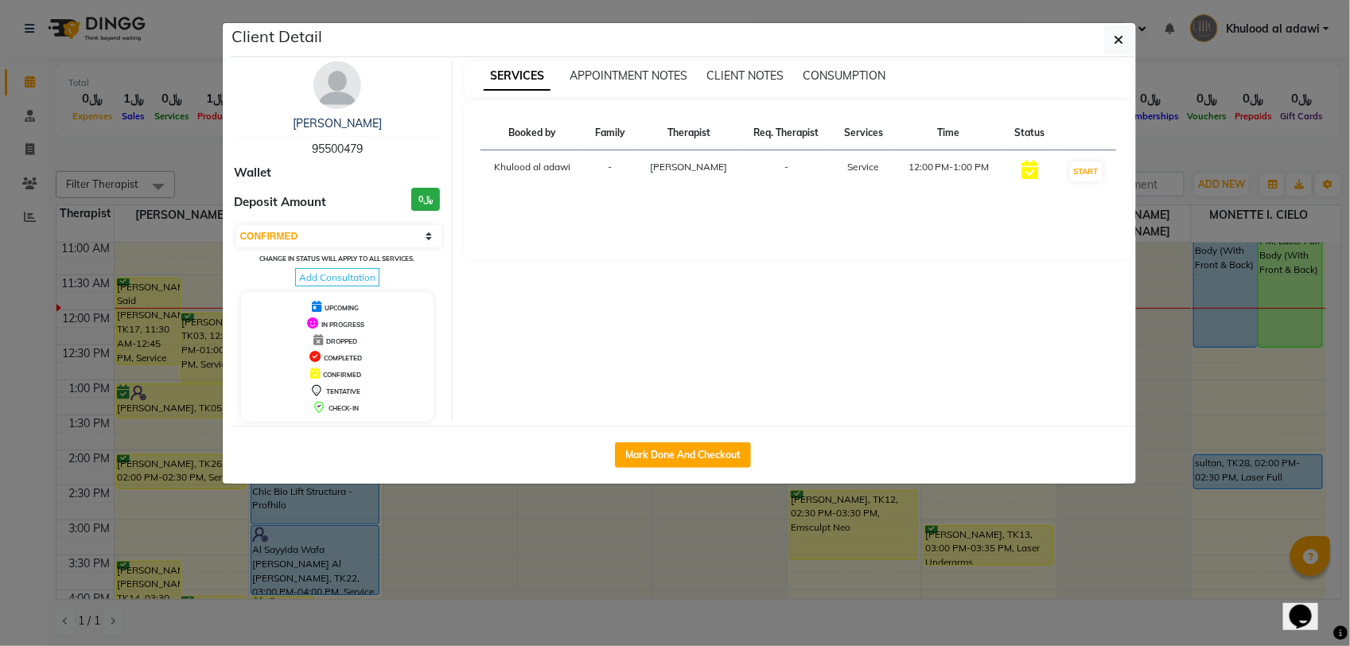
click at [338, 84] on img at bounding box center [337, 85] width 48 height 48
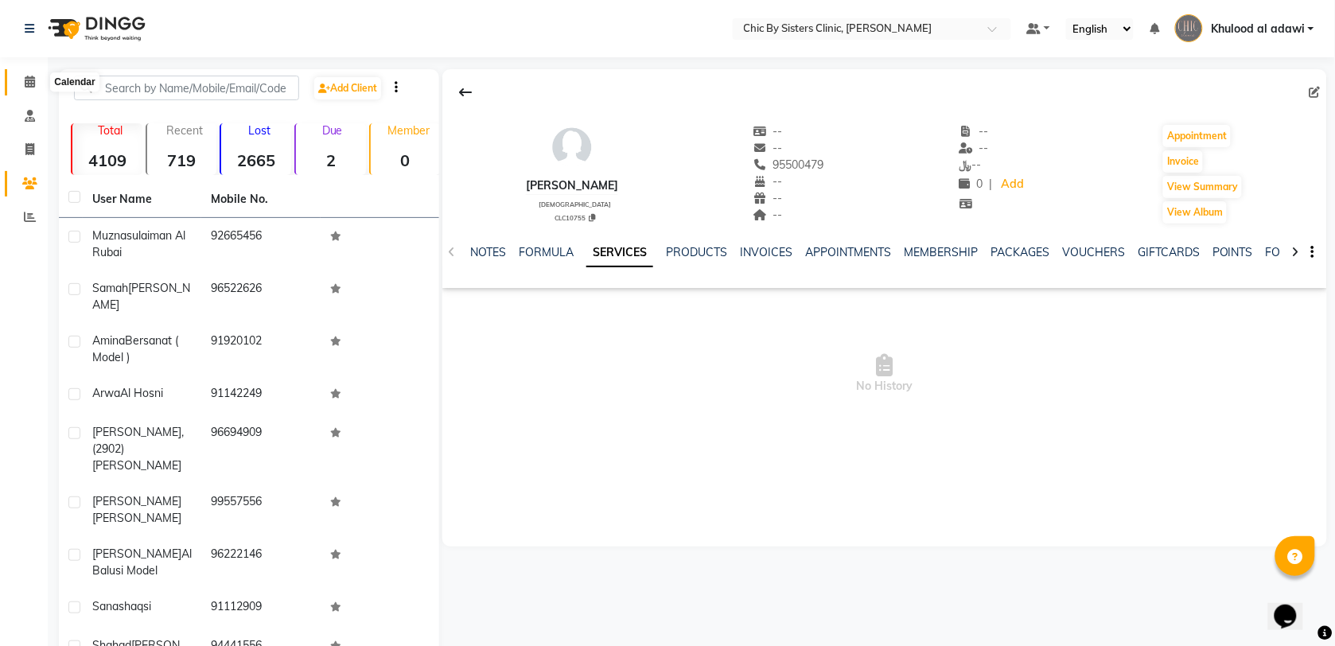
click at [25, 86] on icon at bounding box center [30, 82] width 10 height 12
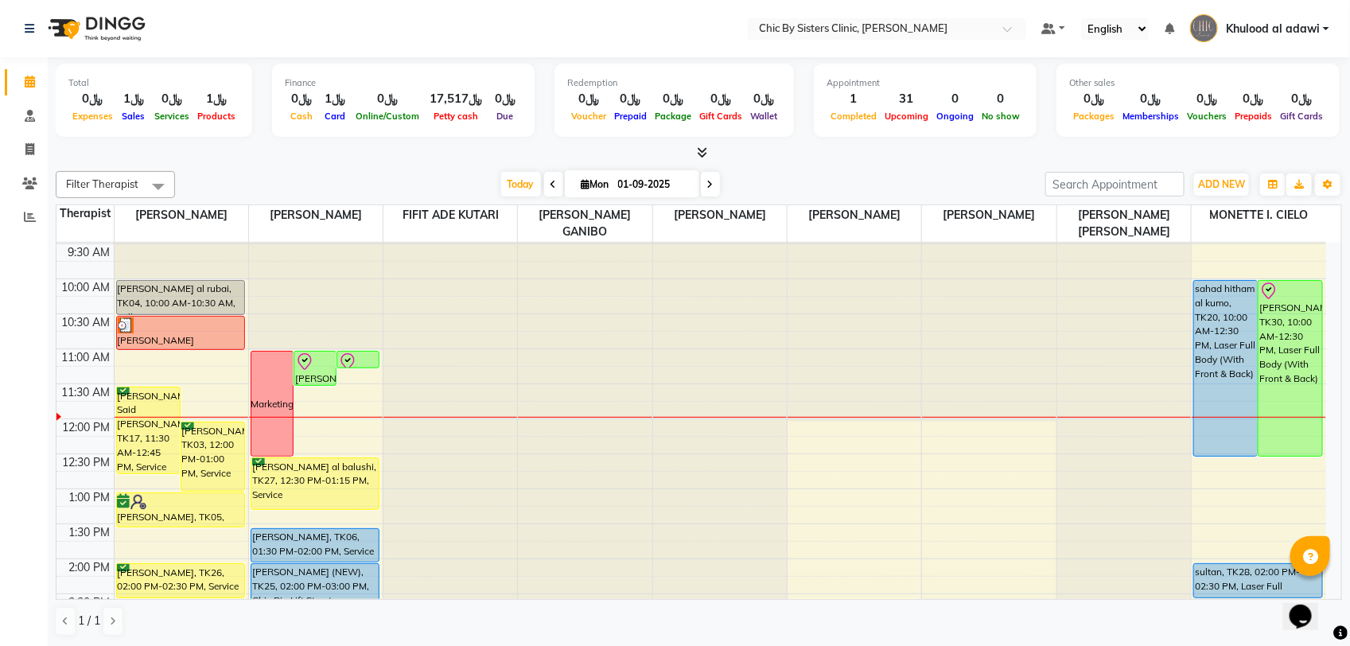
scroll to position [199, 0]
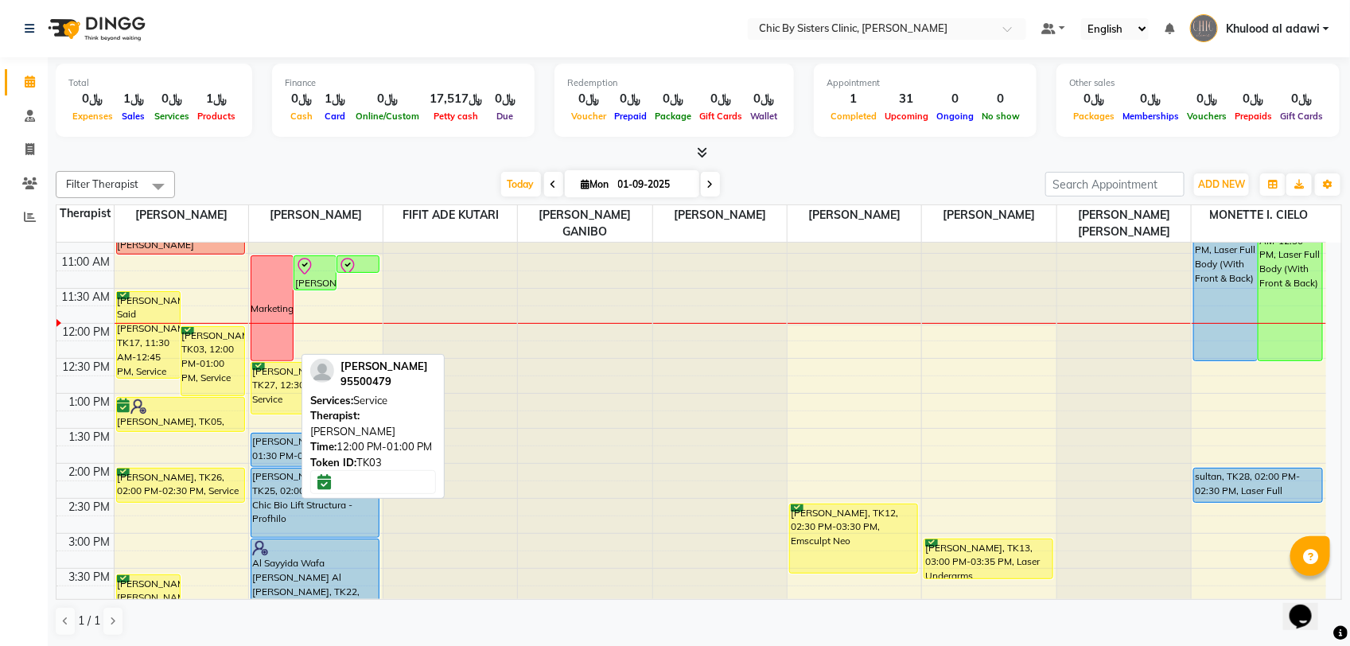
click at [220, 346] on div "huda hamed, TK03, 12:00 PM-01:00 PM, Service" at bounding box center [212, 361] width 63 height 68
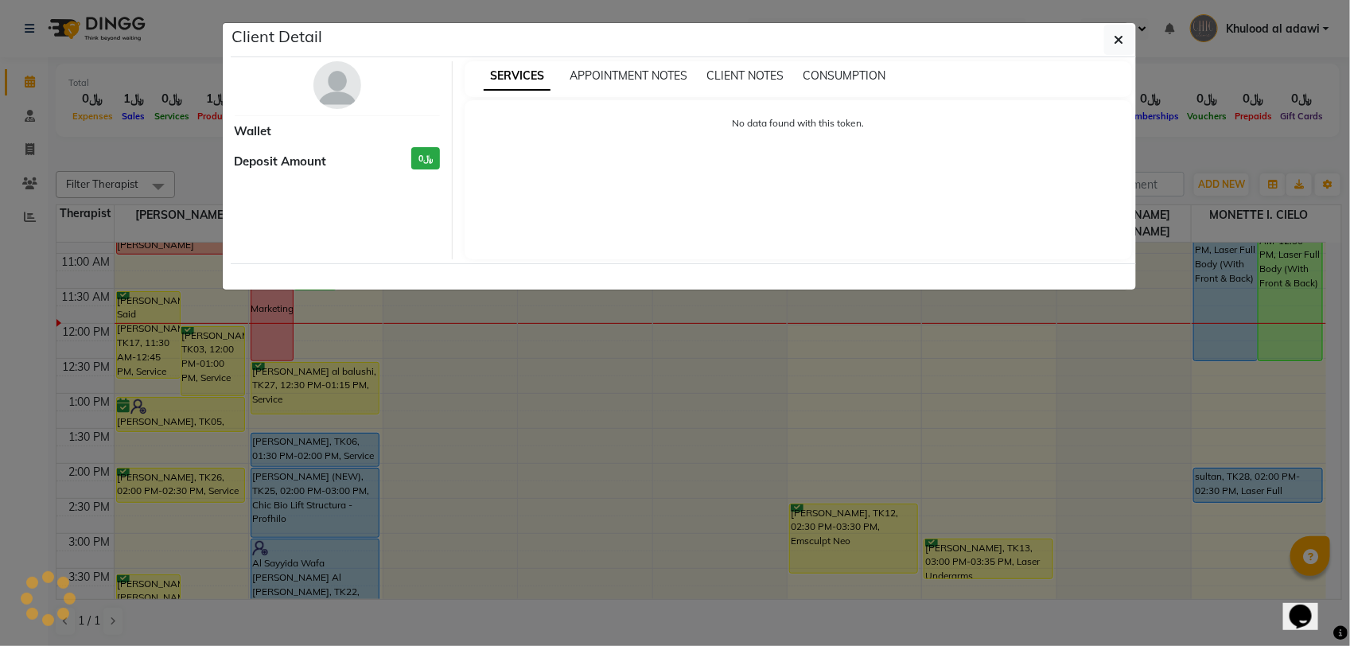
select select "6"
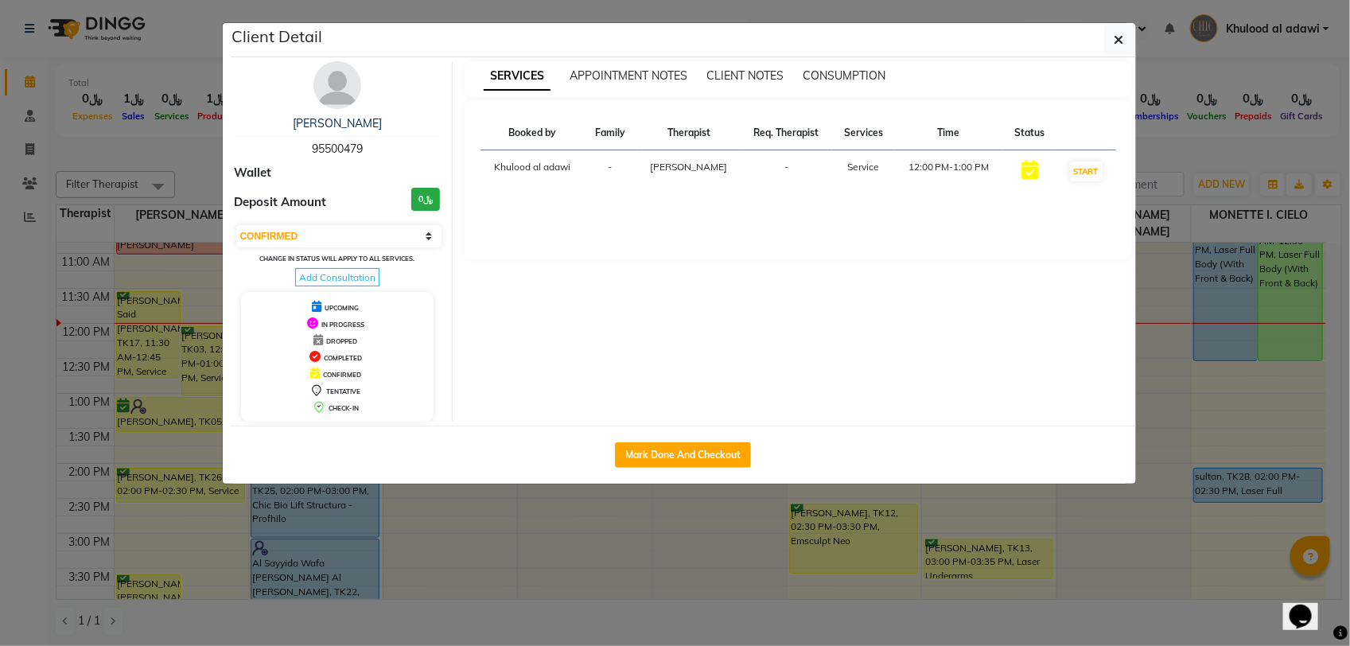
click at [354, 90] on img at bounding box center [337, 85] width 48 height 48
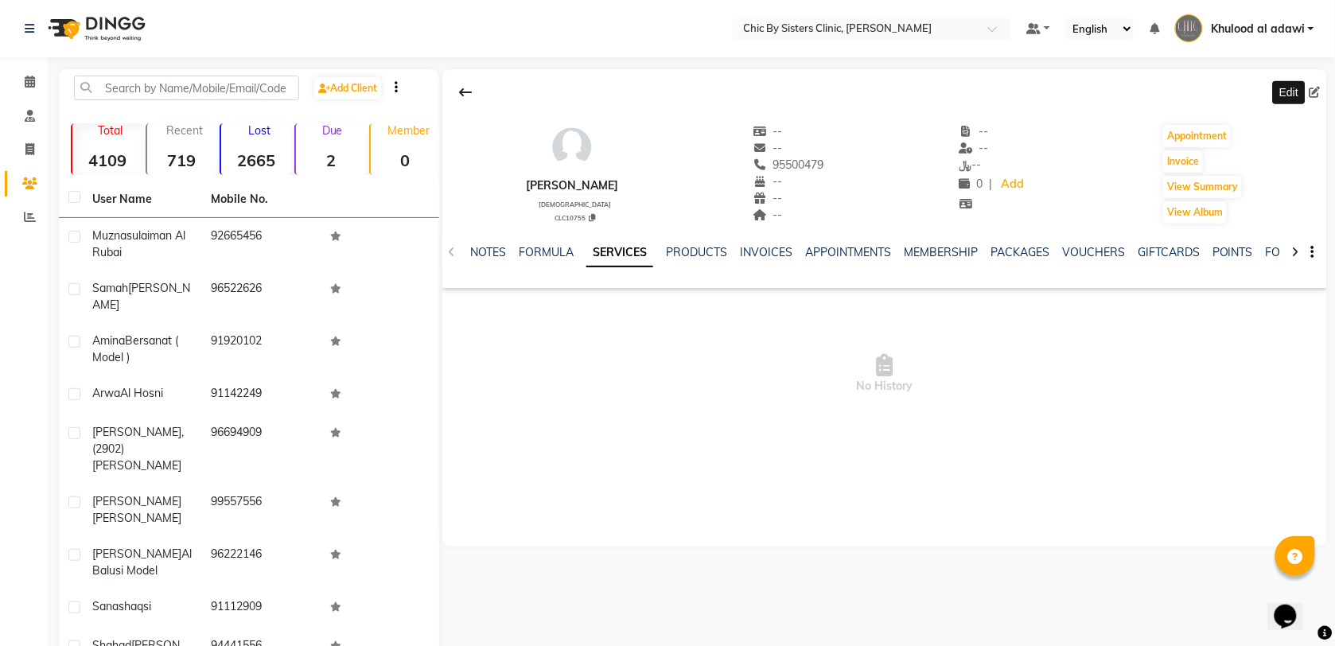
click at [1318, 90] on icon at bounding box center [1314, 92] width 11 height 11
select select "[DEMOGRAPHIC_DATA]"
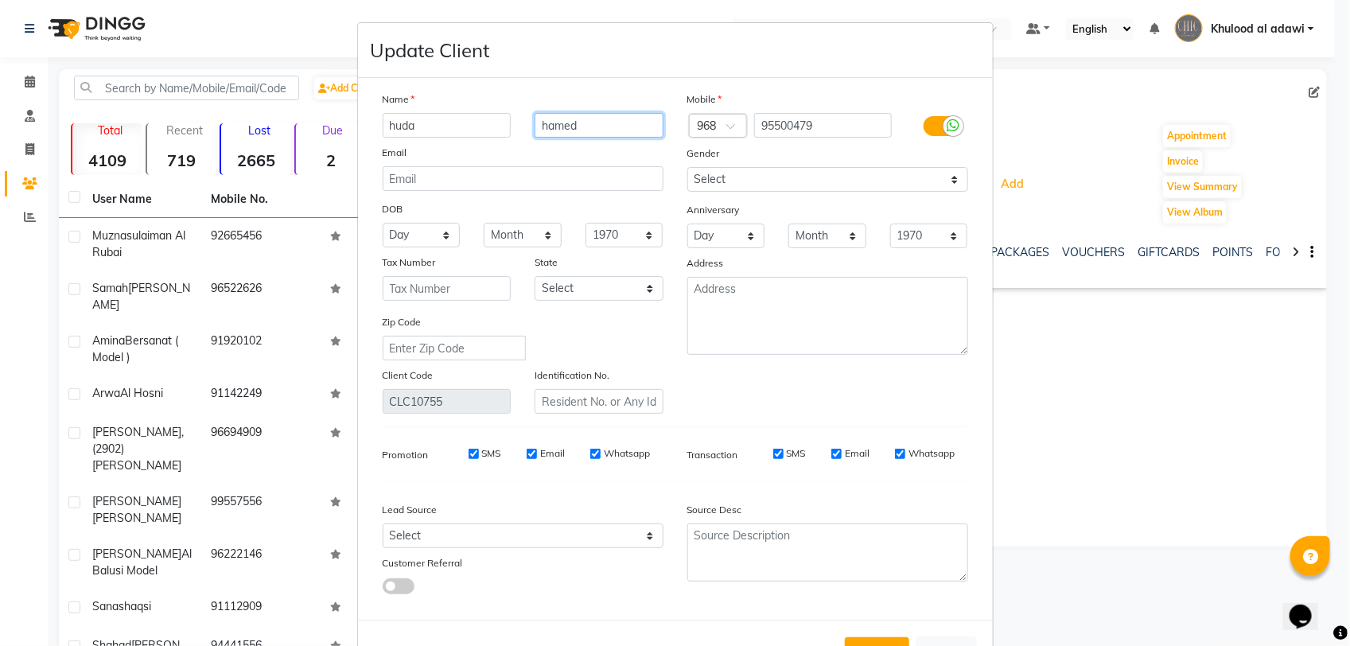
click at [636, 127] on input "hamed" at bounding box center [598, 125] width 129 height 25
type input "[PERSON_NAME]"
click at [605, 239] on select "1940 1941 1942 1943 1944 1945 1946 1947 1948 1949 1950 1951 1952 1953 1954 1955…" at bounding box center [624, 235] width 78 height 25
select select "1974"
click at [585, 223] on select "1940 1941 1942 1943 1944 1945 1946 1947 1948 1949 1950 1951 1952 1953 1954 1955…" at bounding box center [624, 235] width 78 height 25
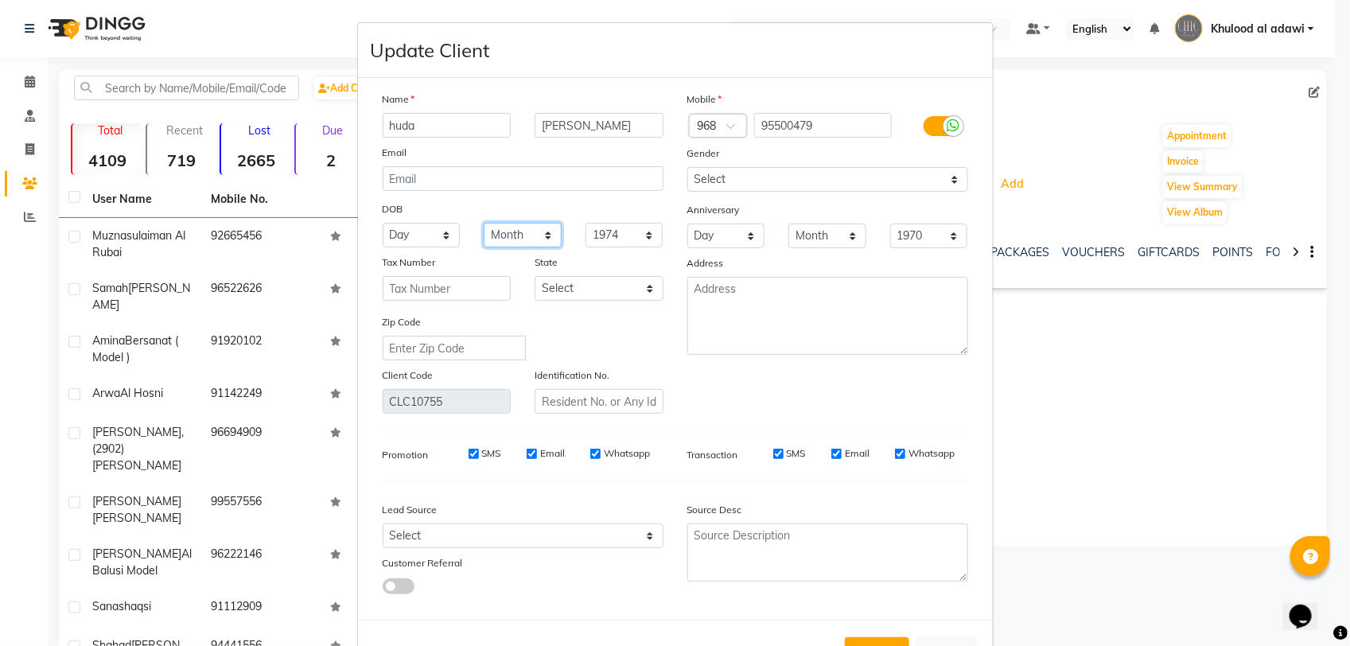
click at [505, 228] on select "Month January February March April May June July August September October Novem…" at bounding box center [523, 235] width 78 height 25
select select "01"
click at [484, 223] on select "Month January February March April May June July August September October Novem…" at bounding box center [523, 235] width 78 height 25
click at [388, 237] on select "Day 01 02 03 04 05 06 07 08 09 10 11 12 13 14 15 16 17 18 19 20 21 22 23 24 25 …" at bounding box center [422, 235] width 78 height 25
select select "01"
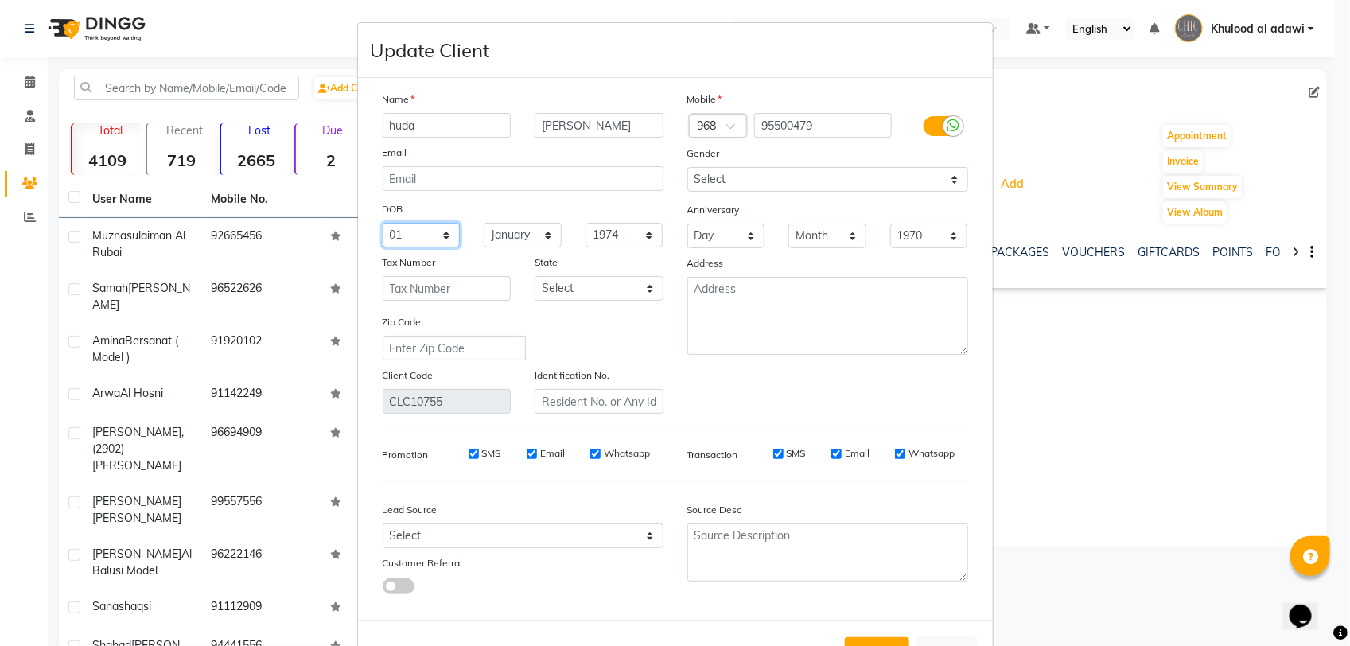
click at [383, 223] on select "Day 01 02 03 04 05 06 07 08 09 10 11 12 13 14 15 16 17 18 19 20 21 22 23 24 25 …" at bounding box center [422, 235] width 78 height 25
click at [566, 403] on input "text" at bounding box center [598, 401] width 129 height 25
type input "15016833"
click at [887, 641] on button "Update" at bounding box center [877, 651] width 64 height 29
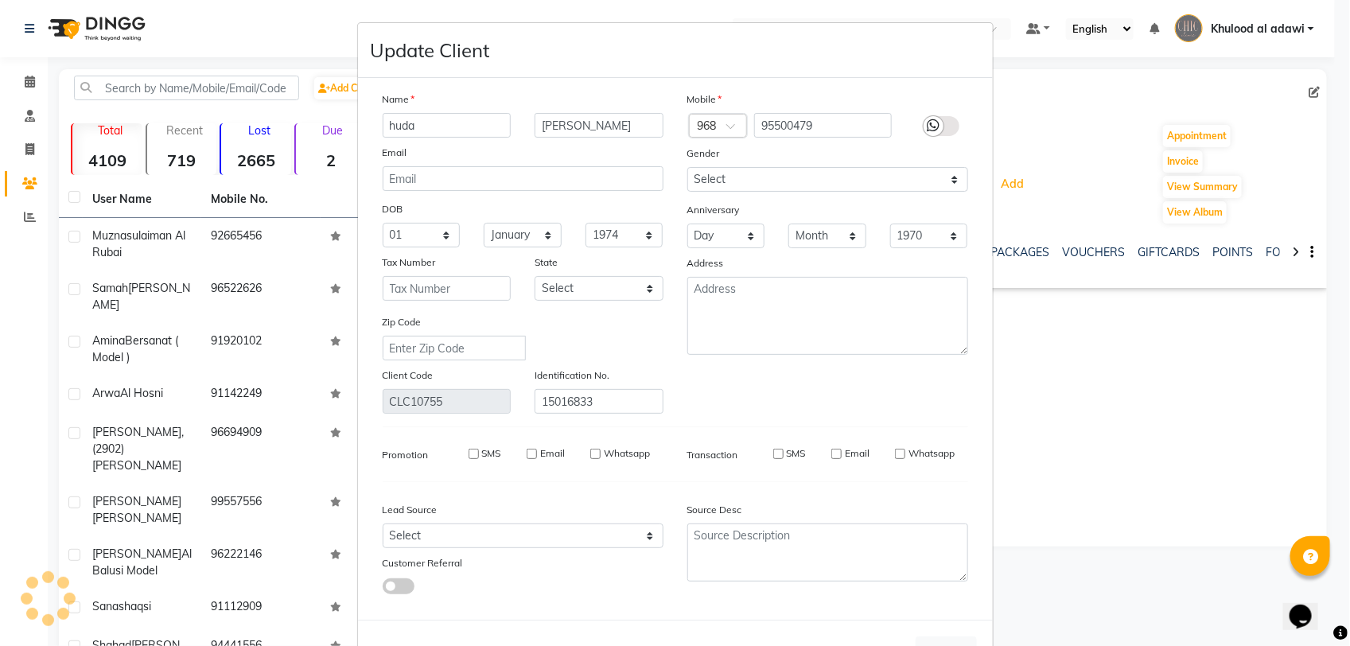
select select
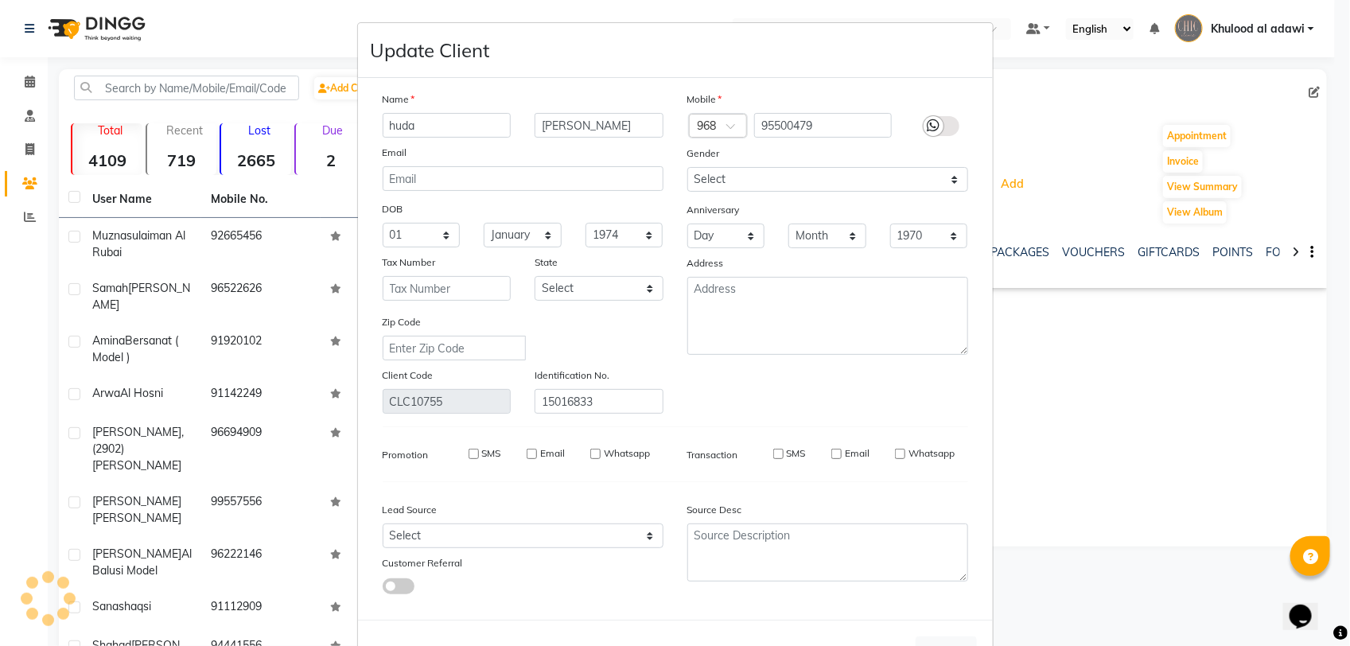
select select
checkbox input "false"
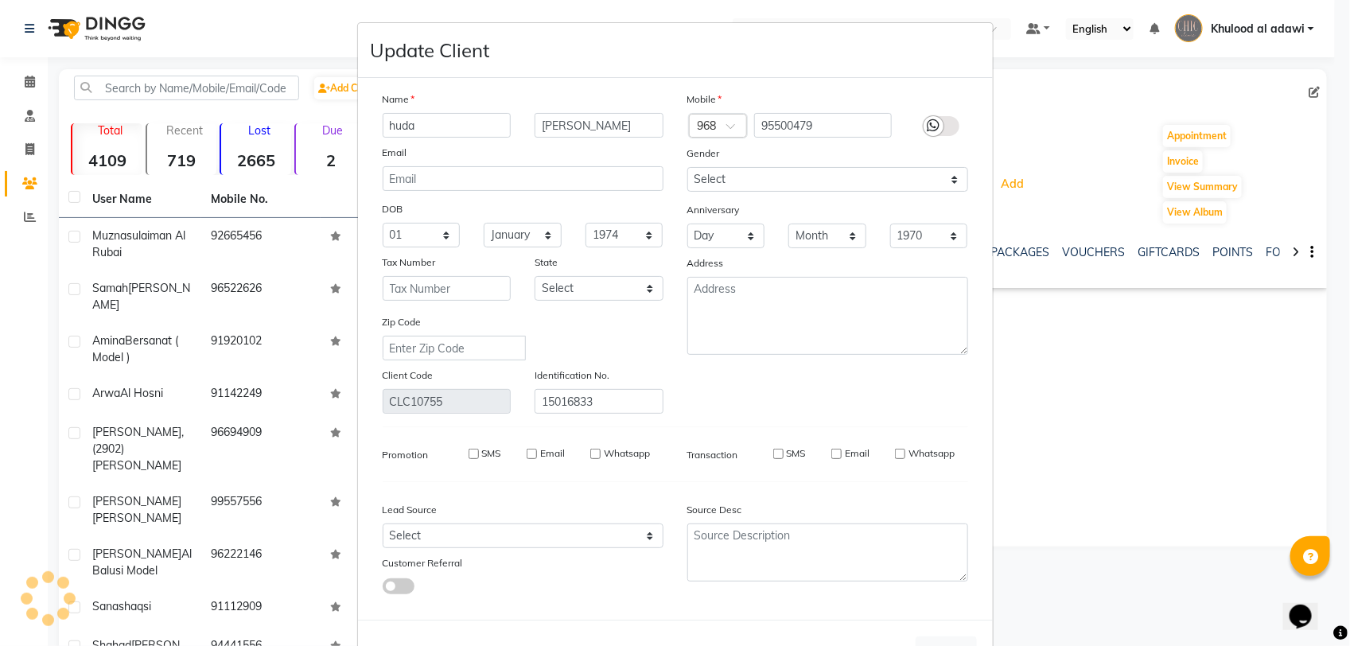
checkbox input "false"
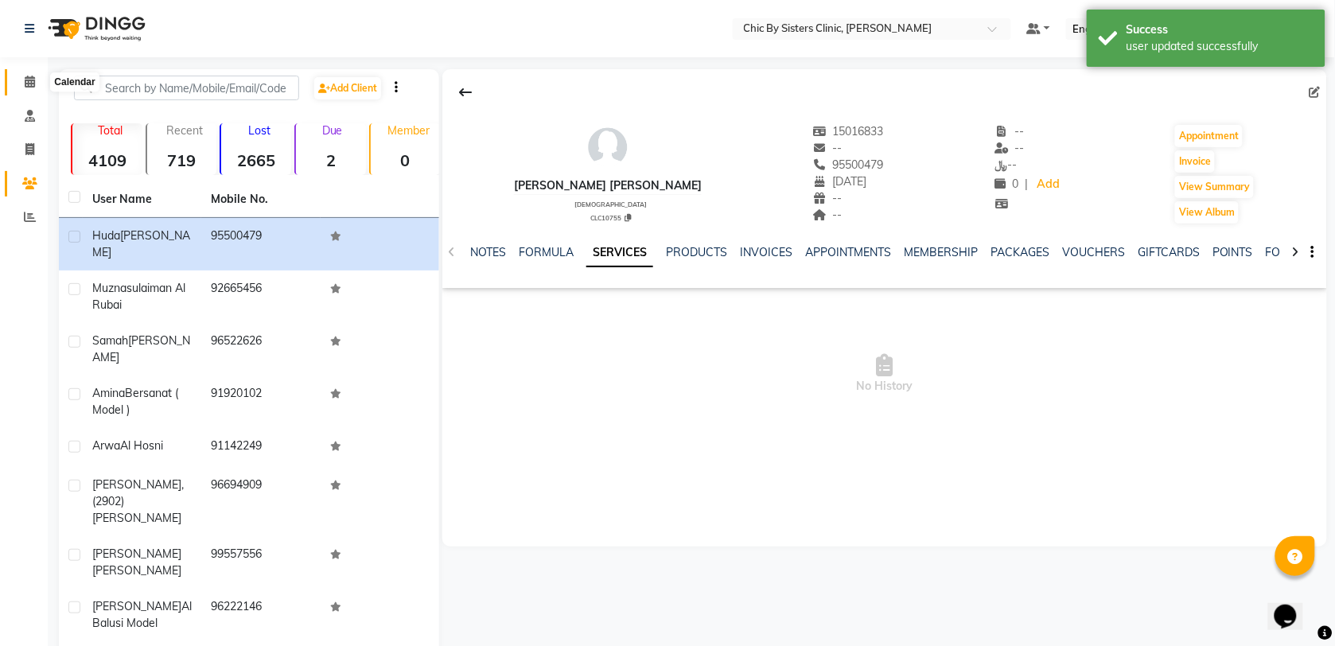
drag, startPoint x: 29, startPoint y: 84, endPoint x: 60, endPoint y: 87, distance: 30.5
click at [29, 84] on icon at bounding box center [30, 82] width 10 height 12
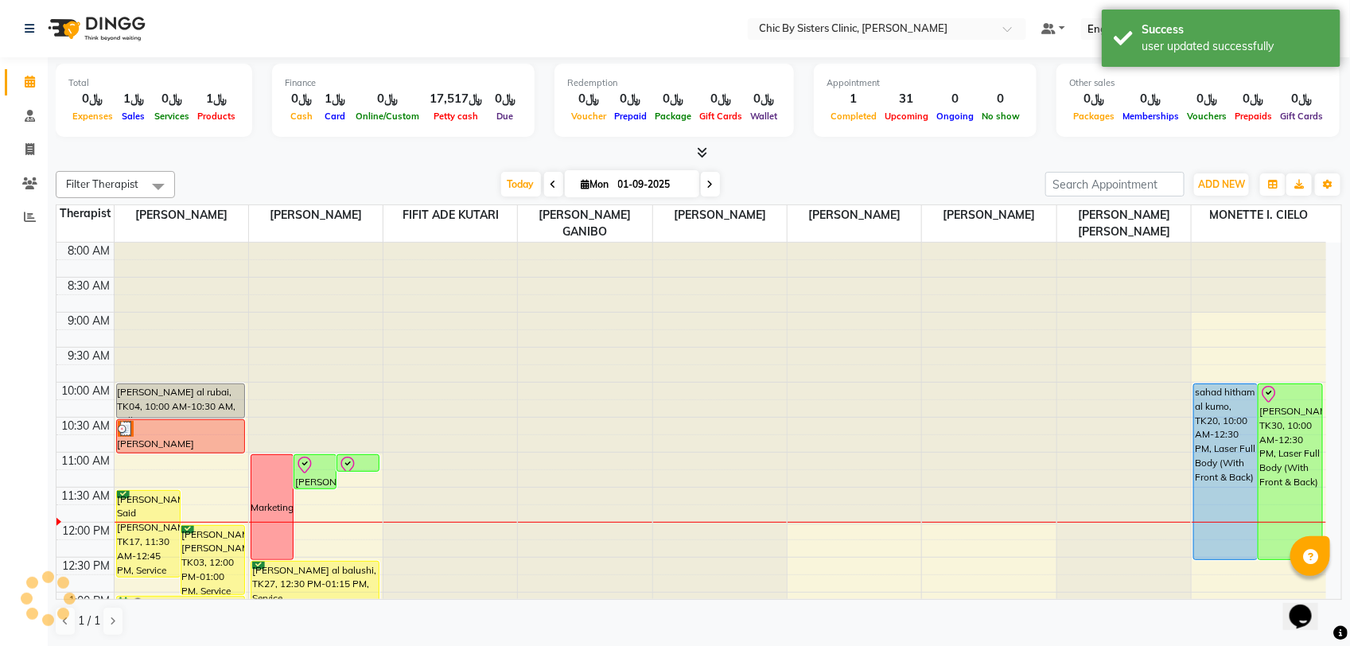
scroll to position [199, 0]
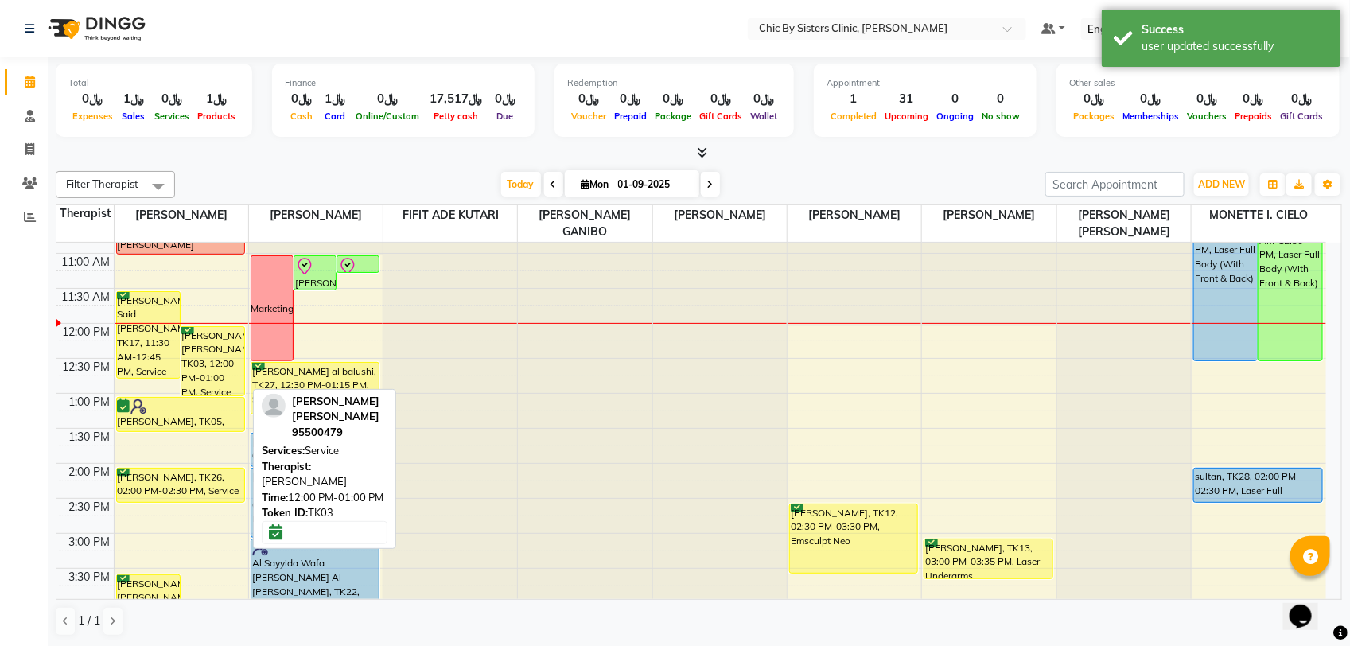
click at [220, 350] on div "[PERSON_NAME] [PERSON_NAME], TK03, 12:00 PM-01:00 PM, Service" at bounding box center [212, 361] width 63 height 68
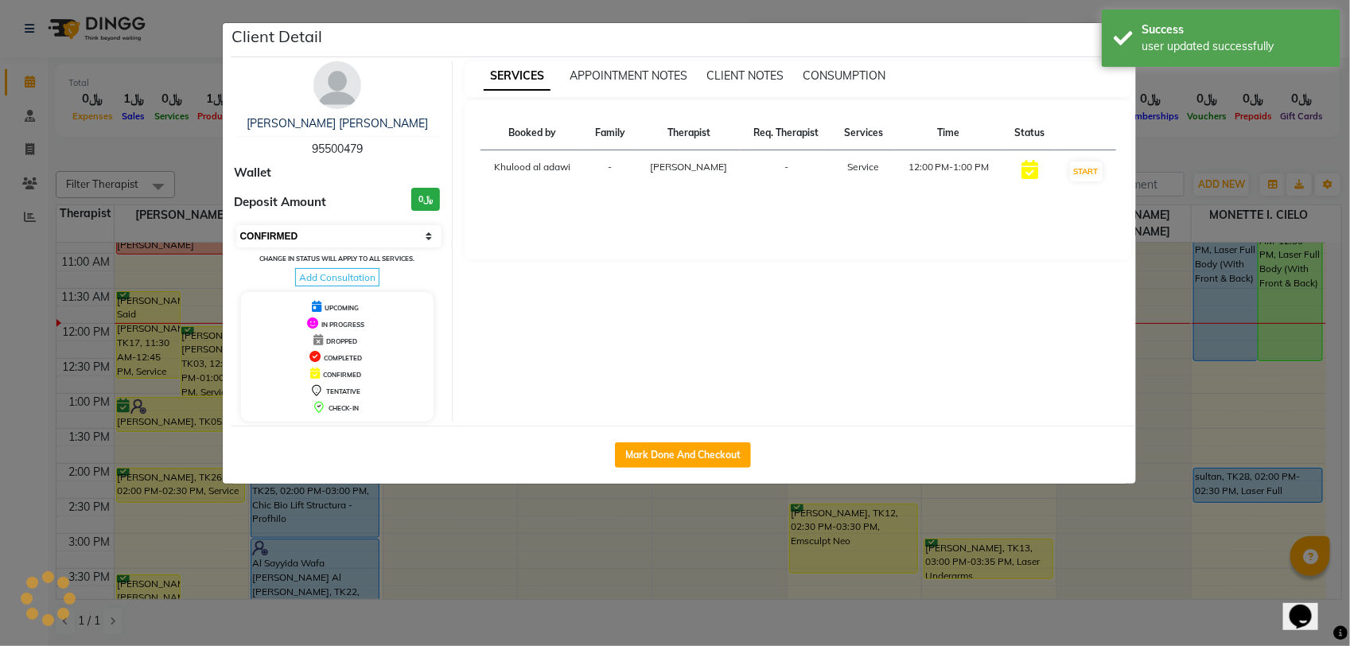
click at [412, 229] on select "Select IN SERVICE CONFIRMED TENTATIVE CHECK IN MARK DONE DROPPED UPCOMING" at bounding box center [339, 236] width 206 height 22
select select "8"
click at [236, 225] on select "Select IN SERVICE CONFIRMED TENTATIVE CHECK IN MARK DONE DROPPED UPCOMING" at bounding box center [339, 236] width 206 height 22
click at [203, 173] on ngb-modal-window "Client Detail huda hamed al hajri 95500479 Wallet Deposit Amount ﷼0 Select IN S…" at bounding box center [675, 323] width 1350 height 646
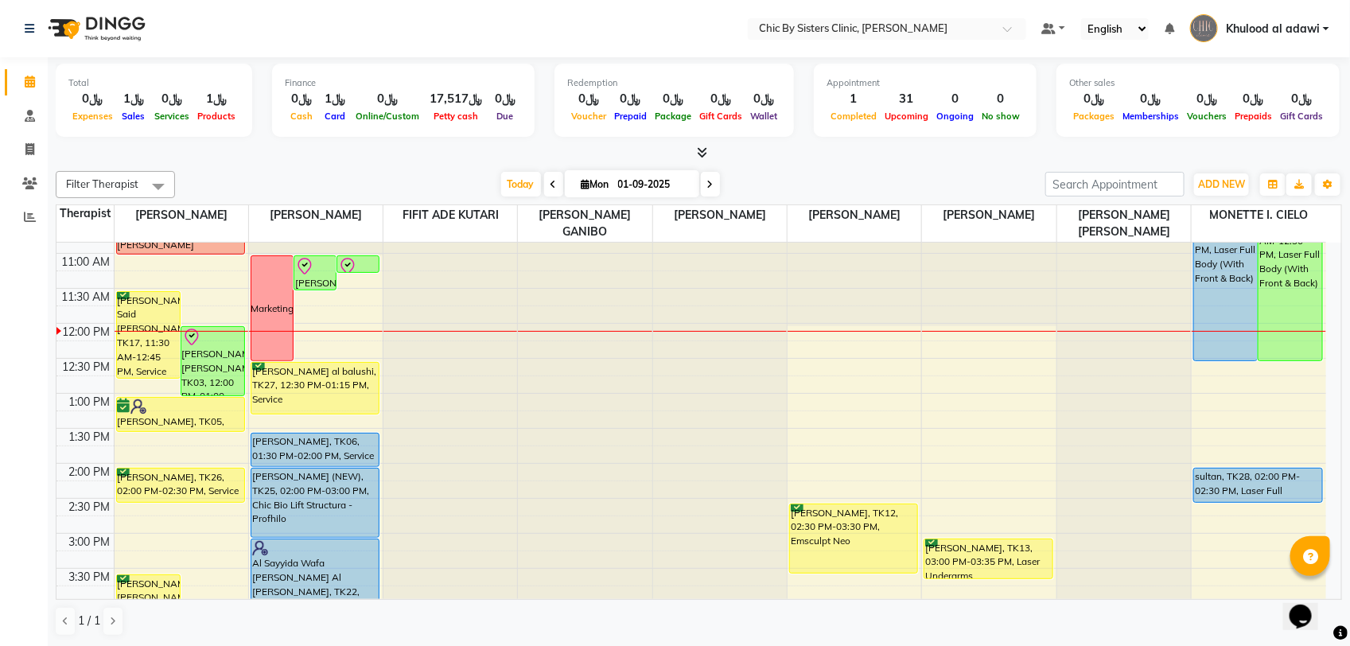
click at [227, 451] on div "8:00 AM 8:30 AM 9:00 AM 9:30 AM 10:00 AM 10:30 AM 11:00 AM 11:30 AM 12:00 PM 12…" at bounding box center [690, 603] width 1269 height 1119
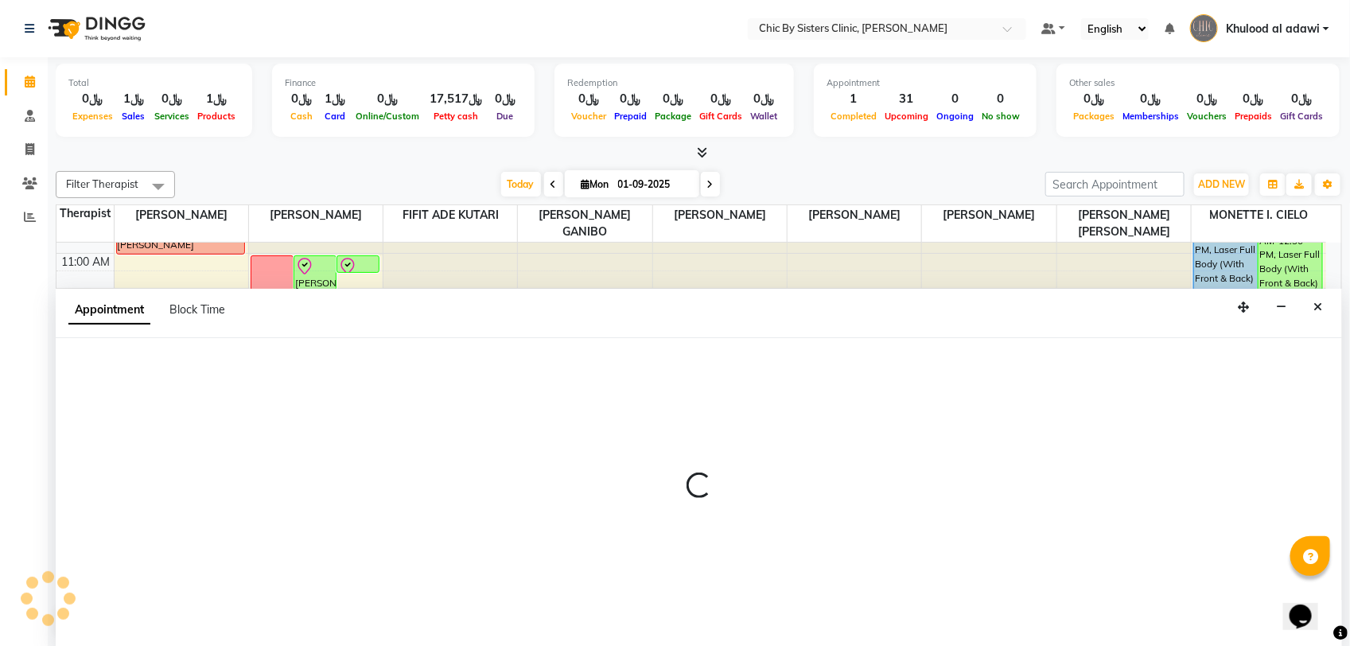
select select "49177"
select select "825"
select select "tentative"
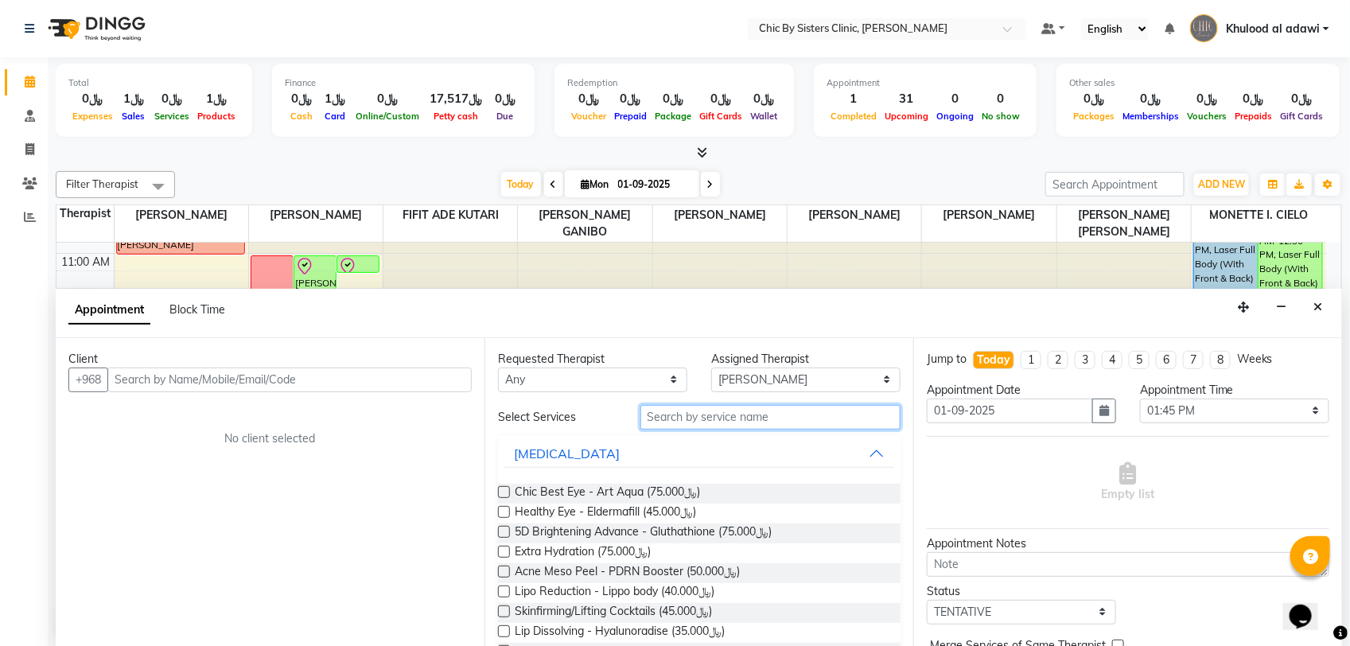
click at [678, 424] on input "text" at bounding box center [770, 417] width 260 height 25
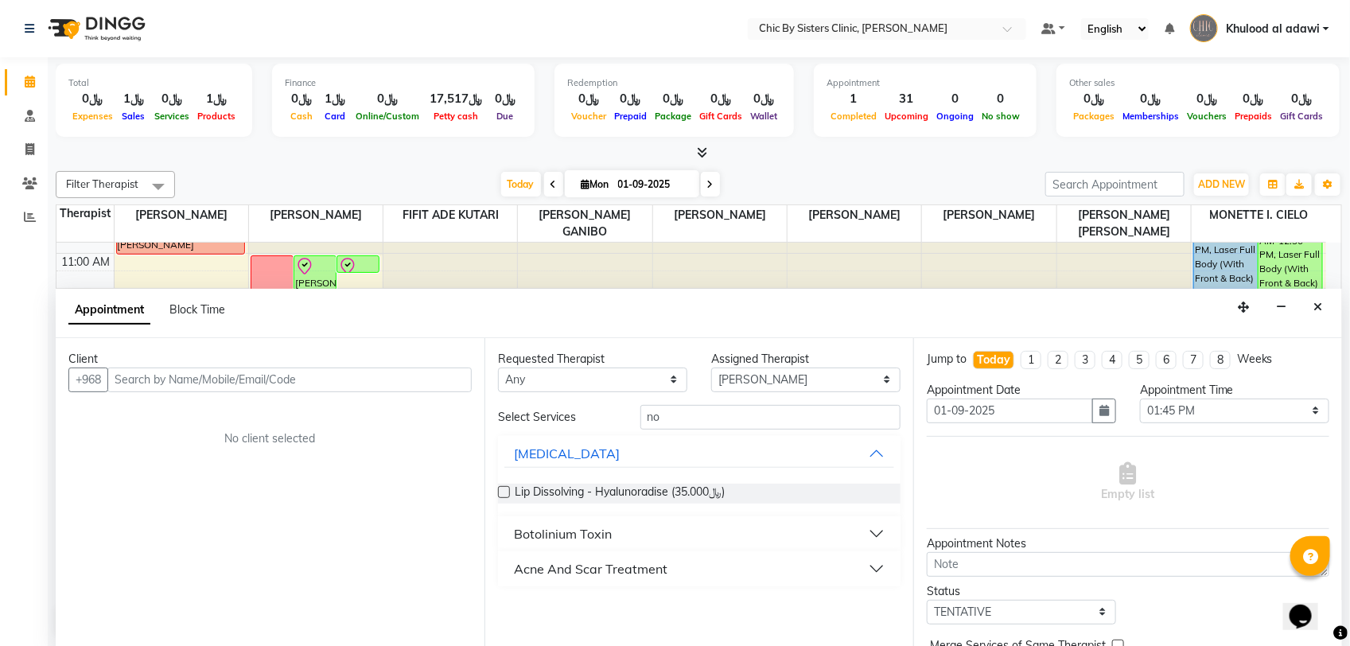
click at [577, 530] on div "Botolinium Toxin" at bounding box center [563, 533] width 98 height 19
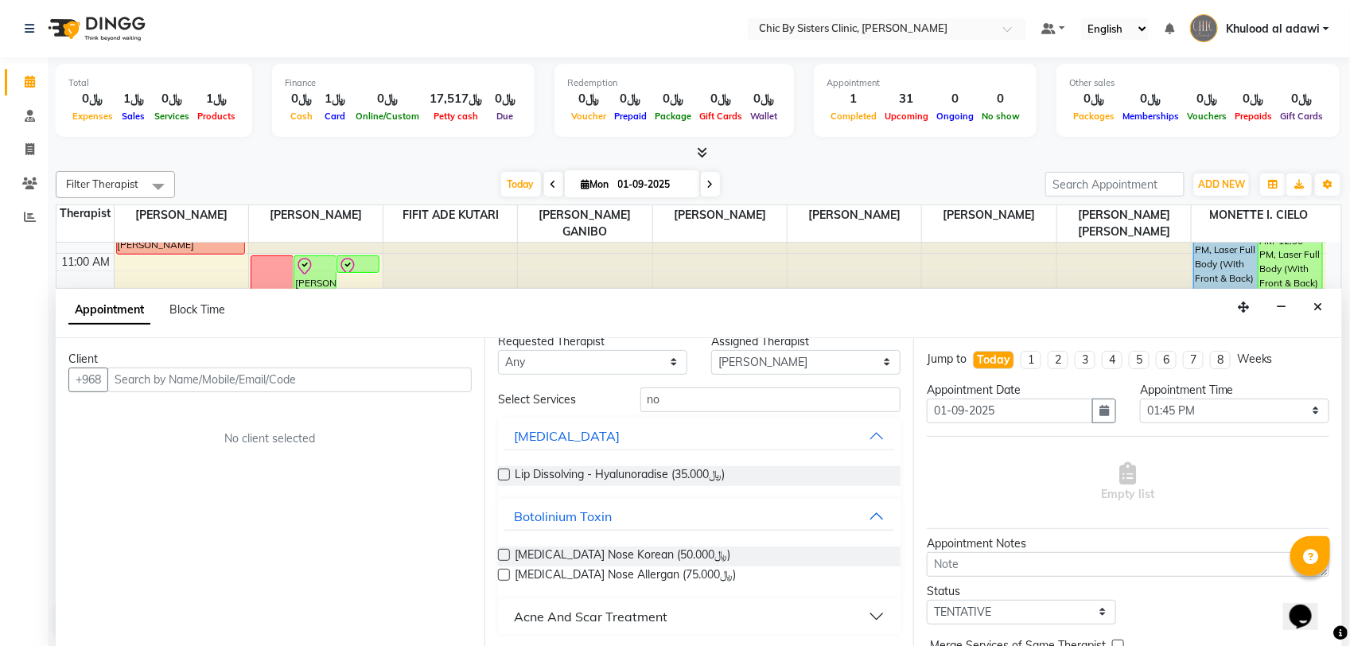
click at [623, 614] on div "Acne And Scar Treatment" at bounding box center [590, 616] width 153 height 19
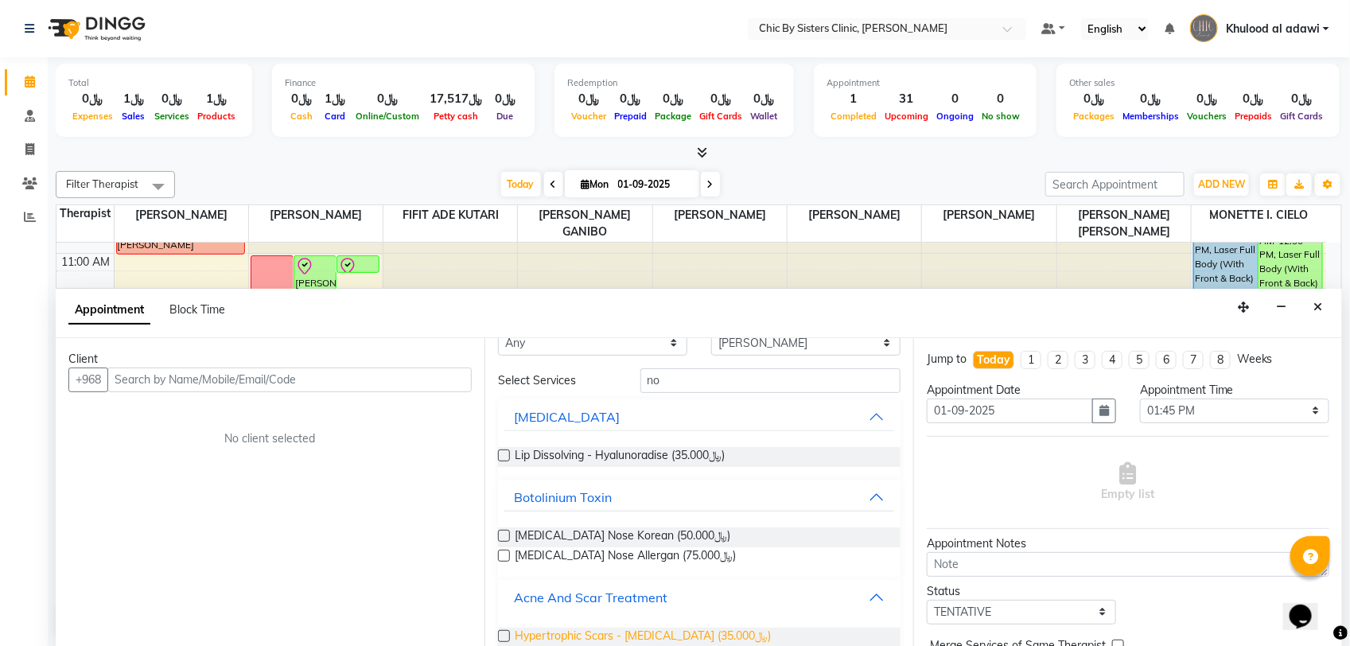
scroll to position [62, 0]
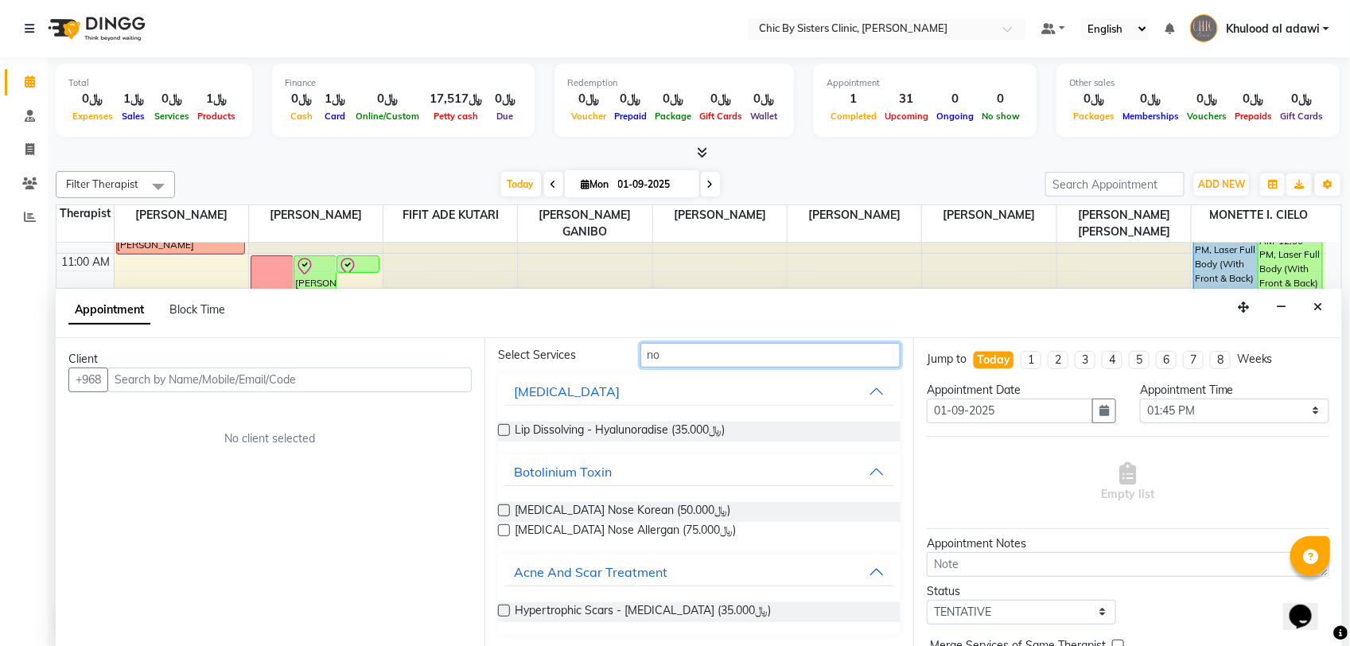
click at [724, 356] on input "no" at bounding box center [770, 355] width 260 height 25
type input "n"
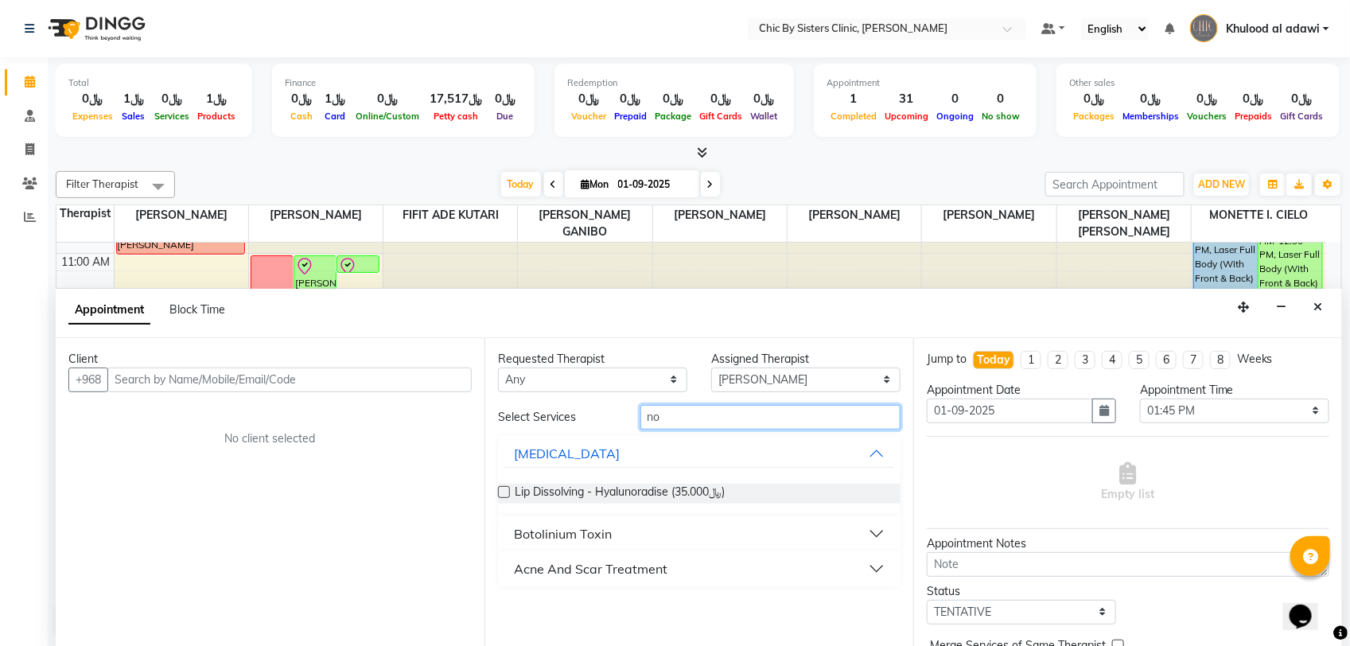
type input "n"
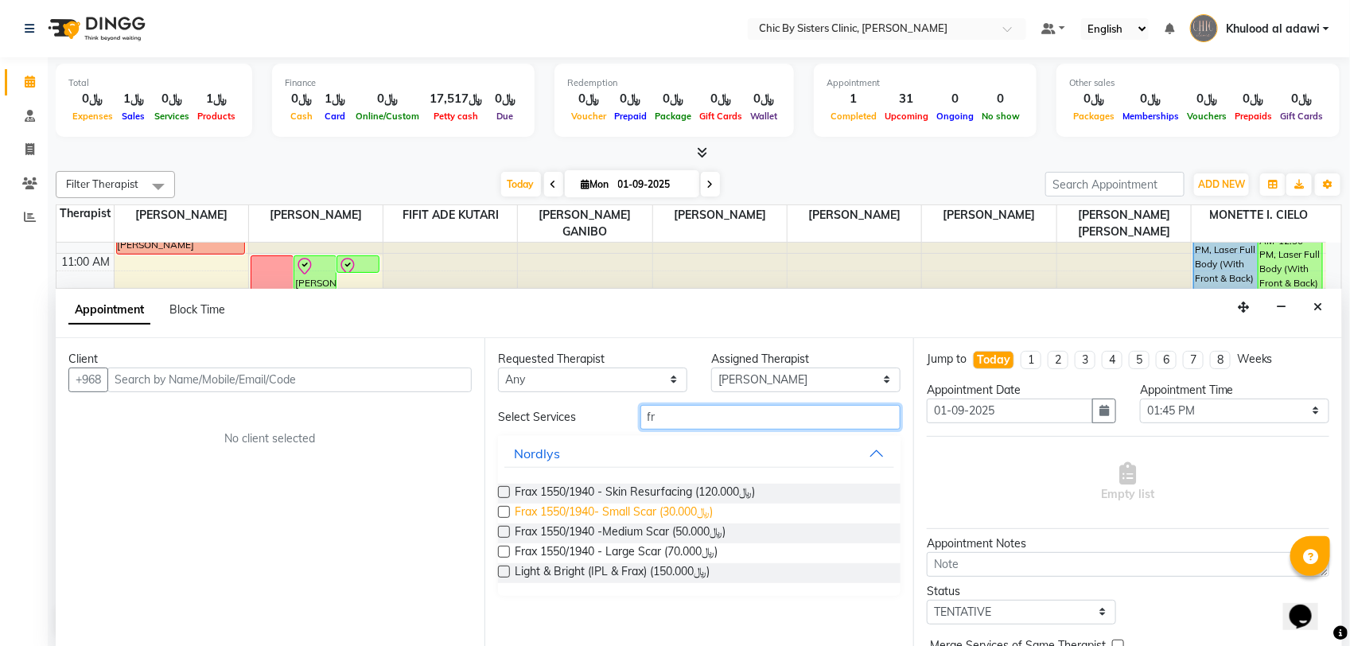
type input "f"
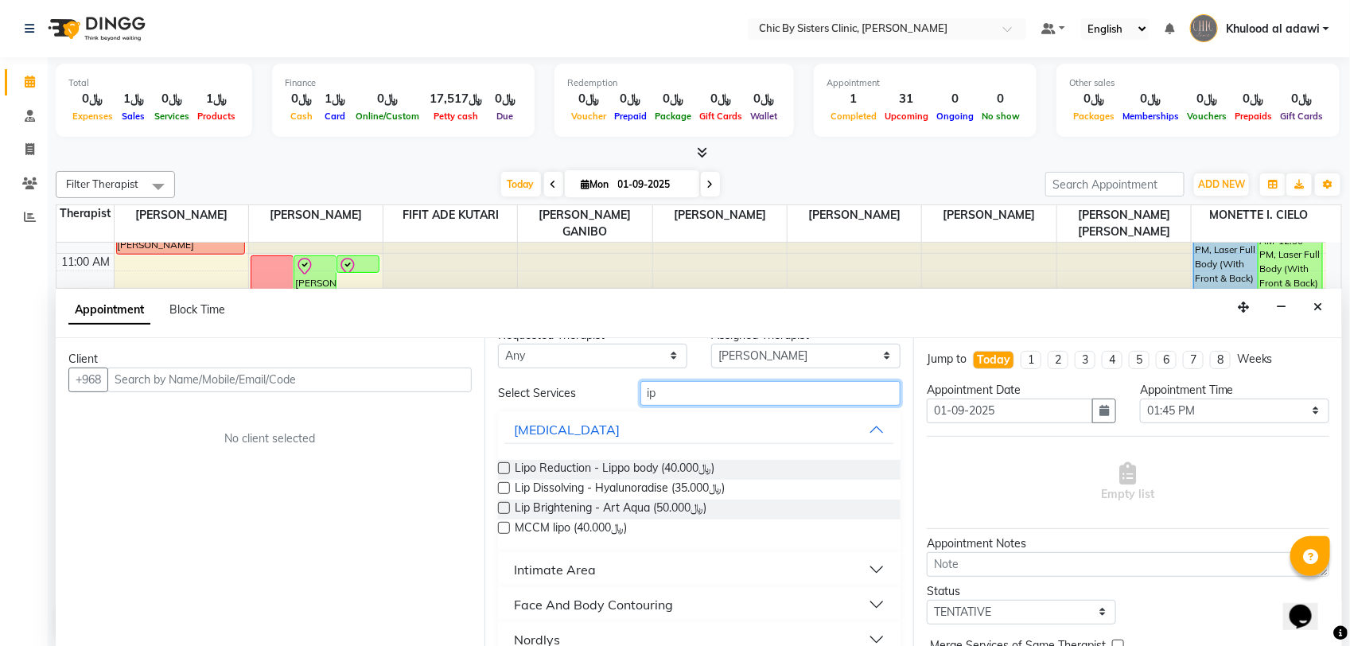
scroll to position [46, 0]
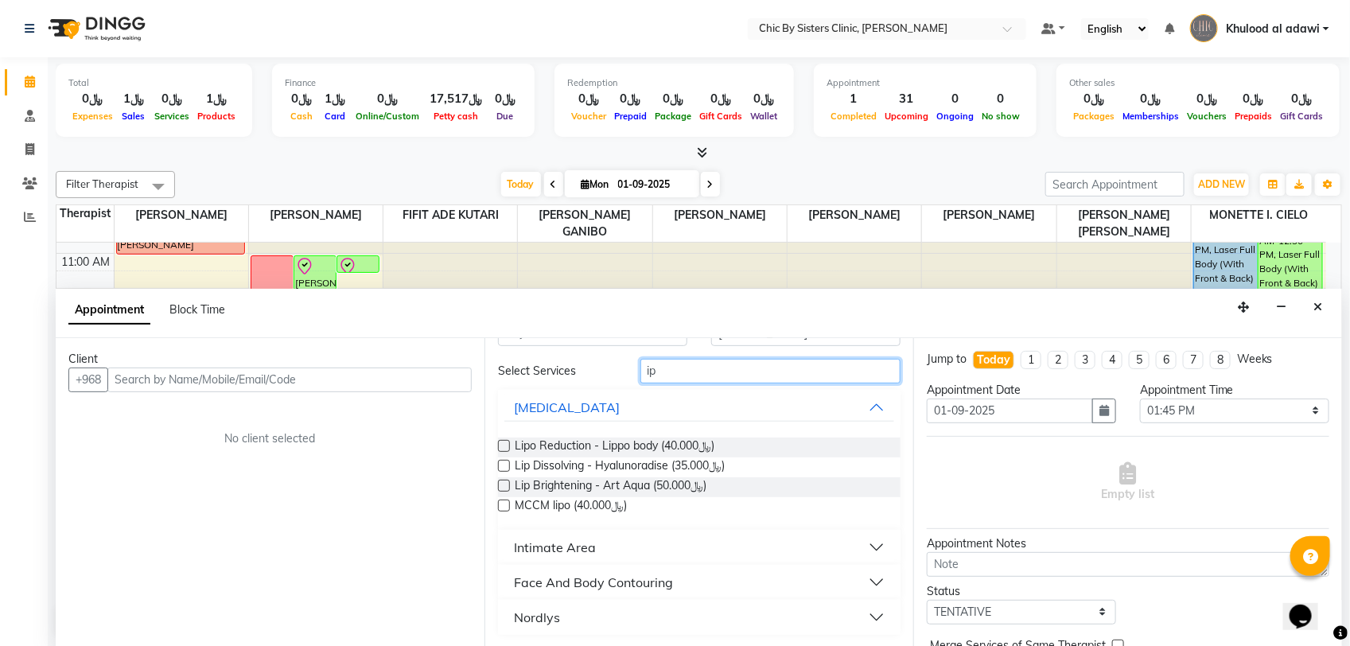
type input "ip"
click at [607, 545] on button "Intimate Area" at bounding box center [699, 547] width 390 height 29
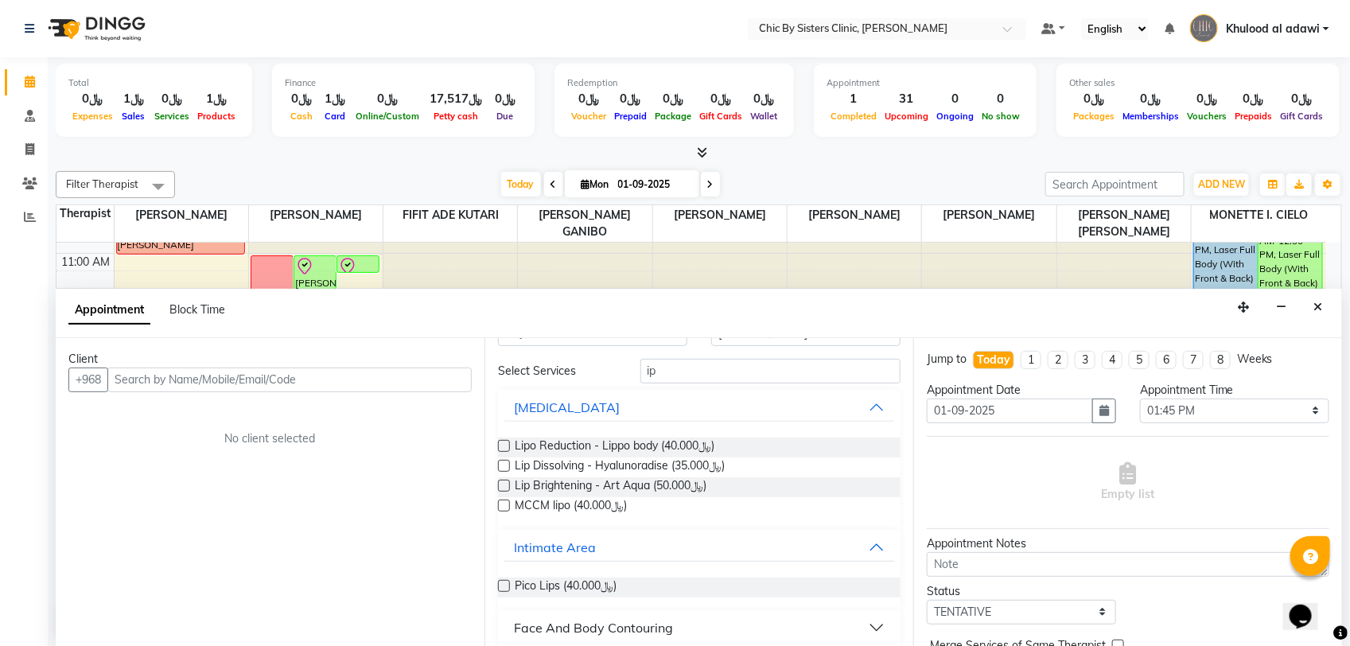
click at [624, 627] on div "Face And Body Contouring" at bounding box center [593, 627] width 159 height 19
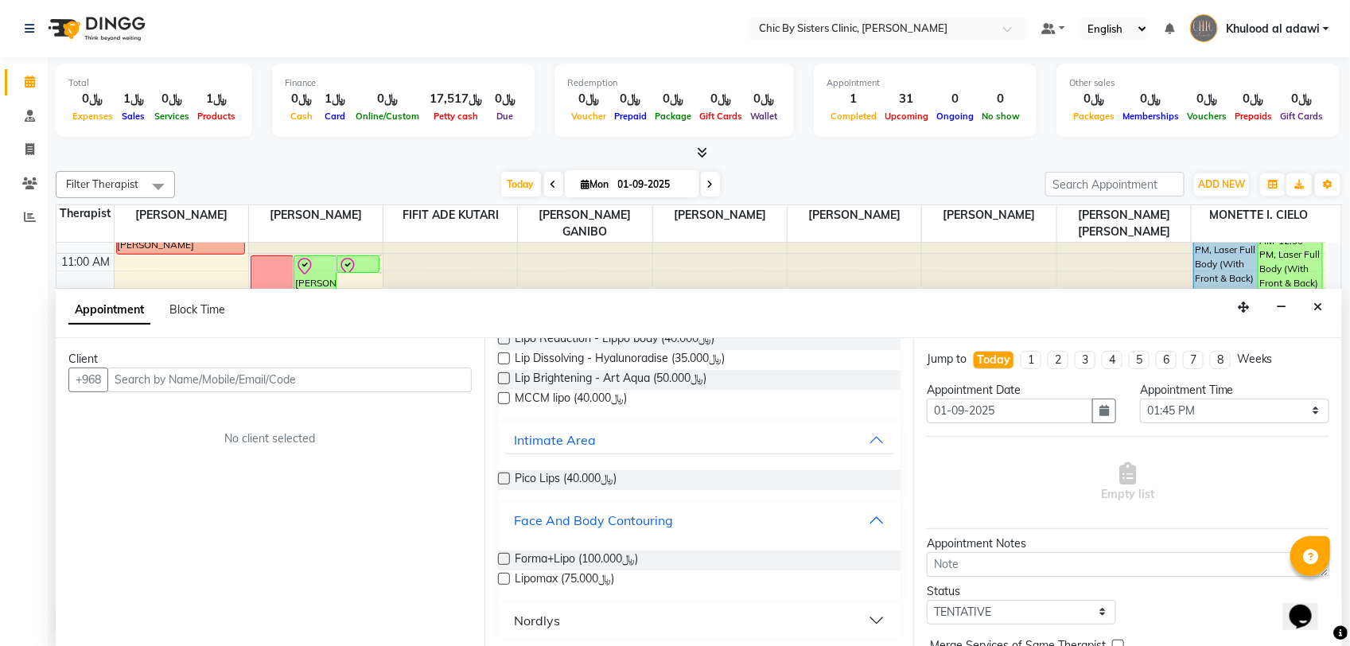
scroll to position [156, 0]
click at [553, 615] on div "Nordlys" at bounding box center [537, 617] width 46 height 19
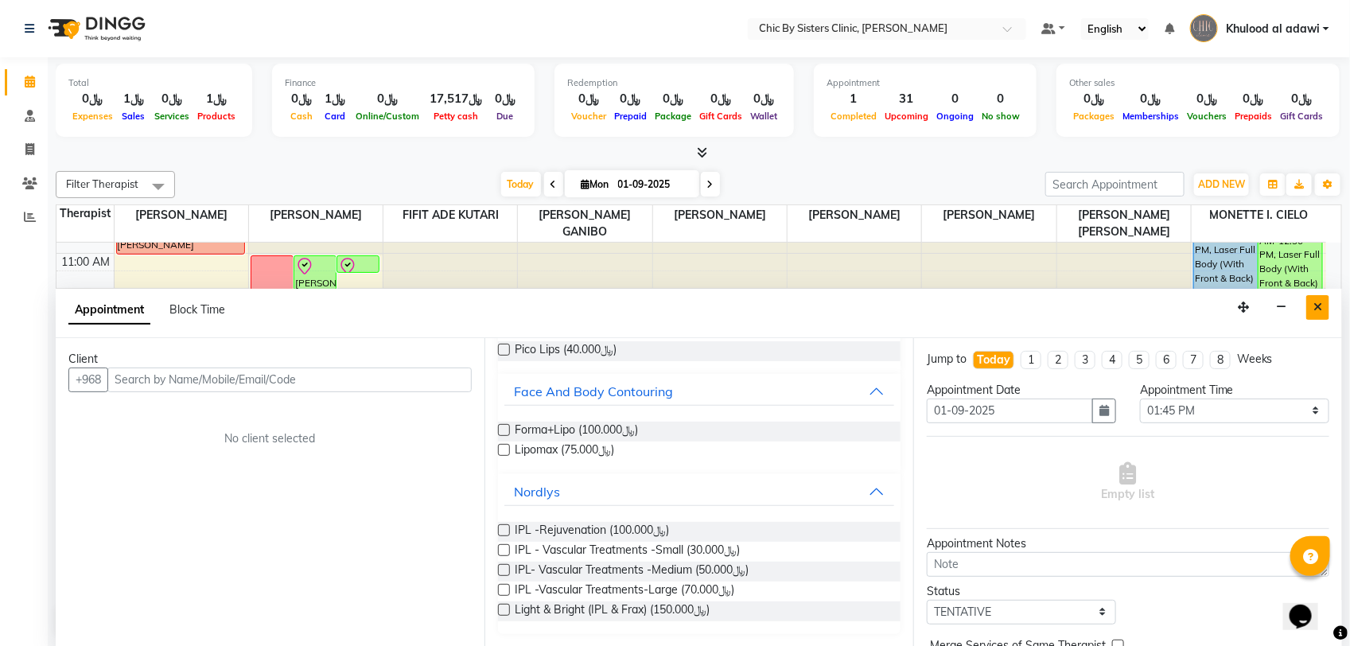
click at [1326, 305] on button "Close" at bounding box center [1317, 307] width 23 height 25
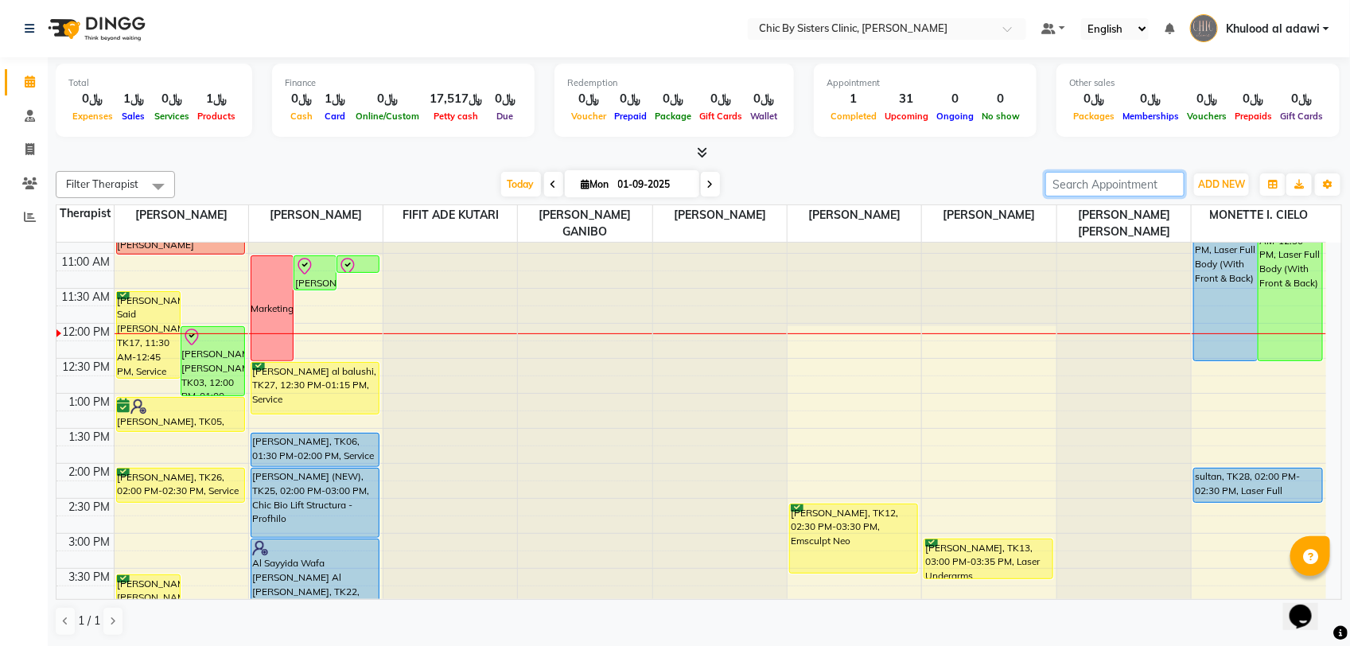
click at [1129, 185] on input "search" at bounding box center [1114, 184] width 139 height 25
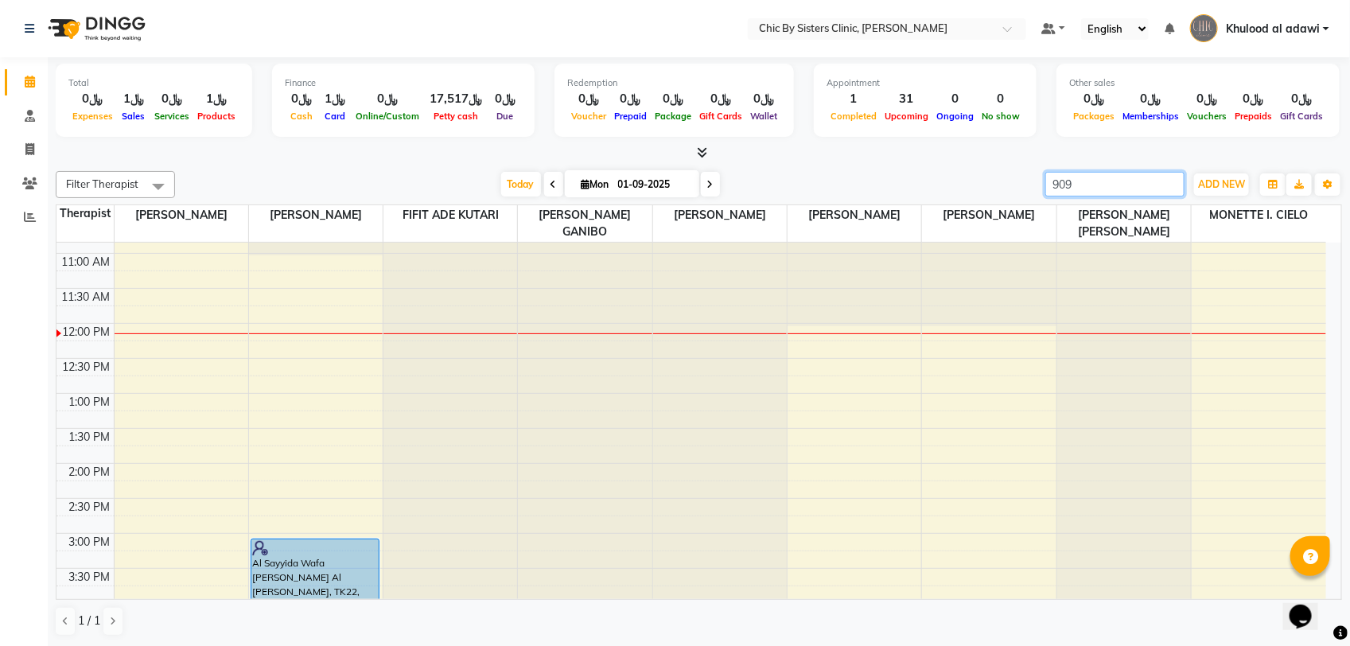
scroll to position [398, 0]
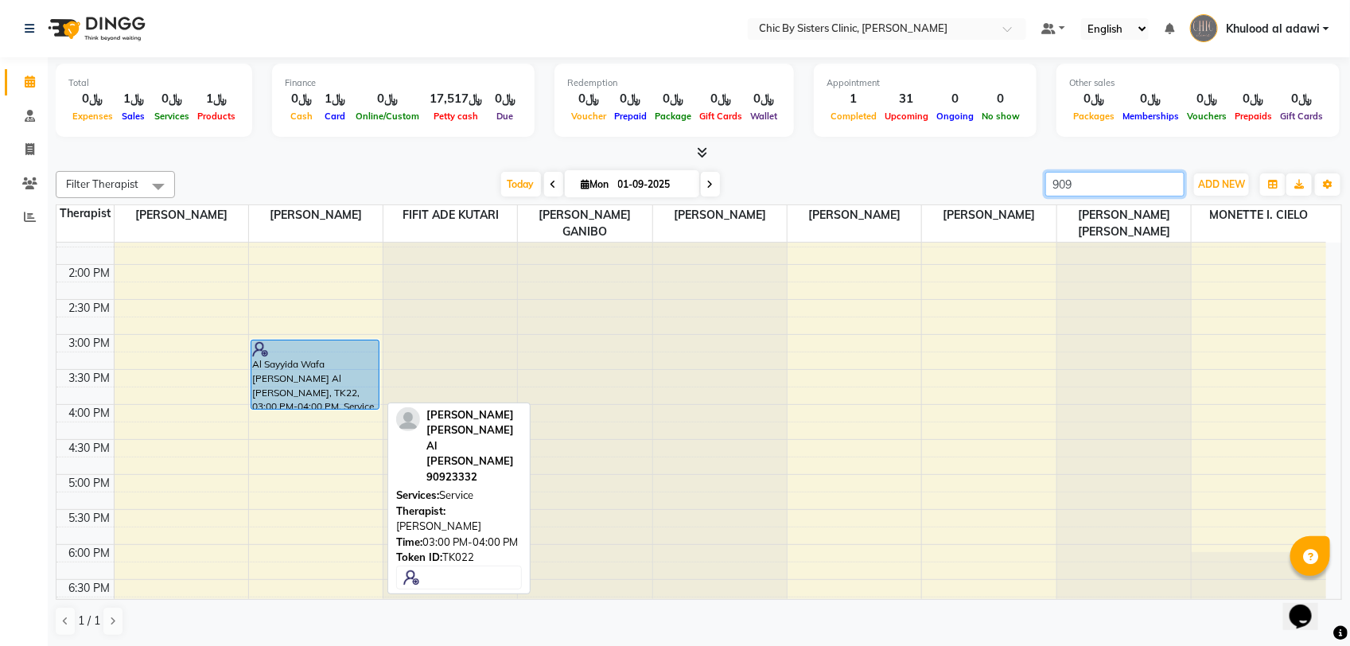
click at [348, 372] on div "Al Sayyida Wafa [PERSON_NAME] Al [PERSON_NAME], TK22, 03:00 PM-04:00 PM, Service" at bounding box center [314, 374] width 127 height 68
type input "909"
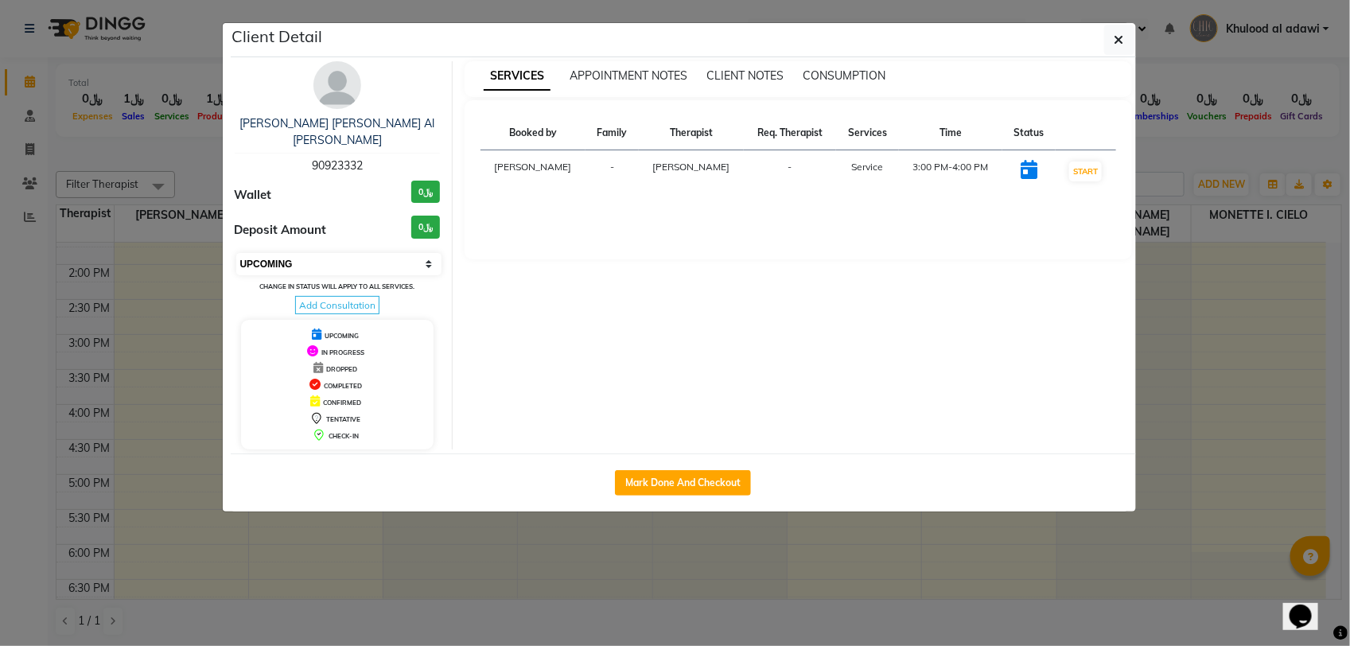
click at [384, 264] on select "Select IN SERVICE CONFIRMED TENTATIVE CHECK IN MARK DONE DROPPED UPCOMING" at bounding box center [339, 264] width 206 height 22
select select "6"
click at [236, 253] on select "Select IN SERVICE CONFIRMED TENTATIVE CHECK IN MARK DONE DROPPED UPCOMING" at bounding box center [339, 264] width 206 height 22
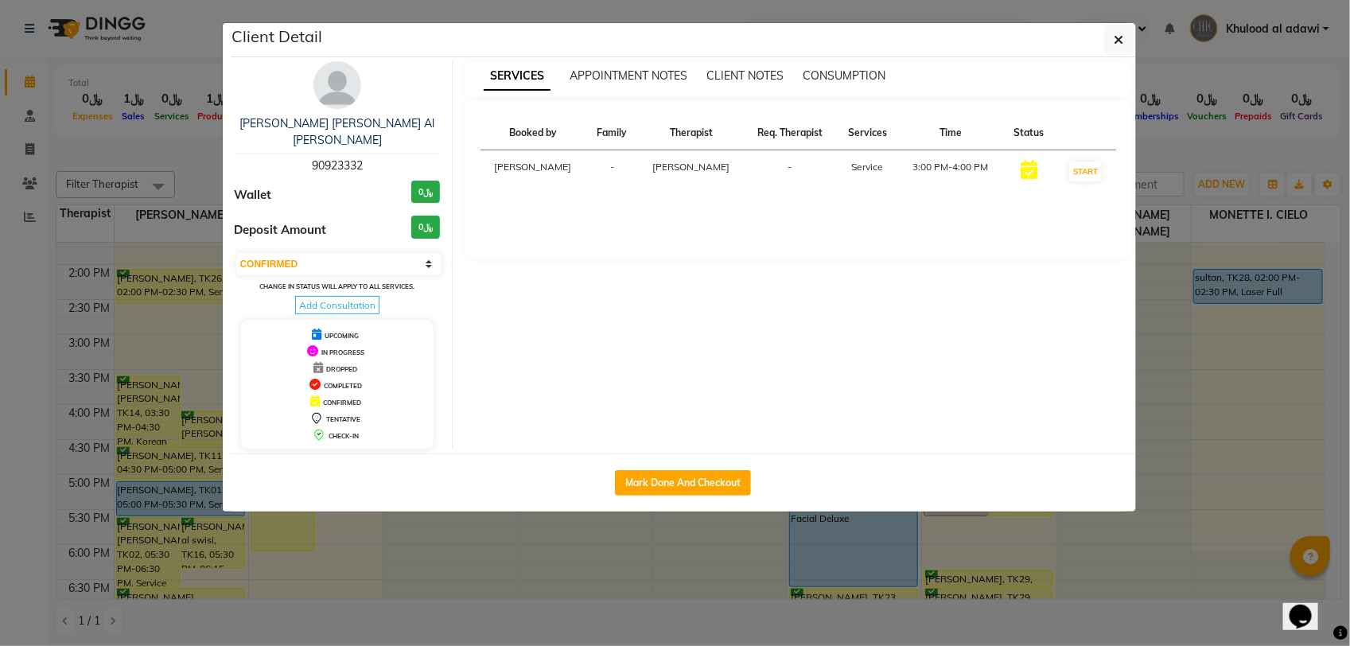
click at [181, 150] on ngb-modal-window "Client Detail Al Sayyida Wafa Hilal Hamed Al Sammar Al Busaidi 90923332 Wallet …" at bounding box center [675, 323] width 1350 height 646
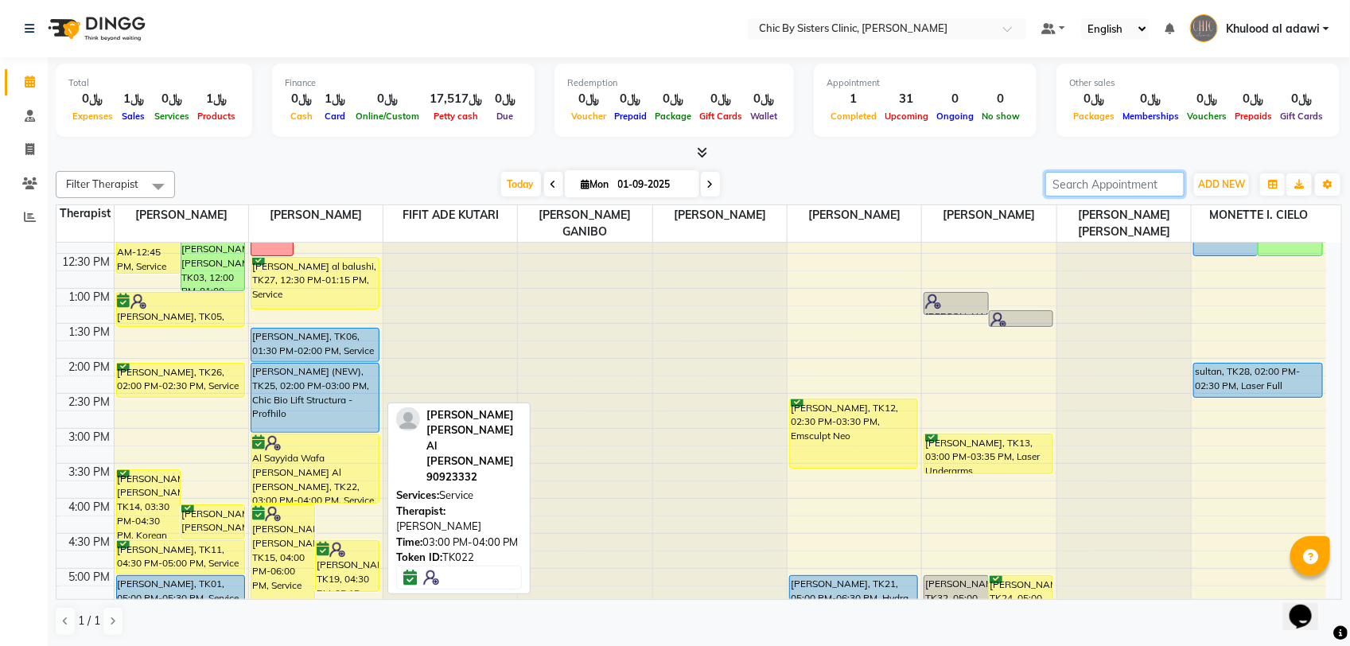
scroll to position [199, 0]
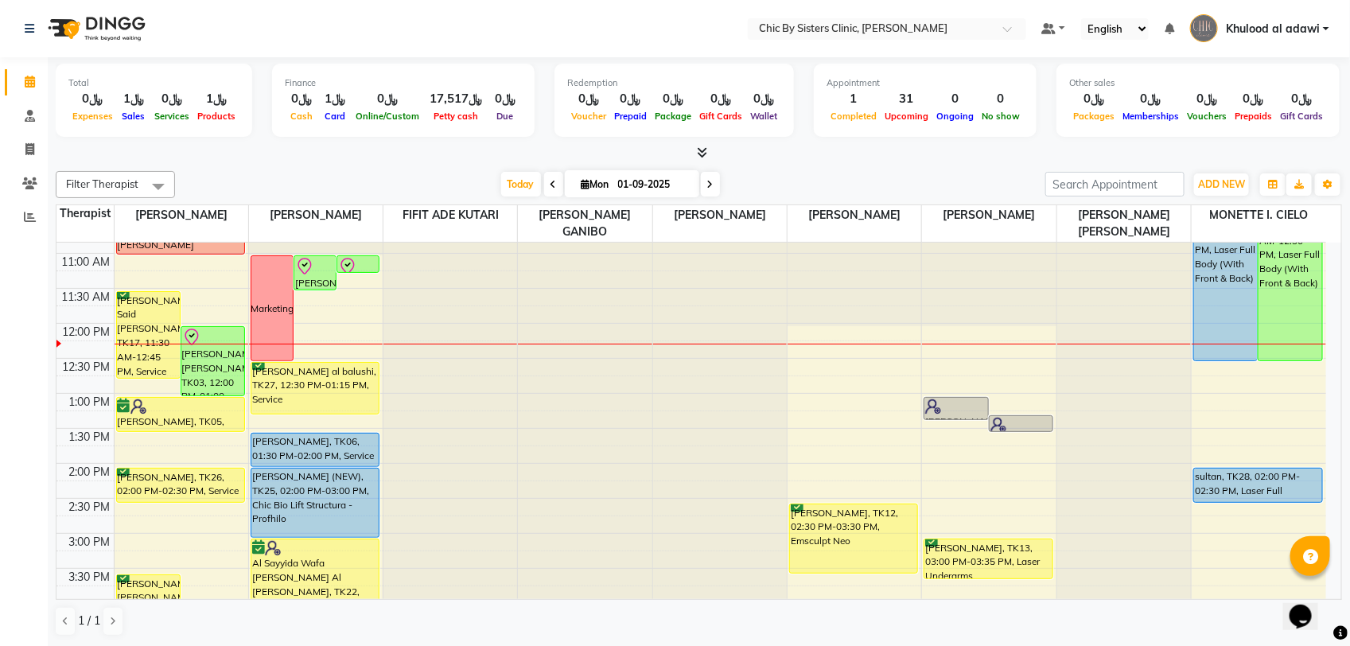
drag, startPoint x: 654, startPoint y: 188, endPoint x: 648, endPoint y: 196, distance: 10.4
click at [653, 196] on span "Mon 01-09-2025" at bounding box center [632, 183] width 134 height 27
click at [682, 177] on input "01-09-2025" at bounding box center [653, 185] width 80 height 24
select select "9"
select select "2025"
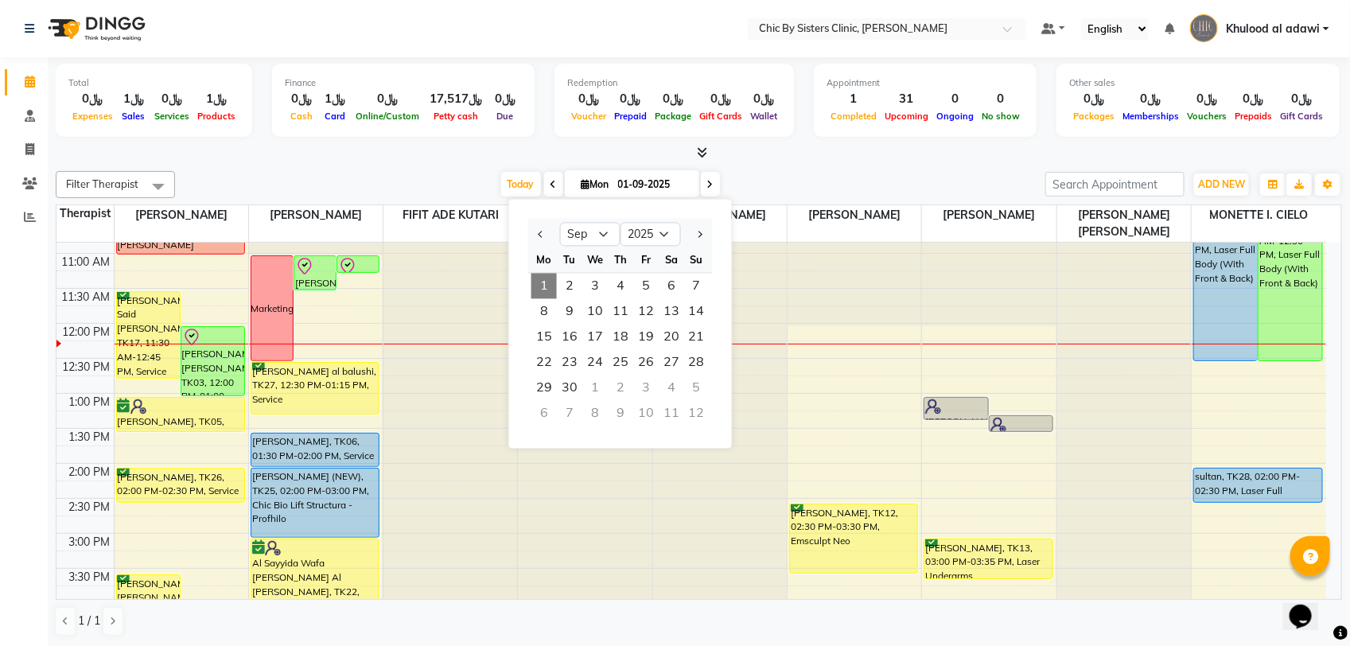
click at [626, 375] on div "2" at bounding box center [620, 387] width 25 height 25
type input "02-10-2025"
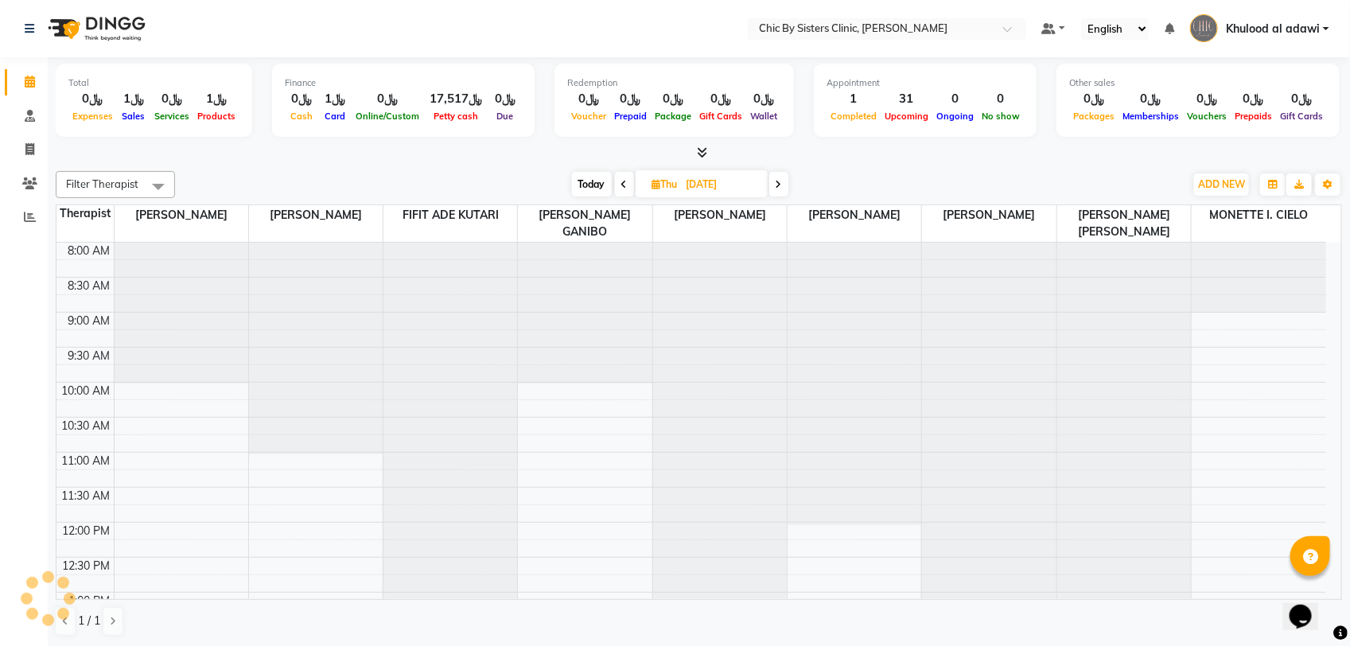
scroll to position [284, 0]
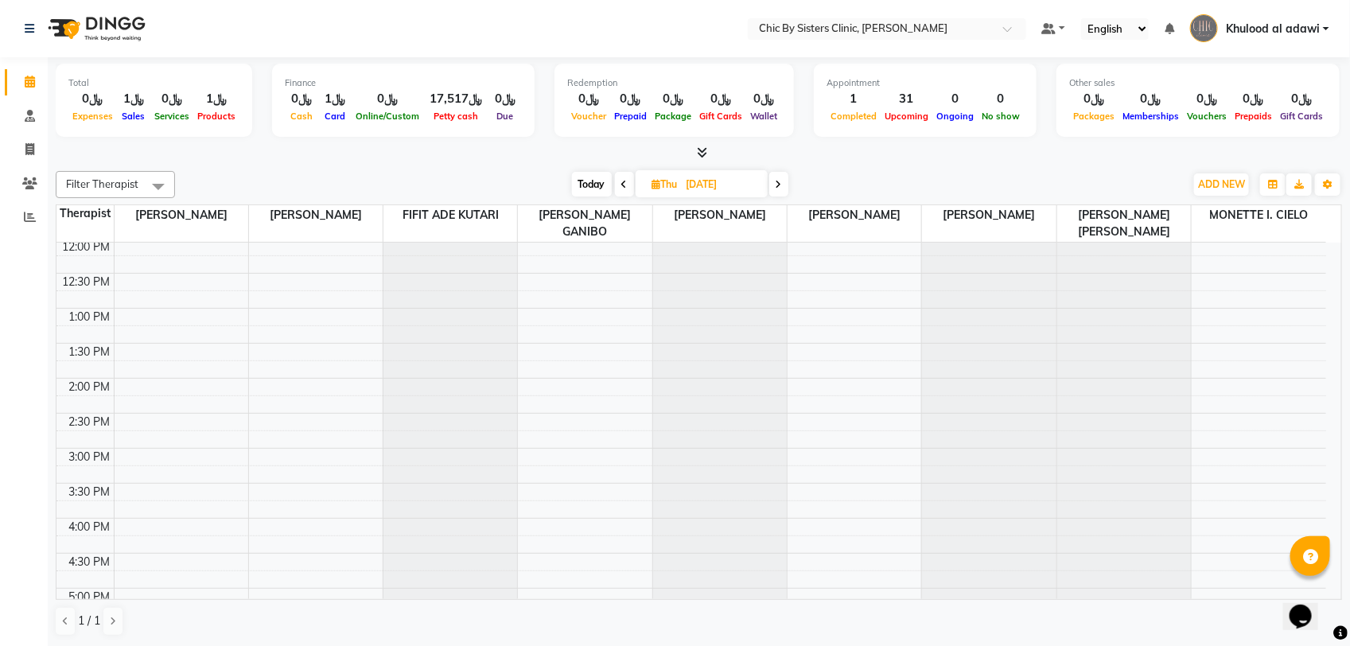
click at [717, 179] on input "02-10-2025" at bounding box center [722, 185] width 80 height 24
select select "10"
select select "2025"
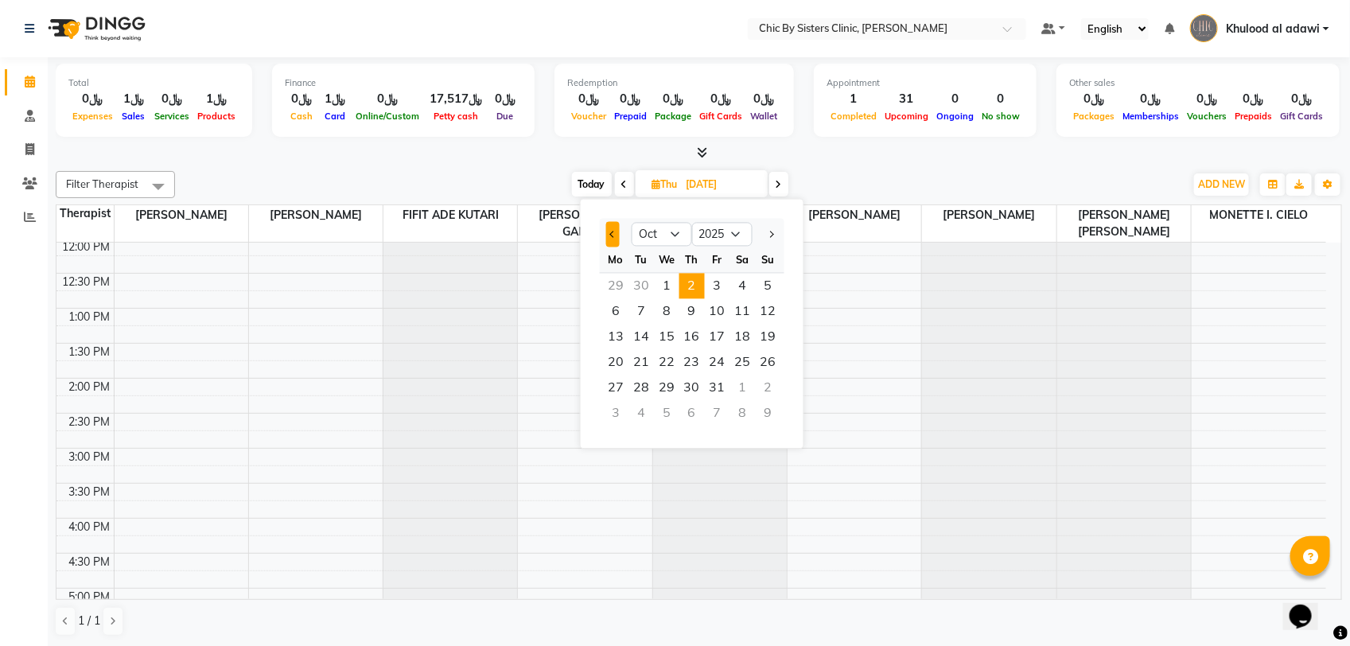
click at [609, 229] on button "Previous month" at bounding box center [613, 234] width 14 height 25
select select "9"
click at [694, 359] on span "25" at bounding box center [691, 362] width 25 height 25
type input "25-09-2025"
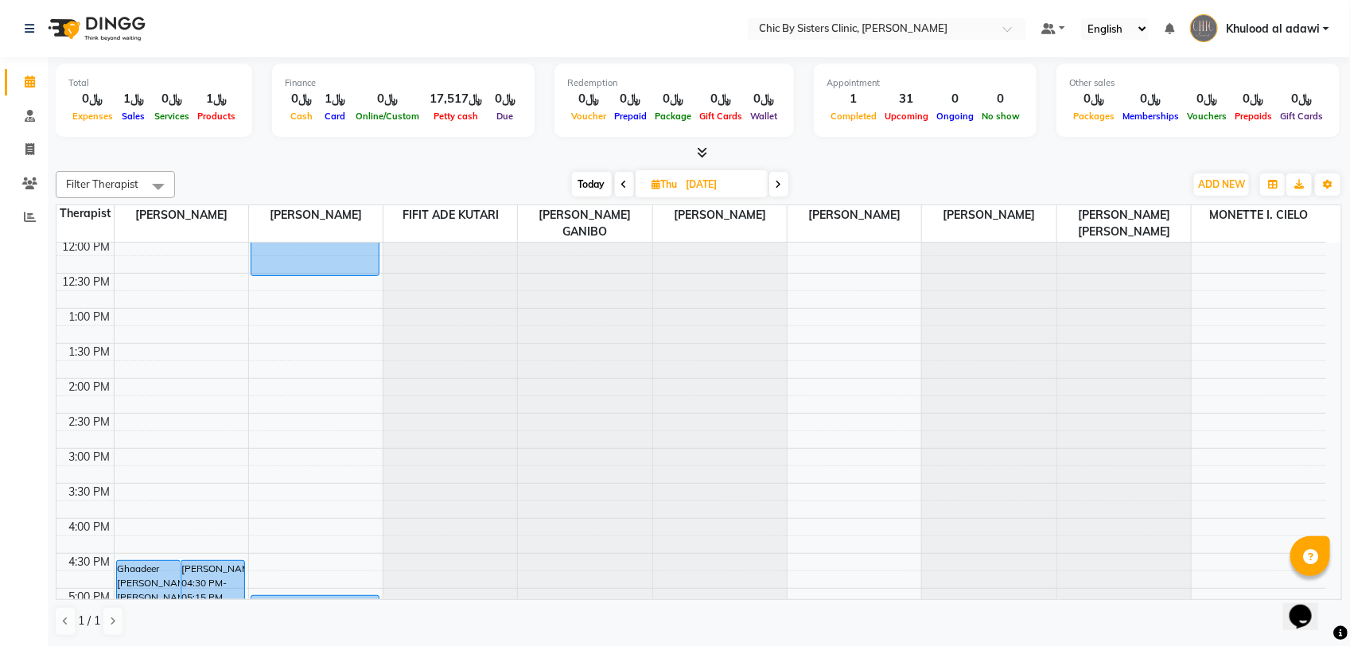
scroll to position [582, 0]
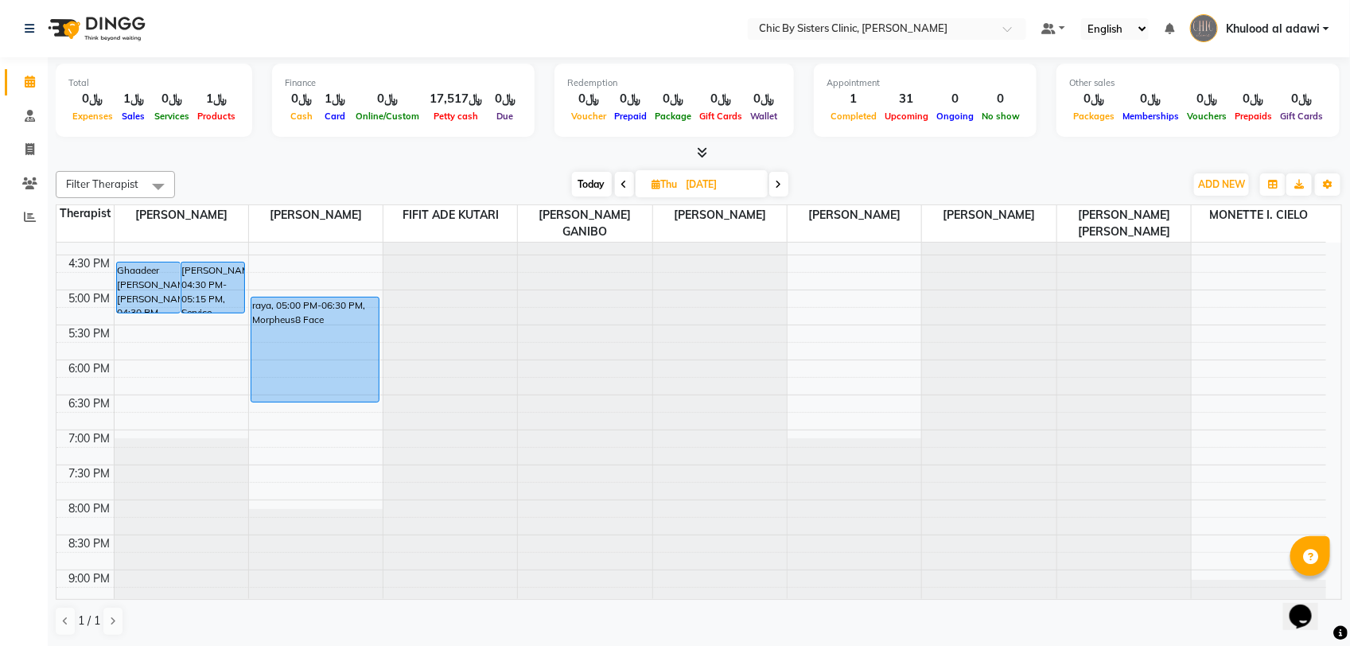
click at [150, 376] on div "8:00 AM 8:30 AM 9:00 AM 9:30 AM 10:00 AM 10:30 AM 11:00 AM 11:30 AM 12:00 PM 12…" at bounding box center [690, 219] width 1269 height 1119
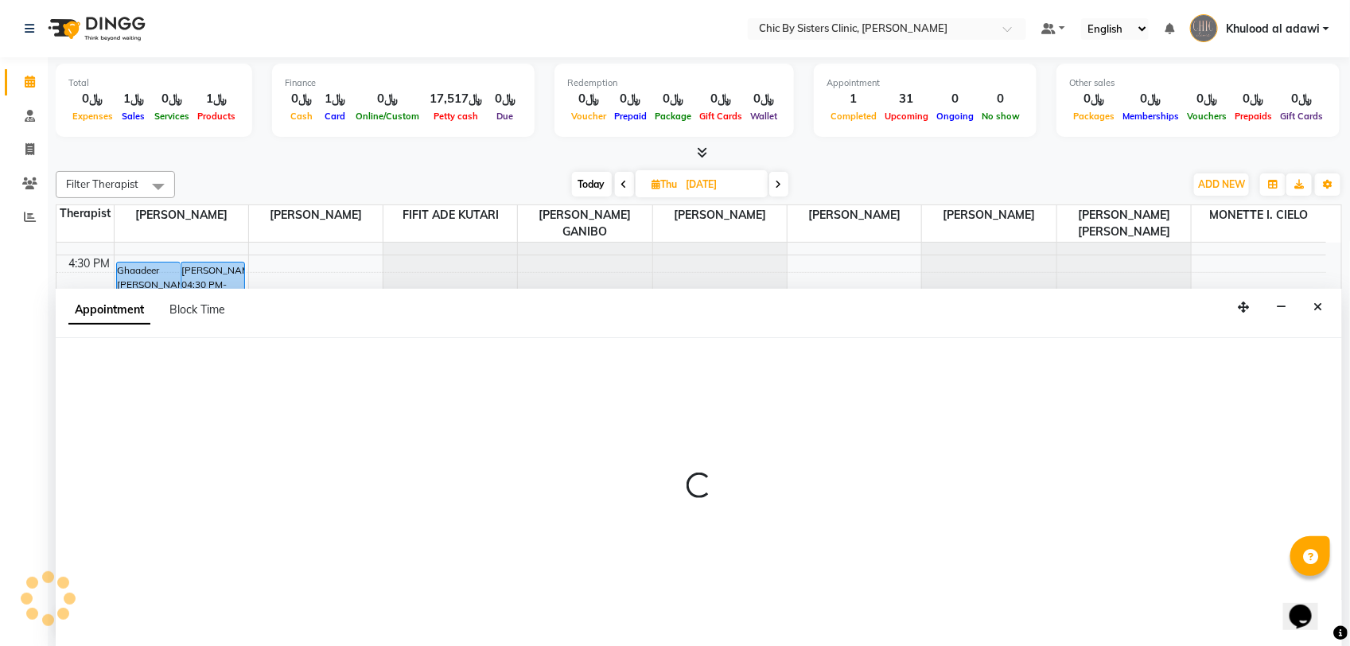
select select "49177"
select select "1080"
select select "tentative"
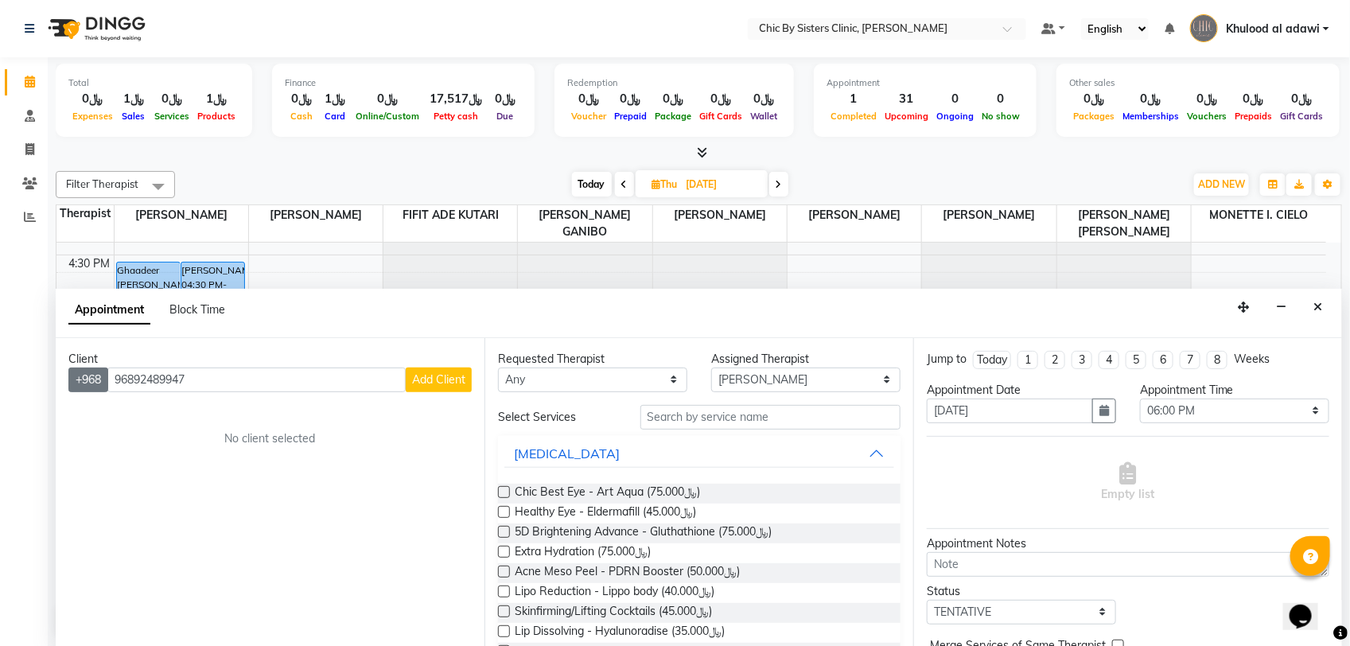
drag, startPoint x: 135, startPoint y: 379, endPoint x: 104, endPoint y: 387, distance: 31.8
click at [104, 387] on div "+968 96892489947 Add Client" at bounding box center [269, 379] width 403 height 25
type input "92489947"
click at [448, 378] on span "Add Client" at bounding box center [438, 379] width 53 height 14
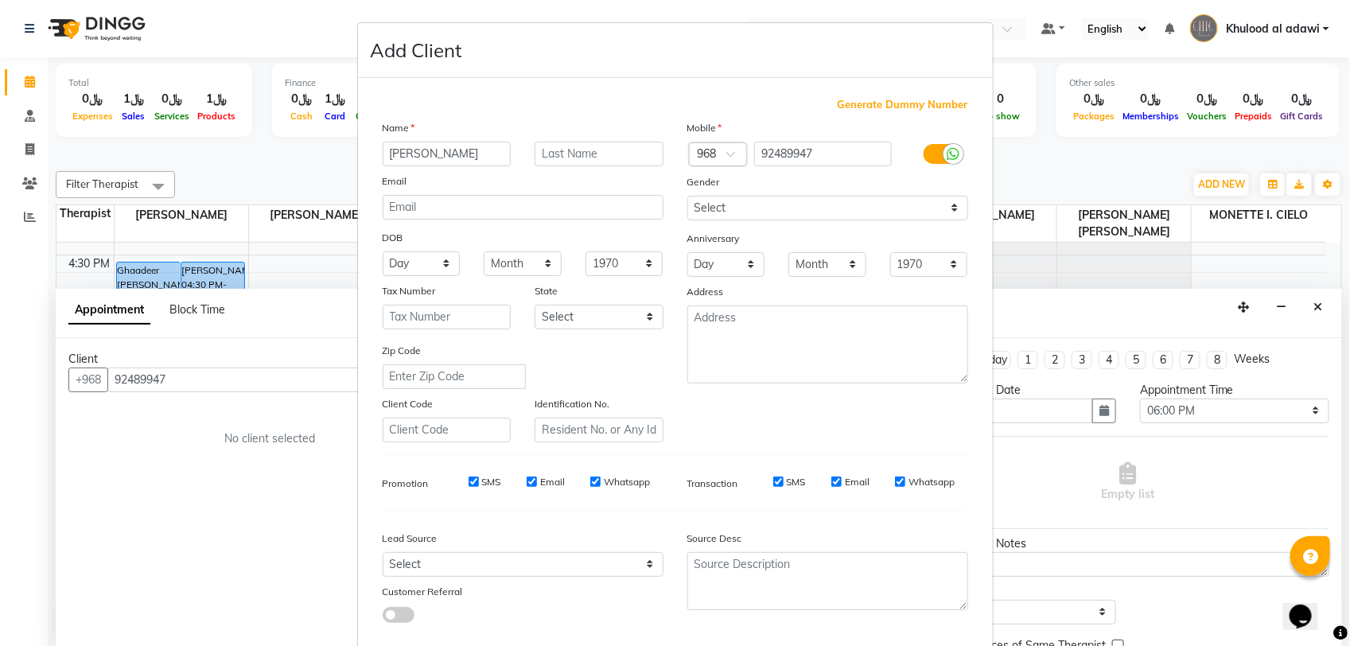
type input "sally"
click at [626, 145] on input "text" at bounding box center [598, 154] width 129 height 25
type input "new"
click at [778, 205] on select "Select Male Female Other Prefer Not To Say" at bounding box center [827, 208] width 281 height 25
select select "female"
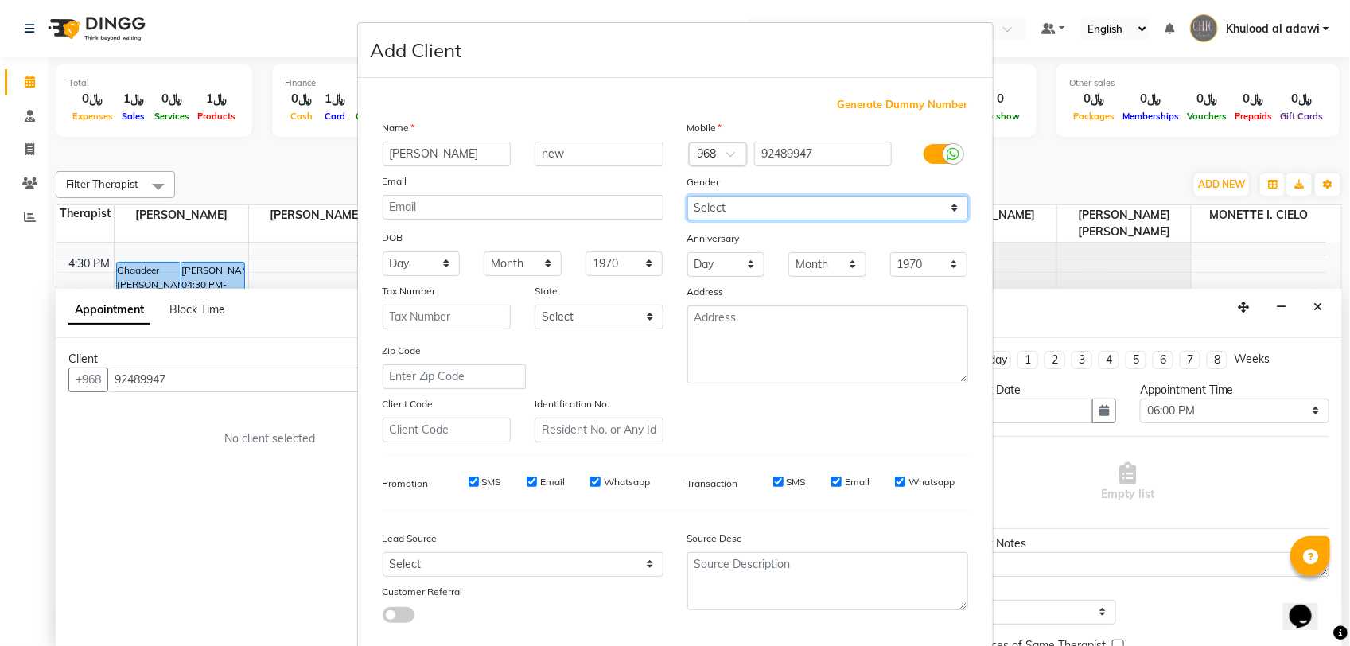
click at [687, 196] on select "Select Male Female Other Prefer Not To Say" at bounding box center [827, 208] width 281 height 25
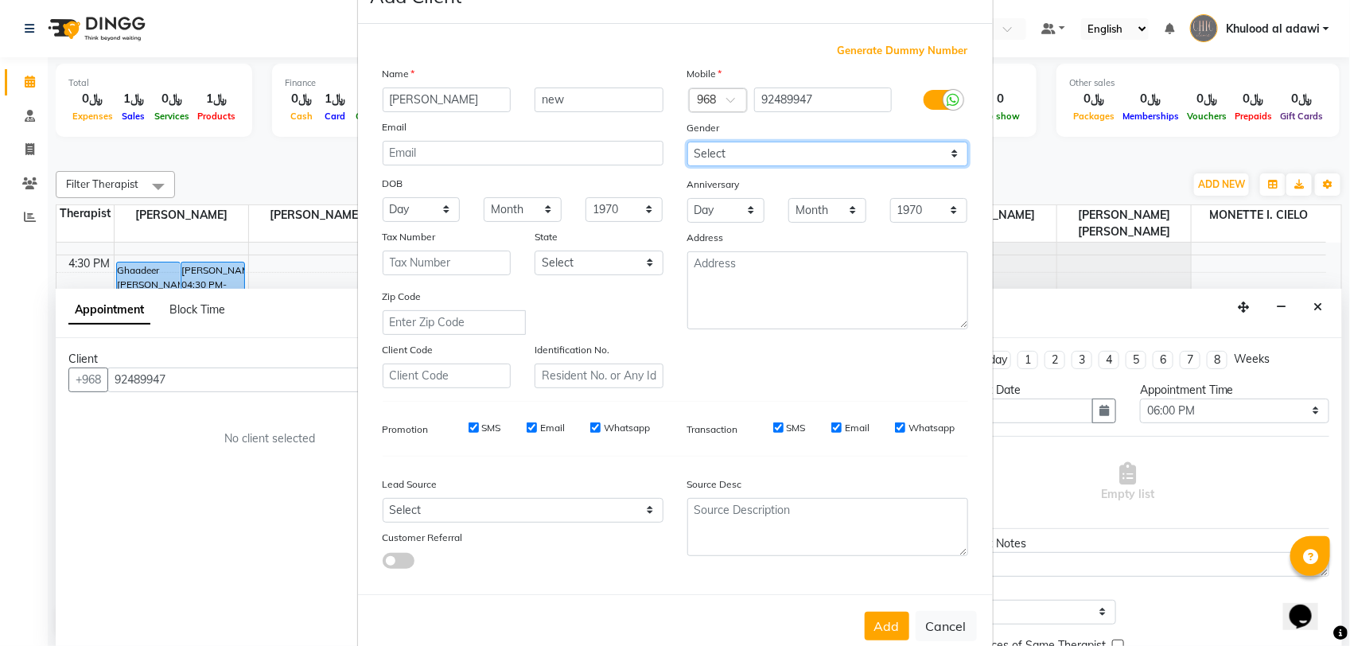
scroll to position [82, 0]
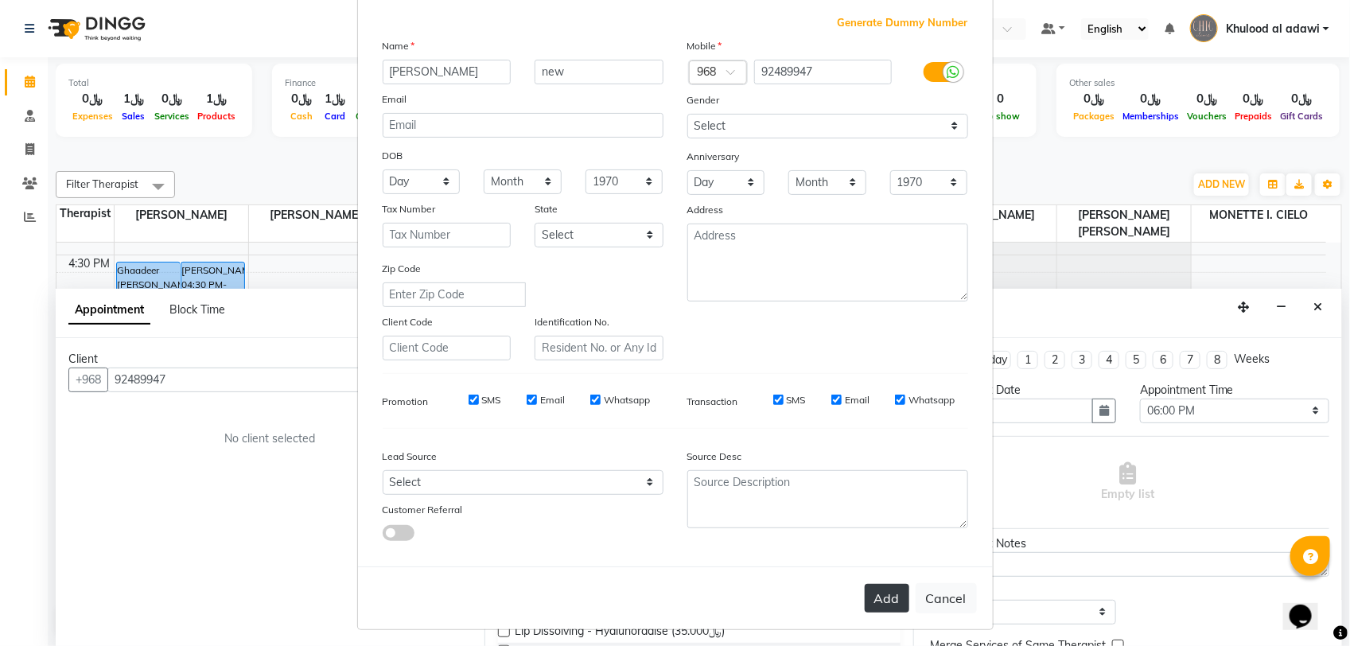
click at [869, 587] on button "Add" at bounding box center [887, 598] width 45 height 29
select select
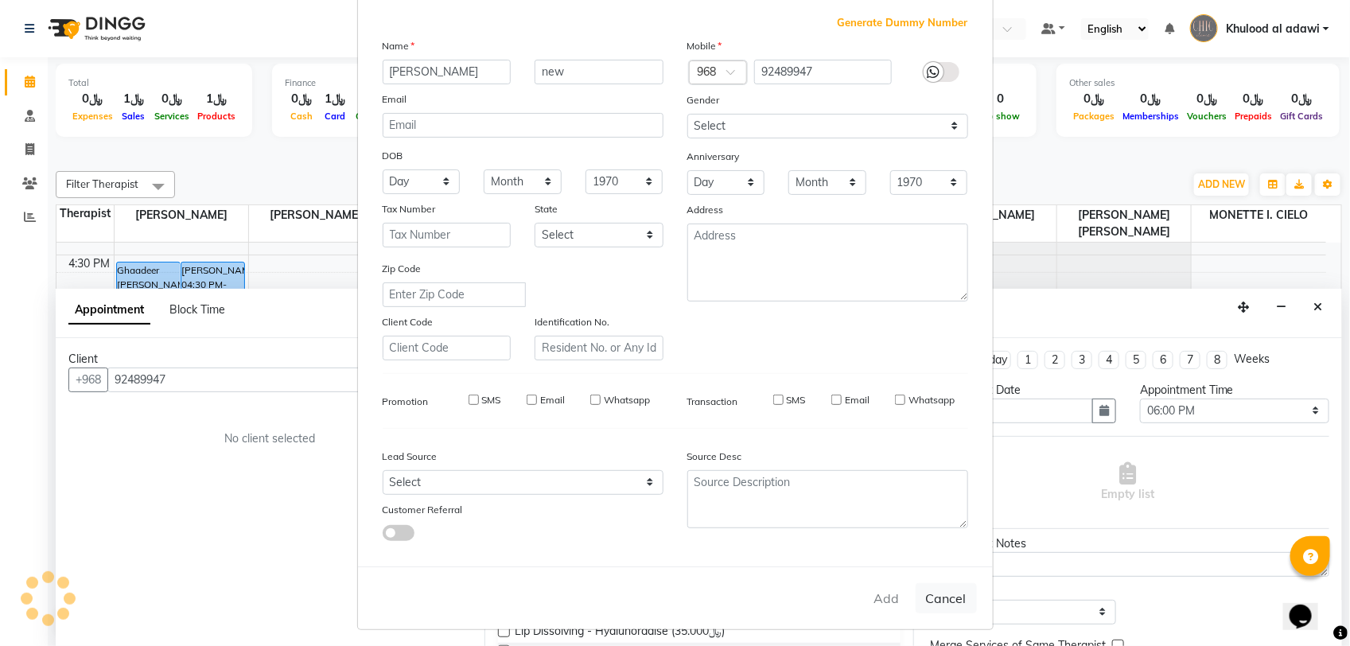
select select
checkbox input "false"
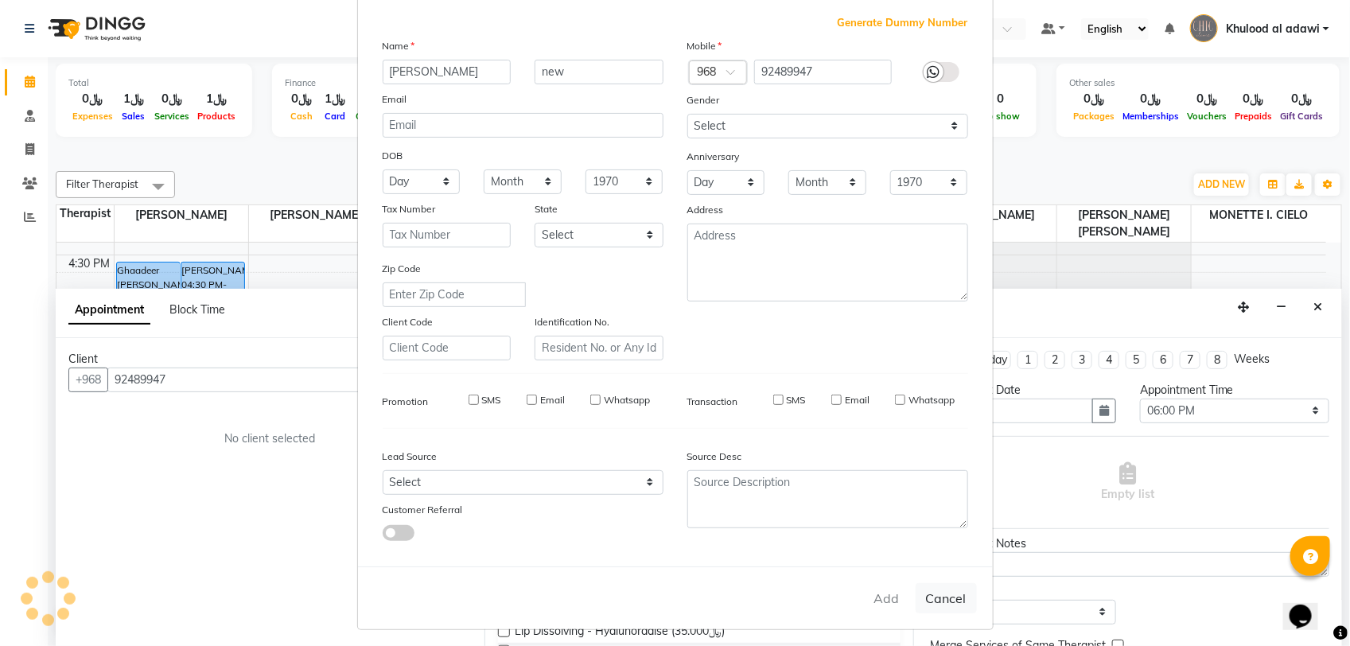
checkbox input "false"
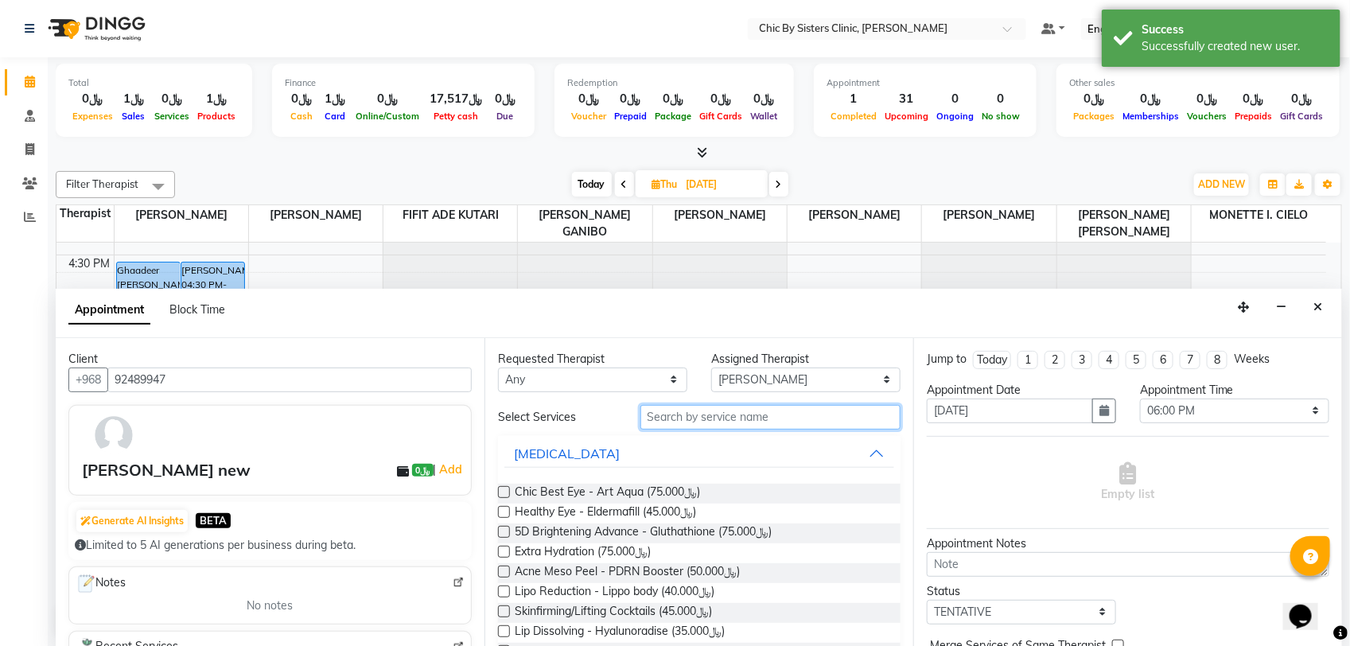
click at [740, 415] on input "text" at bounding box center [770, 417] width 260 height 25
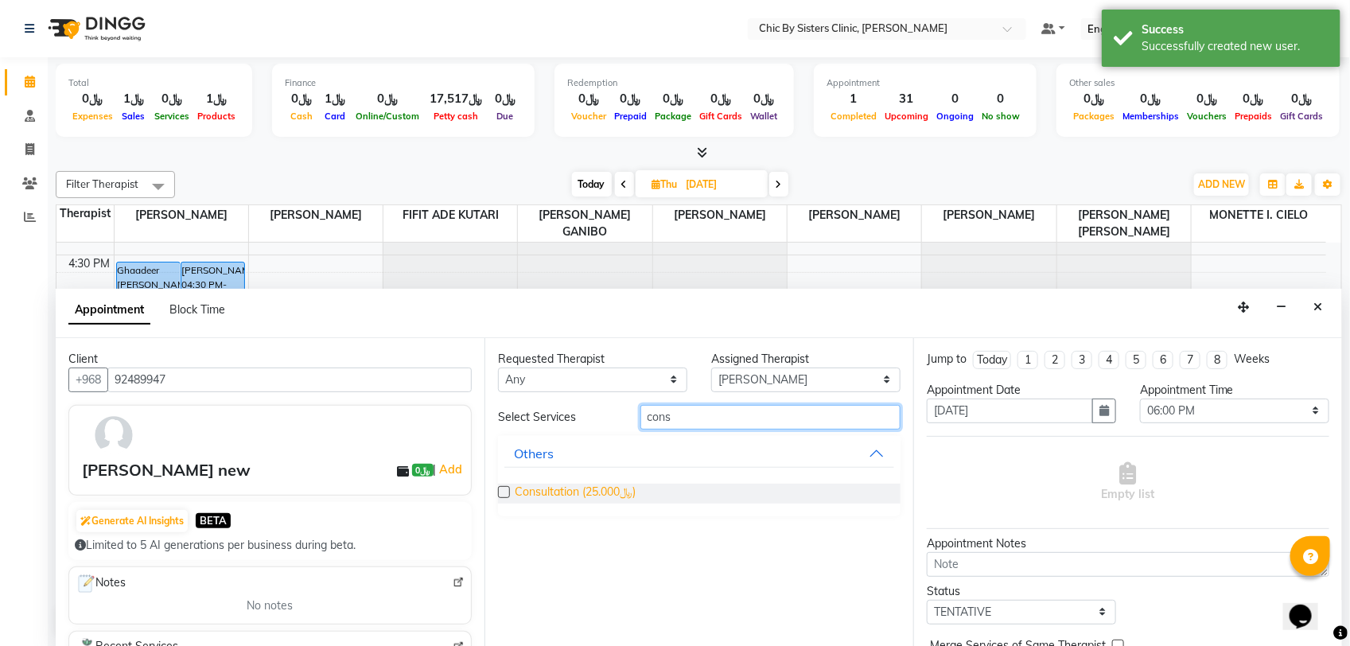
type input "cons"
click at [612, 495] on span "Consultation (﷼25.000)" at bounding box center [575, 494] width 121 height 20
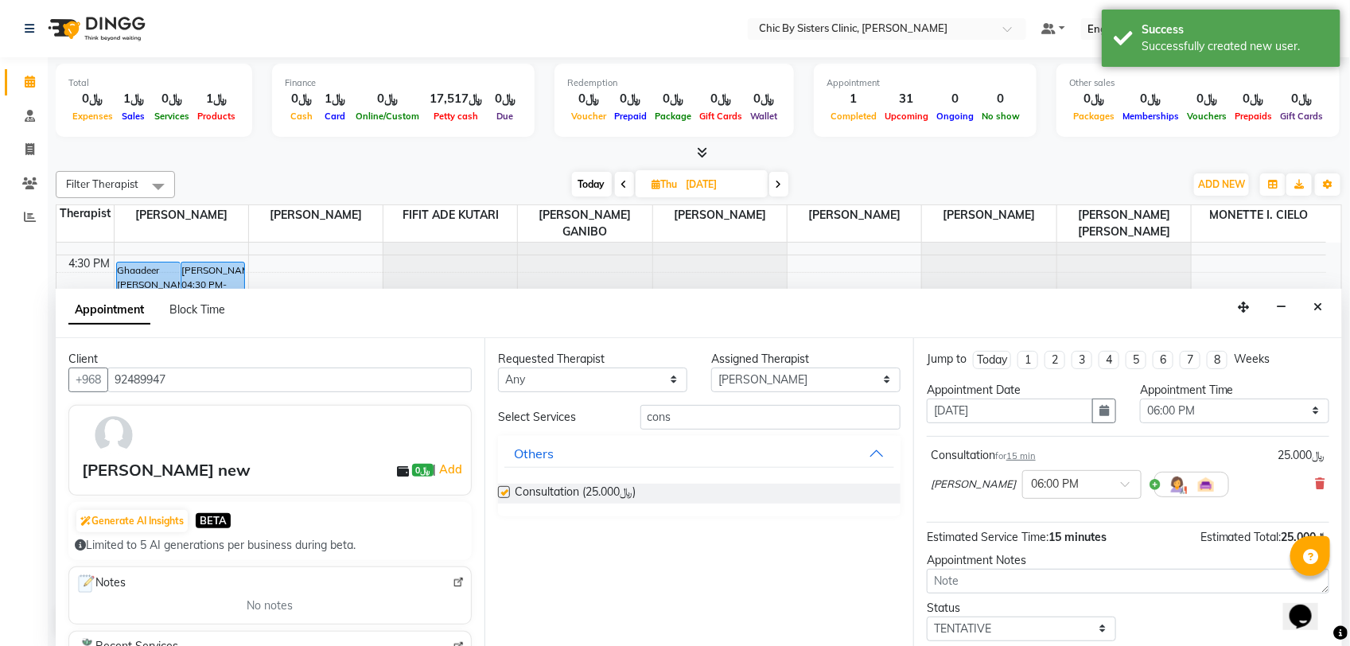
checkbox input "false"
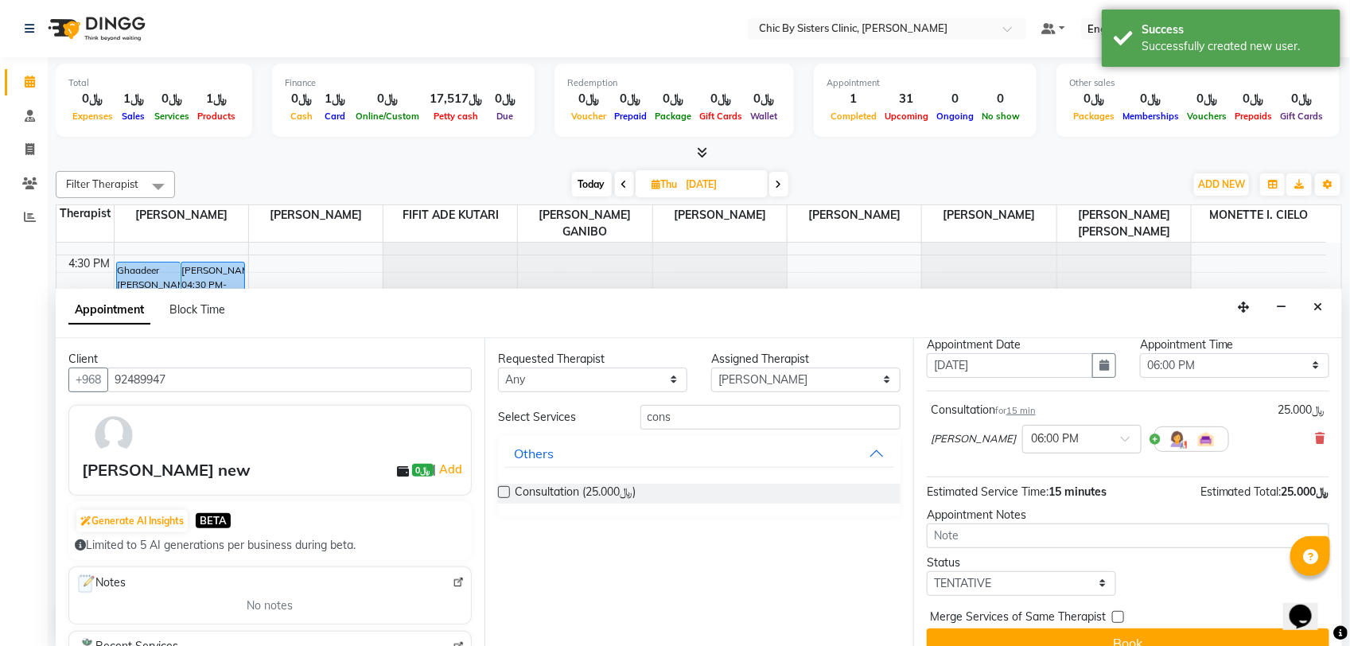
scroll to position [70, 0]
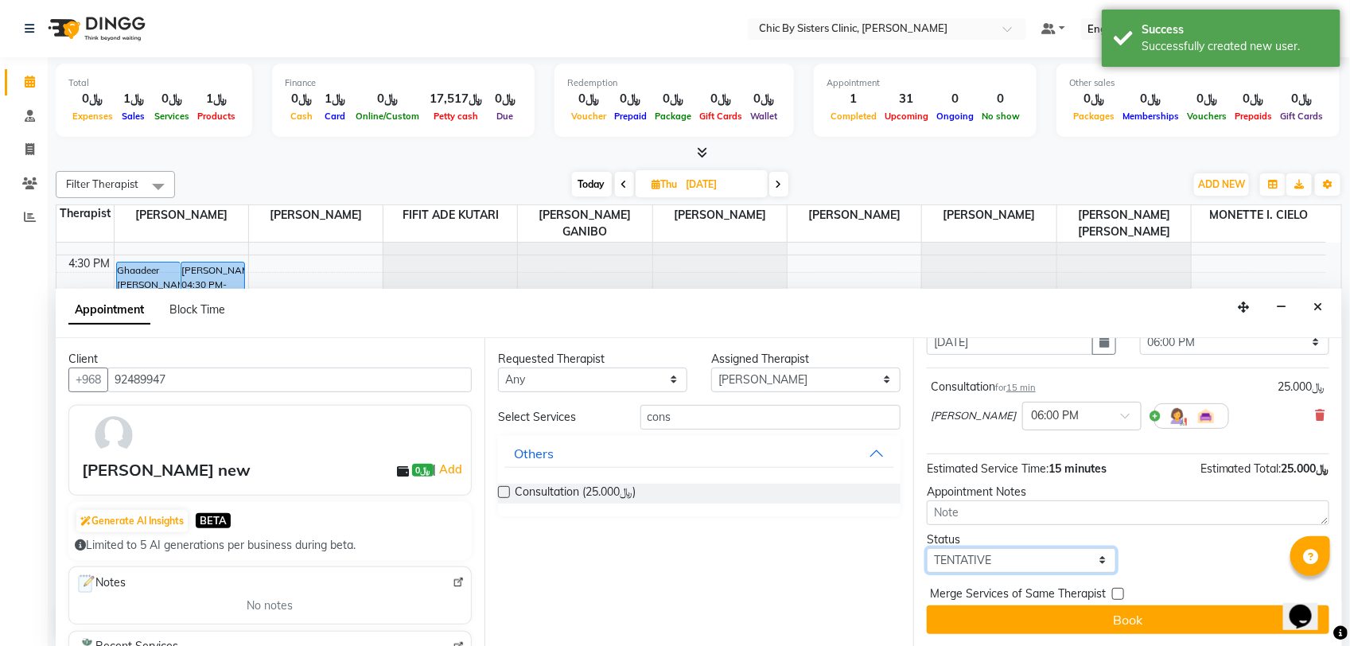
drag, startPoint x: 1035, startPoint y: 562, endPoint x: 1042, endPoint y: 555, distance: 10.1
click at [1035, 562] on select "Select TENTATIVE CONFIRM UPCOMING" at bounding box center [1021, 560] width 189 height 25
select select "upcoming"
click at [927, 548] on select "Select TENTATIVE CONFIRM UPCOMING" at bounding box center [1021, 560] width 189 height 25
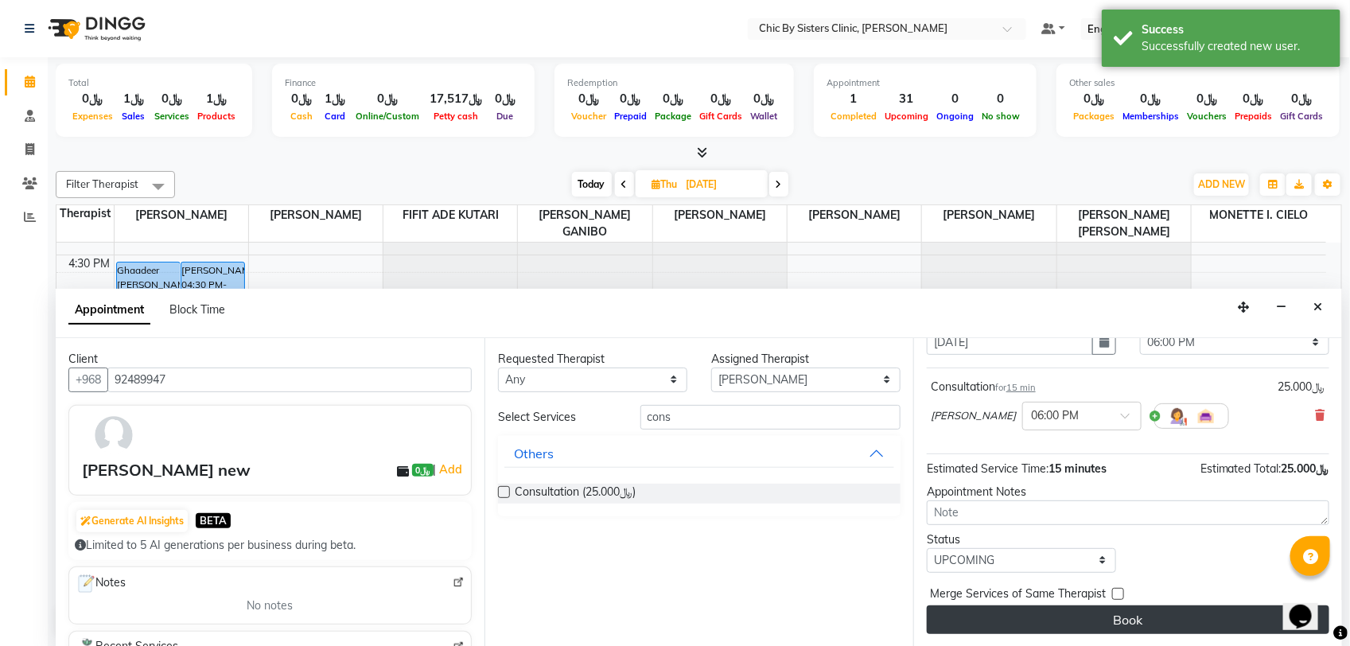
click at [1028, 619] on button "Book" at bounding box center [1128, 619] width 402 height 29
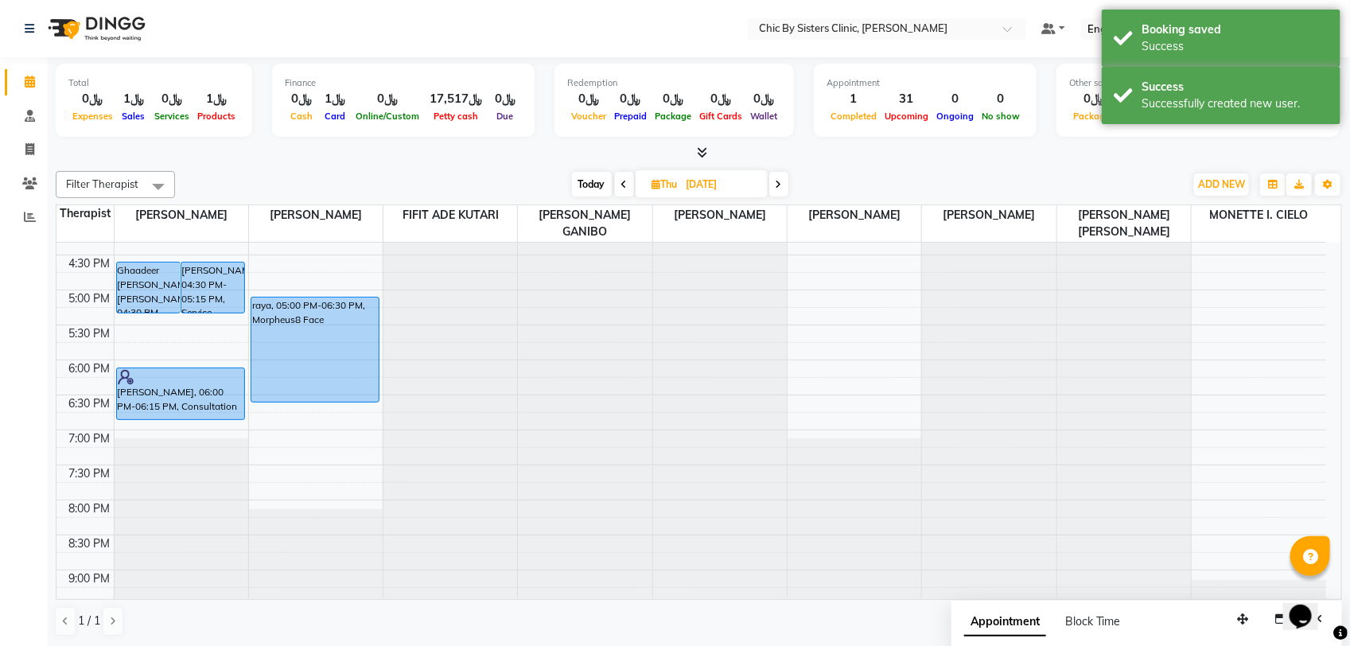
drag, startPoint x: 215, startPoint y: 380, endPoint x: 215, endPoint y: 406, distance: 25.4
click at [215, 406] on div "Ghaadeer Mohammed Redha Hassan, 04:30 PM-05:15 PM, Service Hadeel Mohamed, 04:3…" at bounding box center [182, 219] width 134 height 1119
click at [585, 183] on span "Today" at bounding box center [592, 184] width 40 height 25
type input "01-09-2025"
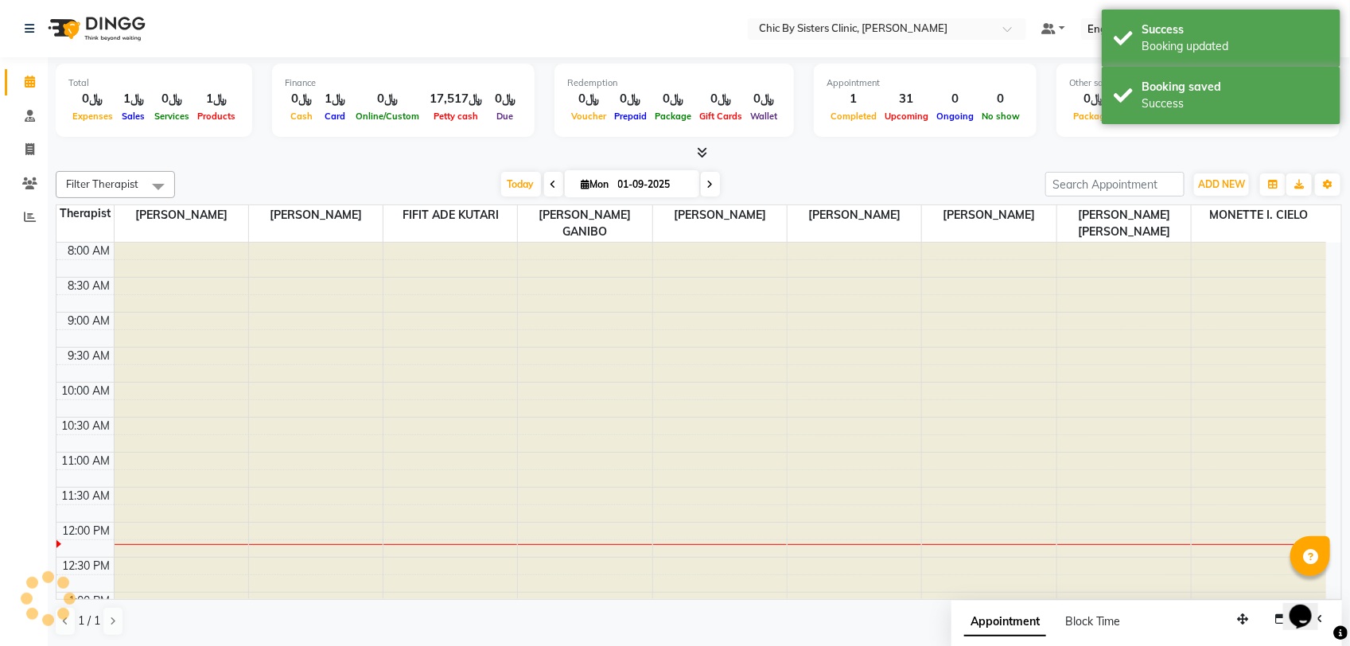
scroll to position [284, 0]
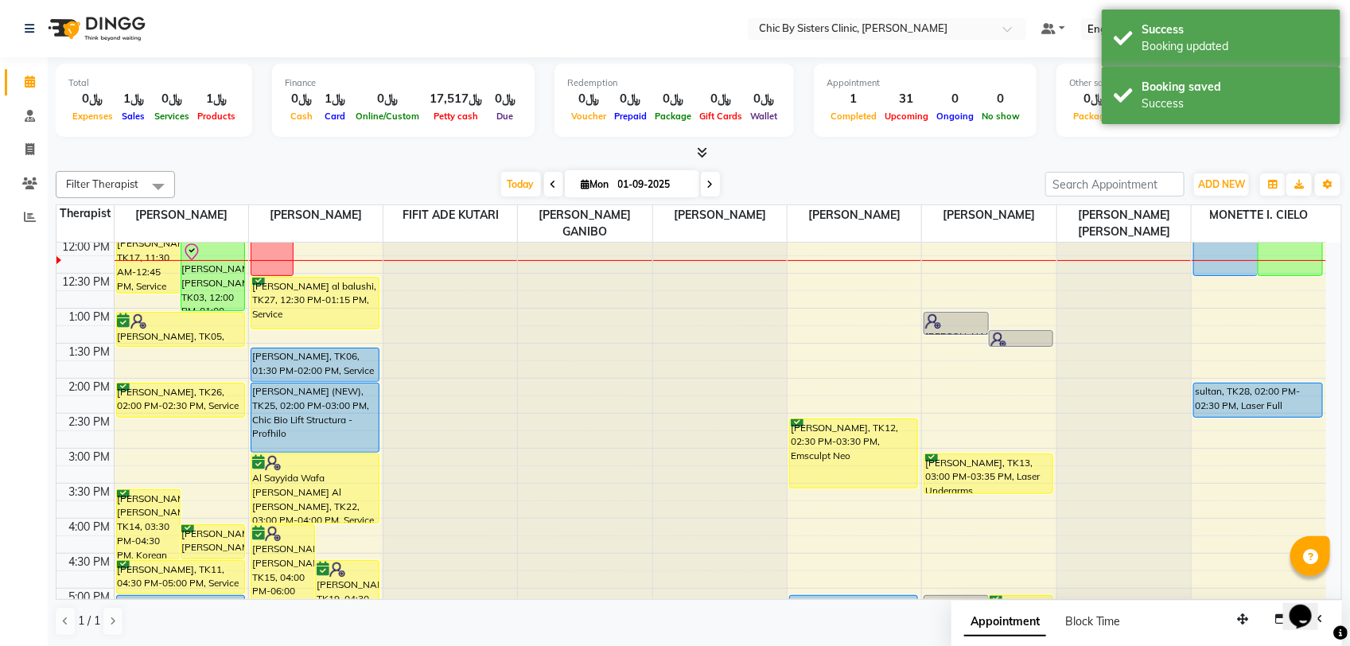
click at [177, 462] on div "8:00 AM 8:30 AM 9:00 AM 9:30 AM 10:00 AM 10:30 AM 11:00 AM 11:30 AM 12:00 PM 12…" at bounding box center [690, 518] width 1269 height 1119
select select "49177"
select select "900"
select select "tentative"
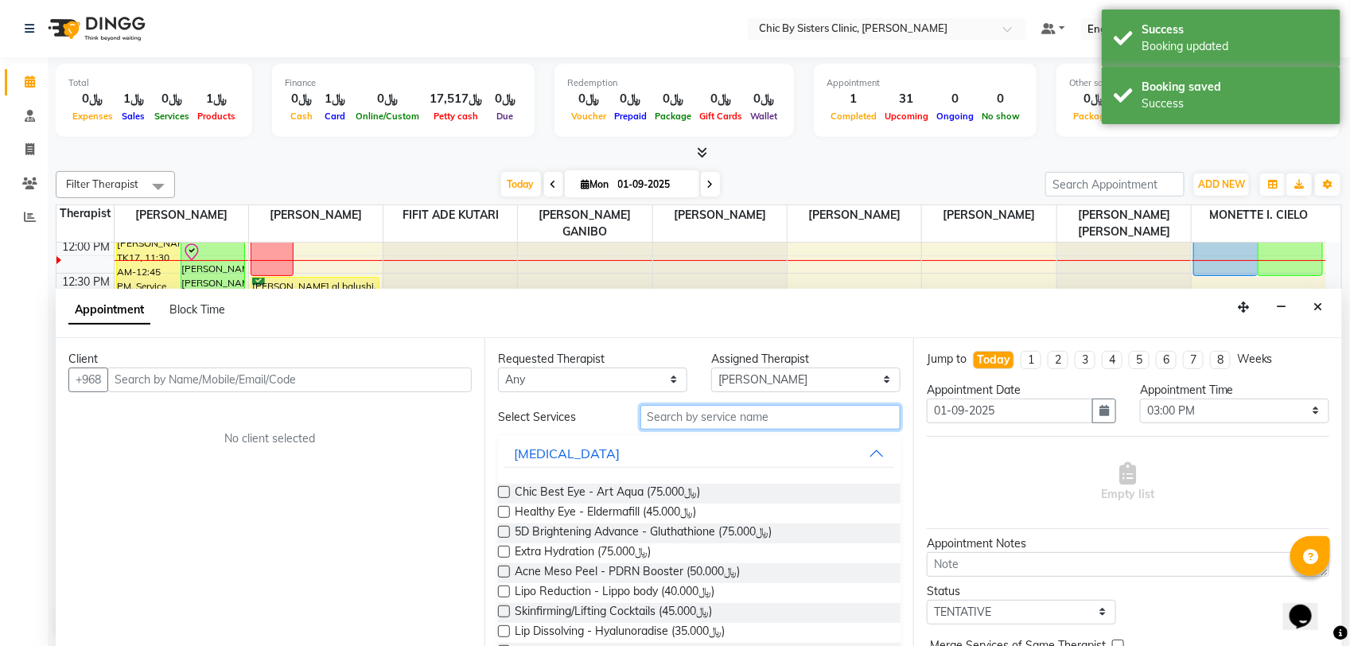
click at [682, 414] on input "text" at bounding box center [770, 417] width 260 height 25
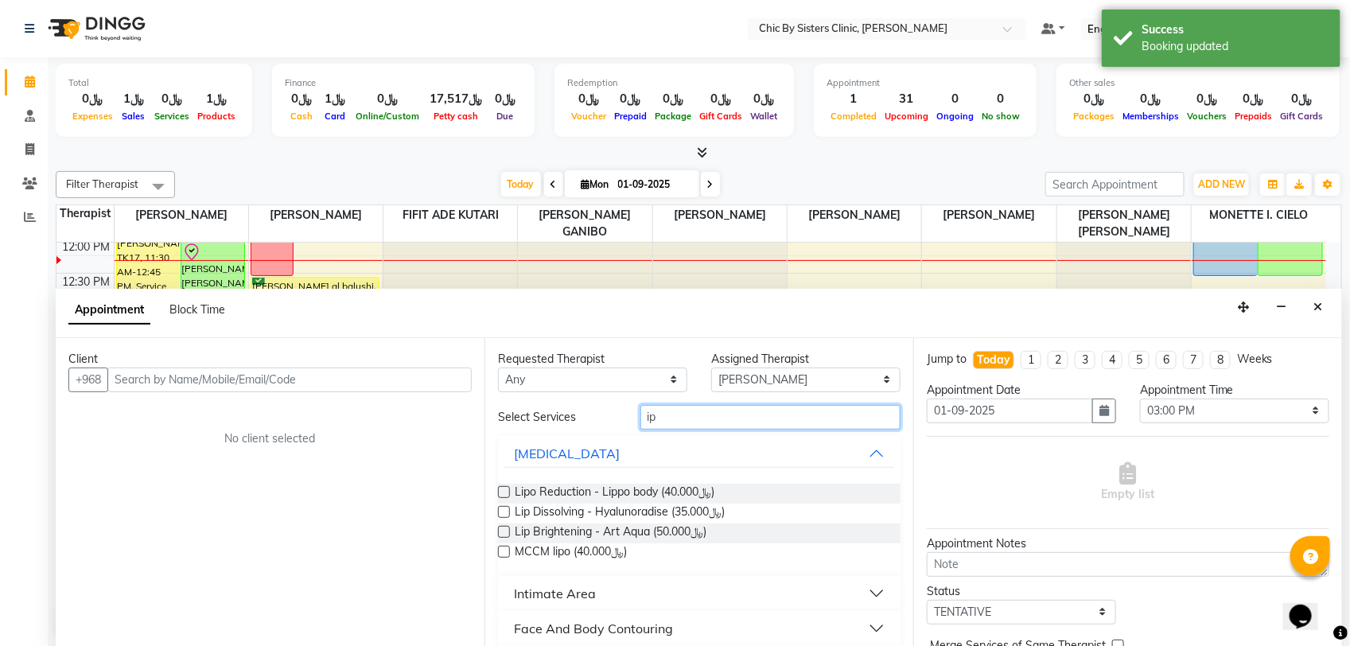
scroll to position [46, 0]
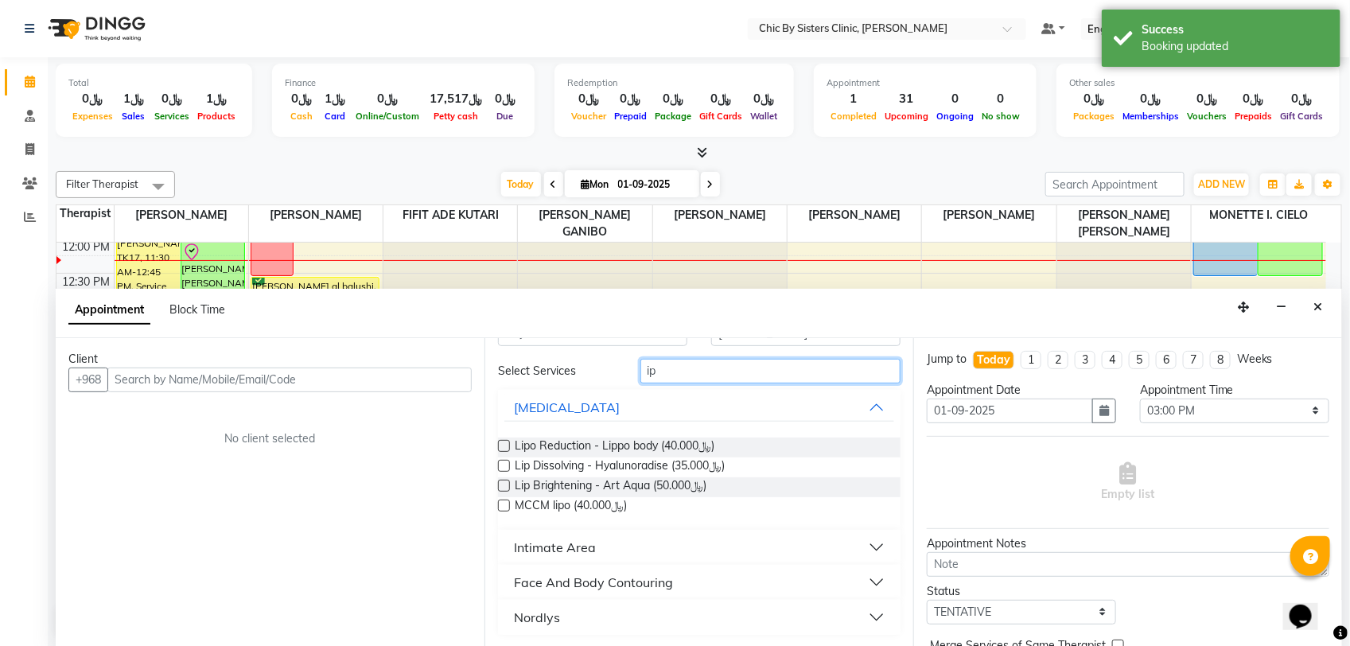
type input "ip"
click at [599, 620] on button "Nordlys" at bounding box center [699, 617] width 390 height 29
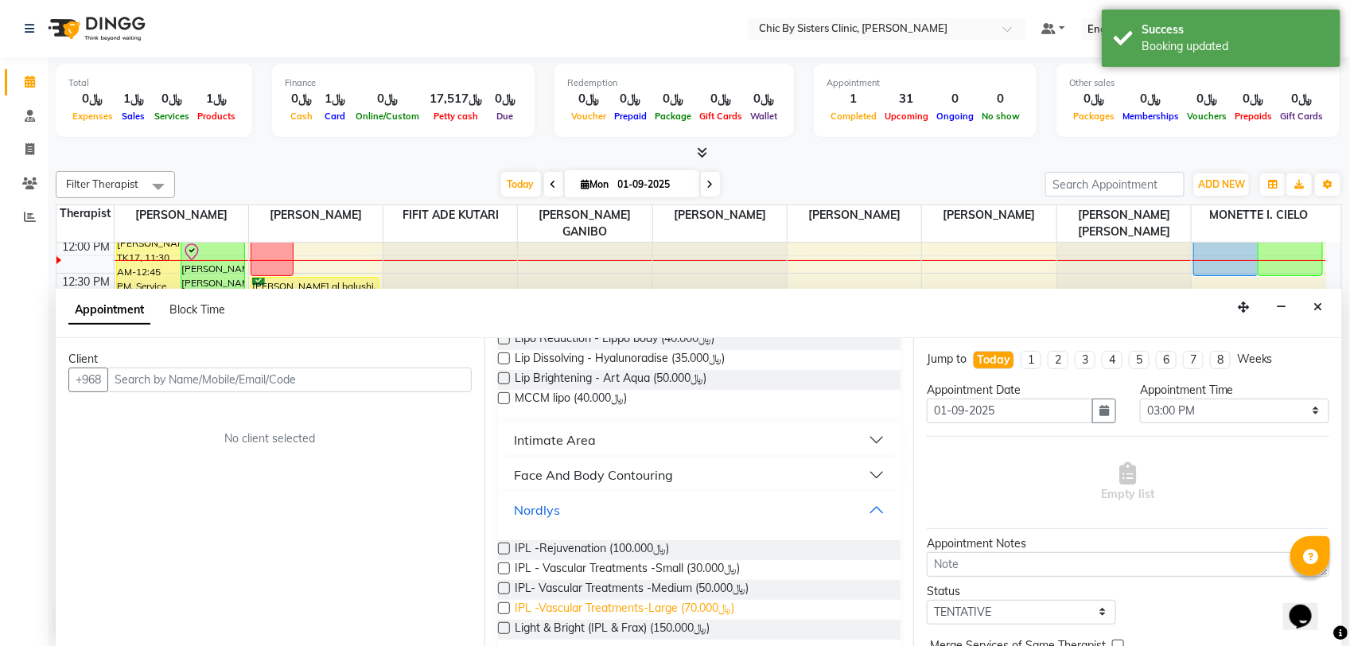
scroll to position [171, 0]
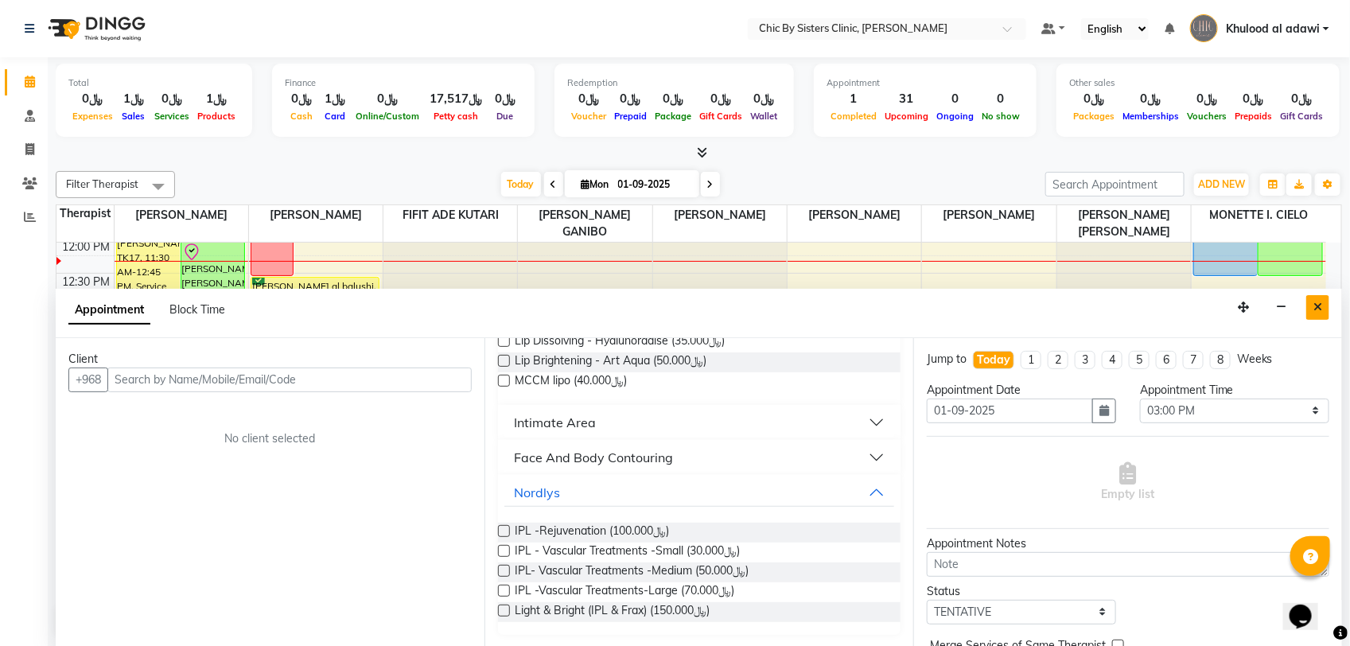
click at [1319, 308] on icon "Close" at bounding box center [1317, 306] width 9 height 11
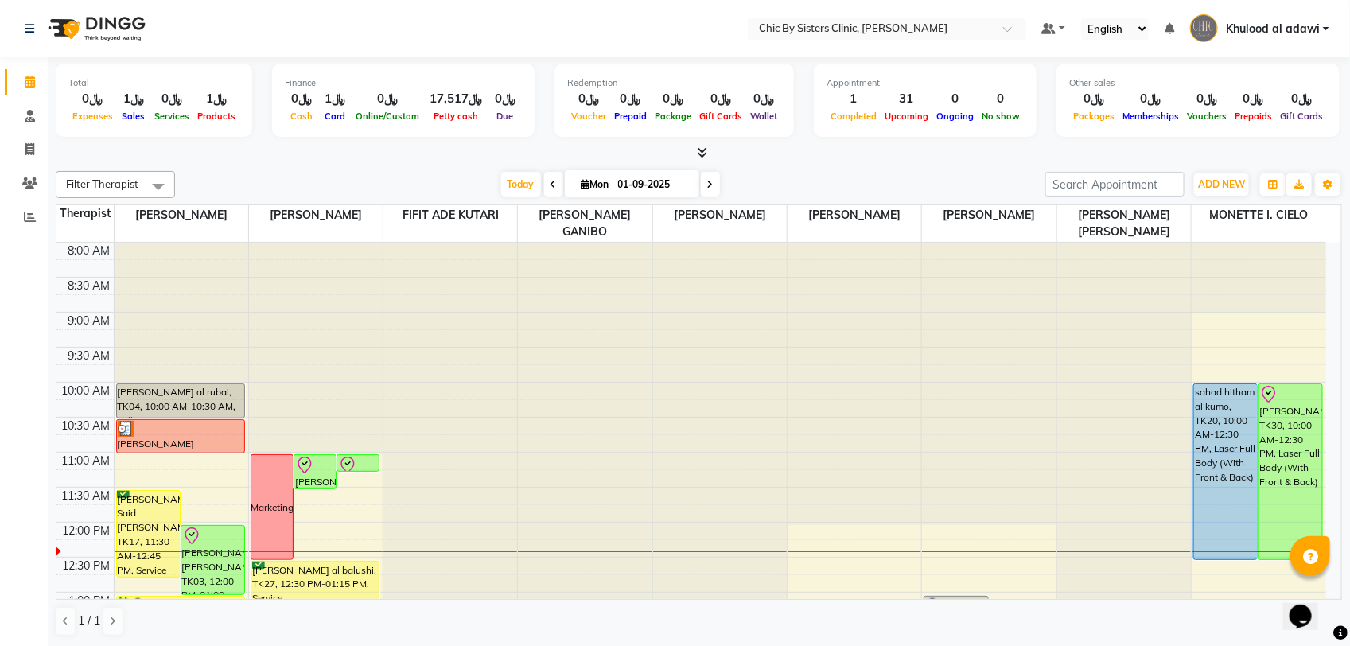
scroll to position [199, 0]
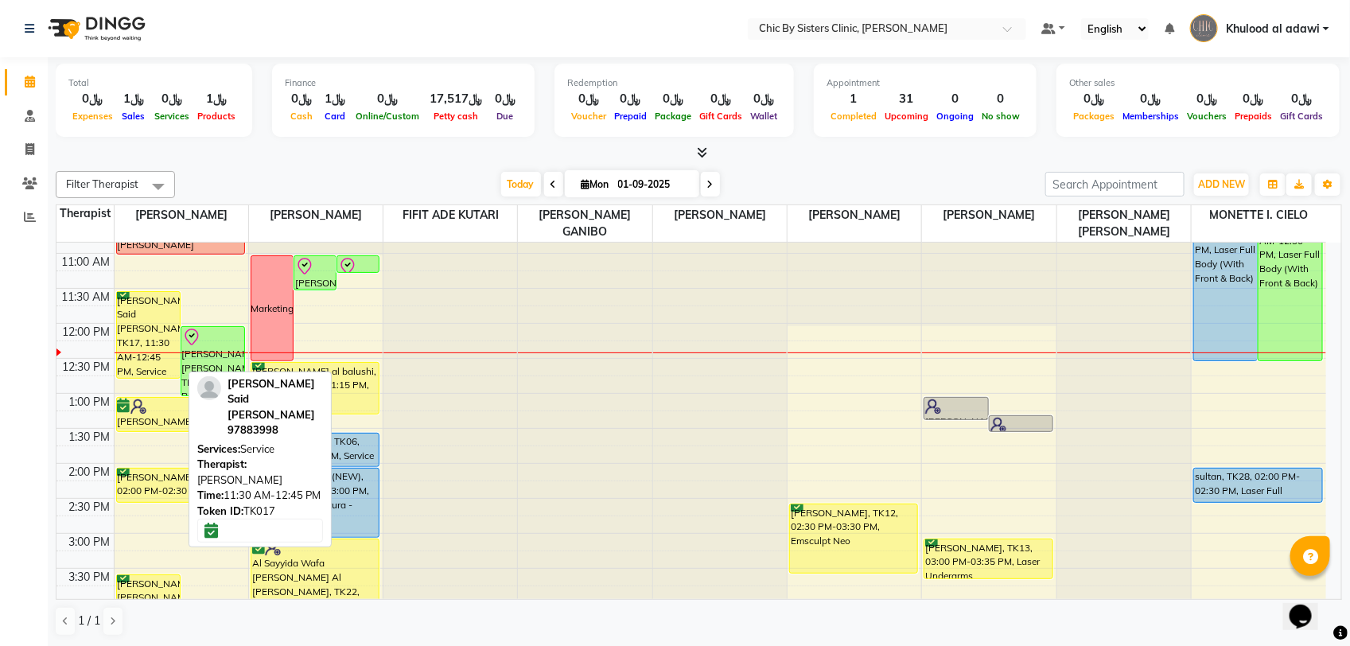
click at [144, 331] on div "Salma Ali Said Al Hashmi, TK17, 11:30 AM-12:45 PM, Service" at bounding box center [148, 335] width 63 height 86
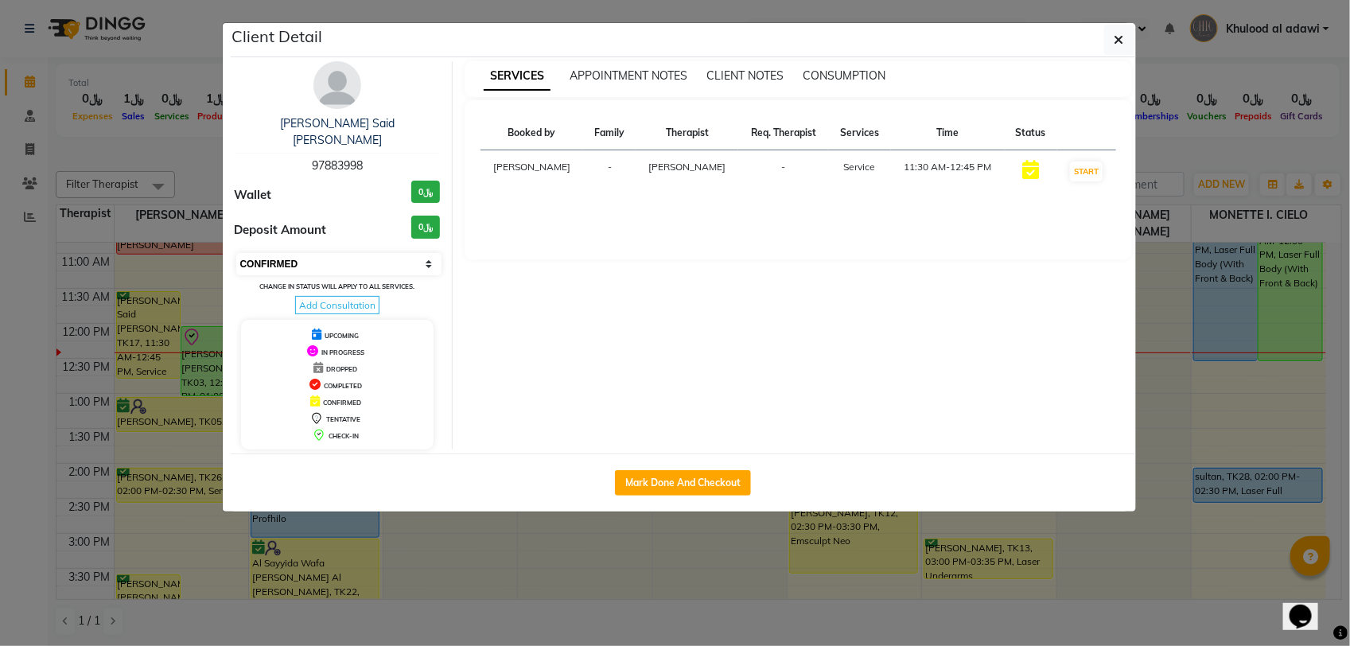
click at [368, 253] on select "Select IN SERVICE CONFIRMED TENTATIVE CHECK IN MARK DONE DROPPED UPCOMING" at bounding box center [339, 264] width 206 height 22
select select "8"
click at [236, 253] on select "Select IN SERVICE CONFIRMED TENTATIVE CHECK IN MARK DONE DROPPED UPCOMING" at bounding box center [339, 264] width 206 height 22
click at [196, 160] on ngb-modal-window "Client Detail Salma Ali Said Al Hashmi 97883998 Wallet ﷼0 Deposit Amount ﷼0 Sel…" at bounding box center [675, 323] width 1350 height 646
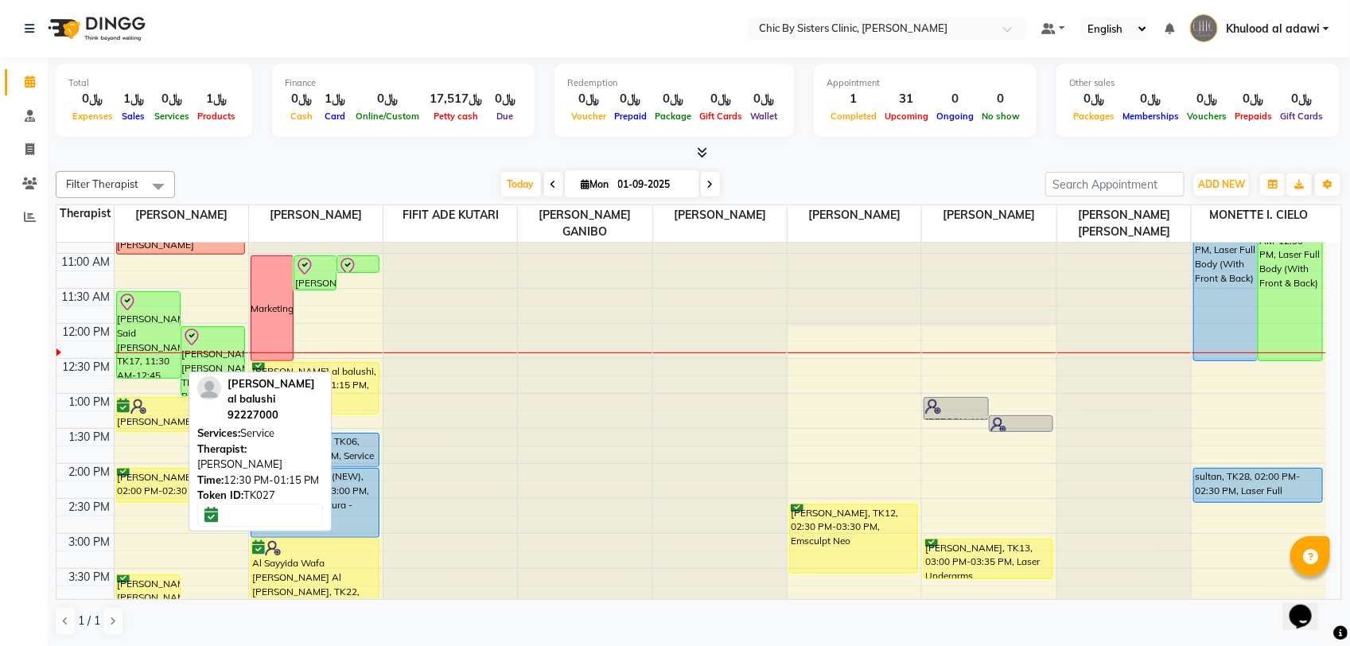
click at [342, 375] on div "[PERSON_NAME] al balushi, TK27, 12:30 PM-01:15 PM, Service" at bounding box center [314, 388] width 127 height 51
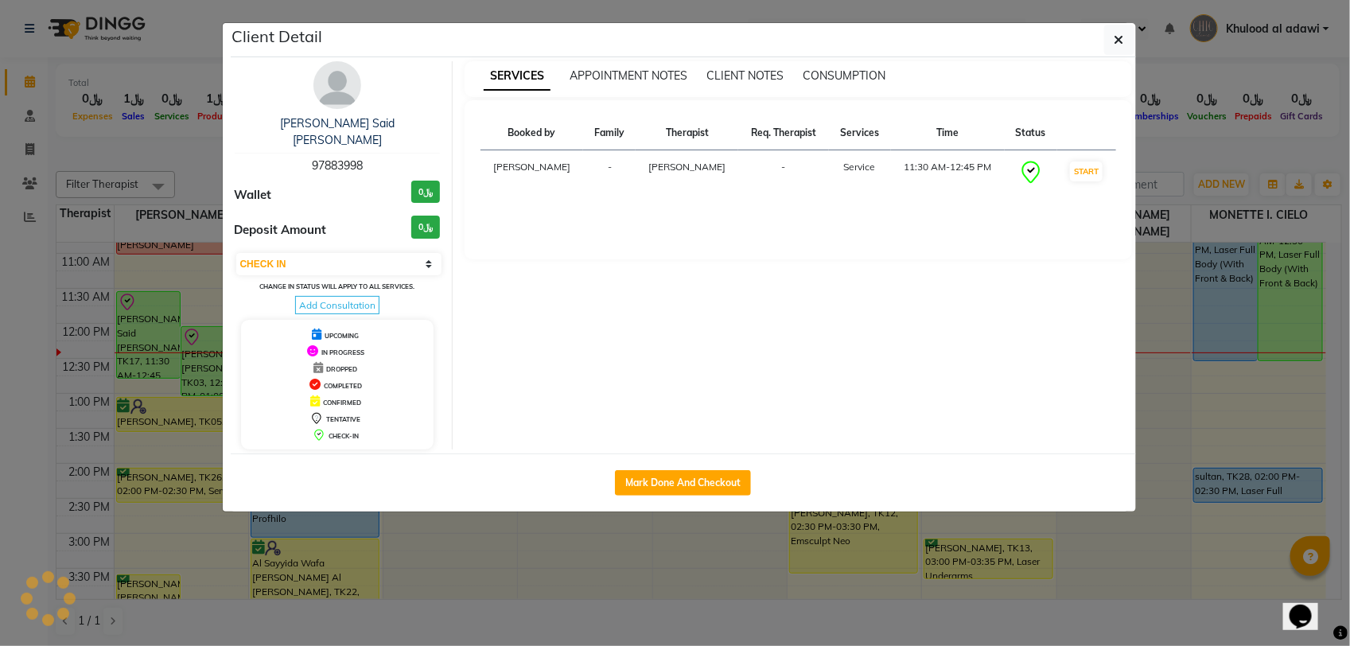
select select "6"
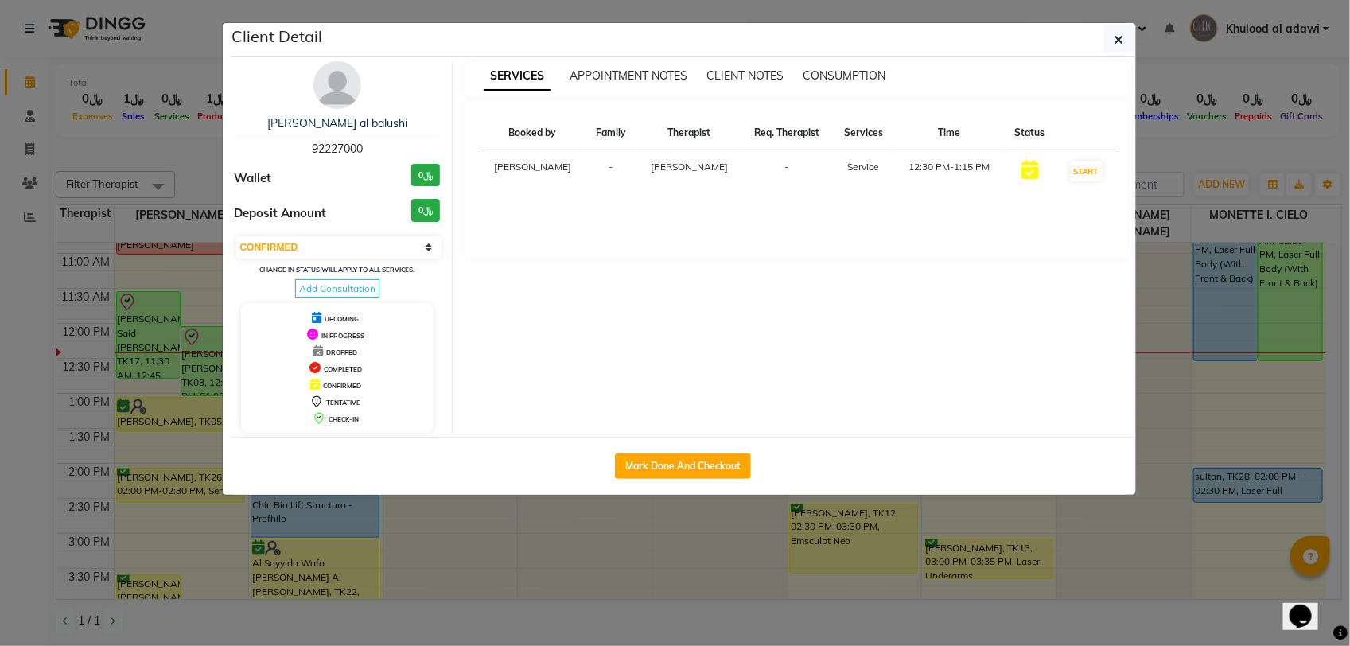
click at [344, 82] on img at bounding box center [337, 85] width 48 height 48
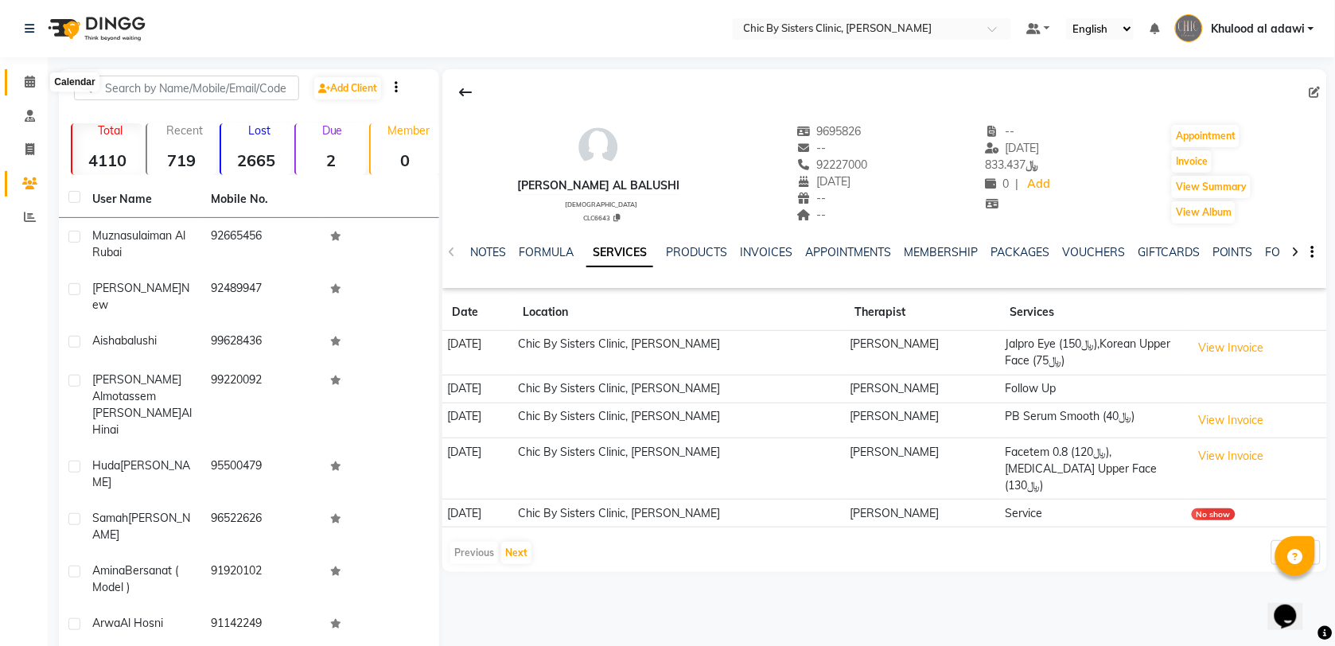
click at [40, 87] on span at bounding box center [30, 82] width 28 height 18
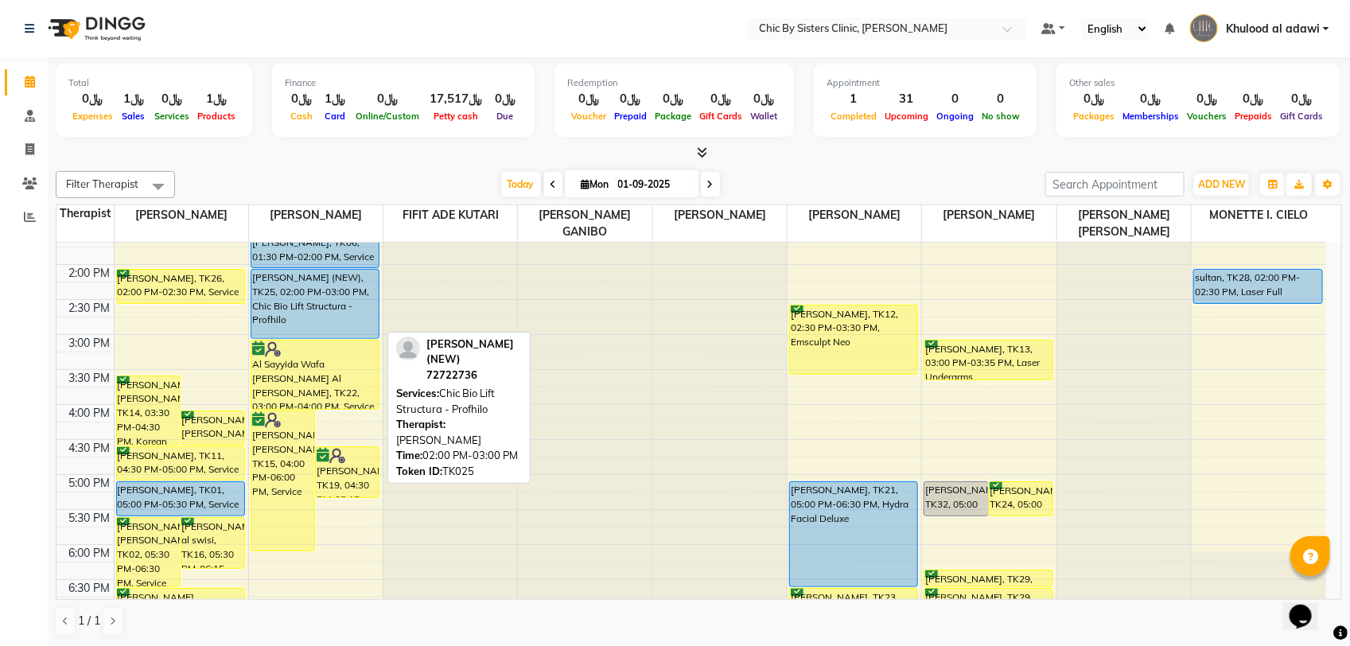
scroll to position [99, 0]
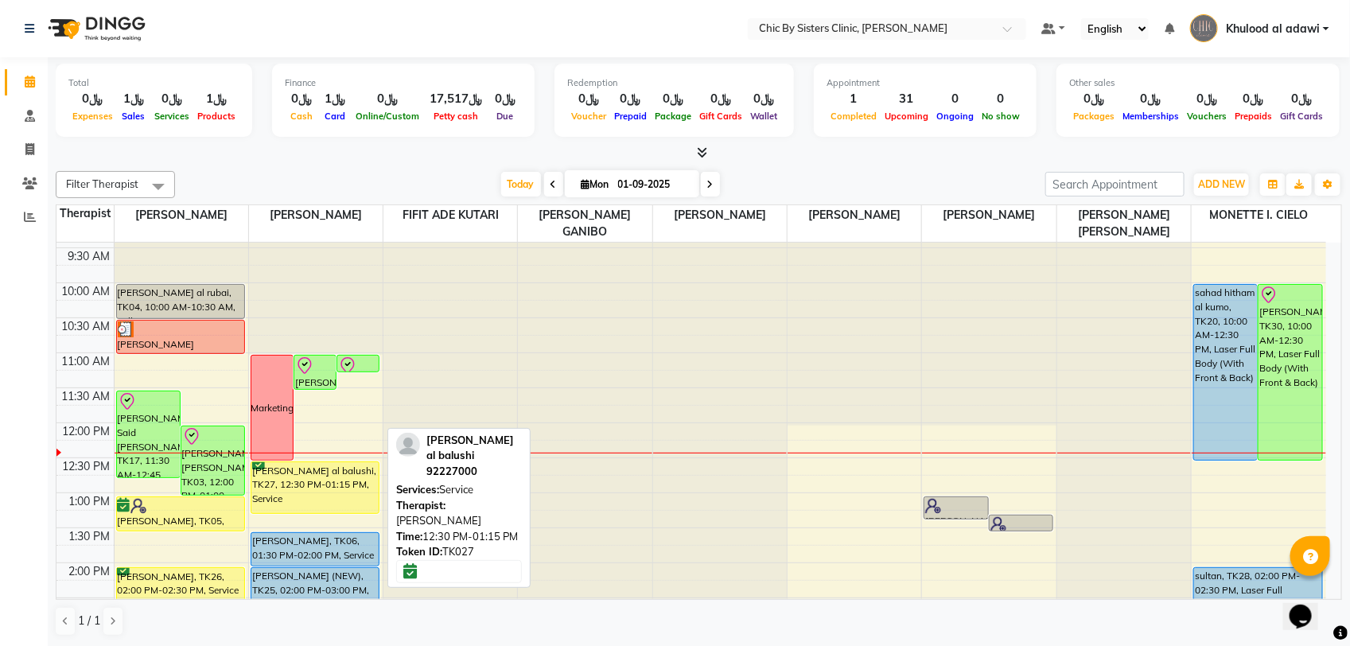
click at [334, 487] on div "[PERSON_NAME] al balushi, TK27, 12:30 PM-01:15 PM, Service" at bounding box center [314, 487] width 127 height 51
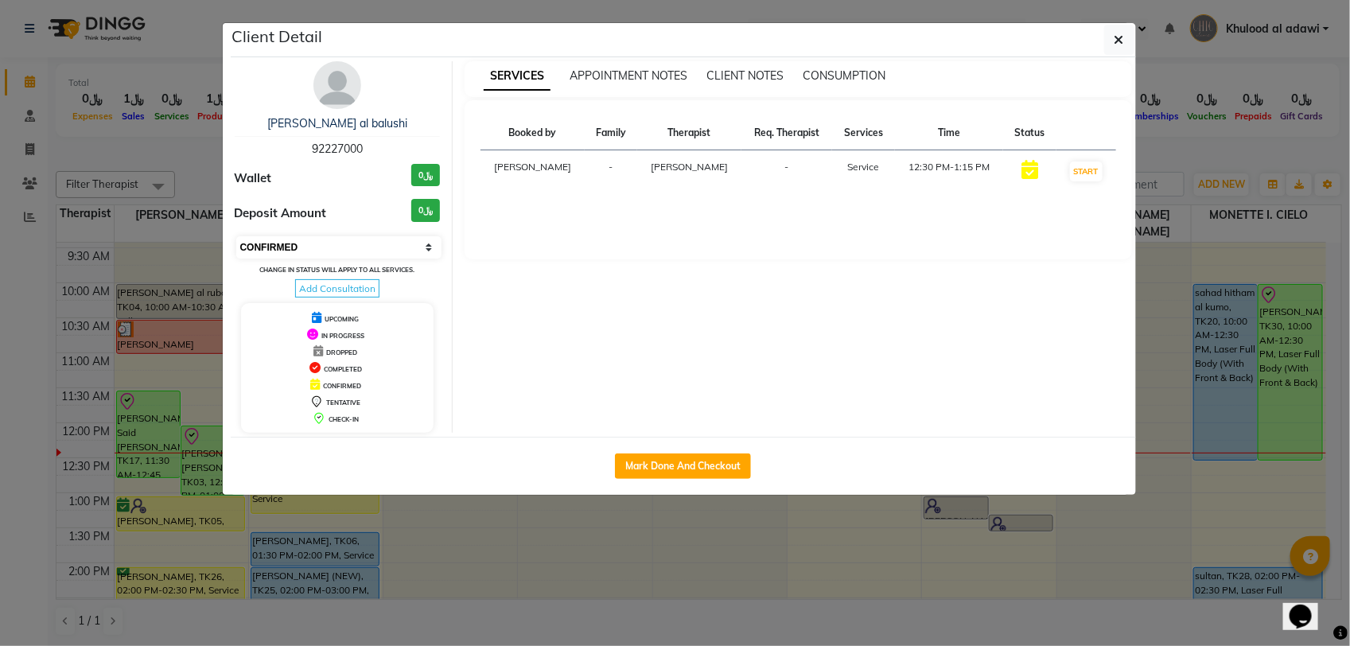
click at [383, 249] on select "Select IN SERVICE CONFIRMED TENTATIVE CHECK IN MARK DONE DROPPED UPCOMING" at bounding box center [339, 247] width 206 height 22
select select "8"
click at [236, 236] on select "Select IN SERVICE CONFIRMED TENTATIVE CHECK IN MARK DONE DROPPED UPCOMING" at bounding box center [339, 247] width 206 height 22
click at [200, 177] on ngb-modal-window "Client Detail mariam al balushi 92227000 Wallet ﷼0 Deposit Amount ﷼0 Select IN …" at bounding box center [675, 323] width 1350 height 646
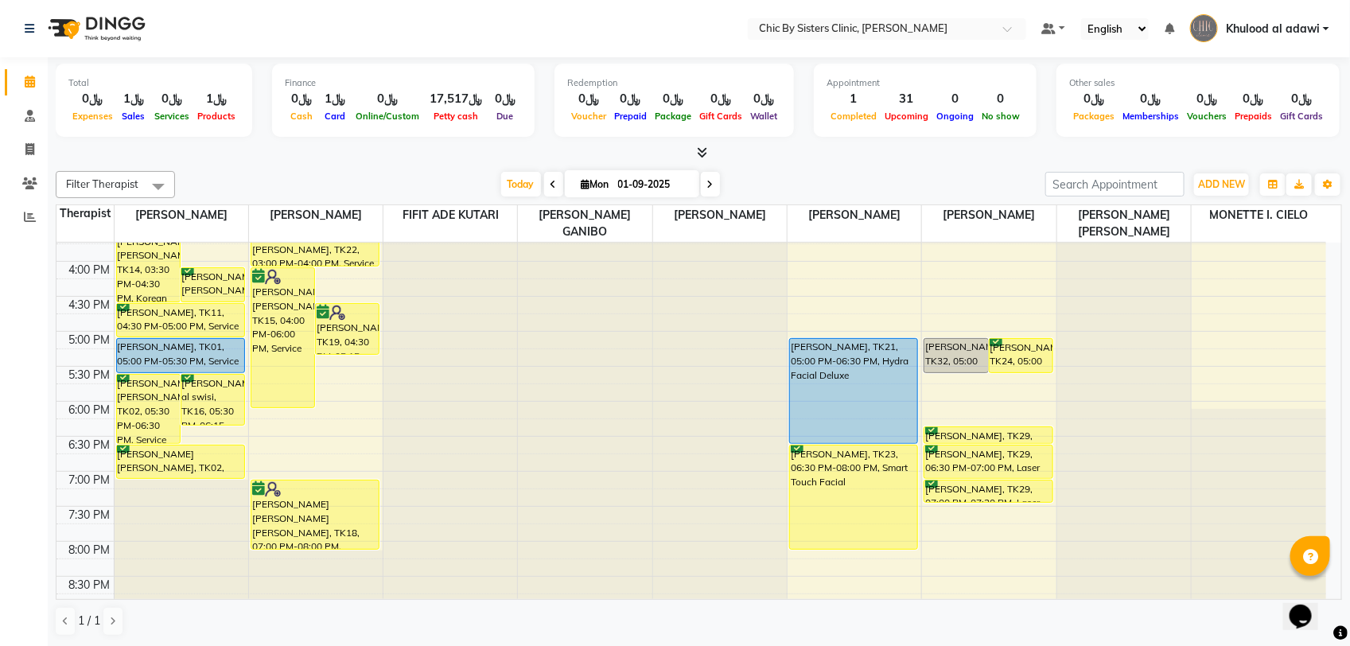
scroll to position [696, 0]
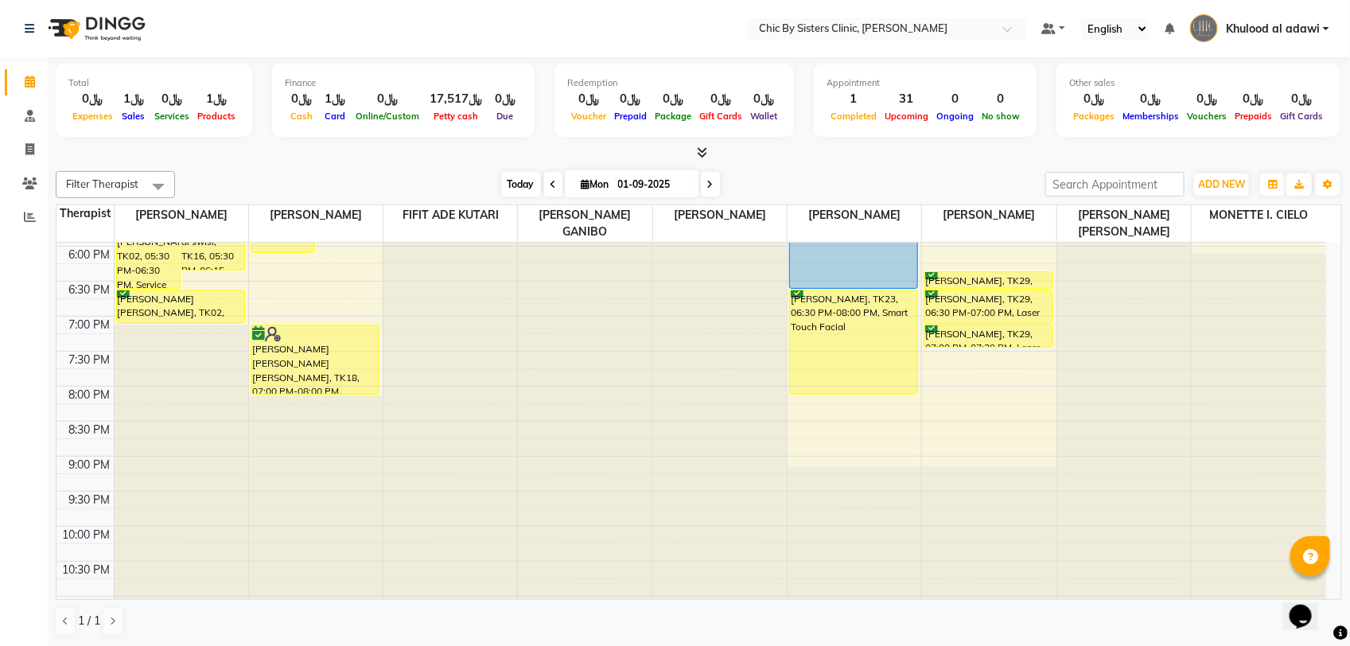
click at [510, 188] on span "Today" at bounding box center [521, 184] width 40 height 25
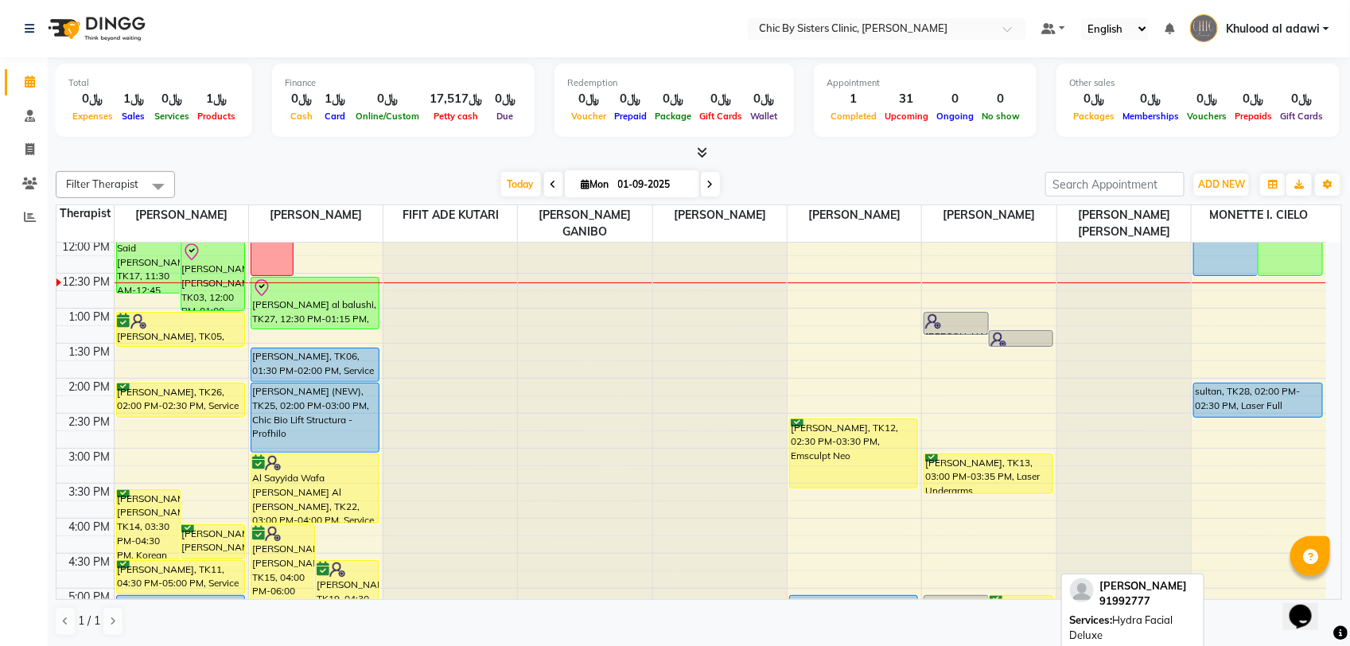
scroll to position [582, 0]
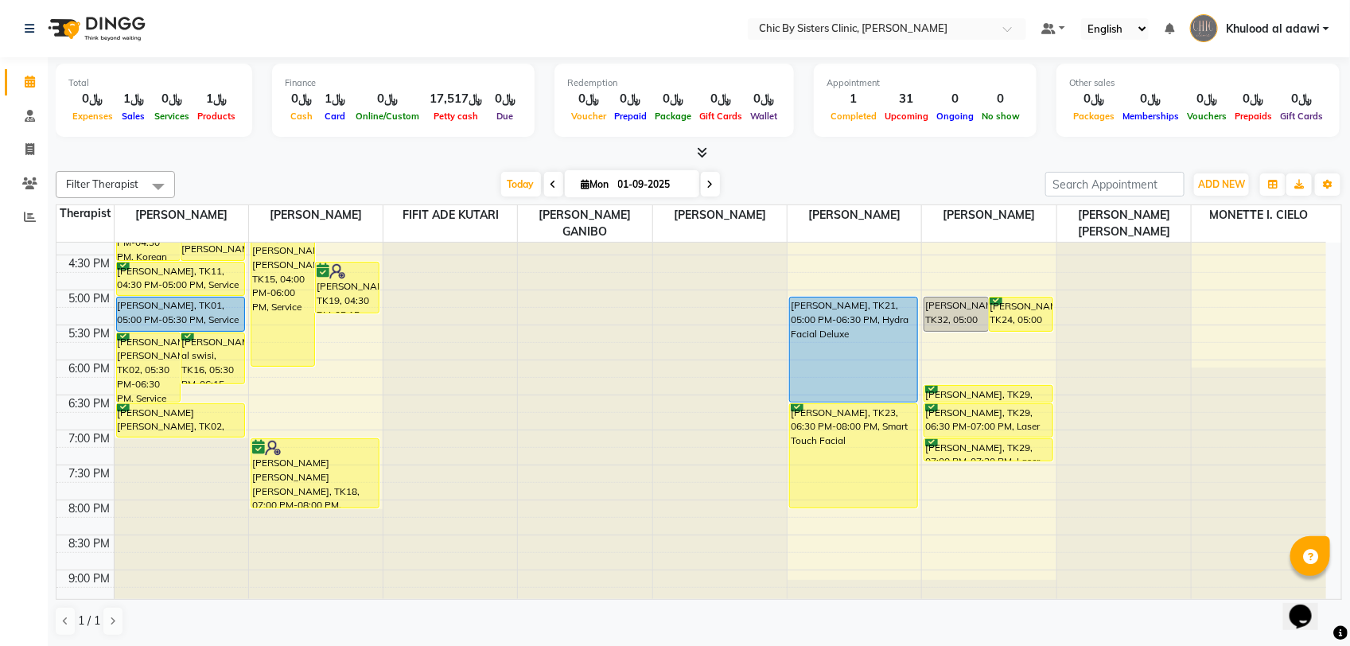
click at [647, 187] on input "01-09-2025" at bounding box center [653, 185] width 80 height 24
select select "9"
select select "2025"
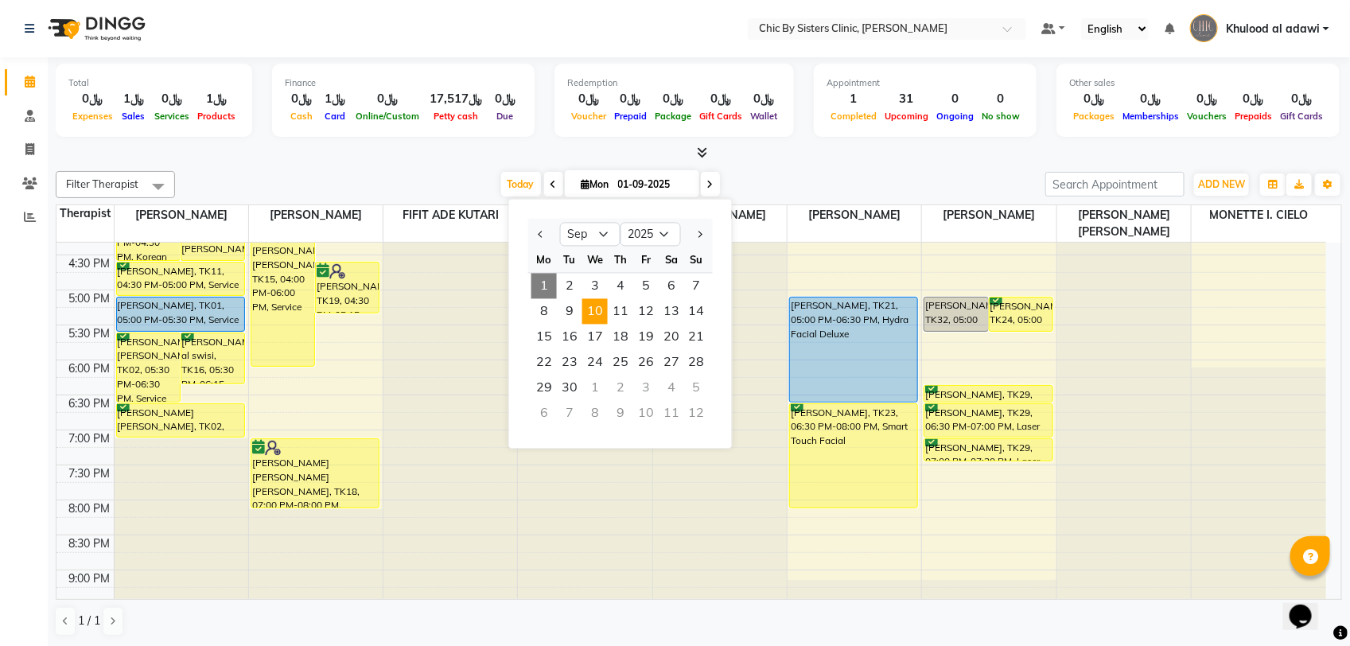
click at [596, 319] on span "10" at bounding box center [594, 311] width 25 height 25
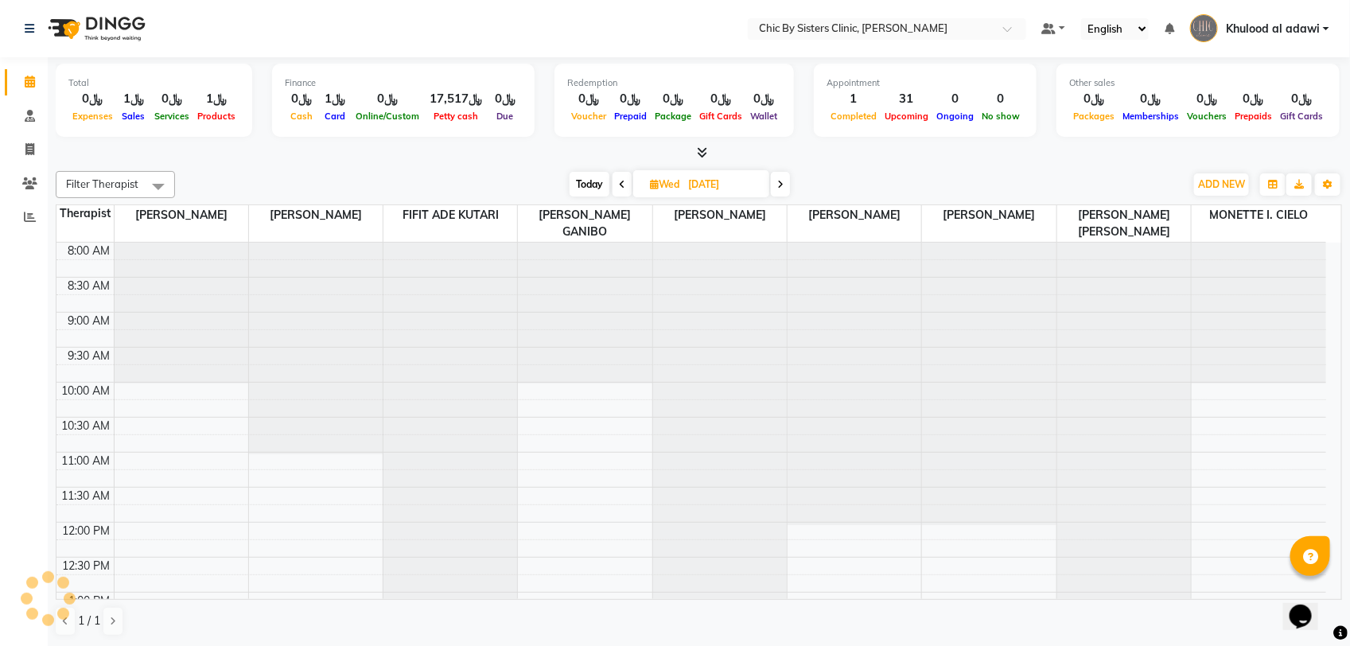
scroll to position [284, 0]
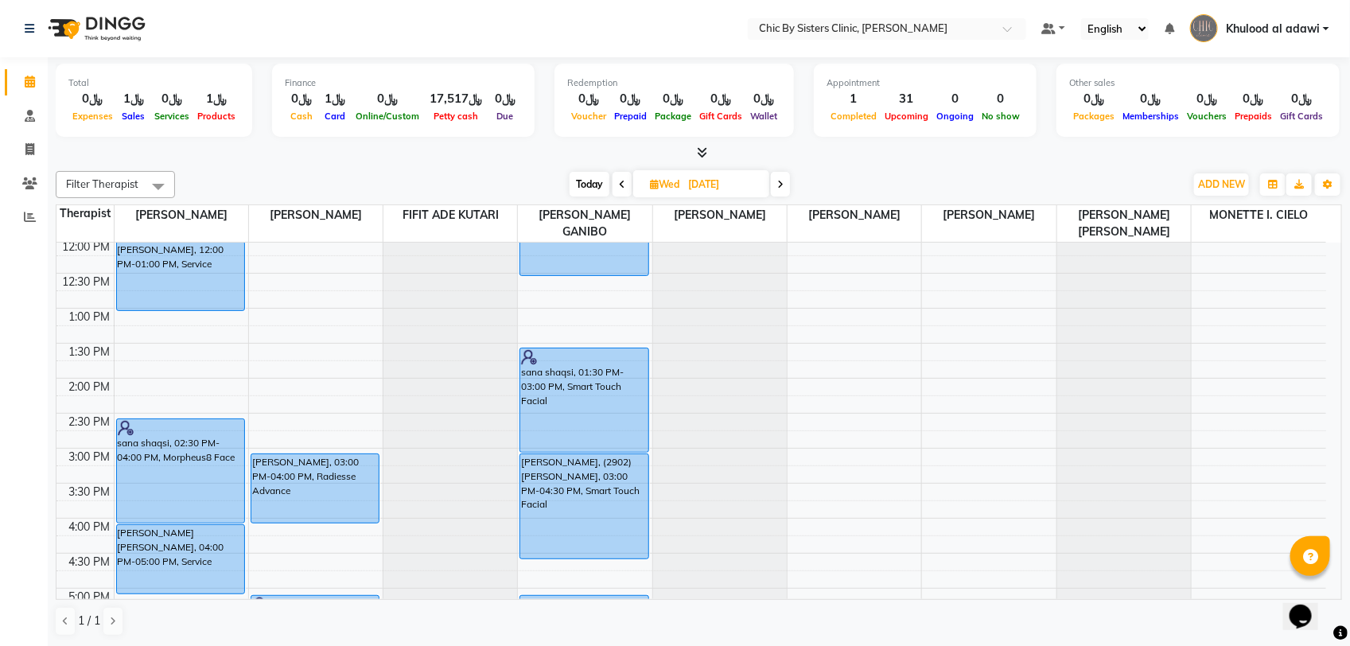
click at [626, 185] on span at bounding box center [621, 184] width 19 height 25
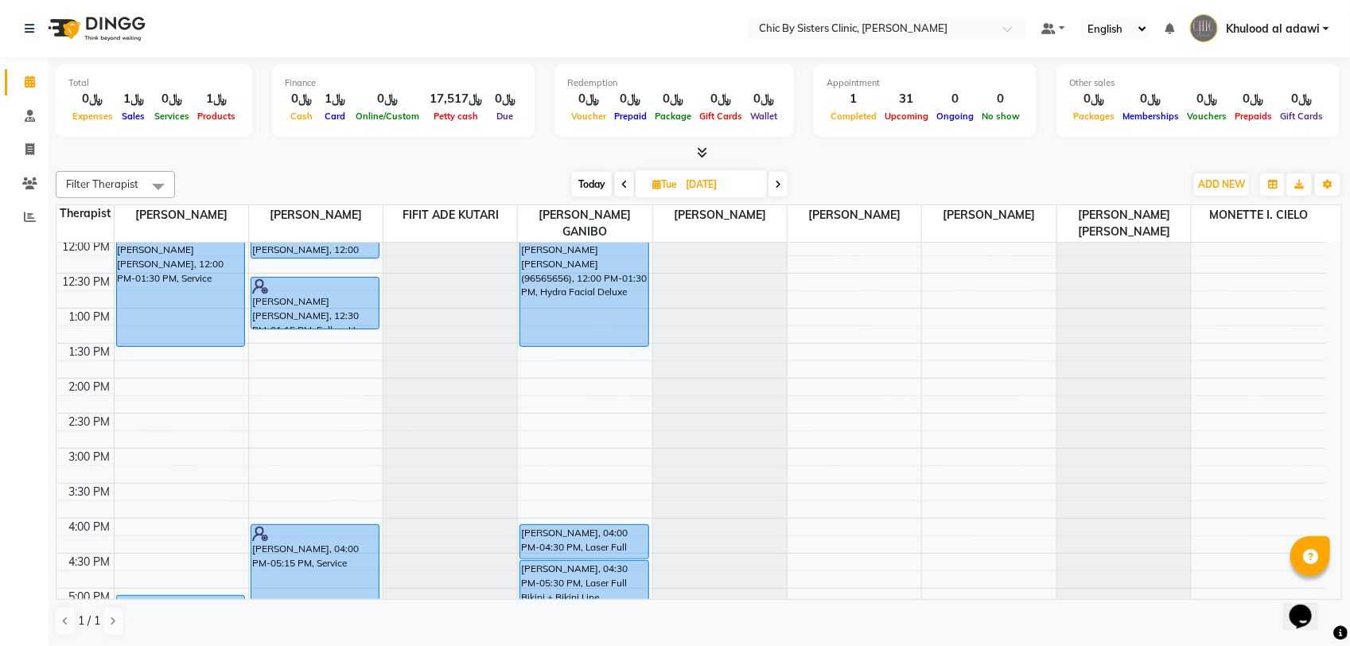
click at [626, 185] on icon at bounding box center [624, 185] width 6 height 10
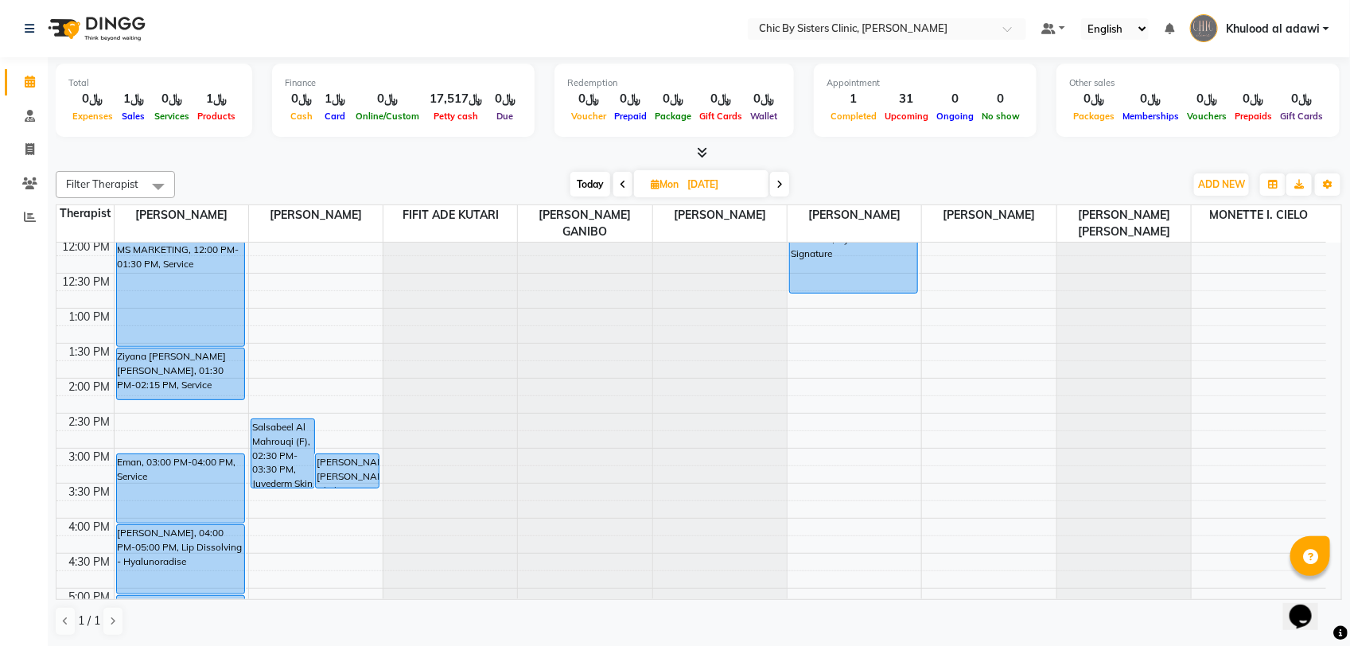
click at [779, 189] on icon at bounding box center [779, 185] width 6 height 10
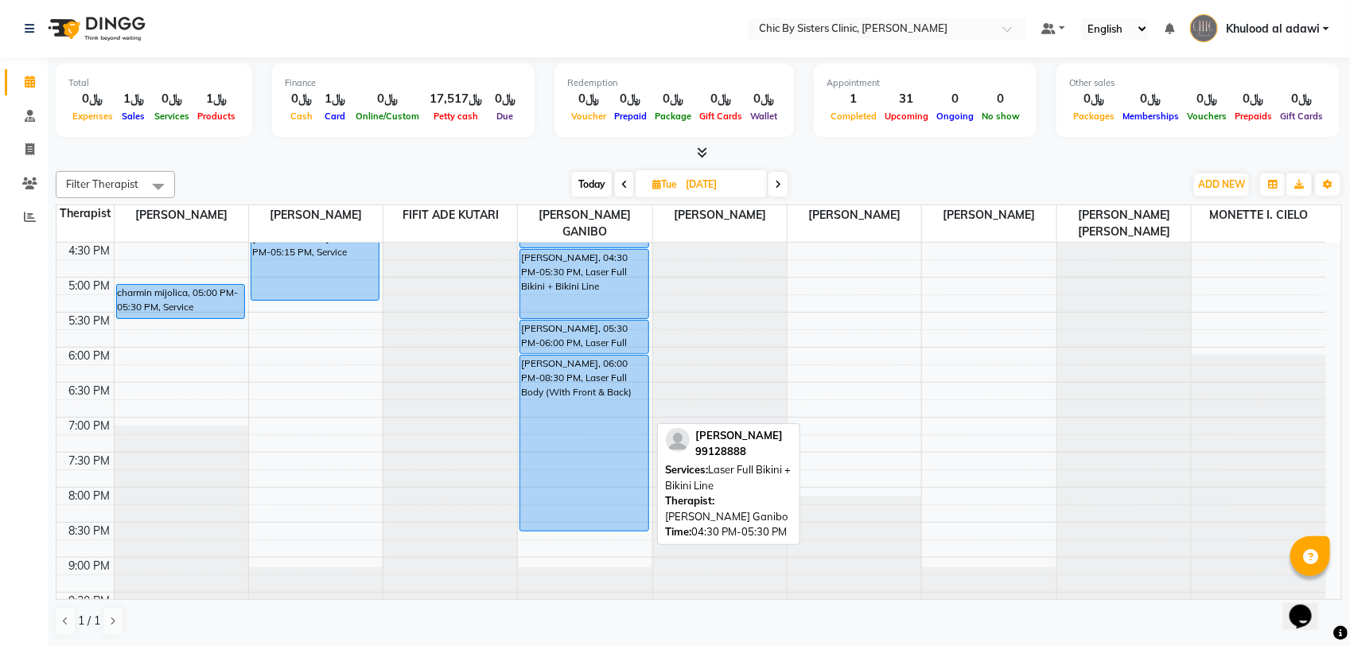
scroll to position [682, 0]
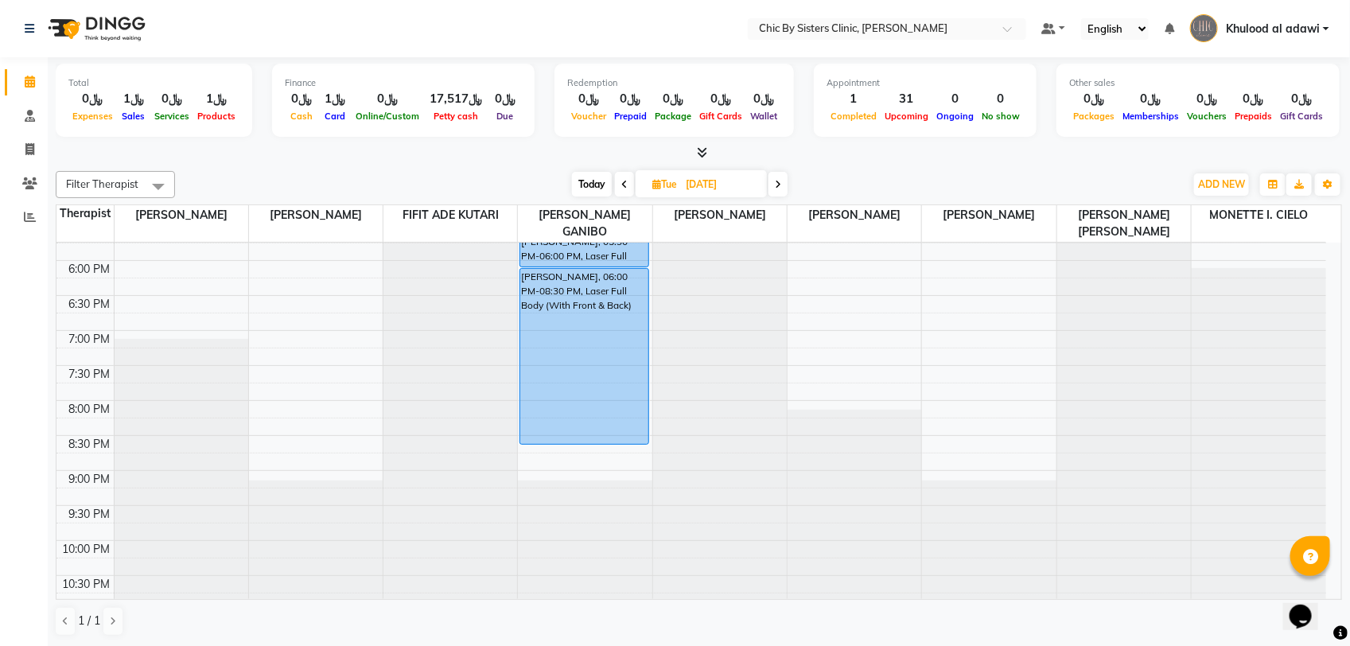
click at [597, 177] on span "Today" at bounding box center [592, 184] width 40 height 25
type input "01-09-2025"
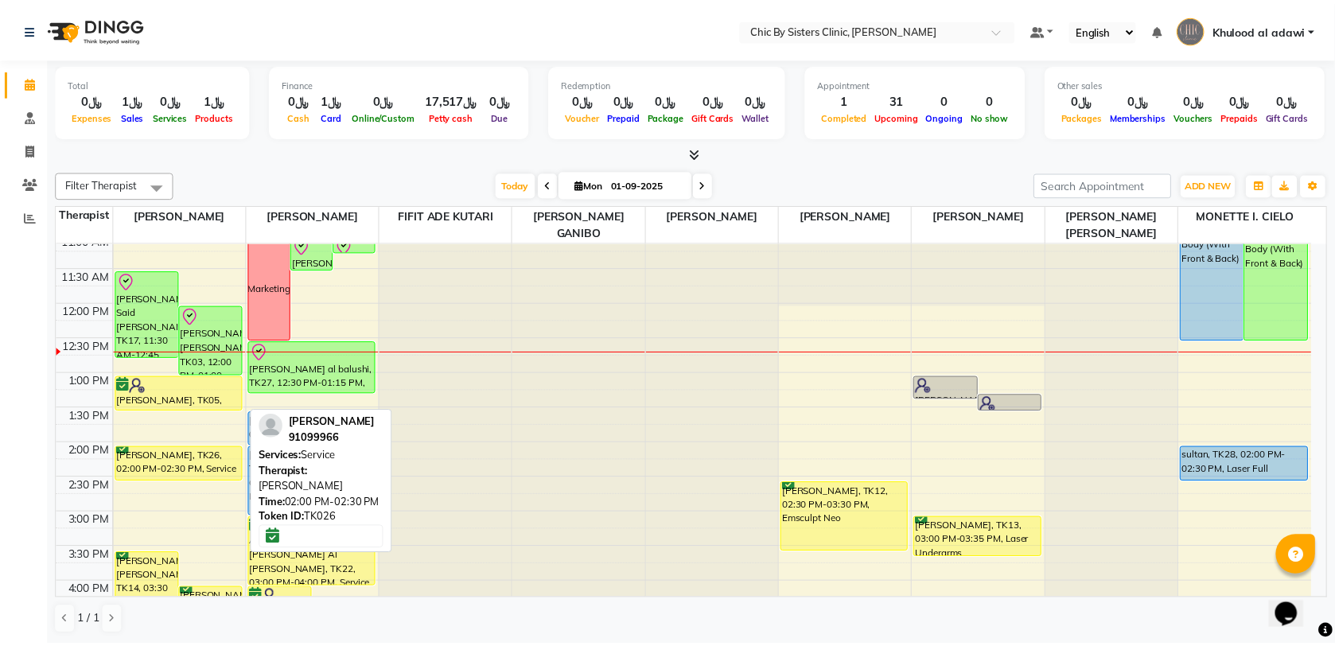
scroll to position [185, 0]
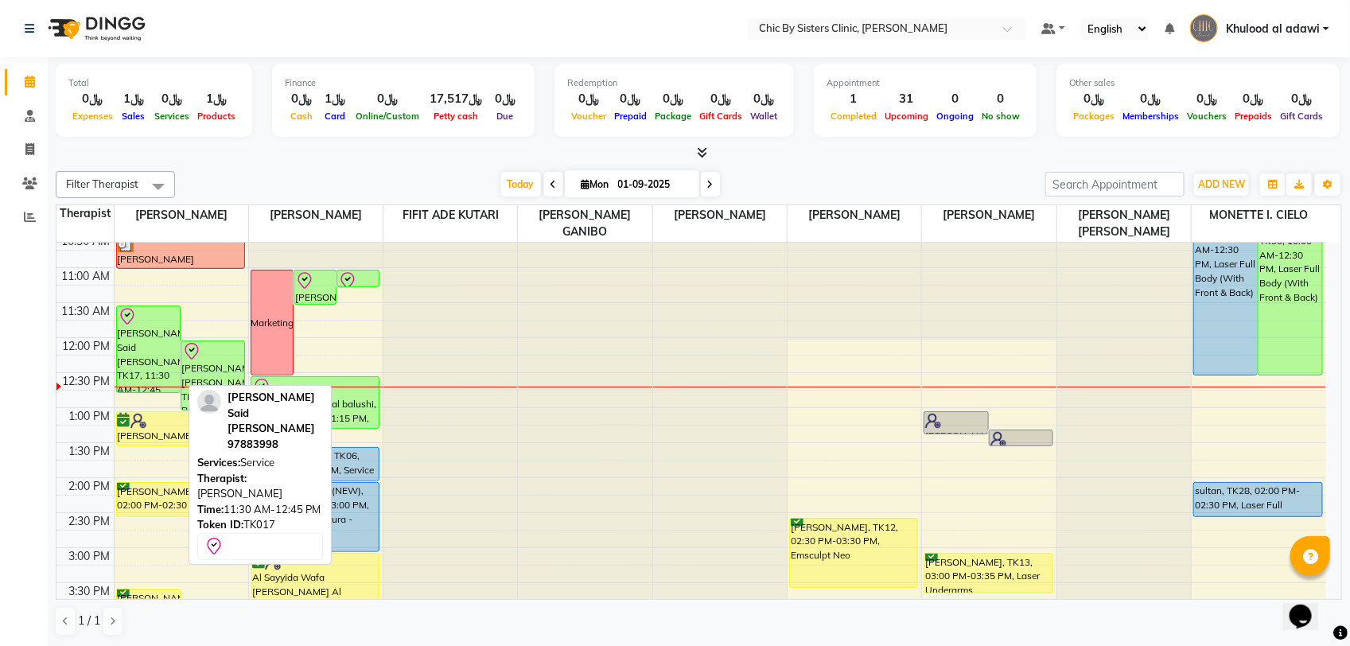
click at [135, 336] on div "Salma Ali Said Al Hashmi, TK17, 11:30 AM-12:45 PM, Service" at bounding box center [148, 349] width 63 height 86
select select "8"
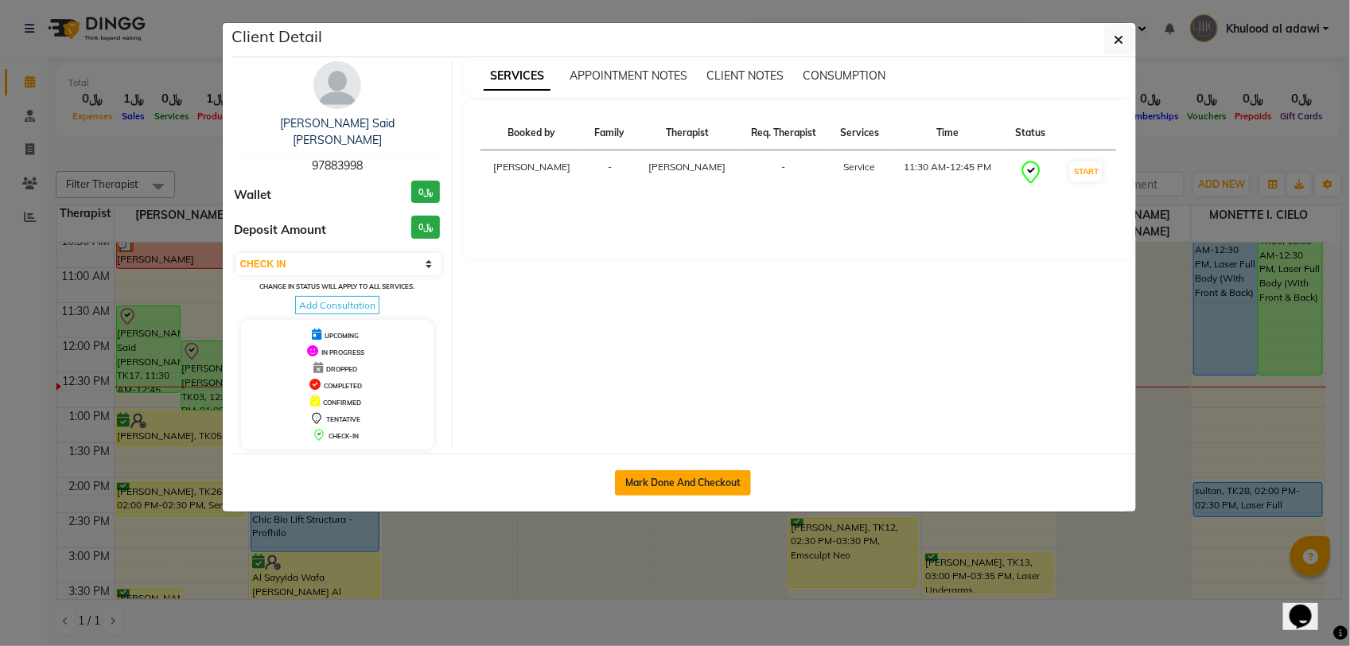
click at [637, 470] on button "Mark Done And Checkout" at bounding box center [683, 482] width 136 height 25
select select "service"
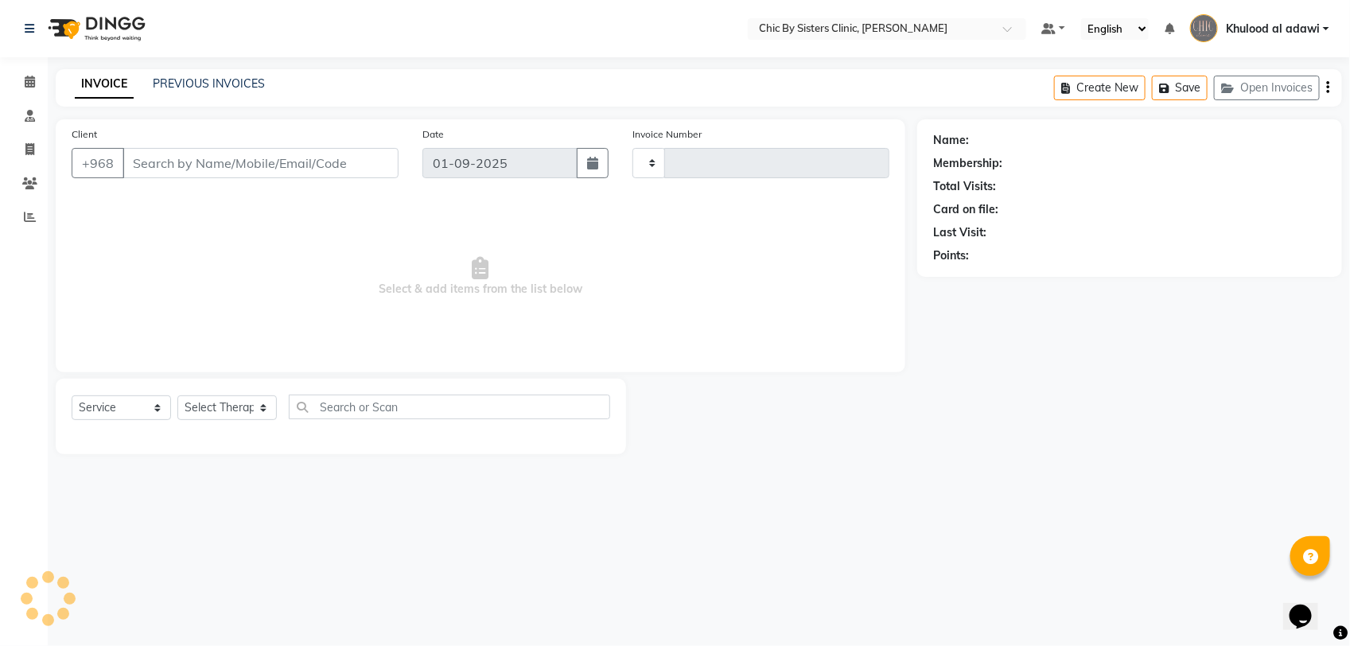
type input "2009"
select select "6348"
type input "97883998"
select select "49177"
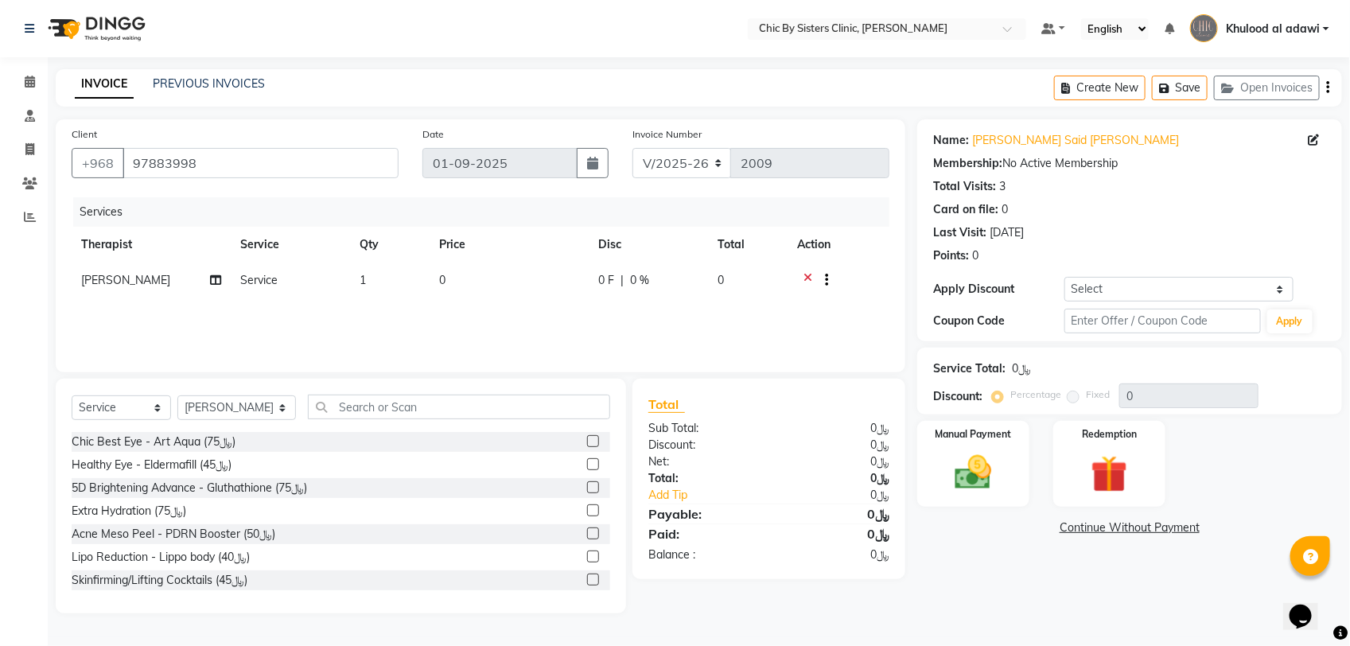
click at [805, 278] on icon at bounding box center [807, 282] width 9 height 20
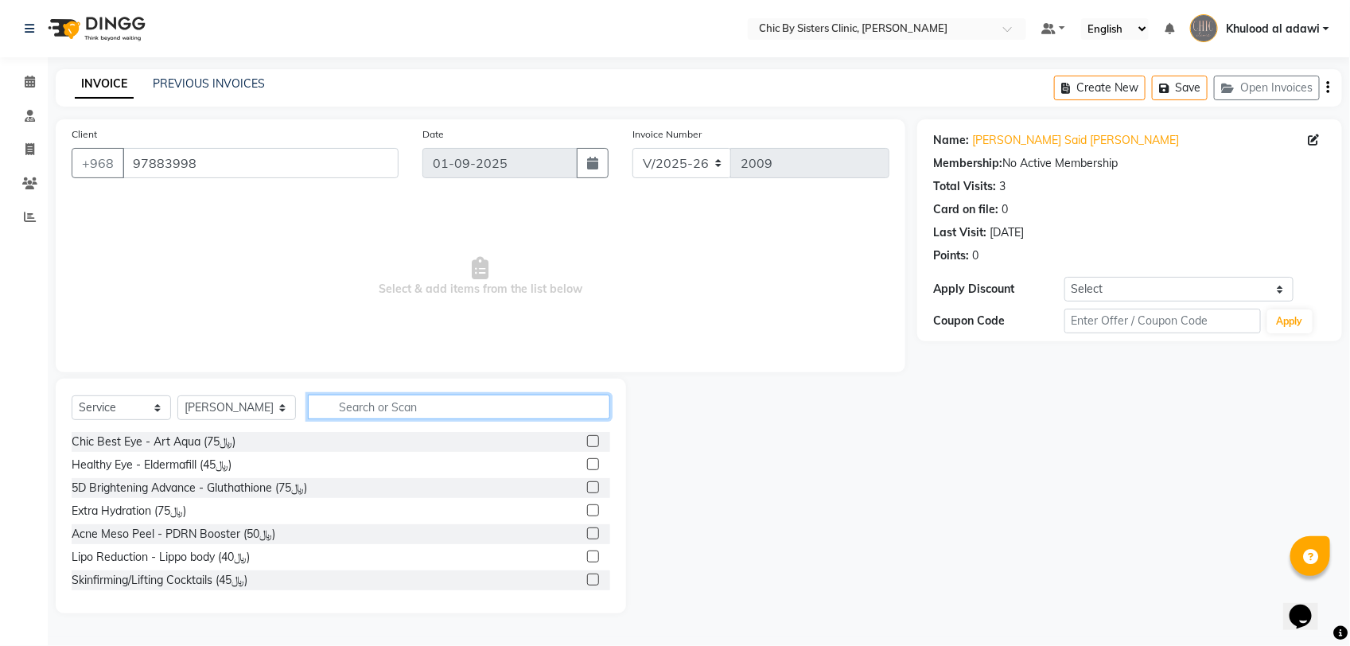
click at [472, 402] on input "text" at bounding box center [459, 406] width 302 height 25
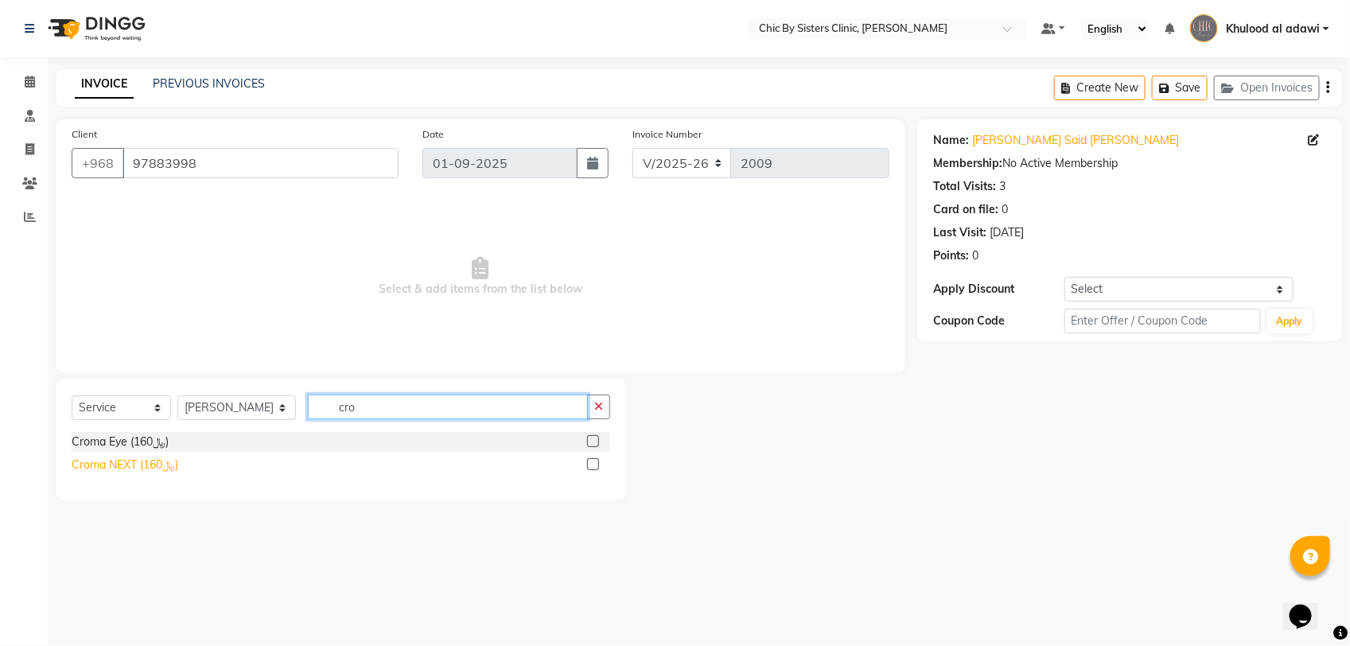
type input "cro"
click at [153, 466] on div "Croma NEXT (﷼160)" at bounding box center [125, 465] width 107 height 17
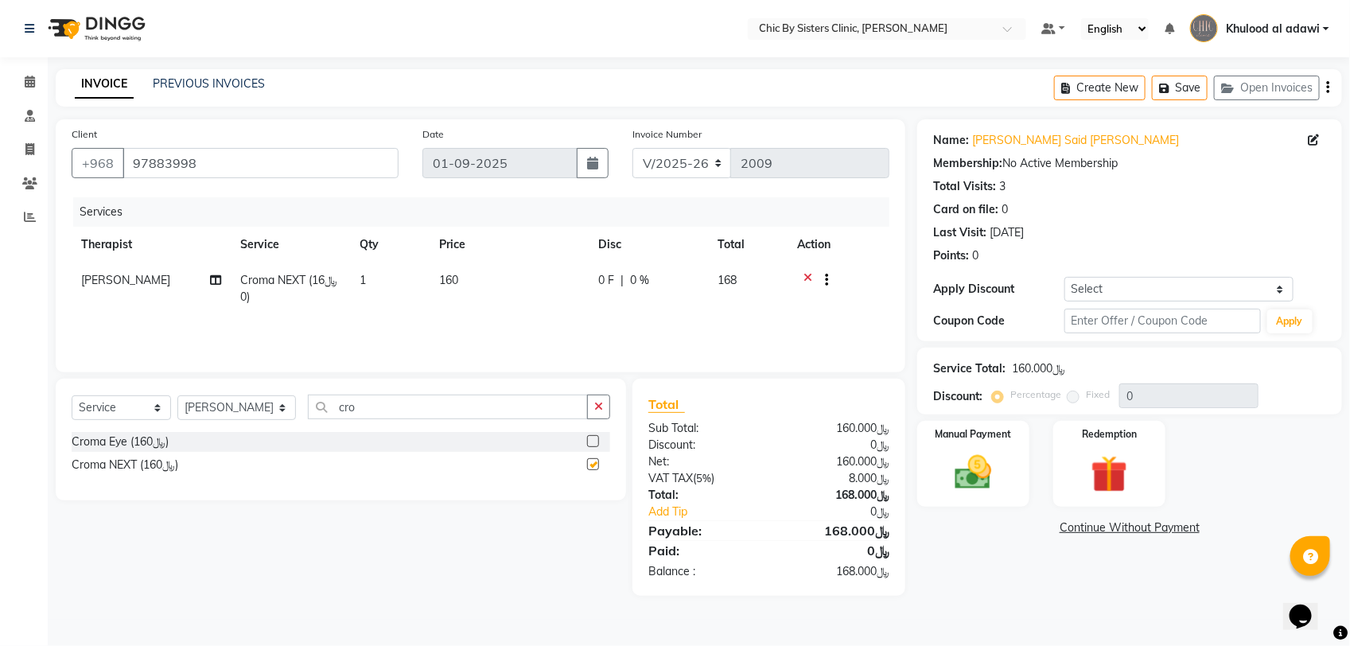
checkbox input "false"
click at [976, 474] on img at bounding box center [973, 472] width 63 height 45
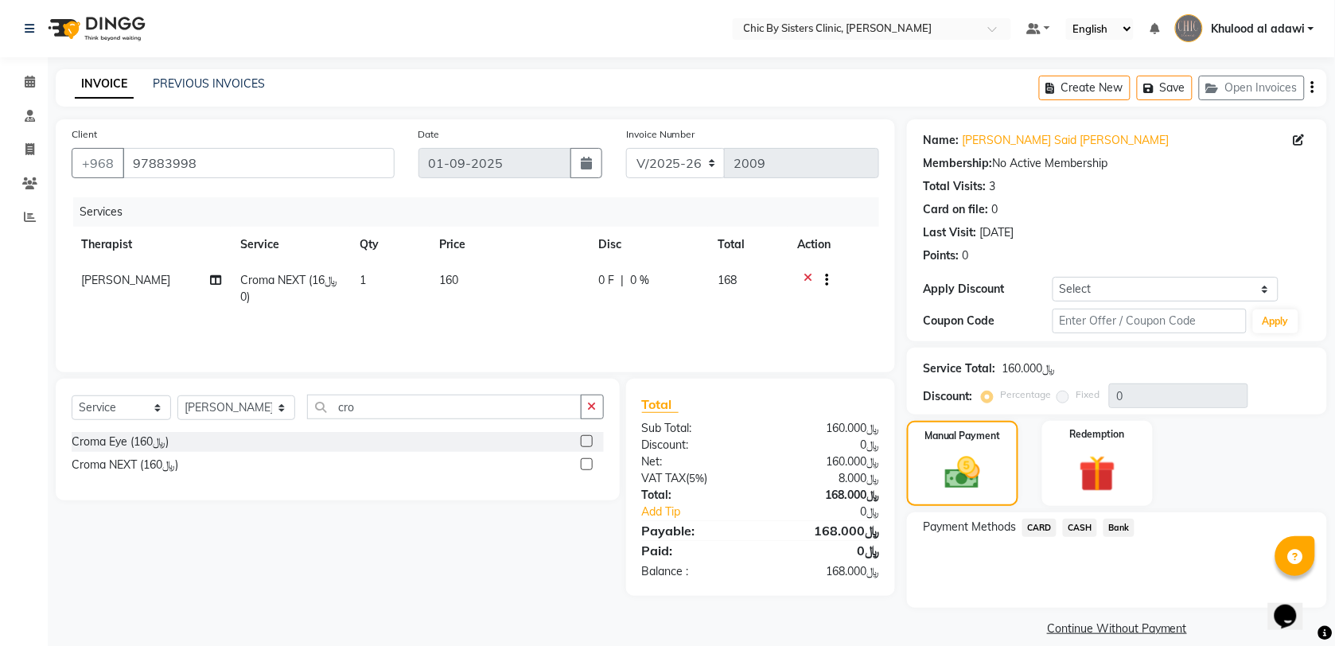
click at [1043, 525] on span "CARD" at bounding box center [1039, 528] width 34 height 18
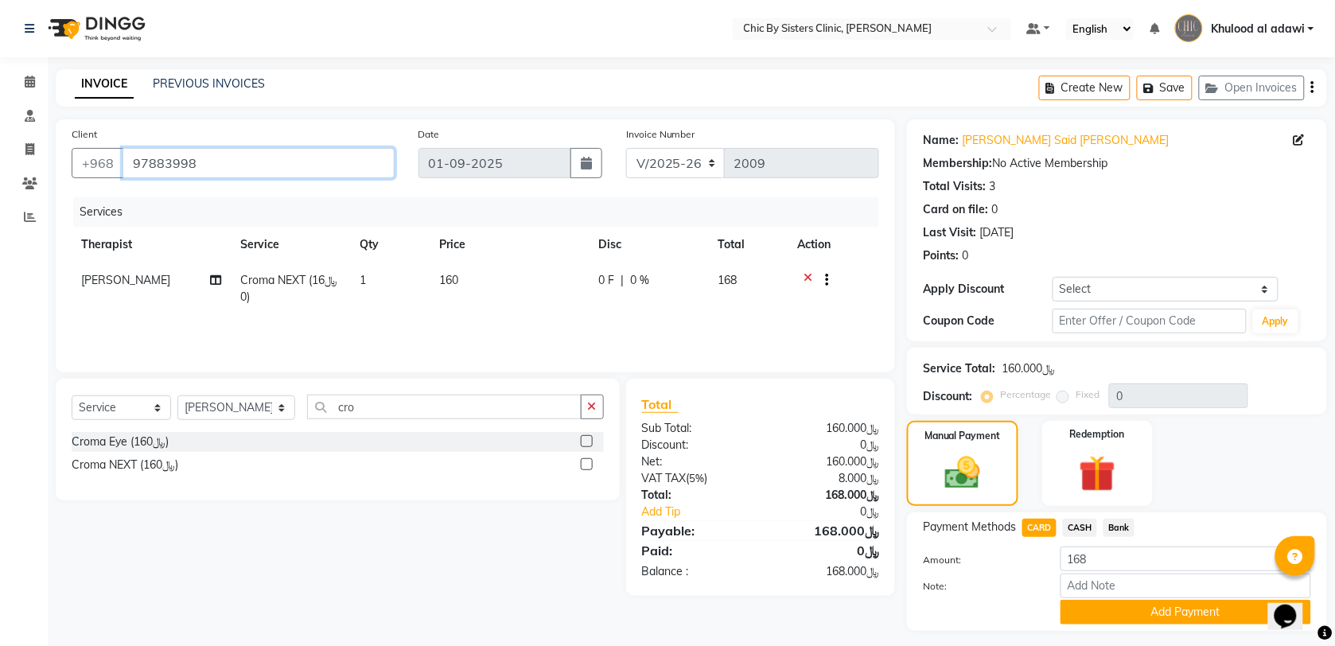
click at [200, 164] on input "97883998" at bounding box center [258, 163] width 272 height 30
click at [1102, 611] on button "Add Payment" at bounding box center [1185, 612] width 251 height 25
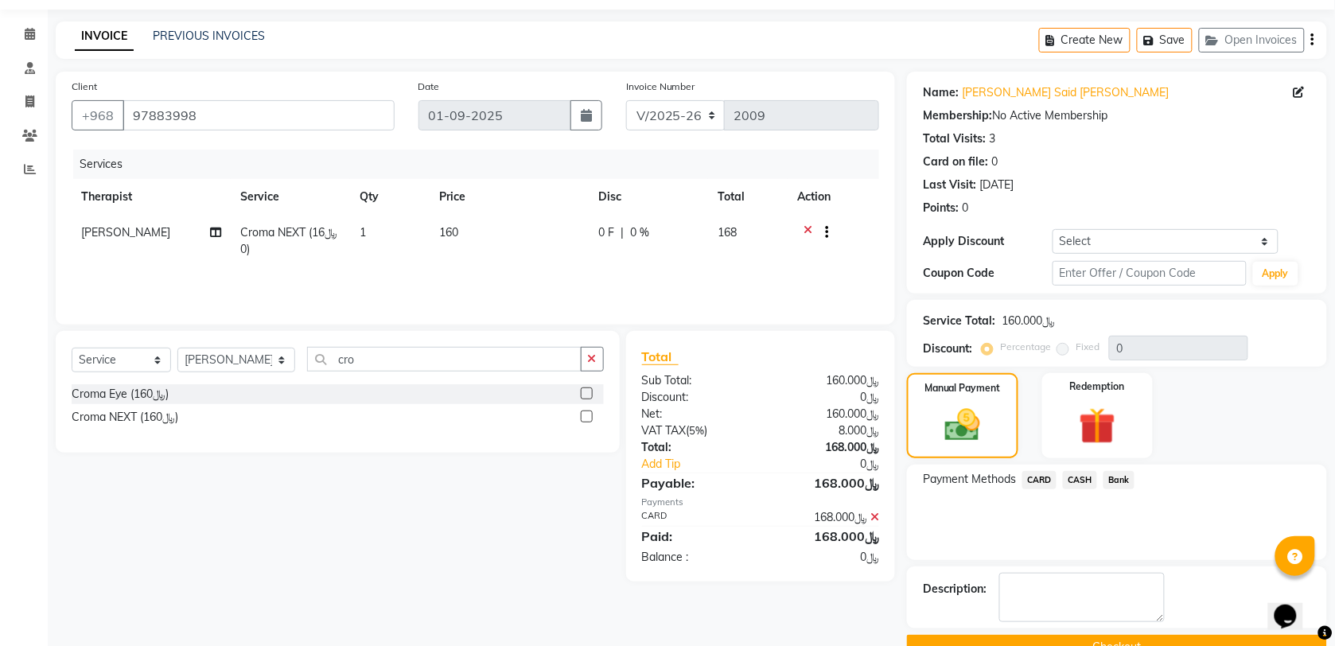
scroll to position [85, 0]
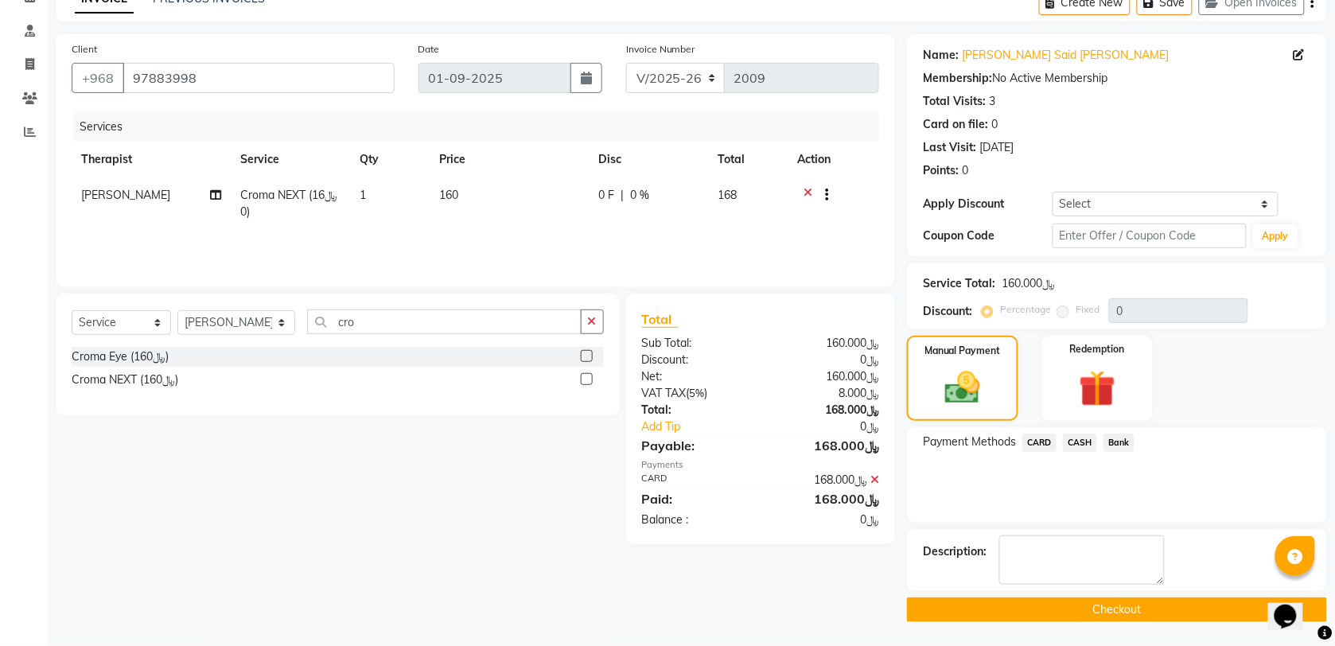
click at [1052, 614] on button "Checkout" at bounding box center [1117, 609] width 420 height 25
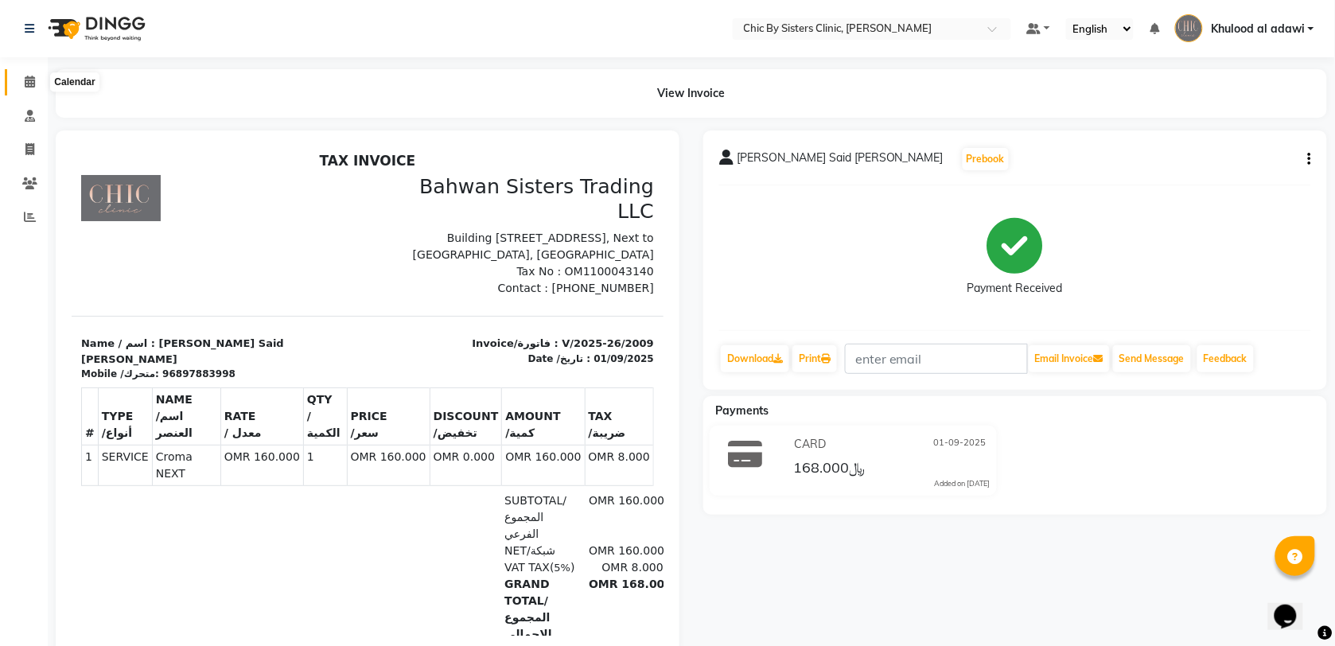
click at [41, 85] on span at bounding box center [30, 82] width 28 height 18
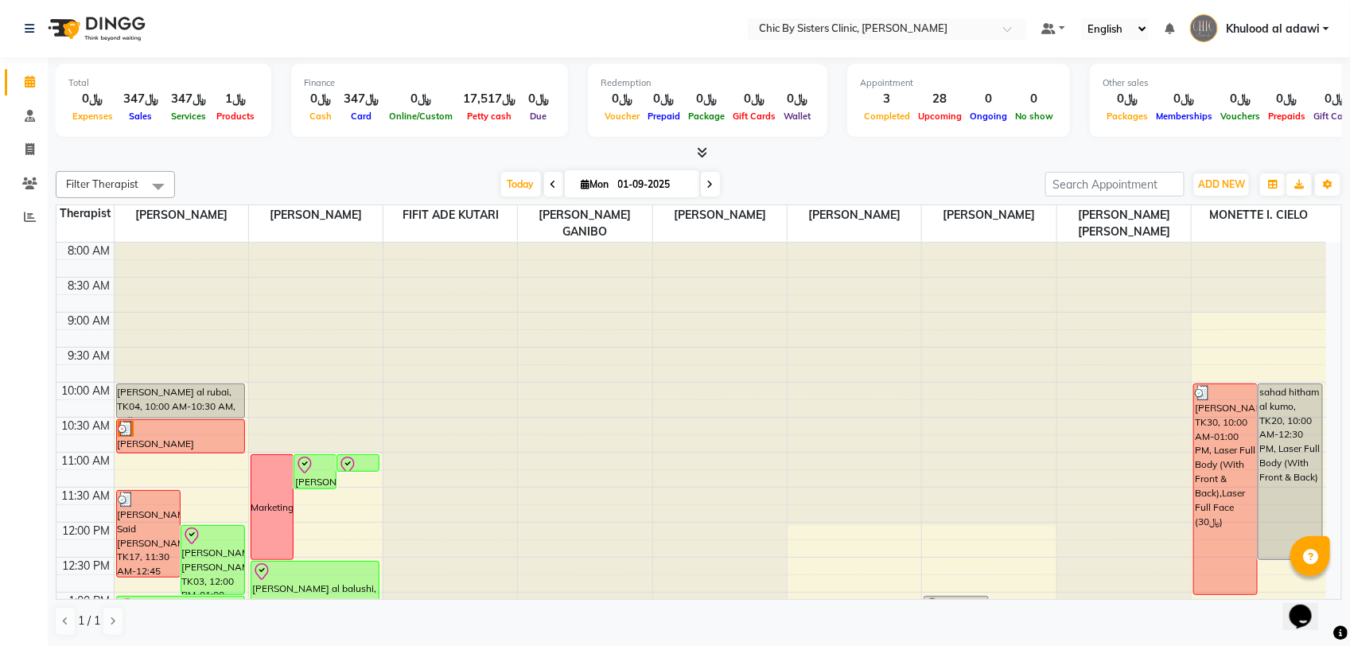
click at [646, 180] on input "01-09-2025" at bounding box center [653, 185] width 80 height 24
select select "9"
select select "2025"
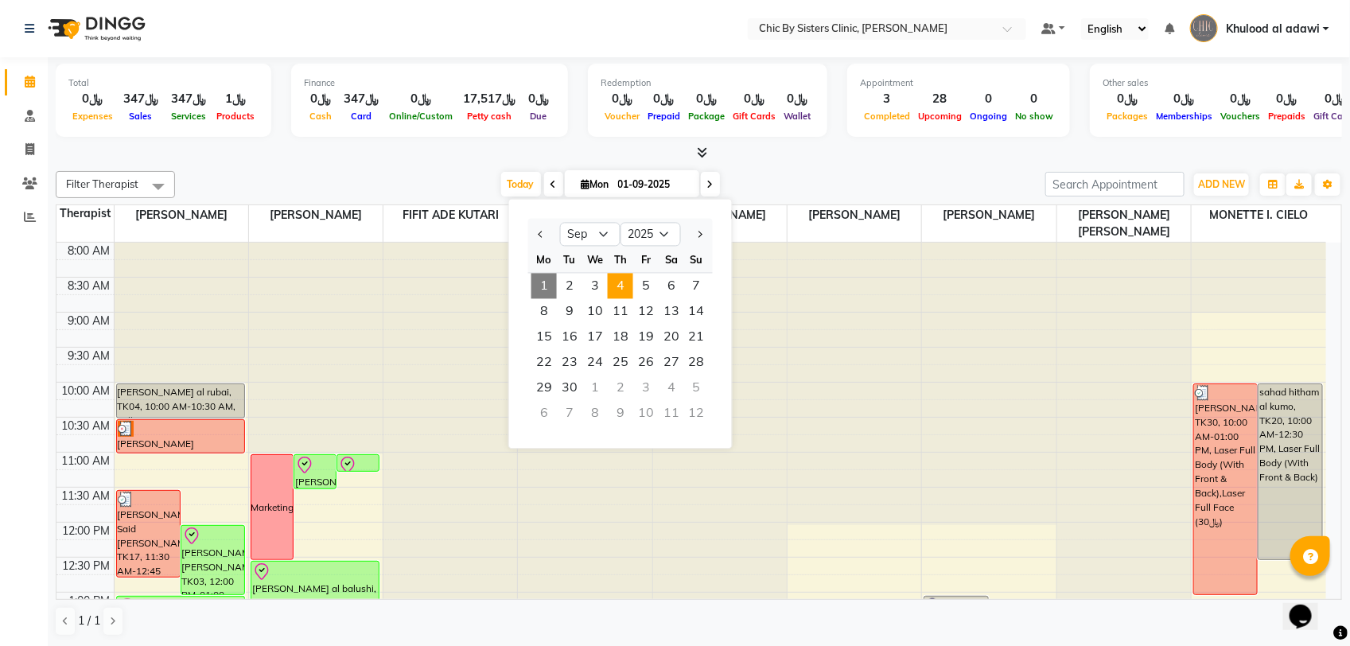
click at [622, 288] on span "4" at bounding box center [620, 286] width 25 height 25
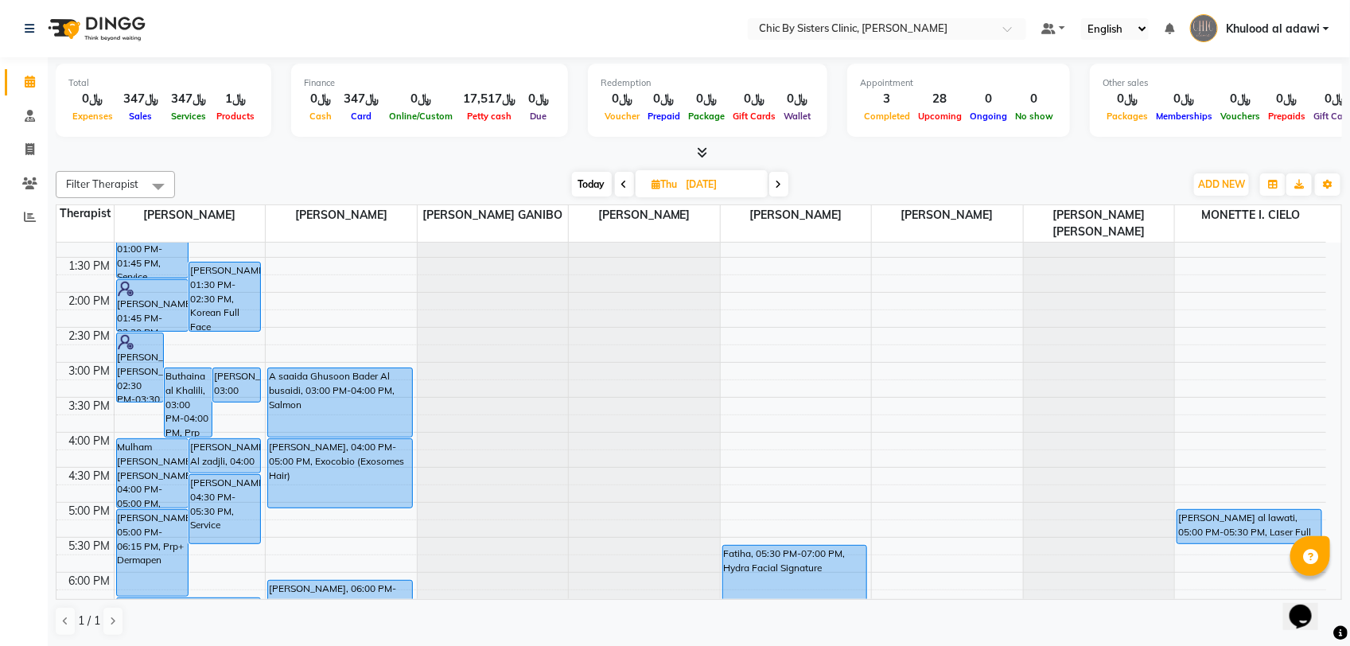
scroll to position [497, 0]
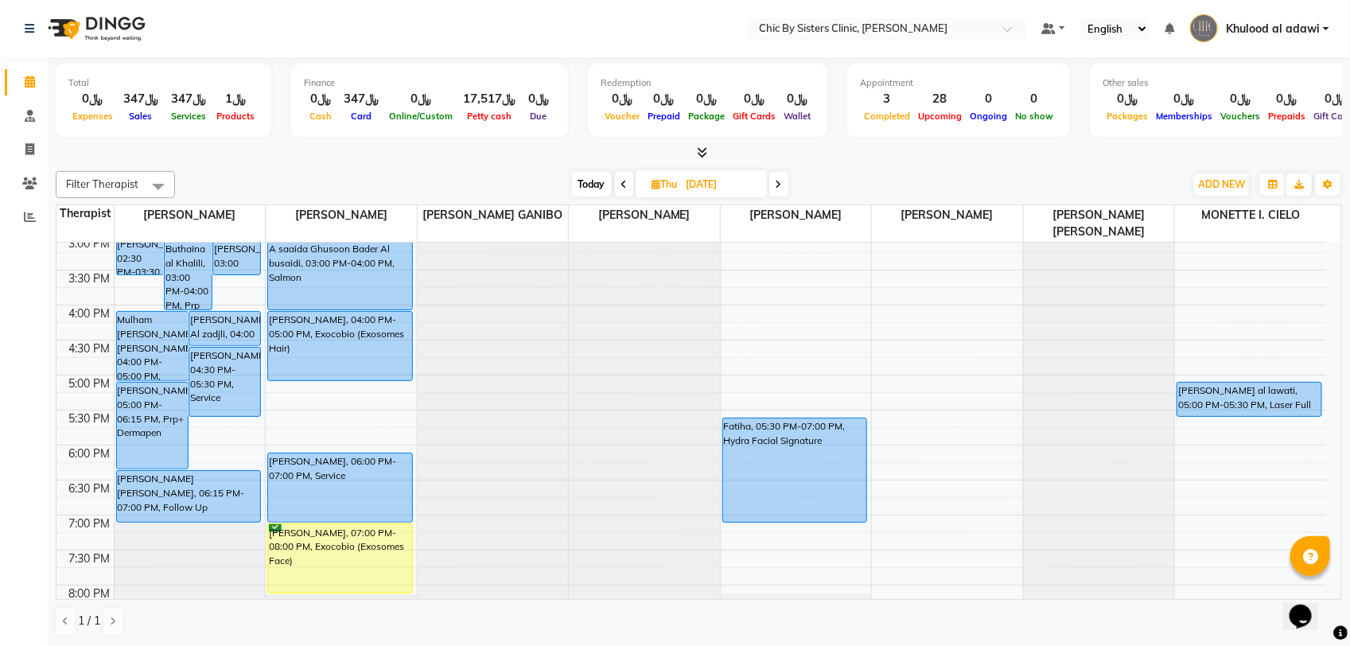
click at [590, 184] on span "Today" at bounding box center [592, 184] width 40 height 25
type input "01-09-2025"
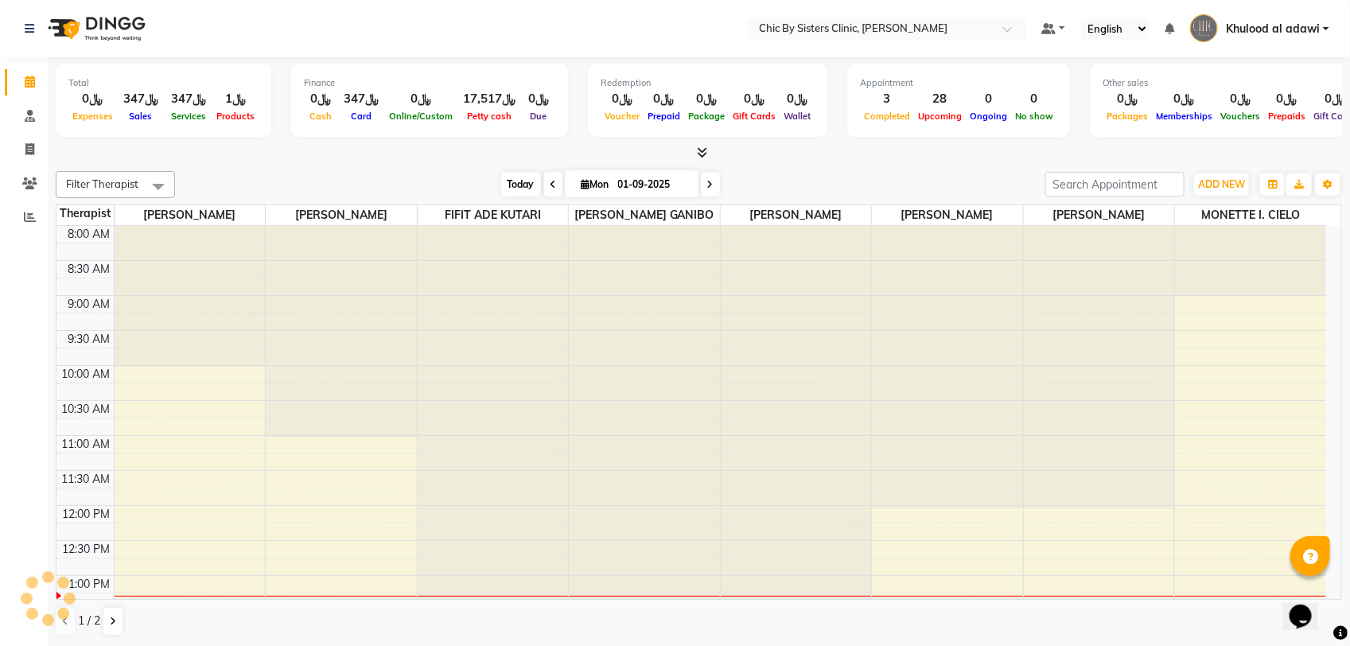
scroll to position [355, 0]
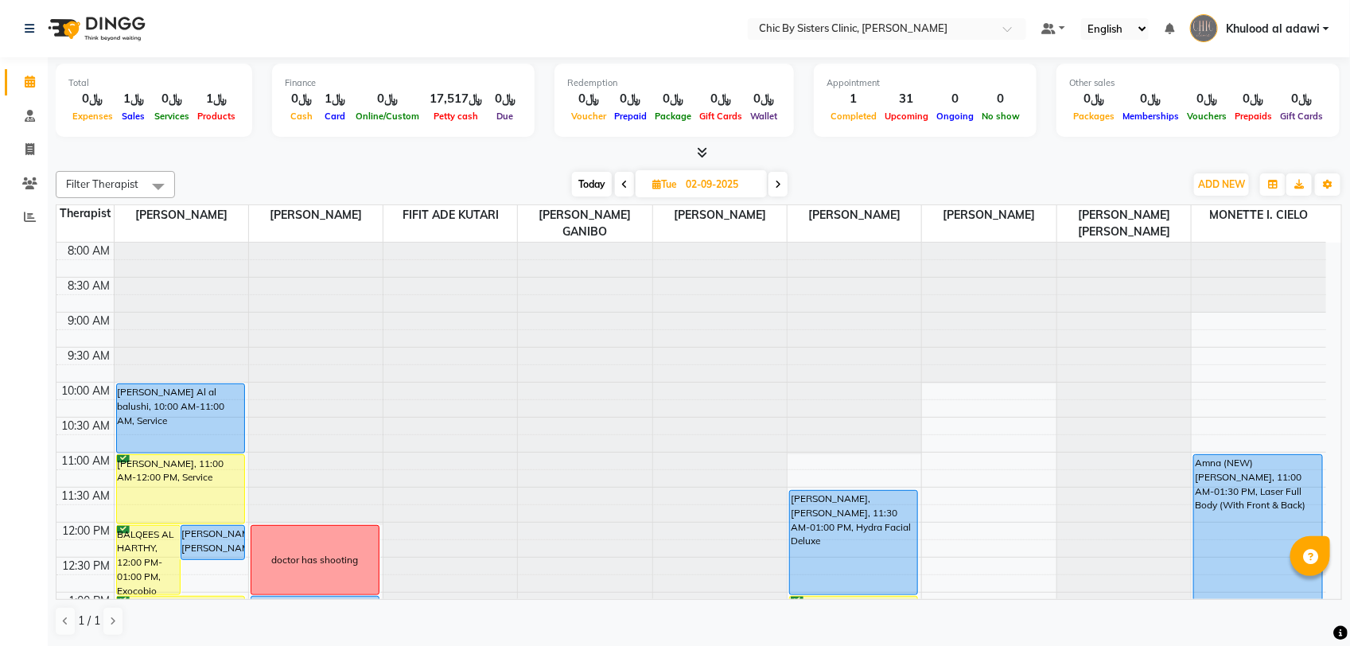
scroll to position [99, 0]
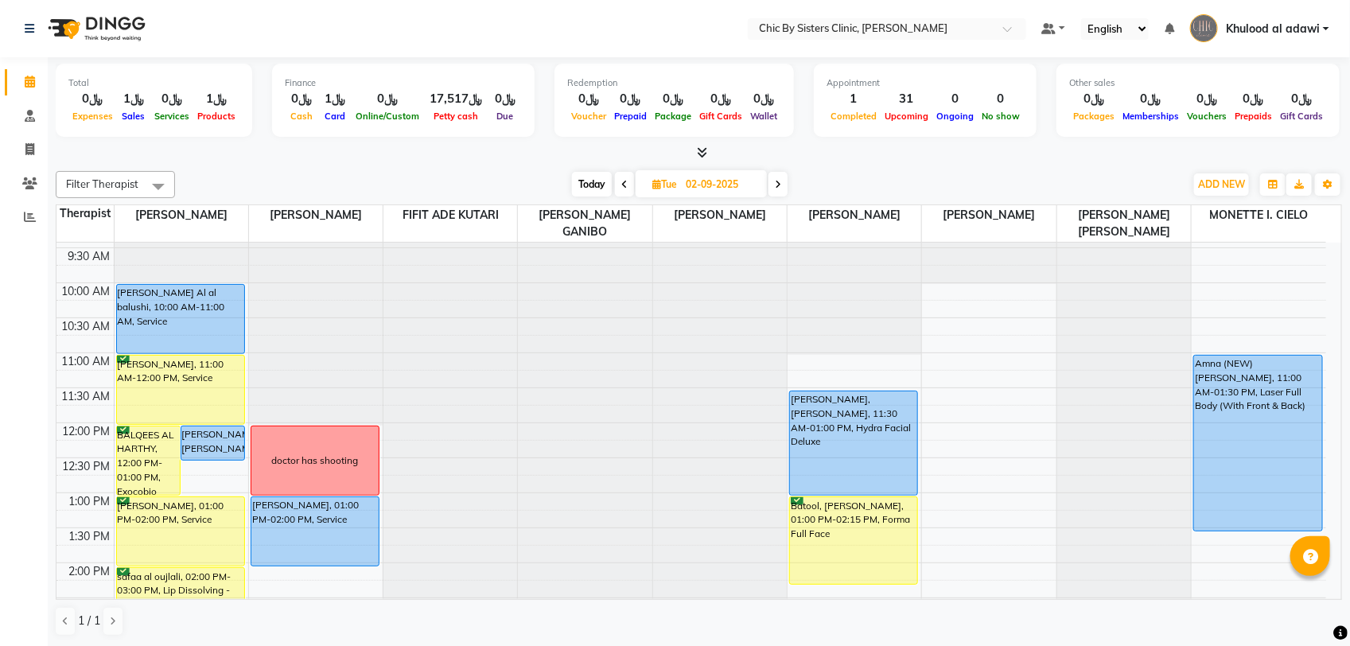
click at [593, 183] on span "Today" at bounding box center [592, 184] width 40 height 25
type input "01-09-2025"
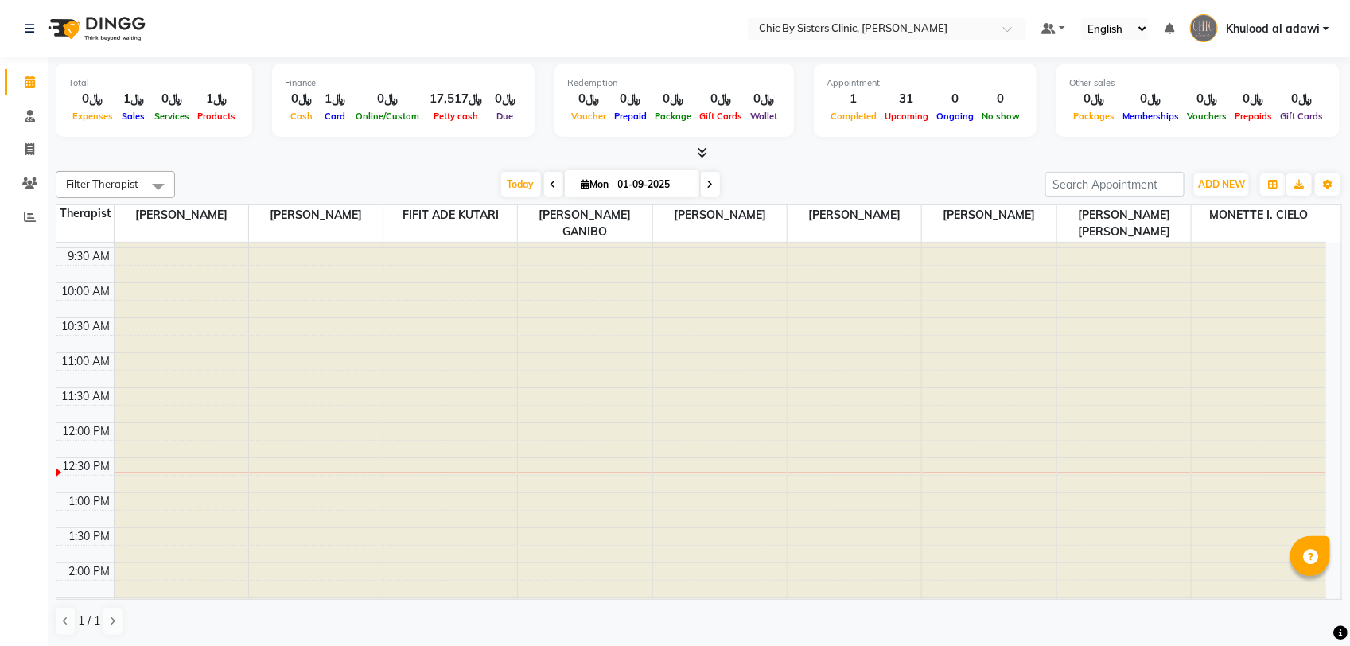
scroll to position [284, 0]
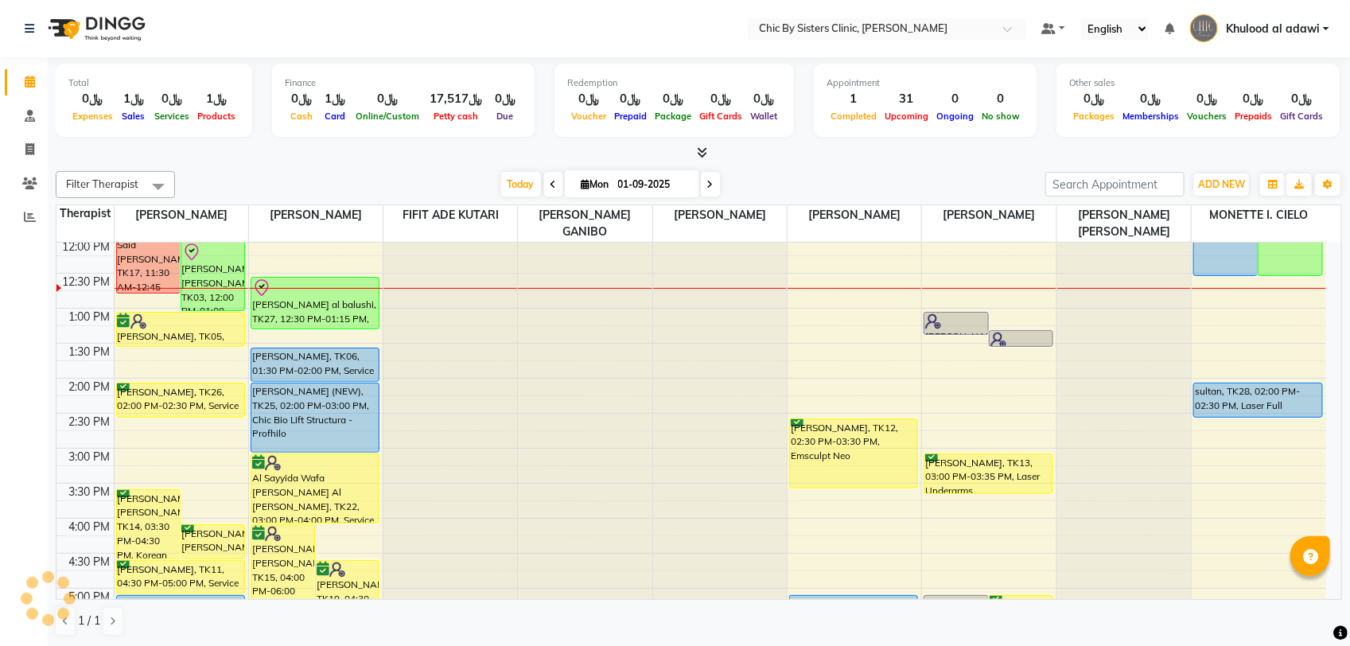
click at [668, 185] on input "01-09-2025" at bounding box center [653, 185] width 80 height 24
select select "9"
select select "2025"
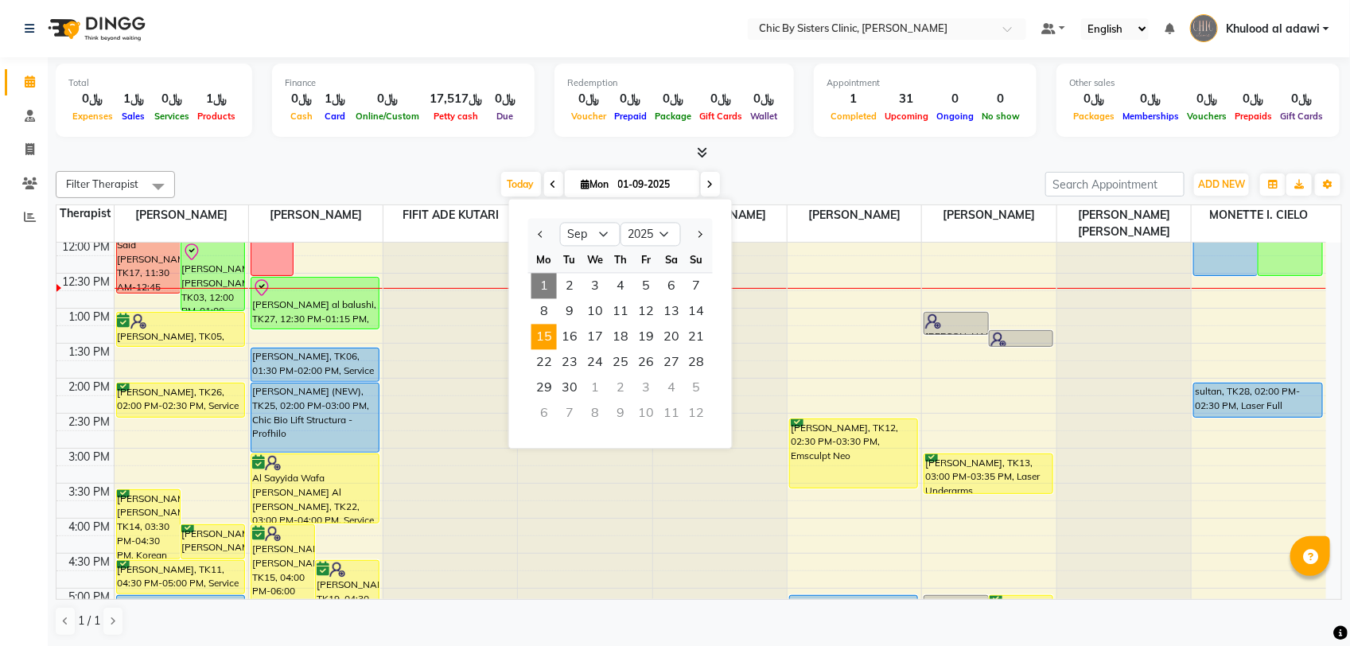
click at [542, 340] on span "15" at bounding box center [543, 336] width 25 height 25
type input "15-09-2025"
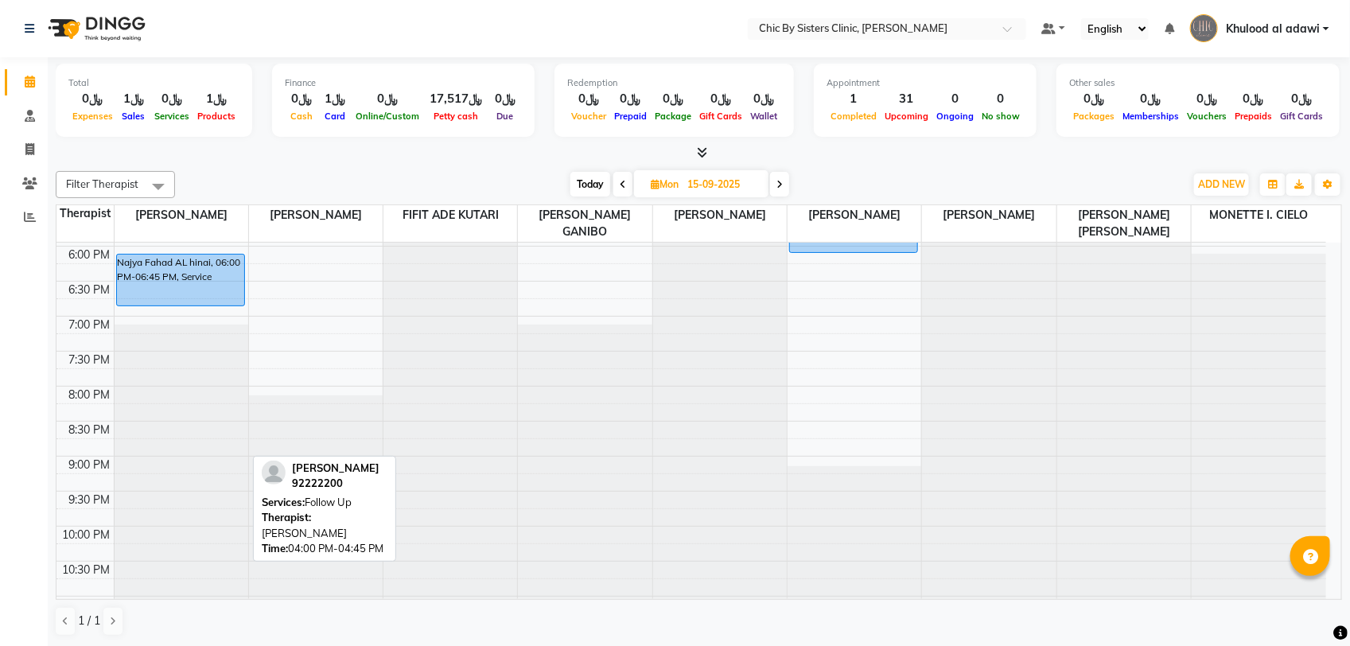
scroll to position [497, 0]
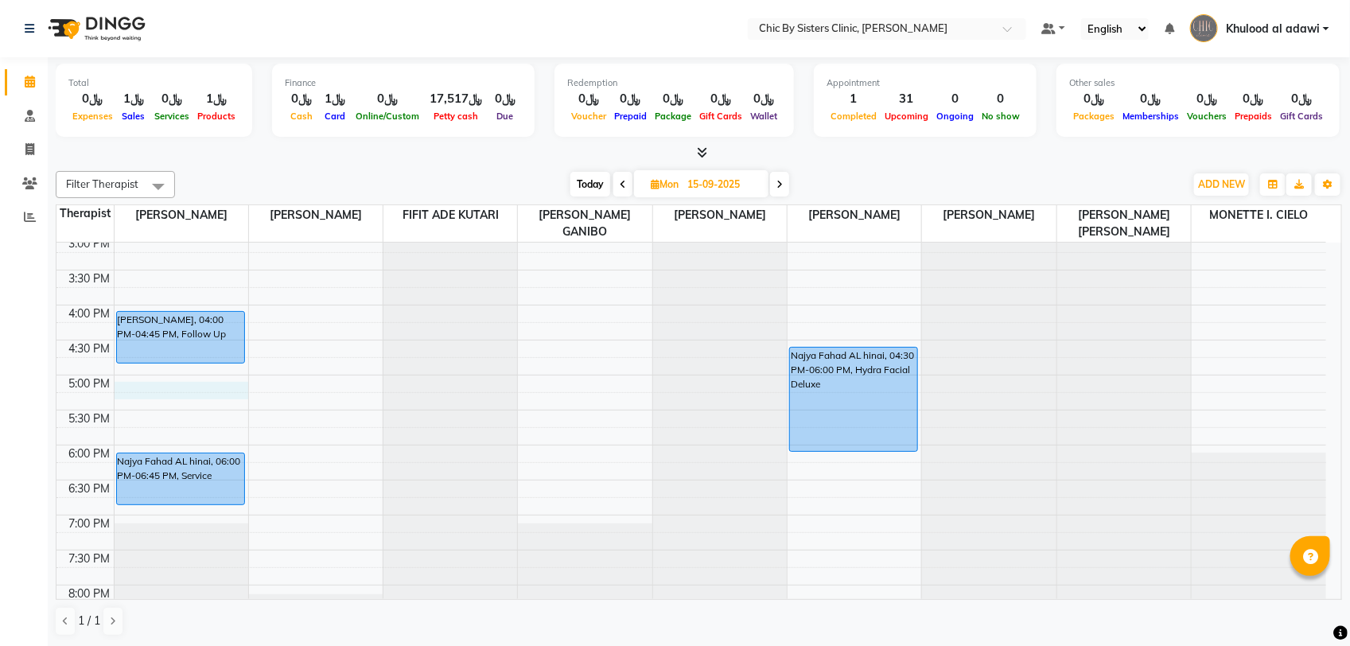
click at [137, 394] on div "8:00 AM 8:30 AM 9:00 AM 9:30 AM 10:00 AM 10:30 AM 11:00 AM 11:30 AM 12:00 PM 12…" at bounding box center [690, 305] width 1269 height 1119
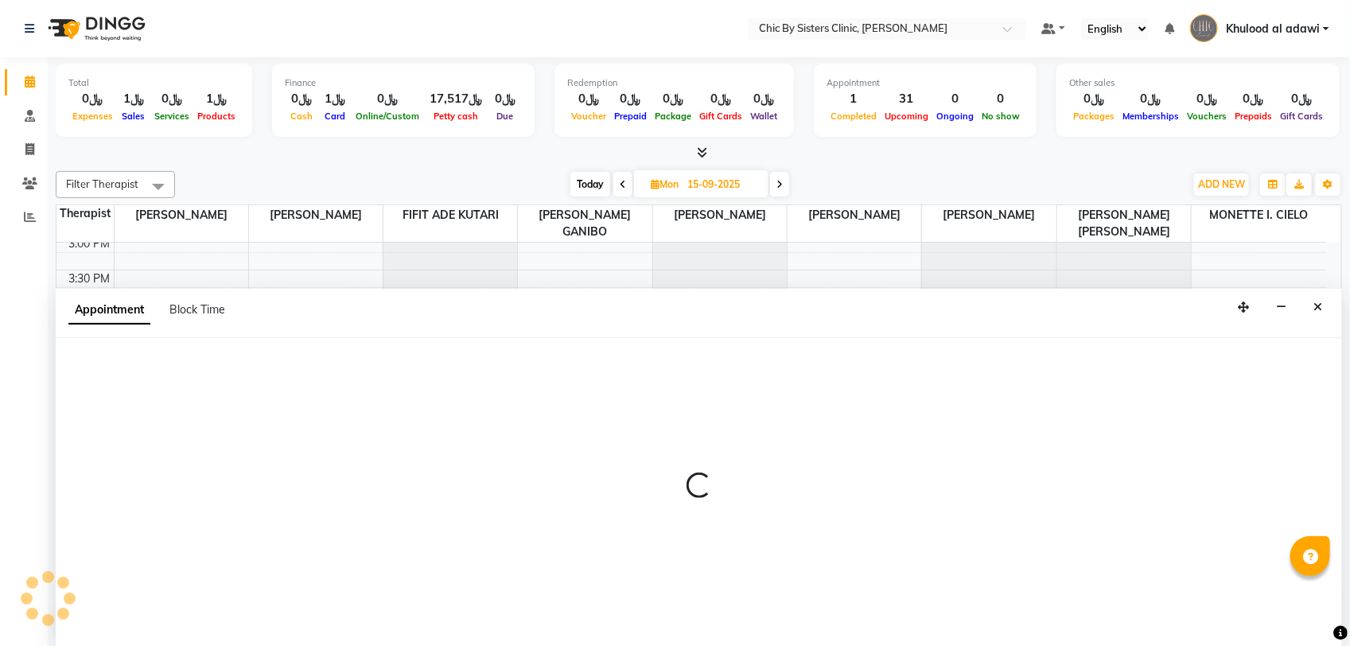
select select "49177"
select select "1020"
select select "tentative"
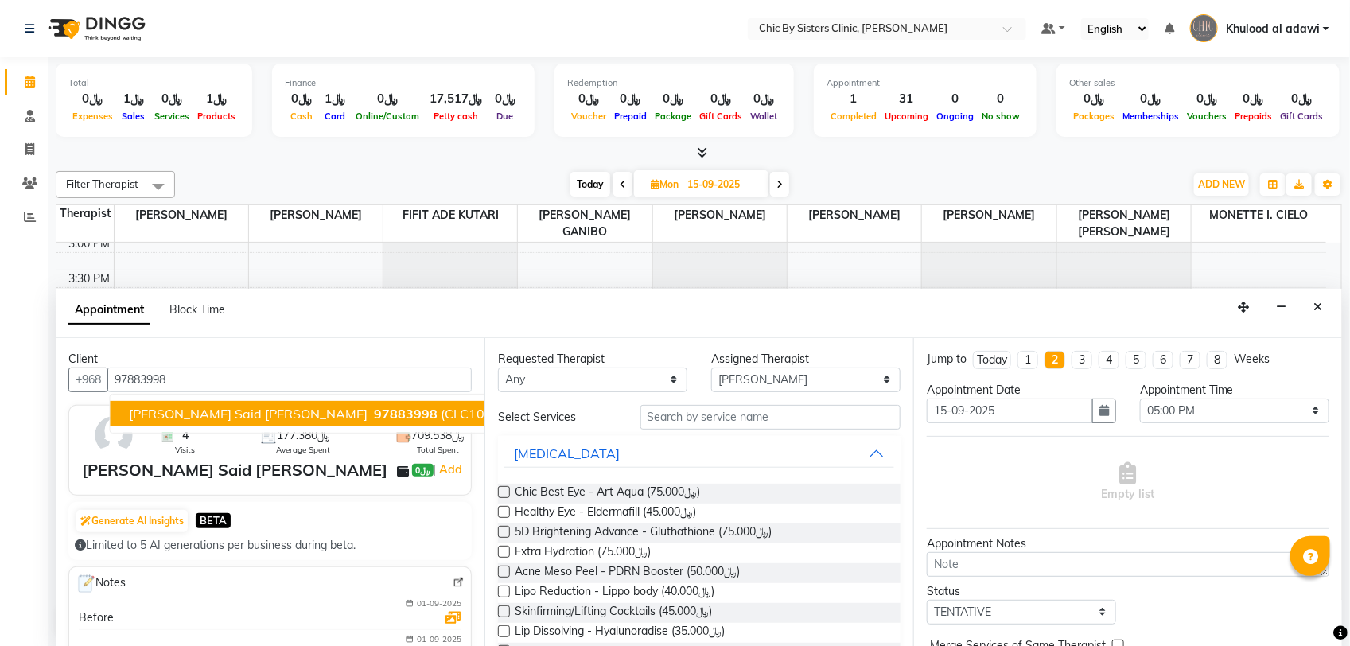
click at [261, 412] on span "[PERSON_NAME] Said [PERSON_NAME]" at bounding box center [249, 414] width 239 height 16
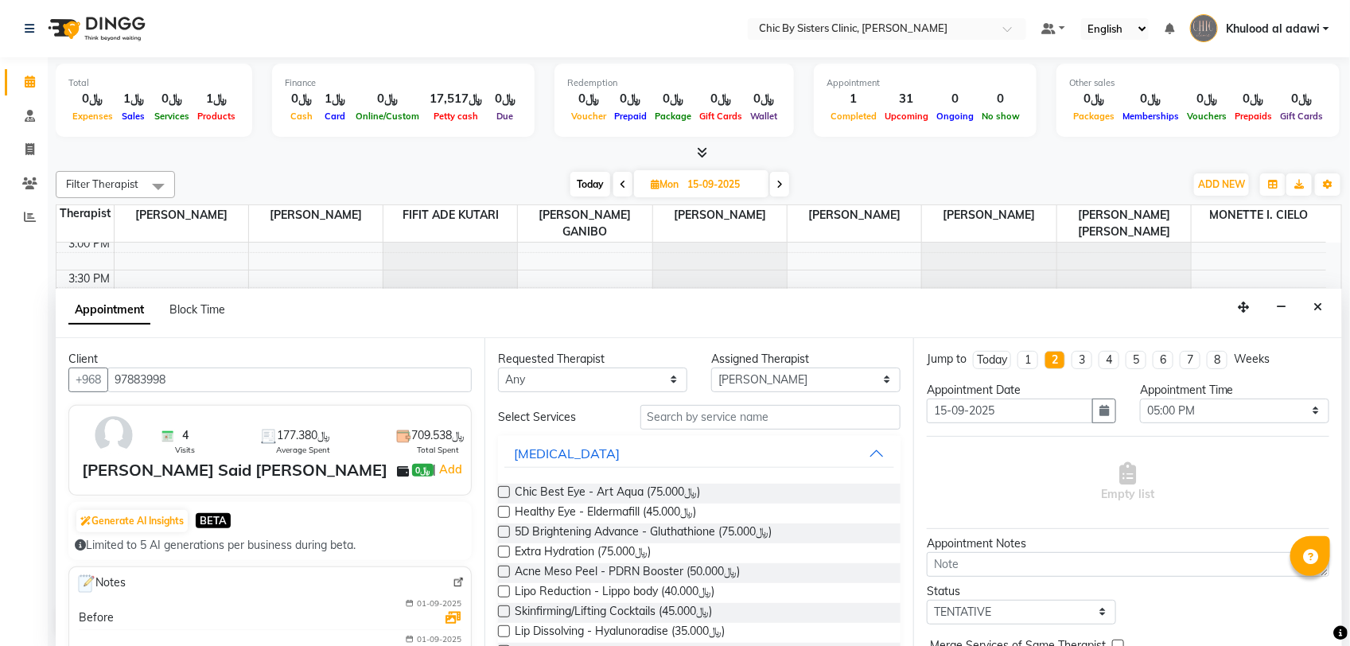
type input "97883998"
click at [778, 410] on input "text" at bounding box center [770, 417] width 260 height 25
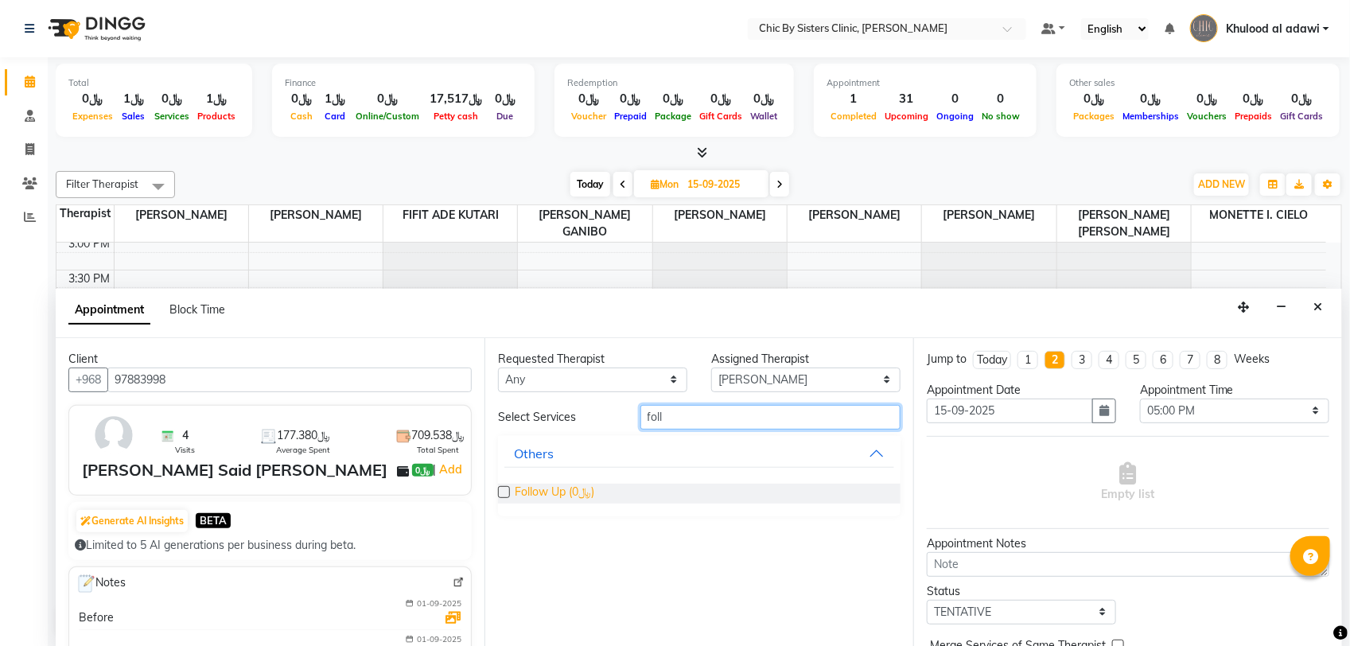
type input "foll"
click at [554, 493] on span "Follow Up (﷼0)" at bounding box center [555, 494] width 80 height 20
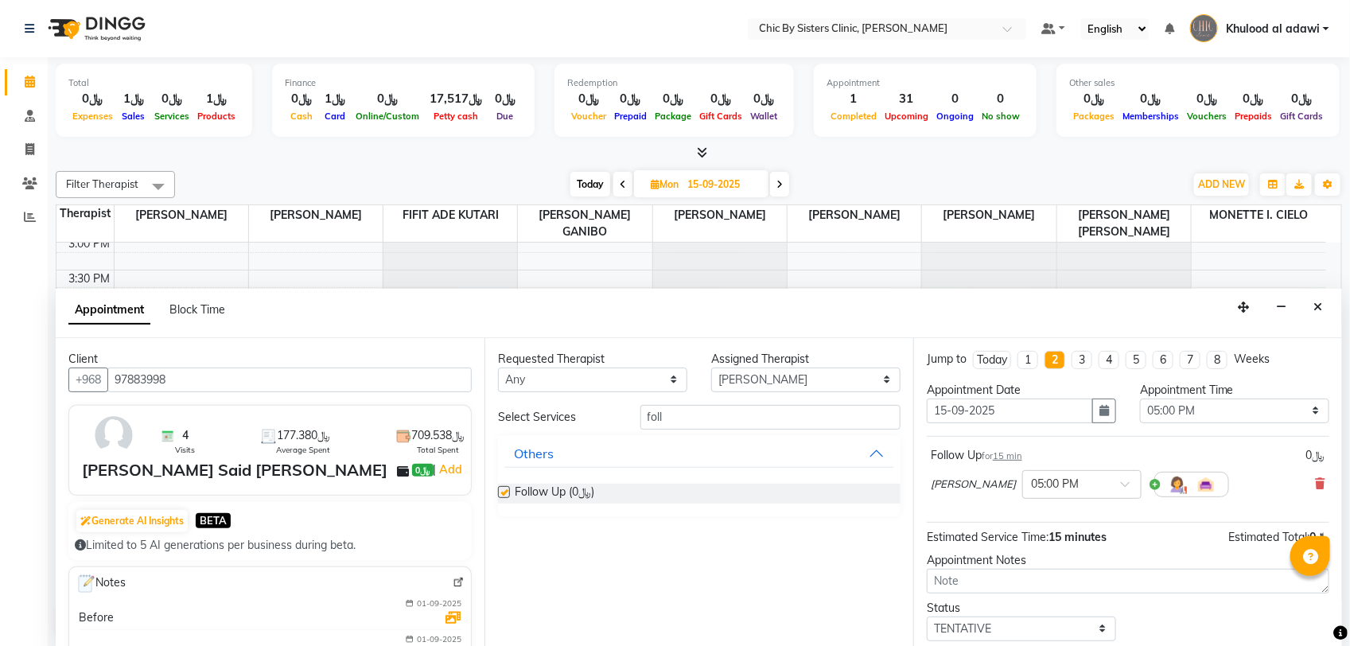
checkbox input "false"
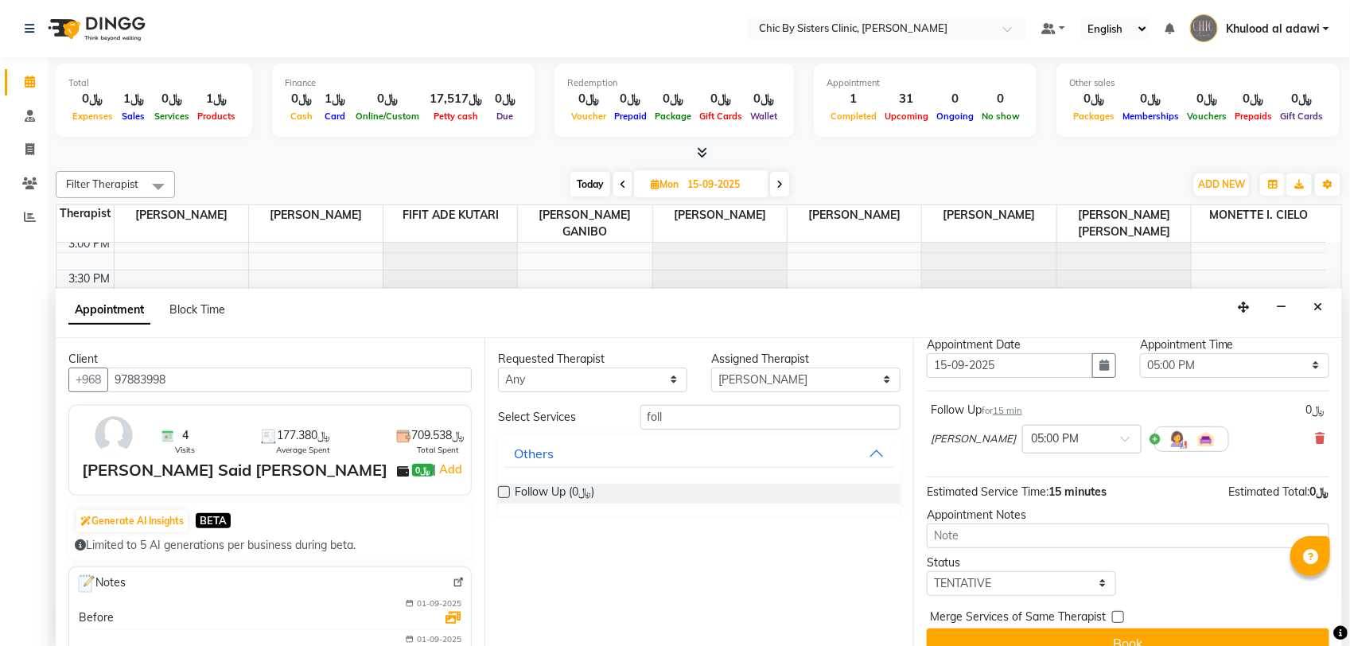
scroll to position [70, 0]
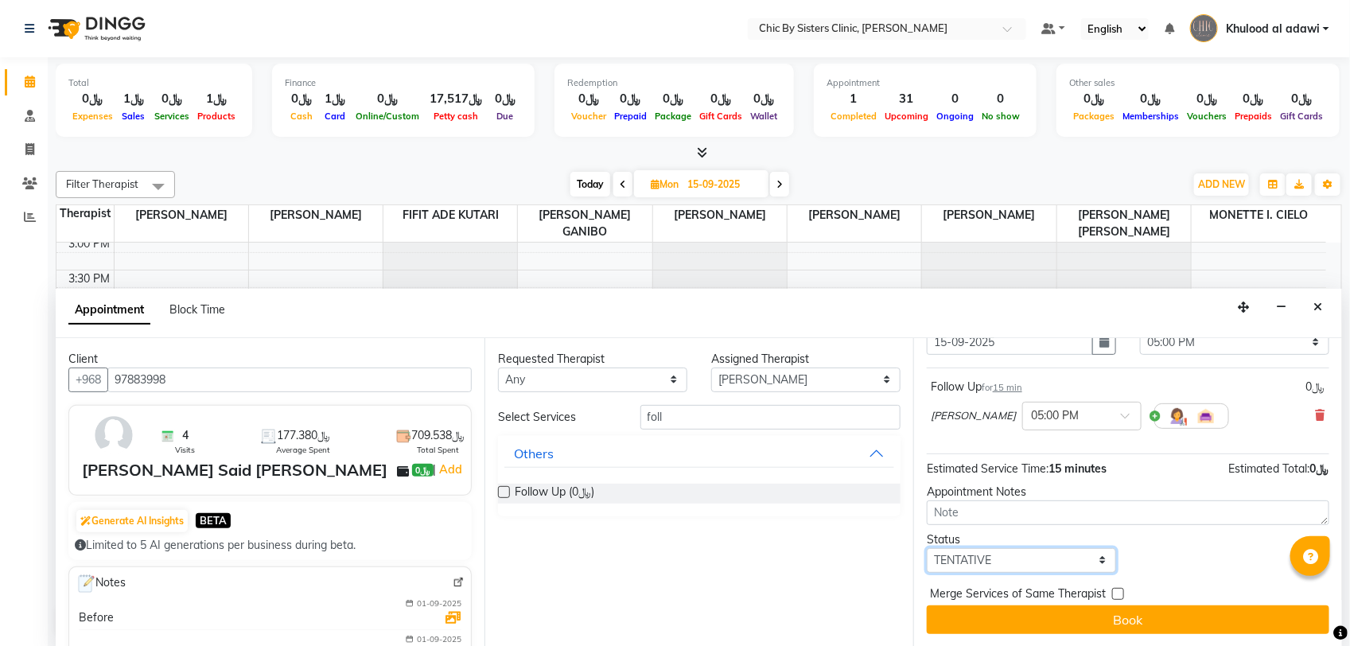
click at [996, 565] on select "Select TENTATIVE CONFIRM UPCOMING" at bounding box center [1021, 560] width 189 height 25
select select "upcoming"
click at [927, 548] on select "Select TENTATIVE CONFIRM UPCOMING" at bounding box center [1021, 560] width 189 height 25
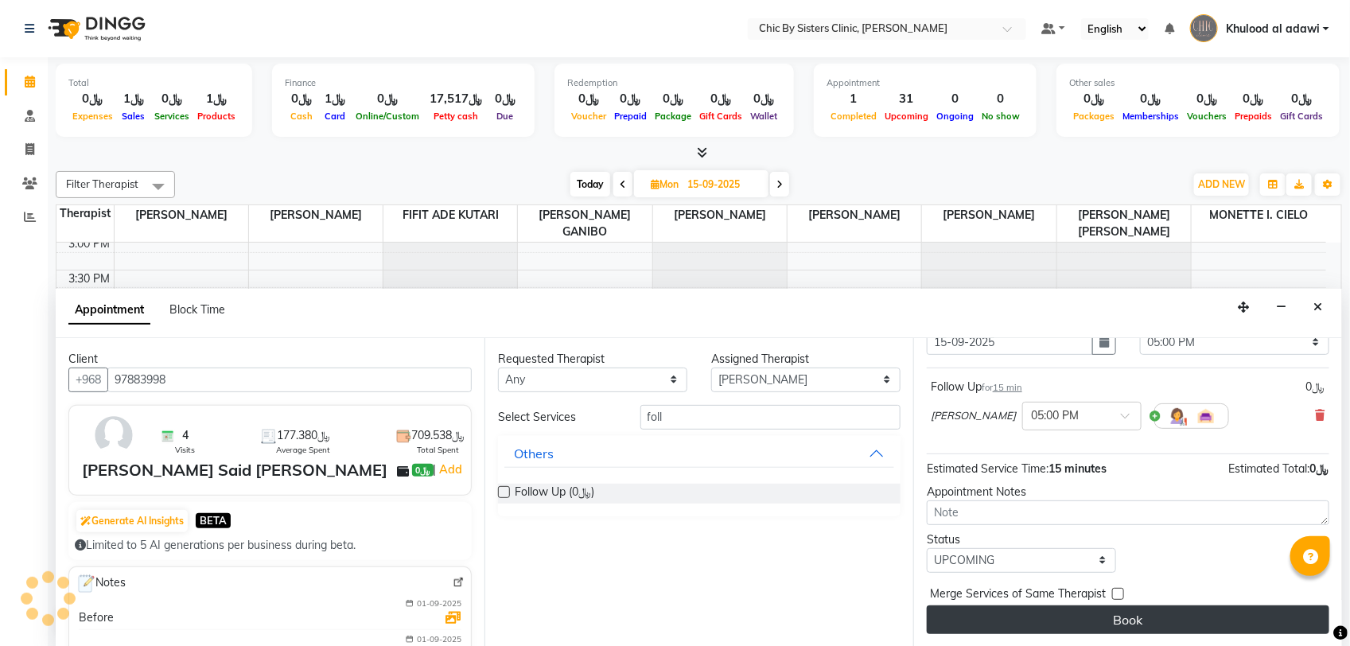
click at [1055, 611] on button "Book" at bounding box center [1128, 619] width 402 height 29
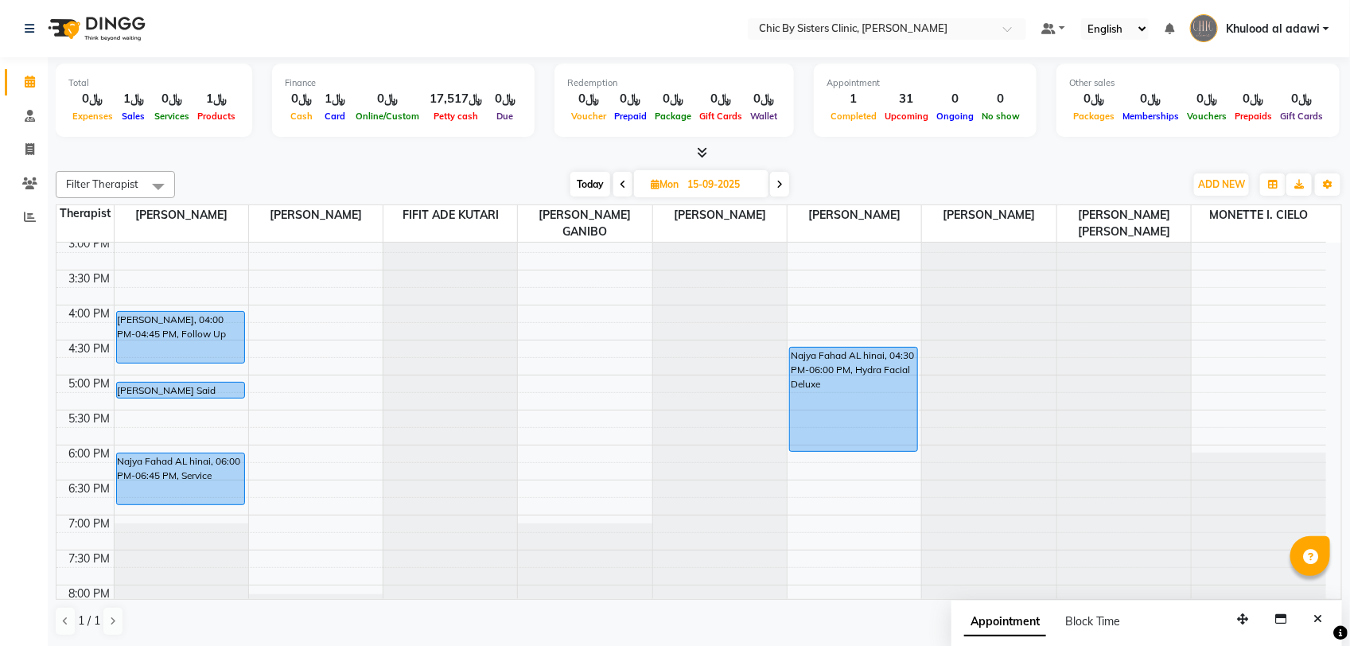
click at [587, 179] on span "Today" at bounding box center [590, 184] width 40 height 25
type input "01-09-2025"
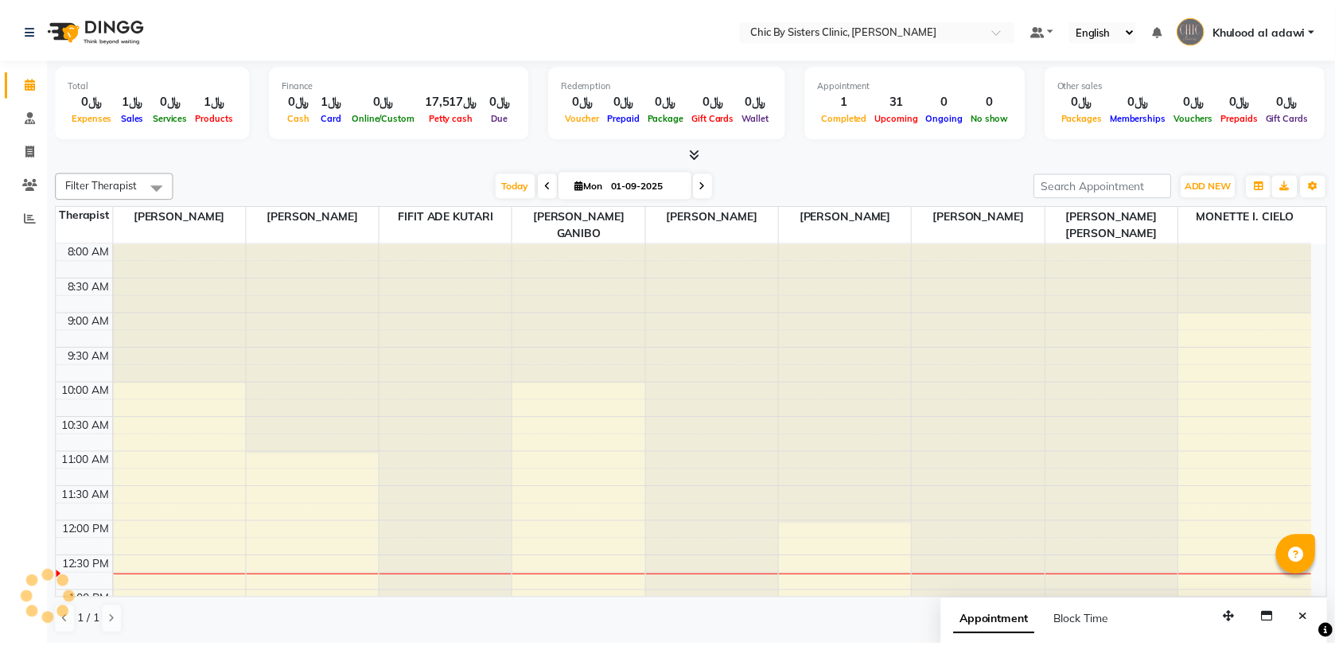
scroll to position [284, 0]
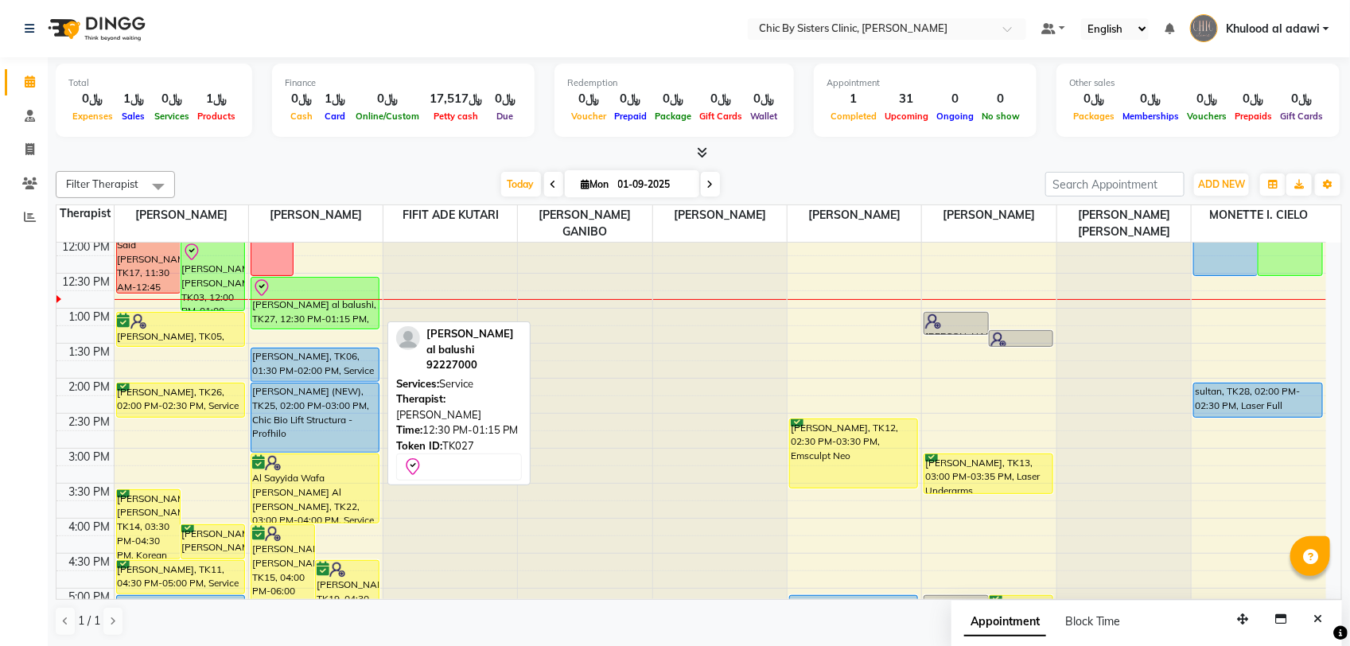
click at [363, 304] on div "[PERSON_NAME] al balushi, TK27, 12:30 PM-01:15 PM, Service" at bounding box center [314, 303] width 127 height 51
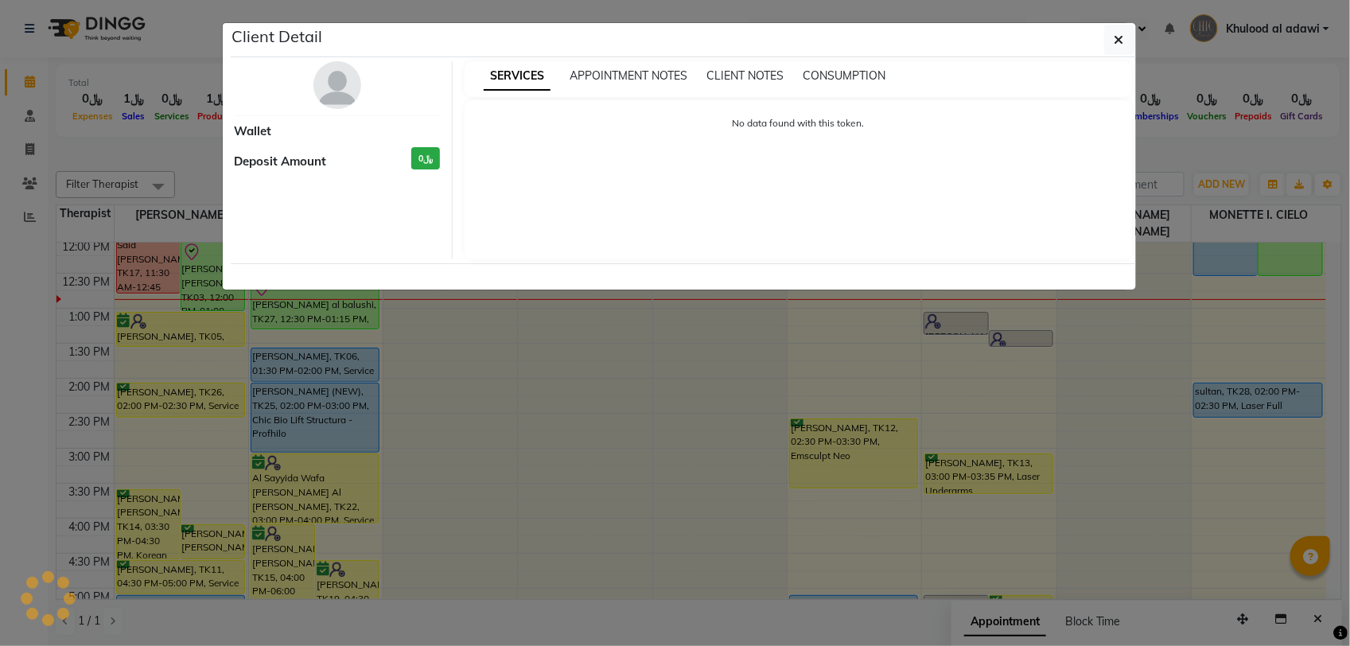
select select "8"
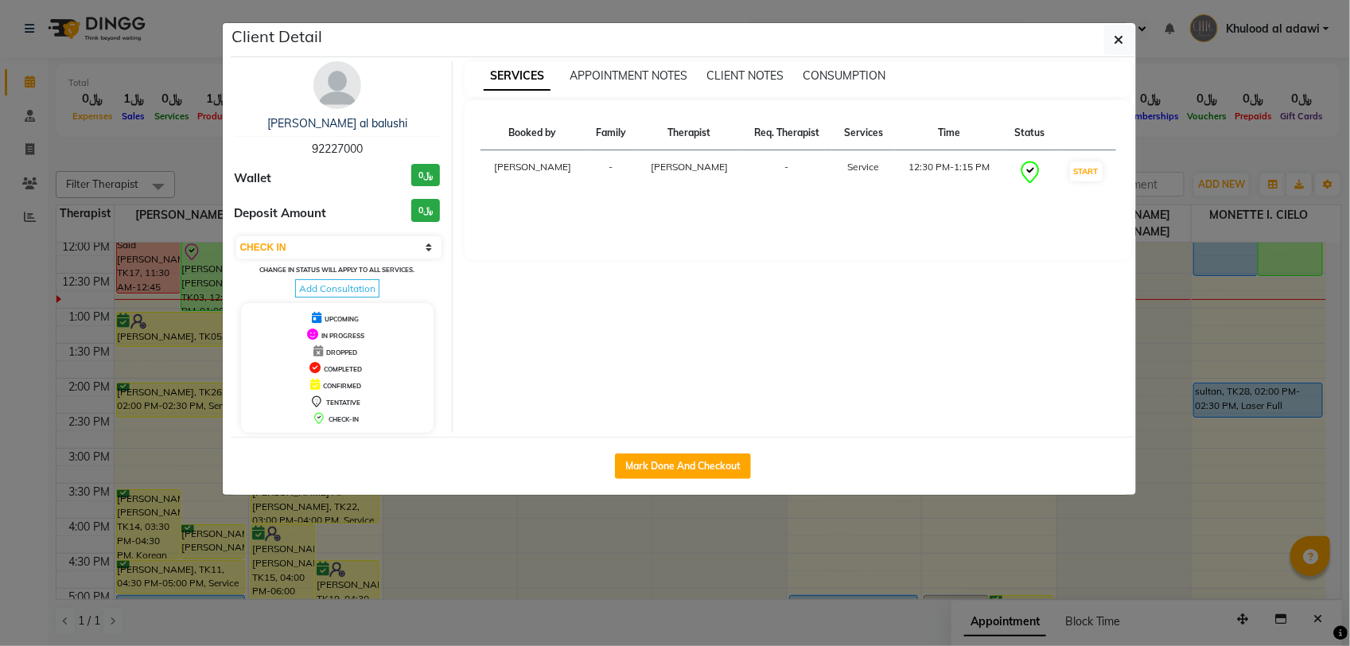
click at [347, 84] on img at bounding box center [337, 85] width 48 height 48
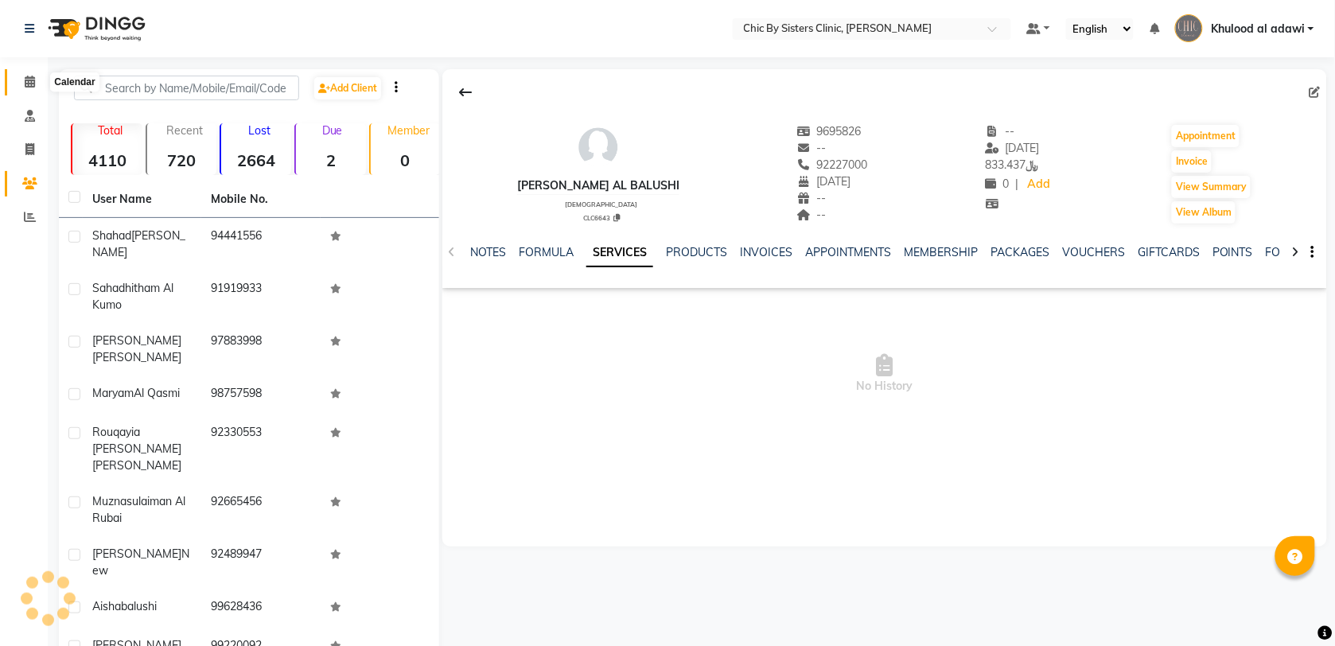
click at [33, 88] on span at bounding box center [30, 82] width 28 height 18
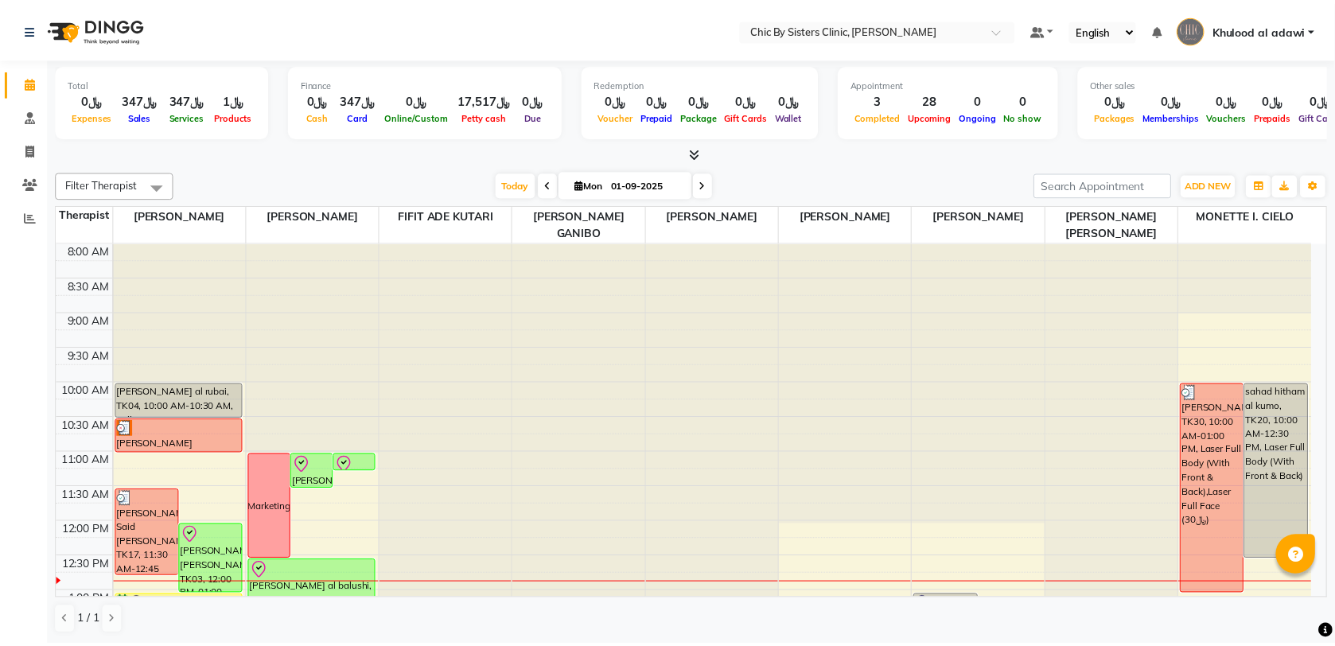
scroll to position [199, 0]
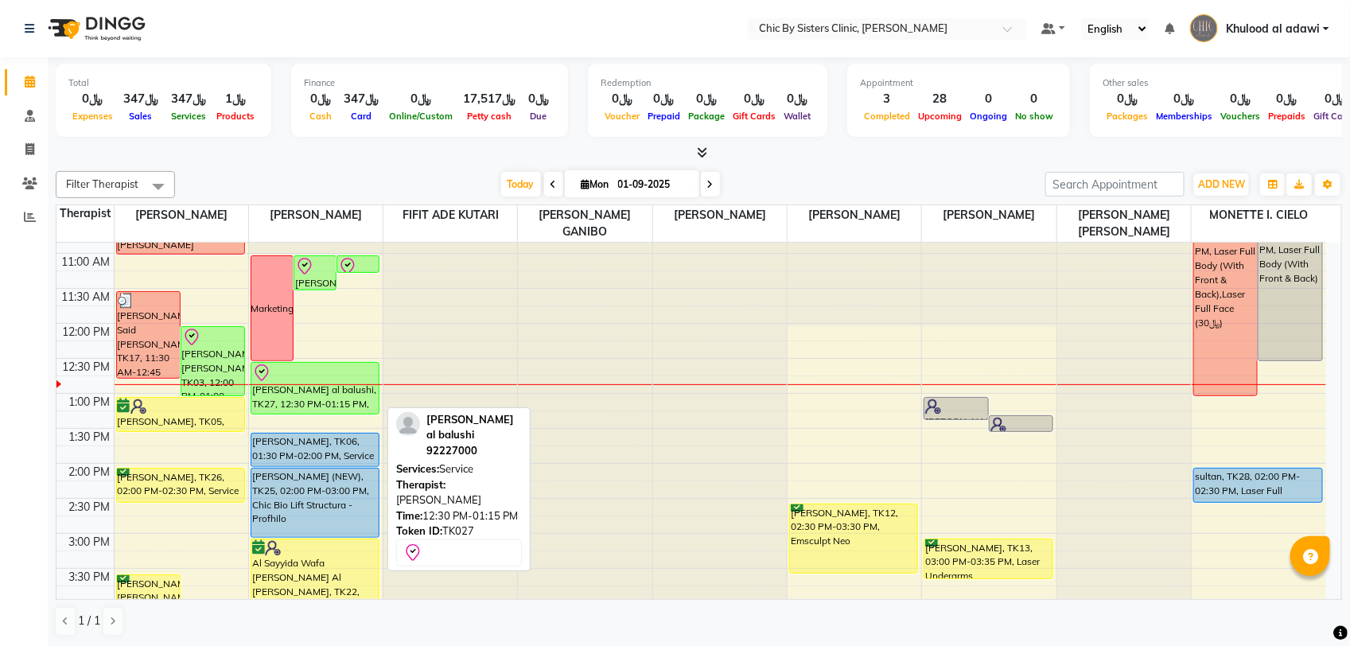
click at [340, 406] on div "[PERSON_NAME] al balushi, TK27, 12:30 PM-01:15 PM, Service" at bounding box center [314, 388] width 127 height 51
select select "8"
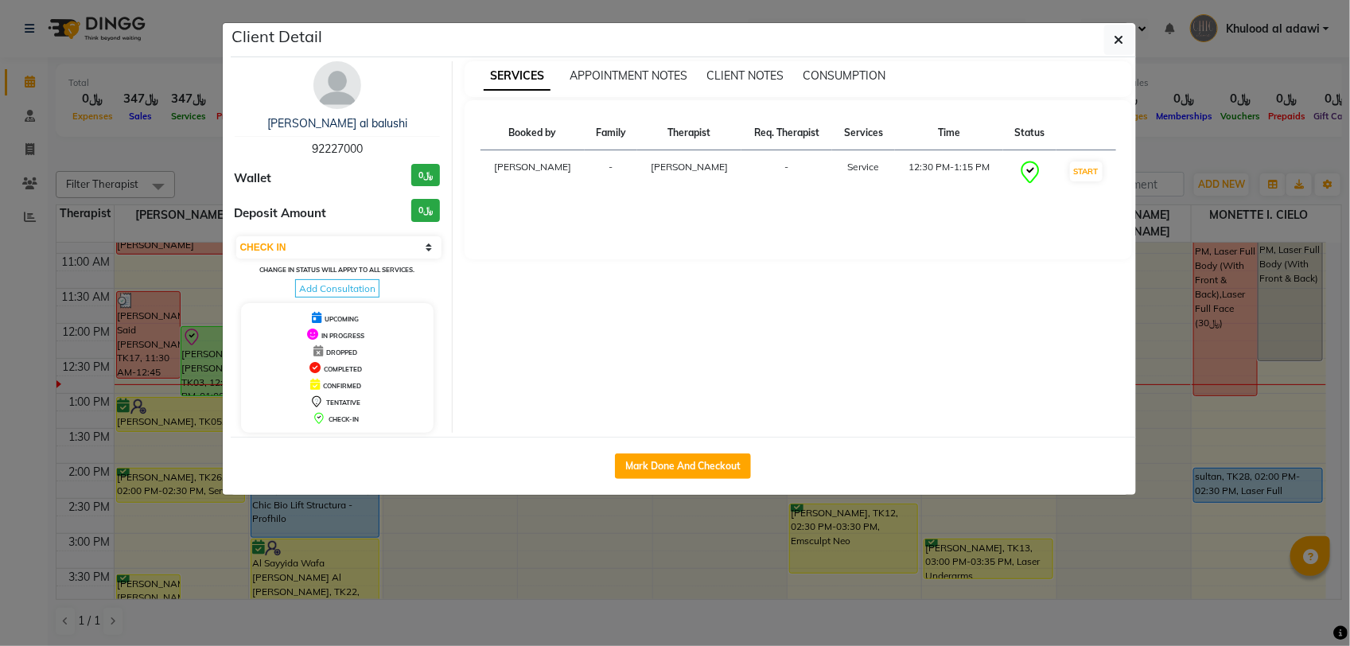
click at [342, 77] on img at bounding box center [337, 85] width 48 height 48
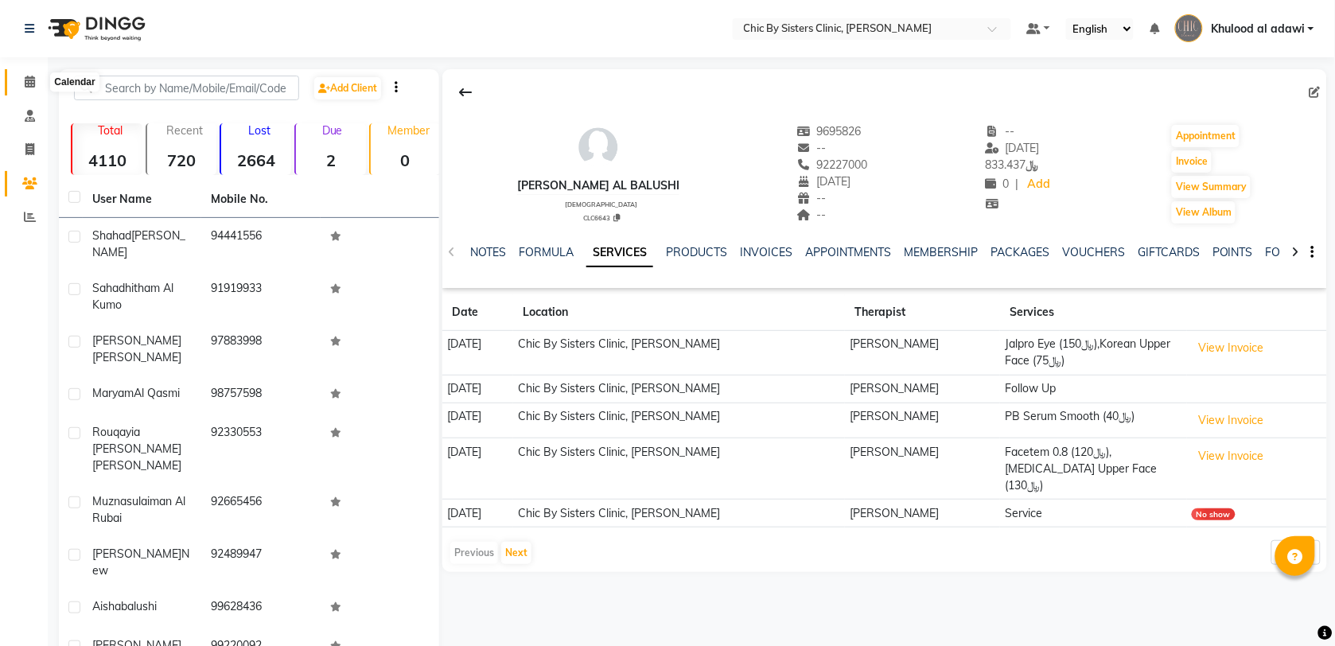
click at [32, 78] on icon at bounding box center [30, 82] width 10 height 12
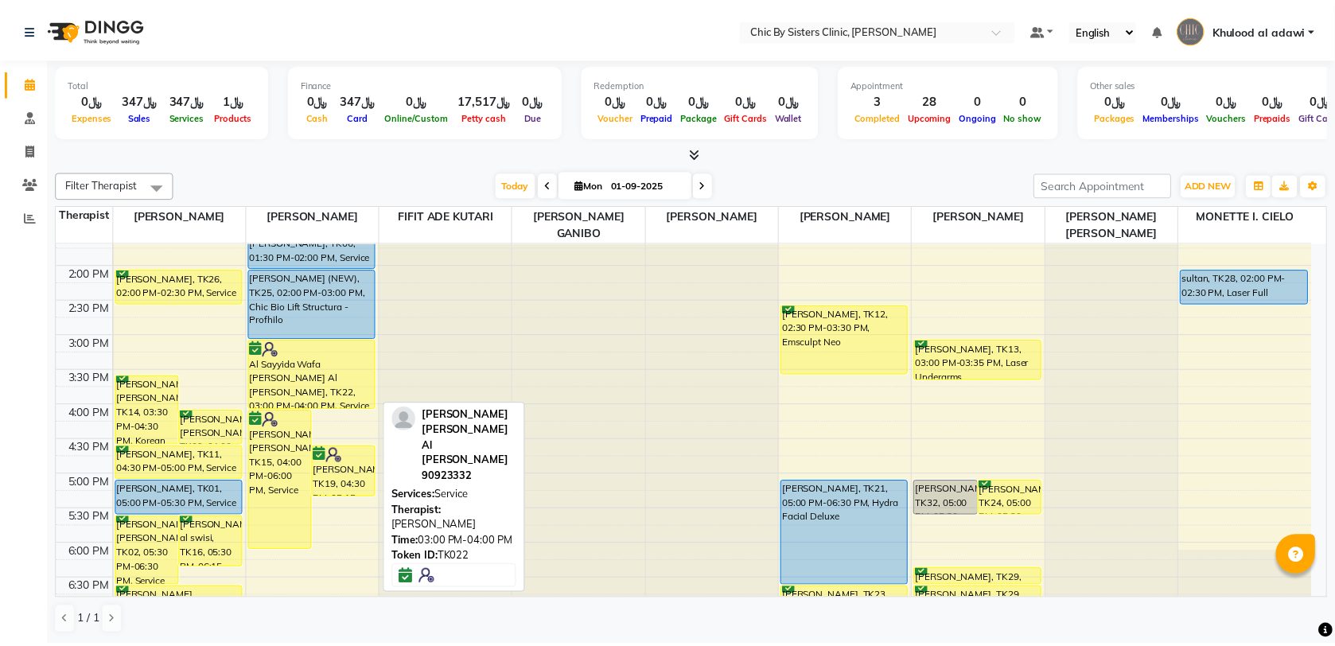
scroll to position [99, 0]
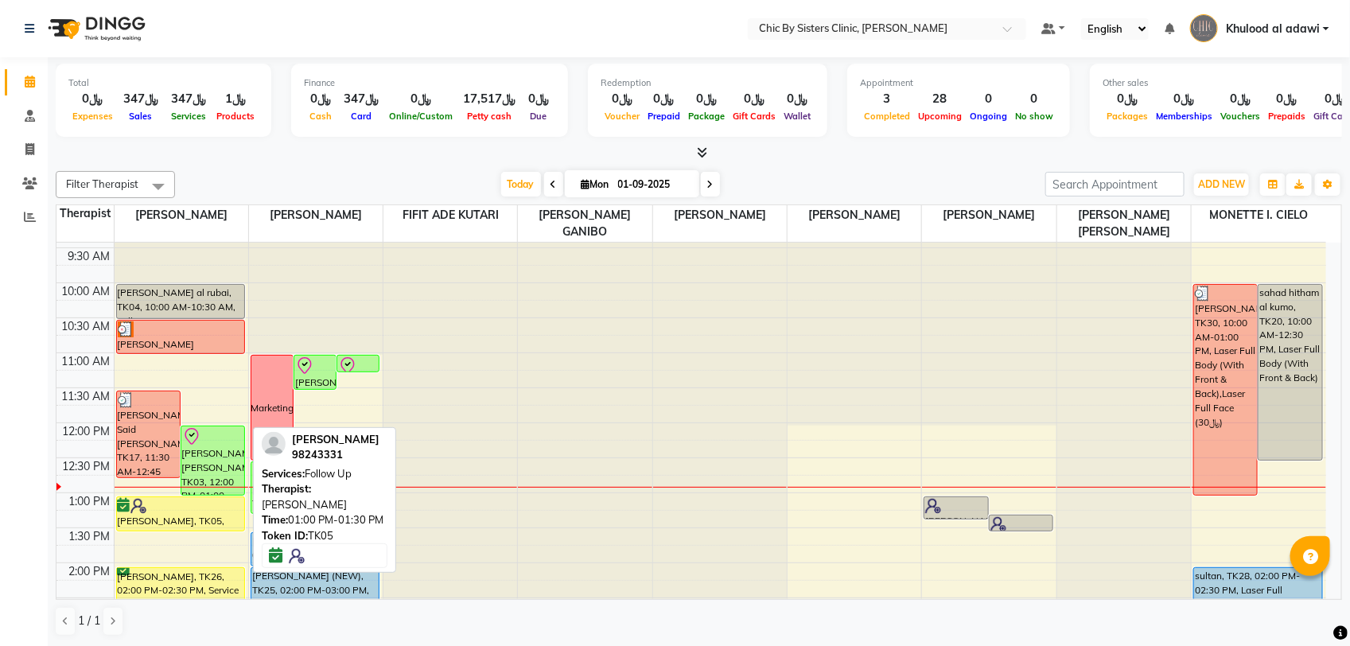
click at [211, 517] on div "[PERSON_NAME], TK05, 01:00 PM-01:30 PM, Follow Up" at bounding box center [180, 513] width 127 height 33
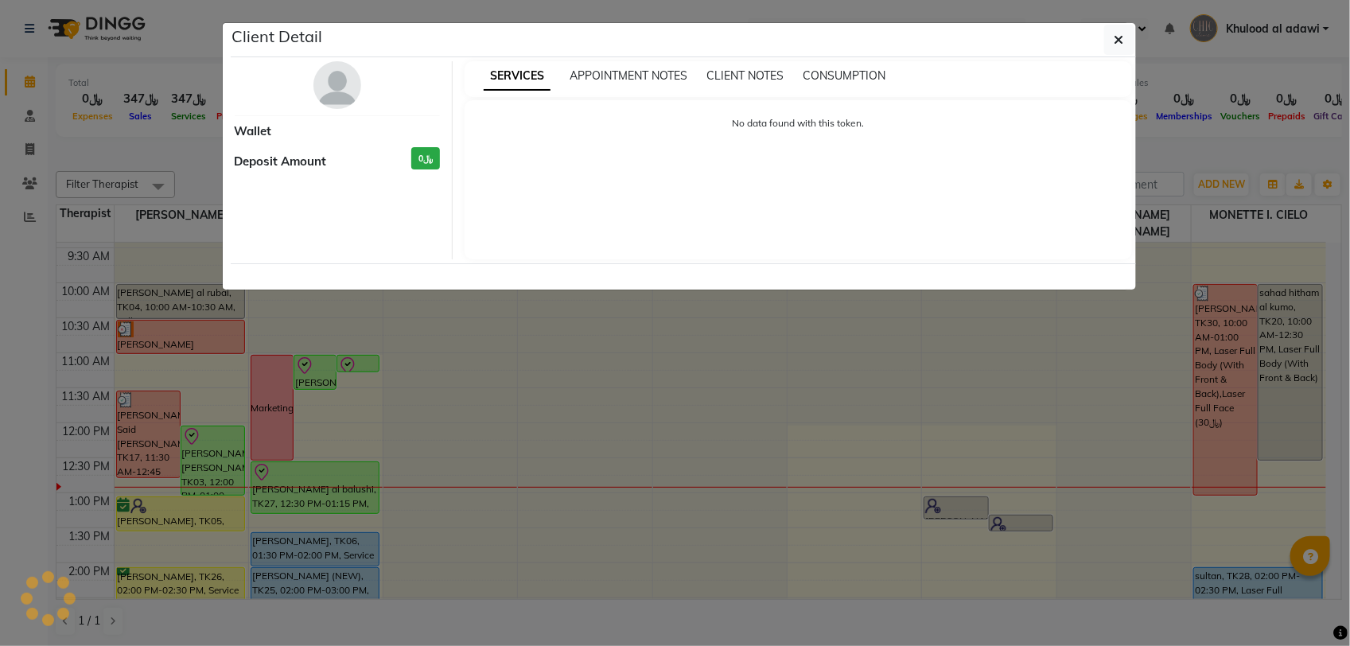
select select "6"
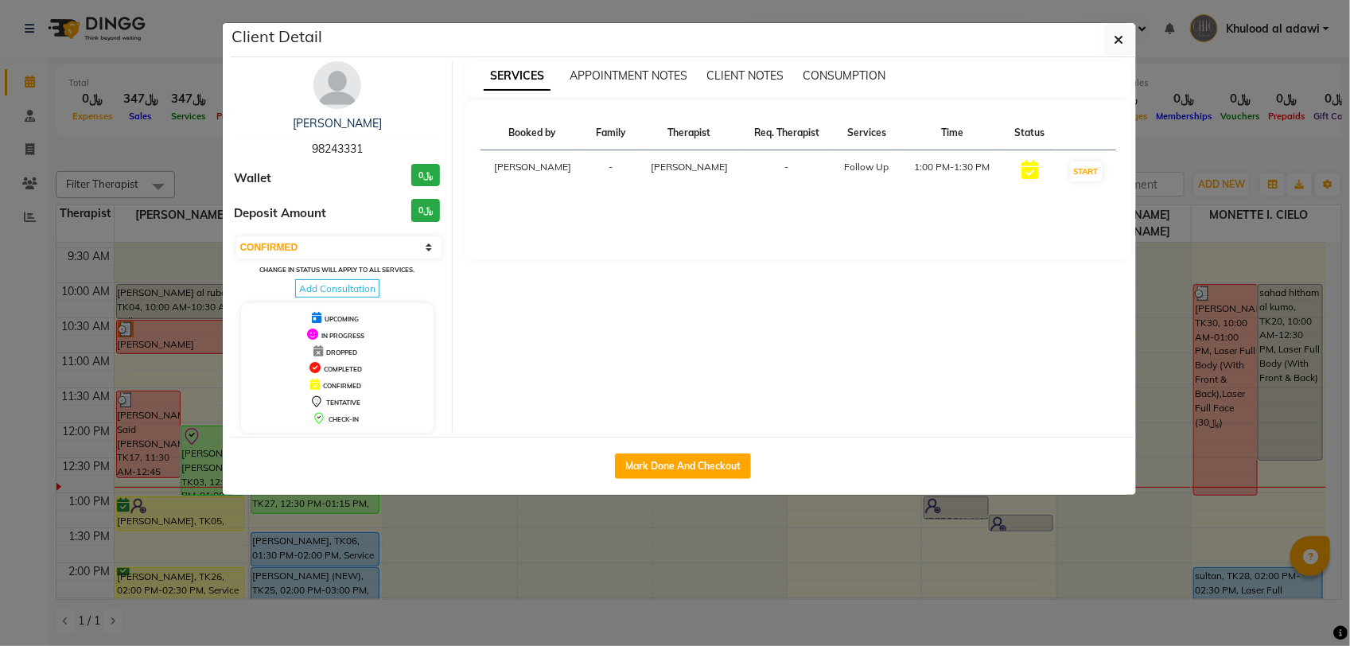
click at [335, 97] on img at bounding box center [337, 85] width 48 height 48
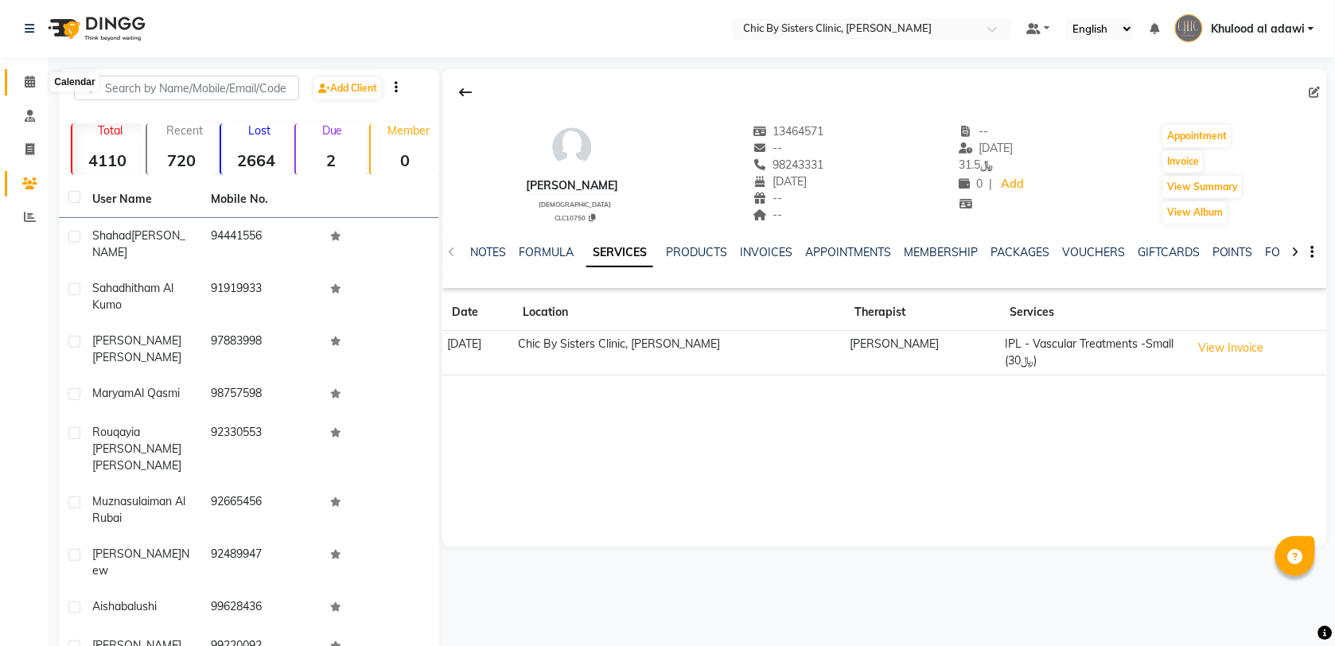
click at [26, 84] on icon at bounding box center [30, 82] width 10 height 12
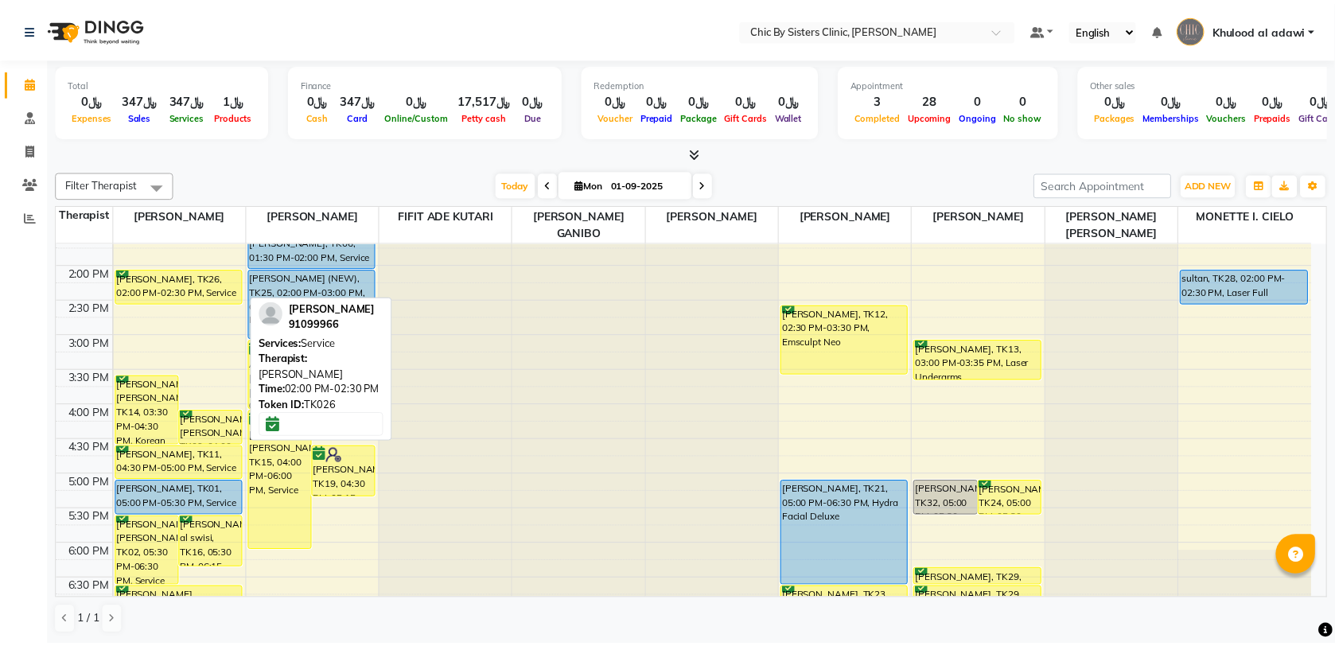
scroll to position [298, 0]
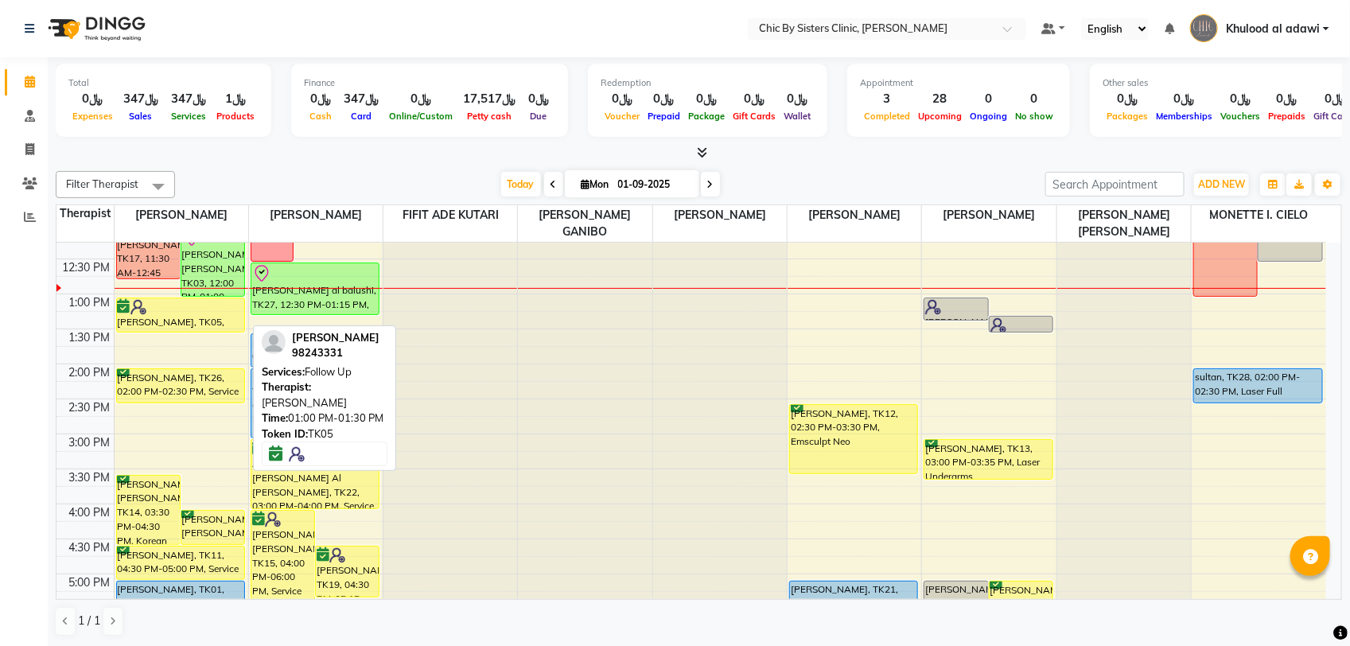
click at [212, 318] on div "[PERSON_NAME], TK05, 01:00 PM-01:30 PM, Follow Up" at bounding box center [180, 314] width 127 height 33
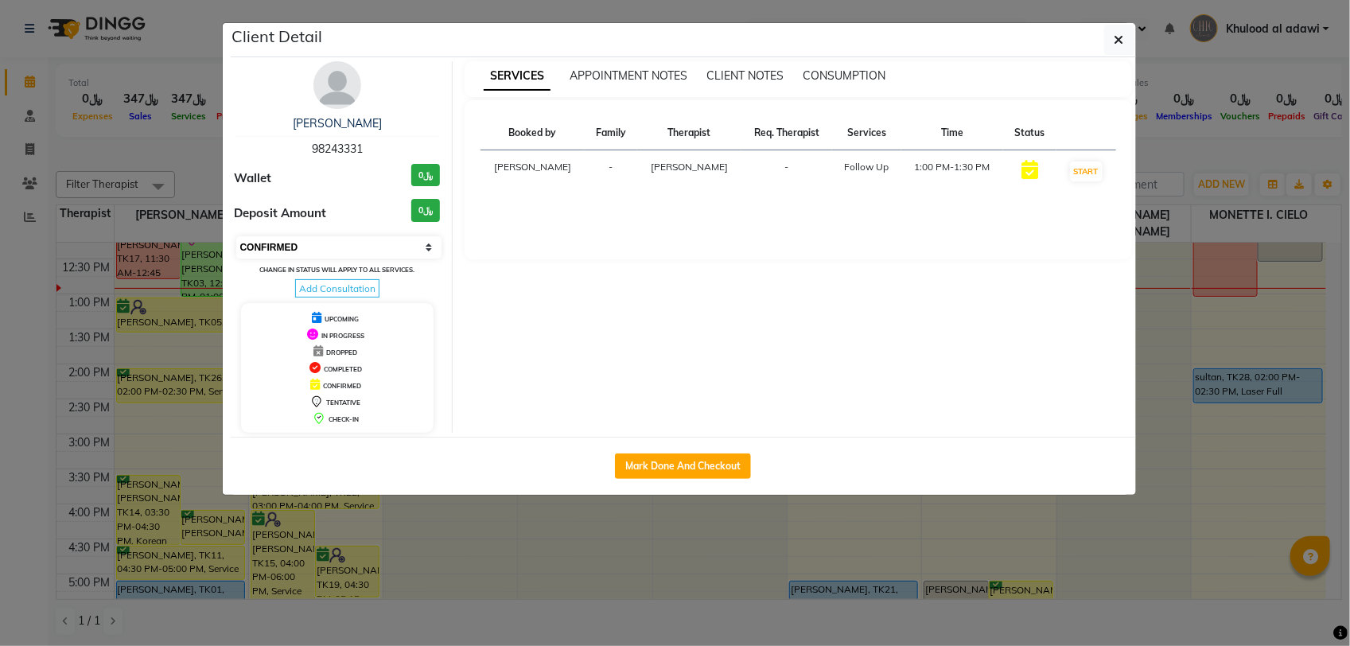
click at [320, 248] on select "Select IN SERVICE CONFIRMED TENTATIVE CHECK IN MARK DONE DROPPED UPCOMING" at bounding box center [339, 247] width 206 height 22
select select "8"
click at [236, 236] on select "Select IN SERVICE CONFIRMED TENTATIVE CHECK IN MARK DONE DROPPED UPCOMING" at bounding box center [339, 247] width 206 height 22
click at [191, 169] on ngb-modal-window "Client Detail [PERSON_NAME] 98243331 Wallet ﷼0 Deposit Amount ﷼0 Select IN SERV…" at bounding box center [675, 323] width 1350 height 646
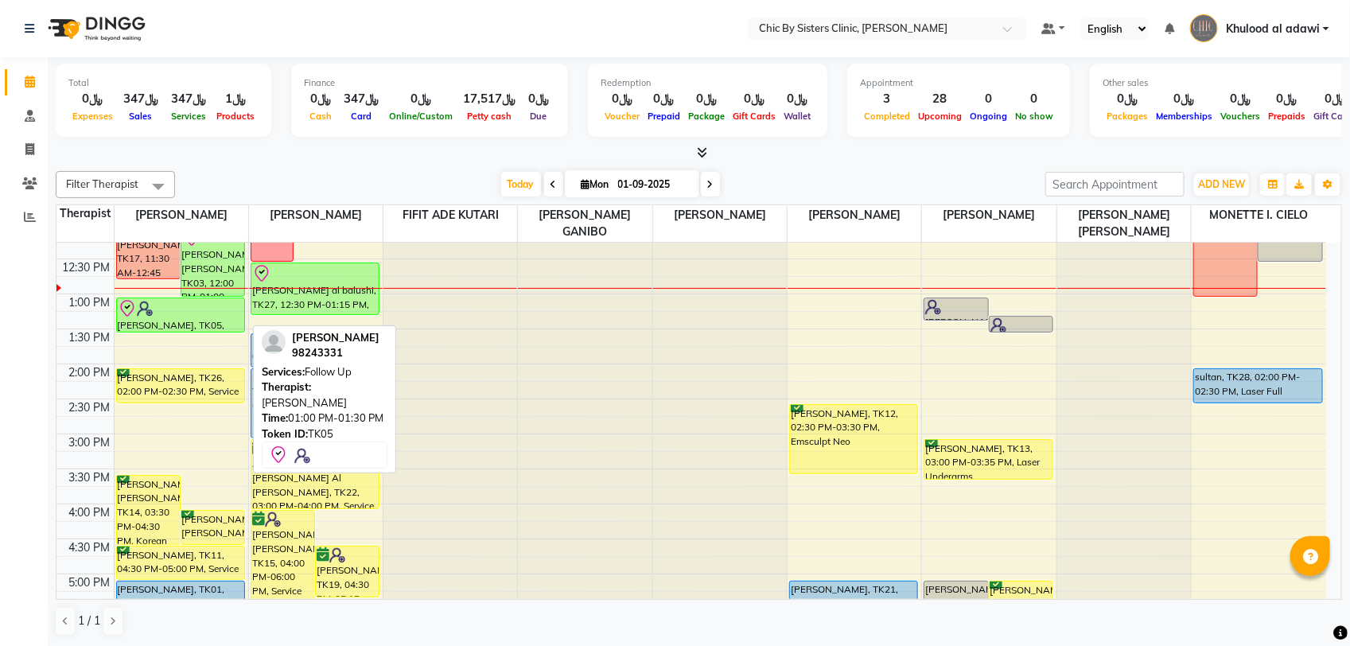
click at [211, 312] on div at bounding box center [181, 308] width 126 height 19
select select "8"
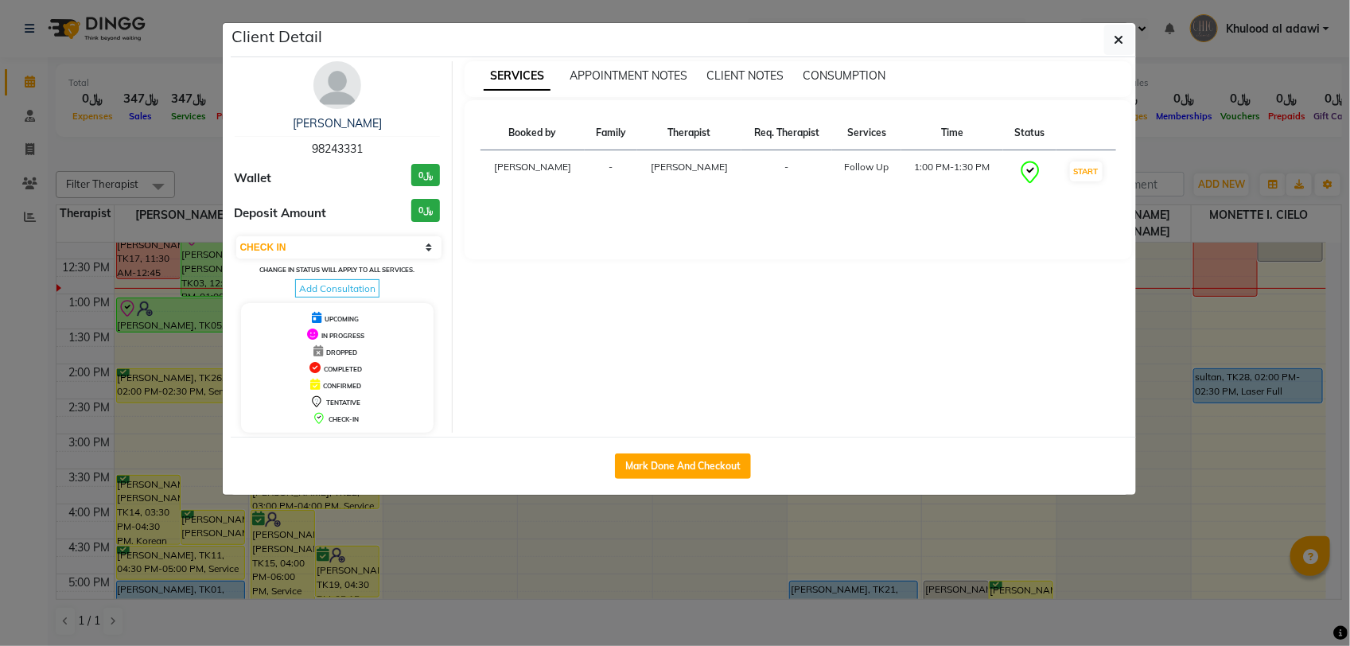
click at [330, 80] on img at bounding box center [337, 85] width 48 height 48
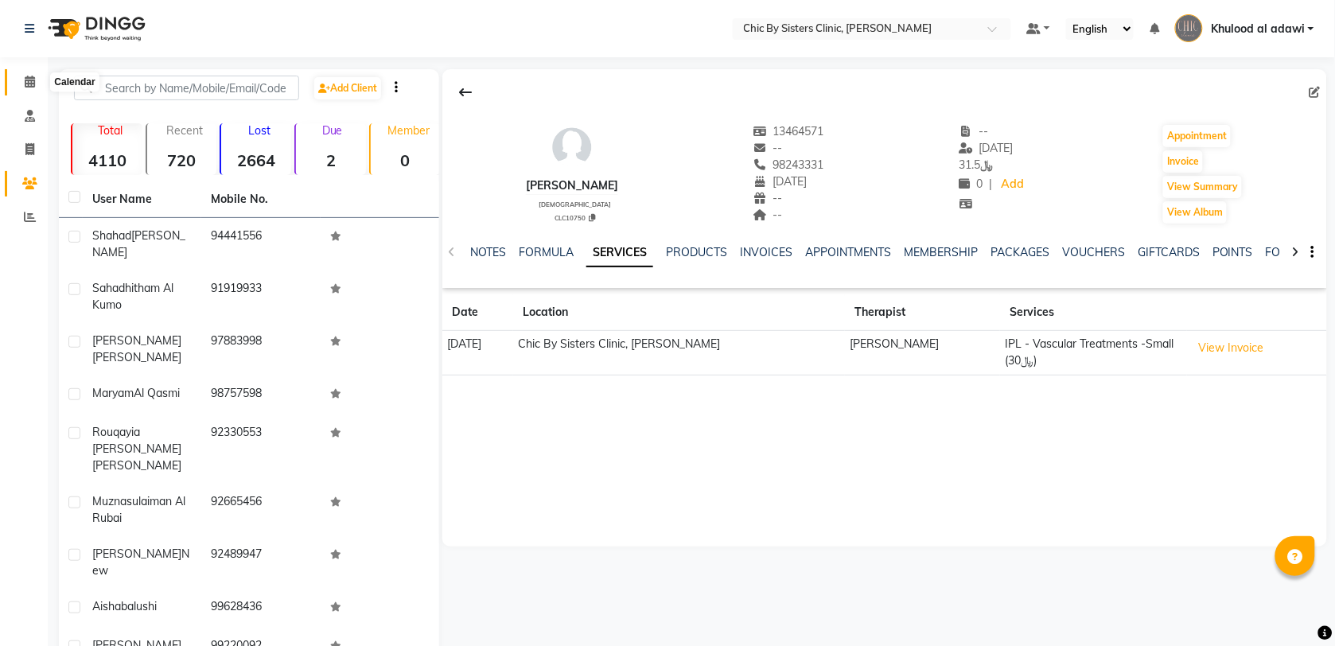
click at [22, 82] on span at bounding box center [30, 82] width 28 height 18
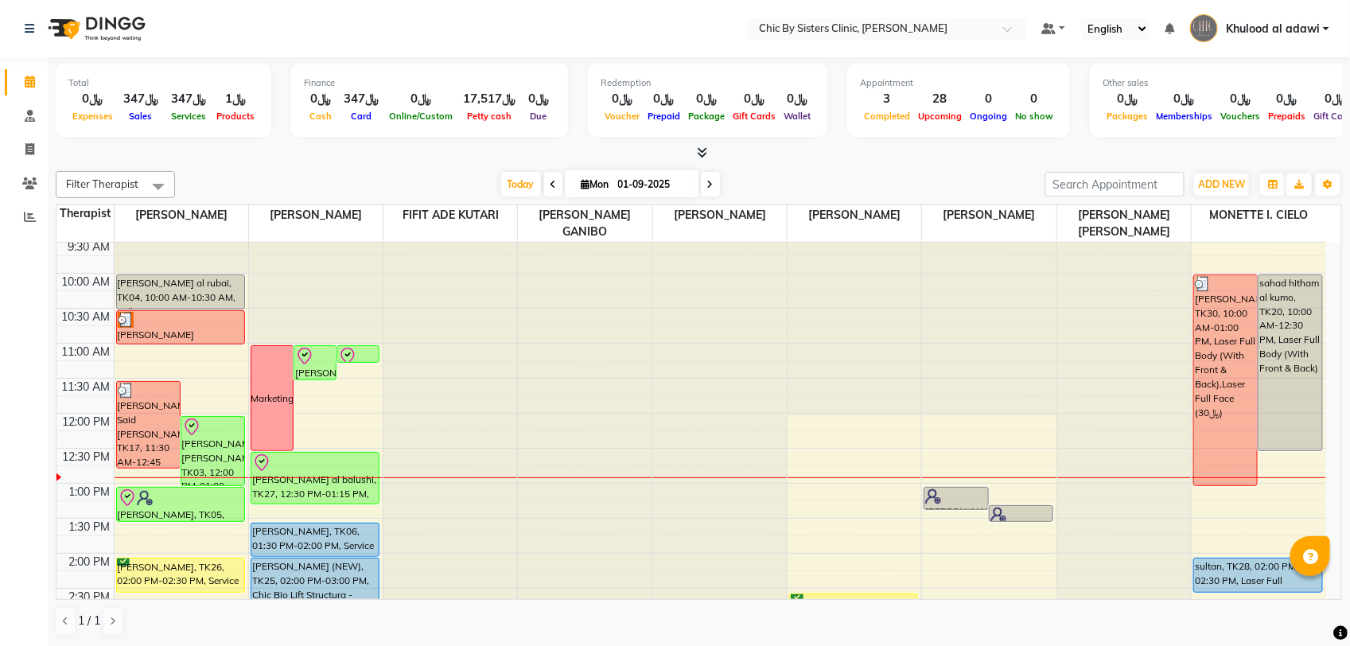
scroll to position [298, 0]
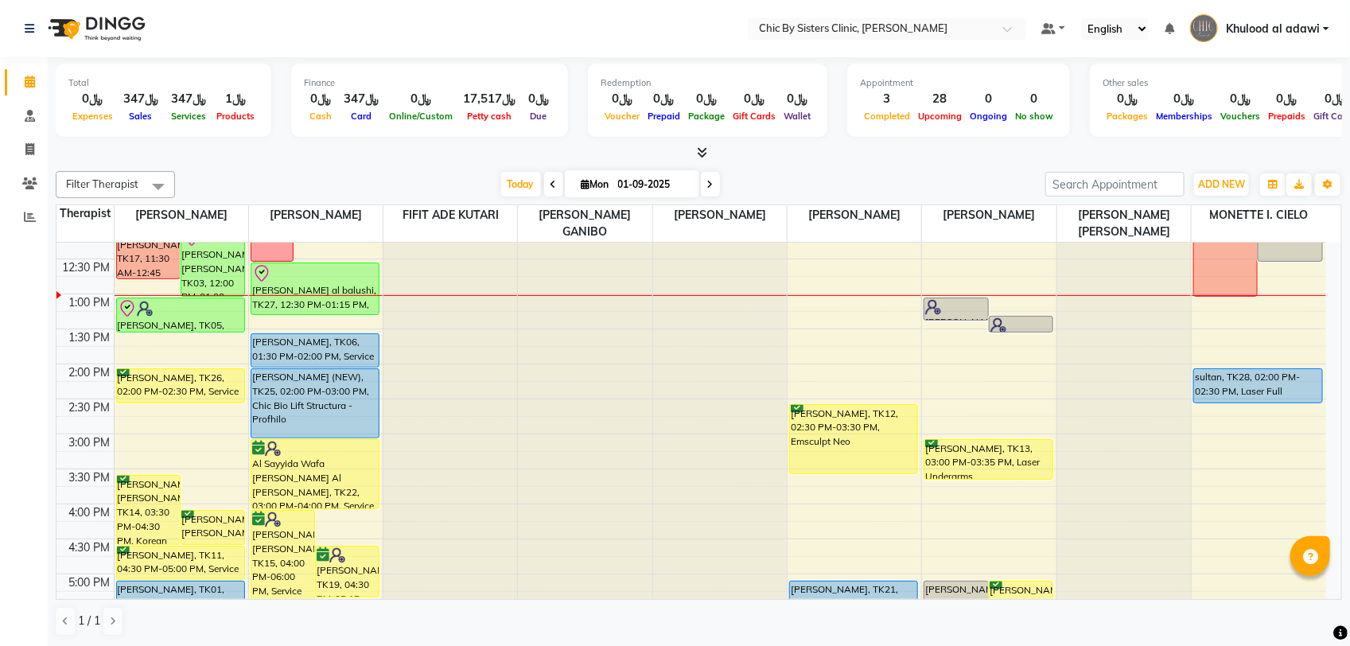
click at [336, 327] on div "8:00 AM 8:30 AM 9:00 AM 9:30 AM 10:00 AM 10:30 AM 11:00 AM 11:30 AM 12:00 PM 12…" at bounding box center [690, 503] width 1269 height 1119
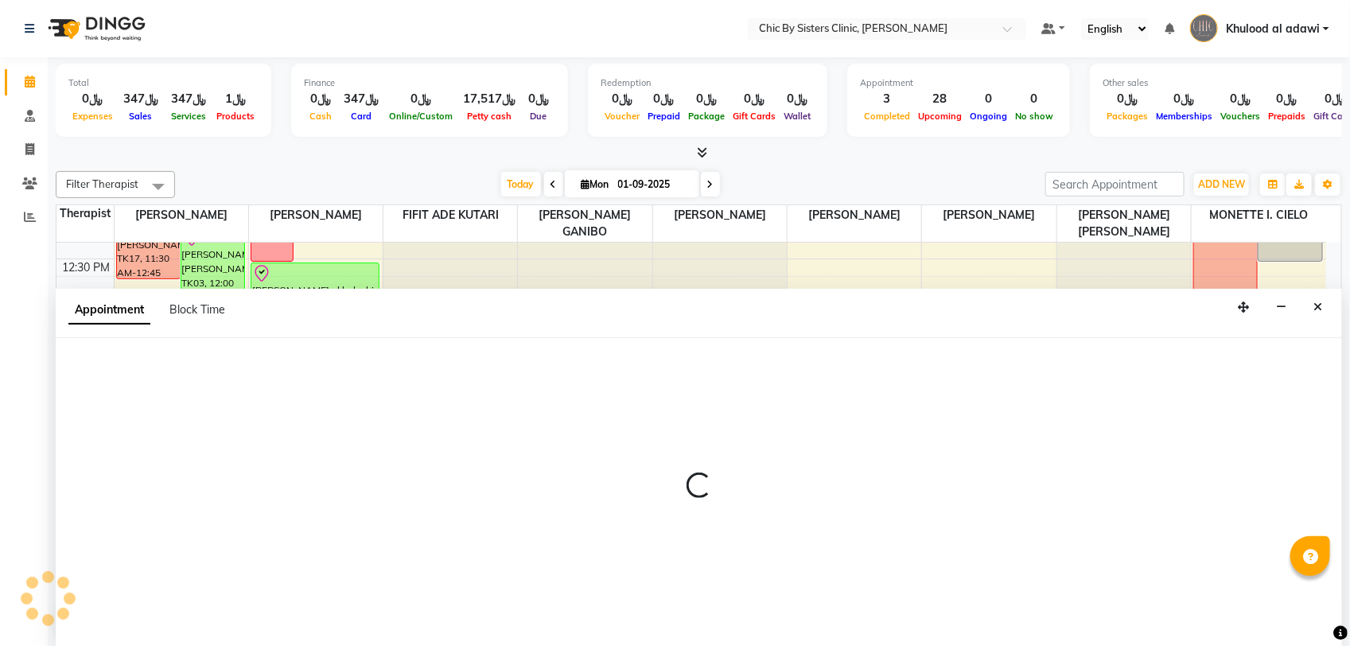
select select "49178"
select select "tentative"
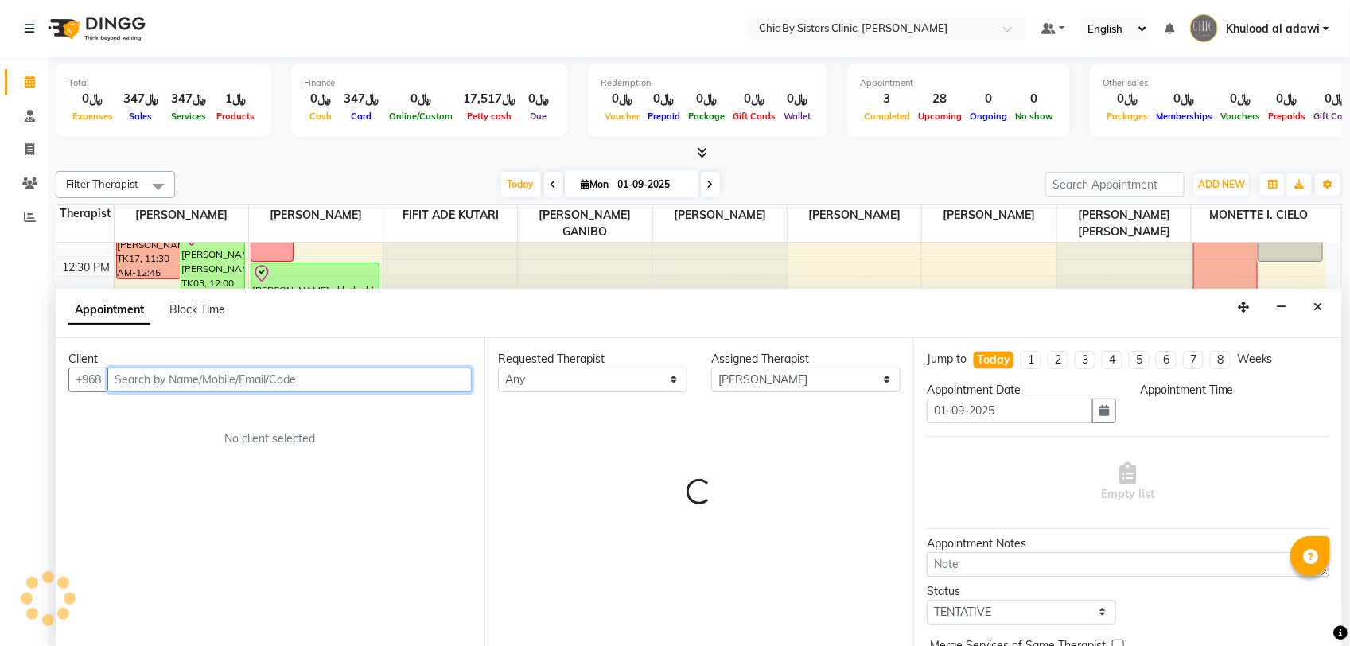
select select "795"
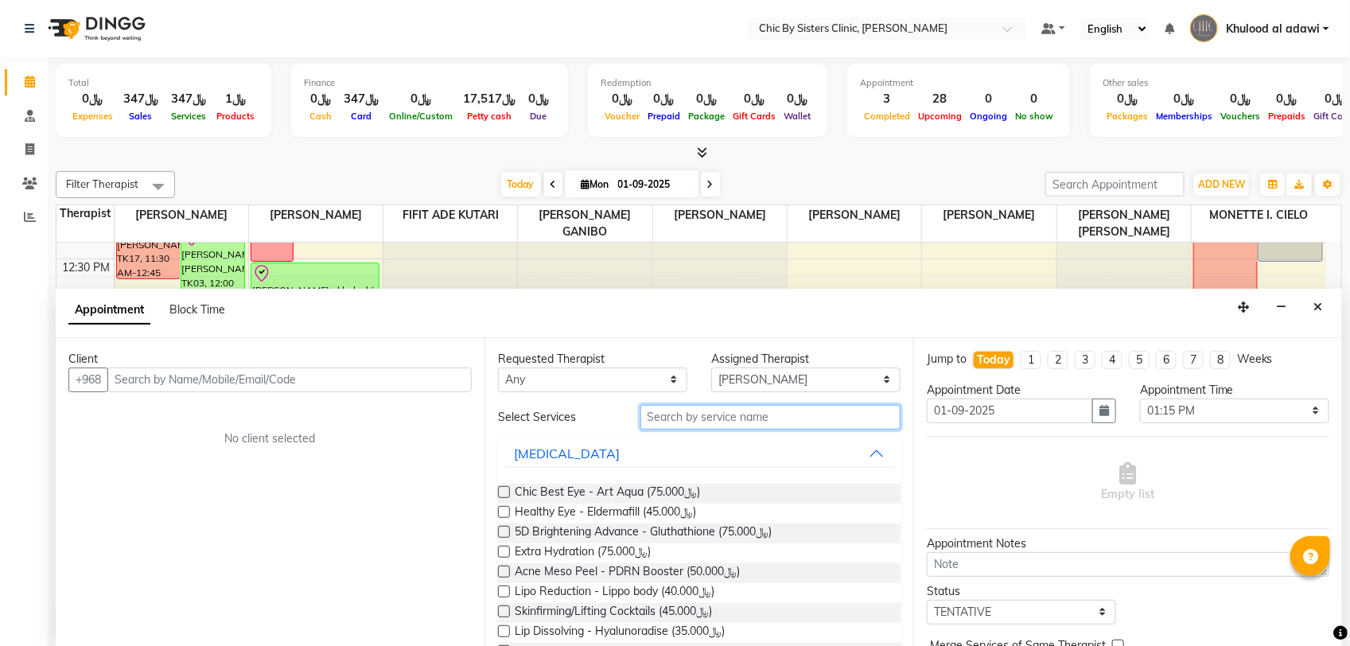
click at [794, 426] on input "text" at bounding box center [770, 417] width 260 height 25
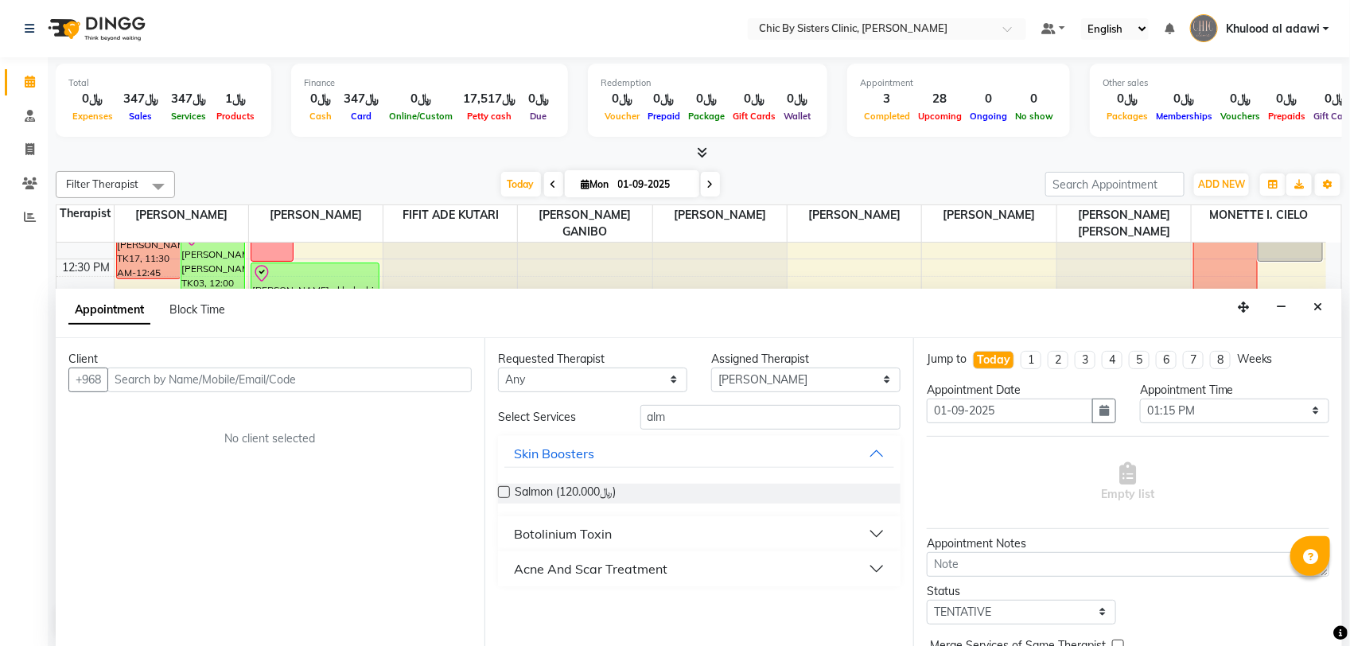
click at [625, 578] on button "Acne And Scar Treatment" at bounding box center [699, 568] width 390 height 29
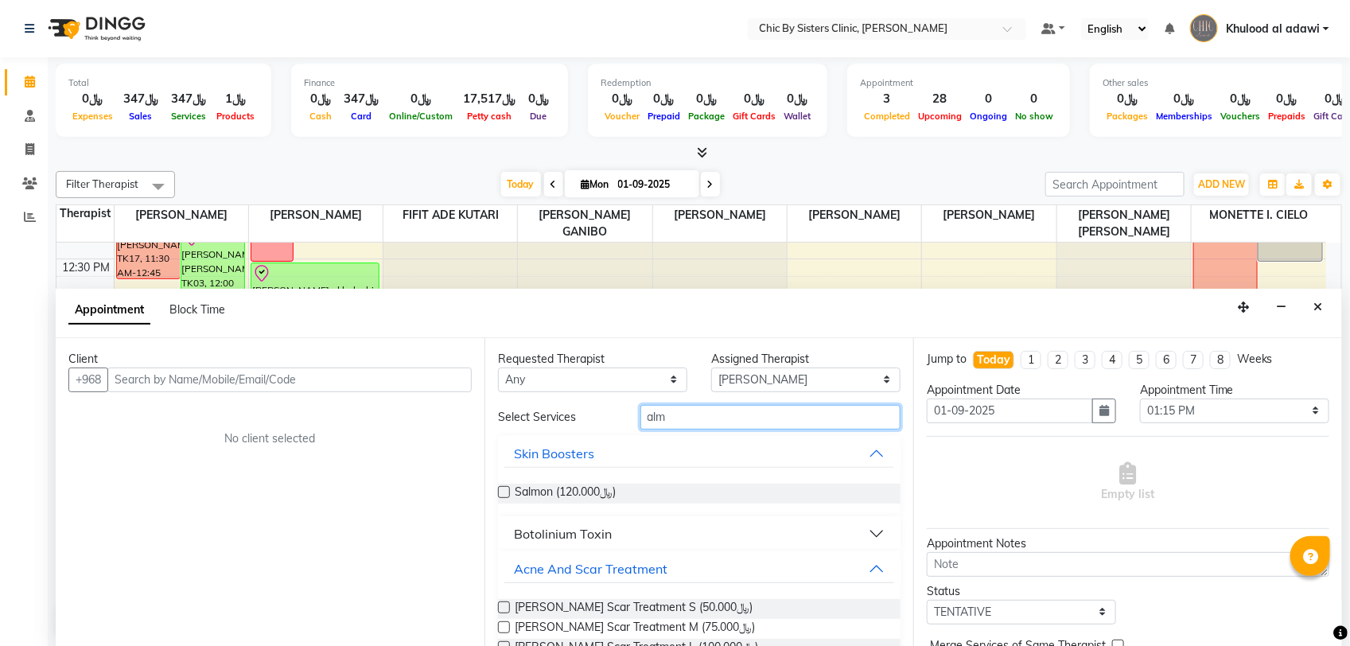
click at [708, 411] on input "alm" at bounding box center [770, 417] width 260 height 25
type input "pic"
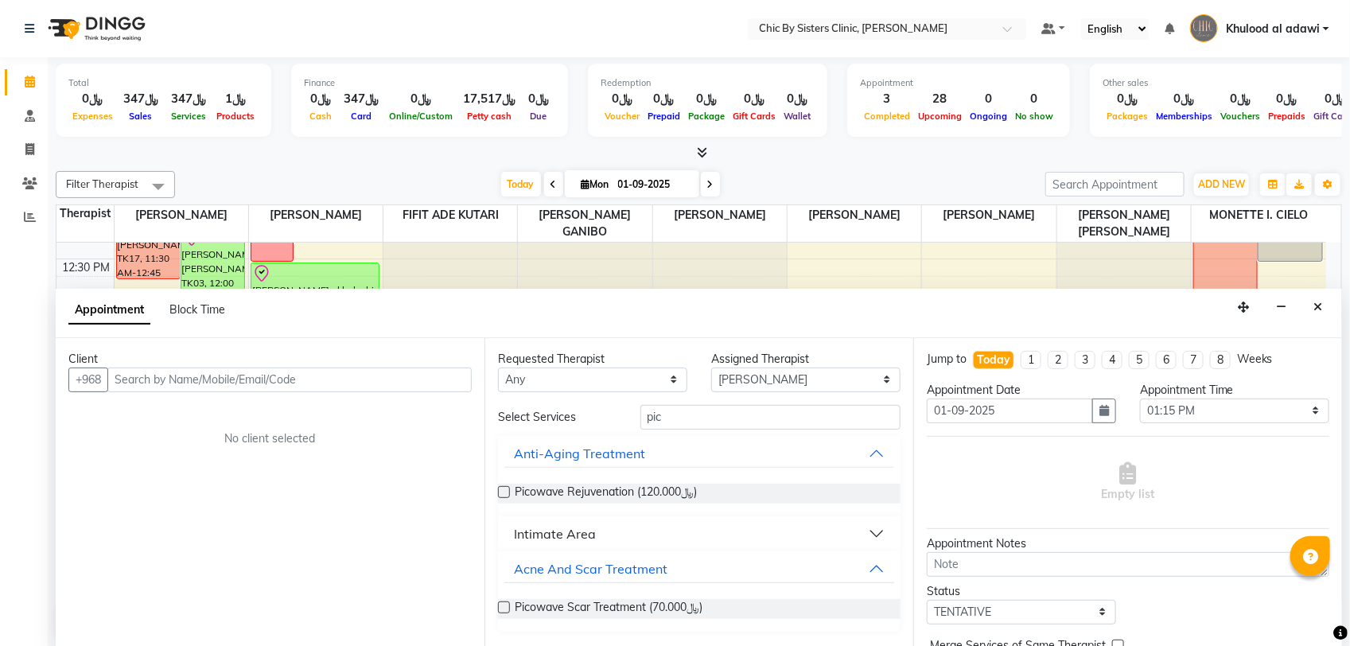
click at [600, 534] on button "Intimate Area" at bounding box center [699, 533] width 390 height 29
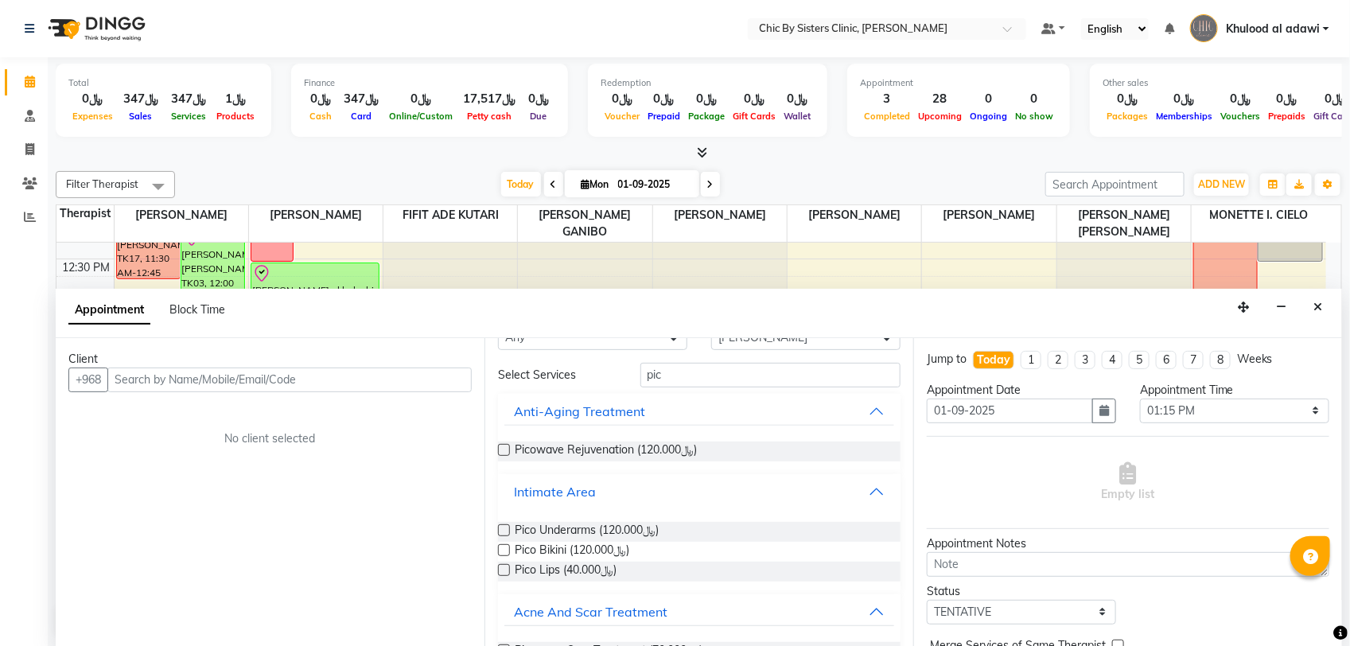
scroll to position [82, 0]
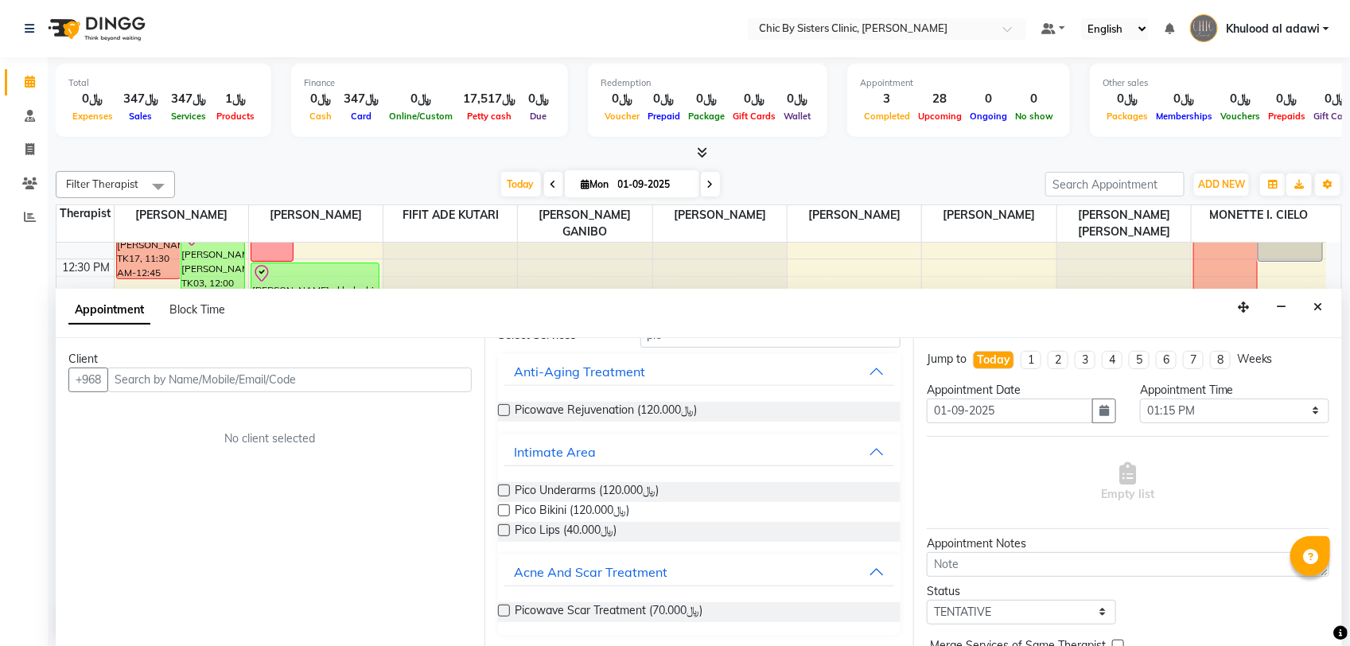
drag, startPoint x: 1318, startPoint y: 307, endPoint x: 607, endPoint y: 196, distance: 719.7
click at [1318, 306] on icon "Close" at bounding box center [1317, 306] width 9 height 11
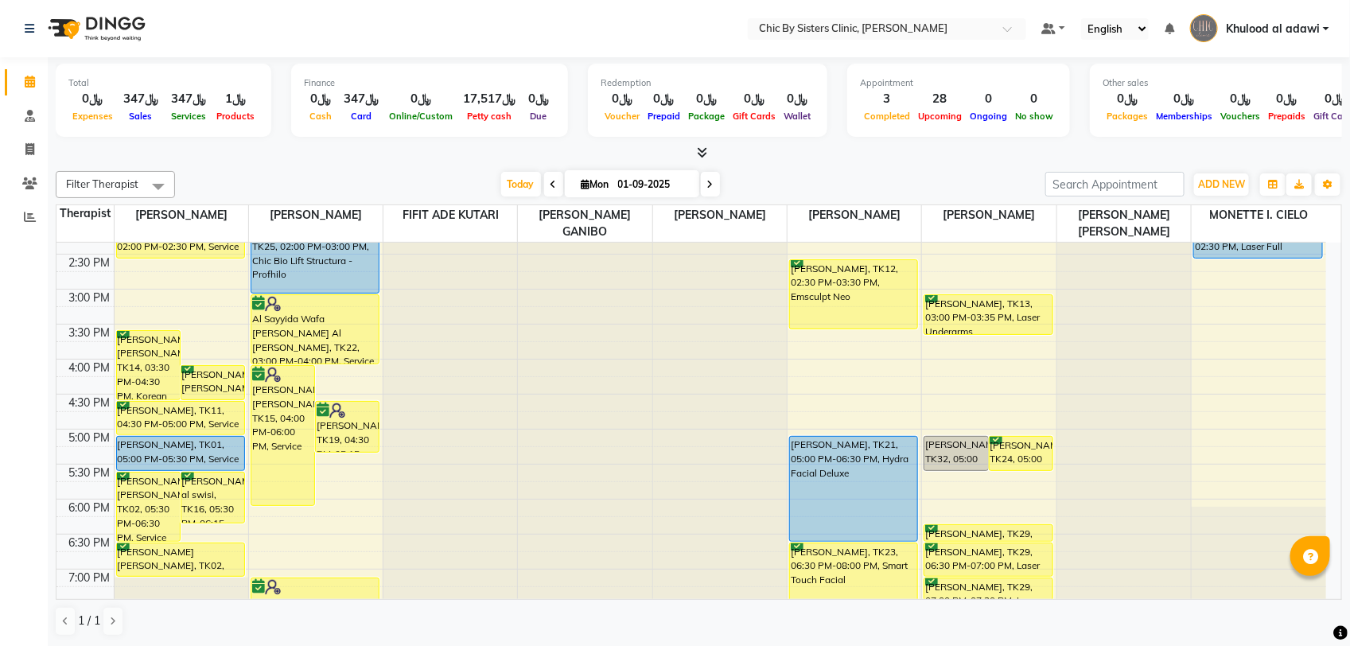
scroll to position [398, 0]
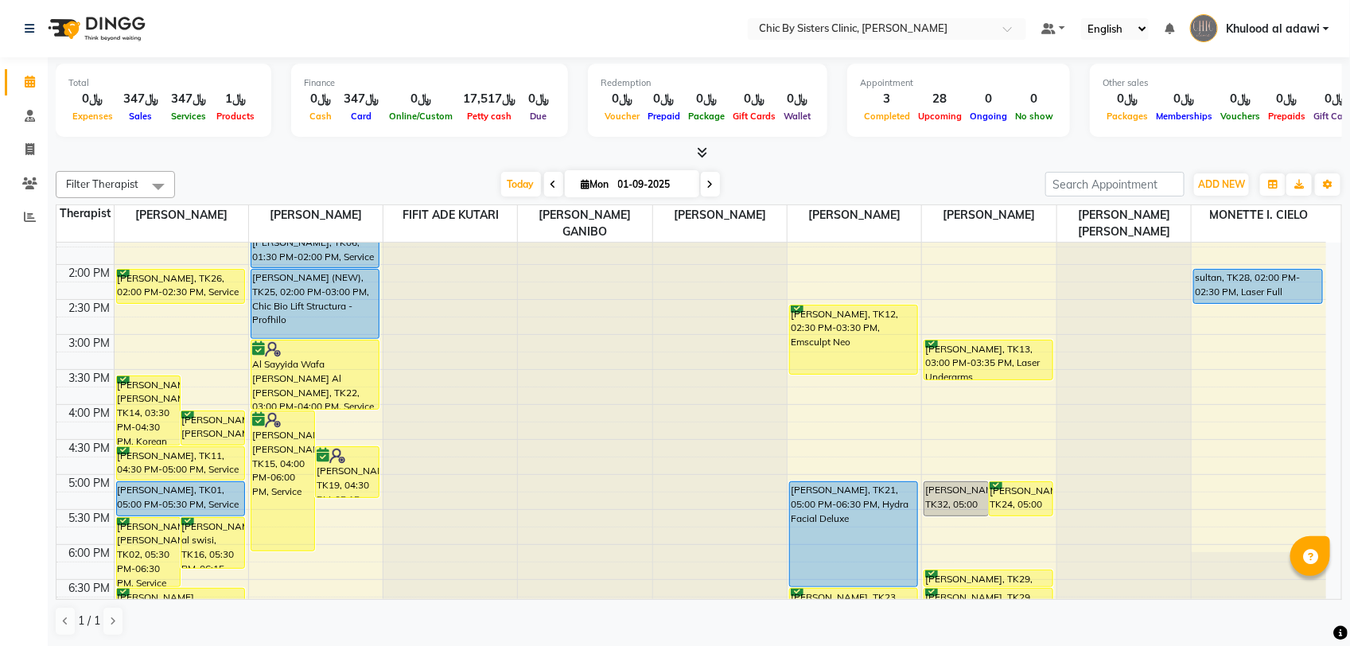
click at [643, 177] on input "01-09-2025" at bounding box center [653, 185] width 80 height 24
select select "9"
select select "2025"
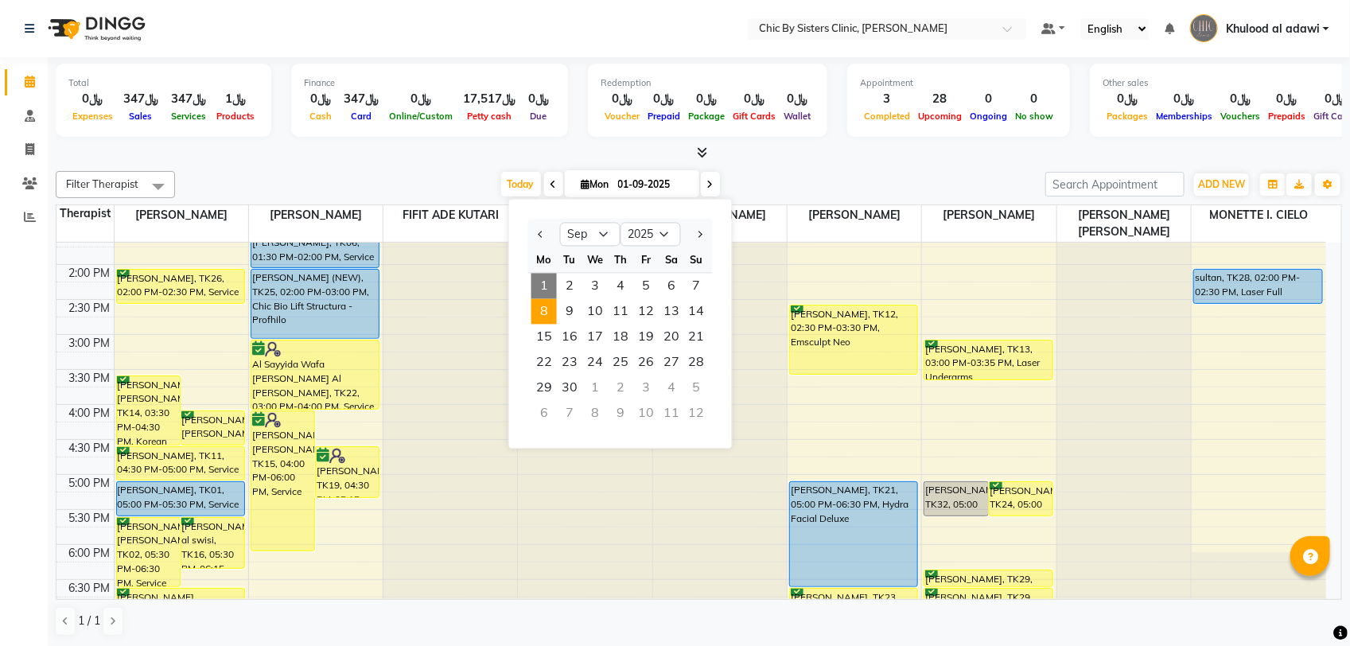
click at [550, 316] on span "8" at bounding box center [543, 311] width 25 height 25
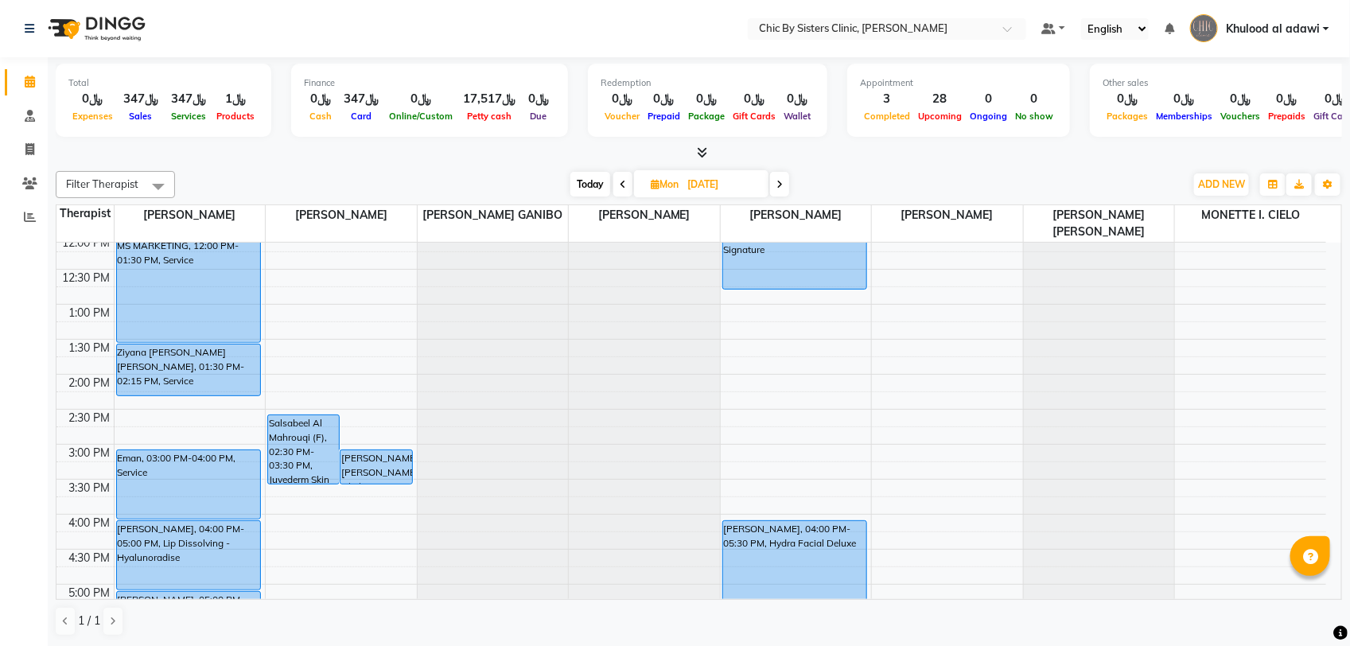
scroll to position [454, 0]
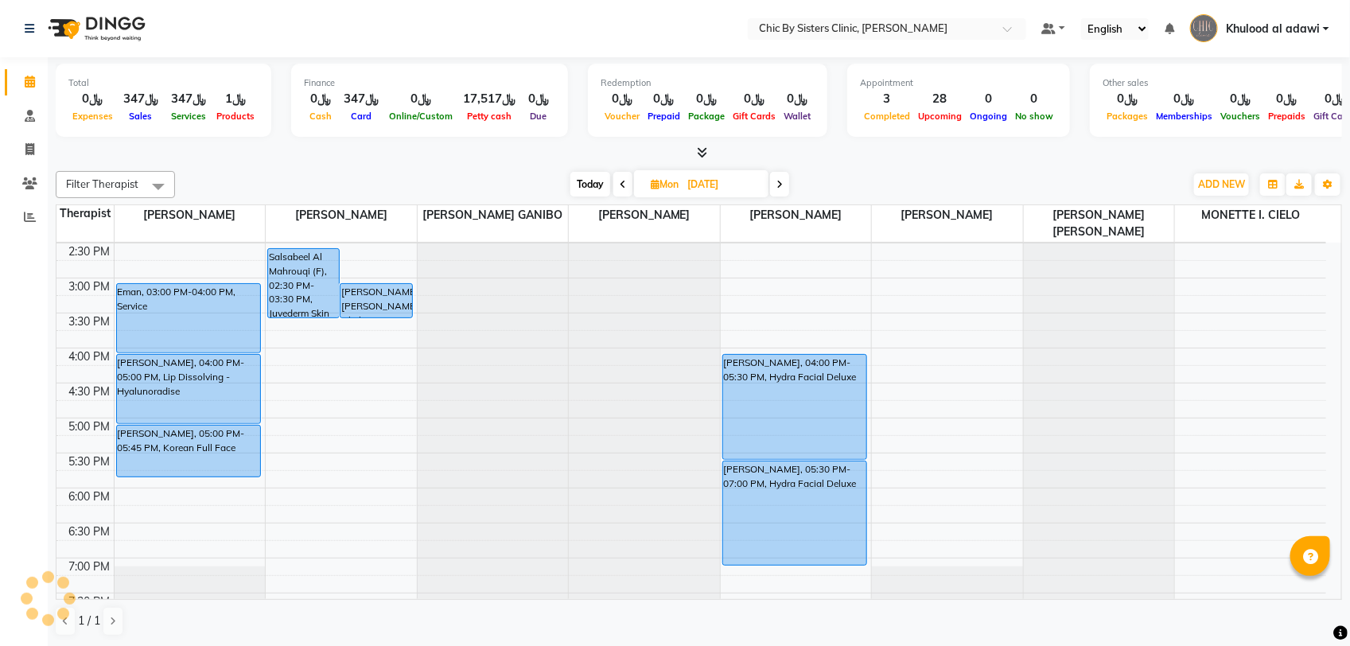
click at [593, 185] on span "Today" at bounding box center [590, 184] width 40 height 25
type input "01-09-2025"
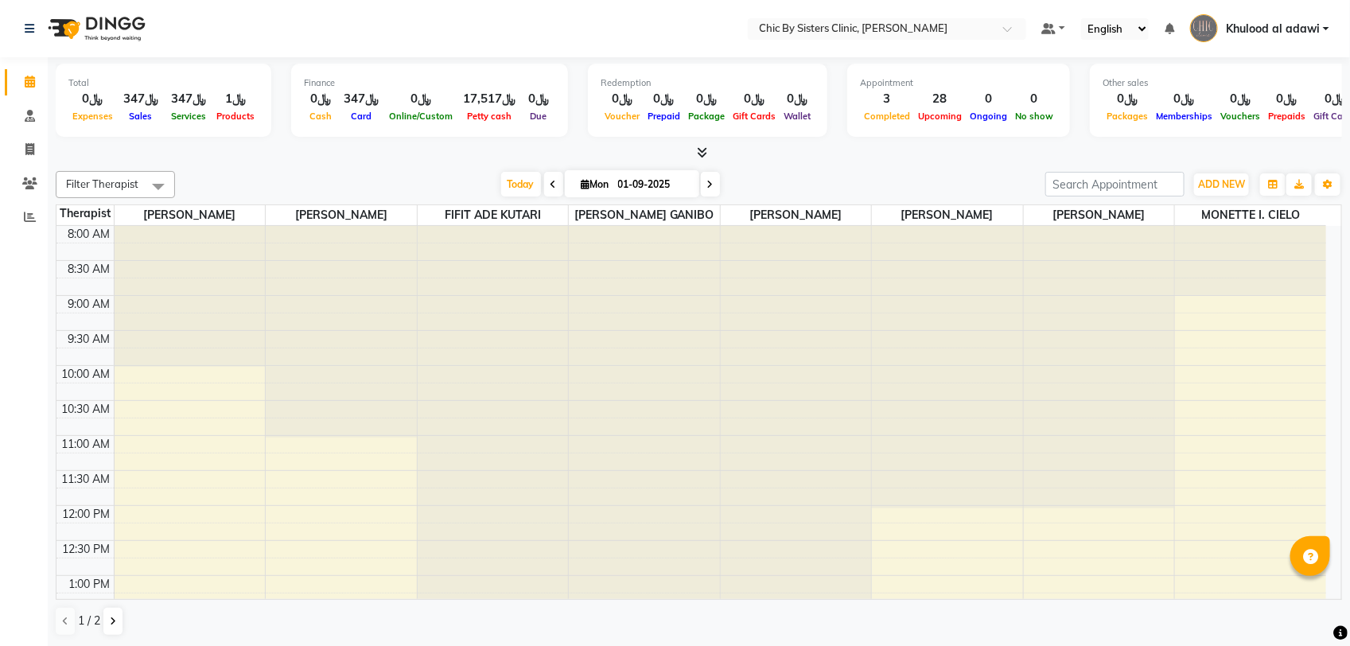
scroll to position [355, 0]
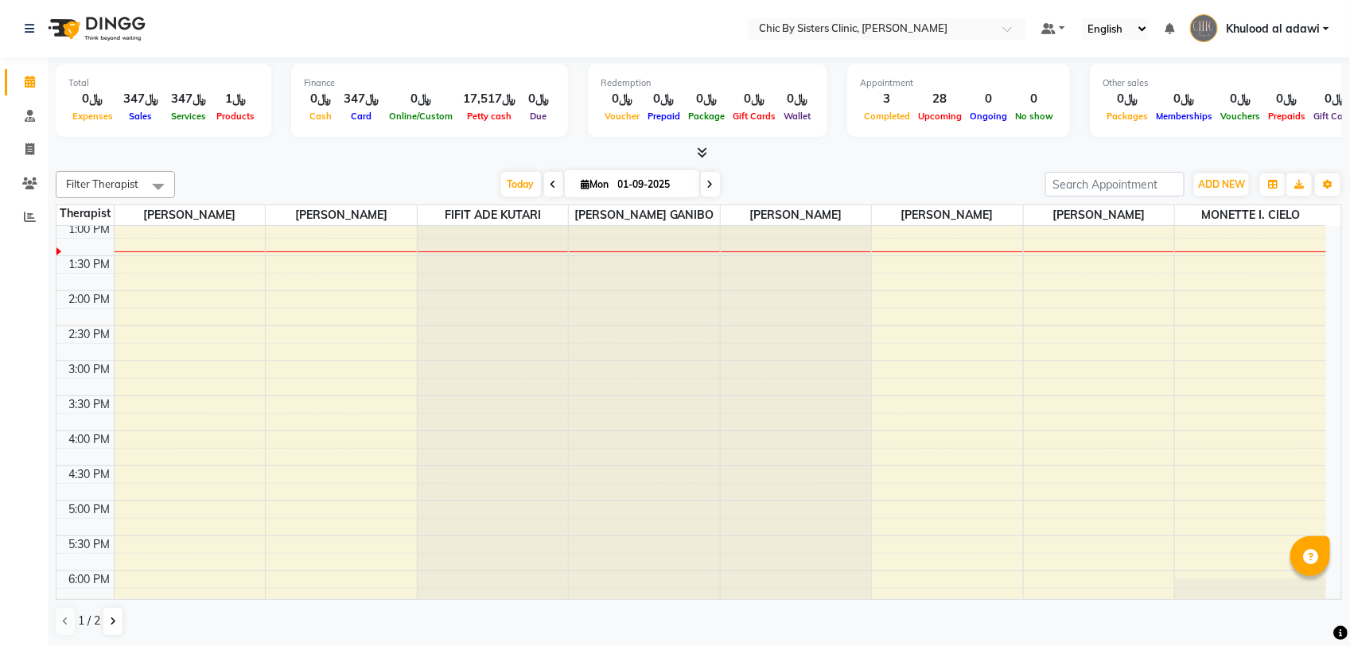
click at [655, 177] on input "01-09-2025" at bounding box center [653, 185] width 80 height 24
select select "9"
select select "2025"
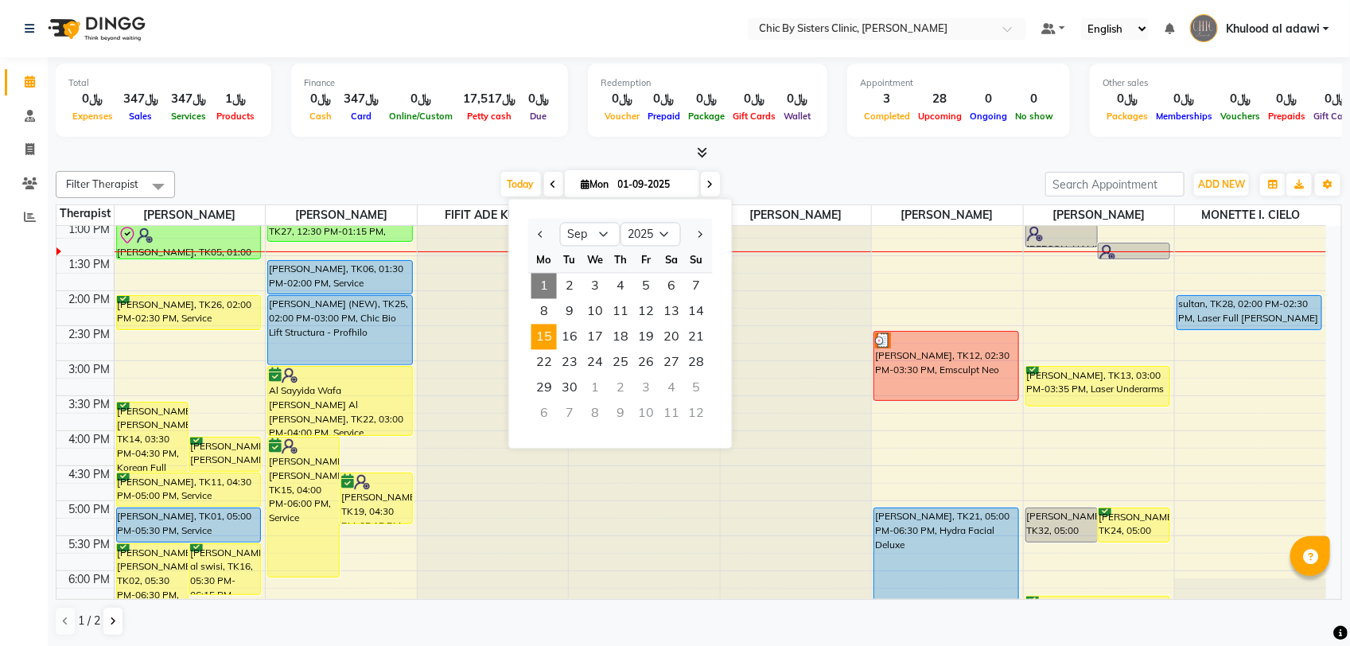
click at [546, 330] on span "15" at bounding box center [543, 336] width 25 height 25
type input "15-09-2025"
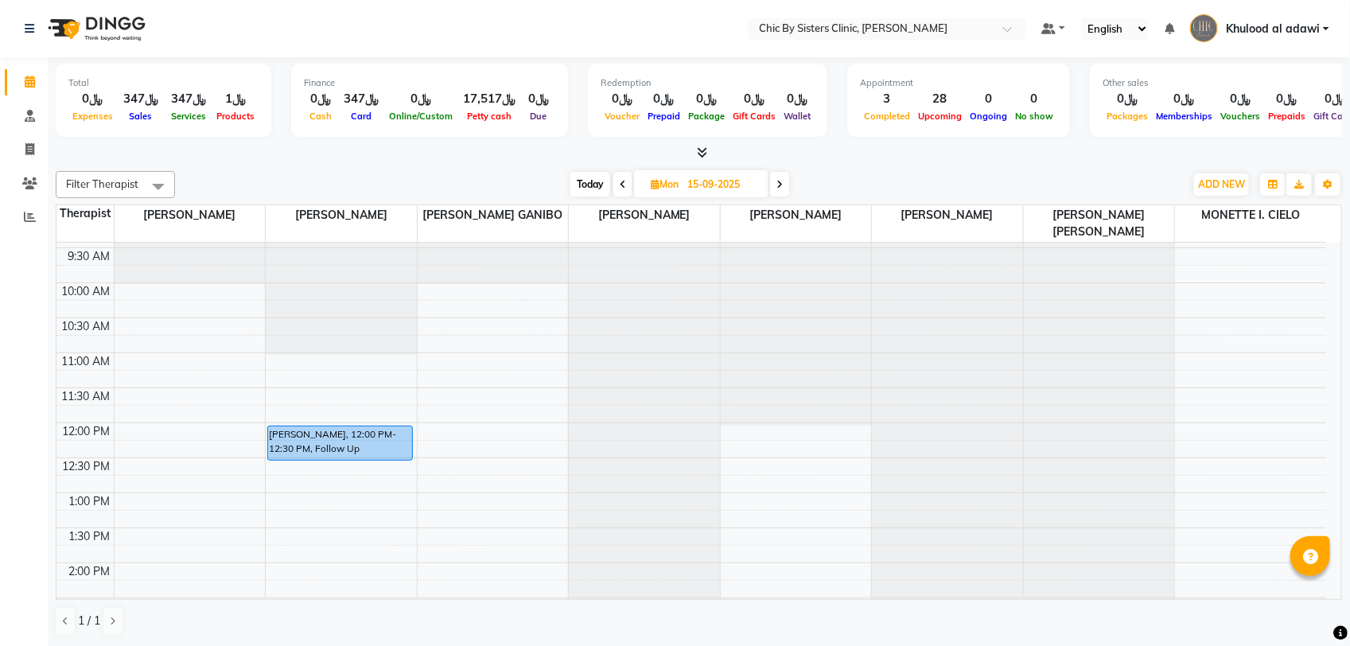
scroll to position [398, 0]
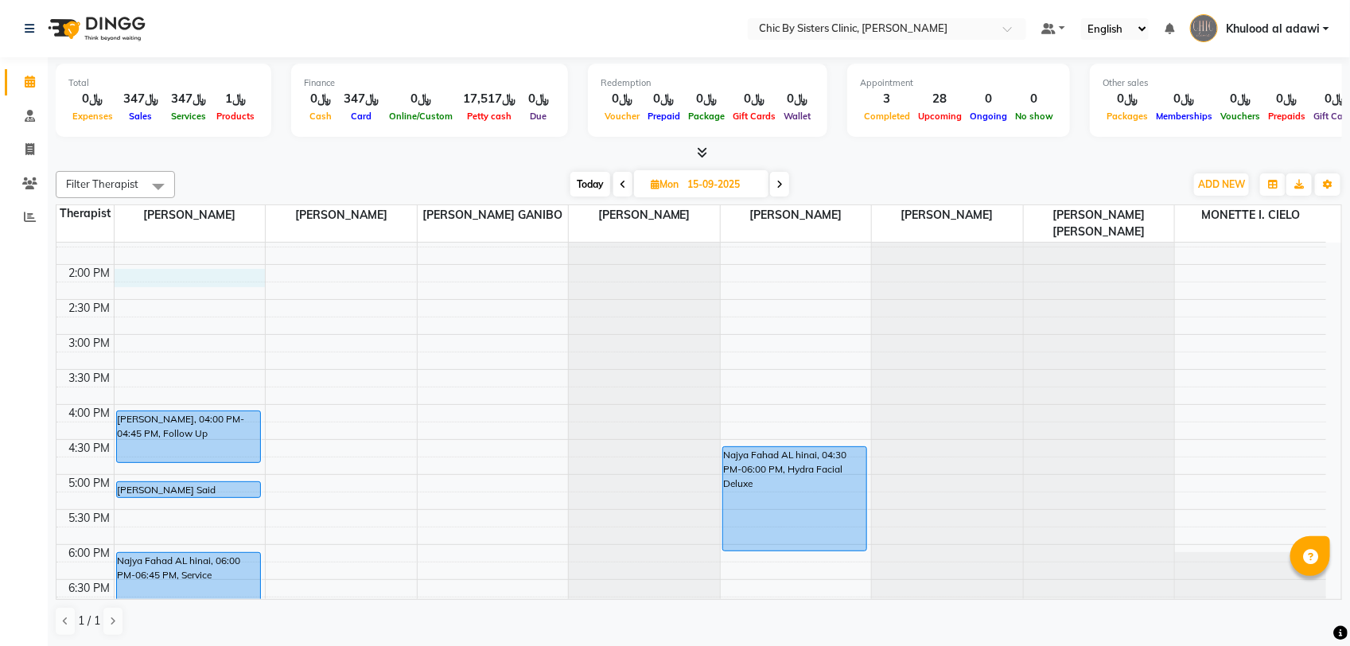
click at [185, 281] on div "8:00 AM 8:30 AM 9:00 AM 9:30 AM 10:00 AM 10:30 AM 11:00 AM 11:30 AM 12:00 PM 12…" at bounding box center [690, 404] width 1269 height 1119
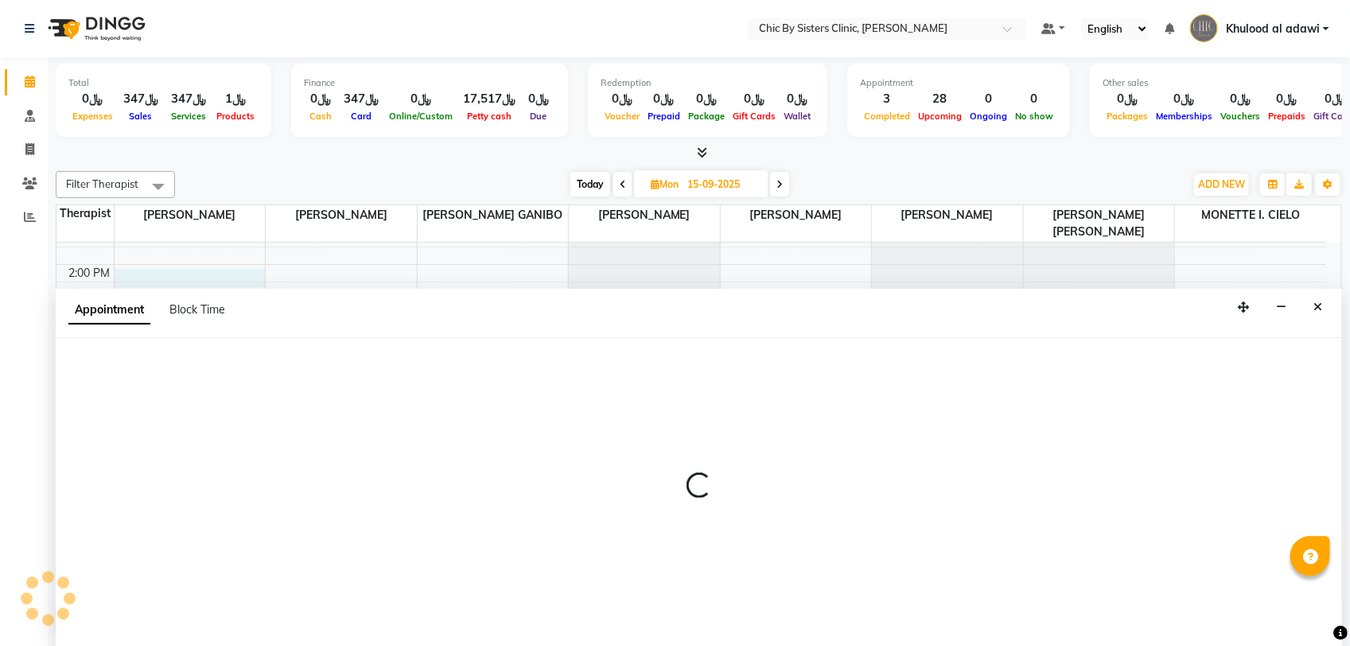
select select "49177"
select select "840"
select select "tentative"
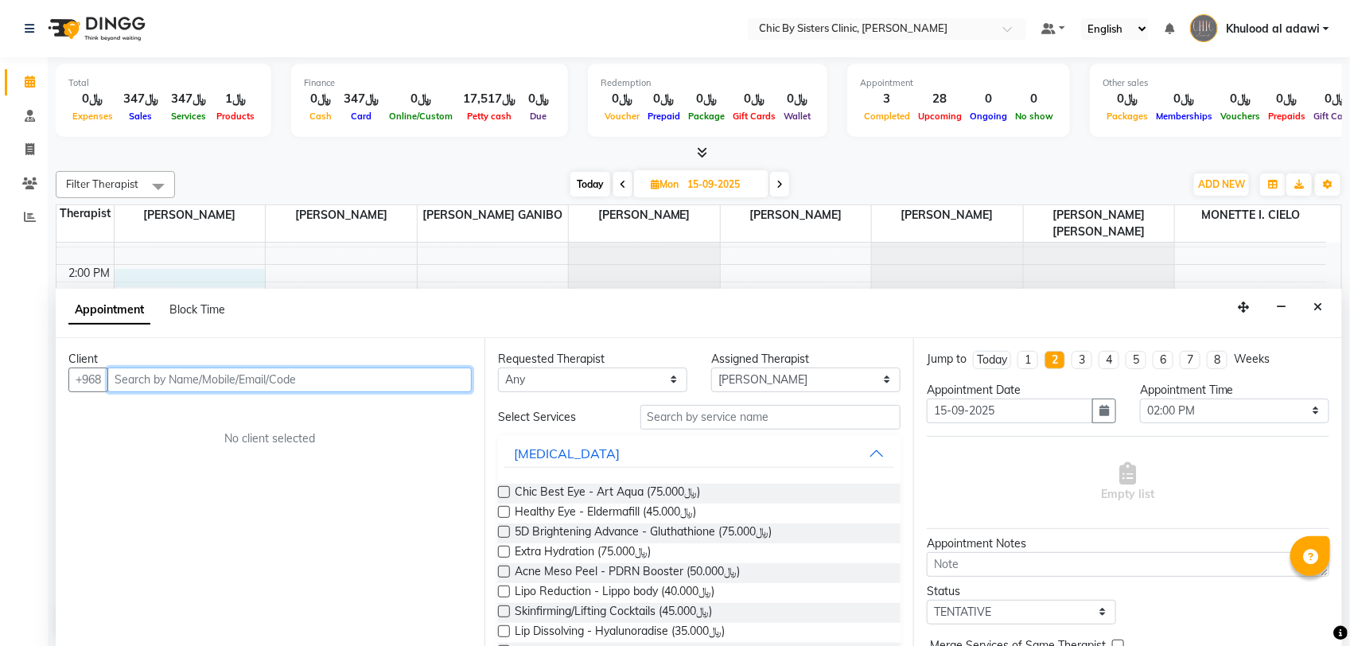
paste input "95500479"
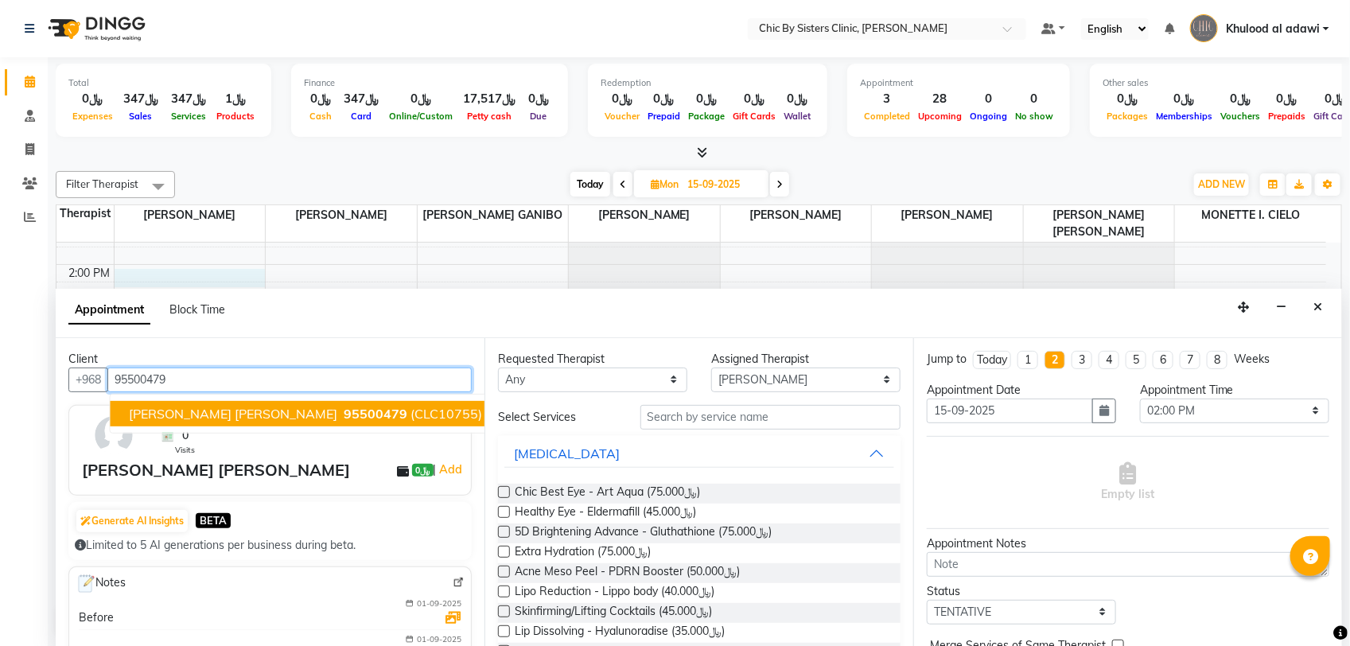
click at [175, 406] on span "[PERSON_NAME] [PERSON_NAME]" at bounding box center [234, 414] width 208 height 16
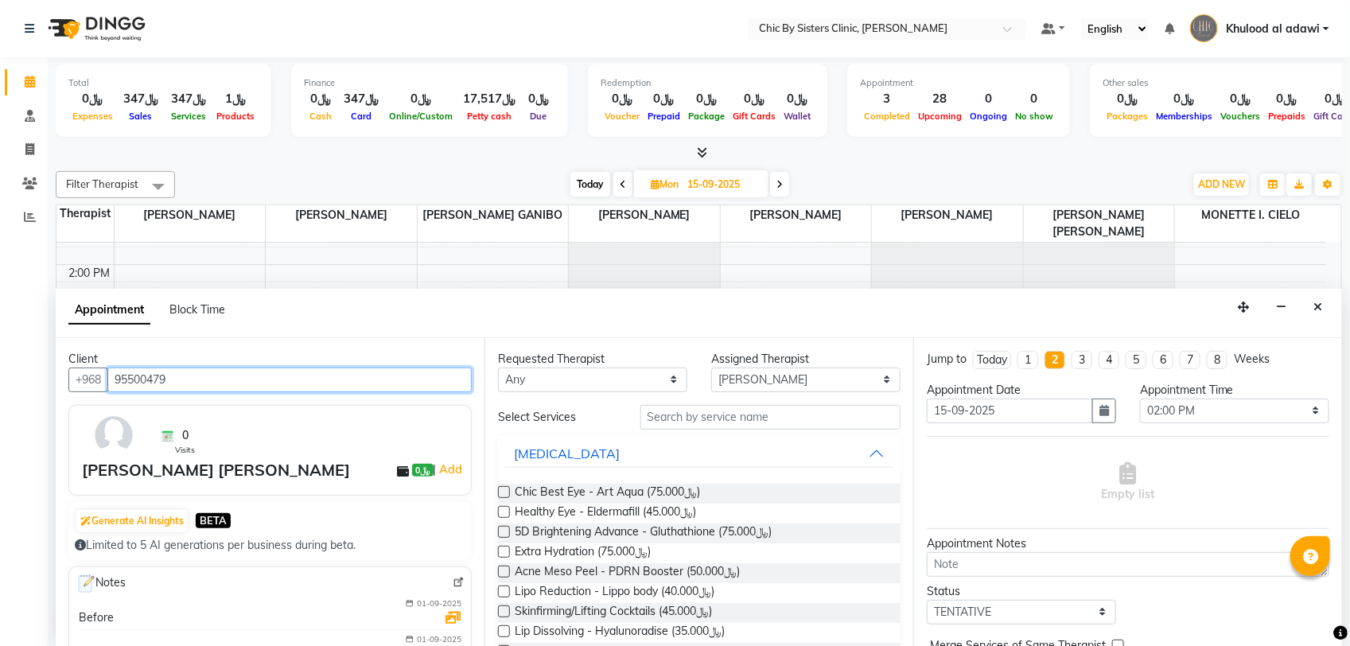
type input "95500479"
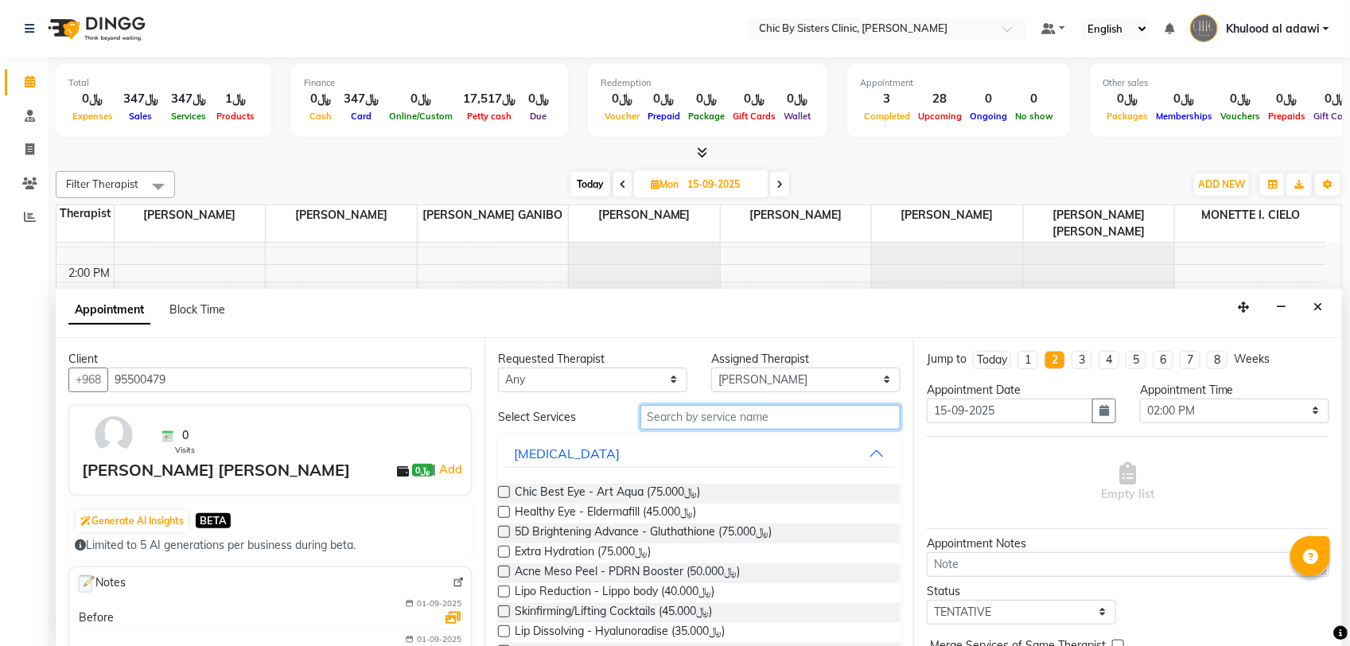
click at [787, 412] on input "text" at bounding box center [770, 417] width 260 height 25
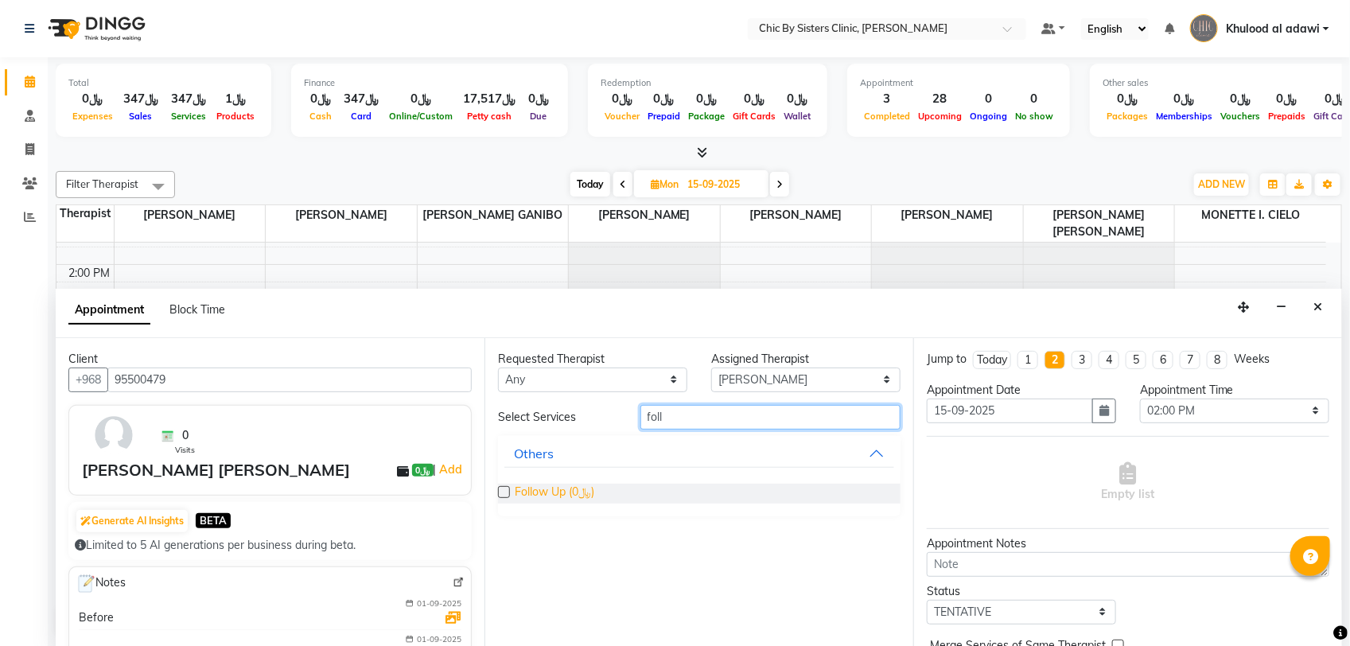
type input "foll"
click at [586, 490] on span "Follow Up (﷼0)" at bounding box center [555, 494] width 80 height 20
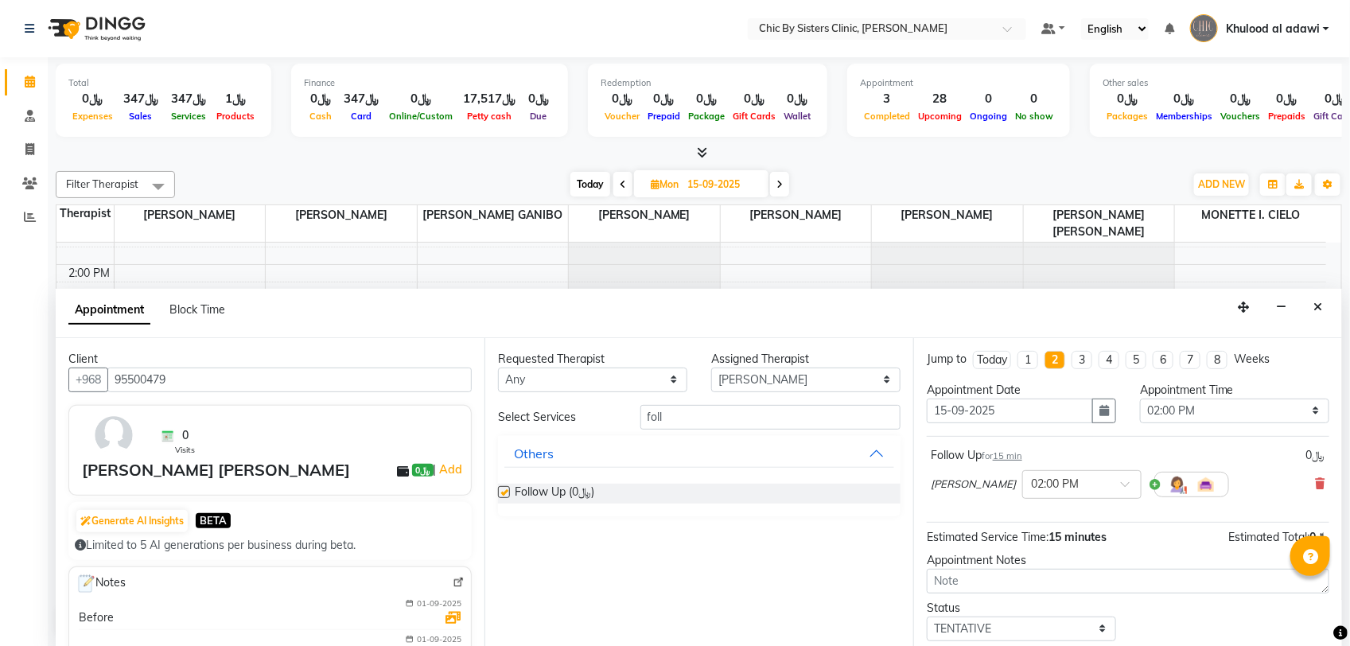
checkbox input "false"
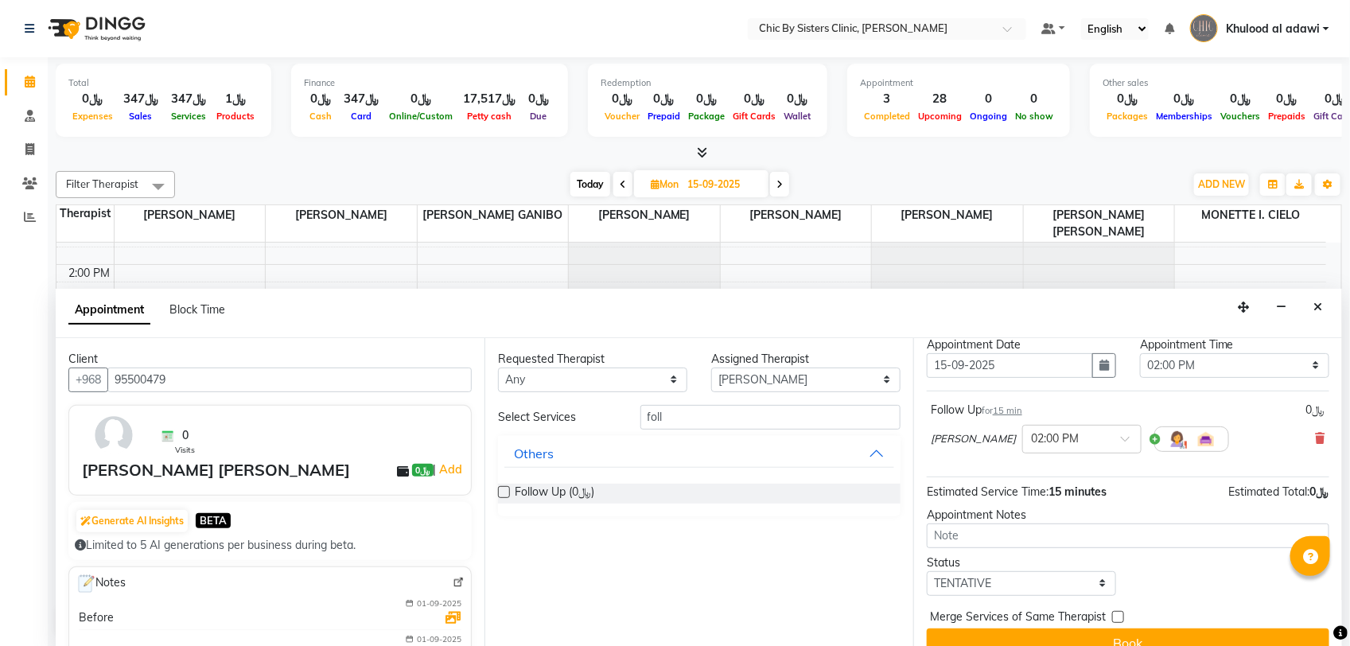
scroll to position [70, 0]
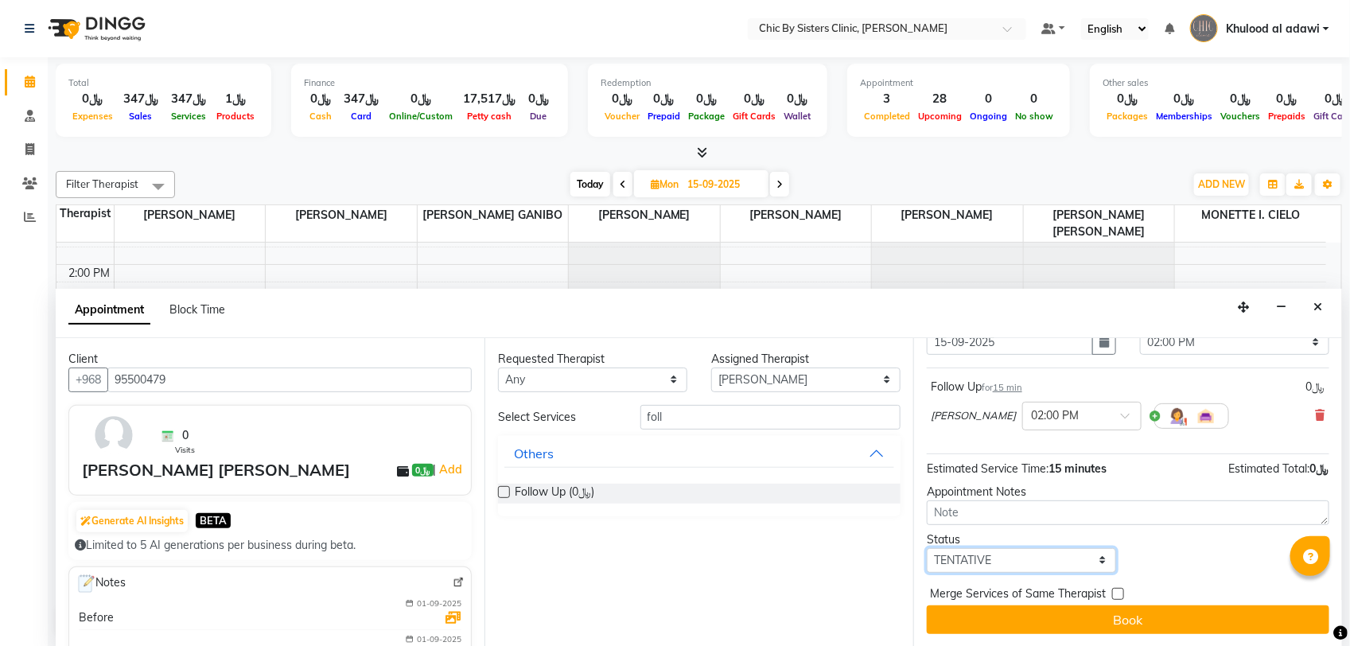
click at [1086, 563] on select "Select TENTATIVE CONFIRM UPCOMING" at bounding box center [1021, 560] width 189 height 25
select select "upcoming"
click at [927, 548] on select "Select TENTATIVE CONFIRM UPCOMING" at bounding box center [1021, 560] width 189 height 25
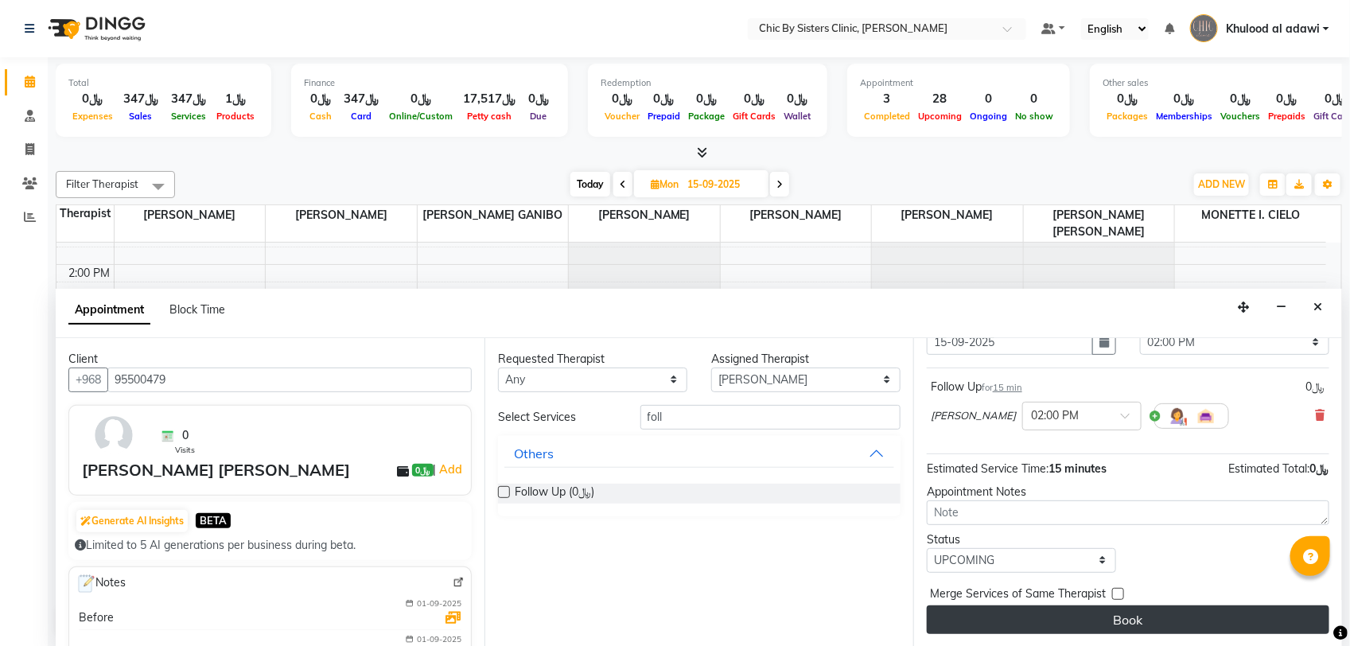
click at [1052, 614] on button "Book" at bounding box center [1128, 619] width 402 height 29
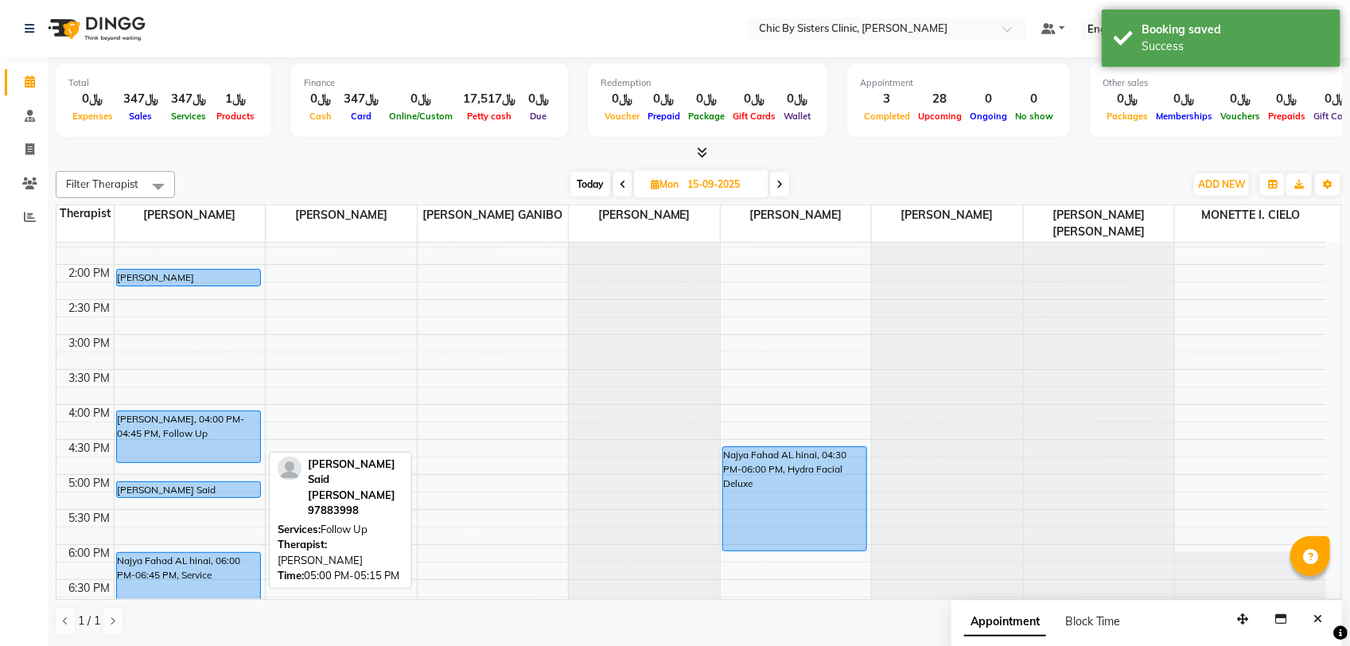
click at [204, 489] on div "Salma Ali Said Al Hashmi, 05:00 PM-05:15 PM, Follow Up" at bounding box center [189, 489] width 144 height 15
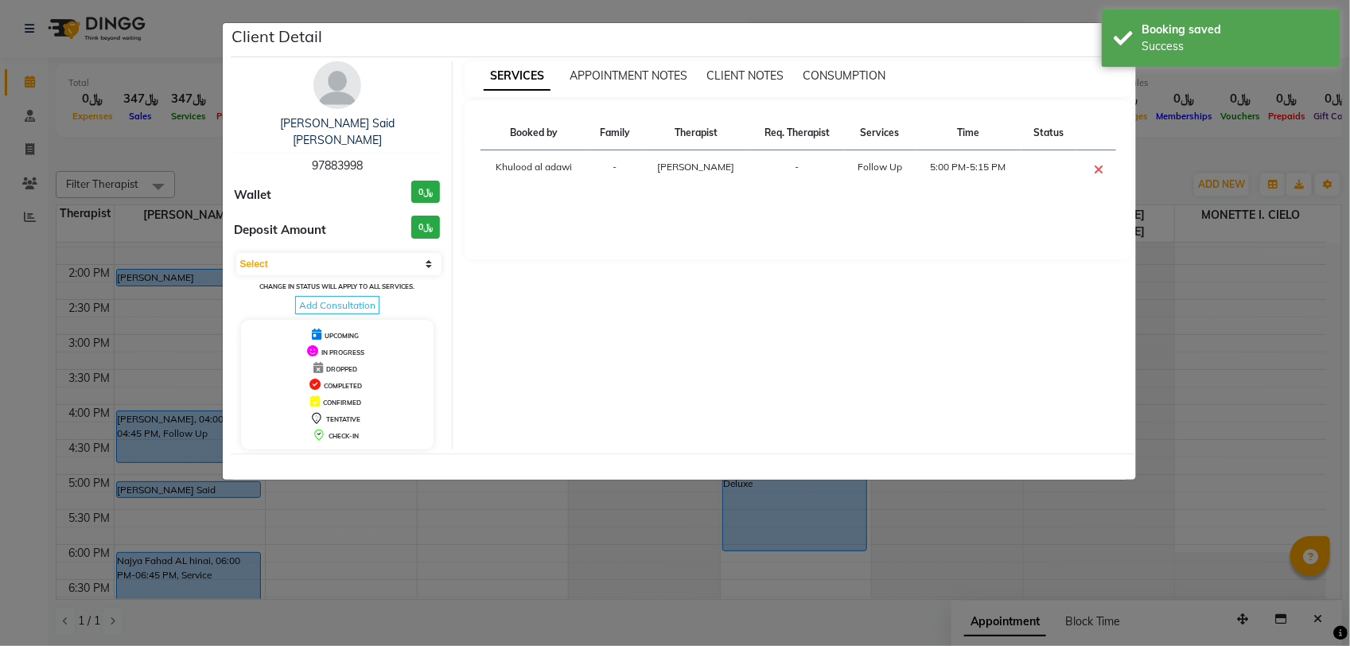
click at [331, 158] on span "97883998" at bounding box center [337, 165] width 51 height 14
drag, startPoint x: 331, startPoint y: 150, endPoint x: 188, endPoint y: 113, distance: 147.8
click at [188, 110] on ngb-modal-window "Client Detail Salma Ali Said Al Hashmi 97883998 Wallet ﷼0 Deposit Amount ﷼0 Sel…" at bounding box center [675, 323] width 1350 height 646
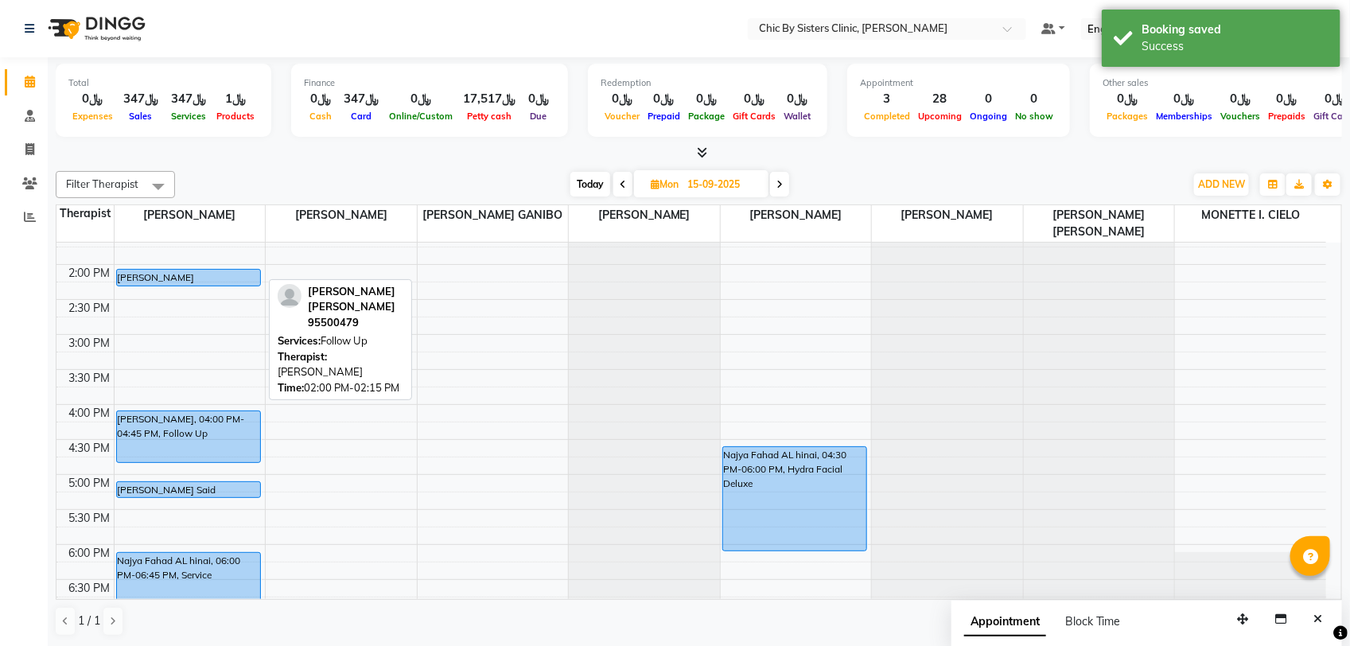
click at [180, 279] on div "huda hamed al hajri, 02:00 PM-02:15 PM, Follow Up" at bounding box center [189, 278] width 144 height 16
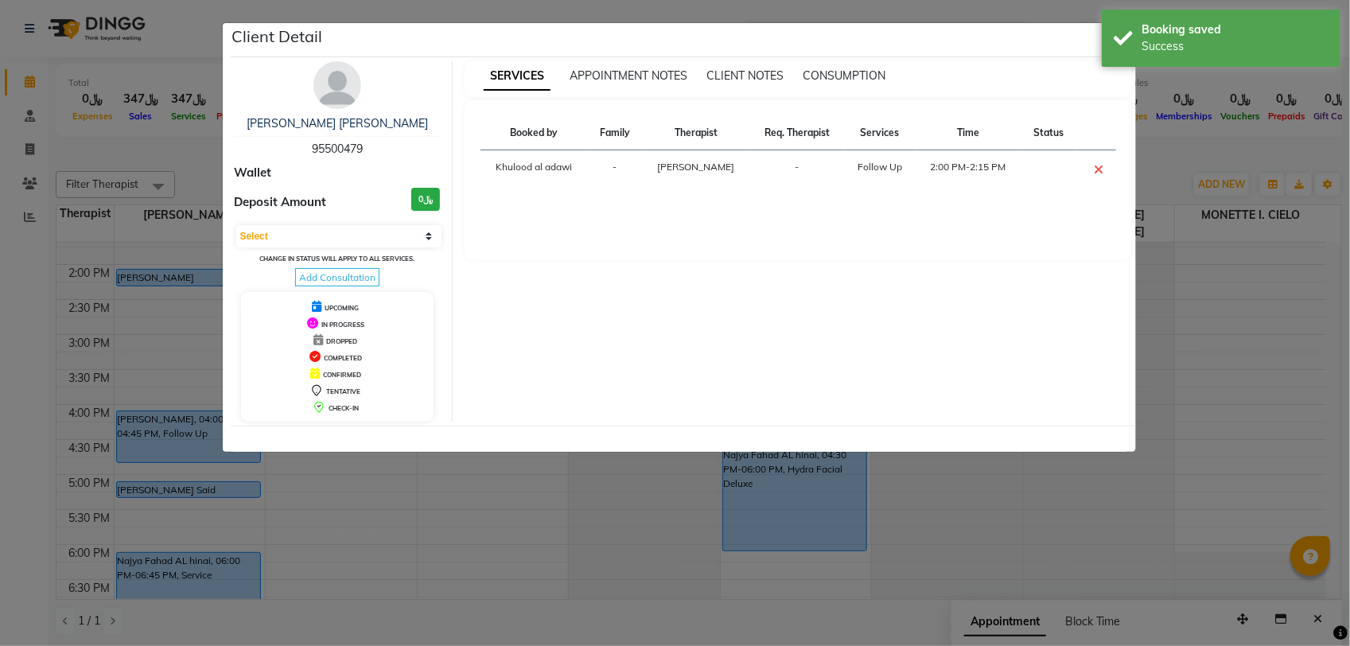
click at [346, 153] on span "95500479" at bounding box center [337, 149] width 51 height 14
copy span "95500479"
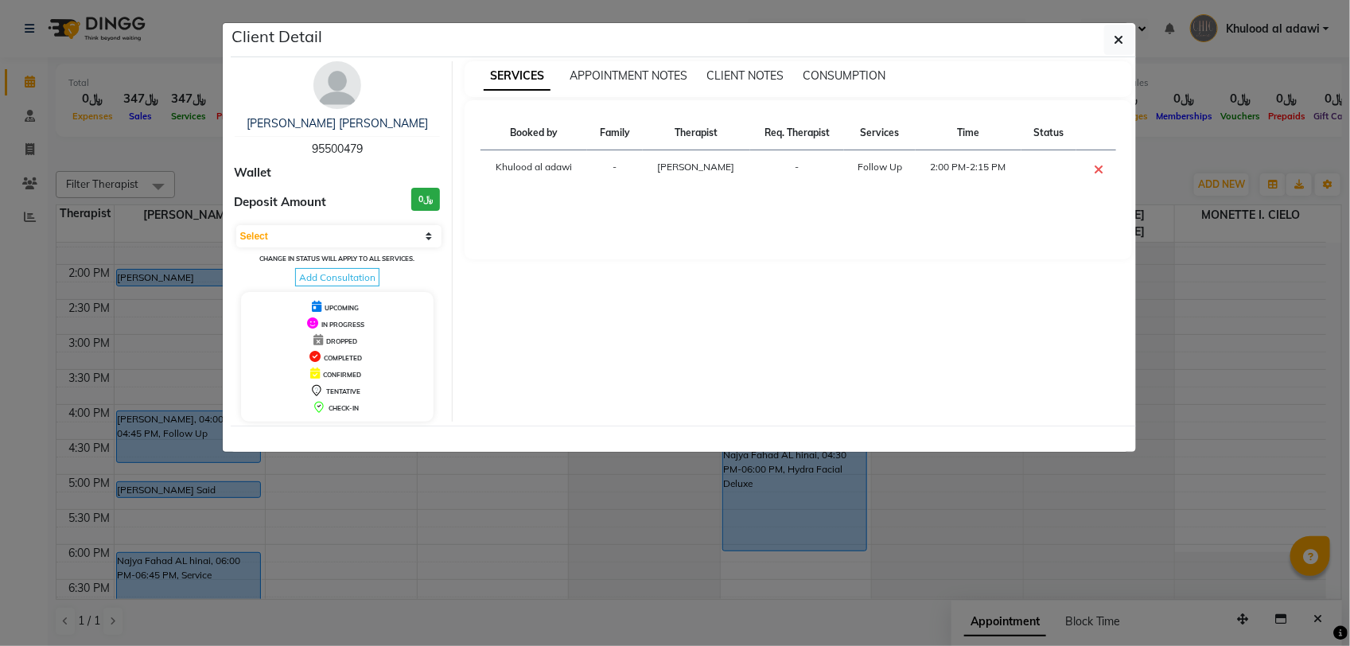
click at [205, 129] on ngb-modal-window "Client Detail huda hamed al hajri 95500479 Wallet Deposit Amount ﷼0 Select CONF…" at bounding box center [675, 323] width 1350 height 646
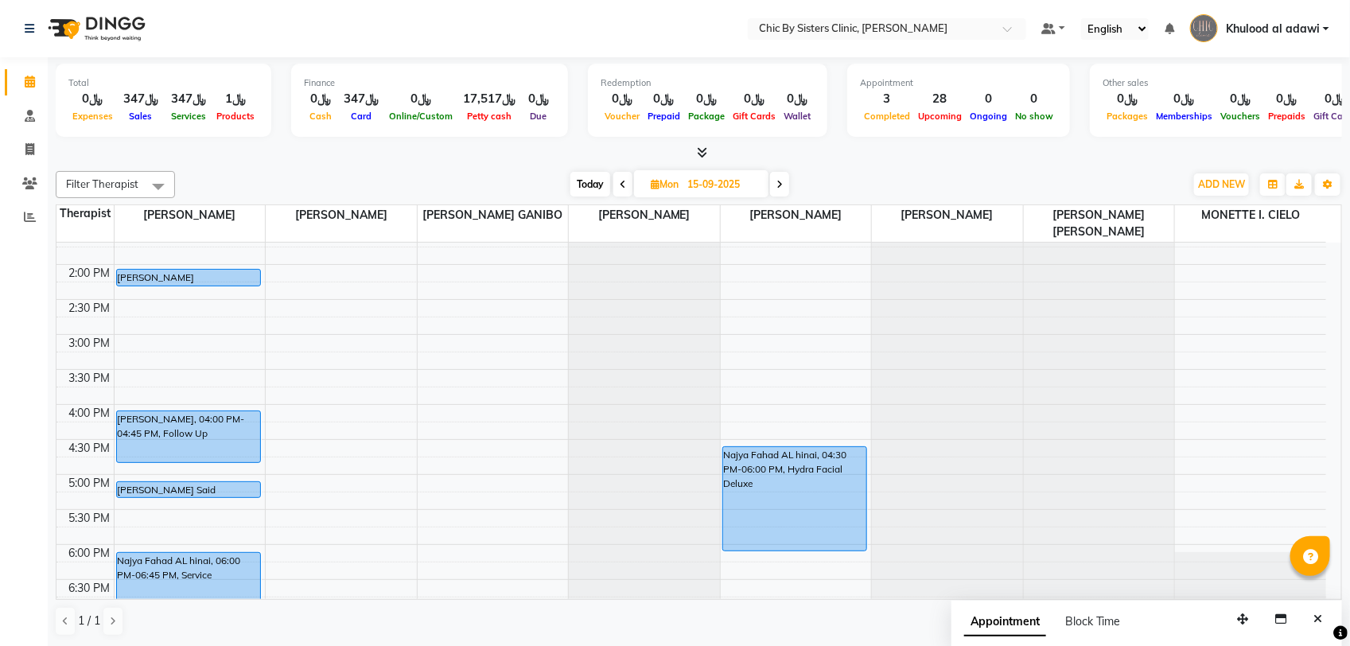
click at [593, 177] on span "Today" at bounding box center [590, 184] width 40 height 25
type input "01-09-2025"
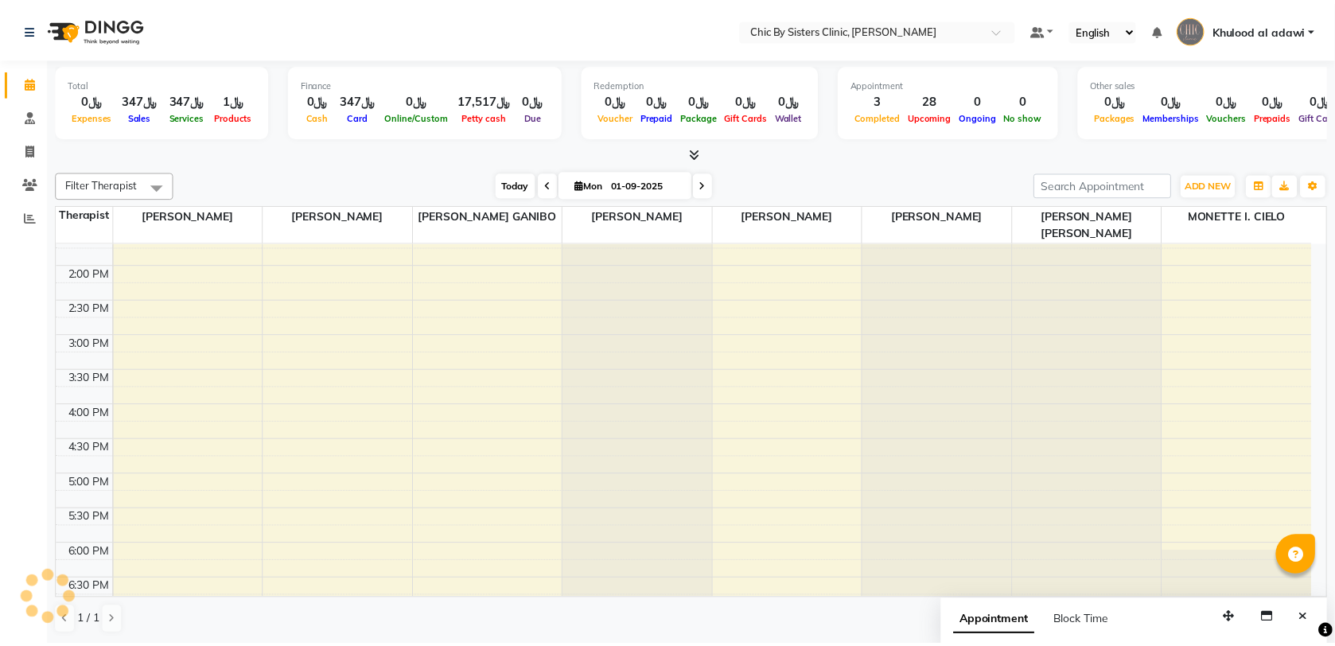
scroll to position [355, 0]
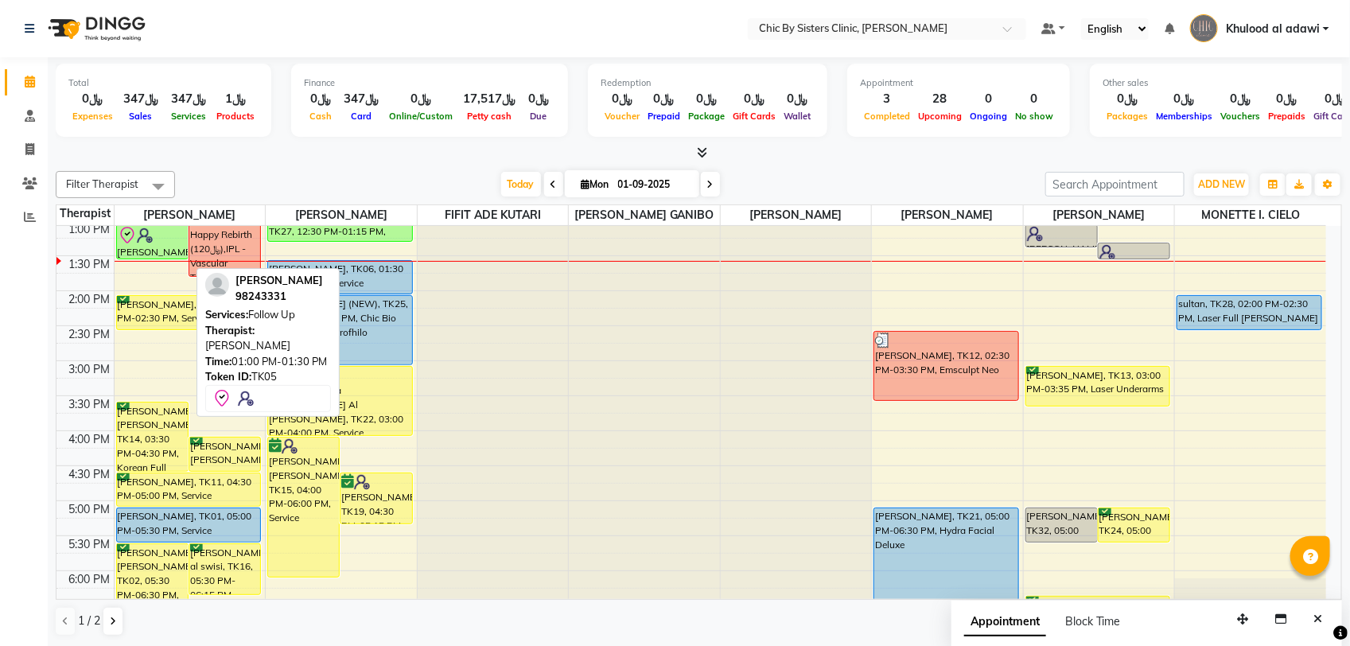
click at [173, 258] on div "[PERSON_NAME], TK05, 01:00 PM-01:30 PM, Follow Up" at bounding box center [152, 241] width 71 height 33
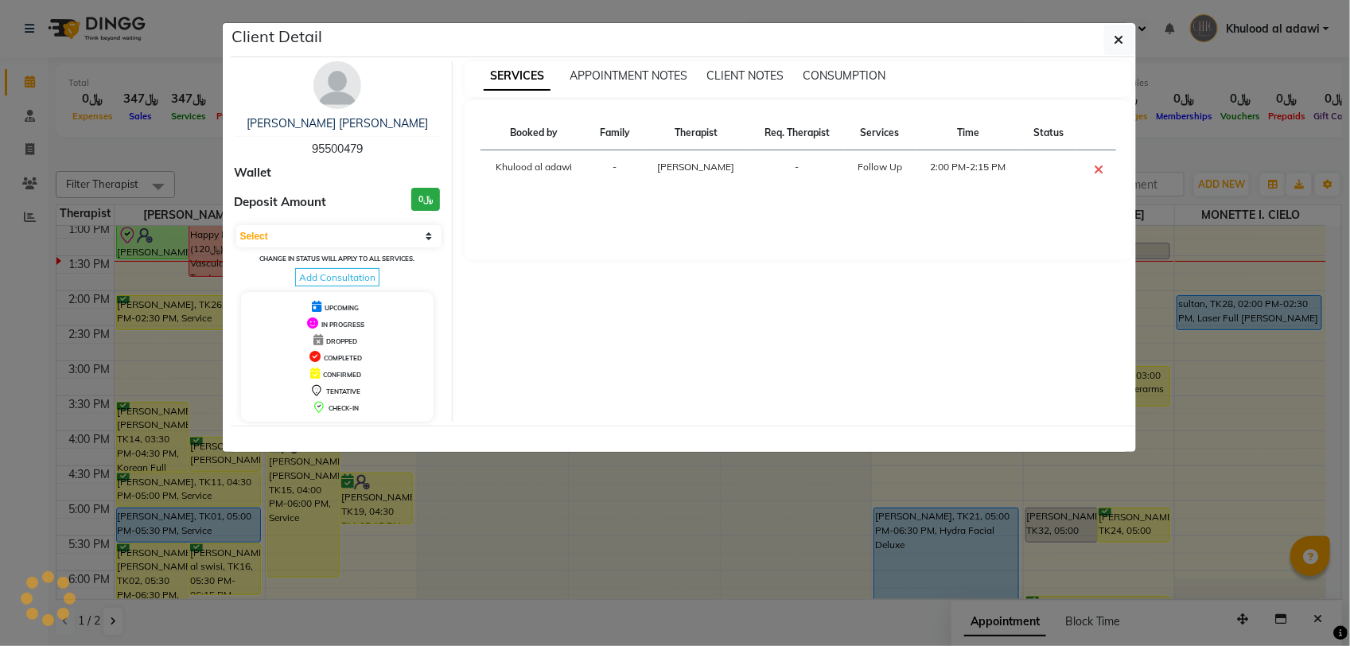
select select "8"
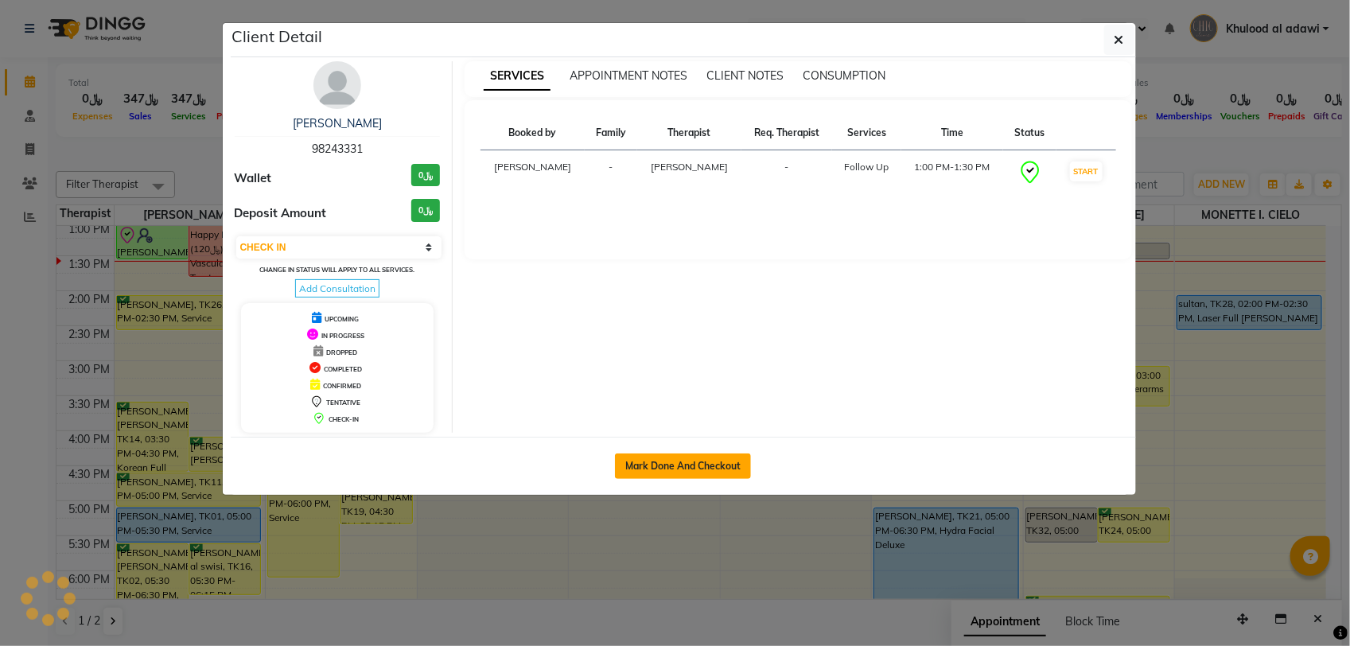
click at [686, 465] on button "Mark Done And Checkout" at bounding box center [683, 465] width 136 height 25
select select "service"
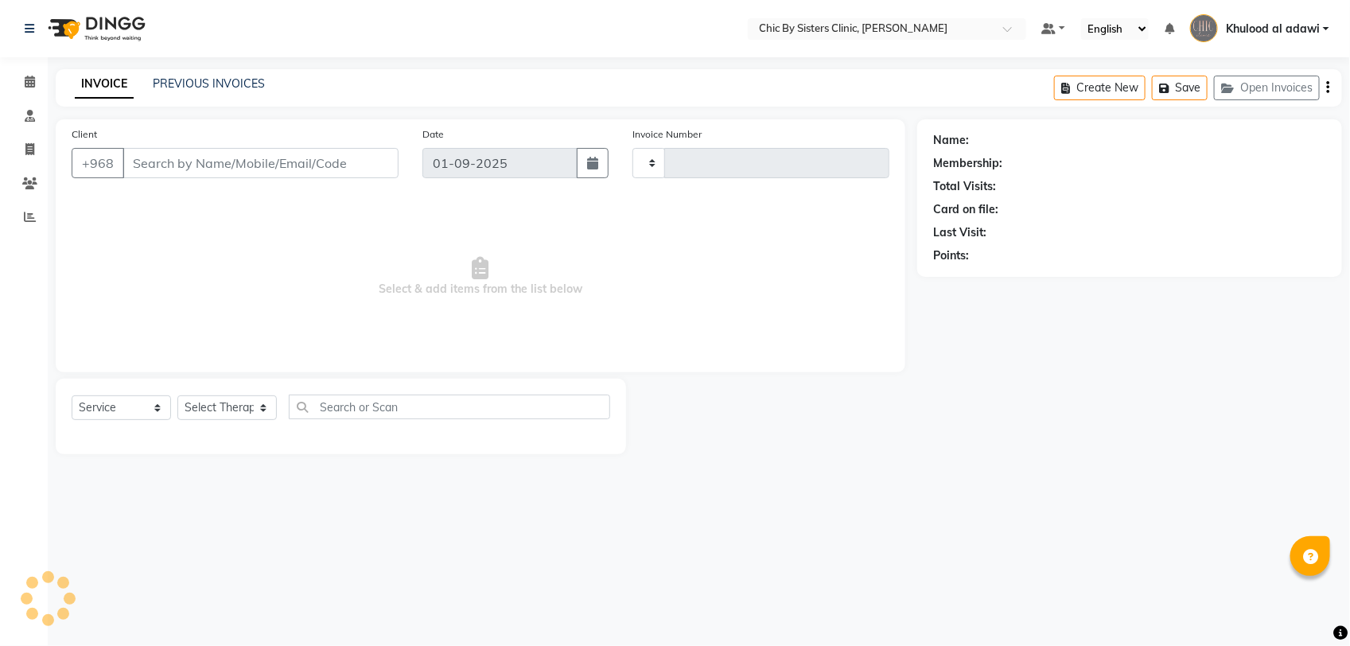
type input "2013"
select select "6348"
type input "98243331"
select select "49177"
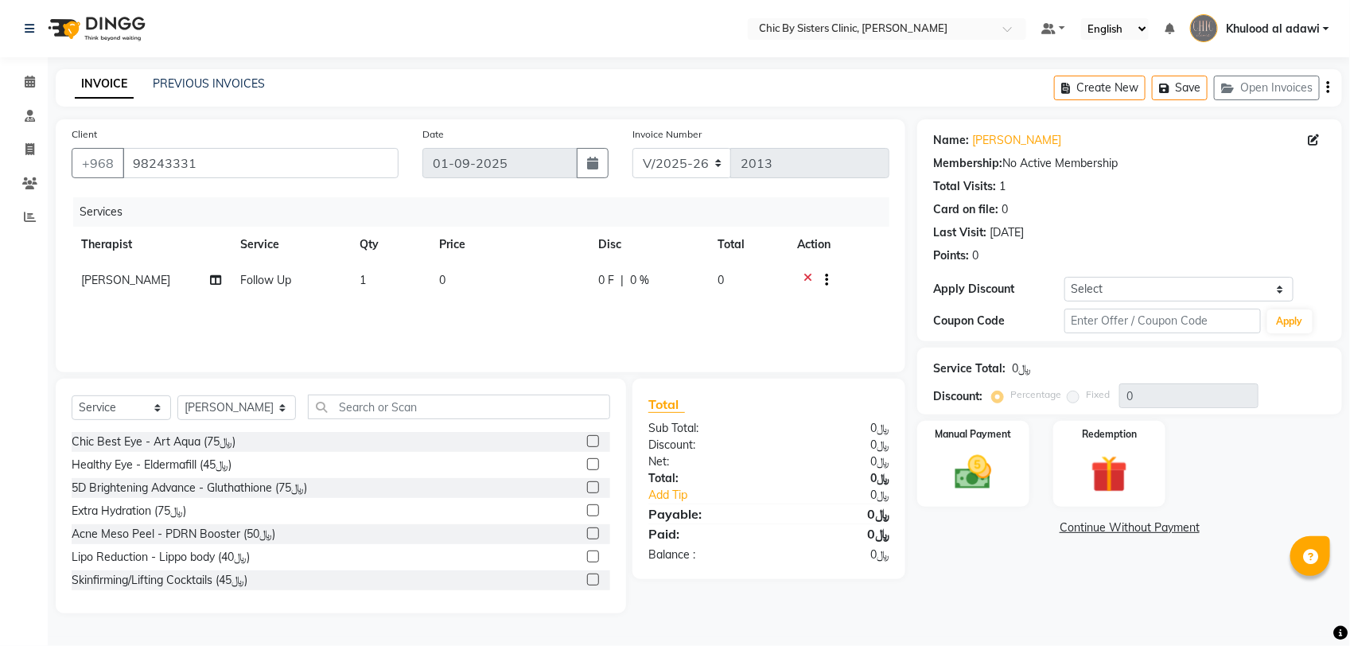
click at [808, 276] on icon at bounding box center [807, 282] width 9 height 20
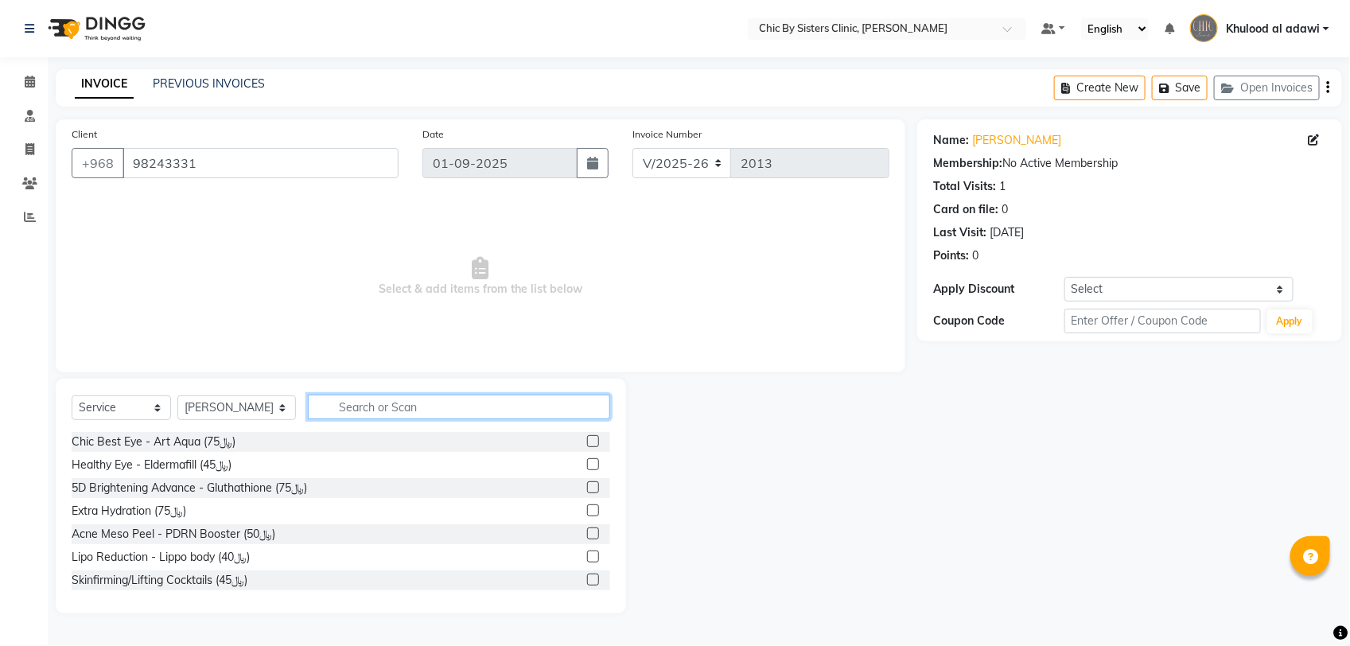
click at [553, 410] on input "text" at bounding box center [459, 406] width 302 height 25
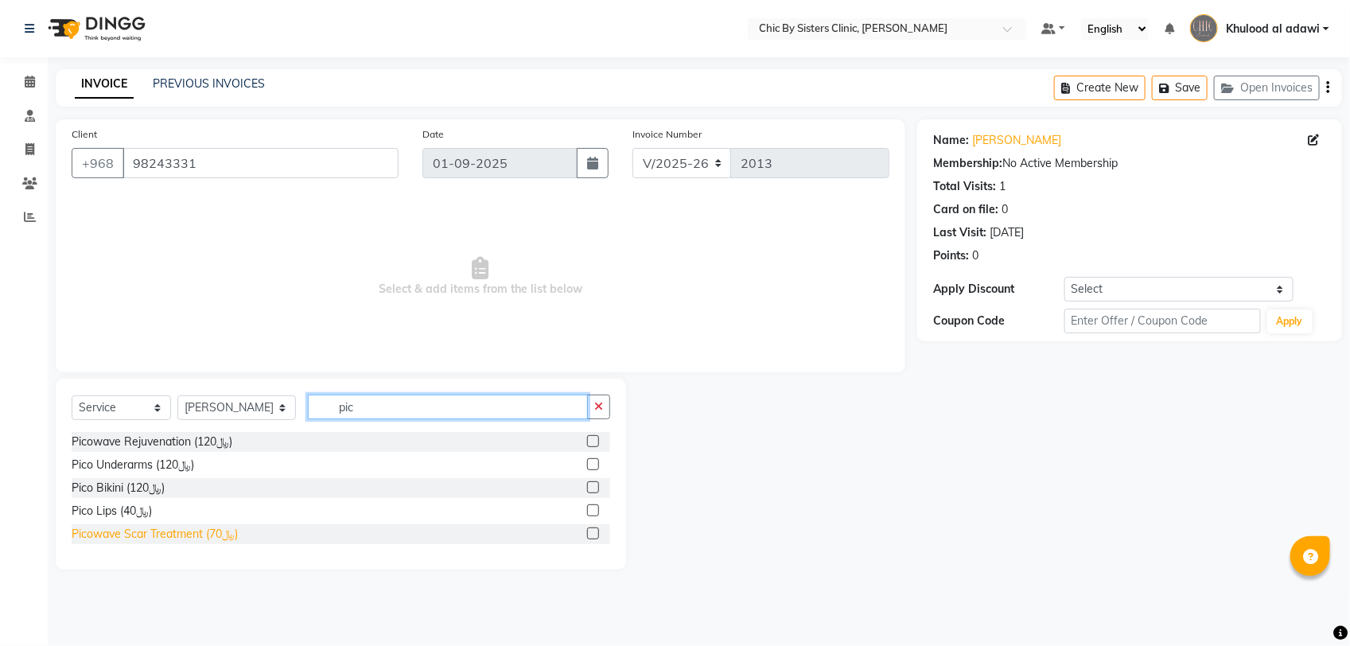
type input "pic"
click at [223, 538] on div "Picowave Scar Treatment (﷼70)" at bounding box center [155, 534] width 166 height 17
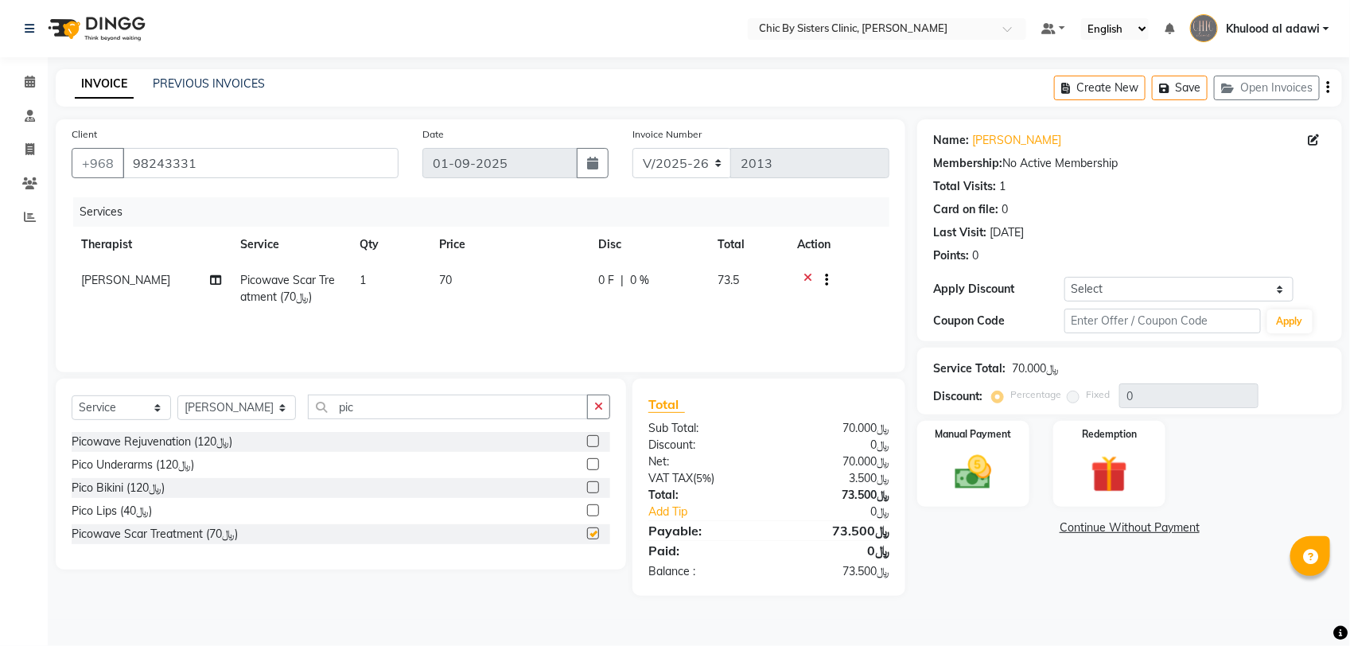
checkbox input "false"
click at [172, 161] on input "98243331" at bounding box center [260, 163] width 276 height 30
click at [935, 471] on div "Manual Payment" at bounding box center [973, 463] width 117 height 89
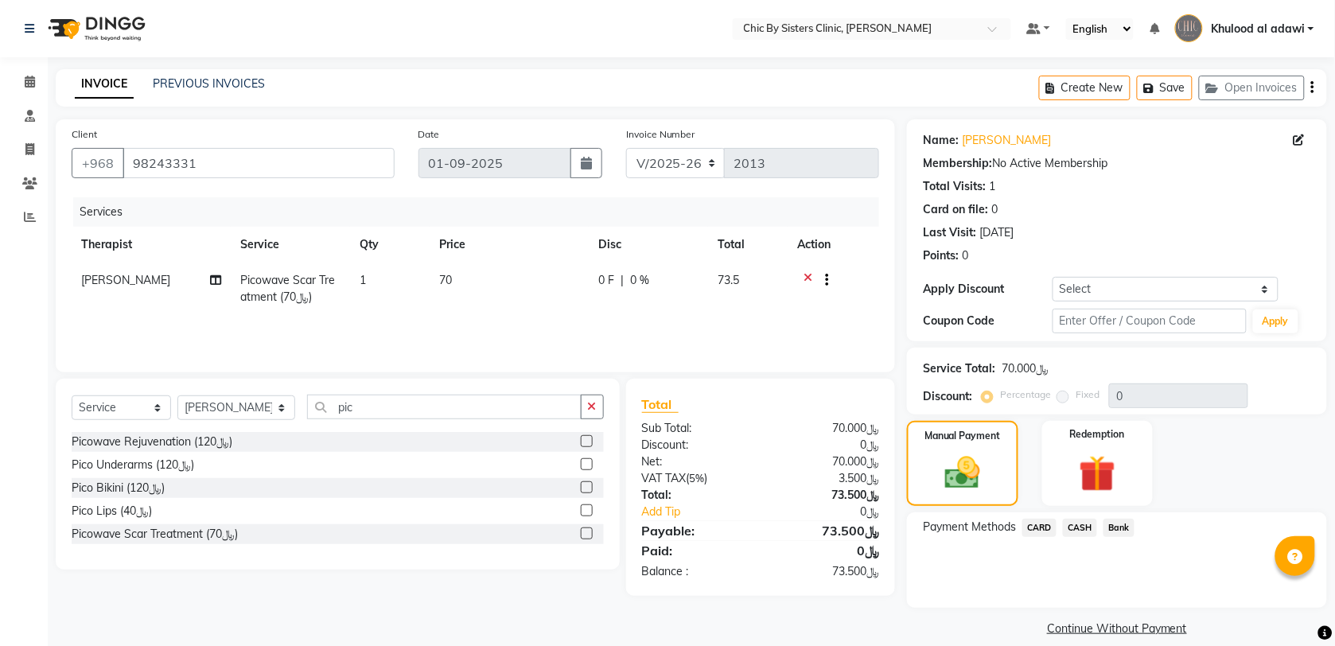
click at [1027, 526] on span "CARD" at bounding box center [1039, 528] width 34 height 18
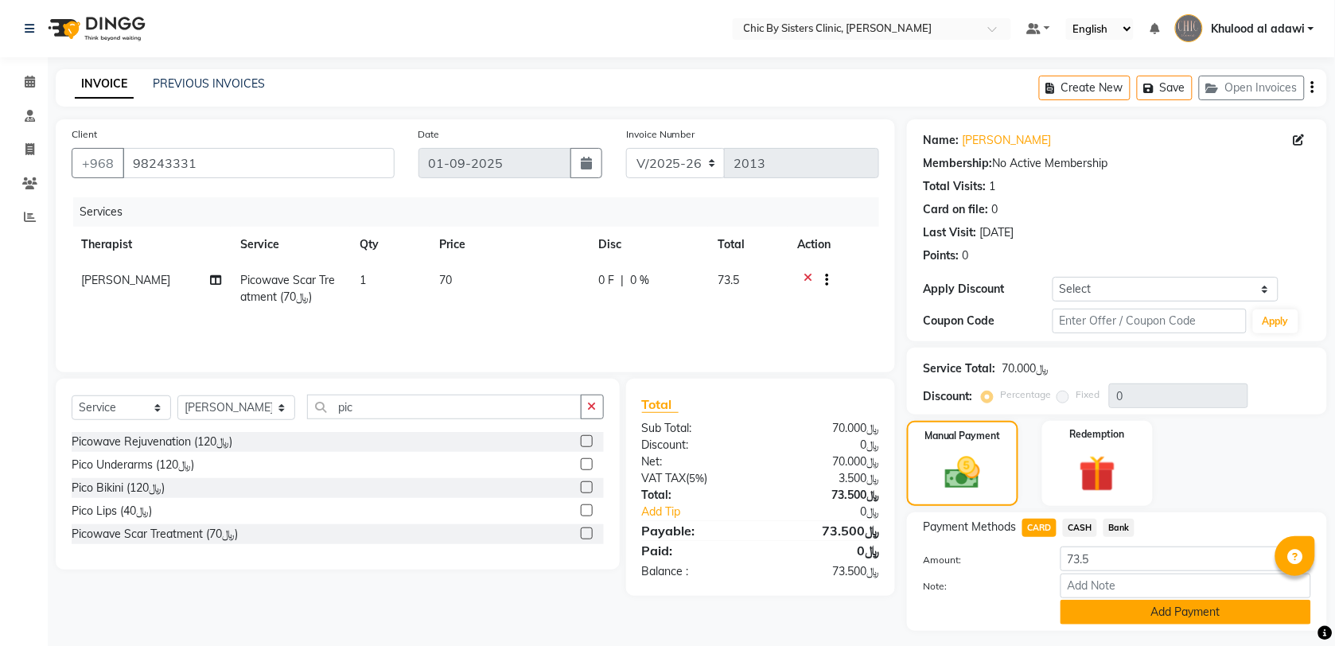
click at [1137, 600] on button "Add Payment" at bounding box center [1185, 612] width 251 height 25
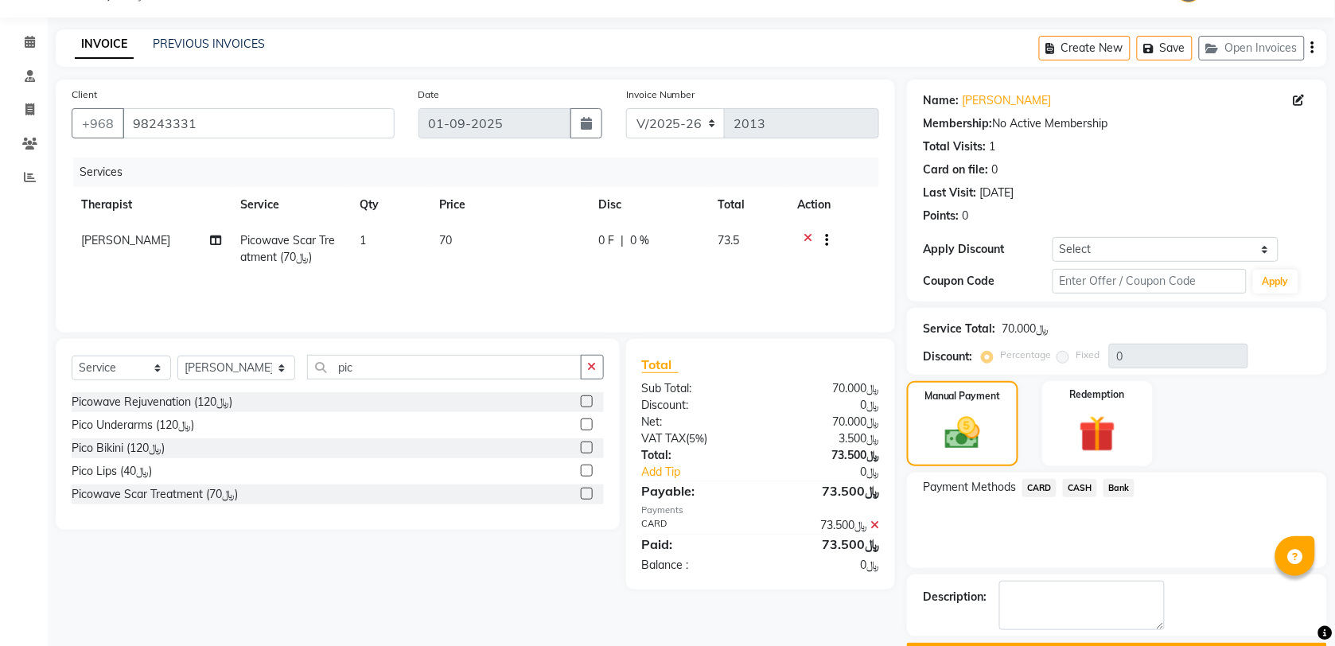
scroll to position [85, 0]
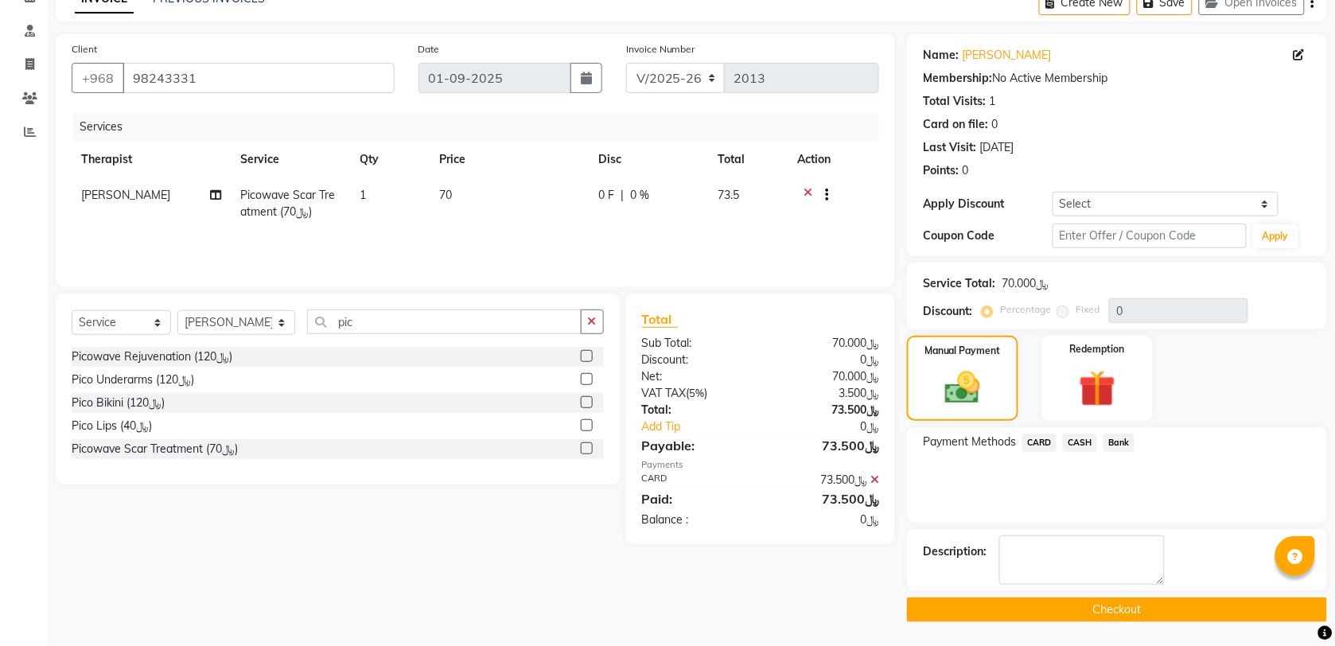
click at [997, 612] on button "Checkout" at bounding box center [1117, 609] width 420 height 25
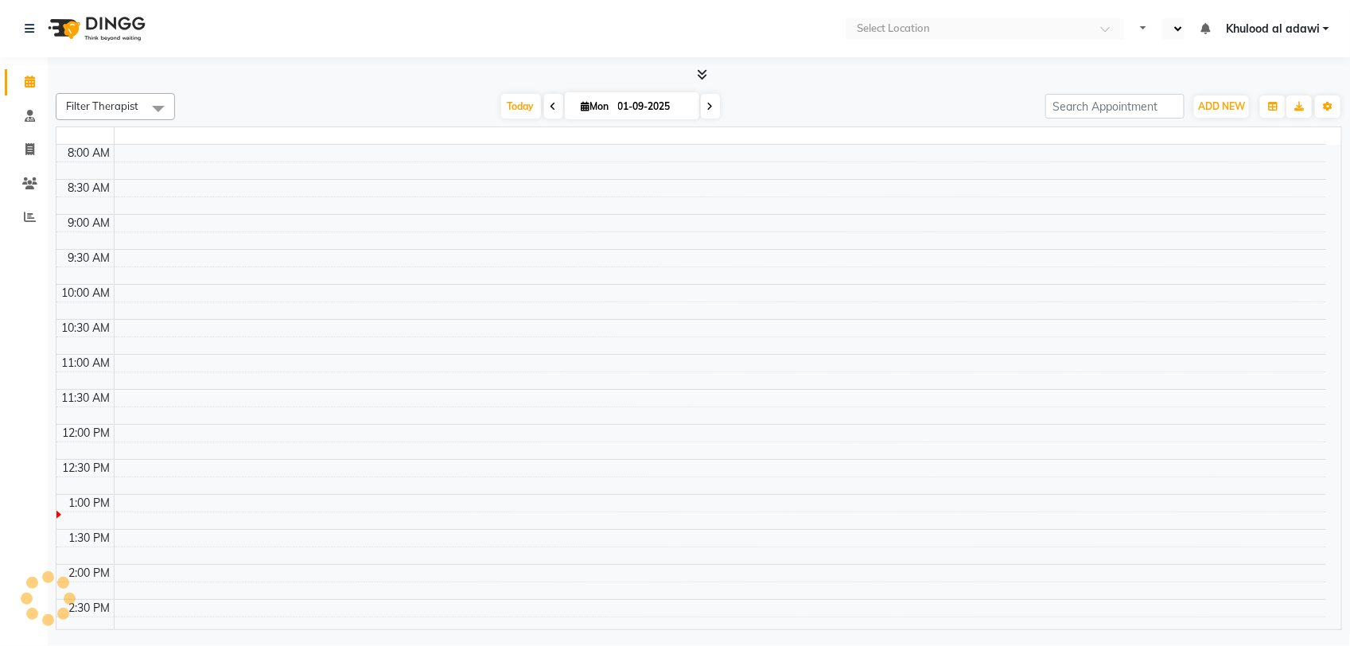
select select "en"
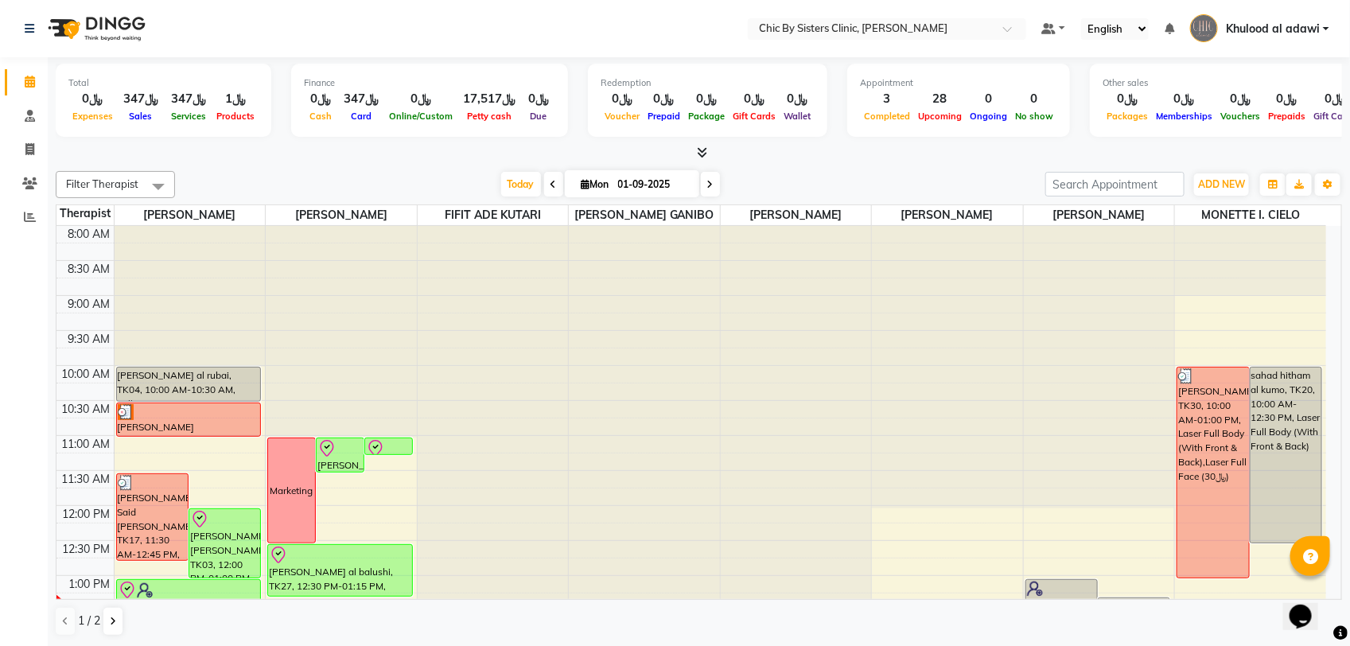
scroll to position [398, 0]
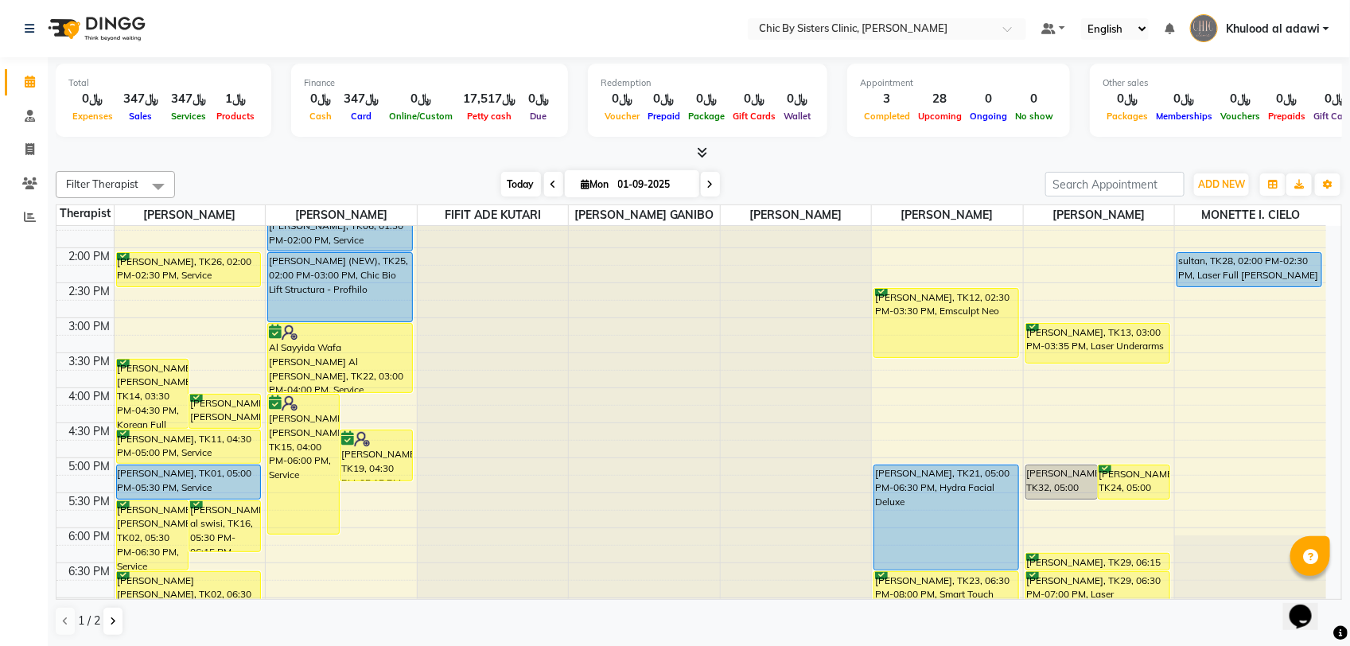
click at [519, 181] on span "Today" at bounding box center [521, 184] width 40 height 25
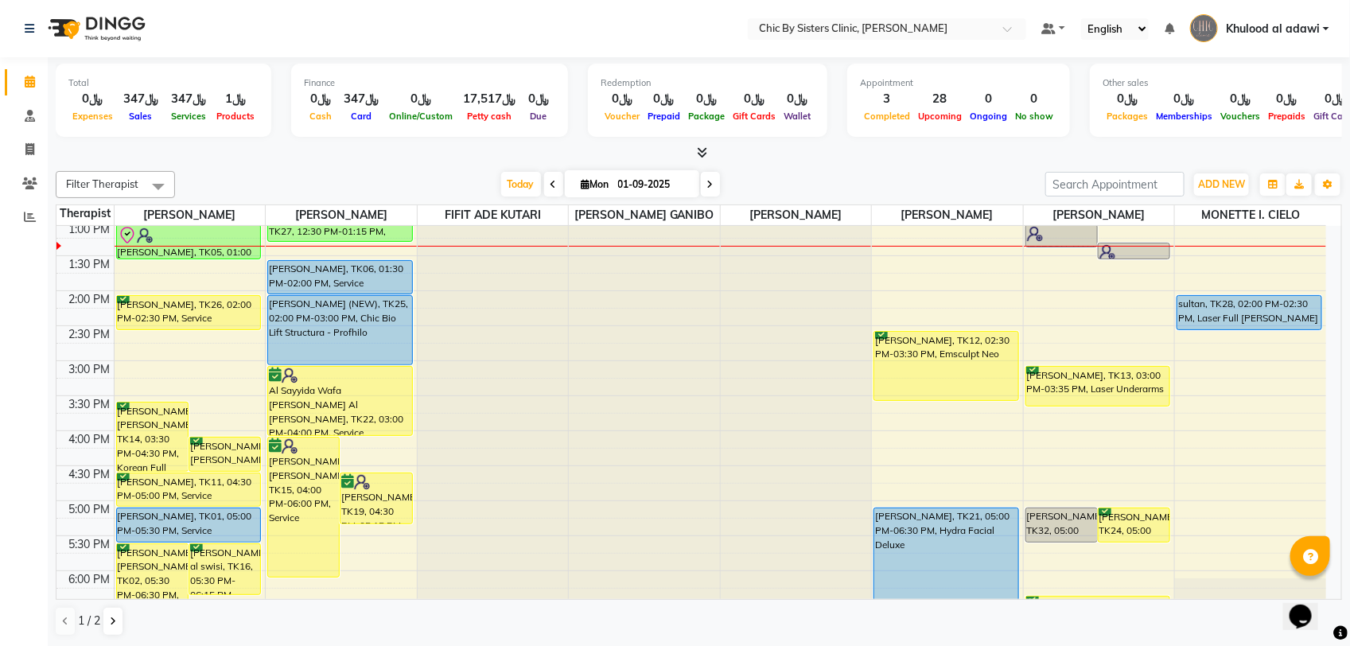
click at [1349, 235] on html "Select Location × Chic By Sisters Clinic, Al Sarooj Default Panel My Panel Engl…" at bounding box center [675, 323] width 1350 height 646
click at [908, 156] on div at bounding box center [699, 153] width 1286 height 17
click at [515, 184] on span "Today" at bounding box center [521, 184] width 40 height 25
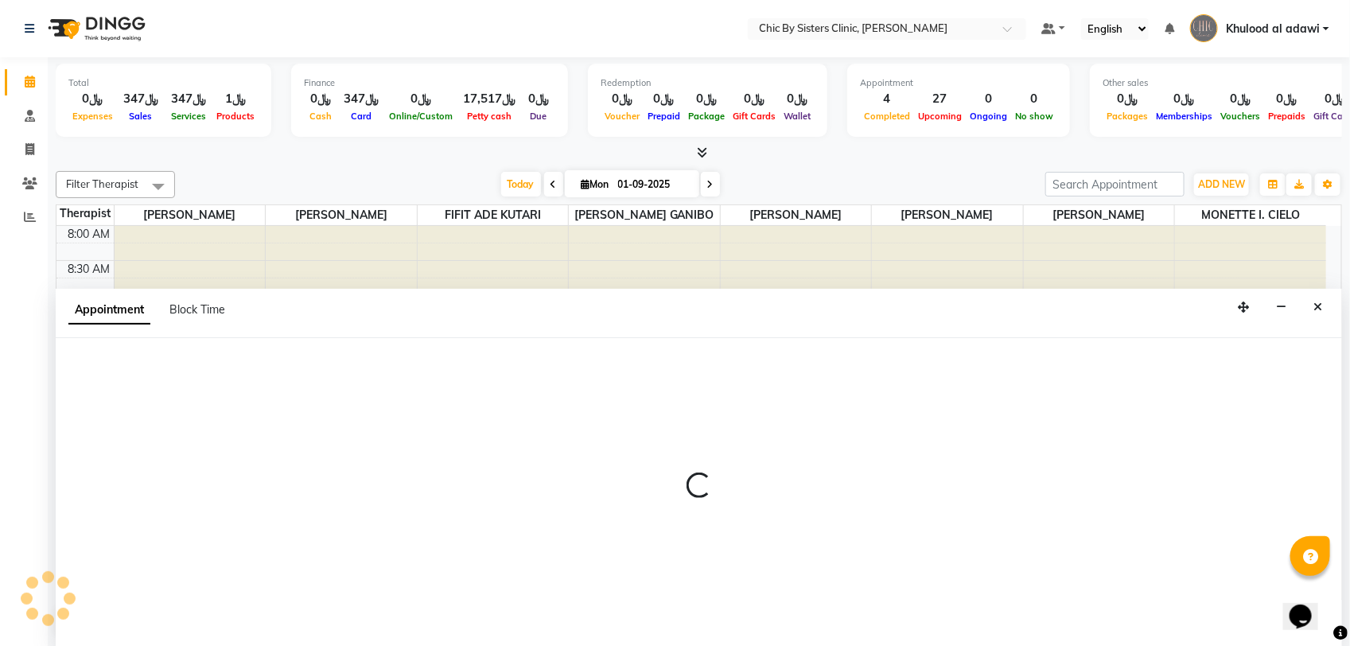
select select "49177"
select select "675"
select select "tentative"
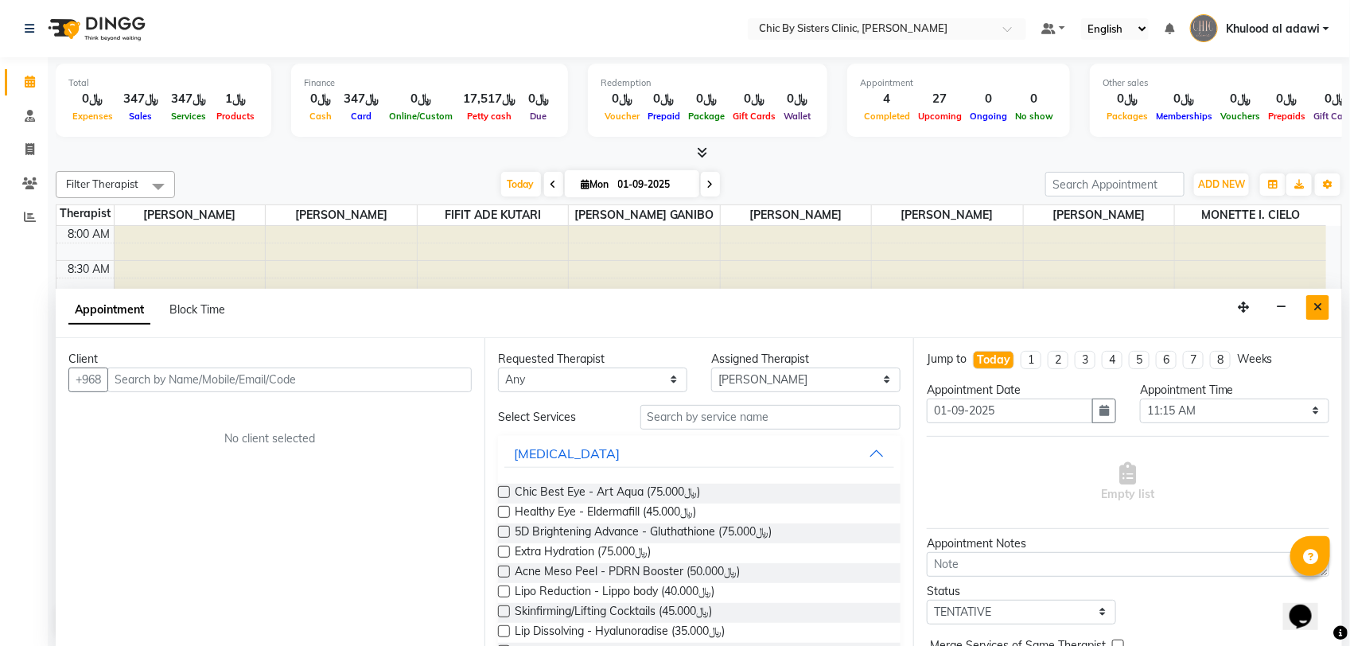
click at [1326, 311] on button "Close" at bounding box center [1317, 307] width 23 height 25
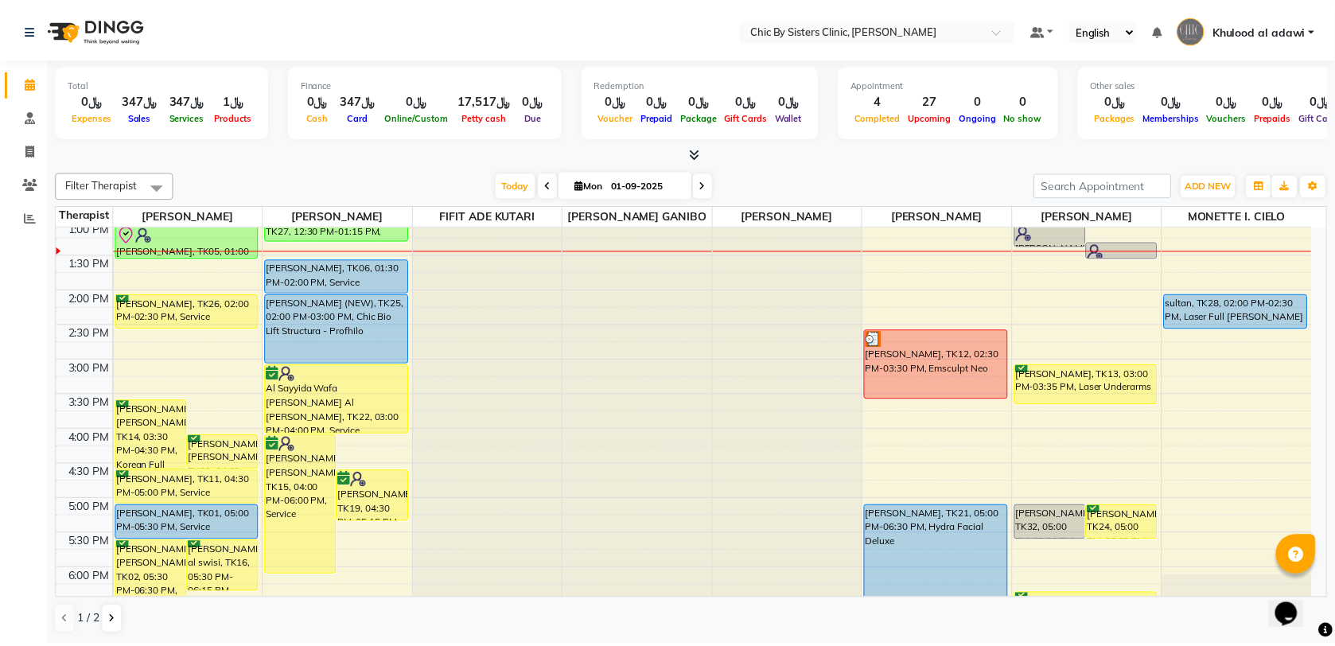
scroll to position [199, 0]
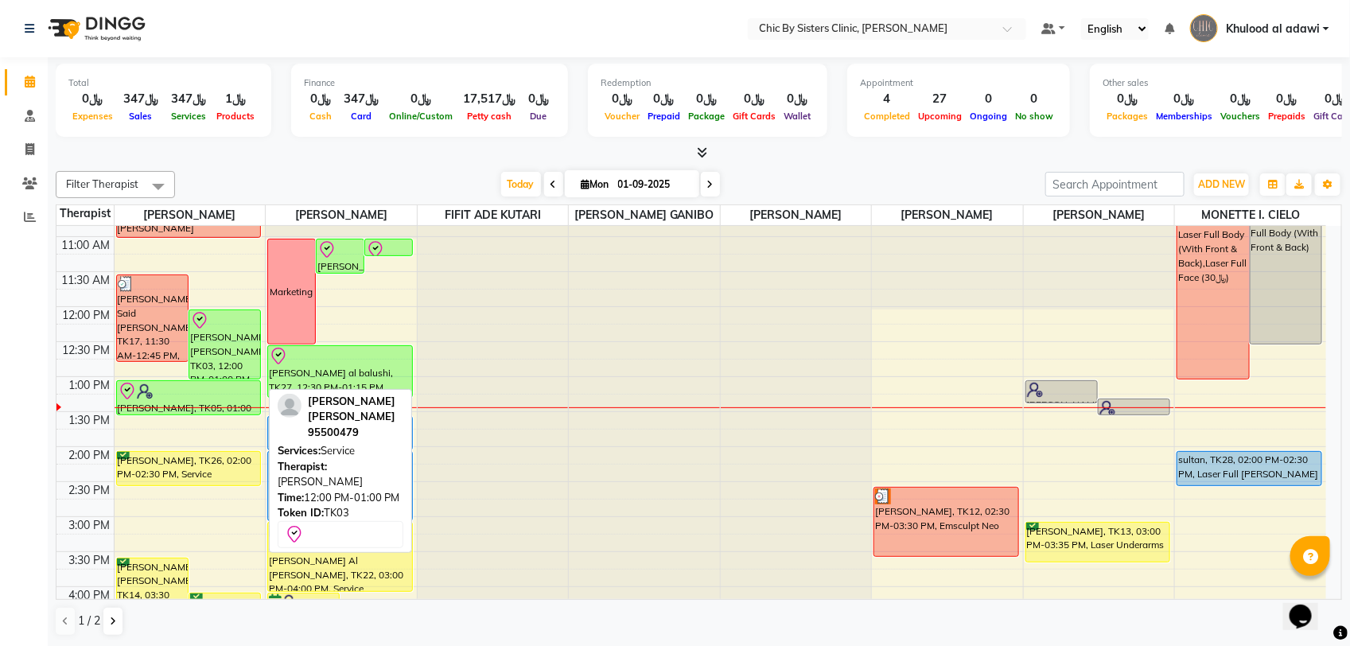
click at [227, 347] on div "[PERSON_NAME] [PERSON_NAME], TK03, 12:00 PM-01:00 PM, Service" at bounding box center [224, 344] width 71 height 68
select select "8"
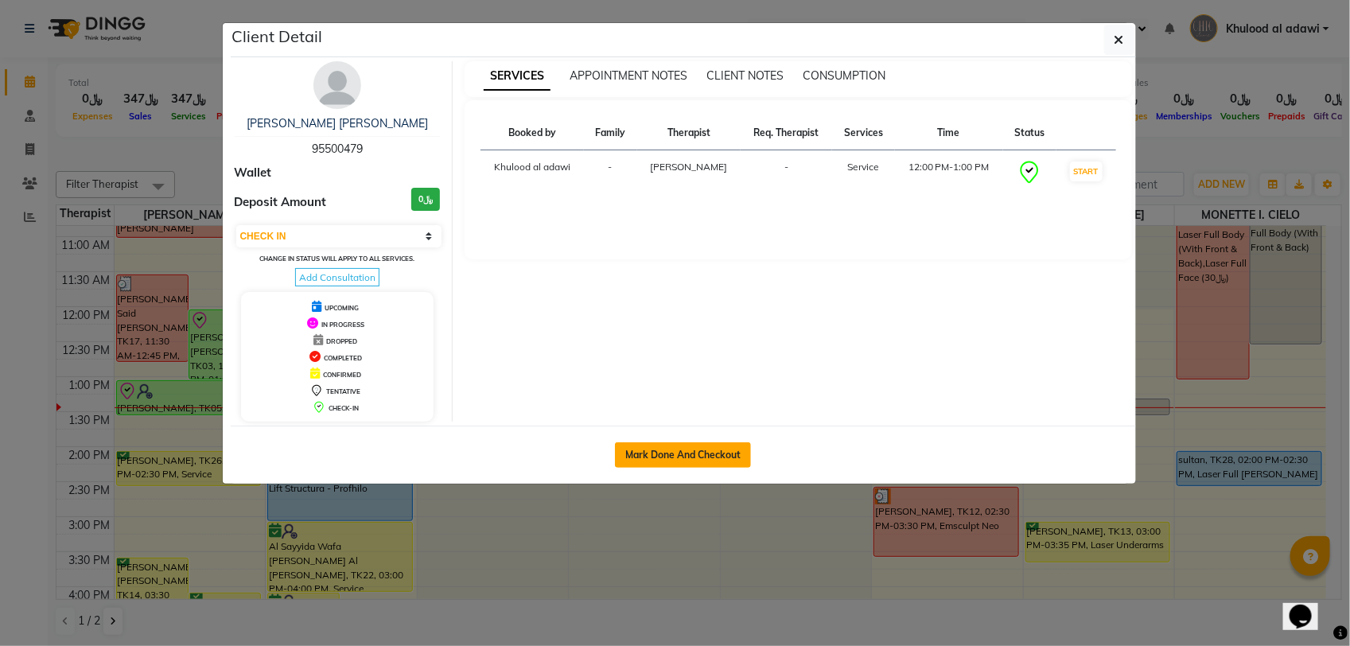
click at [713, 461] on button "Mark Done And Checkout" at bounding box center [683, 454] width 136 height 25
select select "6348"
select select "service"
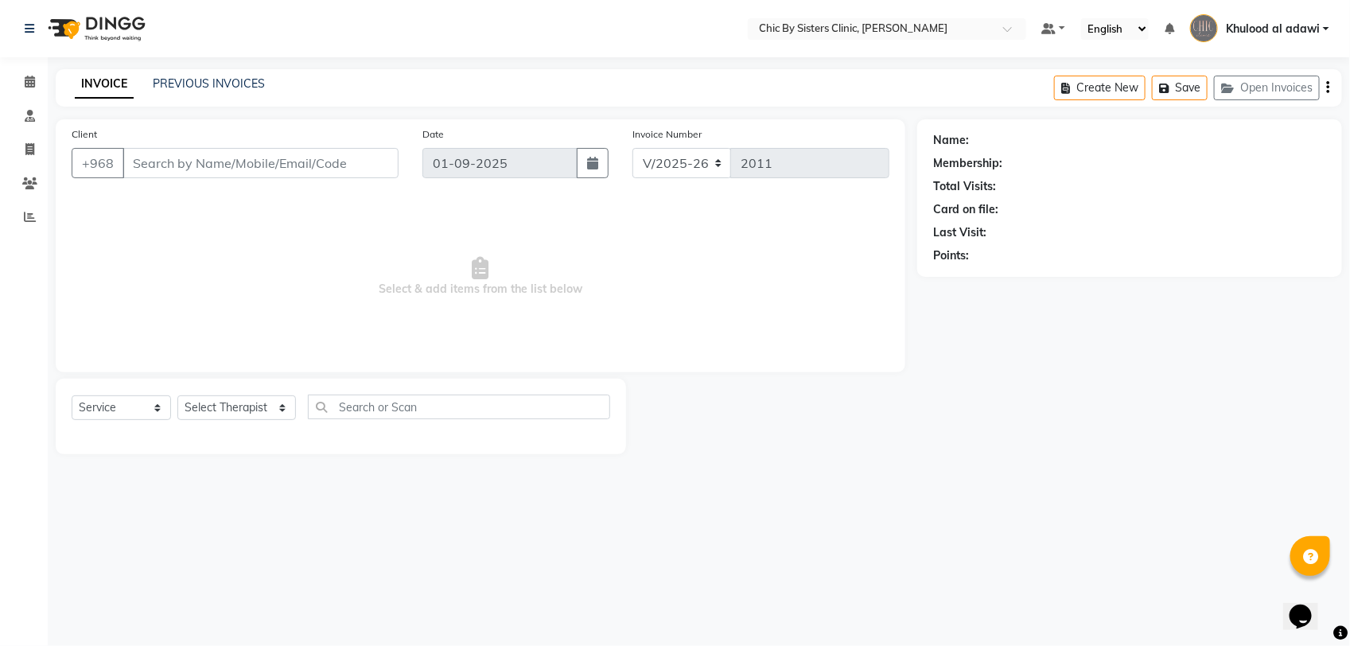
type input "95500479"
select select "49177"
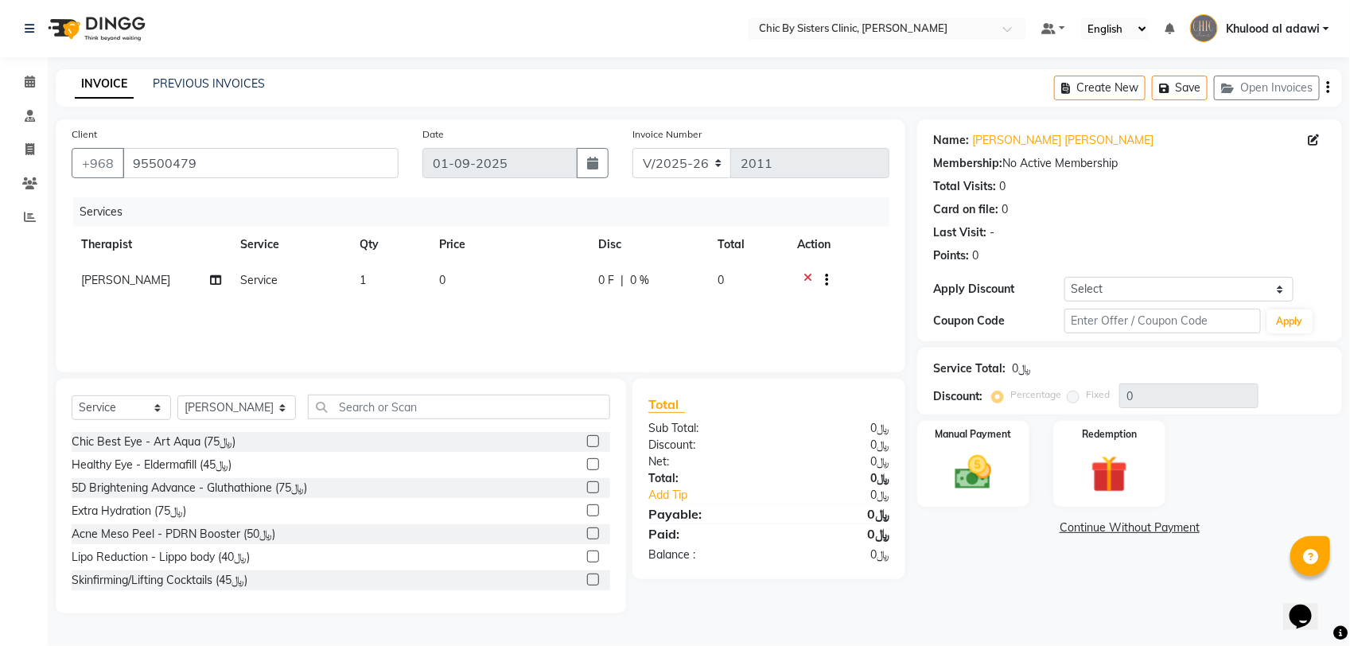
click at [809, 274] on icon at bounding box center [807, 282] width 9 height 20
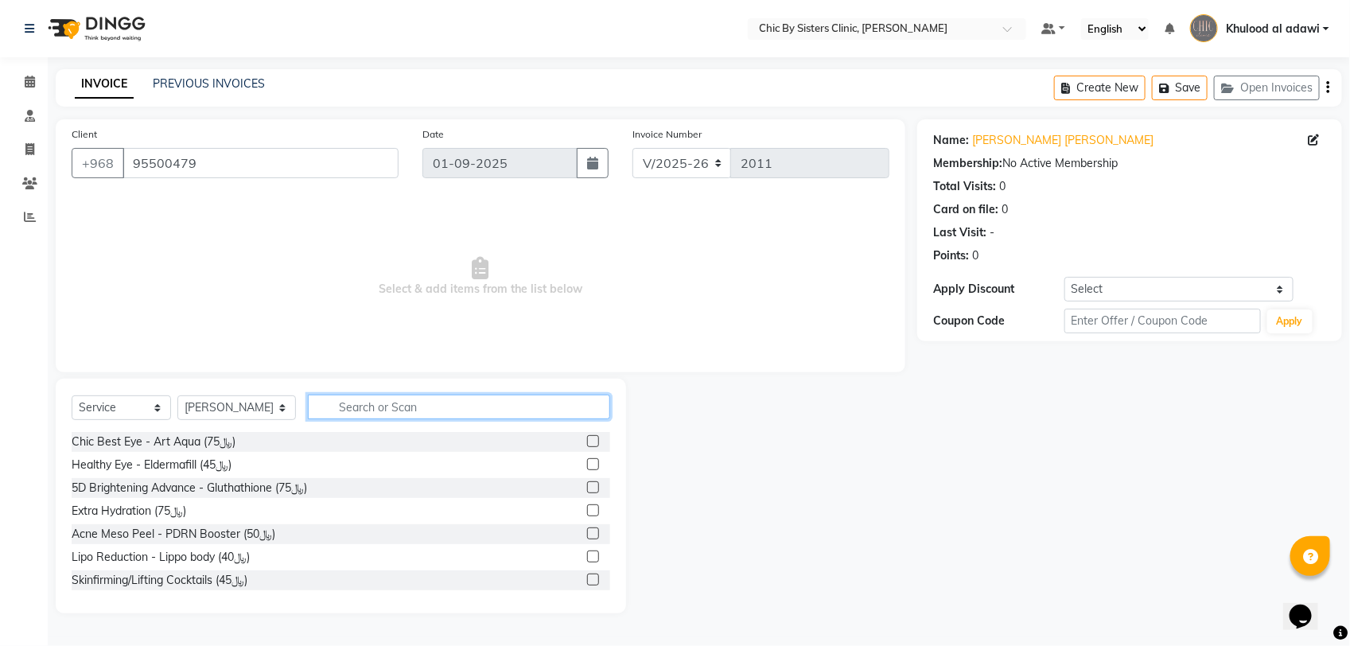
click at [476, 406] on input "text" at bounding box center [459, 406] width 302 height 25
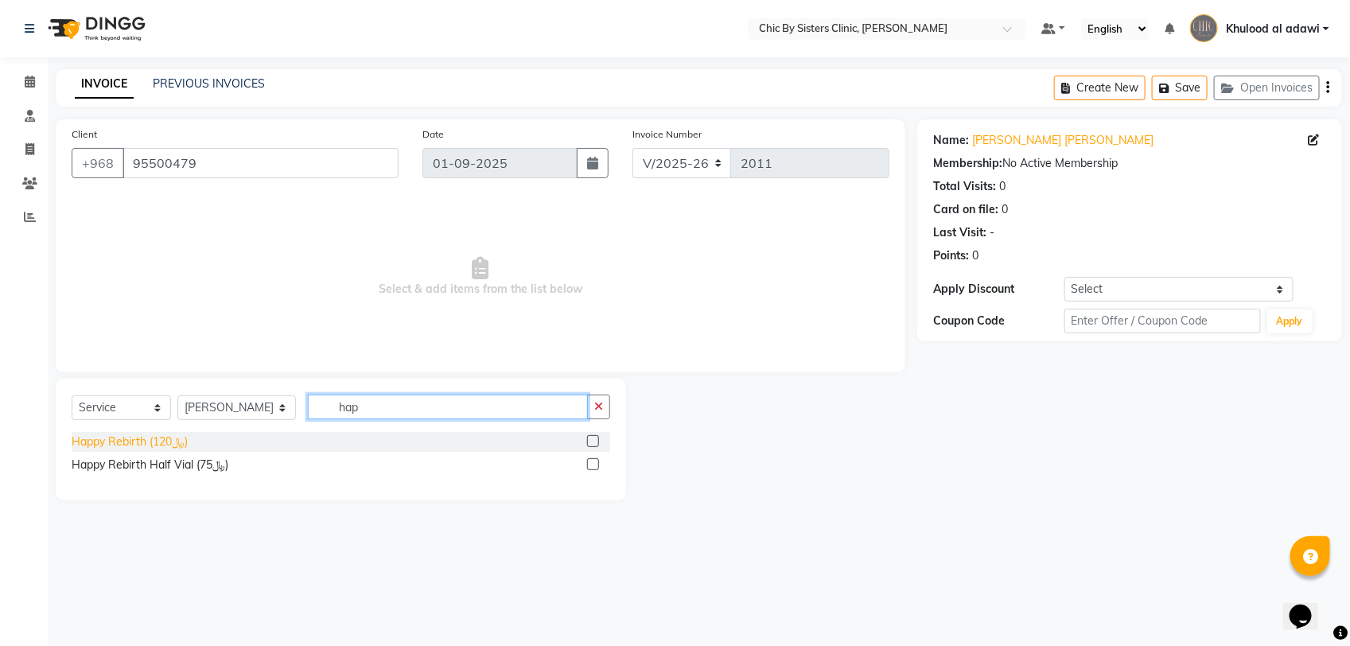
type input "hap"
click at [135, 436] on div "Happy Rebirth (﷼120)" at bounding box center [130, 441] width 116 height 17
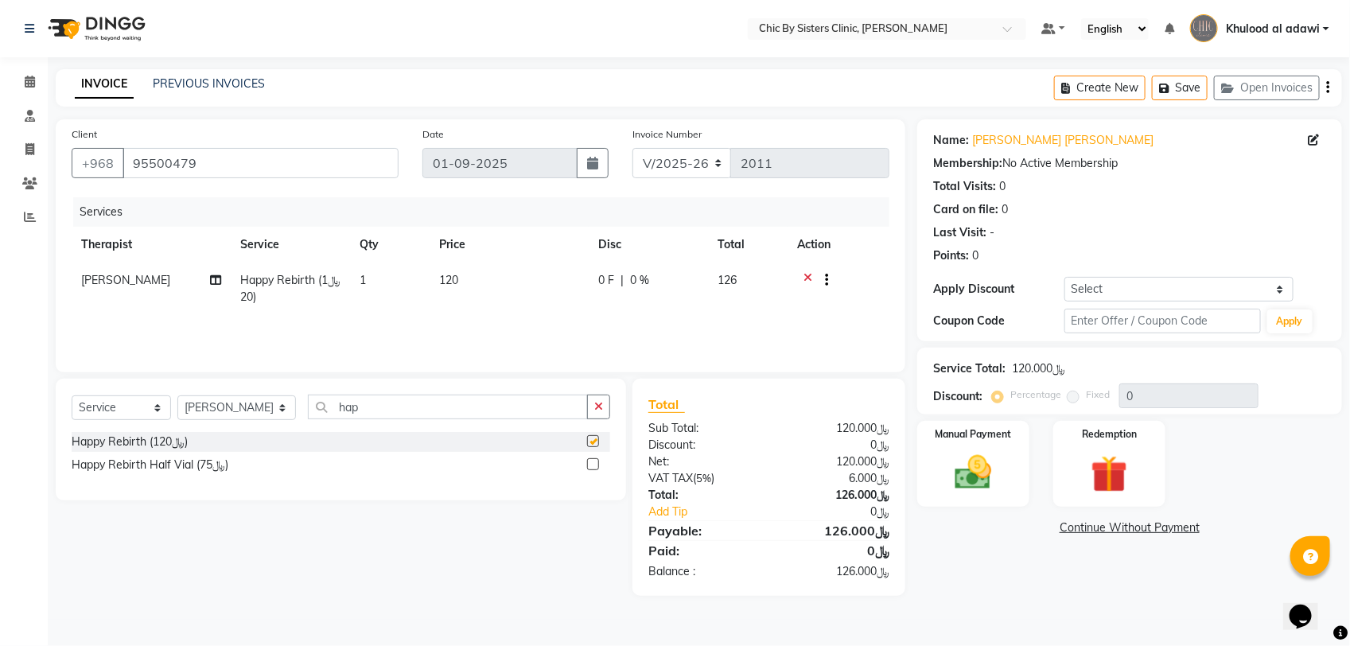
checkbox input "false"
click at [406, 407] on input "hap" at bounding box center [448, 406] width 280 height 25
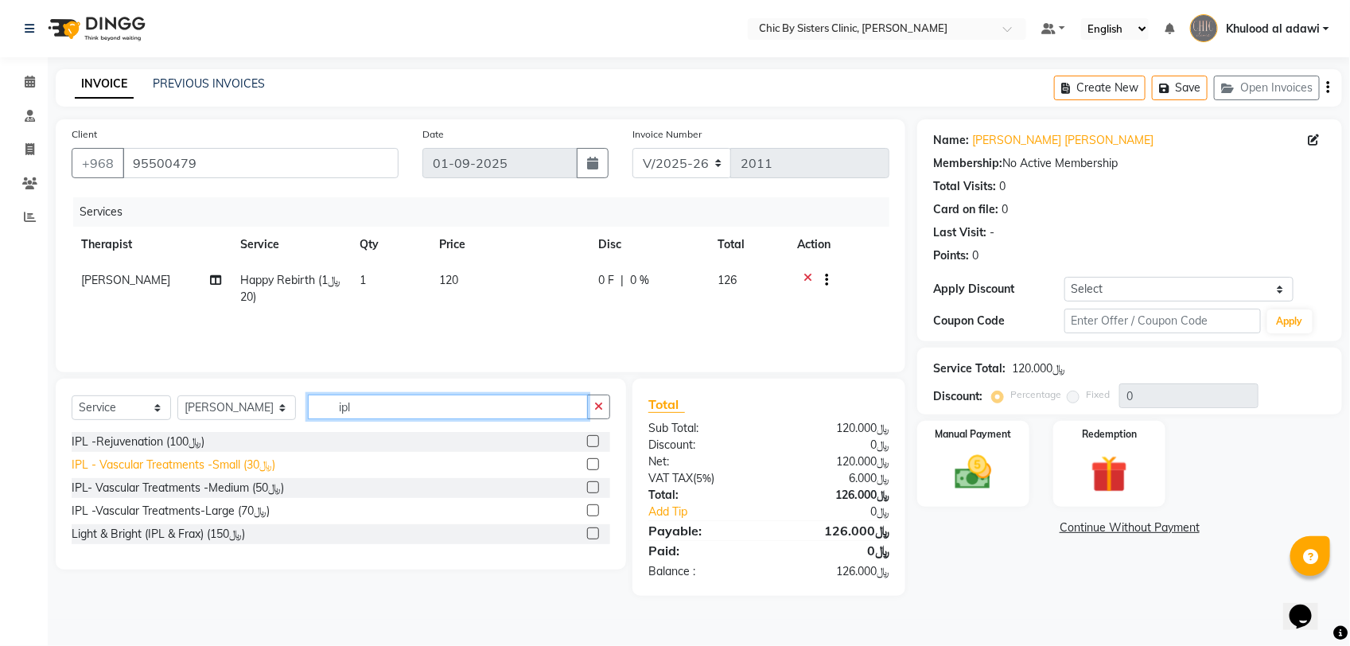
type input "ipl"
click at [208, 465] on div "IPL - Vascular Treatments -Small (﷼30)" at bounding box center [174, 465] width 204 height 17
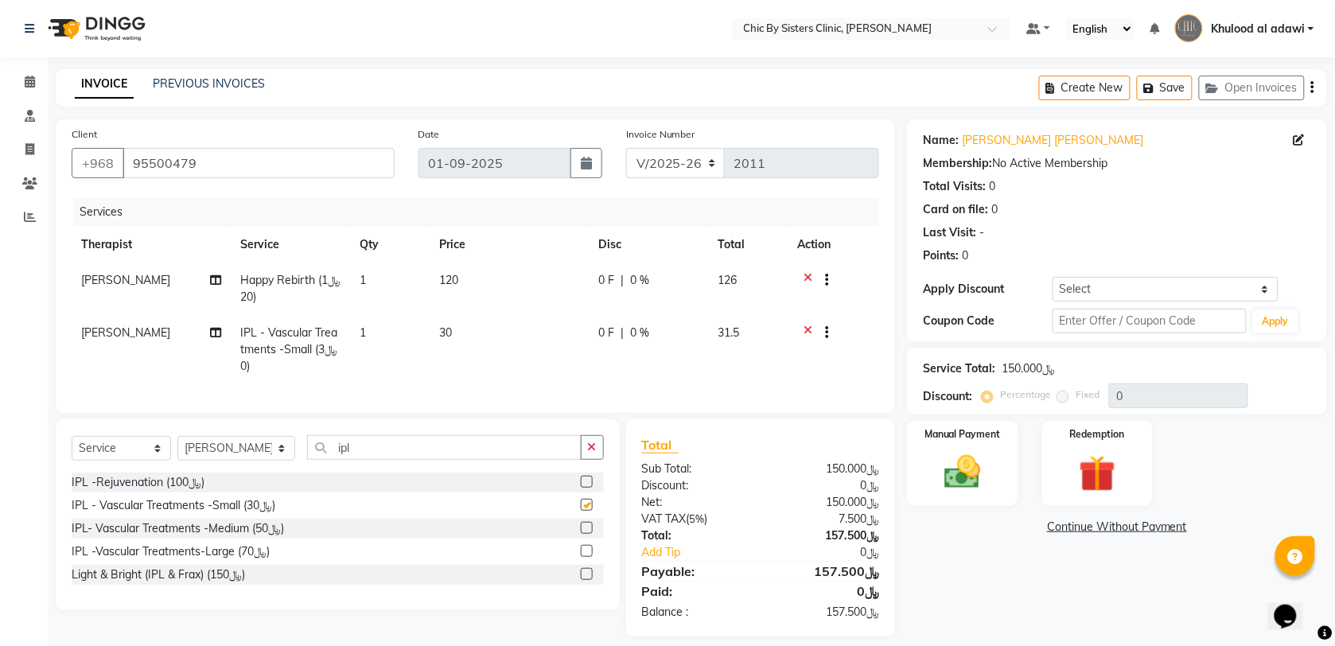
checkbox input "false"
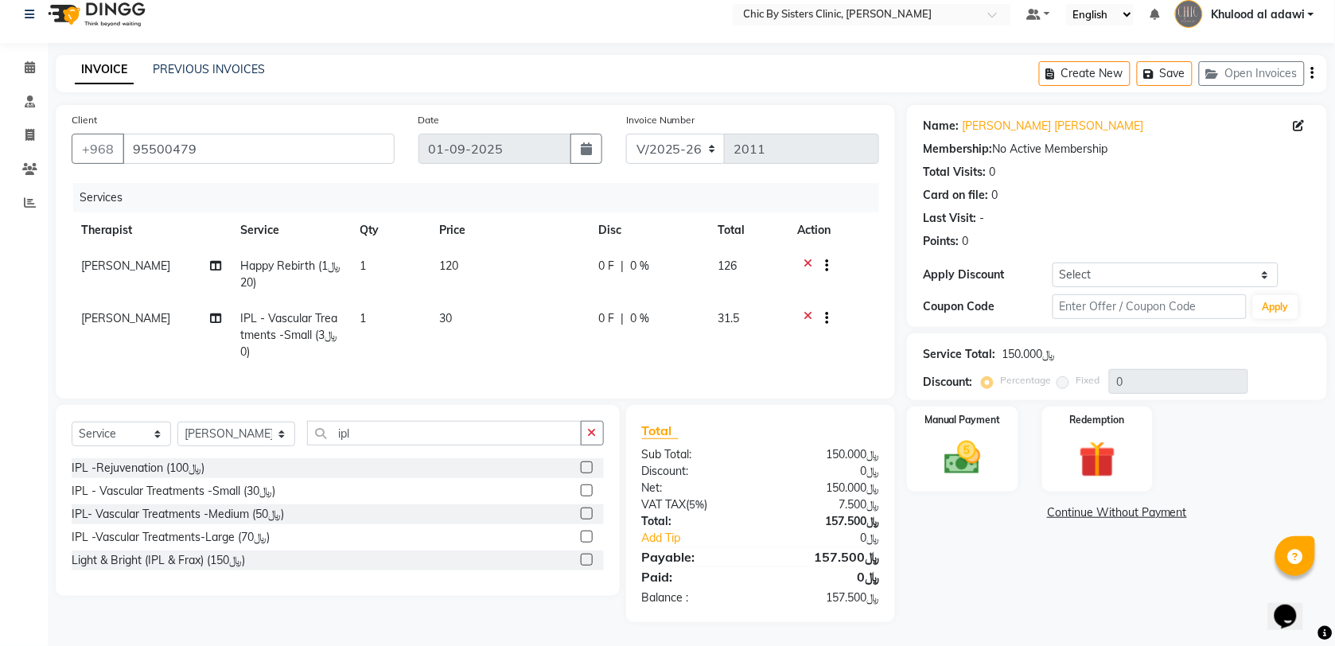
scroll to position [29, 0]
click at [990, 446] on img at bounding box center [962, 458] width 62 height 44
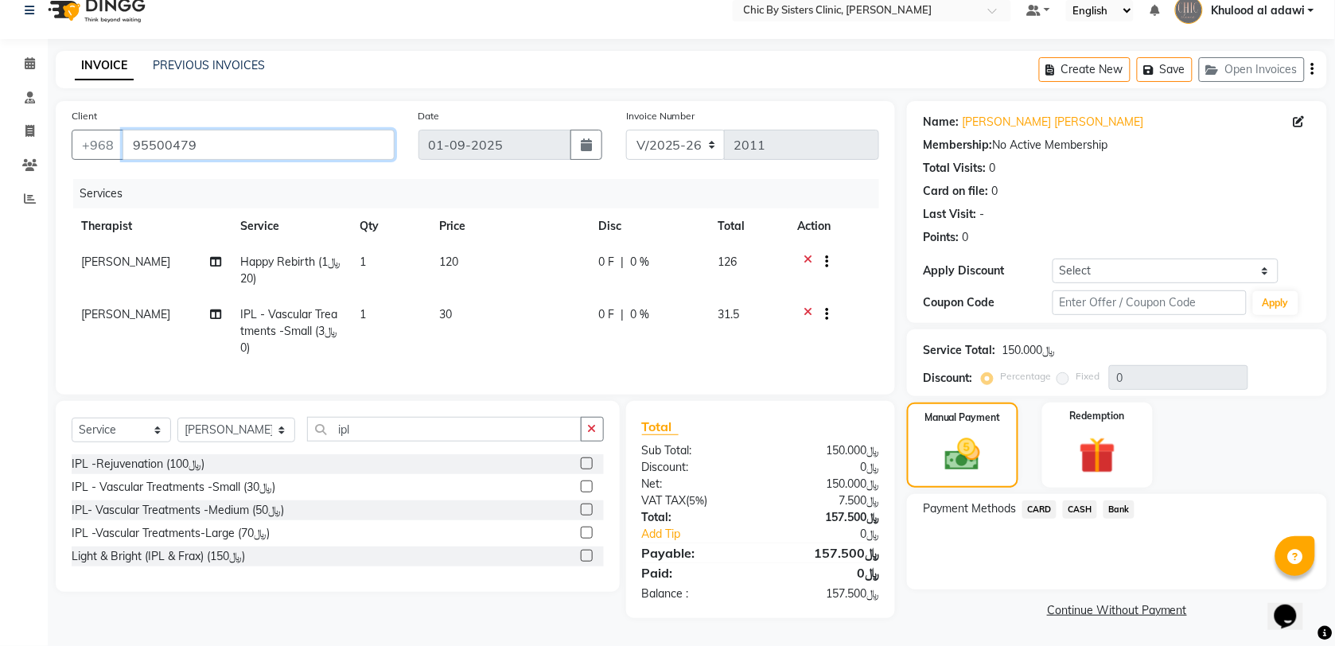
click at [192, 135] on input "95500479" at bounding box center [258, 145] width 272 height 30
click at [1048, 500] on span "CARD" at bounding box center [1039, 509] width 34 height 18
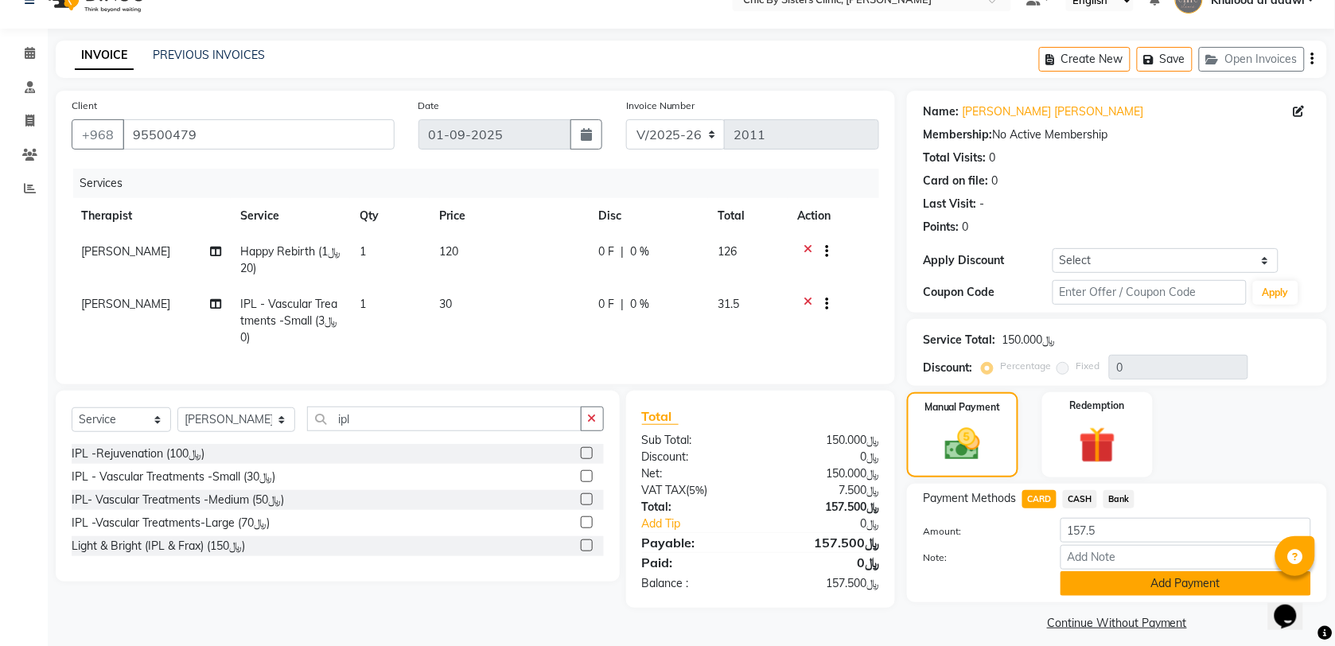
click at [1190, 582] on button "Add Payment" at bounding box center [1185, 583] width 251 height 25
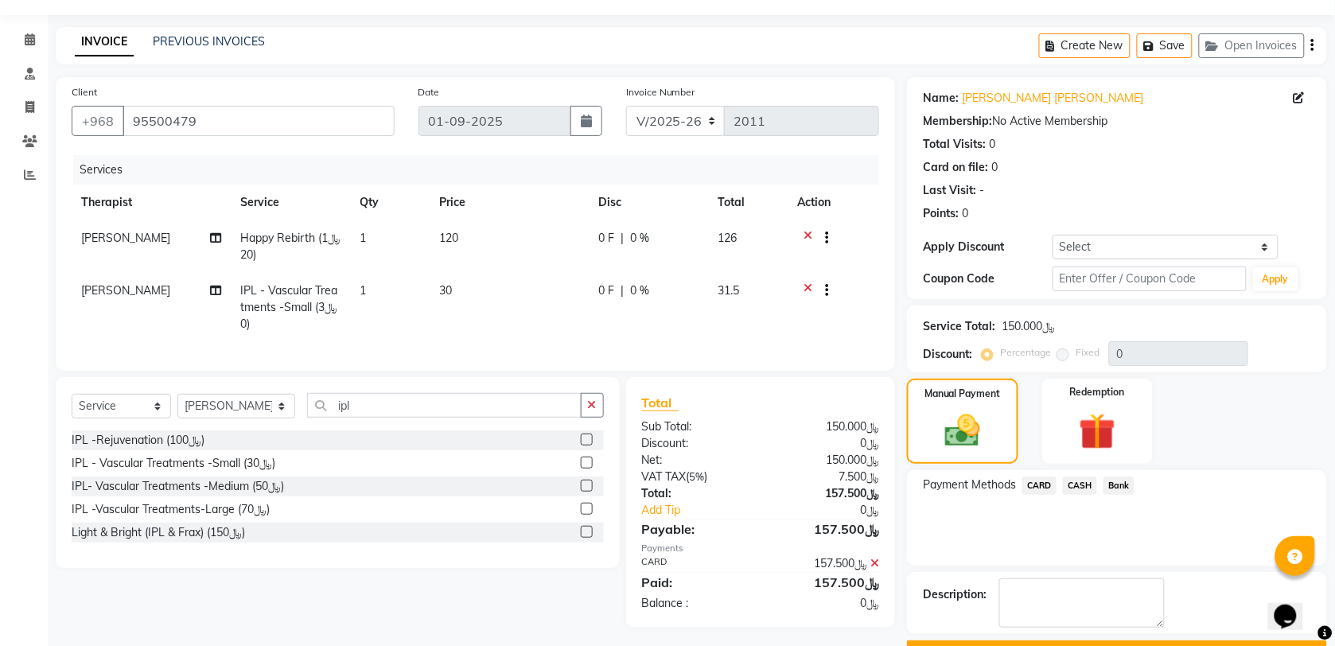
scroll to position [85, 0]
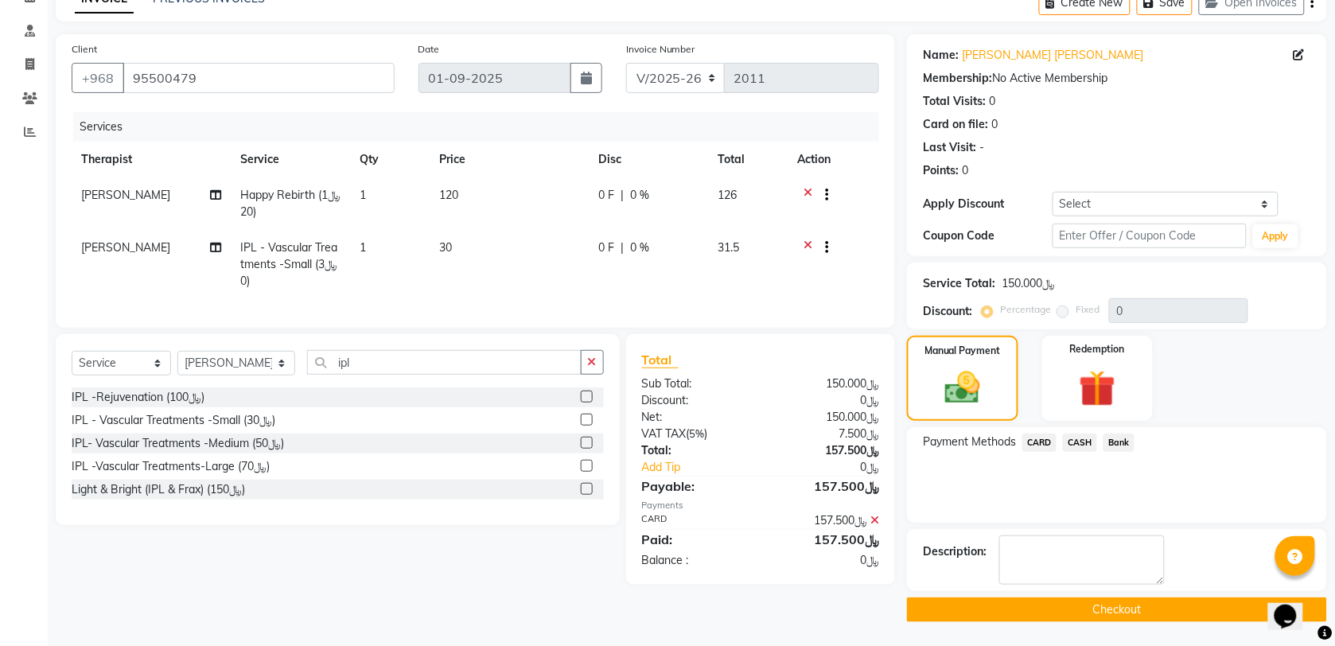
click at [1039, 605] on button "Checkout" at bounding box center [1117, 609] width 420 height 25
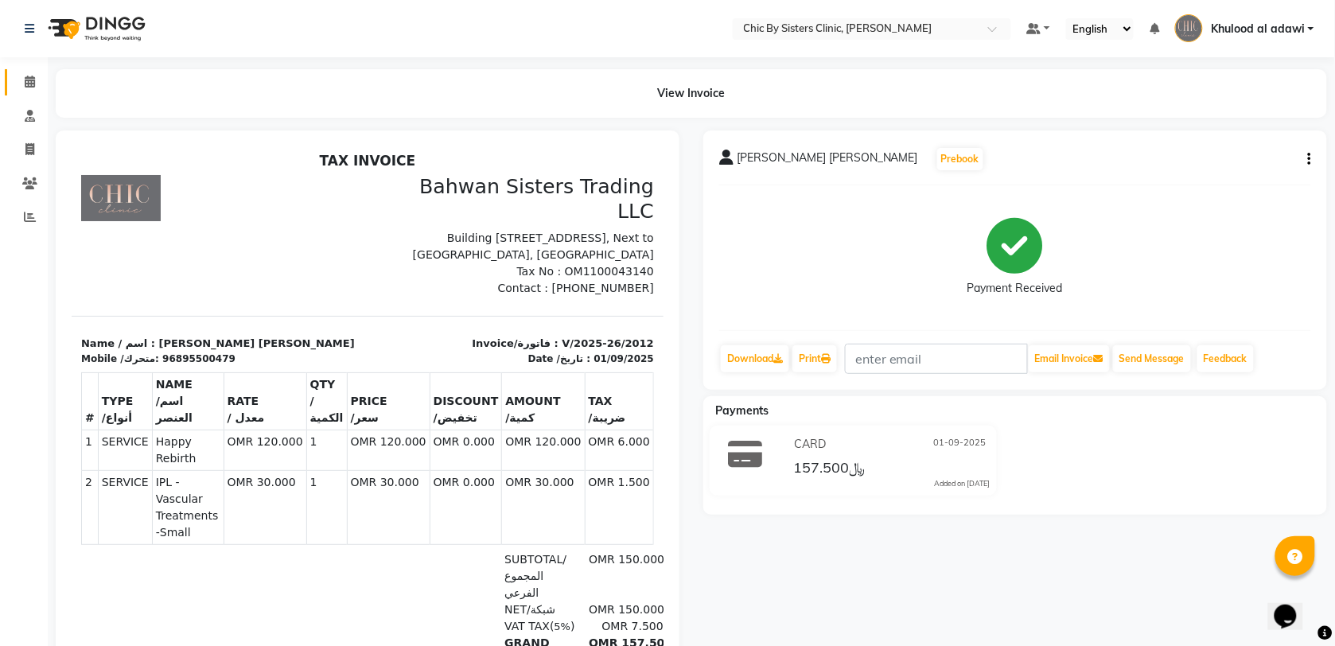
drag, startPoint x: 28, startPoint y: 69, endPoint x: 40, endPoint y: 72, distance: 12.2
click at [28, 69] on link "Calendar" at bounding box center [24, 82] width 38 height 26
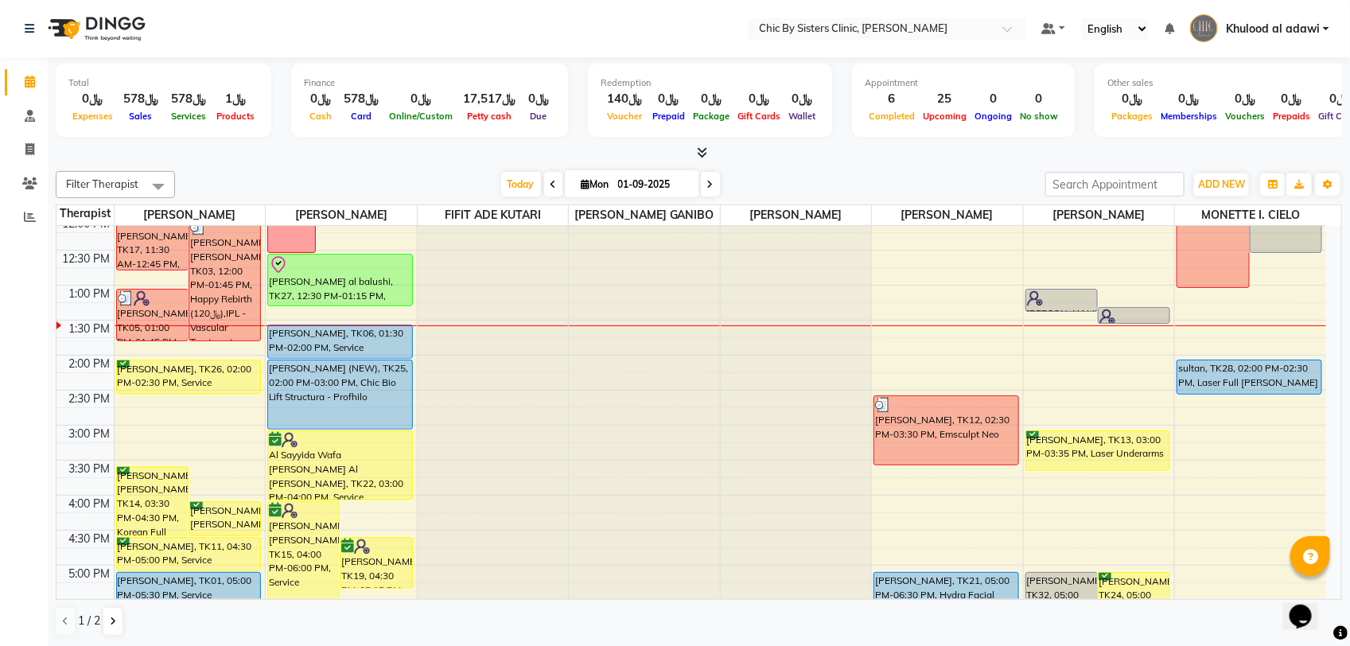
scroll to position [298, 0]
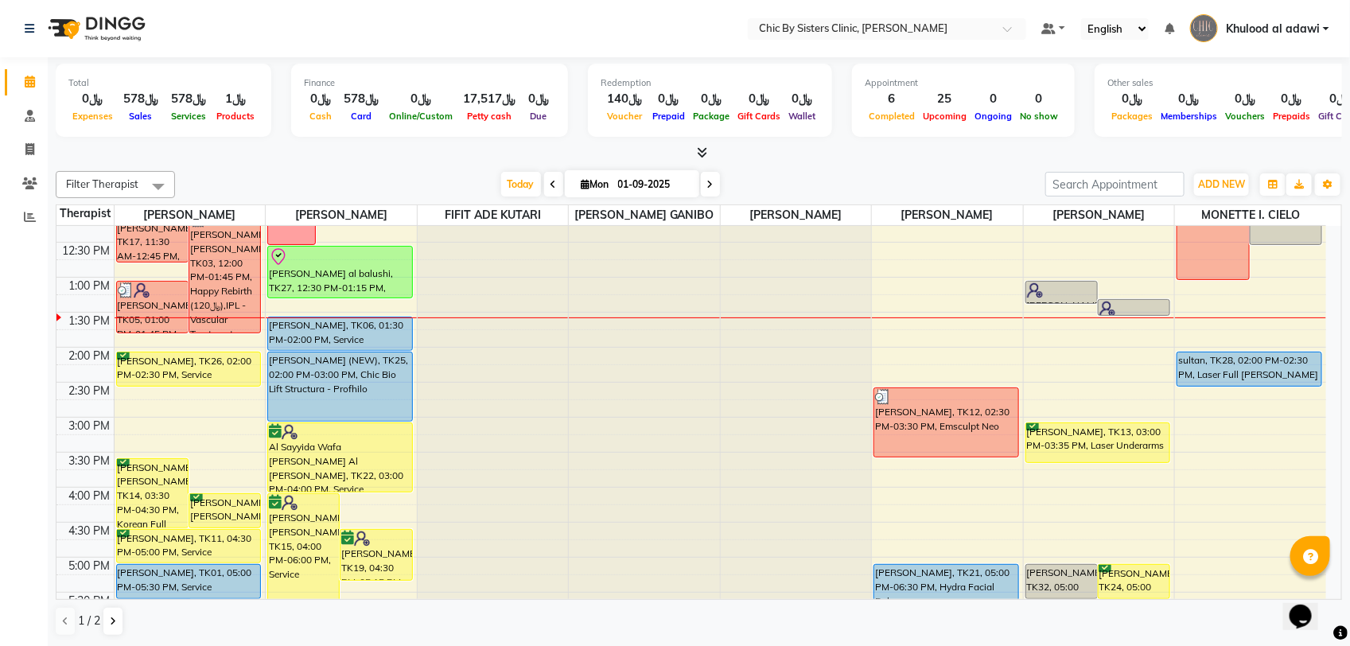
click at [643, 181] on input "01-09-2025" at bounding box center [653, 185] width 80 height 24
select select "9"
select select "2025"
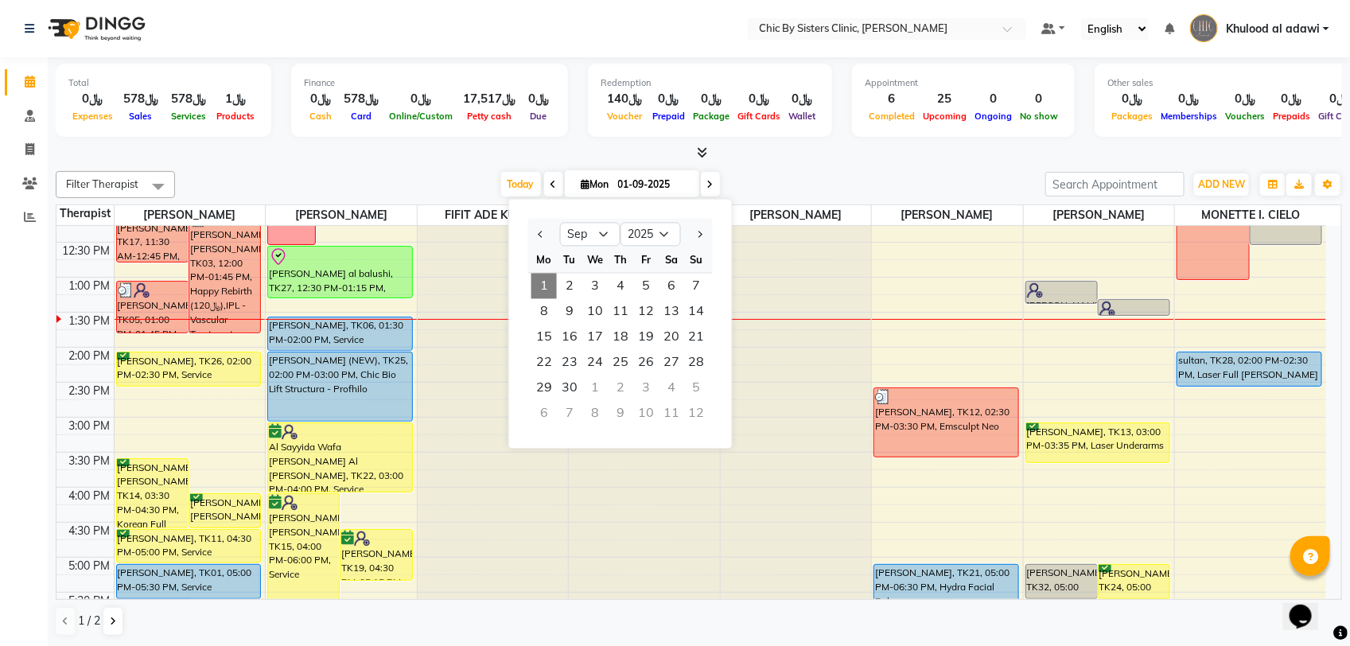
click at [601, 384] on div "1" at bounding box center [594, 387] width 25 height 25
type input "[DATE]"
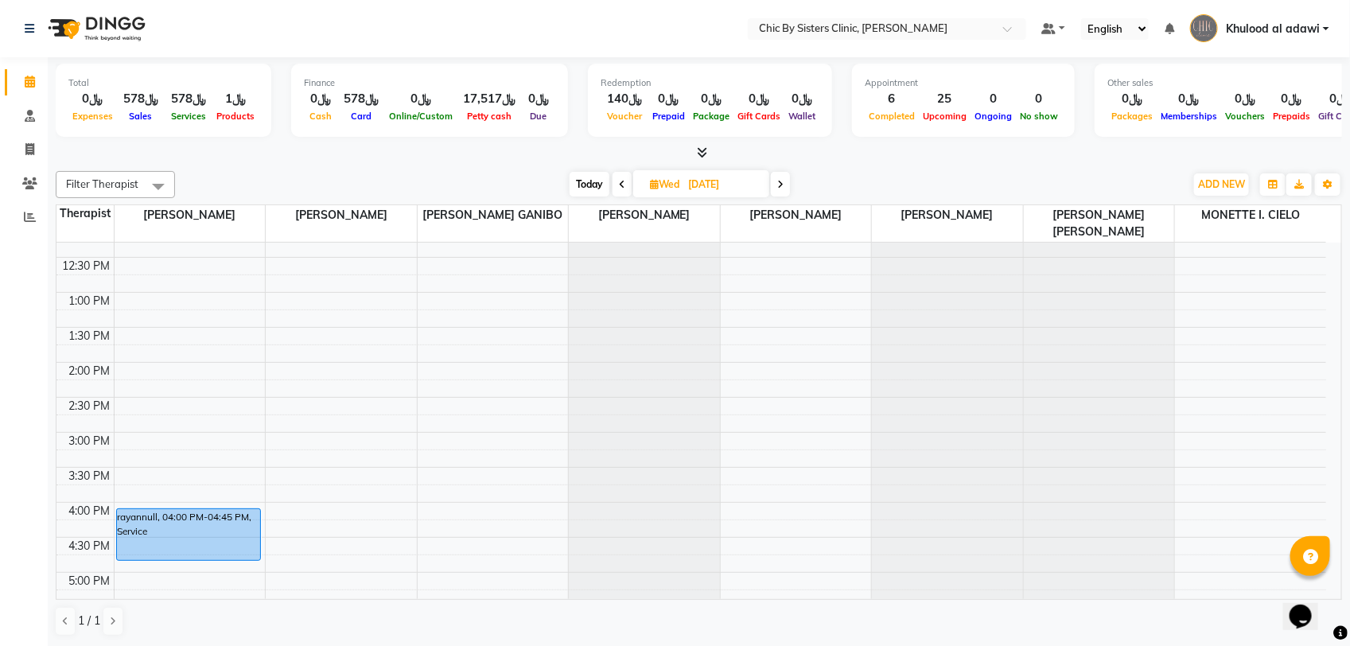
scroll to position [255, 0]
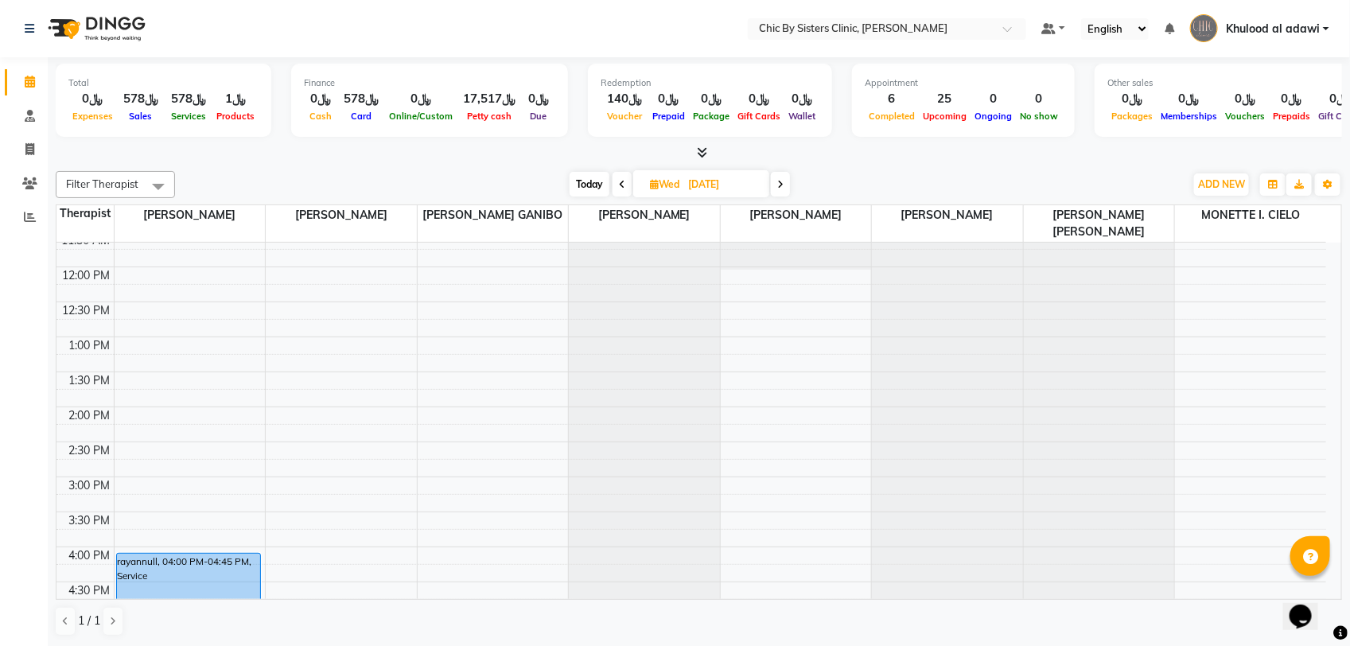
click at [136, 344] on div "8:00 AM 8:30 AM 9:00 AM 9:30 AM 10:00 AM 10:30 AM 11:00 AM 11:30 AM 12:00 PM 12…" at bounding box center [690, 546] width 1269 height 1119
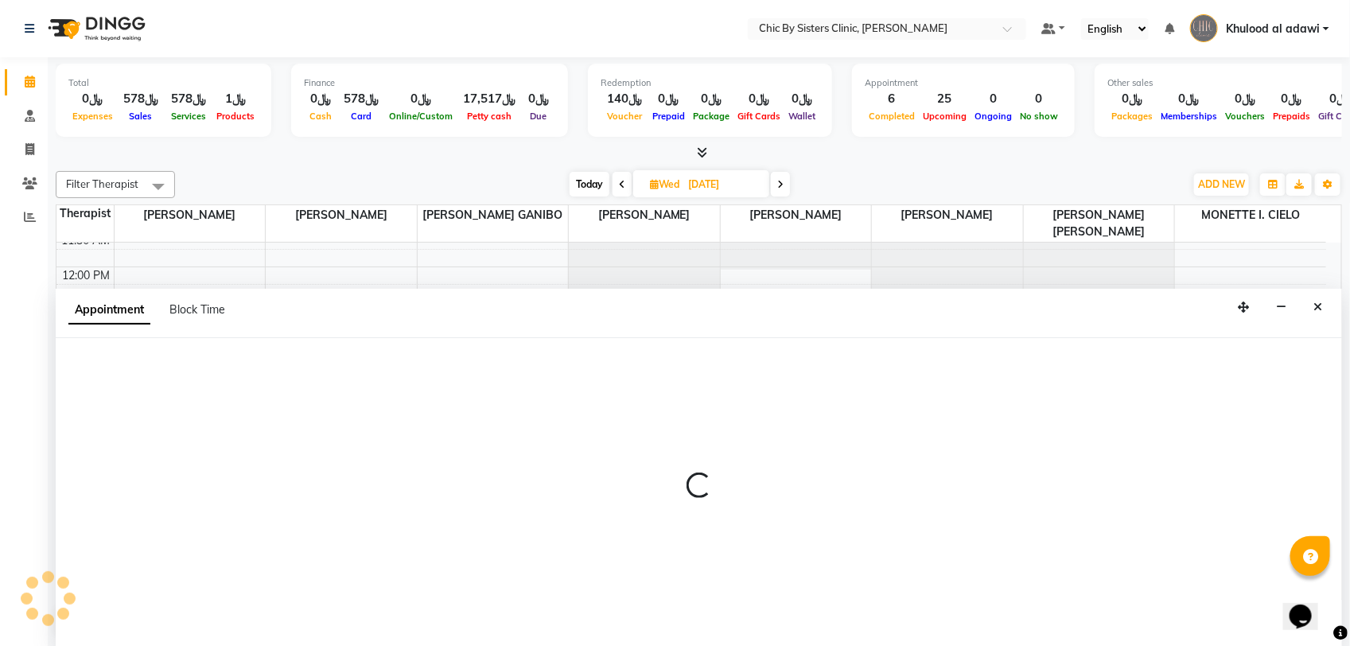
select select "49177"
select select "780"
select select "tentative"
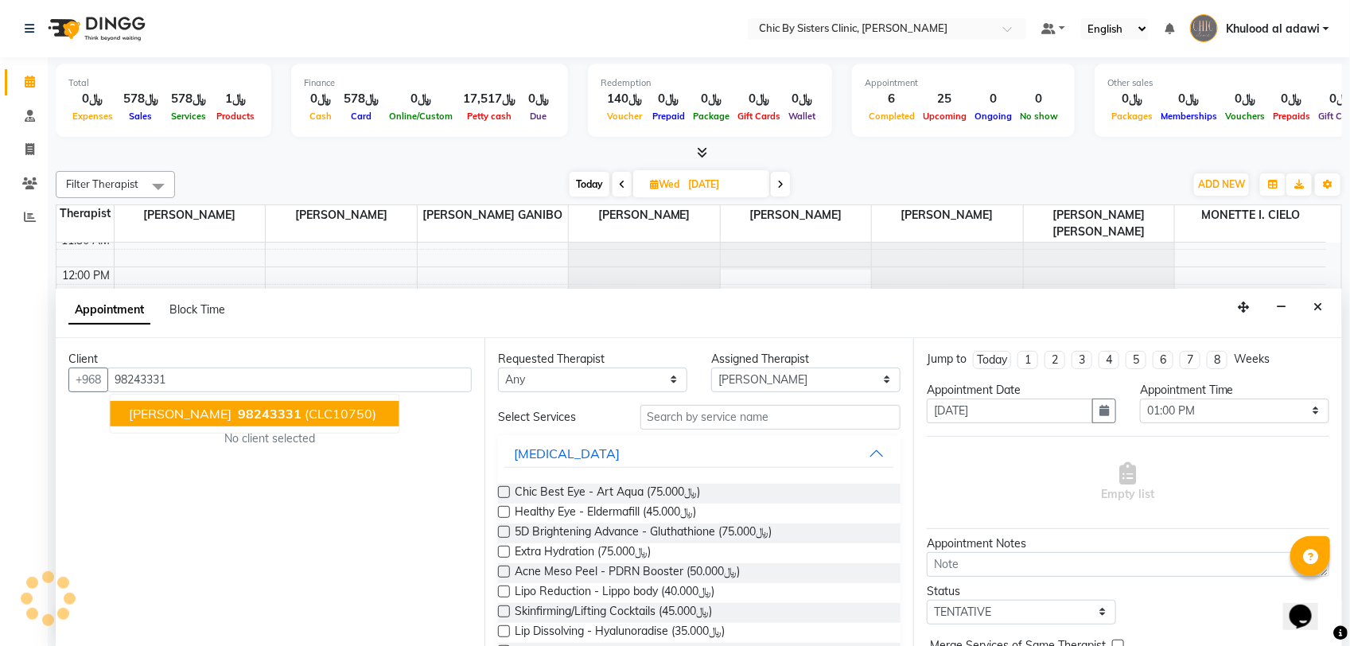
click at [273, 418] on span "98243331" at bounding box center [271, 414] width 64 height 16
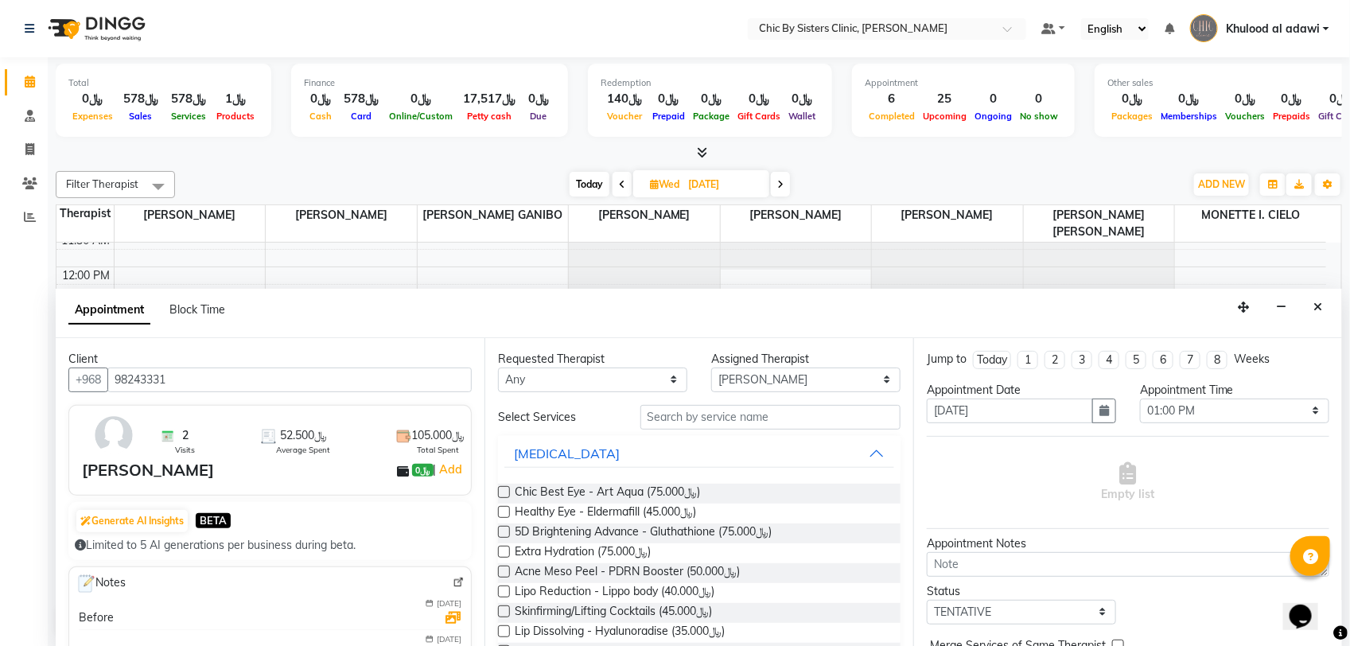
type input "98243331"
click at [694, 422] on input "text" at bounding box center [770, 417] width 260 height 25
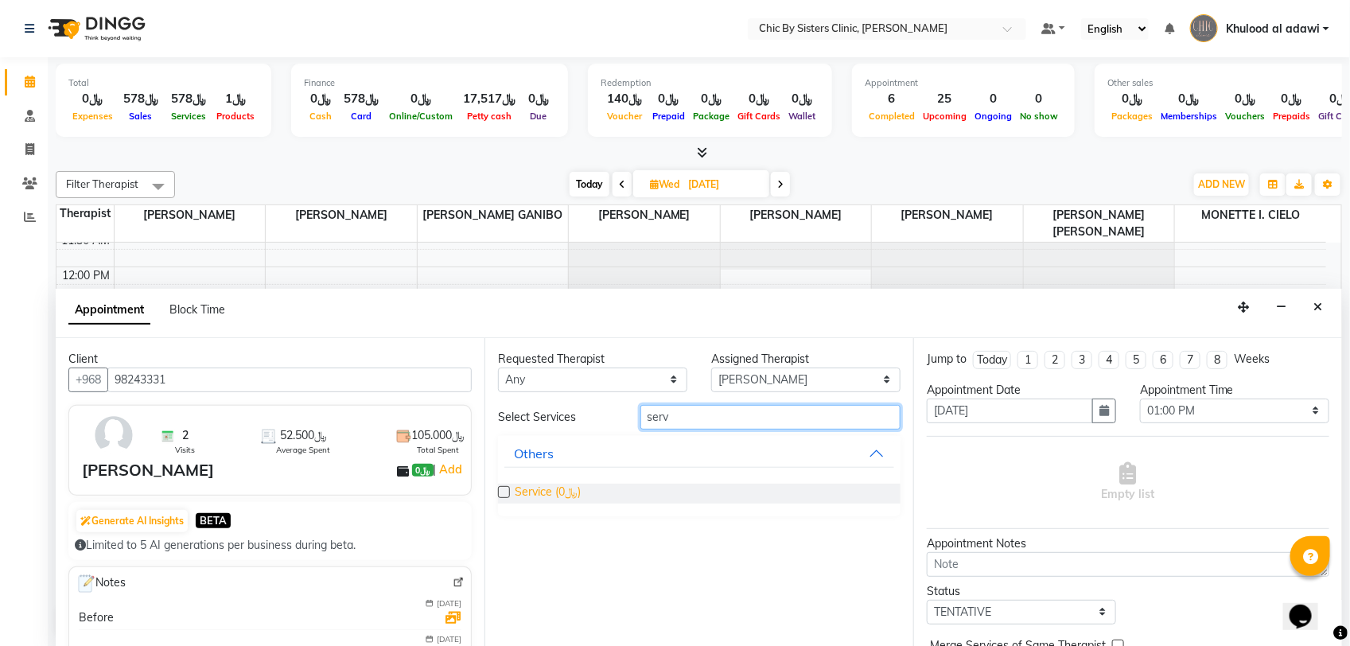
type input "serv"
click at [541, 491] on span "Service (﷼0)" at bounding box center [548, 494] width 66 height 20
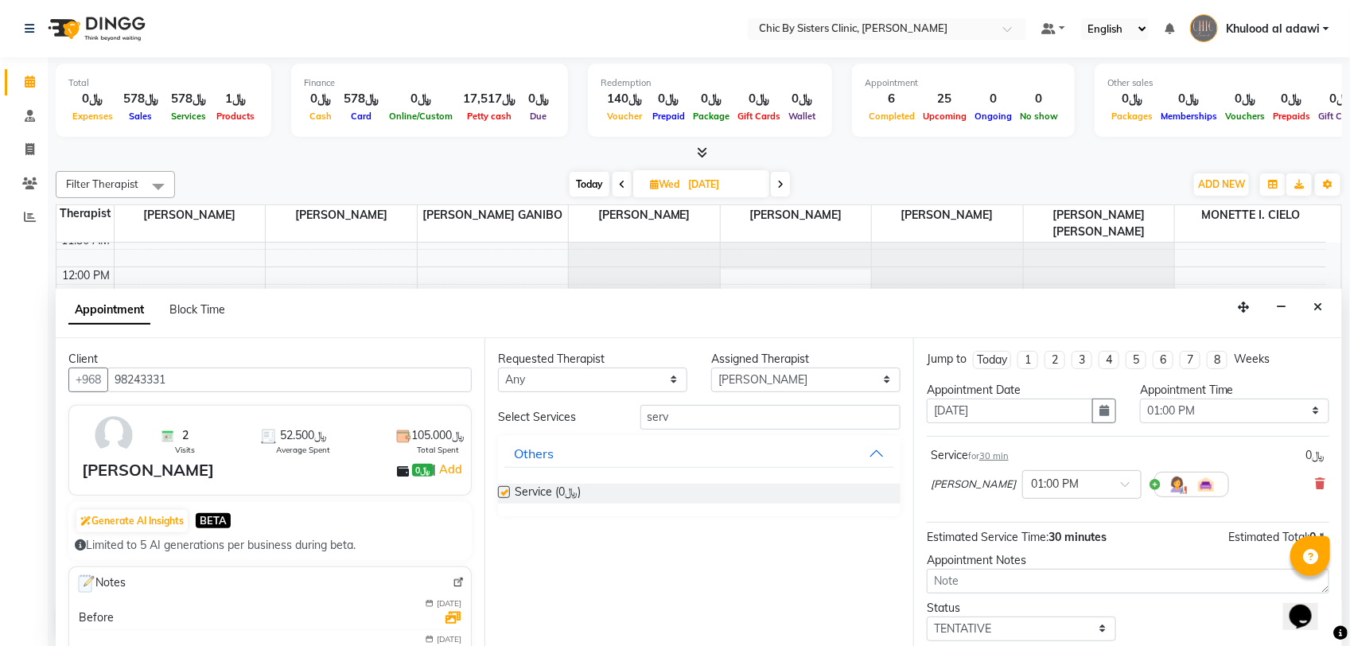
checkbox input "false"
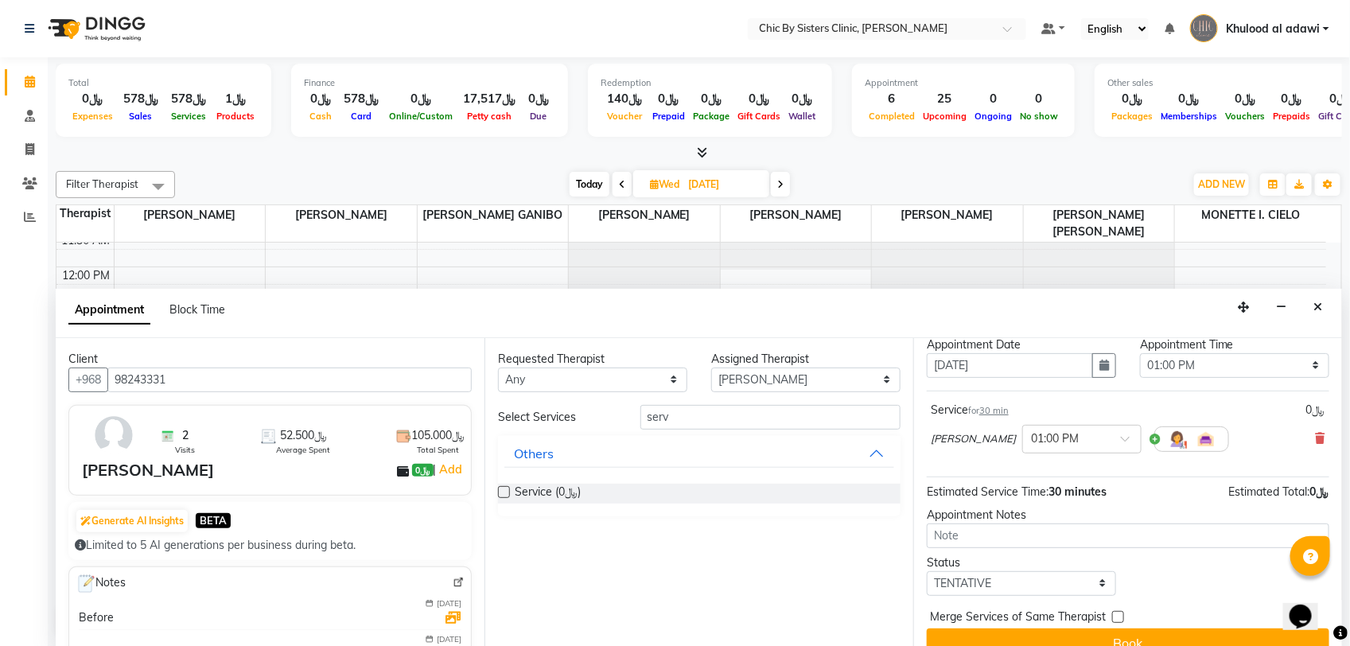
scroll to position [70, 0]
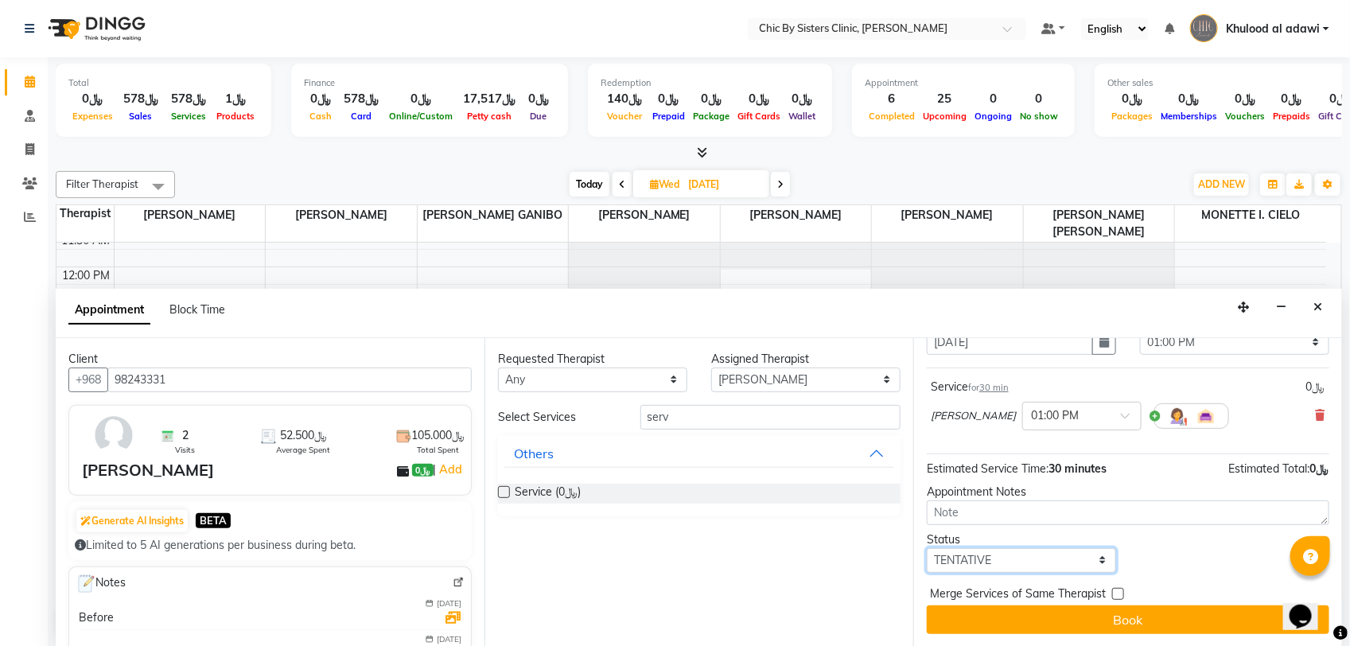
drag, startPoint x: 1102, startPoint y: 559, endPoint x: 1086, endPoint y: 557, distance: 16.1
click at [1102, 559] on select "Select TENTATIVE CONFIRM UPCOMING" at bounding box center [1021, 560] width 189 height 25
select select "upcoming"
click at [927, 548] on select "Select TENTATIVE CONFIRM UPCOMING" at bounding box center [1021, 560] width 189 height 25
drag, startPoint x: 1086, startPoint y: 612, endPoint x: 1098, endPoint y: 598, distance: 18.6
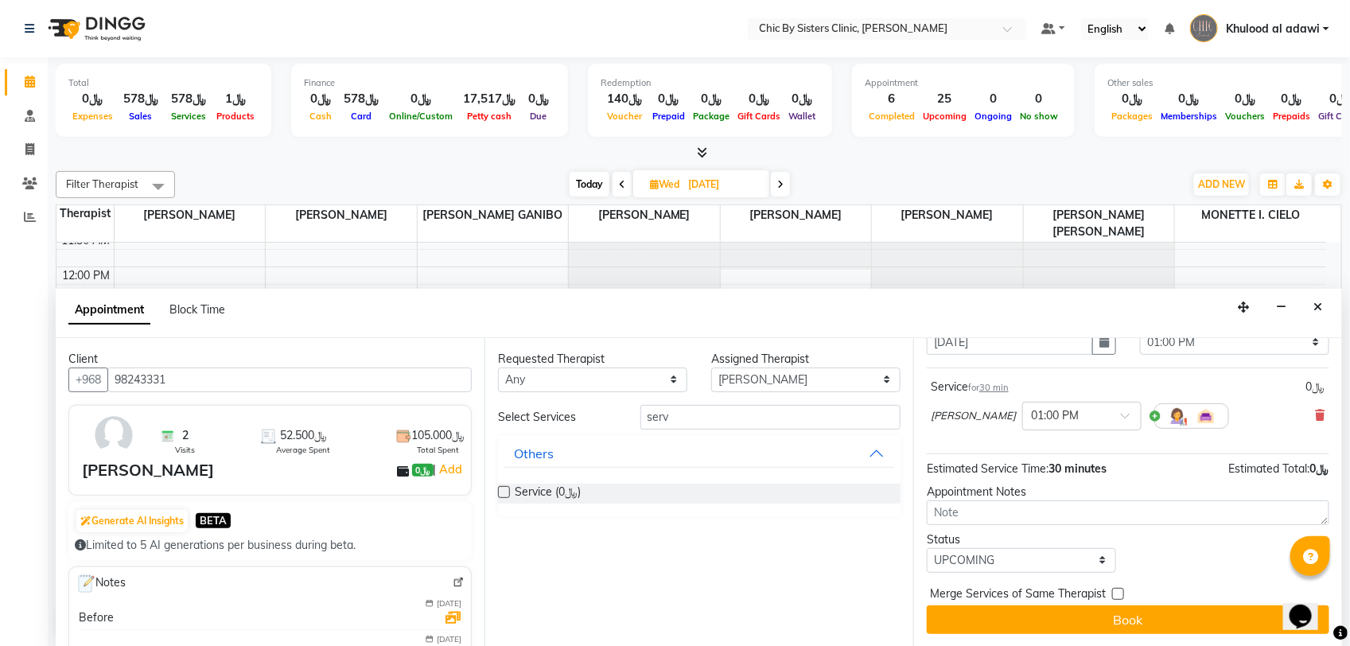
click at [1086, 612] on button "Book" at bounding box center [1128, 619] width 402 height 29
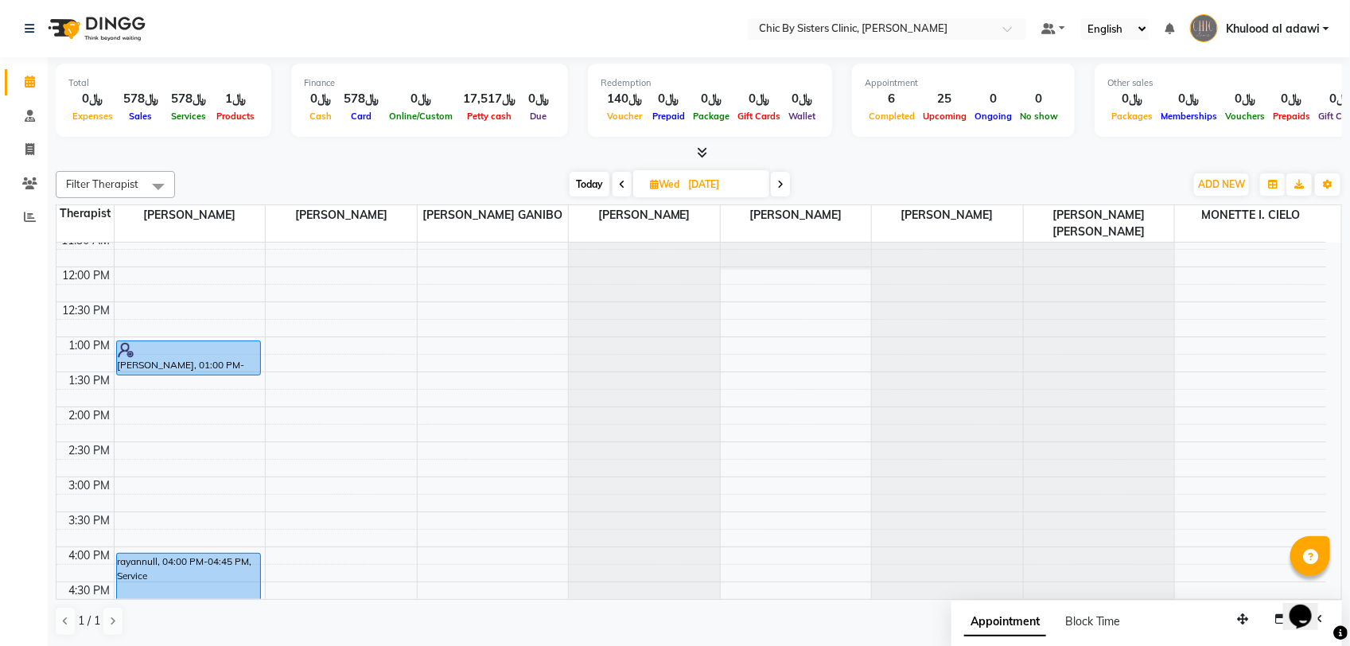
click at [307, 402] on div "8:00 AM 8:30 AM 9:00 AM 9:30 AM 10:00 AM 10:30 AM 11:00 AM 11:30 AM 12:00 PM 12…" at bounding box center [690, 546] width 1269 height 1119
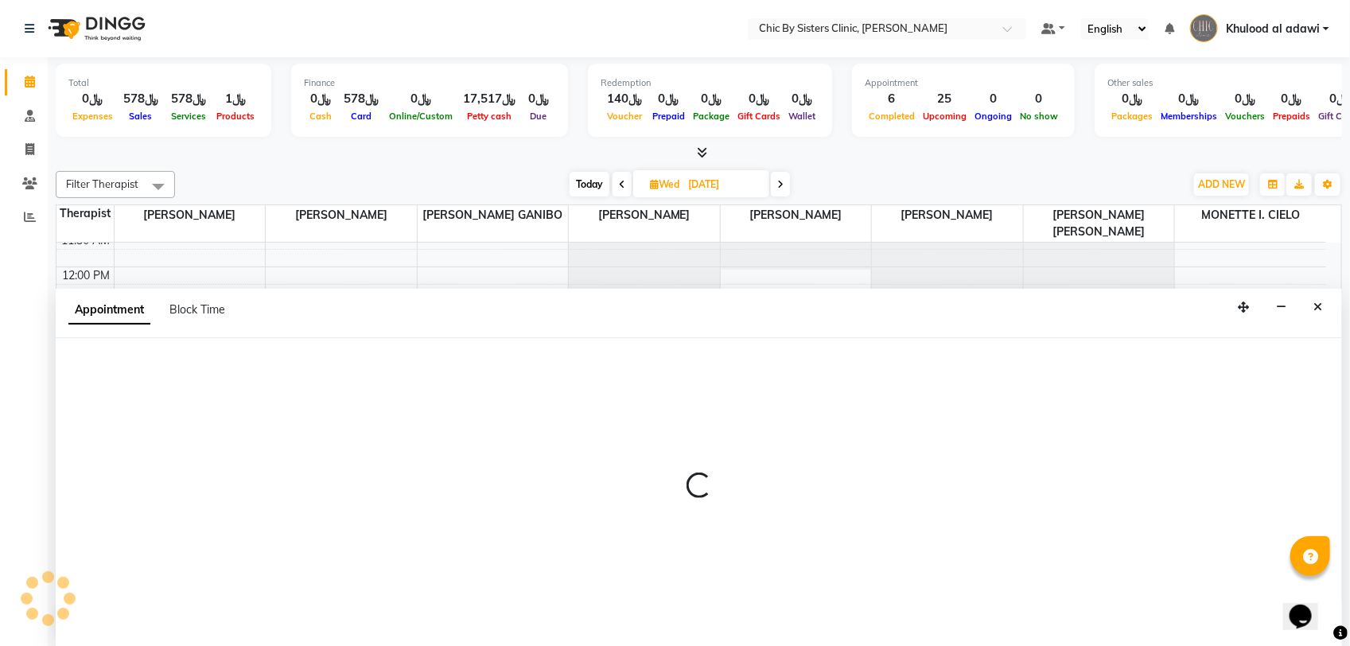
select select "49178"
select select "tentative"
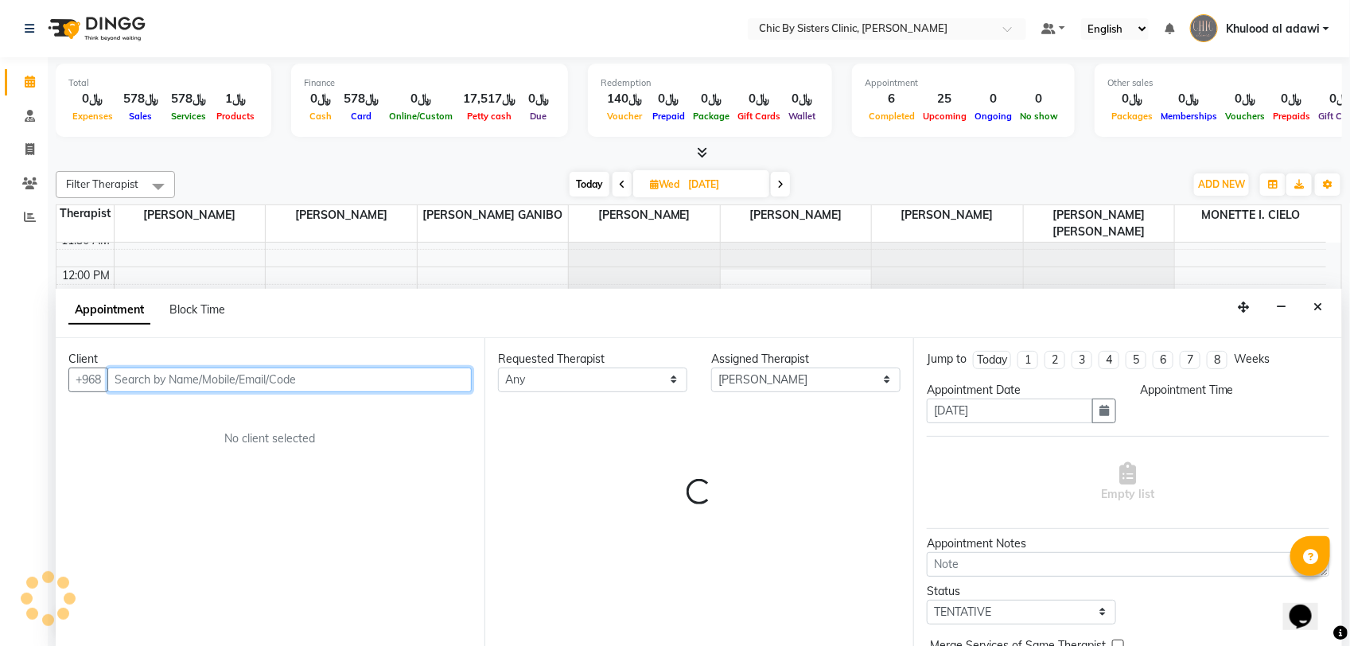
select select "825"
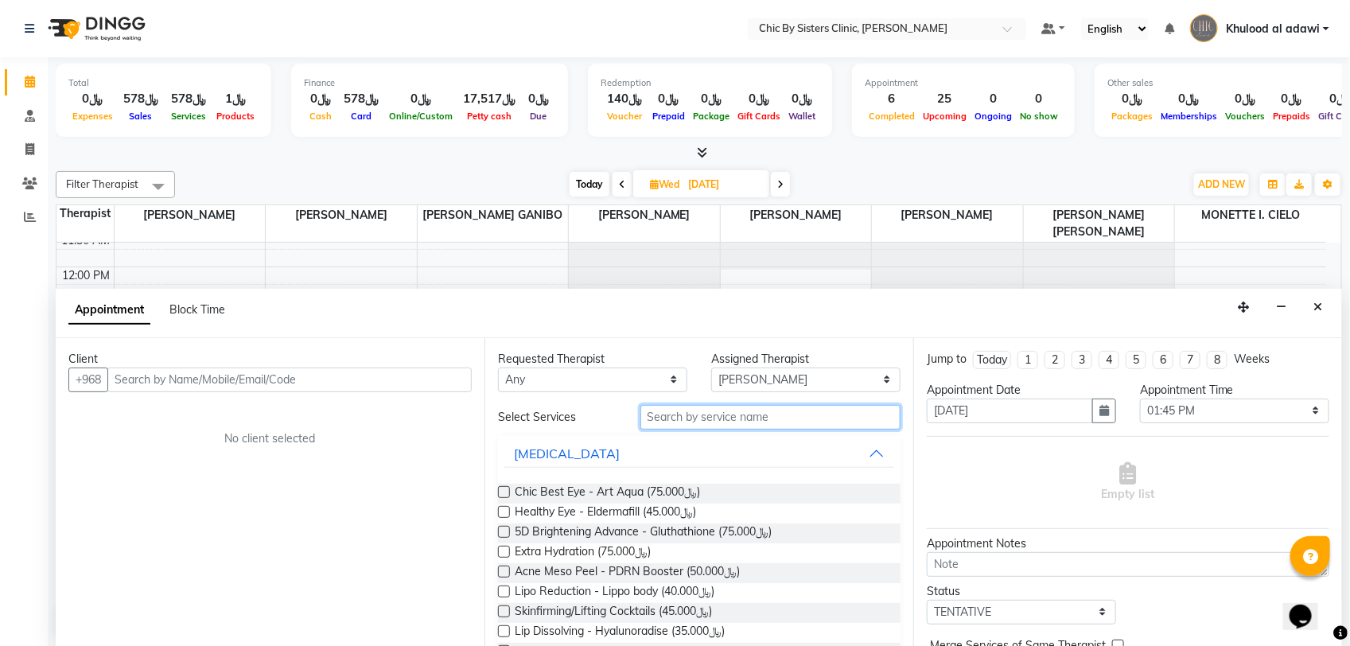
click at [795, 415] on input "text" at bounding box center [770, 417] width 260 height 25
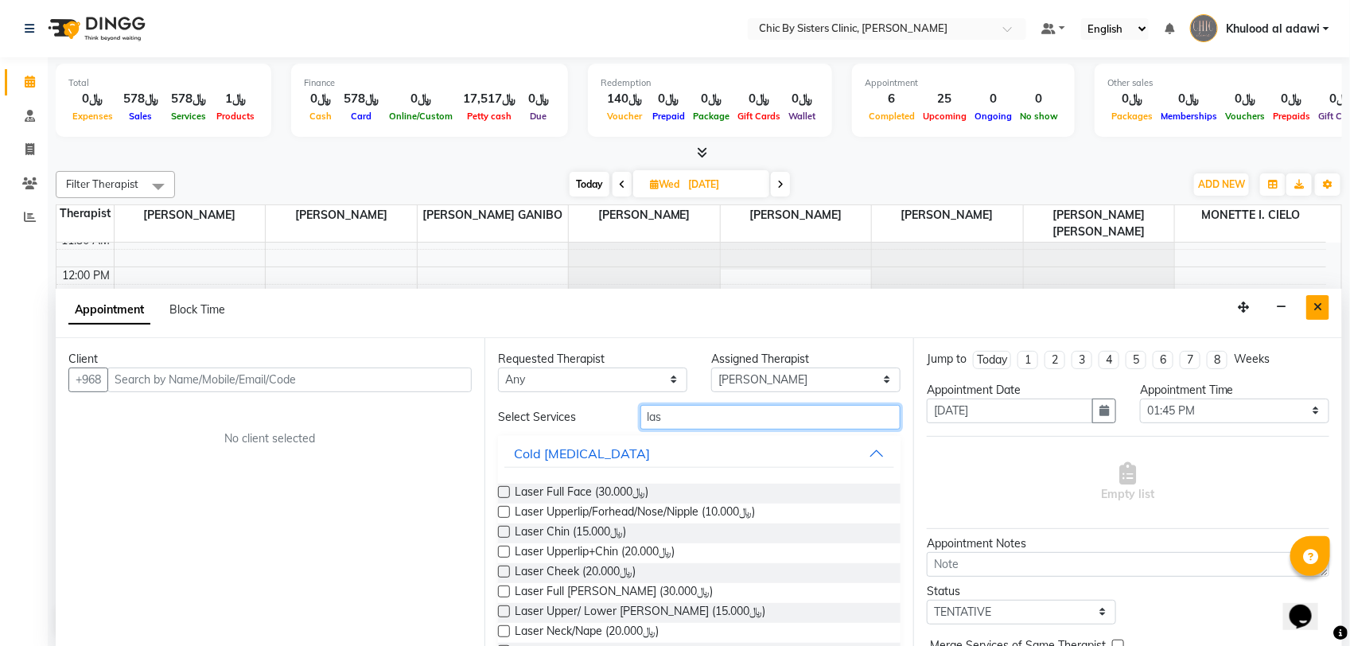
type input "las"
click at [1324, 309] on button "Close" at bounding box center [1317, 307] width 23 height 25
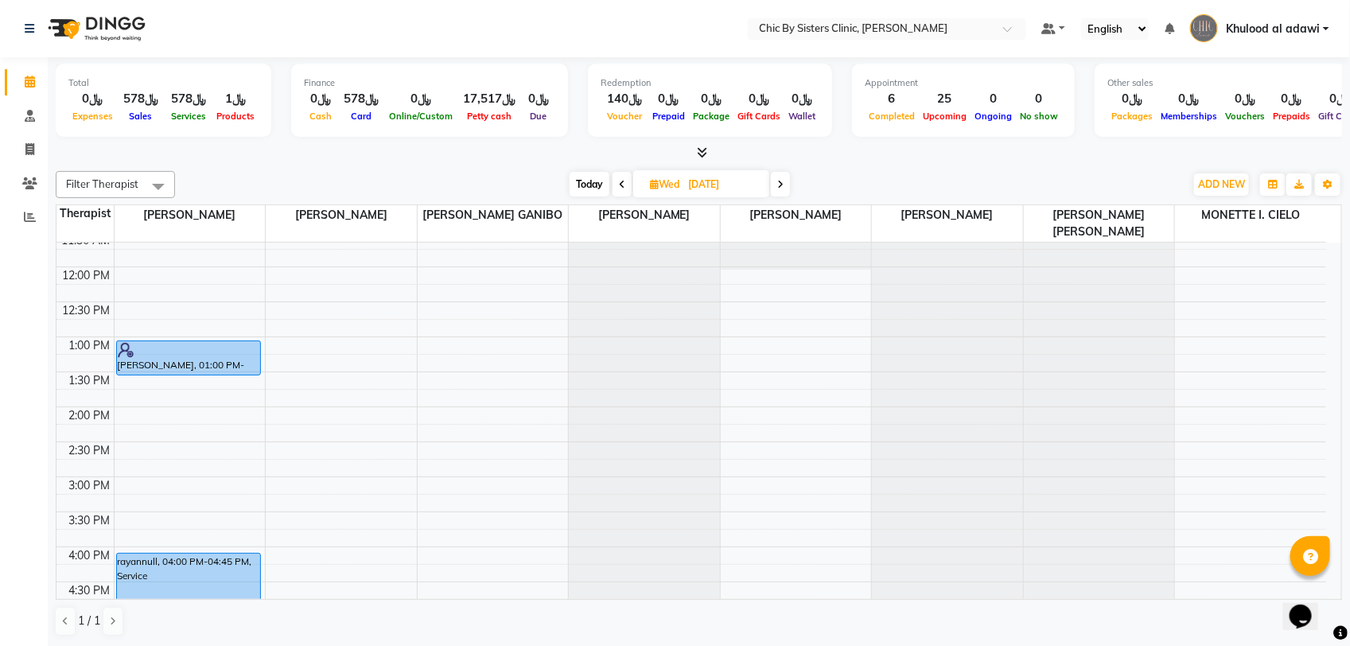
click at [403, 304] on div "8:00 AM 8:30 AM 9:00 AM 9:30 AM 10:00 AM 10:30 AM 11:00 AM 11:30 AM 12:00 PM 12…" at bounding box center [690, 546] width 1269 height 1119
select select "49178"
select select "tentative"
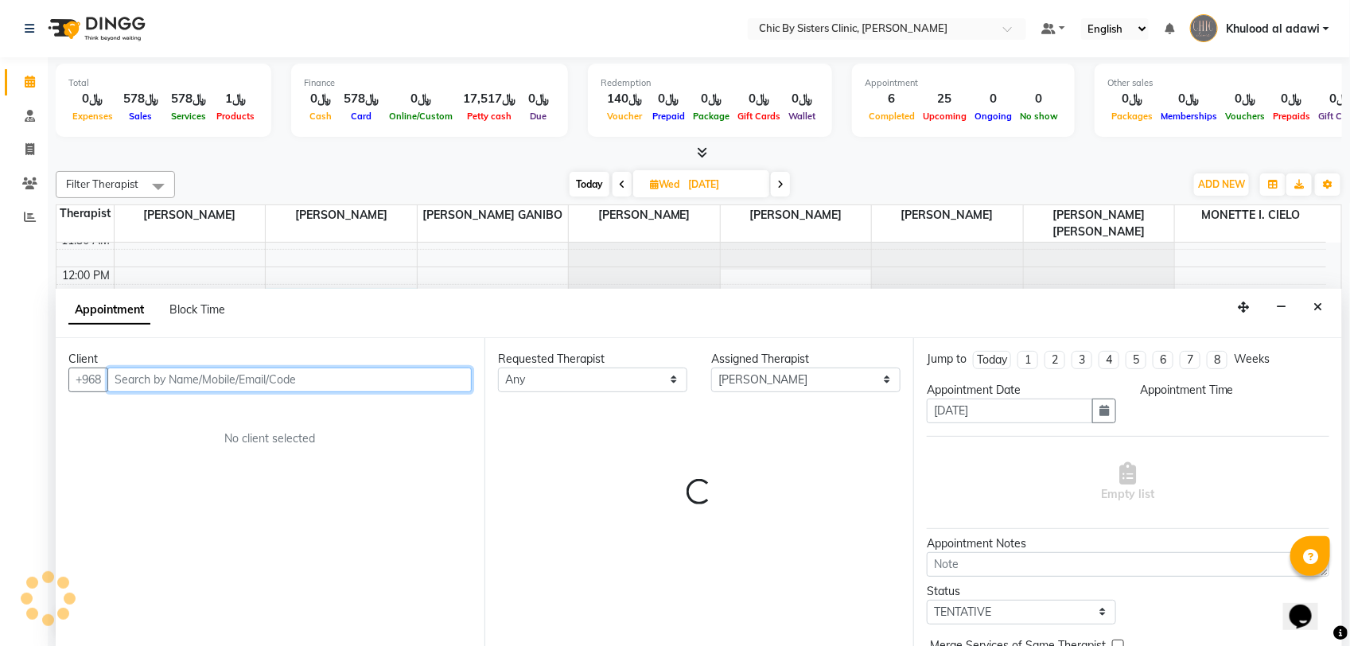
select select "735"
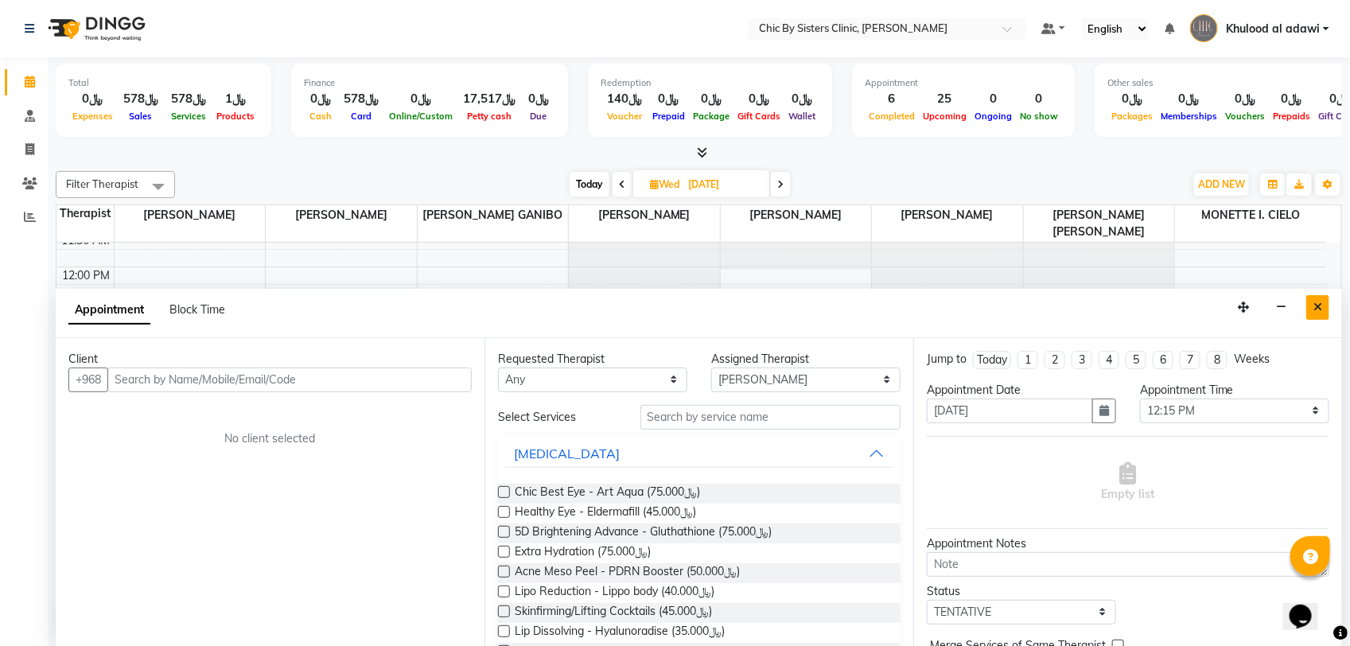
click at [1322, 307] on button "Close" at bounding box center [1317, 307] width 23 height 25
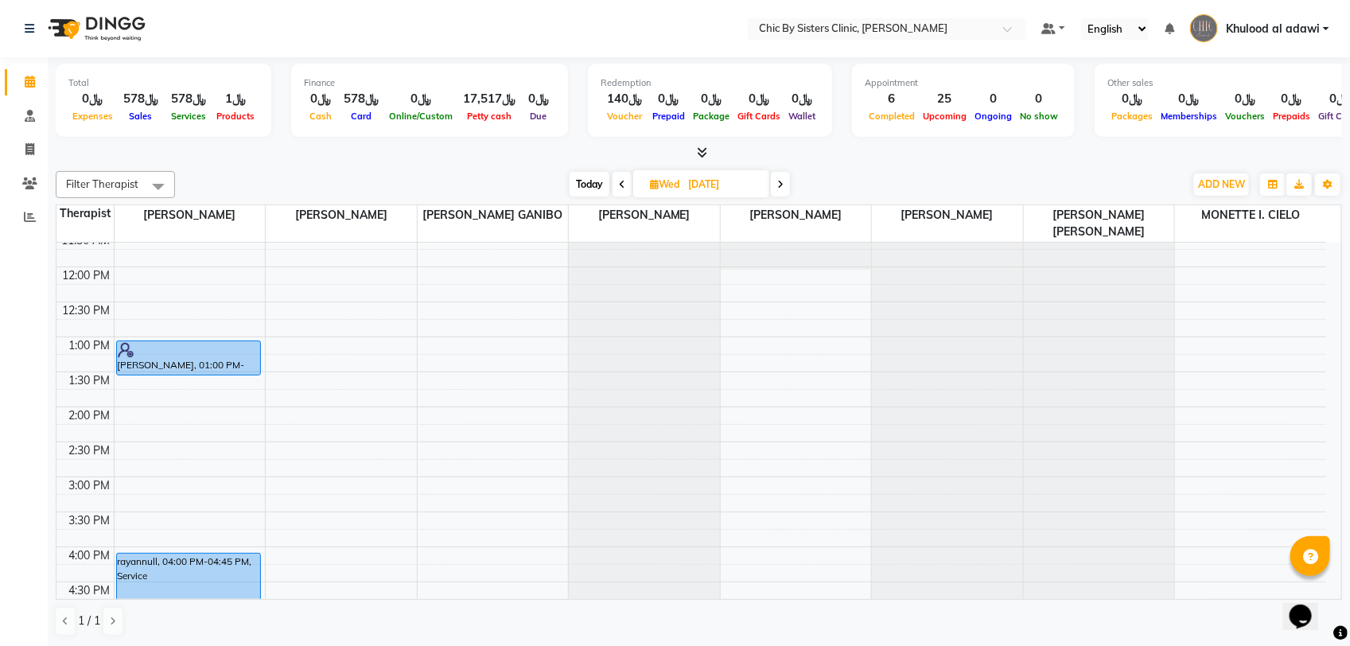
select select "49186"
select select "765"
select select "tentative"
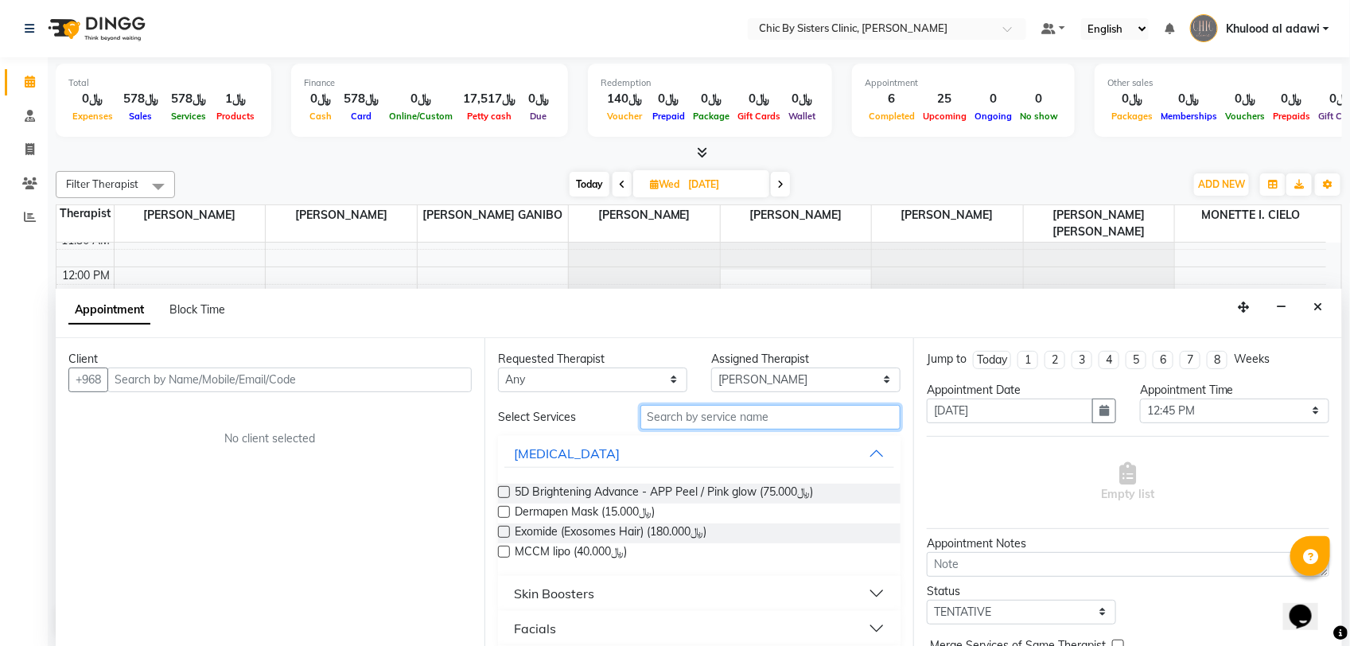
click at [760, 412] on input "text" at bounding box center [770, 417] width 260 height 25
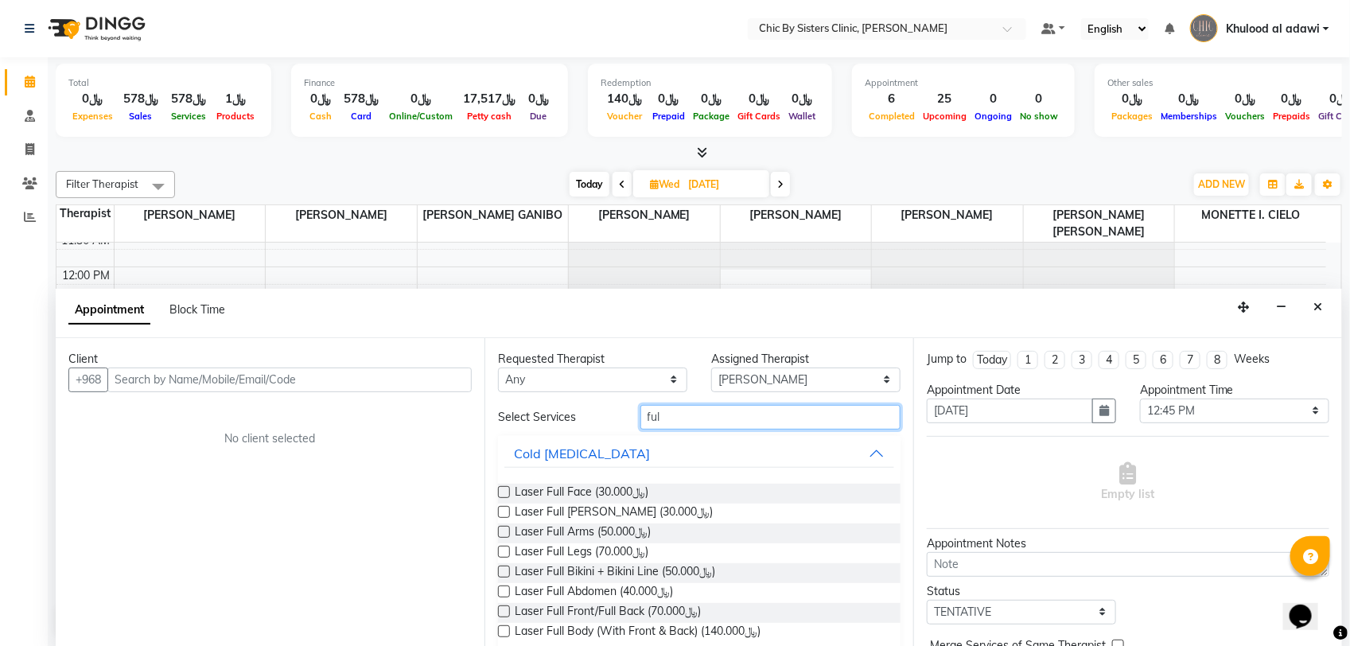
type input "full"
click at [1324, 308] on button "Close" at bounding box center [1317, 307] width 23 height 25
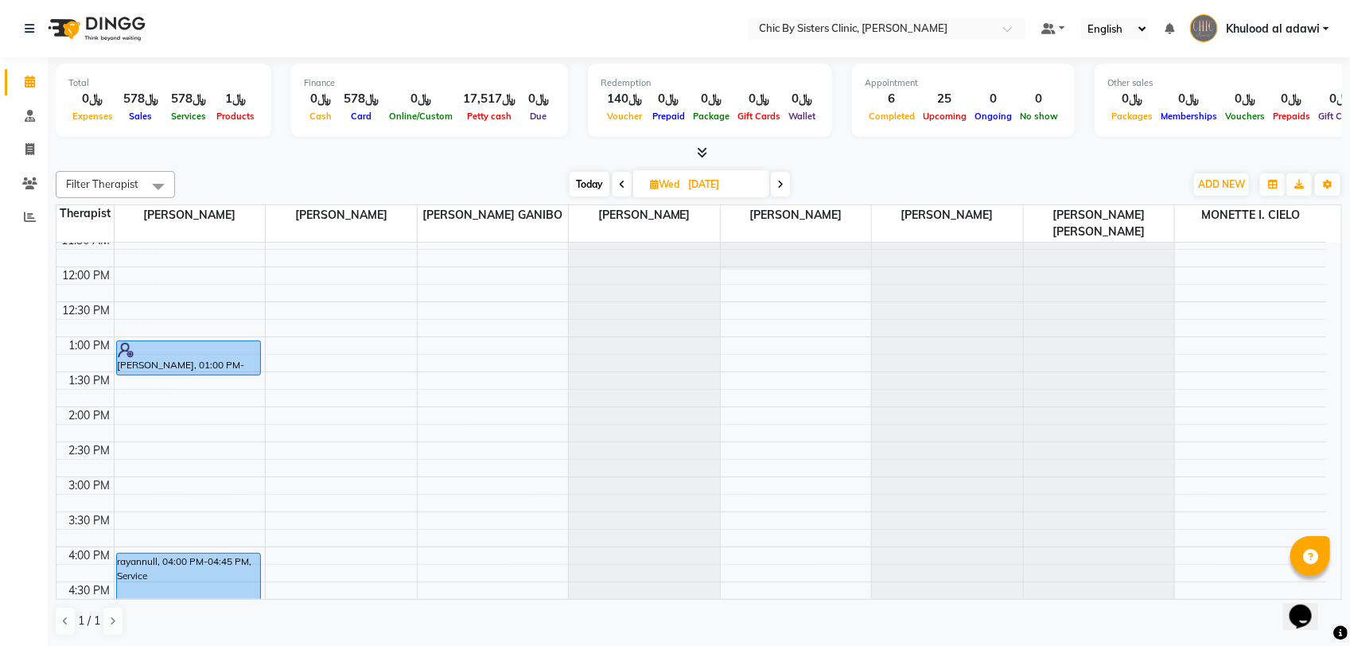
click at [589, 185] on span "Today" at bounding box center [589, 184] width 40 height 25
type input "01-09-2025"
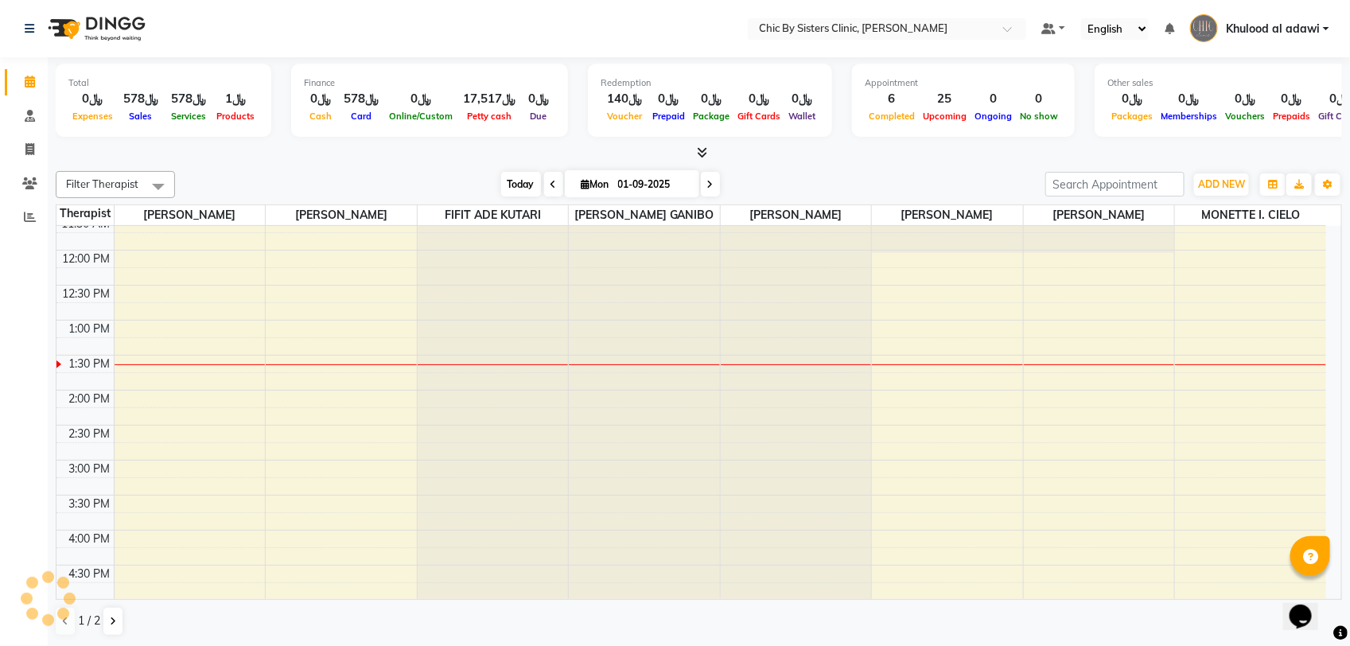
scroll to position [355, 0]
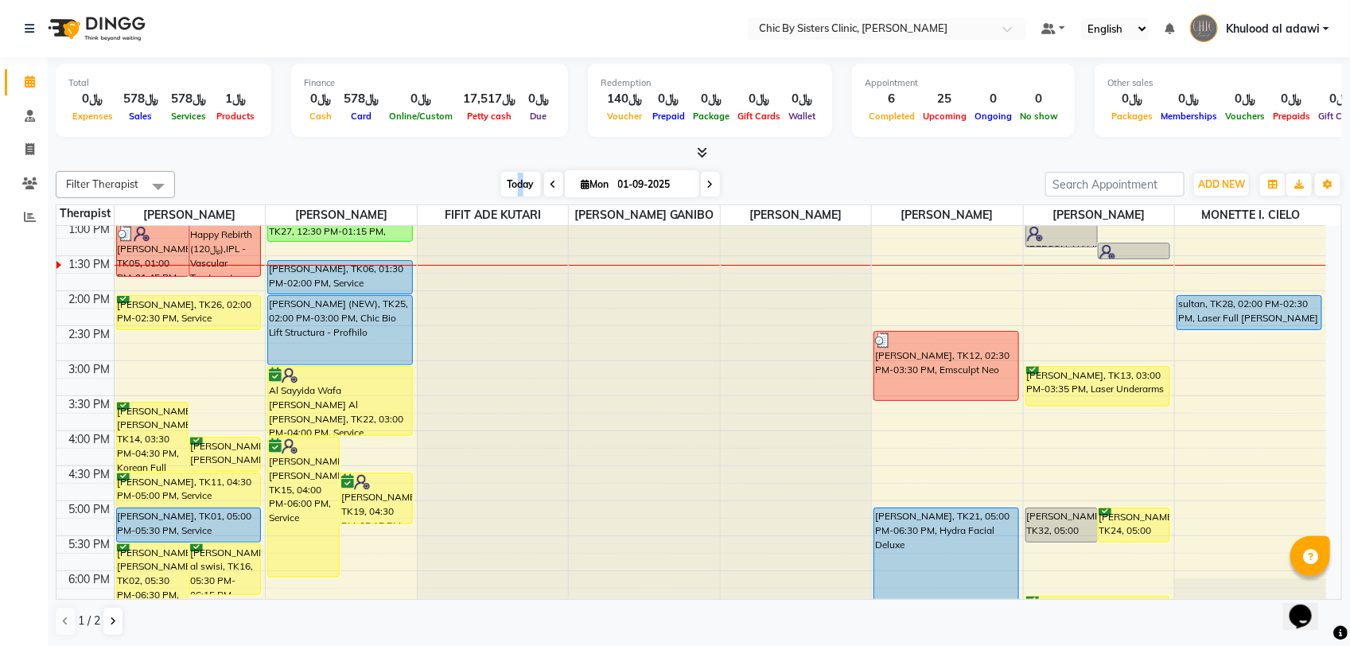
click at [517, 185] on span "Today" at bounding box center [521, 184] width 40 height 25
click at [664, 177] on input "01-09-2025" at bounding box center [653, 185] width 80 height 24
select select "9"
select select "2025"
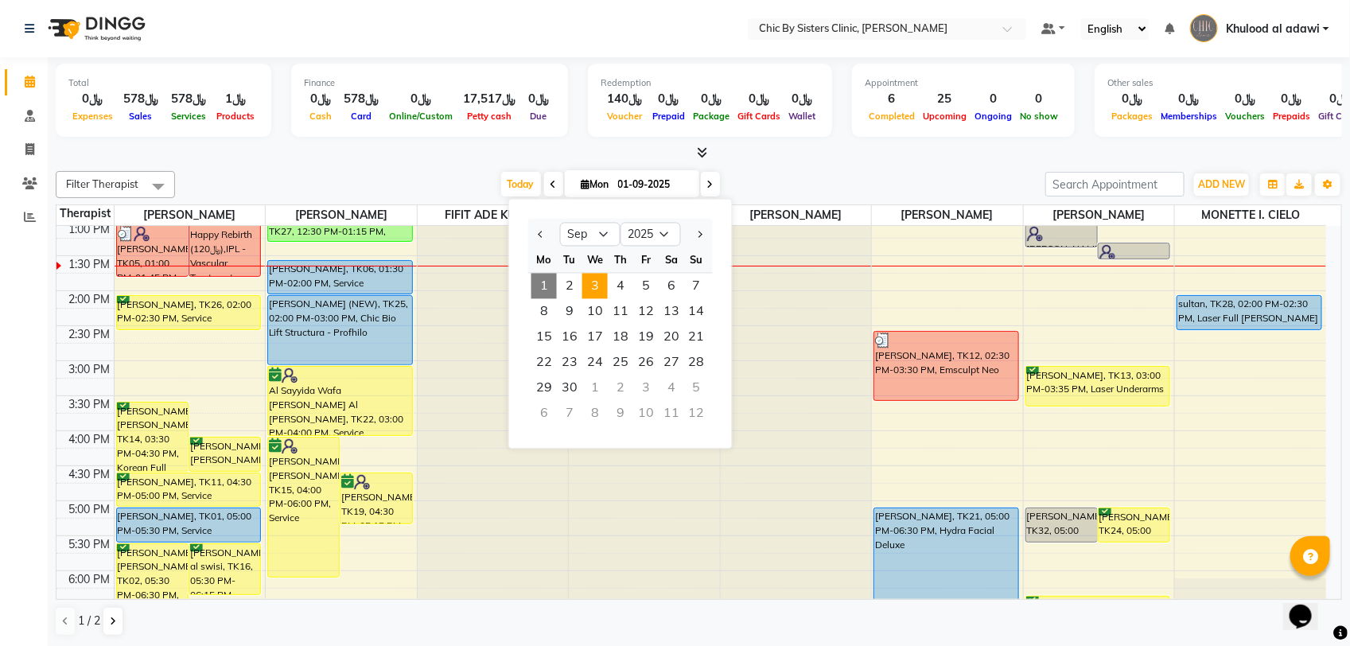
click at [593, 285] on span "3" at bounding box center [594, 286] width 25 height 25
type input "03-09-2025"
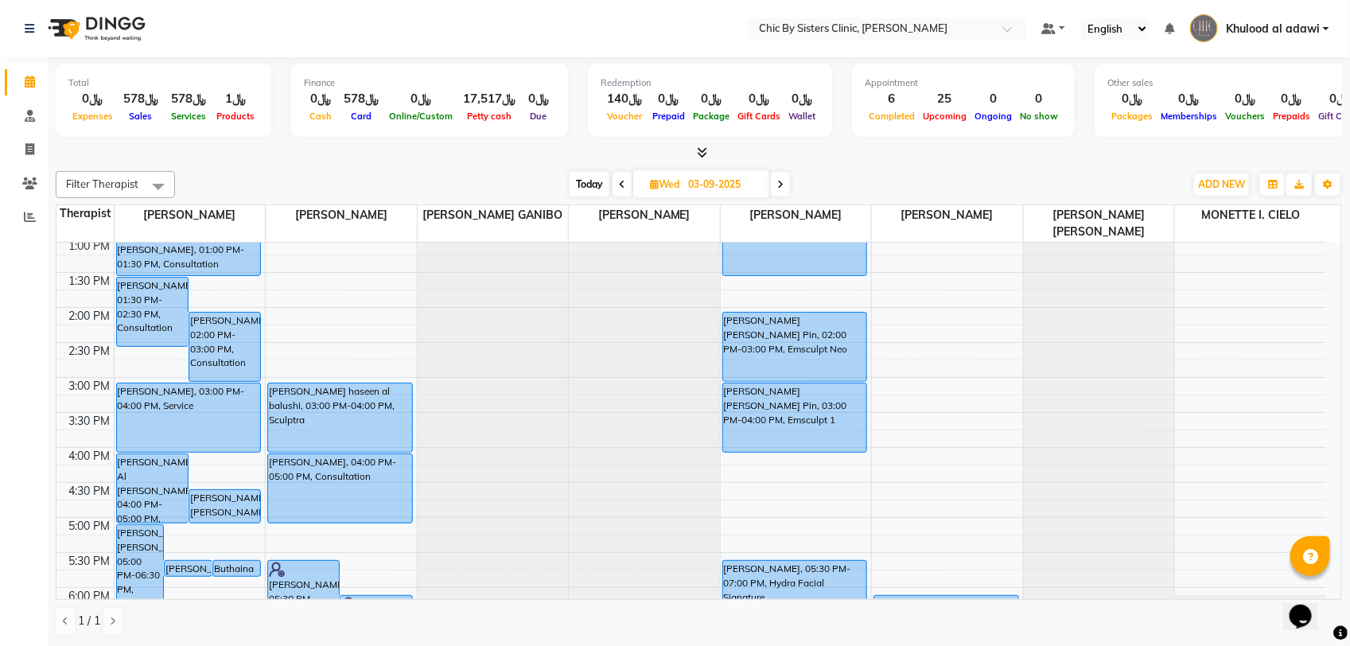
click at [686, 177] on input "03-09-2025" at bounding box center [723, 185] width 80 height 24
select select "9"
select select "2025"
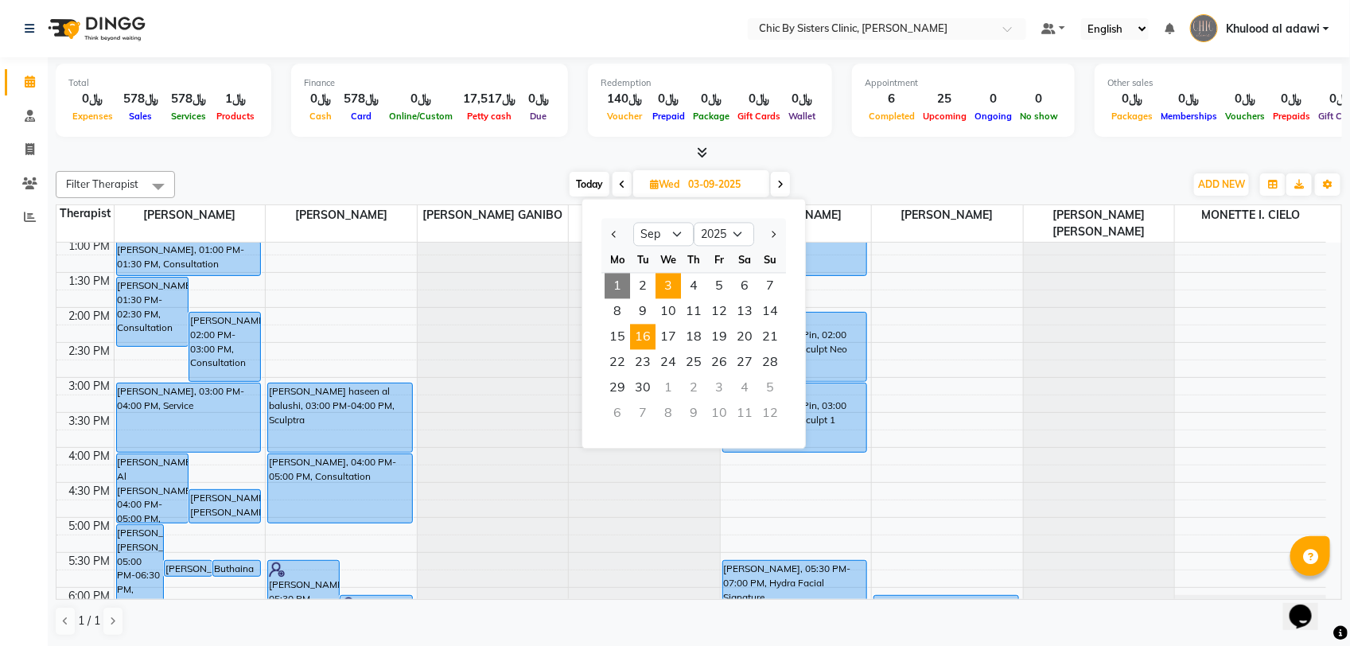
click at [649, 348] on span "16" at bounding box center [642, 336] width 25 height 25
type input "16-09-2025"
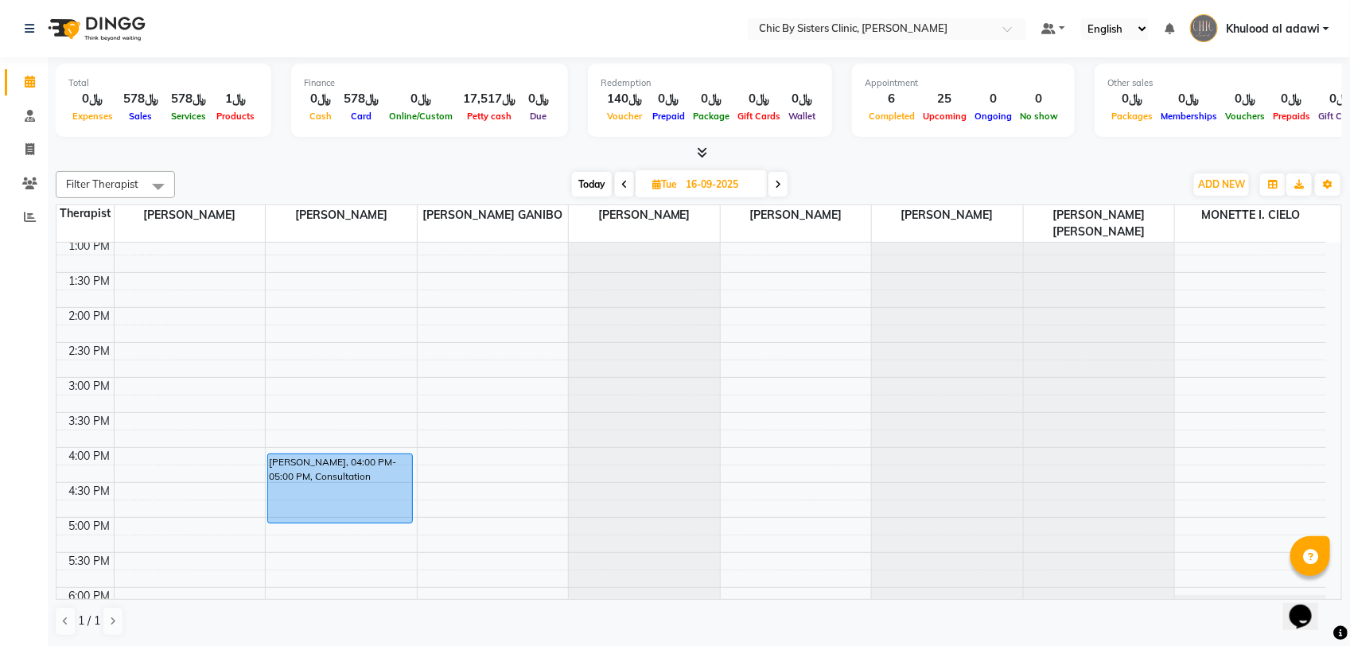
click at [701, 185] on input "16-09-2025" at bounding box center [721, 185] width 80 height 24
select select "9"
select select "2025"
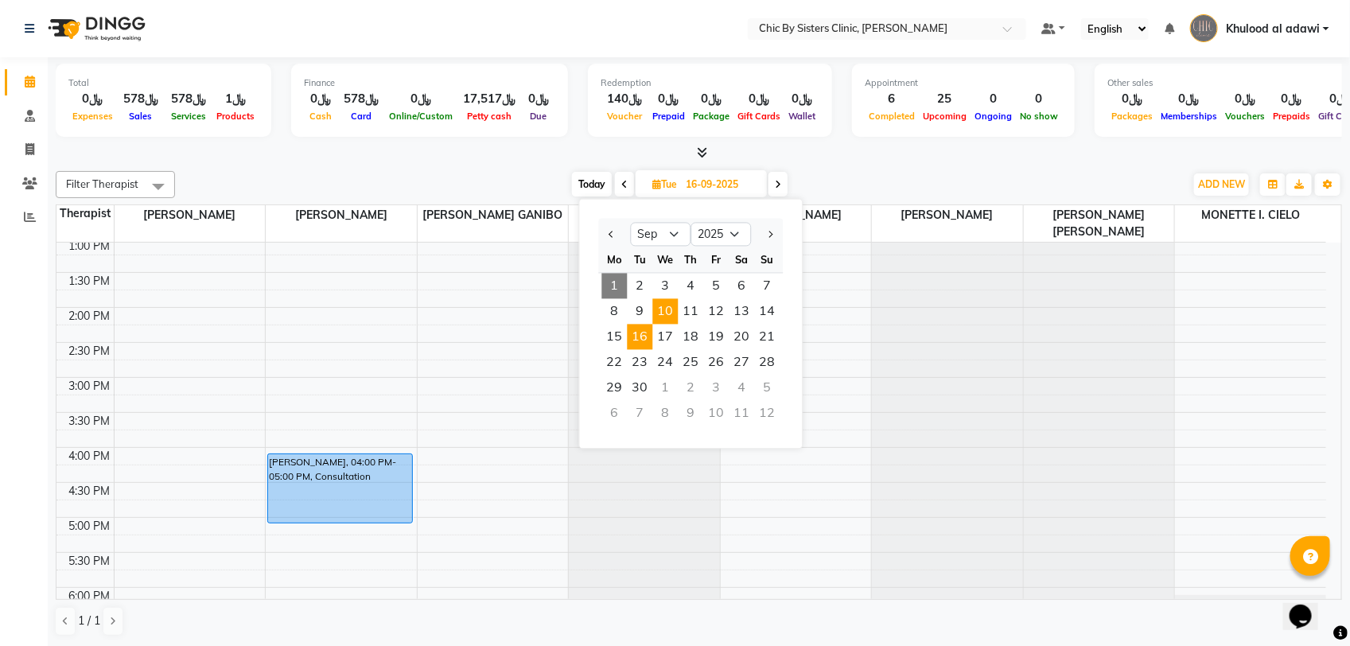
click at [653, 306] on span "10" at bounding box center [665, 311] width 25 height 25
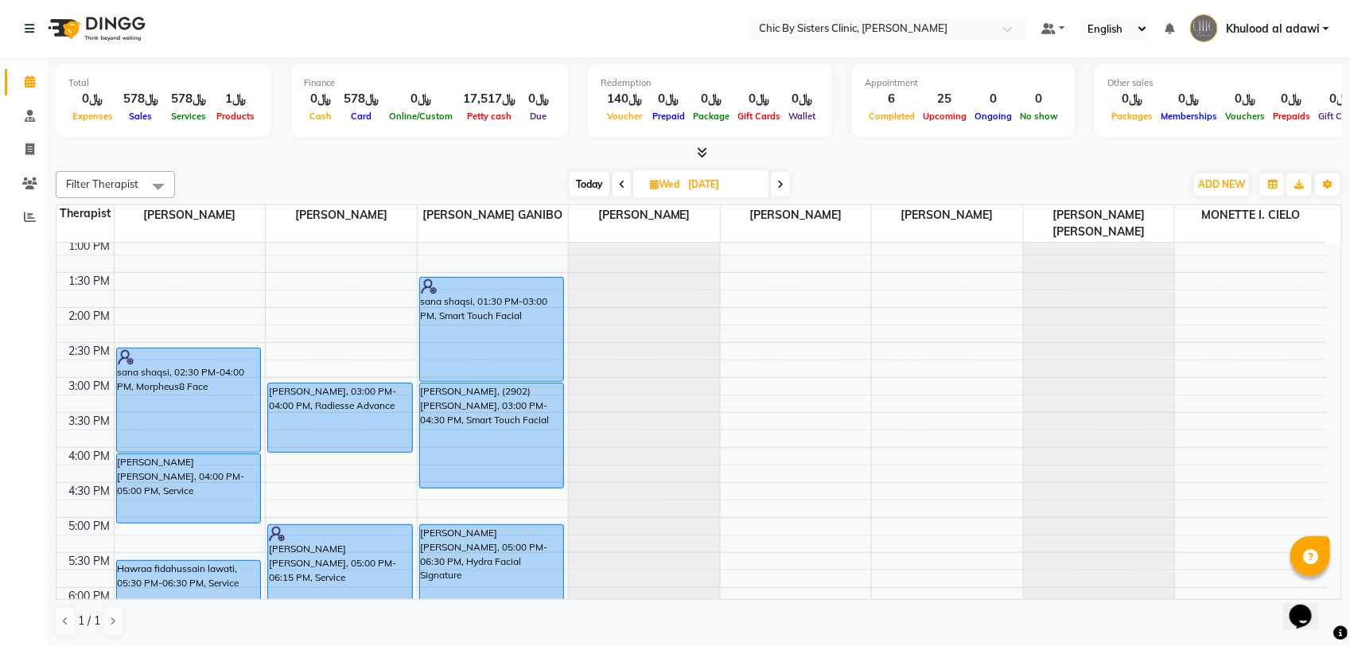
scroll to position [156, 0]
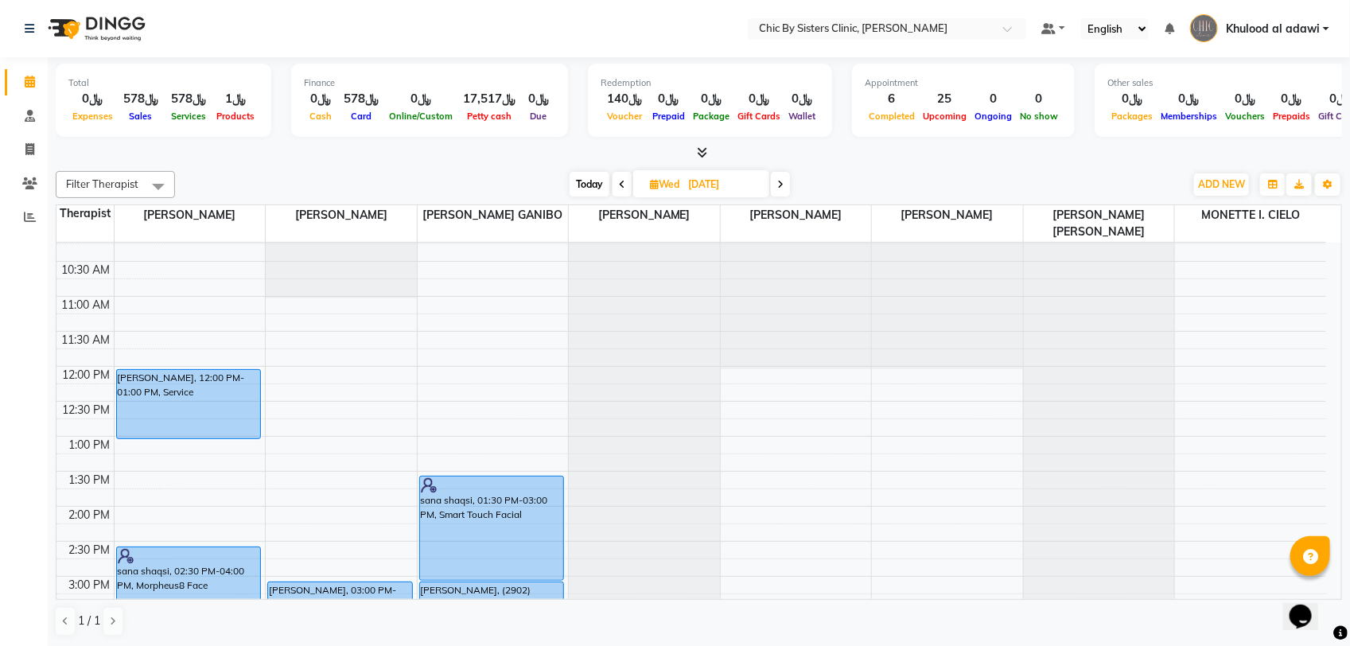
click at [593, 191] on span "Today" at bounding box center [589, 184] width 40 height 25
type input "01-09-2025"
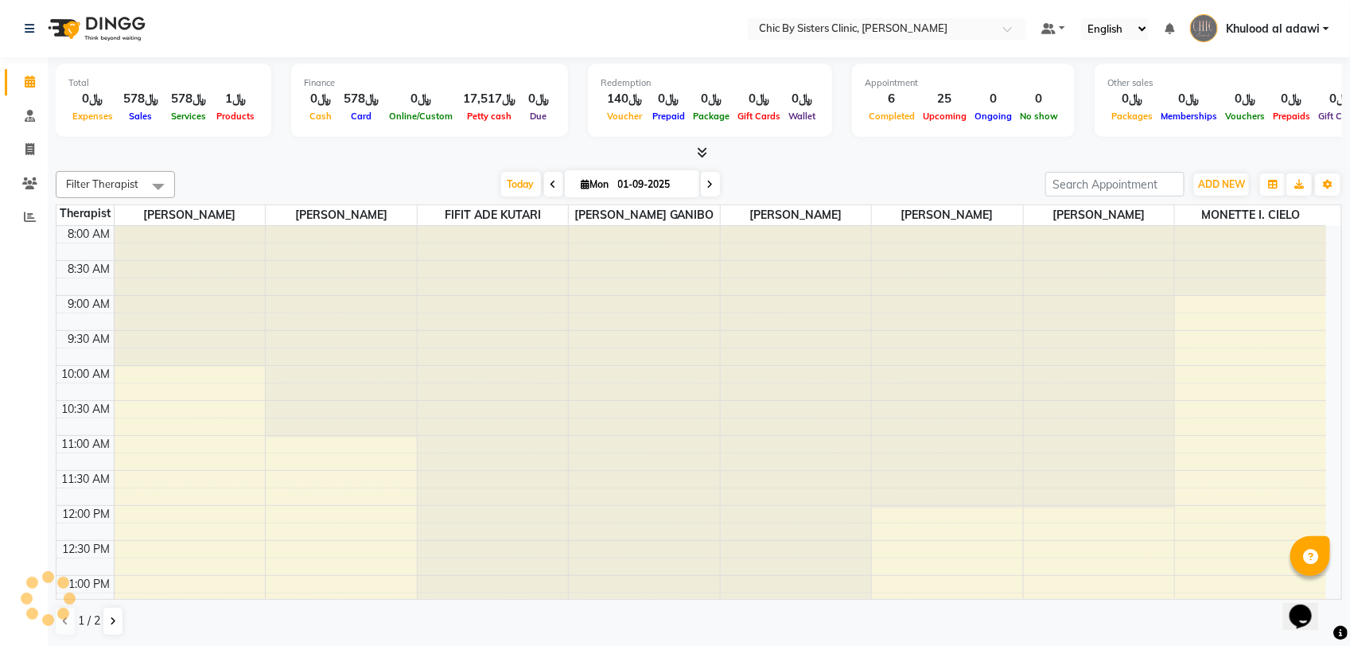
scroll to position [355, 0]
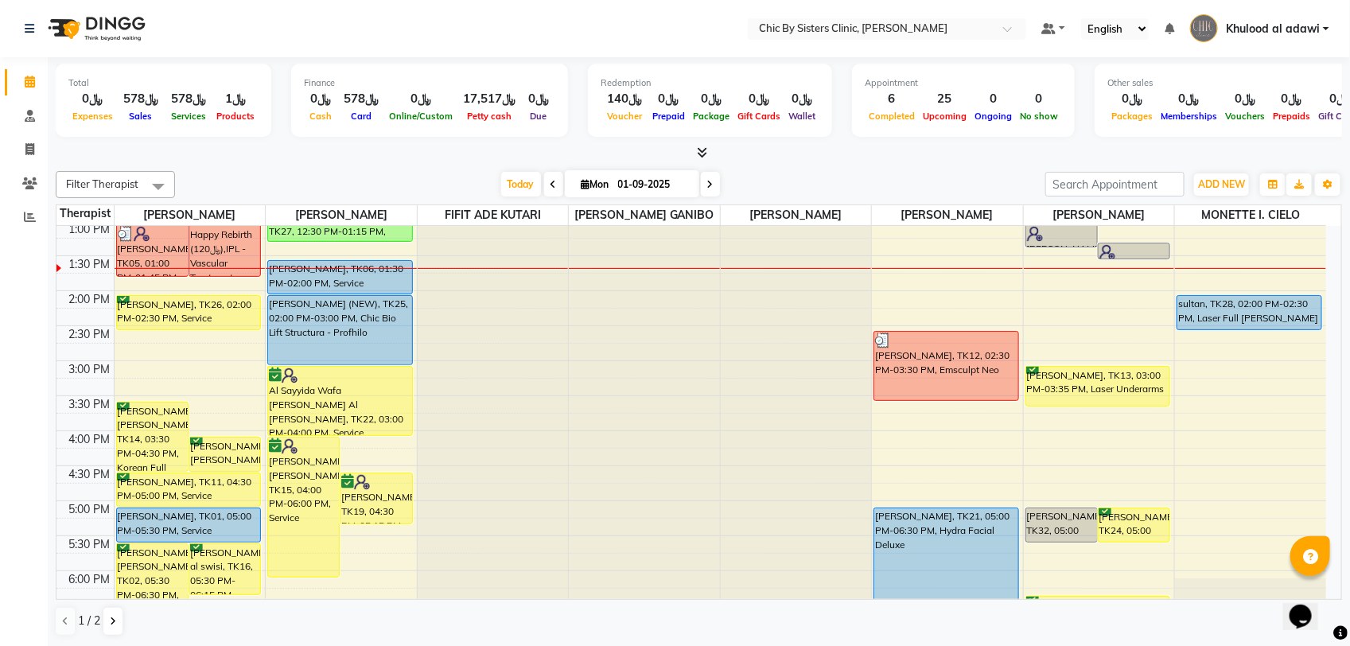
click at [640, 181] on input "01-09-2025" at bounding box center [653, 185] width 80 height 24
select select "9"
select select "2025"
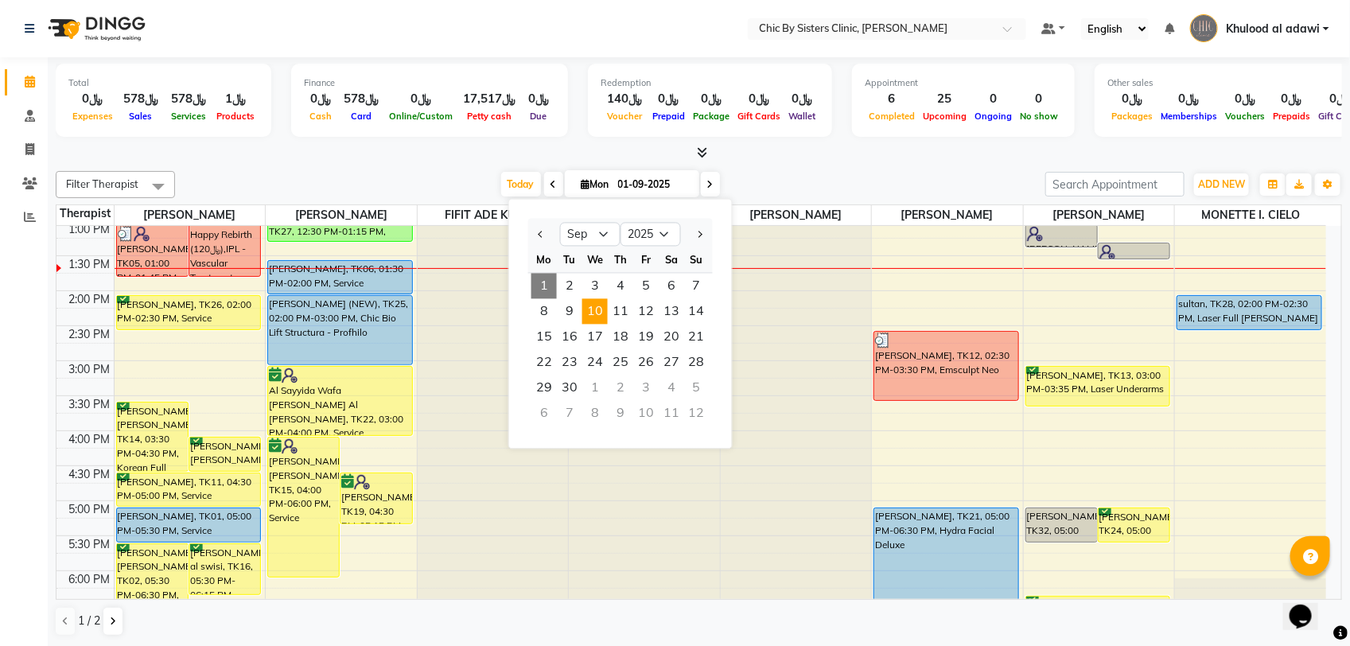
click at [604, 314] on span "10" at bounding box center [594, 311] width 25 height 25
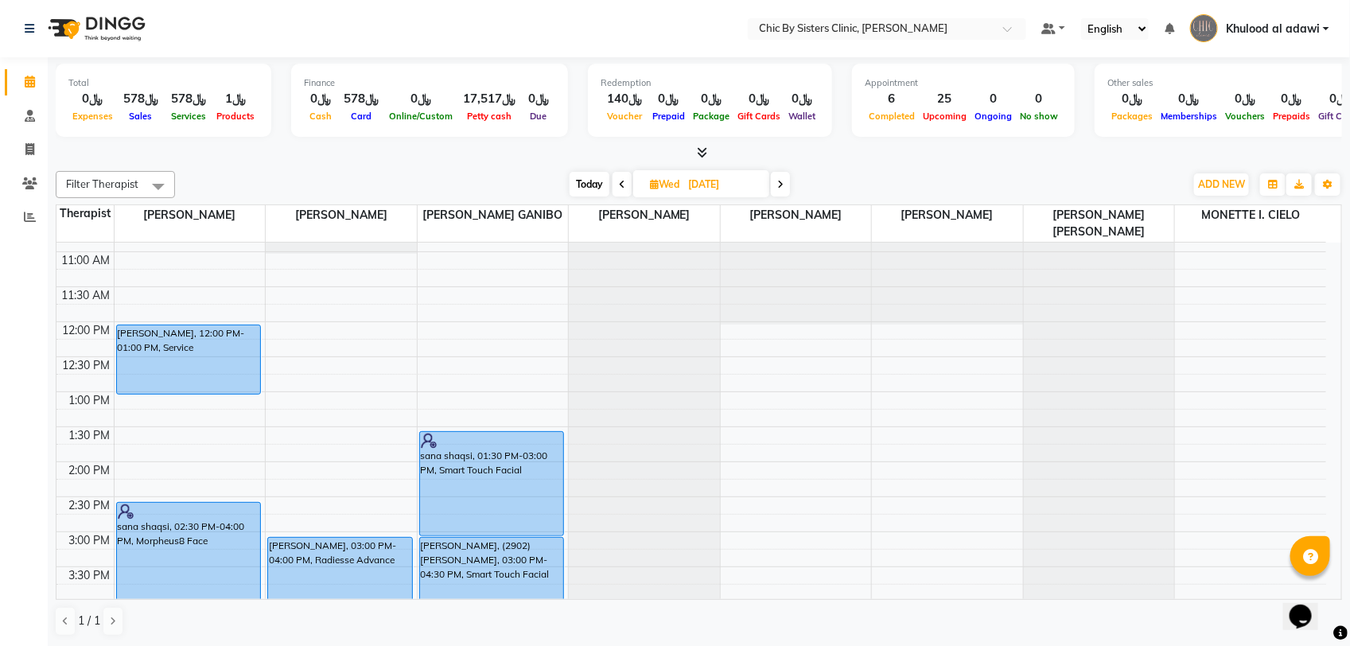
scroll to position [156, 0]
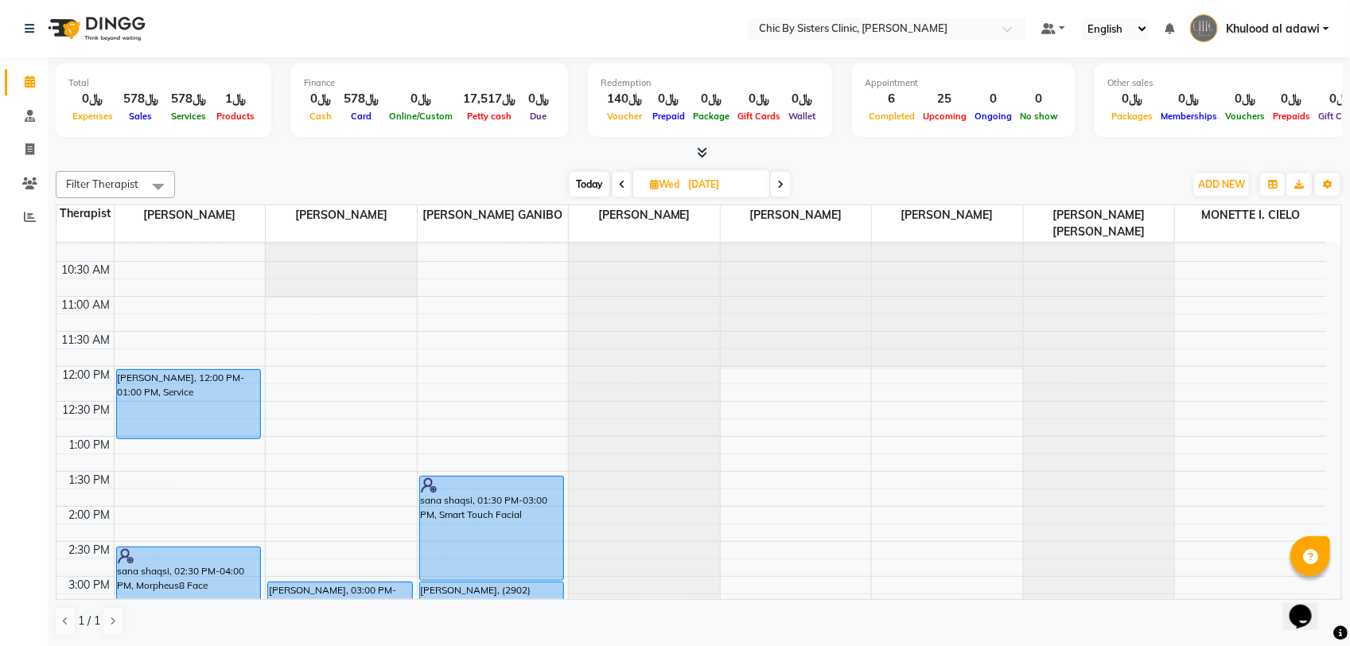
click at [593, 177] on span "Today" at bounding box center [589, 184] width 40 height 25
type input "01-09-2025"
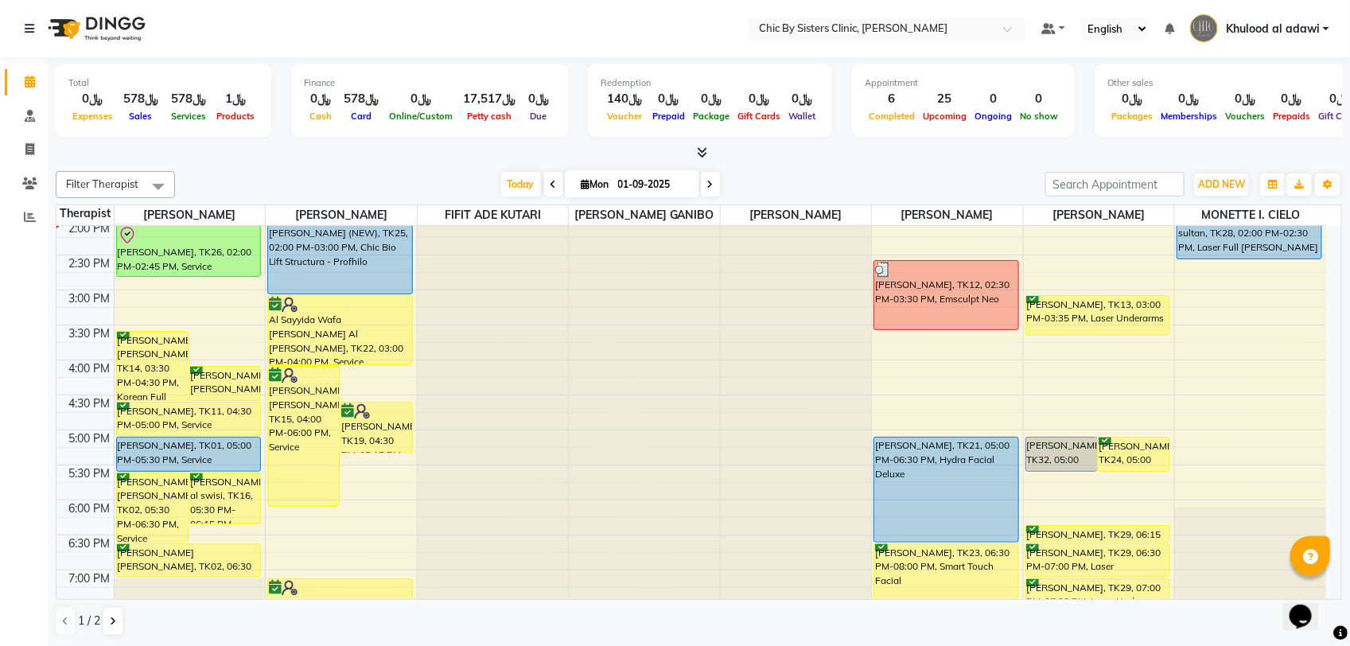
scroll to position [227, 0]
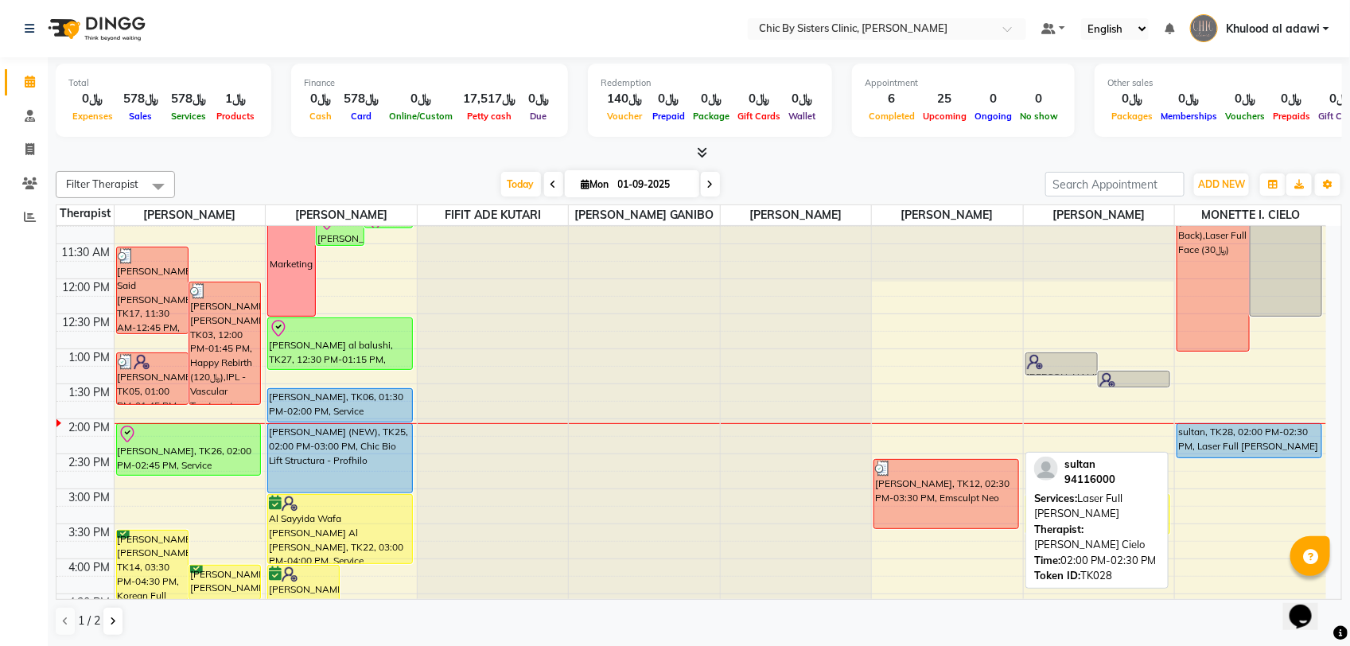
click at [1245, 457] on div "sultan, TK28, 02:00 PM-02:30 PM, Laser Full [PERSON_NAME]" at bounding box center [1249, 440] width 144 height 33
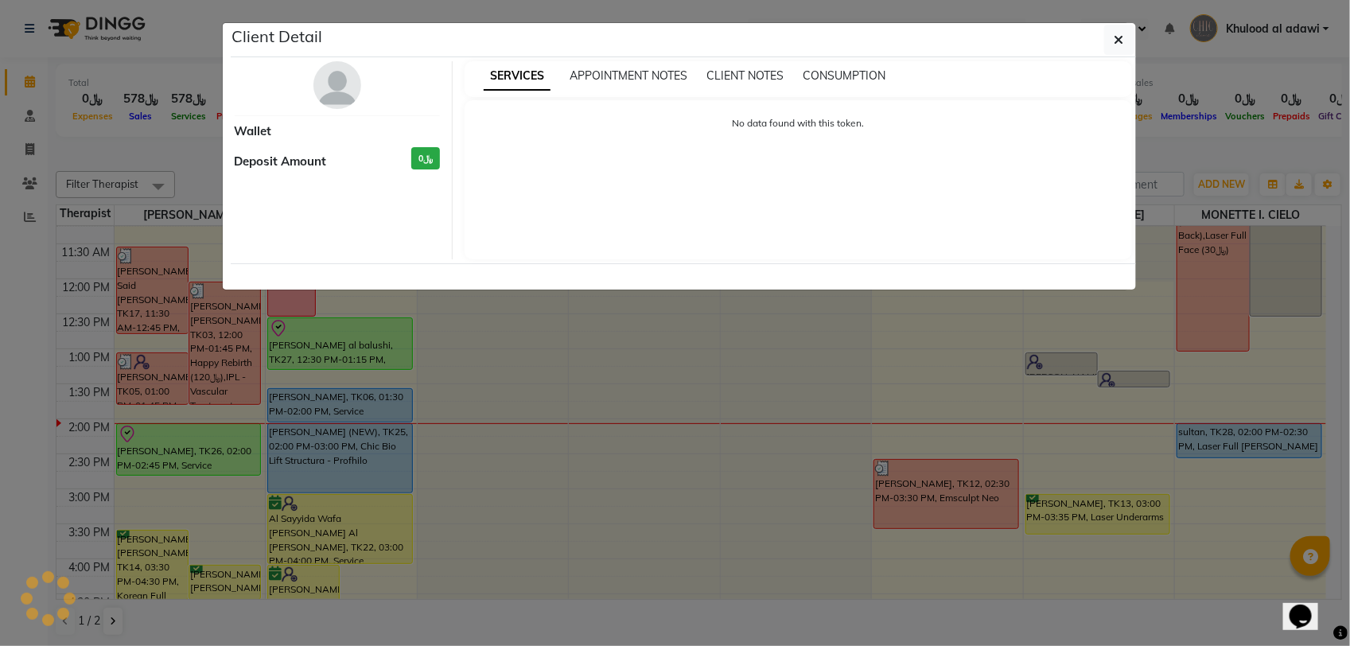
select select "5"
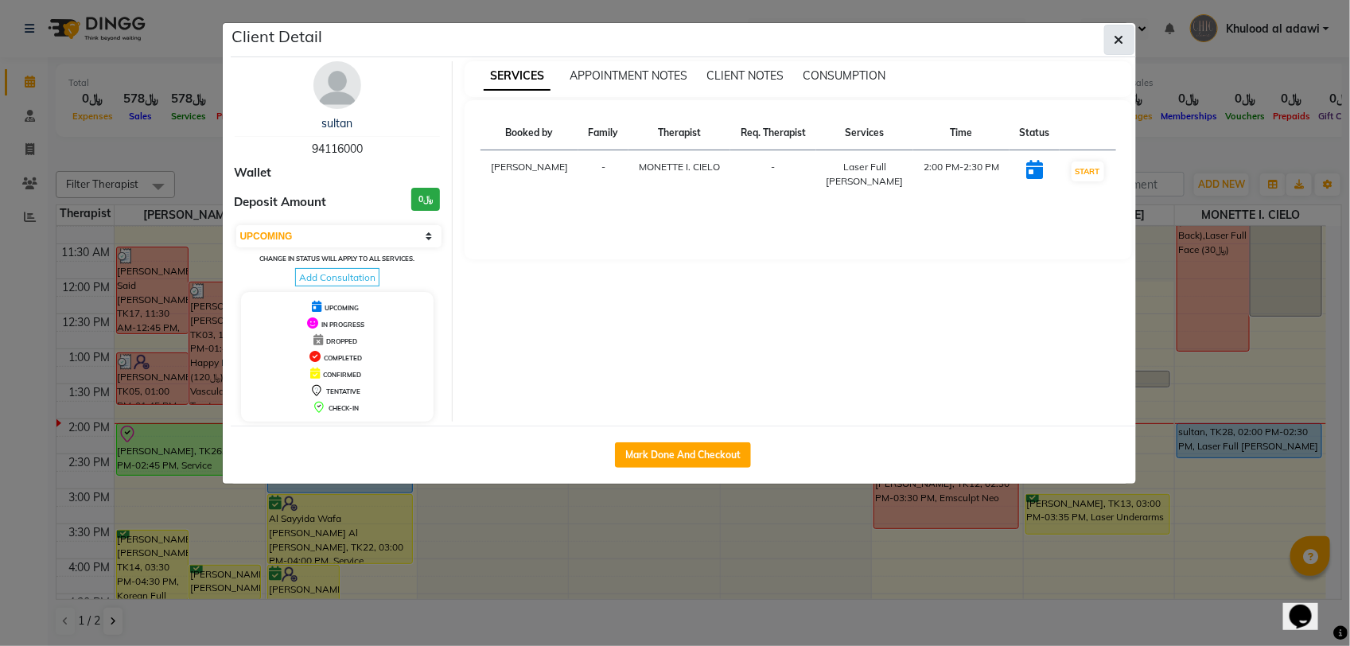
click at [1120, 40] on icon "button" at bounding box center [1119, 39] width 10 height 13
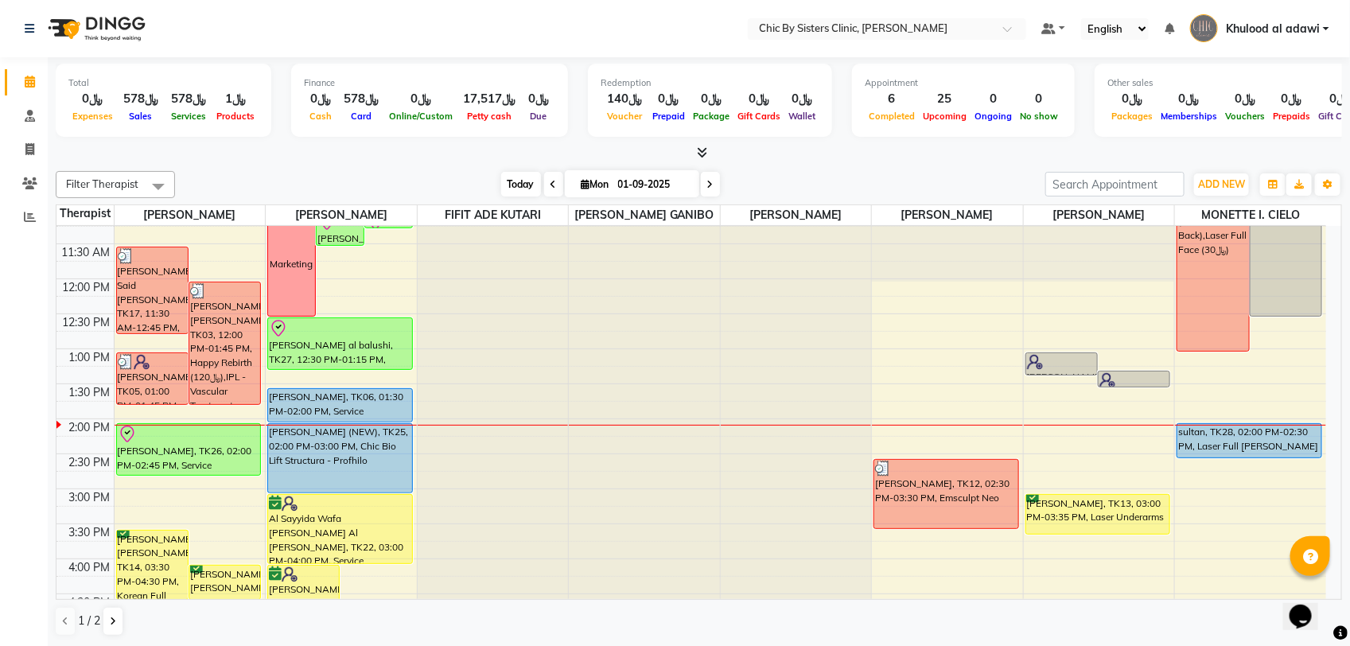
click at [526, 181] on span "Today" at bounding box center [521, 184] width 40 height 25
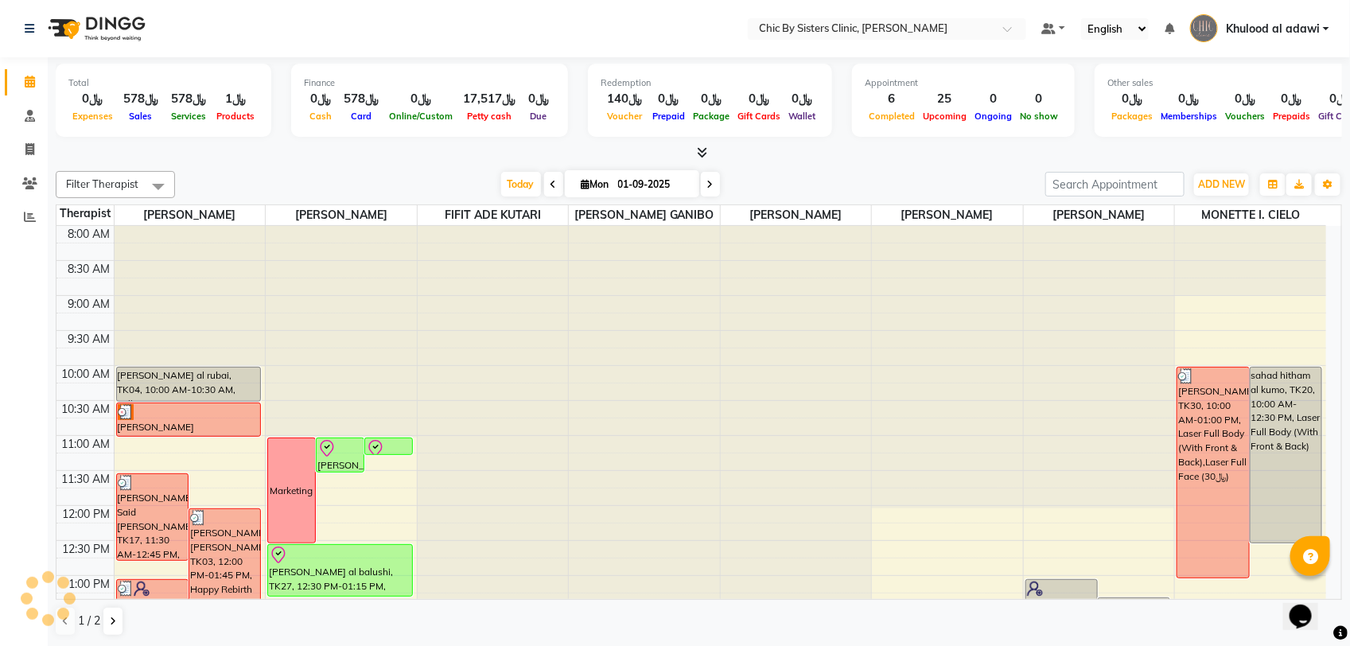
scroll to position [425, 0]
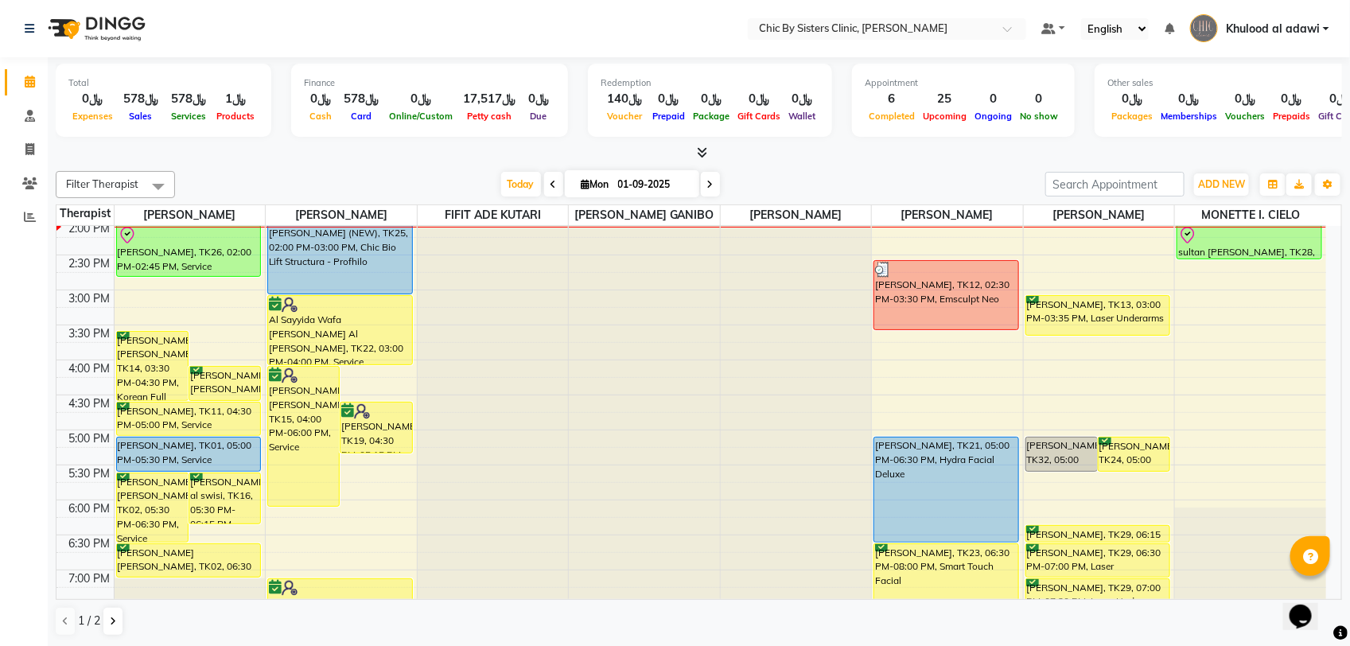
click at [660, 173] on input "01-09-2025" at bounding box center [653, 185] width 80 height 24
select select "9"
select select "2025"
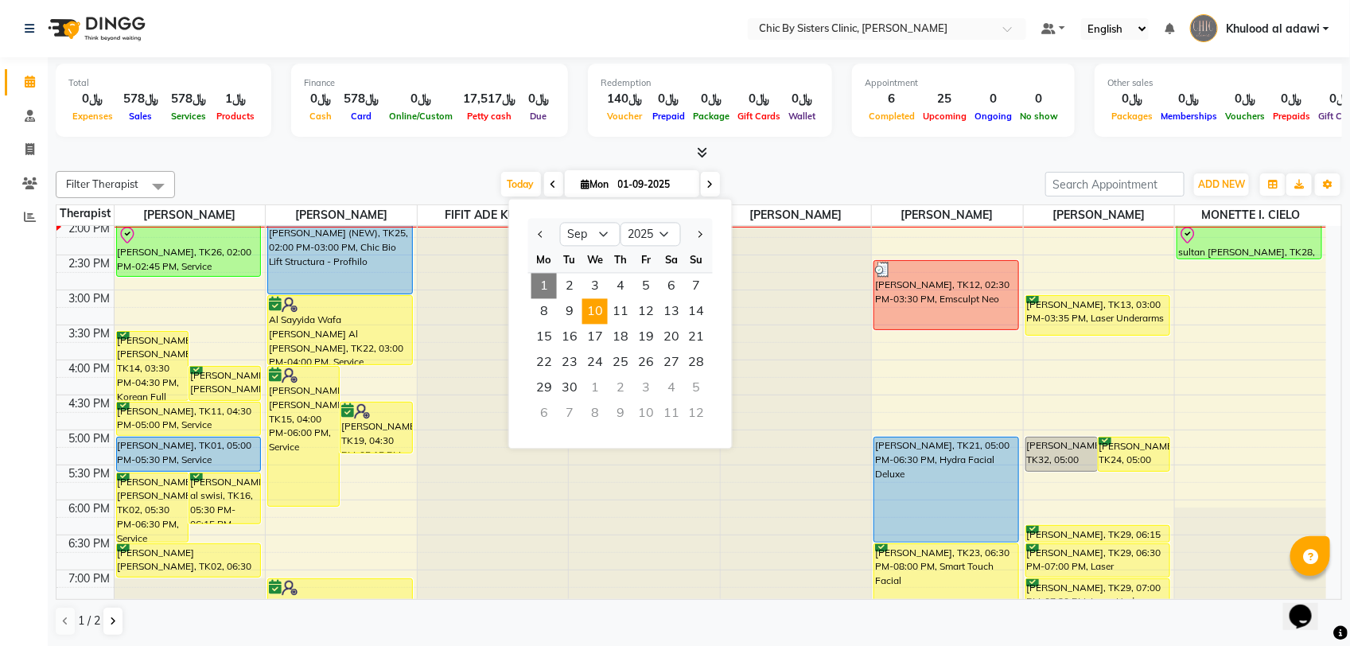
click at [591, 307] on span "10" at bounding box center [594, 311] width 25 height 25
type input "[DATE]"
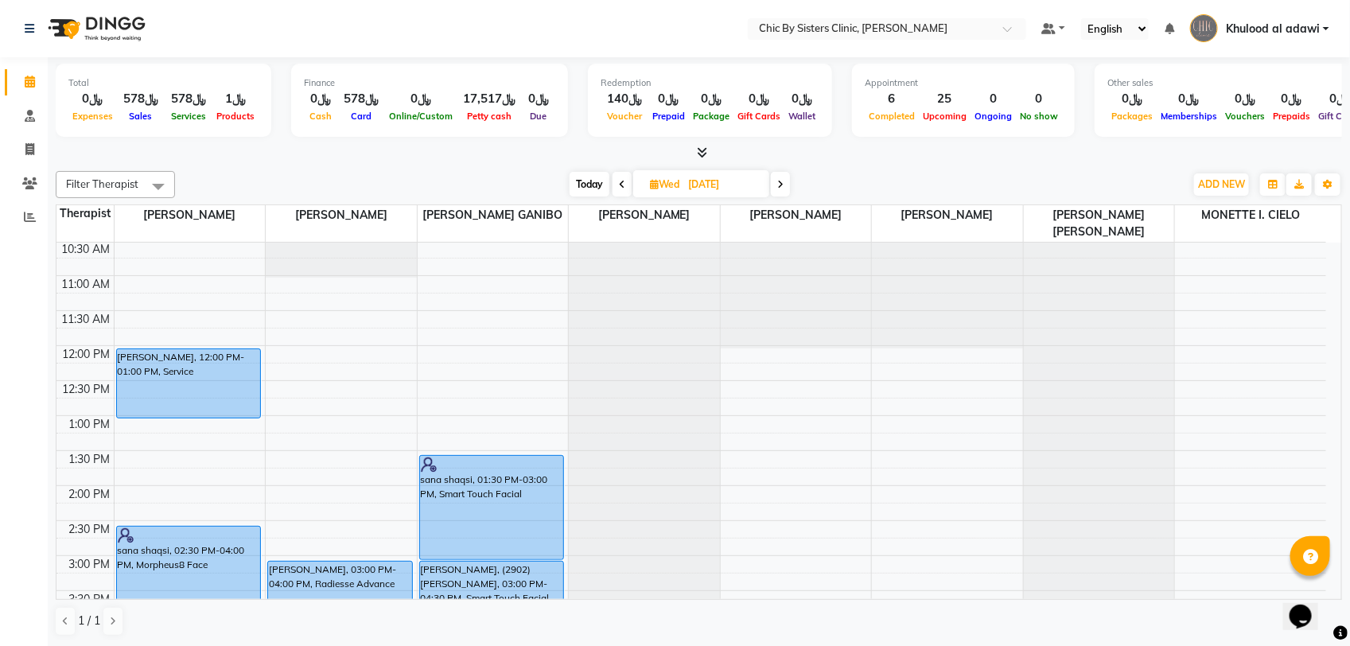
scroll to position [28, 0]
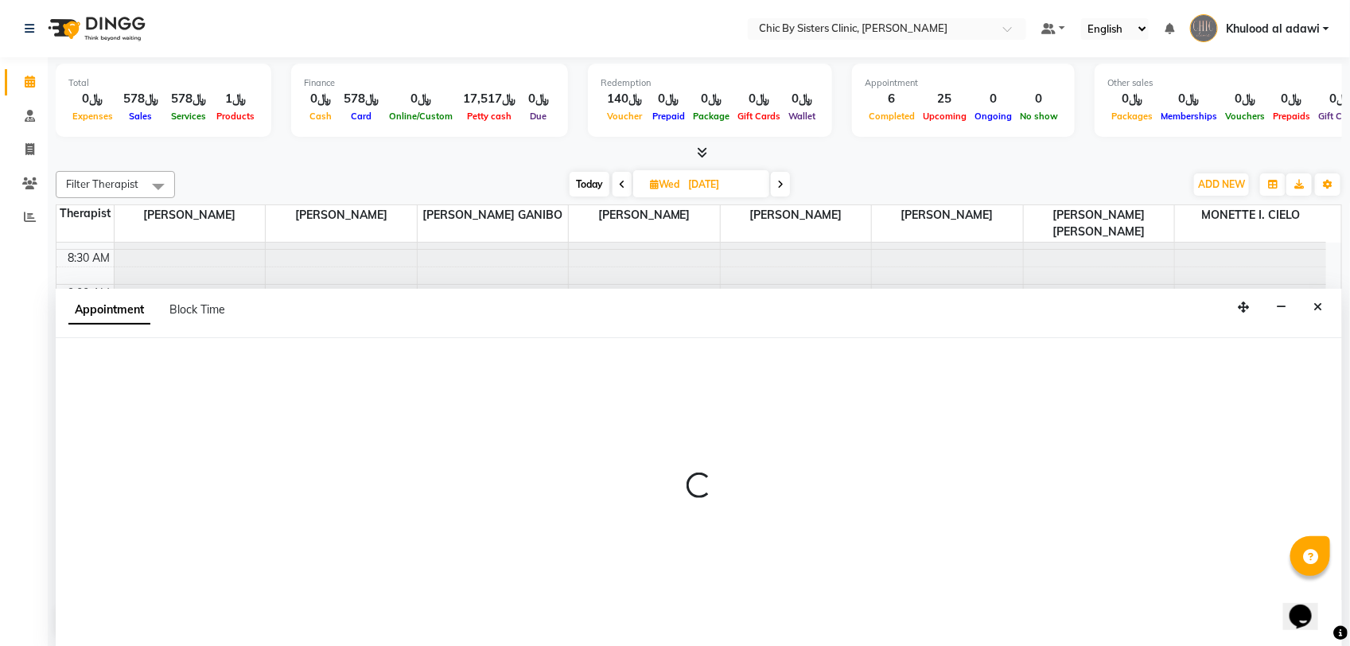
select select "49177"
select select "tentative"
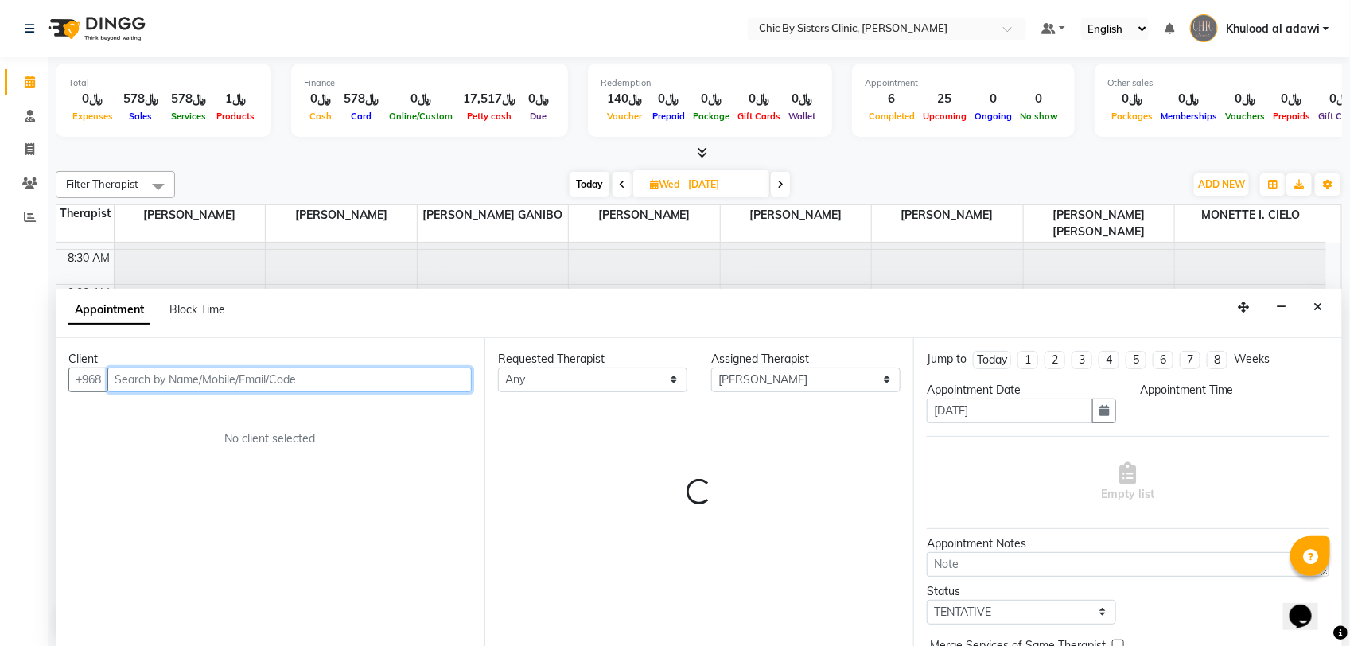
select select "660"
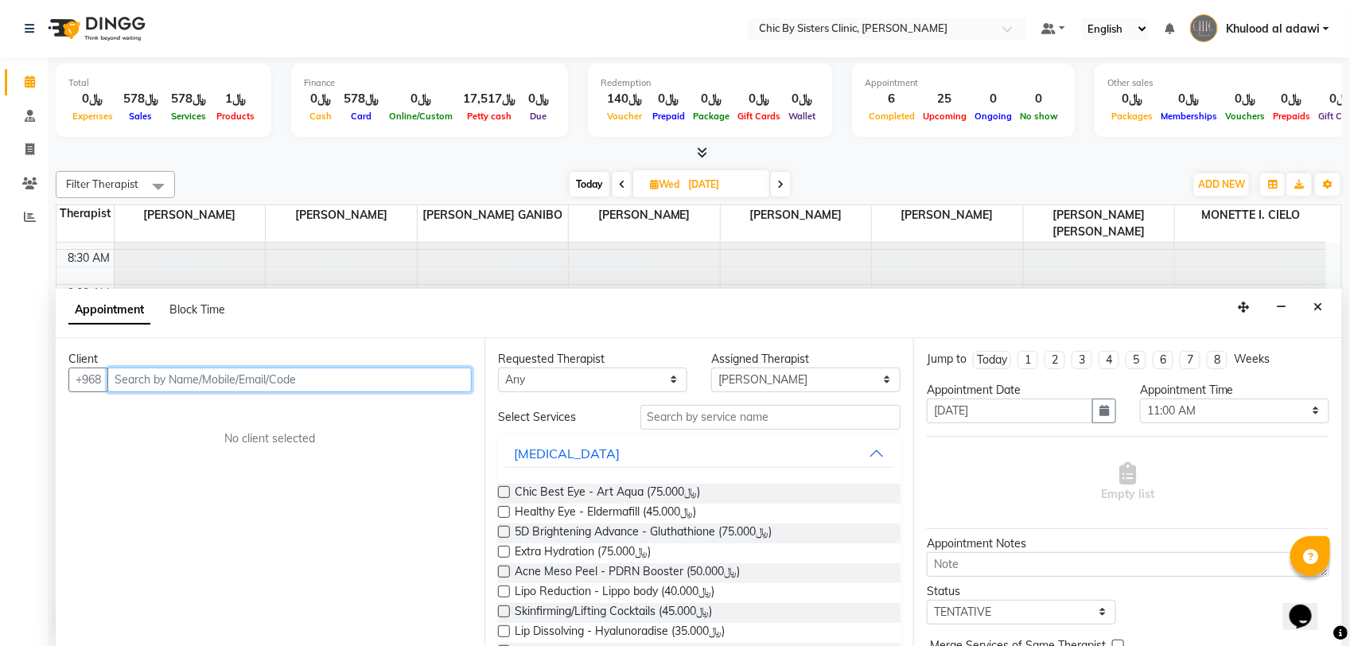
paste input "96899876991"
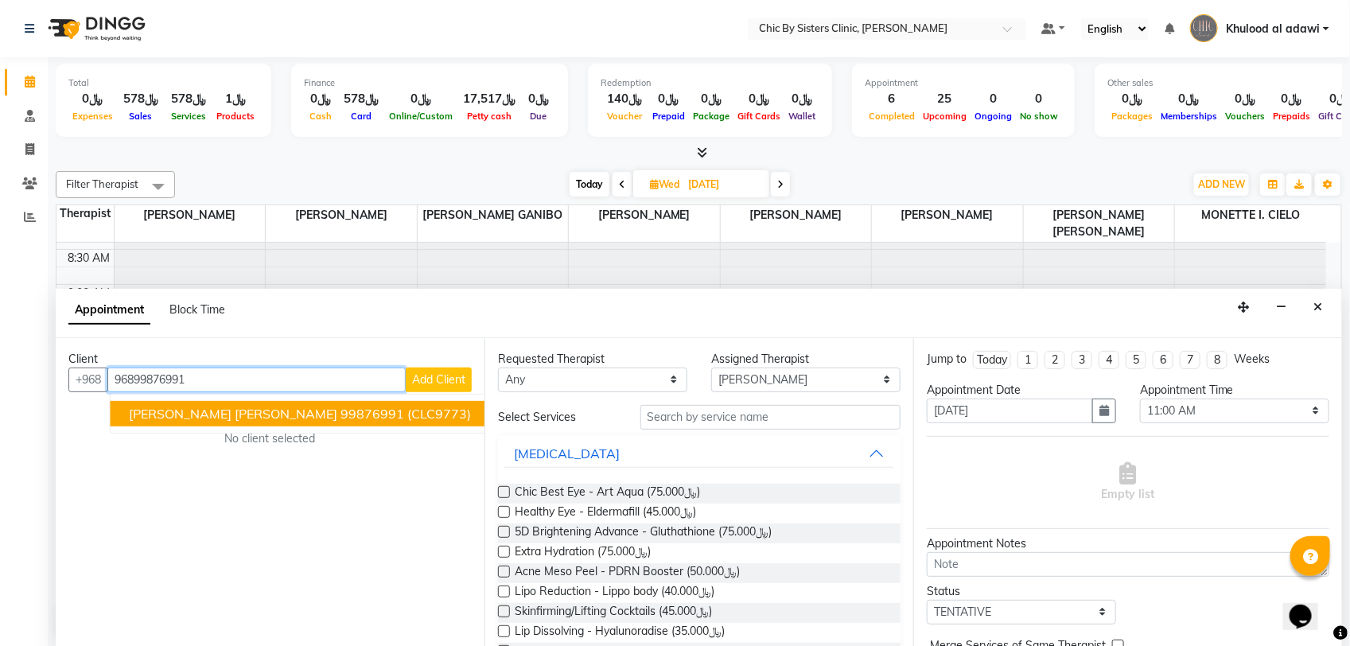
click at [189, 415] on span "[PERSON_NAME] [PERSON_NAME]" at bounding box center [234, 414] width 208 height 16
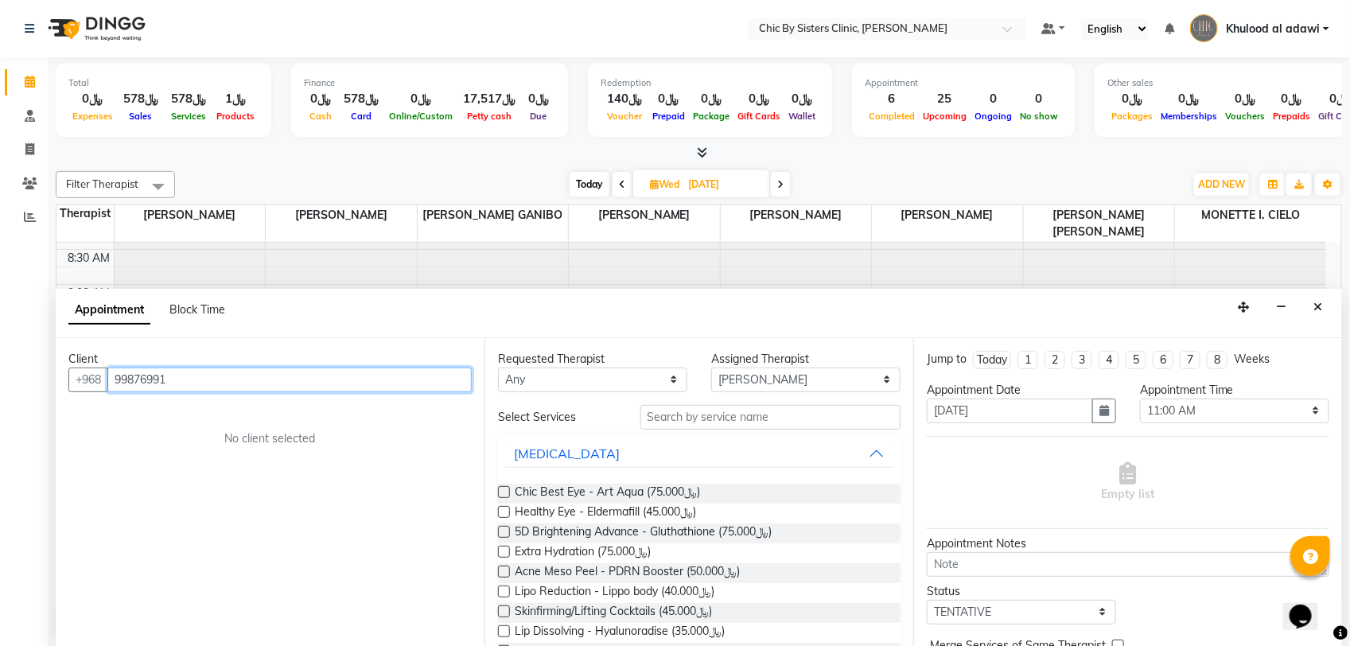
type input "99876991"
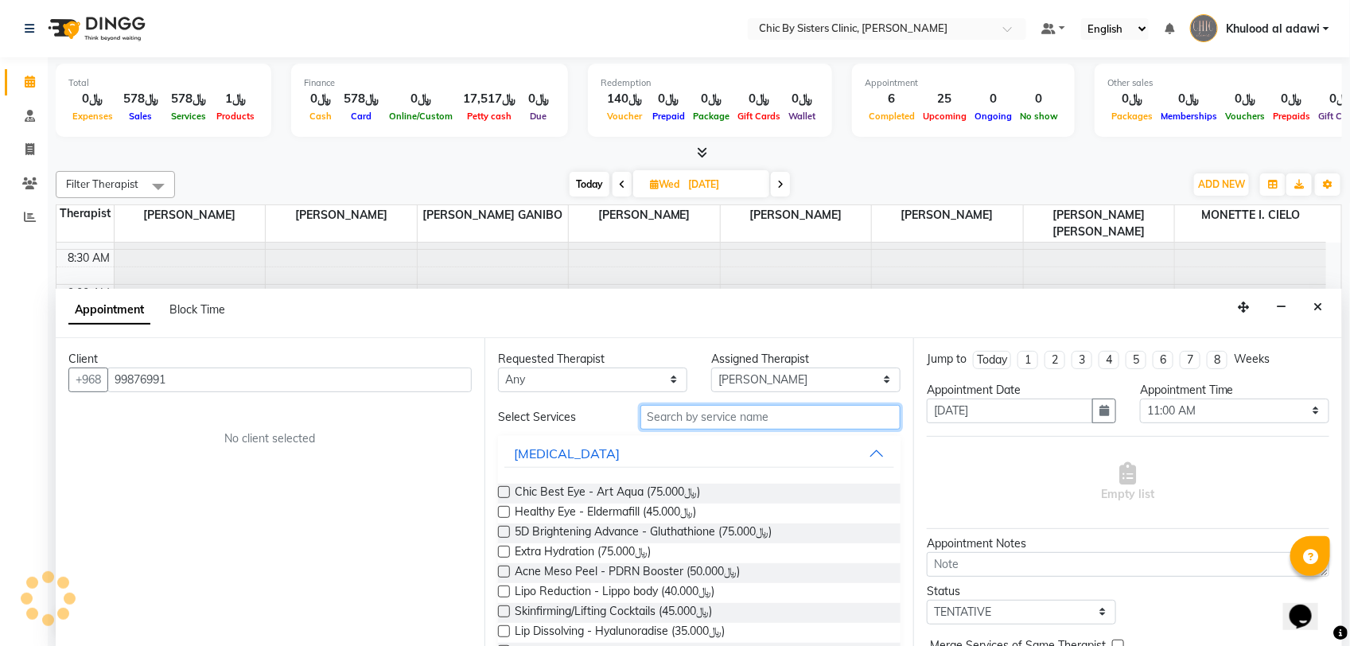
click at [809, 426] on input "text" at bounding box center [770, 417] width 260 height 25
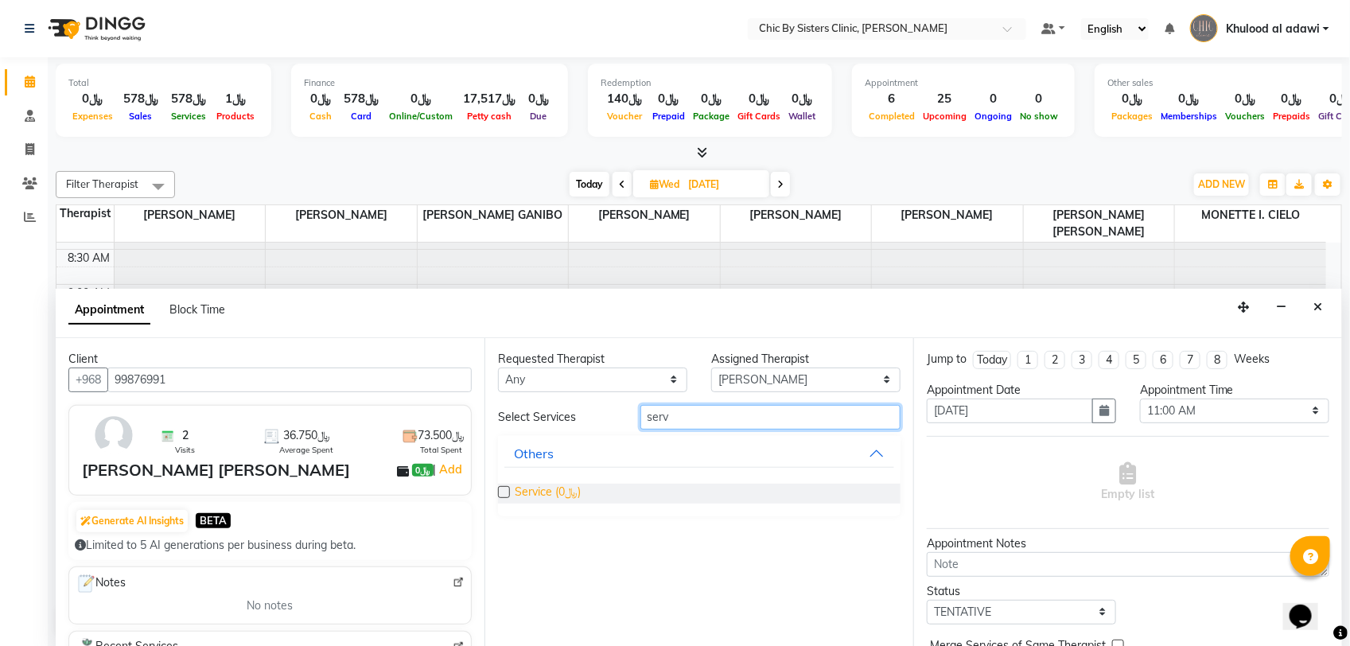
type input "serv"
click at [565, 491] on span "Service (﷼0)" at bounding box center [548, 494] width 66 height 20
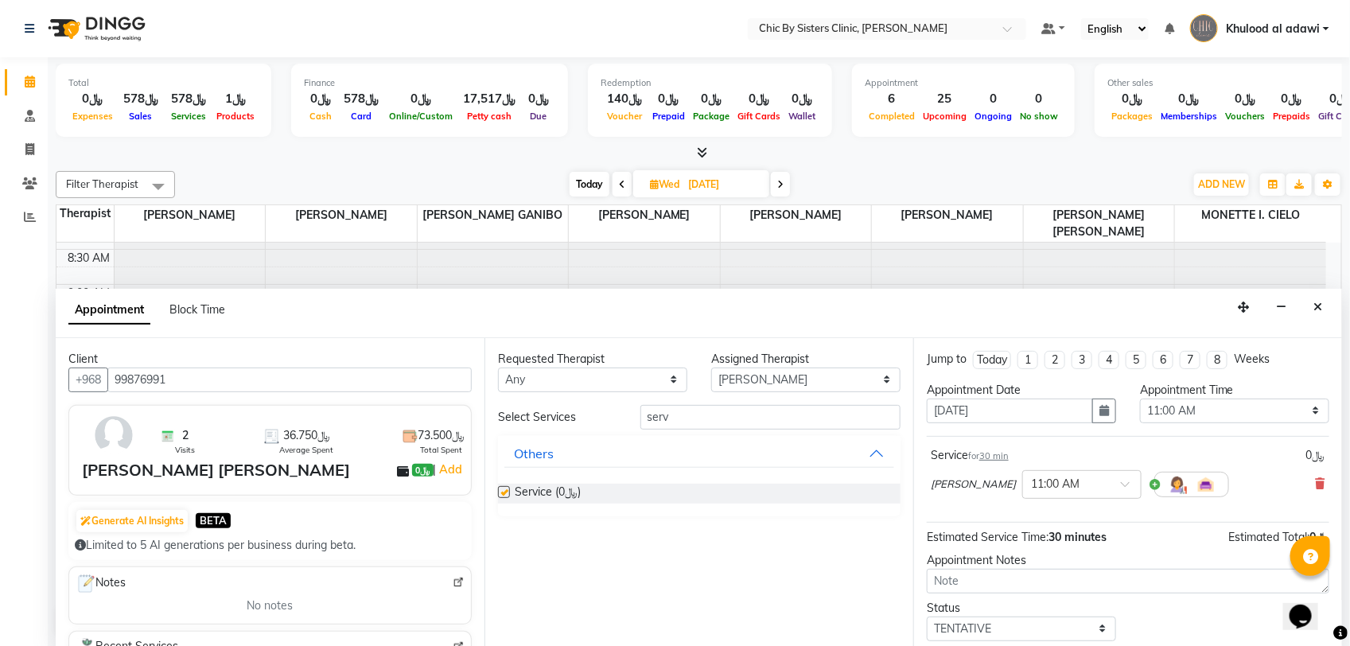
checkbox input "false"
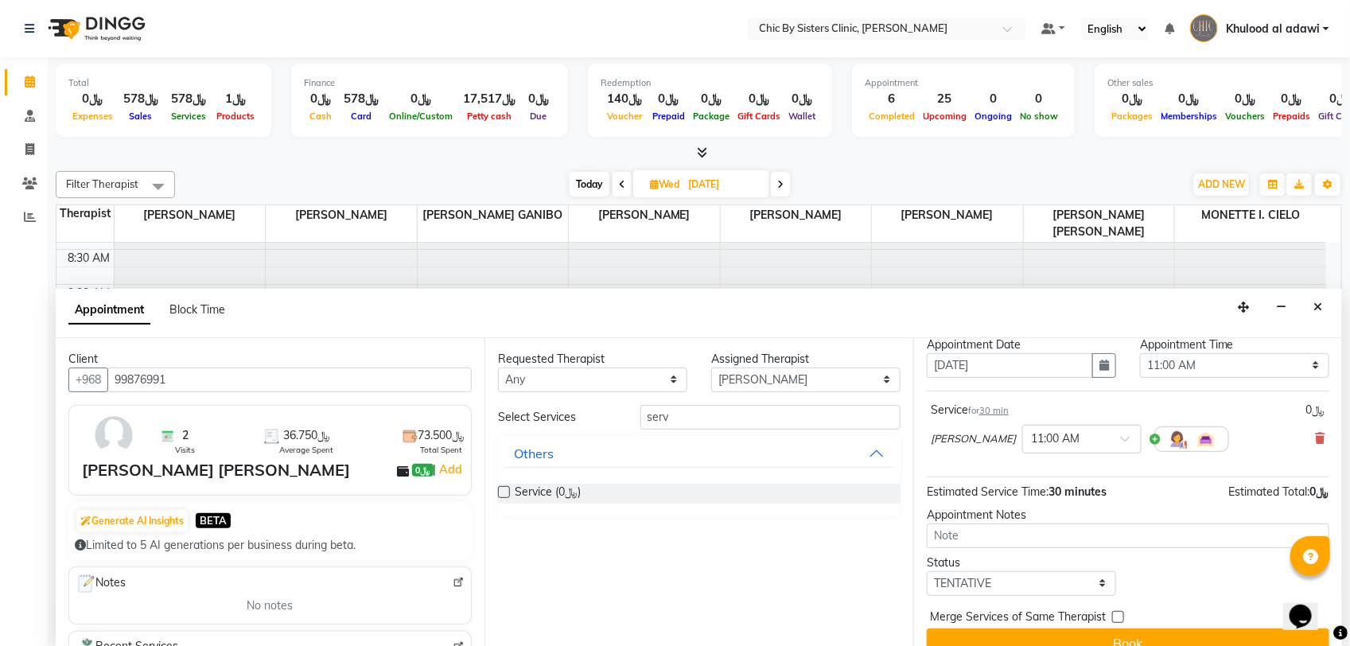
scroll to position [70, 0]
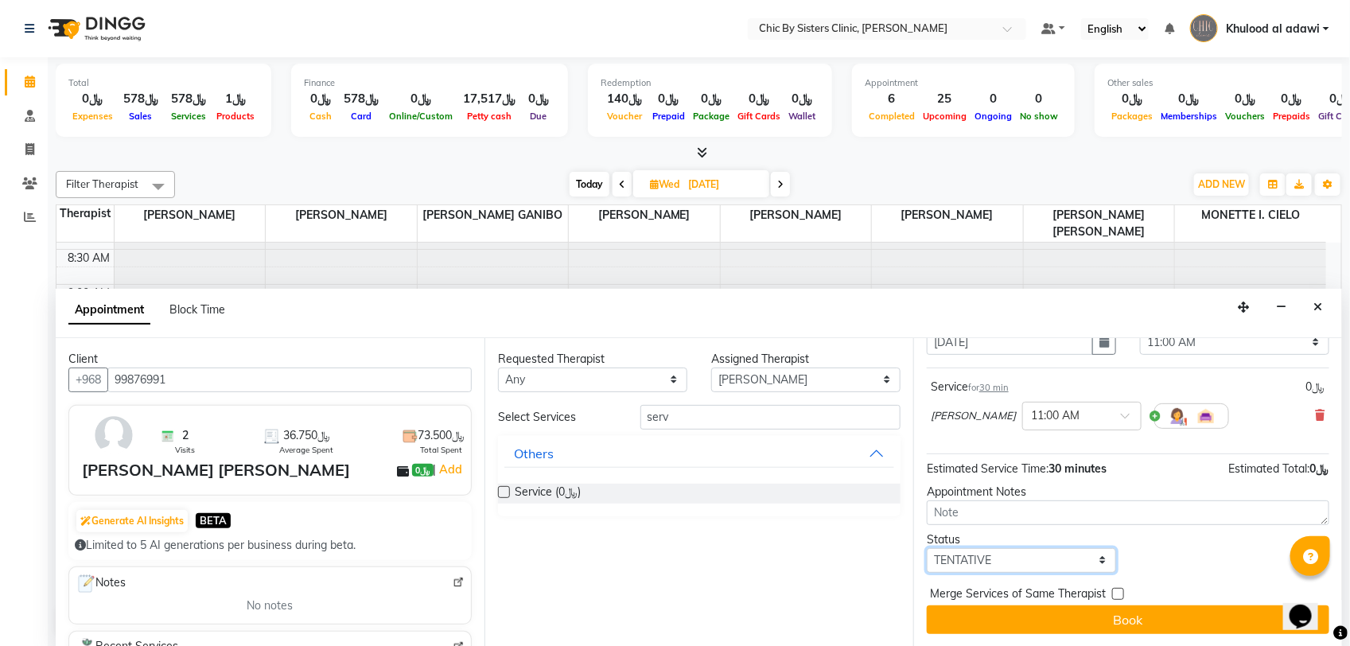
click at [1070, 550] on select "Select TENTATIVE CONFIRM UPCOMING" at bounding box center [1021, 560] width 189 height 25
select select "upcoming"
click at [927, 548] on select "Select TENTATIVE CONFIRM UPCOMING" at bounding box center [1021, 560] width 189 height 25
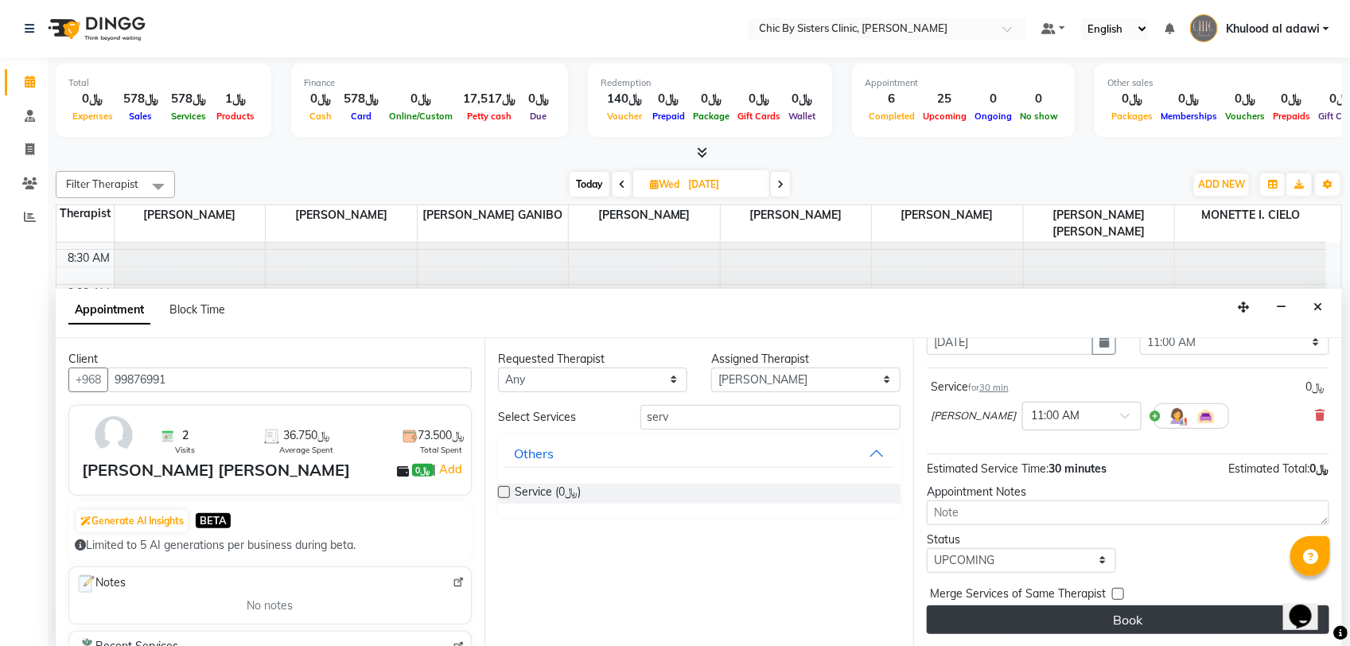
click at [1094, 623] on button "Book" at bounding box center [1128, 619] width 402 height 29
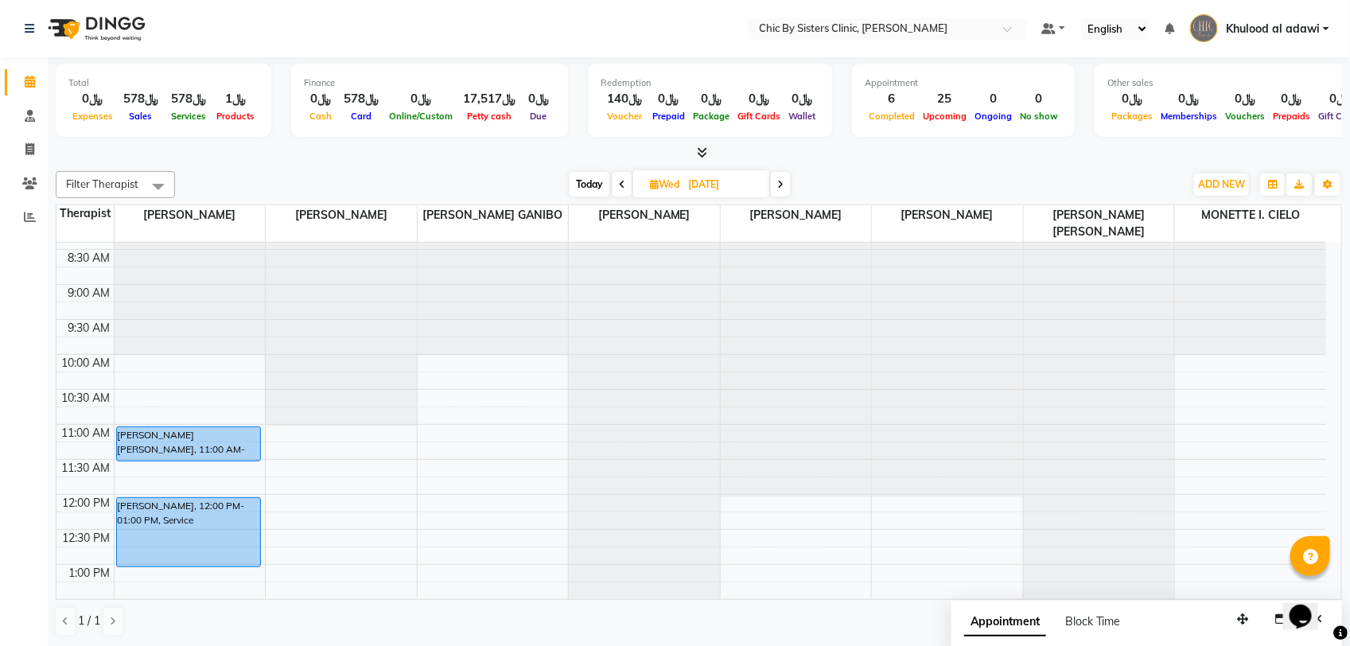
drag, startPoint x: 1282, startPoint y: 29, endPoint x: 1283, endPoint y: 37, distance: 8.8
click at [1282, 29] on span "Khulood al adawi" at bounding box center [1273, 29] width 94 height 17
click at [1271, 108] on link "Sign out" at bounding box center [1248, 114] width 146 height 25
